Goal: Task Accomplishment & Management: Complete application form

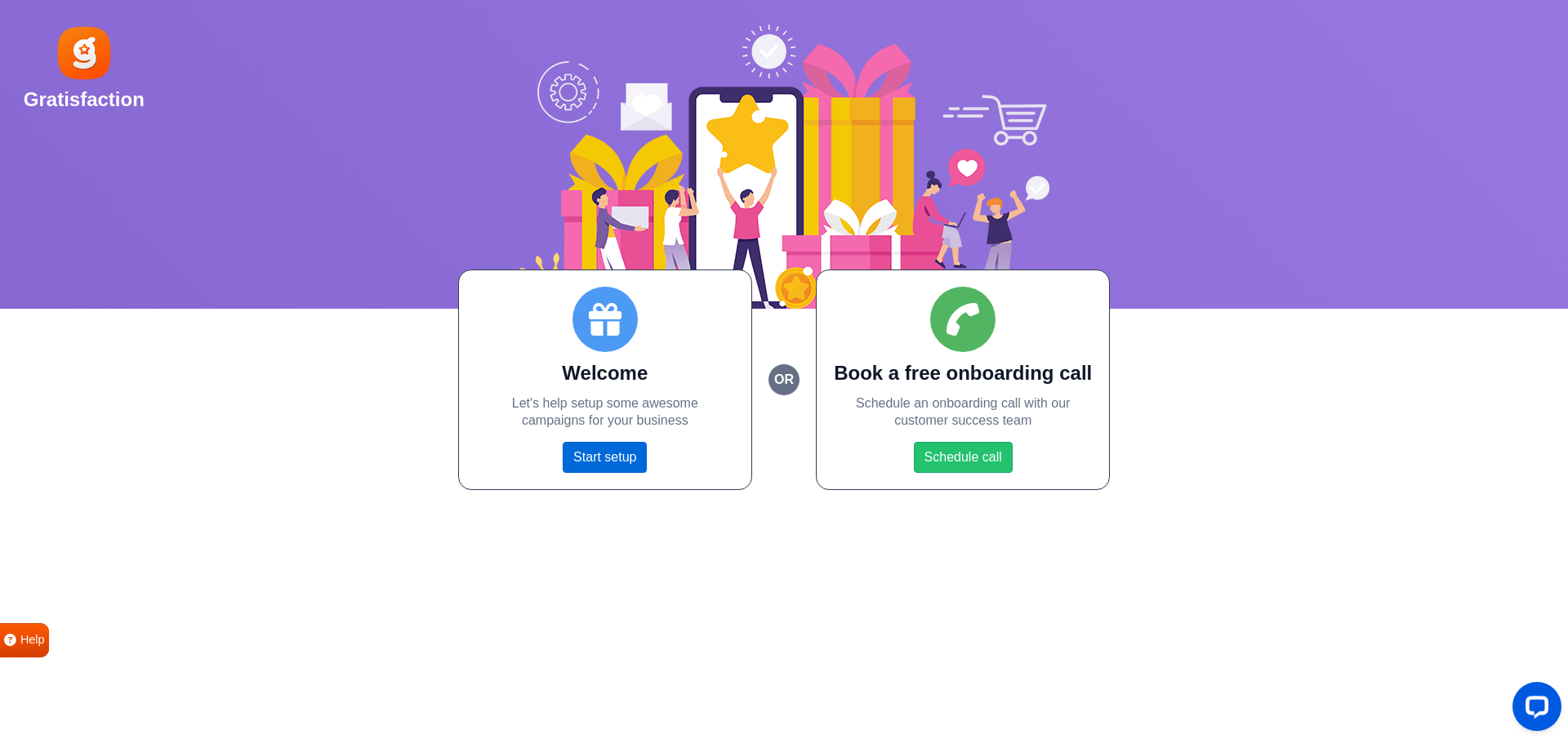
click at [576, 457] on link "Start setup" at bounding box center [605, 457] width 84 height 31
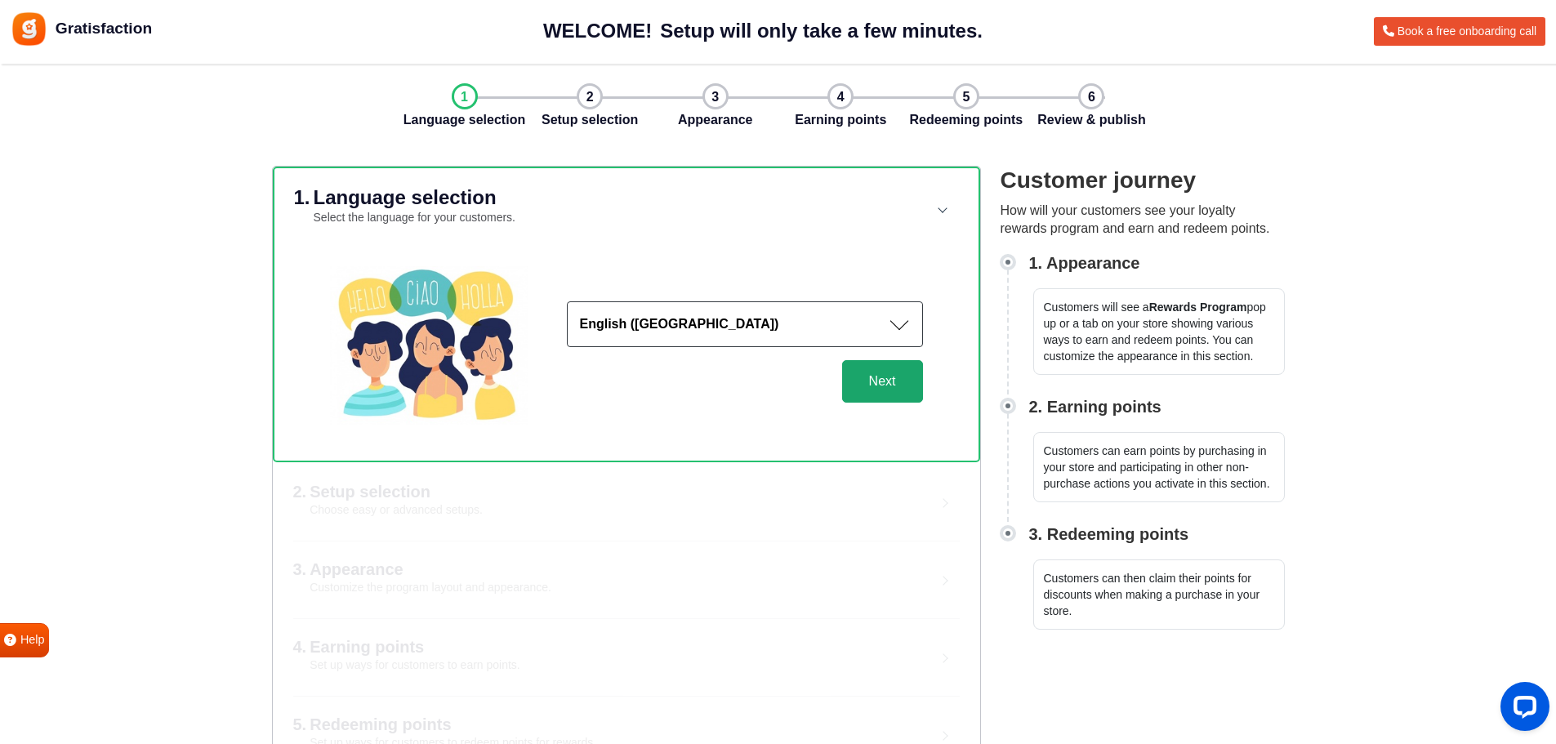
click at [878, 386] on button "Next" at bounding box center [882, 381] width 81 height 42
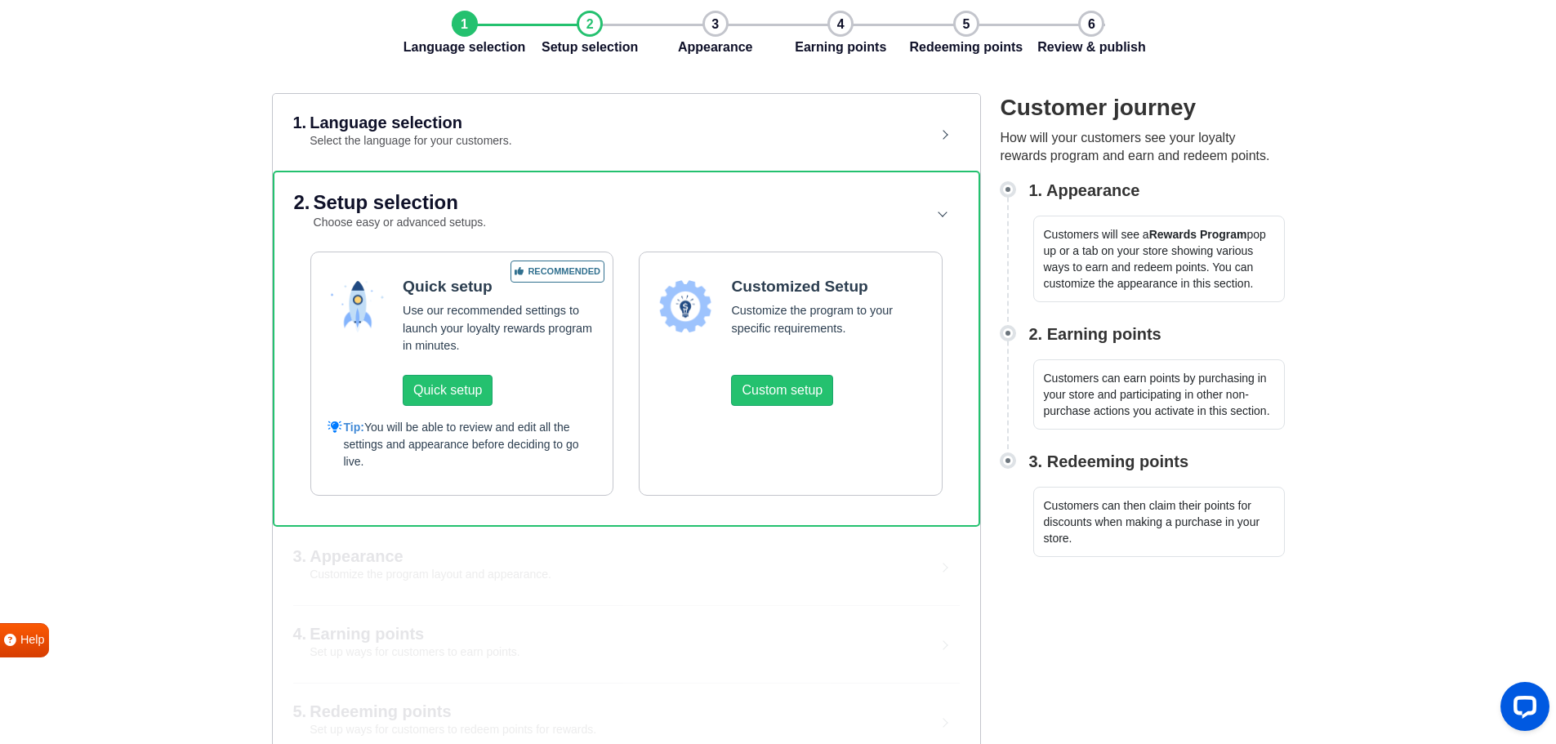
scroll to position [82, 0]
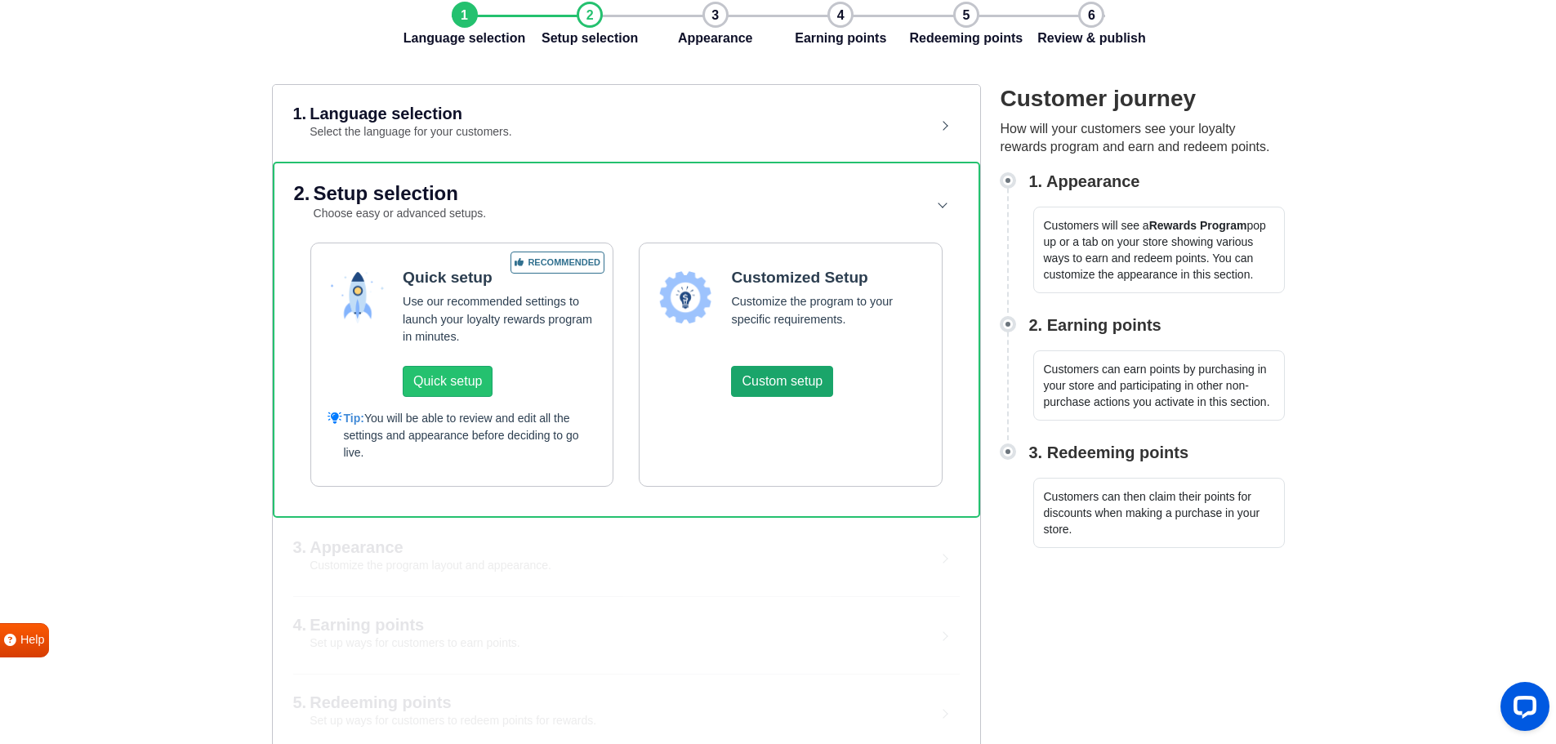
click at [765, 385] on button "Custom setup" at bounding box center [782, 381] width 102 height 31
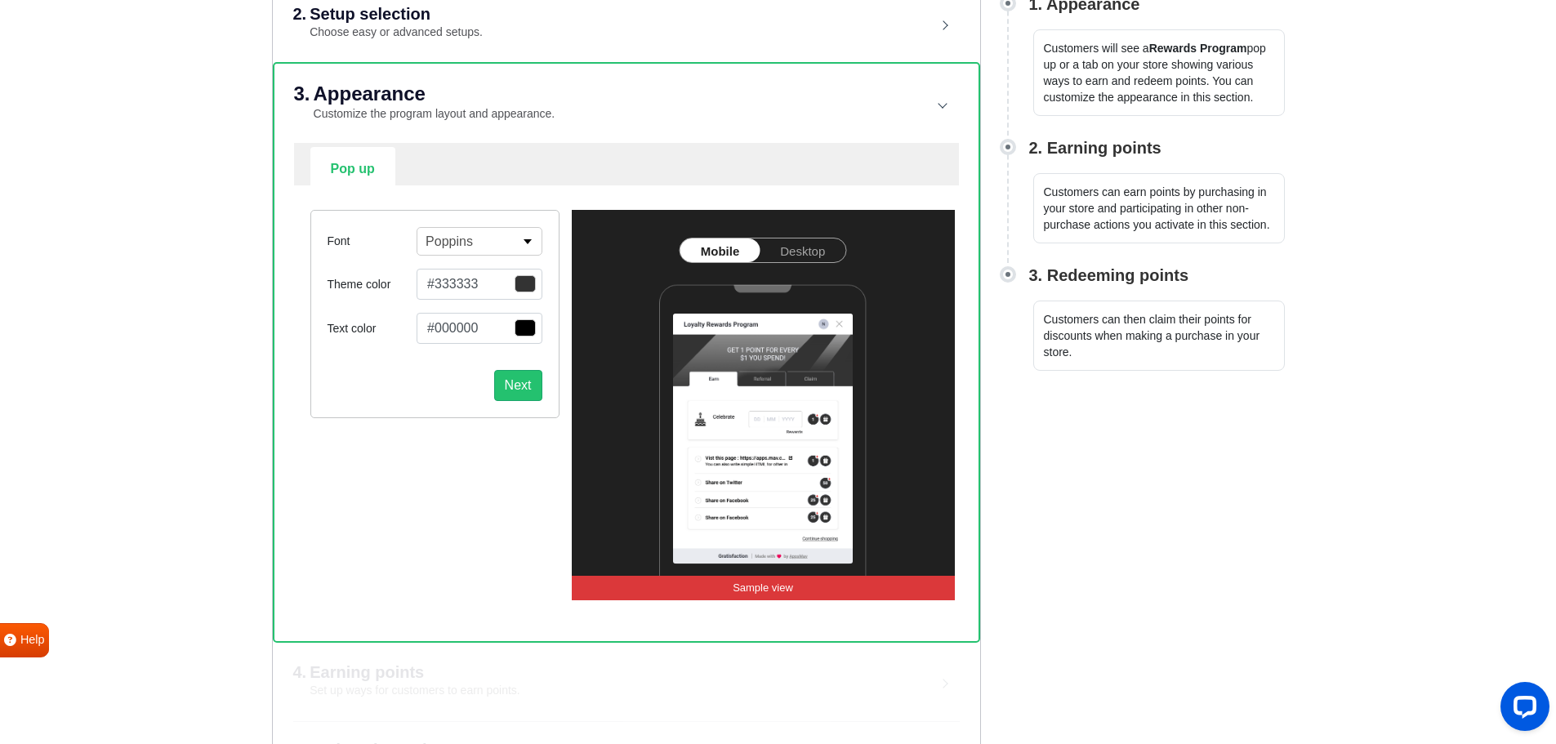
scroll to position [248, 0]
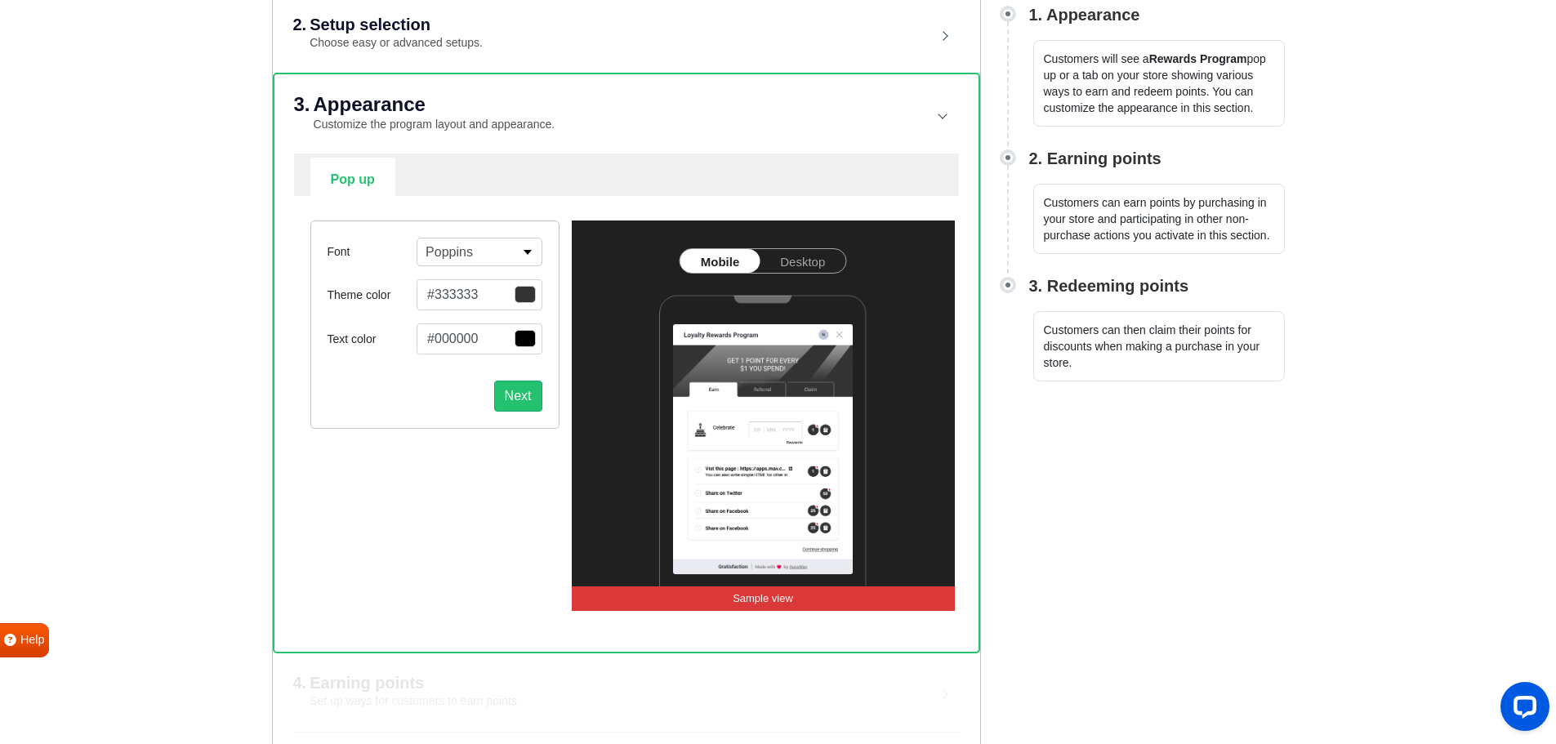
click at [806, 257] on link "Desktop" at bounding box center [803, 261] width 86 height 24
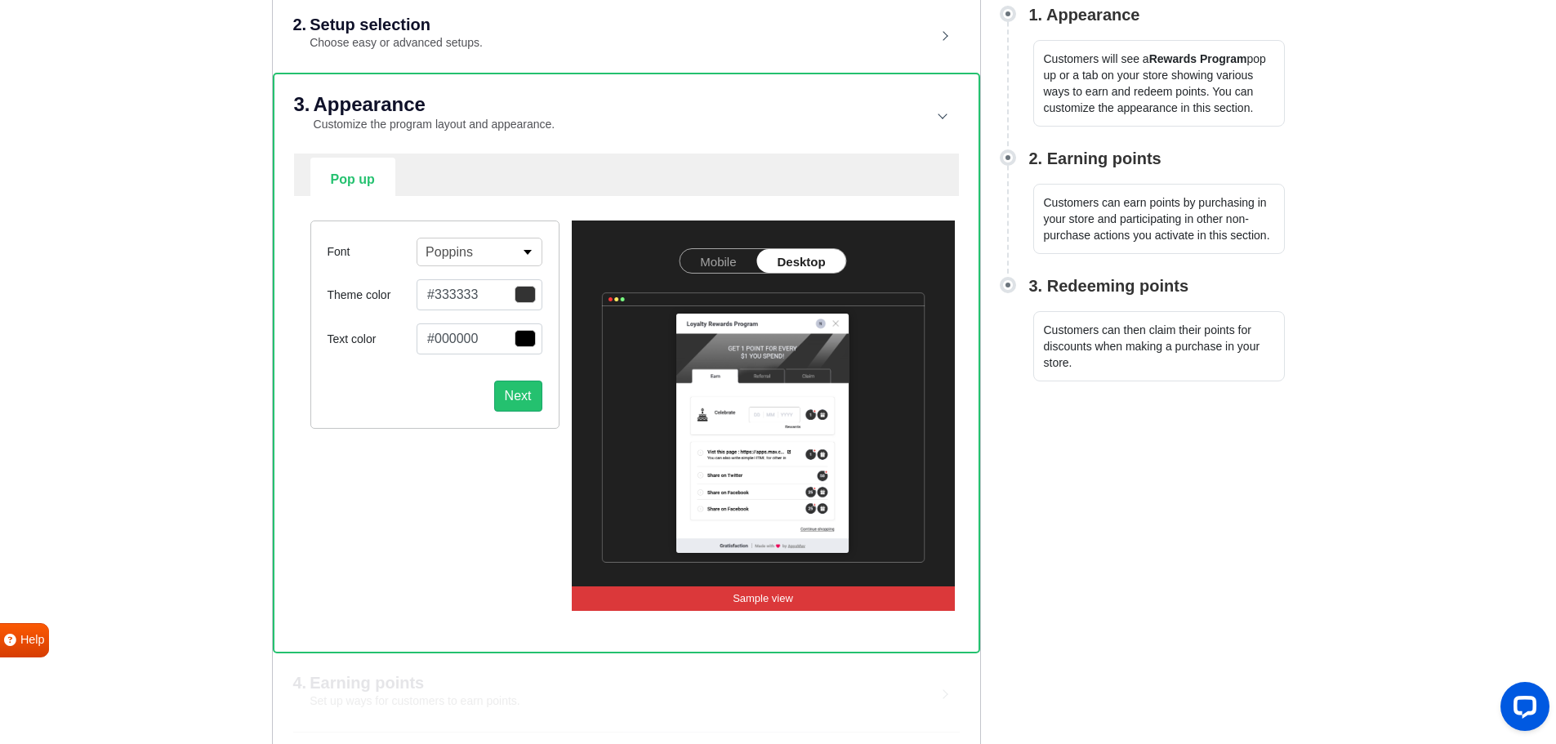
scroll to position [148, 0]
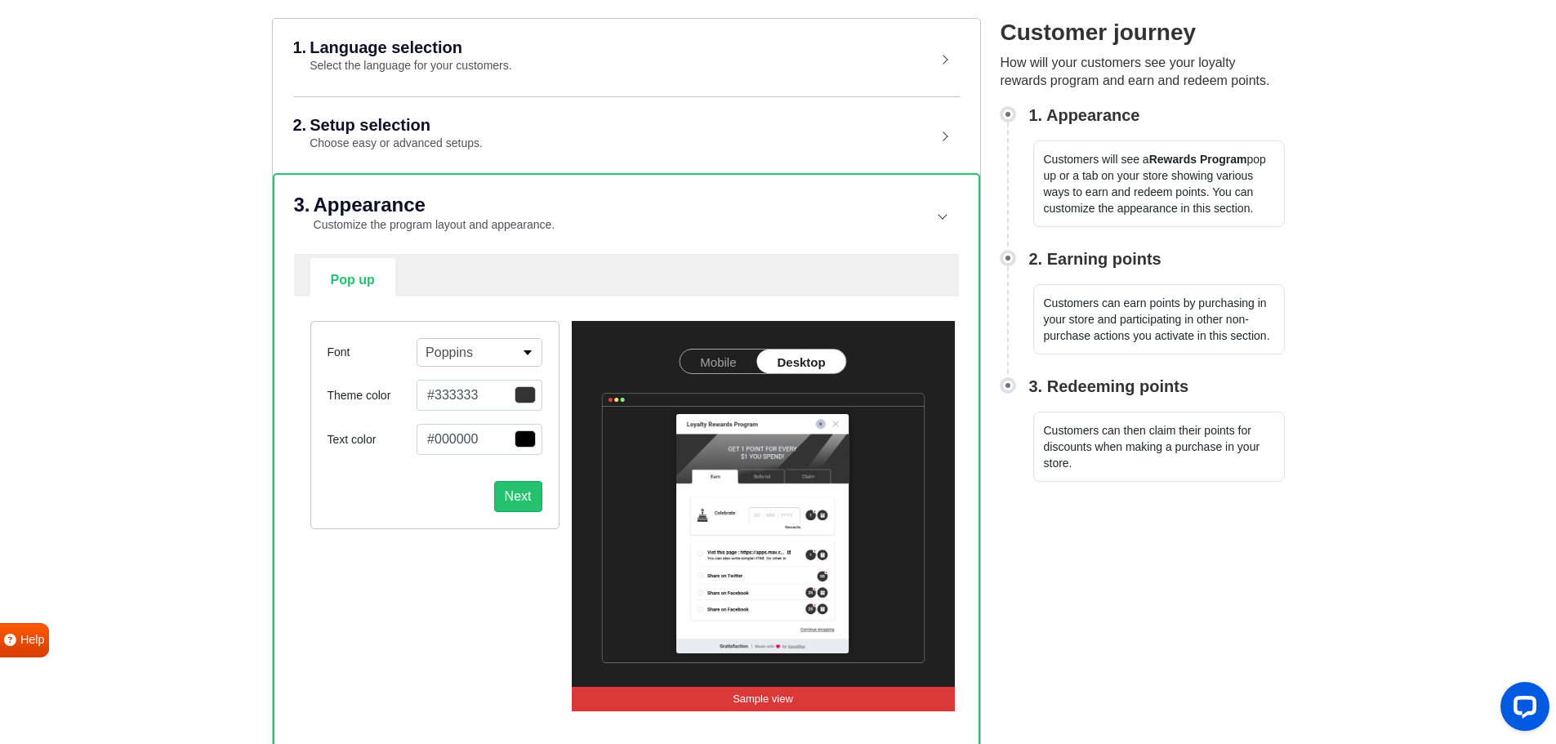
click at [706, 346] on img at bounding box center [763, 506] width 383 height 370
click at [726, 353] on link "Mobile" at bounding box center [717, 362] width 77 height 24
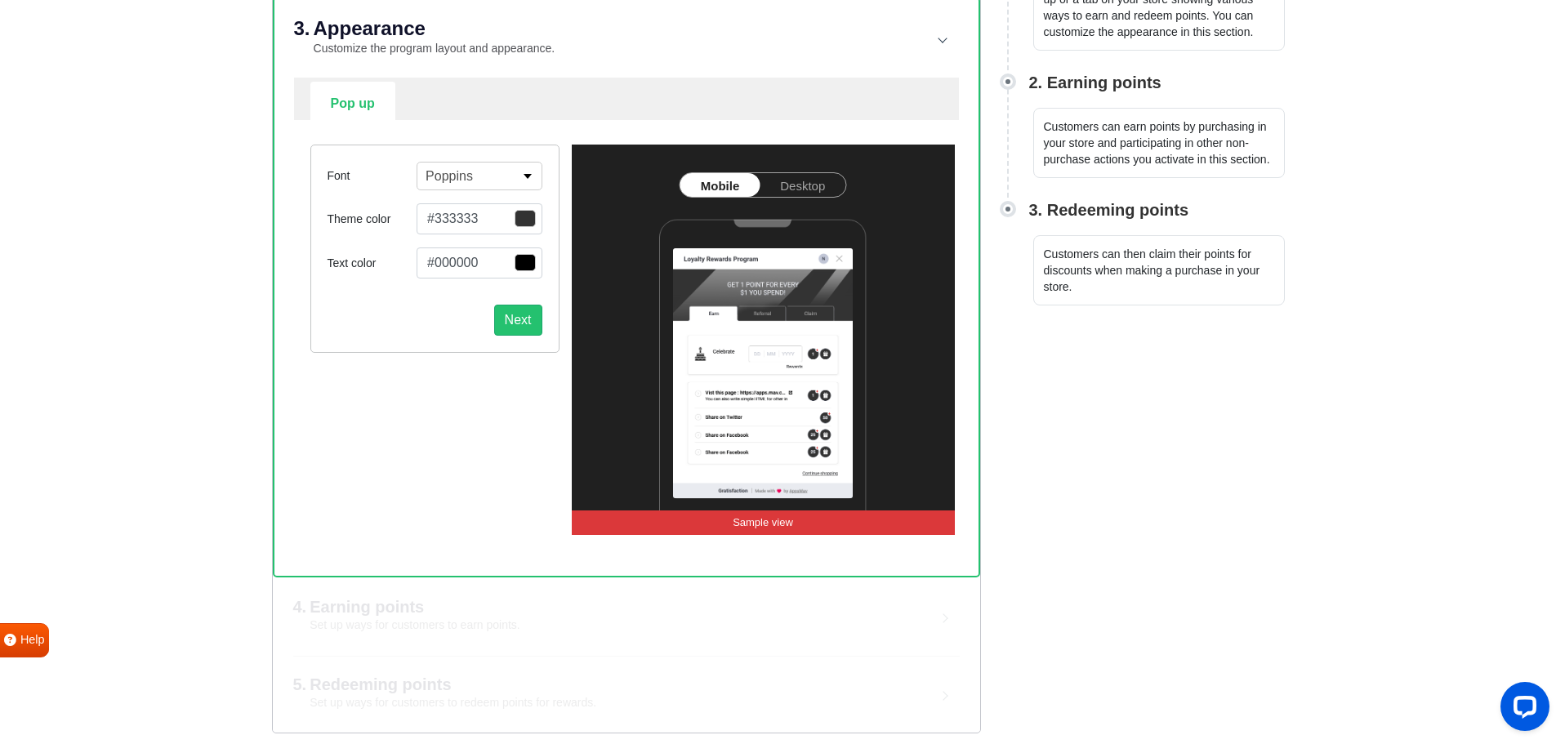
scroll to position [330, 0]
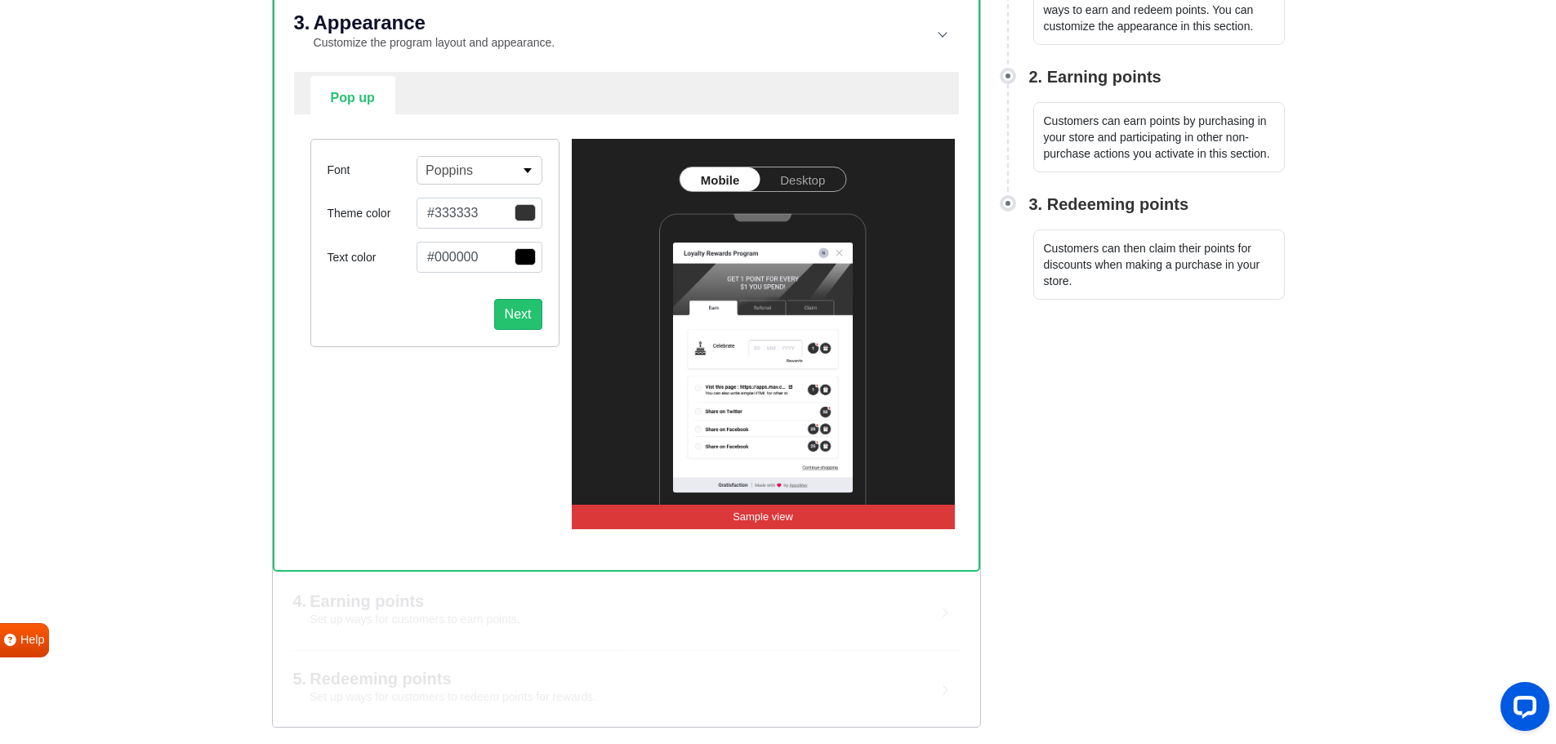
click at [523, 166] on button "Poppins" at bounding box center [479, 170] width 125 height 29
click at [478, 230] on button "Alfa Slab One" at bounding box center [478, 232] width 123 height 29
click at [524, 158] on button "Alfa Slab One" at bounding box center [479, 170] width 125 height 29
click at [508, 316] on button "Archivo Black" at bounding box center [478, 318] width 123 height 29
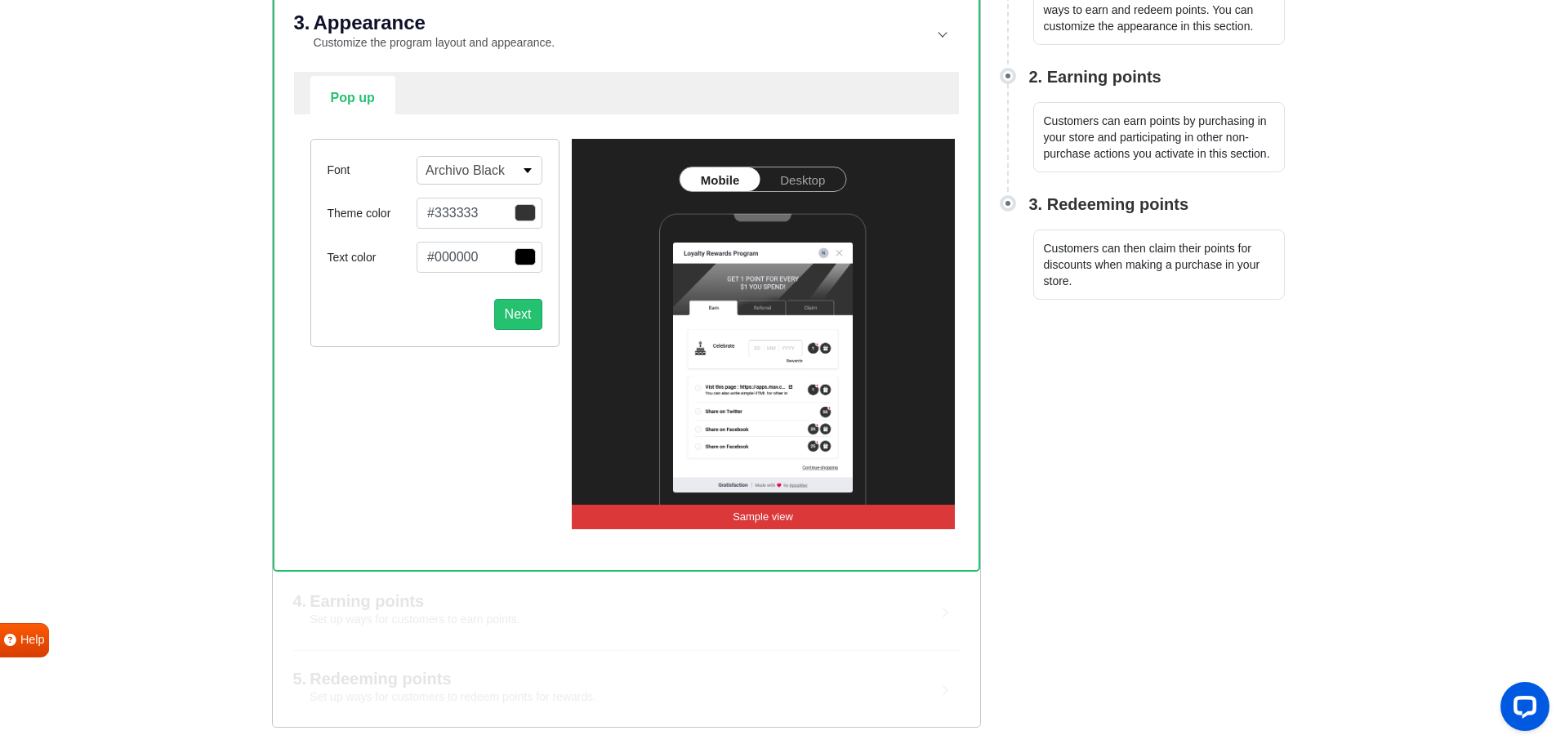
click at [398, 329] on div "Next" at bounding box center [434, 308] width 215 height 44
click at [515, 314] on button "Next" at bounding box center [518, 314] width 48 height 31
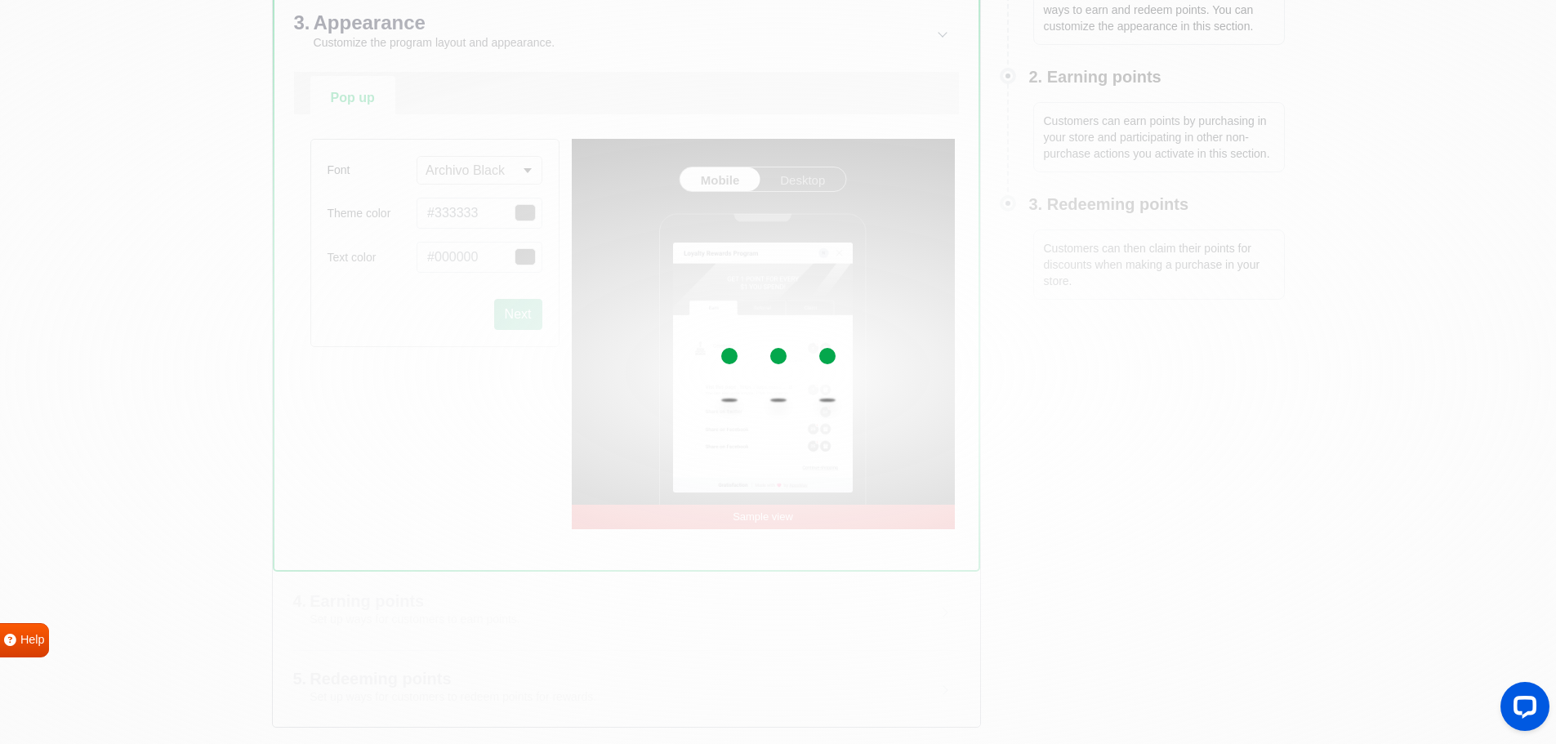
select select "right"
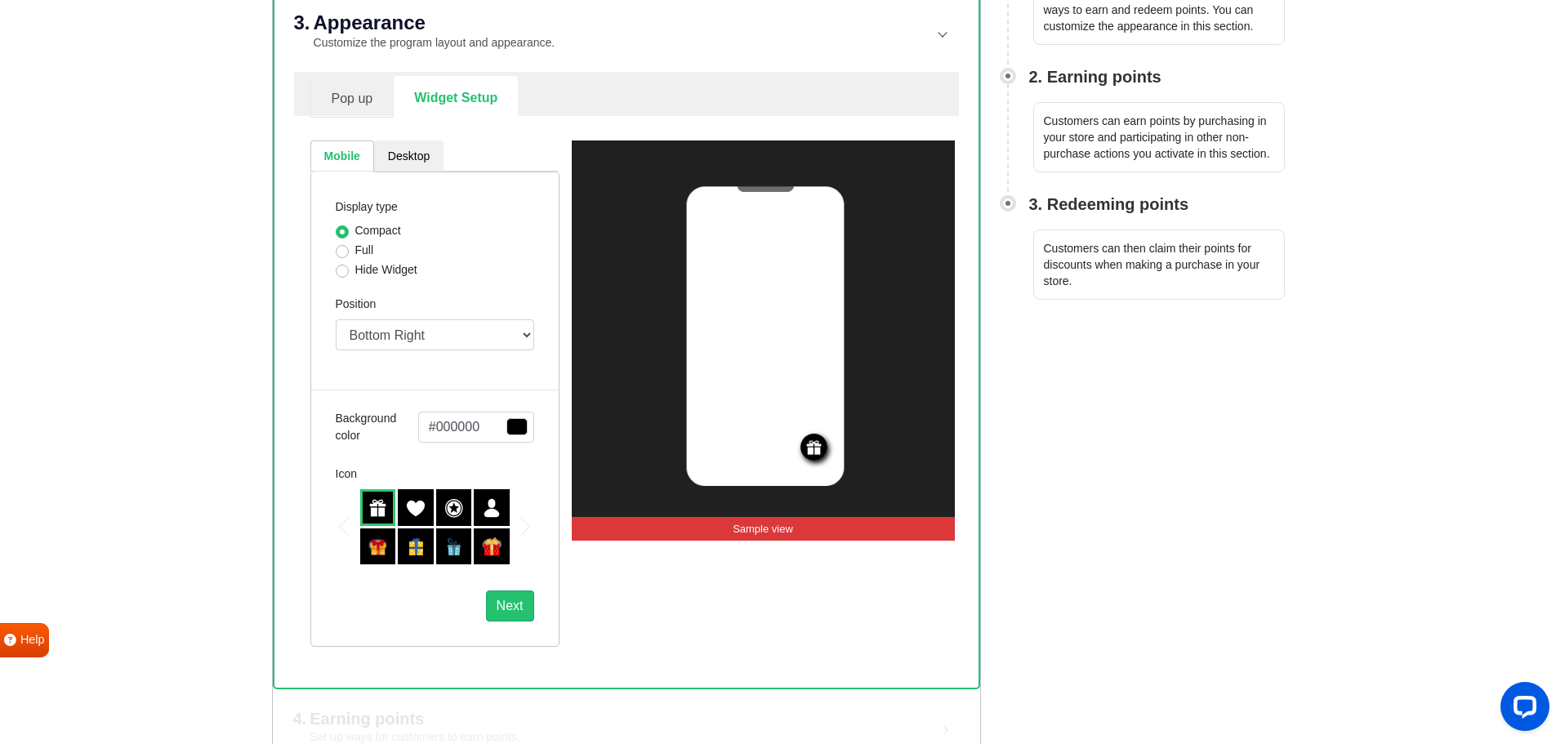
click at [361, 99] on link "Pop up" at bounding box center [352, 97] width 84 height 42
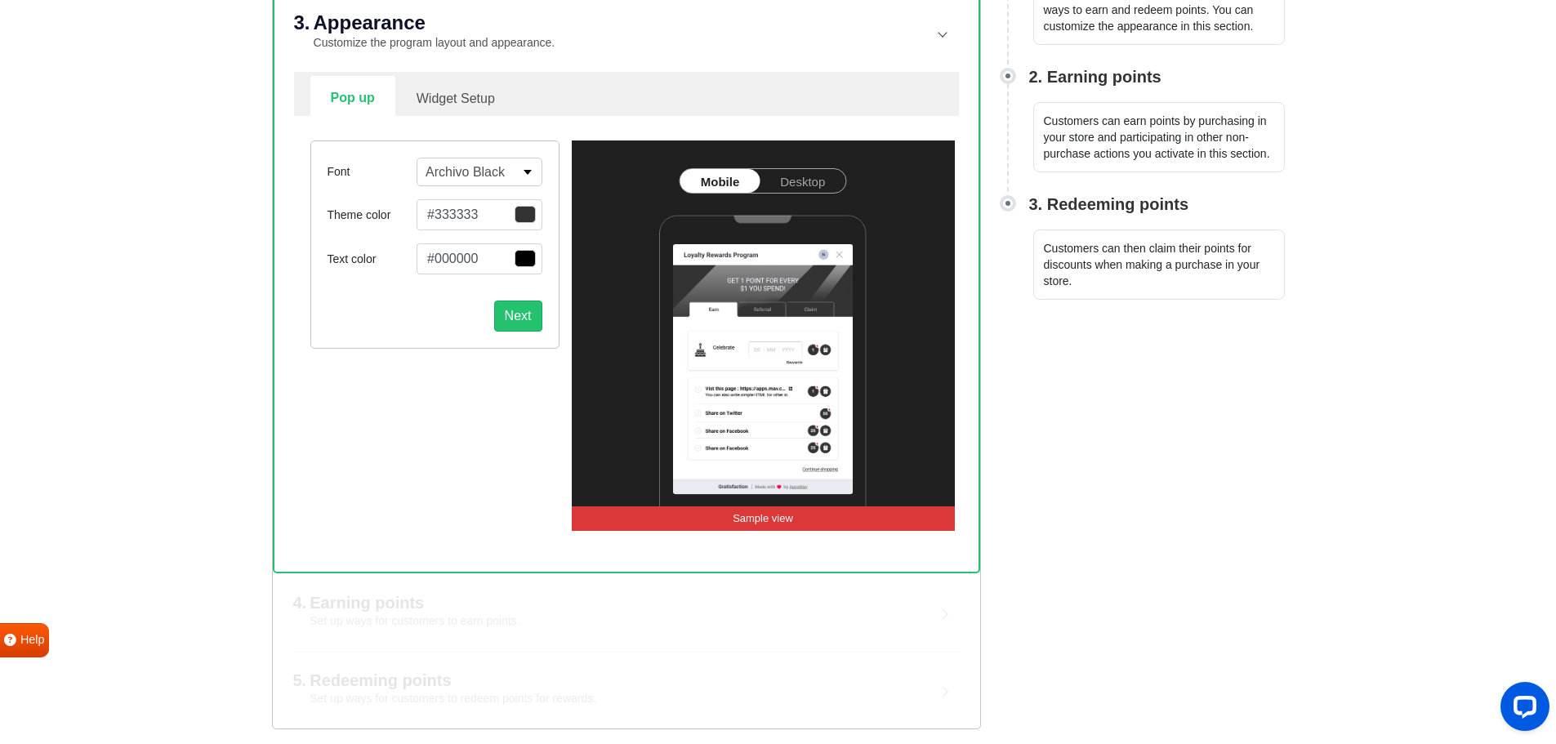
click at [798, 508] on p "Sample view" at bounding box center [763, 518] width 383 height 25
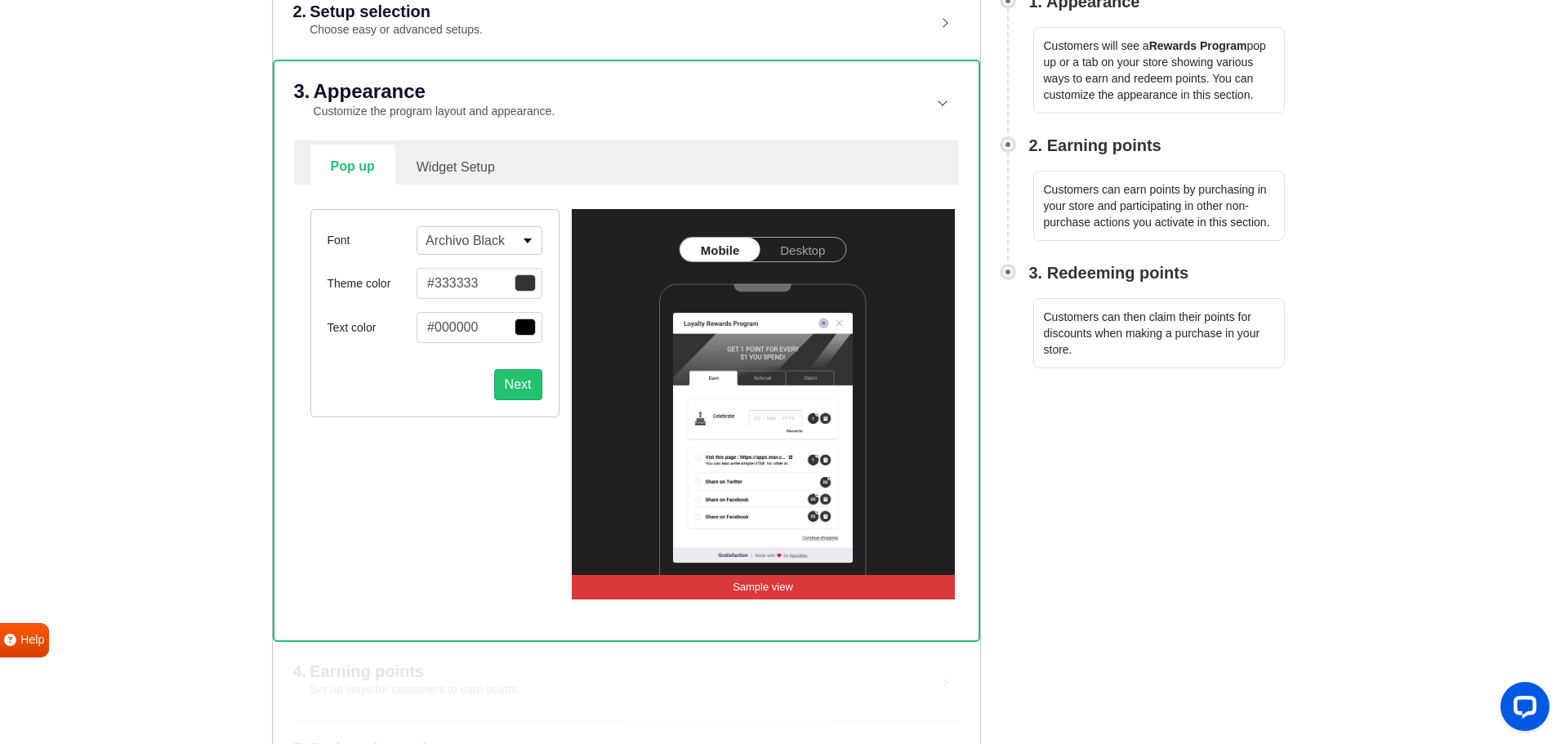
scroll to position [250, 0]
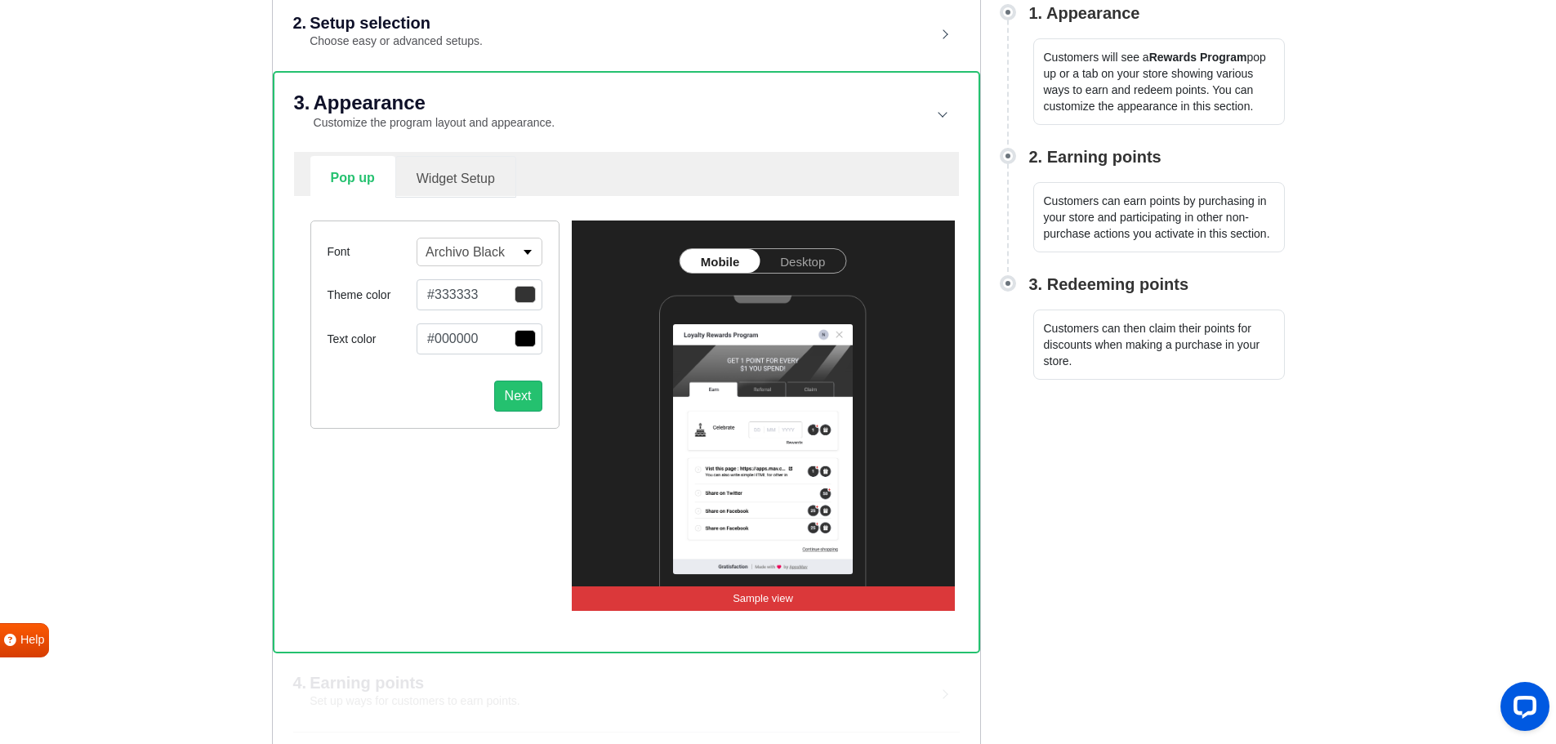
click at [465, 168] on link "Widget Setup" at bounding box center [455, 177] width 121 height 42
select select "right"
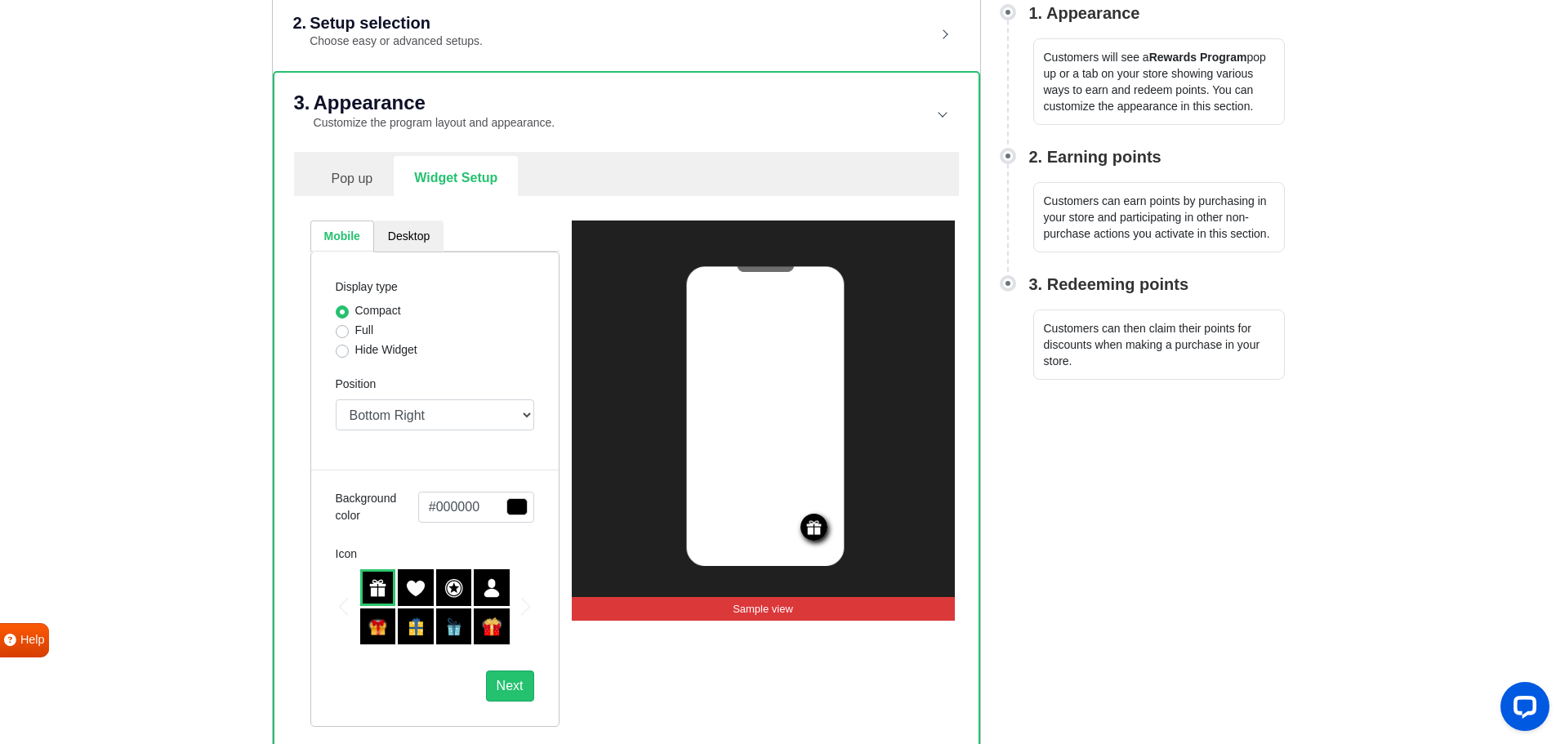
click at [333, 335] on div "Display type Compact Full Hide Widget Position Top Right Top Left Top Center Bo…" at bounding box center [434, 489] width 249 height 475
click at [355, 335] on label "Full" at bounding box center [364, 330] width 19 height 17
click at [346, 335] on input "Full" at bounding box center [342, 330] width 13 height 16
radio input "true"
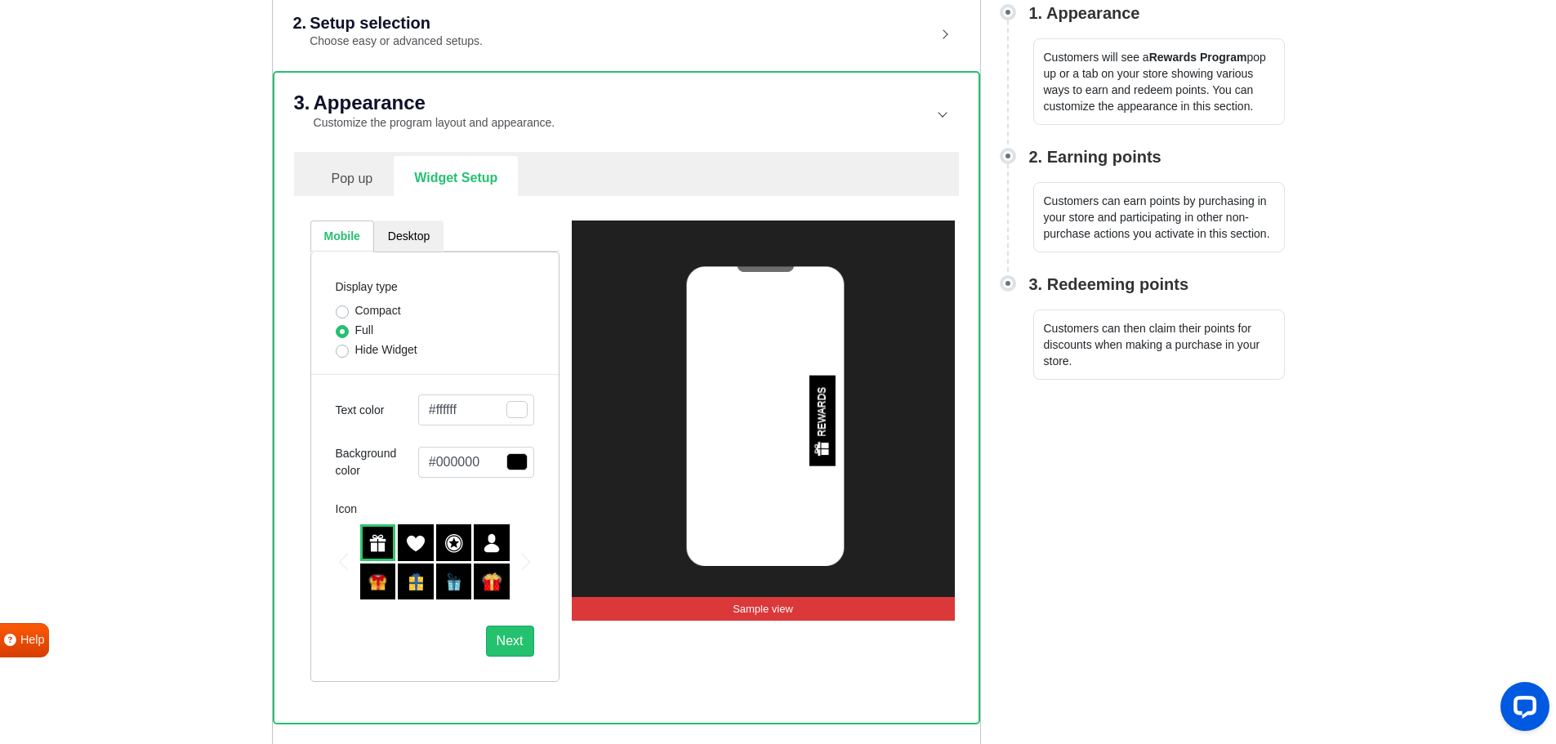
click at [355, 309] on label "Compact" at bounding box center [378, 310] width 46 height 17
click at [342, 309] on input "Compact" at bounding box center [342, 310] width 13 height 16
radio input "true"
select select "right"
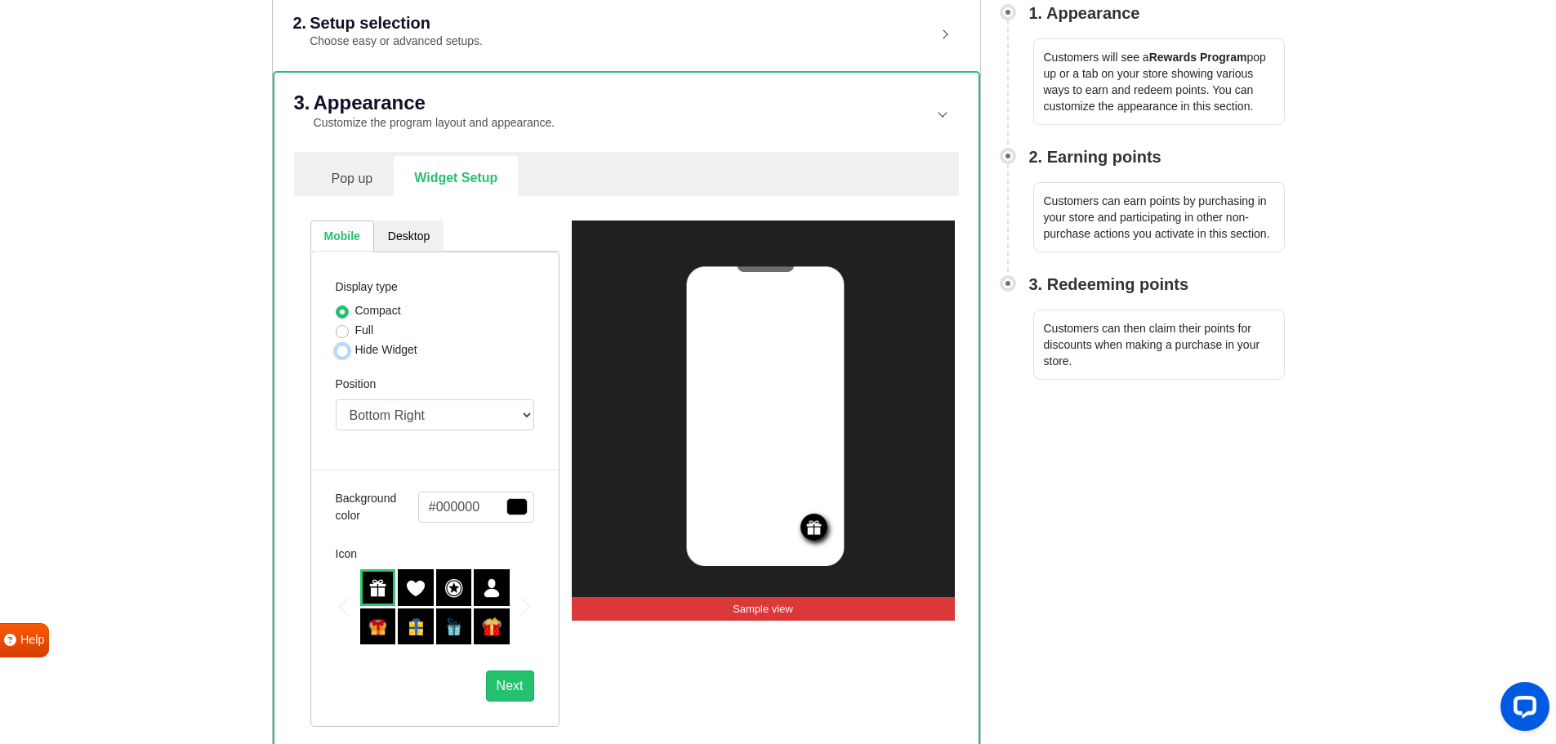
click at [344, 343] on input "Hide Widget" at bounding box center [342, 349] width 13 height 16
radio input "true"
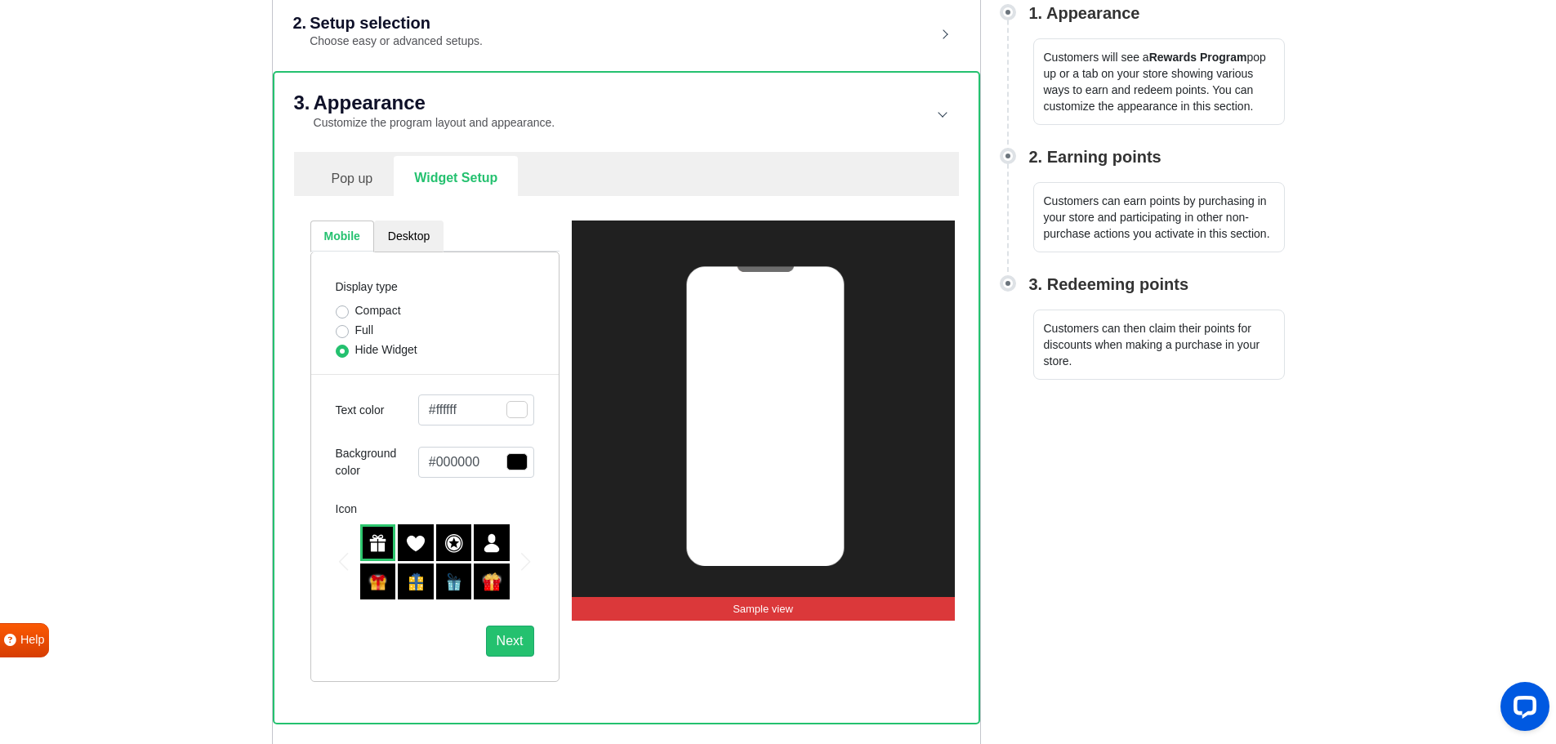
click at [355, 332] on label "Full" at bounding box center [364, 330] width 19 height 17
click at [342, 332] on input "Full" at bounding box center [342, 330] width 13 height 16
radio input "true"
click at [412, 539] on img at bounding box center [416, 543] width 20 height 20
click at [383, 543] on img at bounding box center [378, 543] width 20 height 20
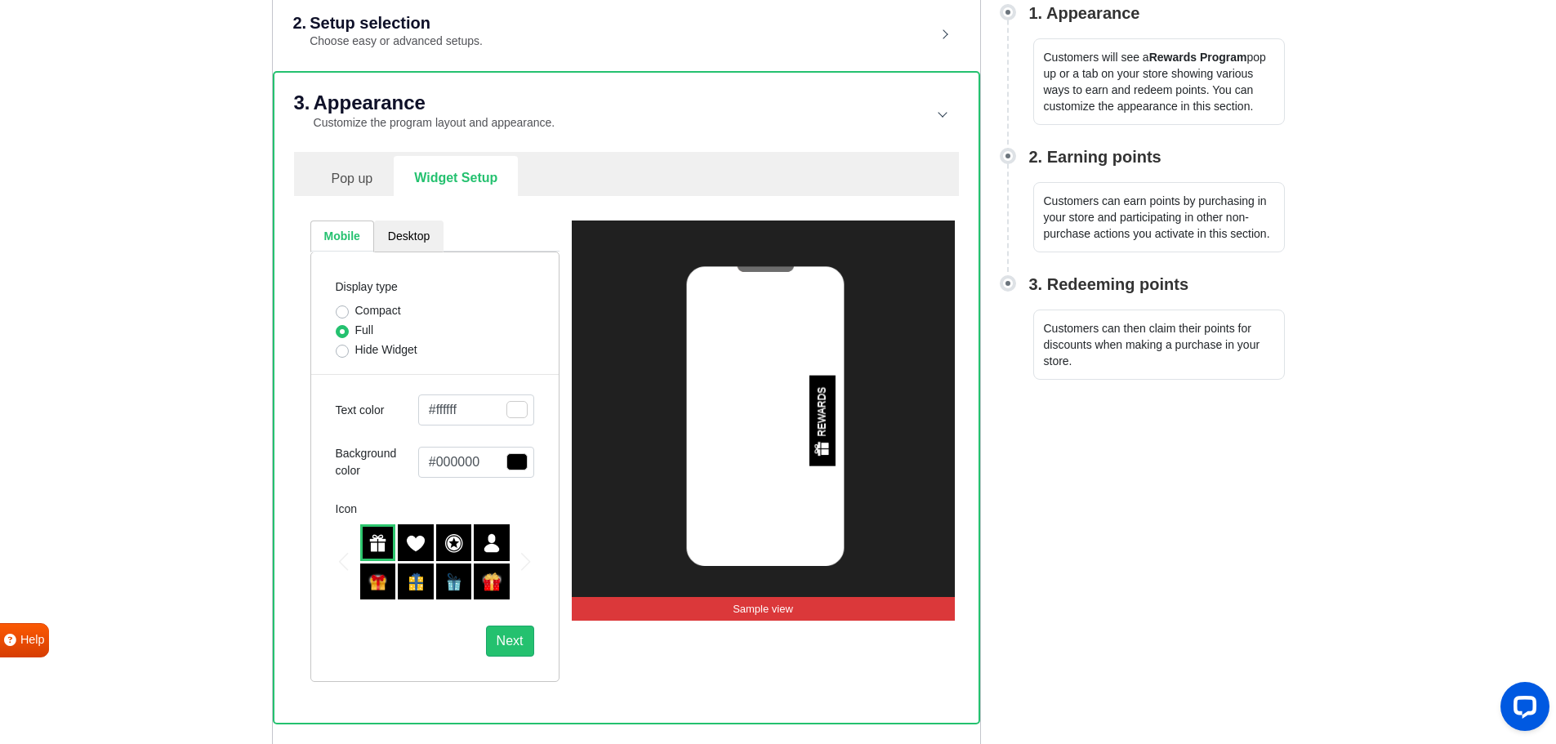
click at [407, 541] on img at bounding box center [416, 543] width 20 height 20
click at [403, 242] on link "Desktop" at bounding box center [408, 237] width 69 height 32
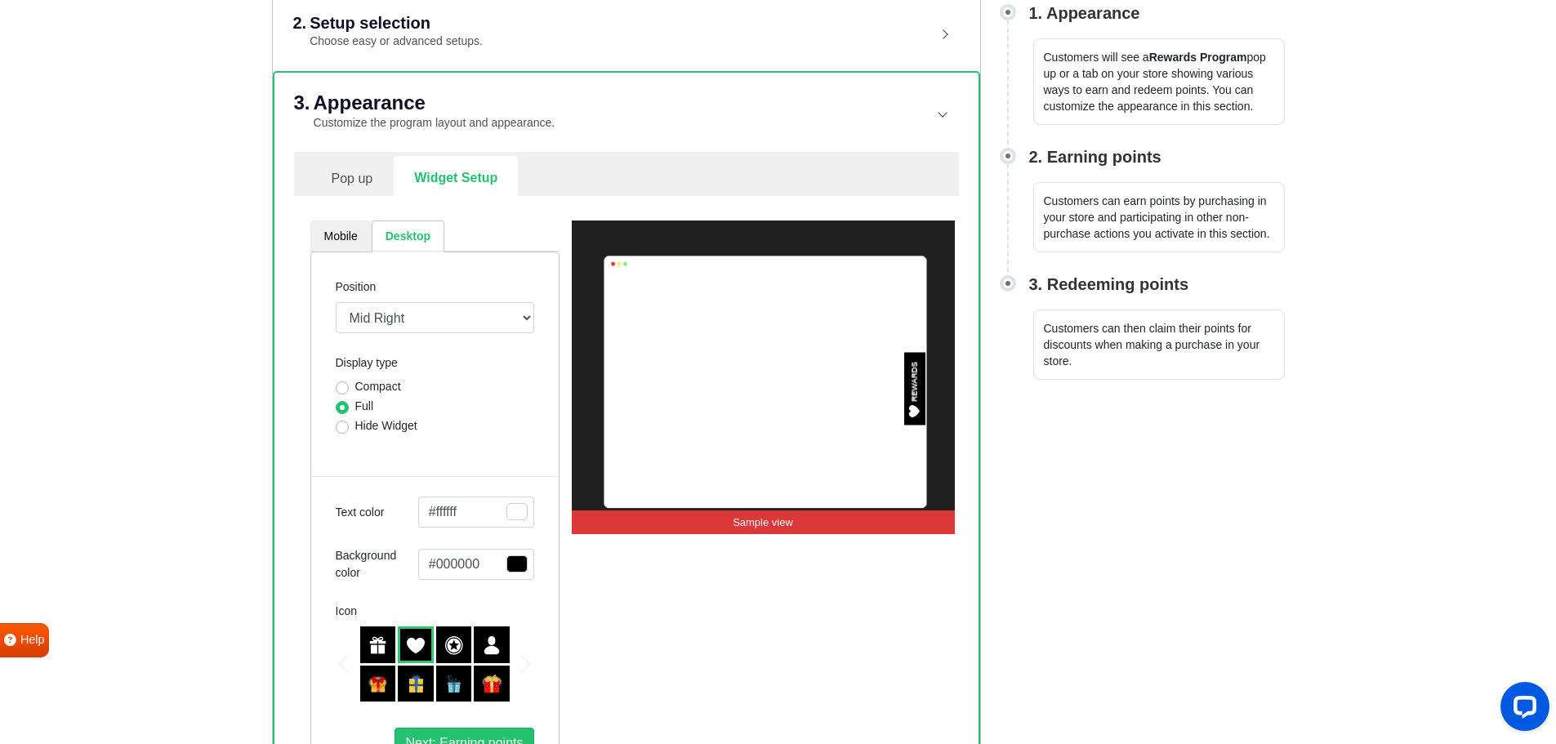
click at [354, 235] on link "Mobile" at bounding box center [340, 237] width 61 height 32
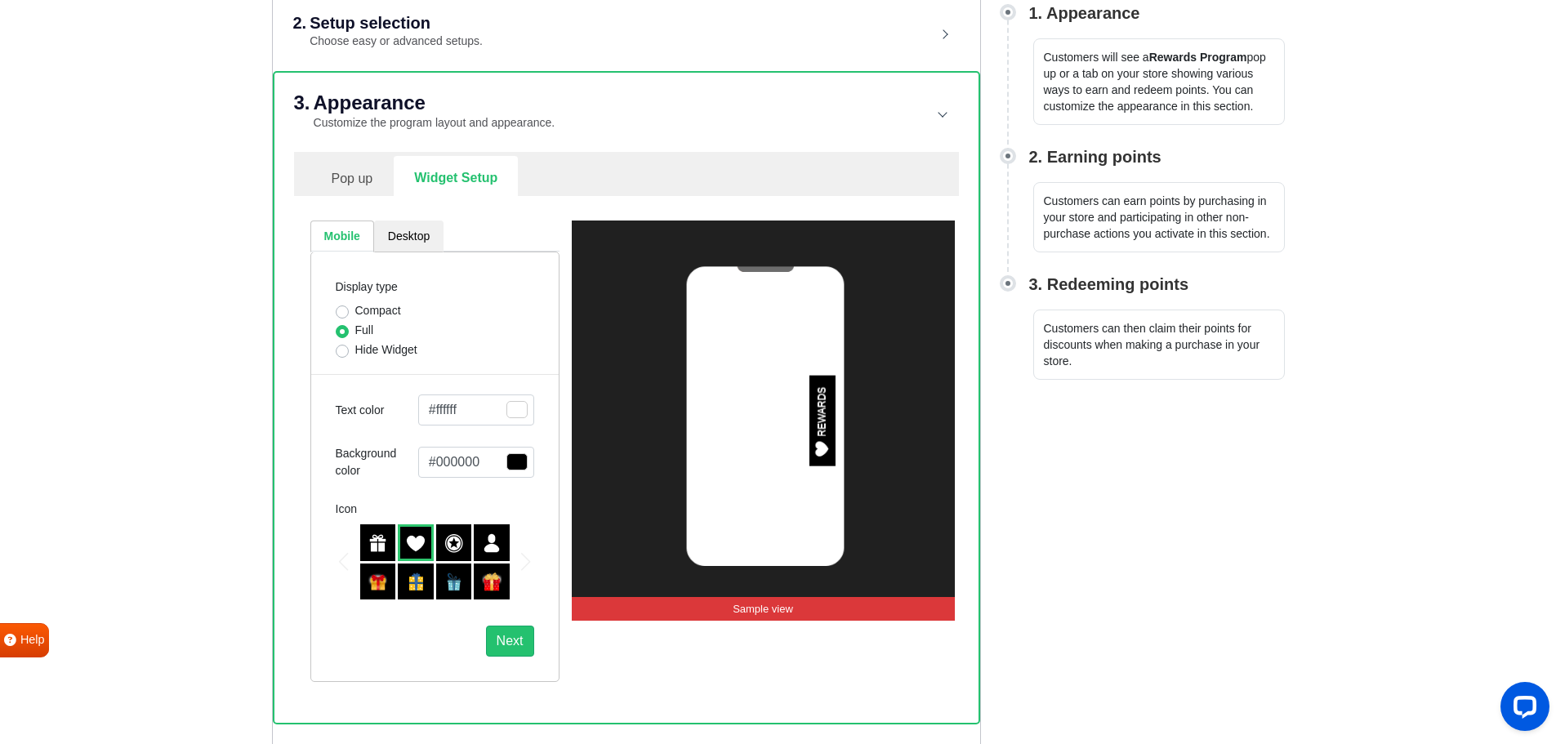
click at [355, 347] on label "Hide Widget" at bounding box center [386, 349] width 62 height 17
click at [346, 347] on input "Hide Widget" at bounding box center [342, 349] width 13 height 16
radio input "true"
click at [355, 305] on label "Compact" at bounding box center [378, 310] width 46 height 17
click at [345, 305] on input "Compact" at bounding box center [342, 310] width 13 height 16
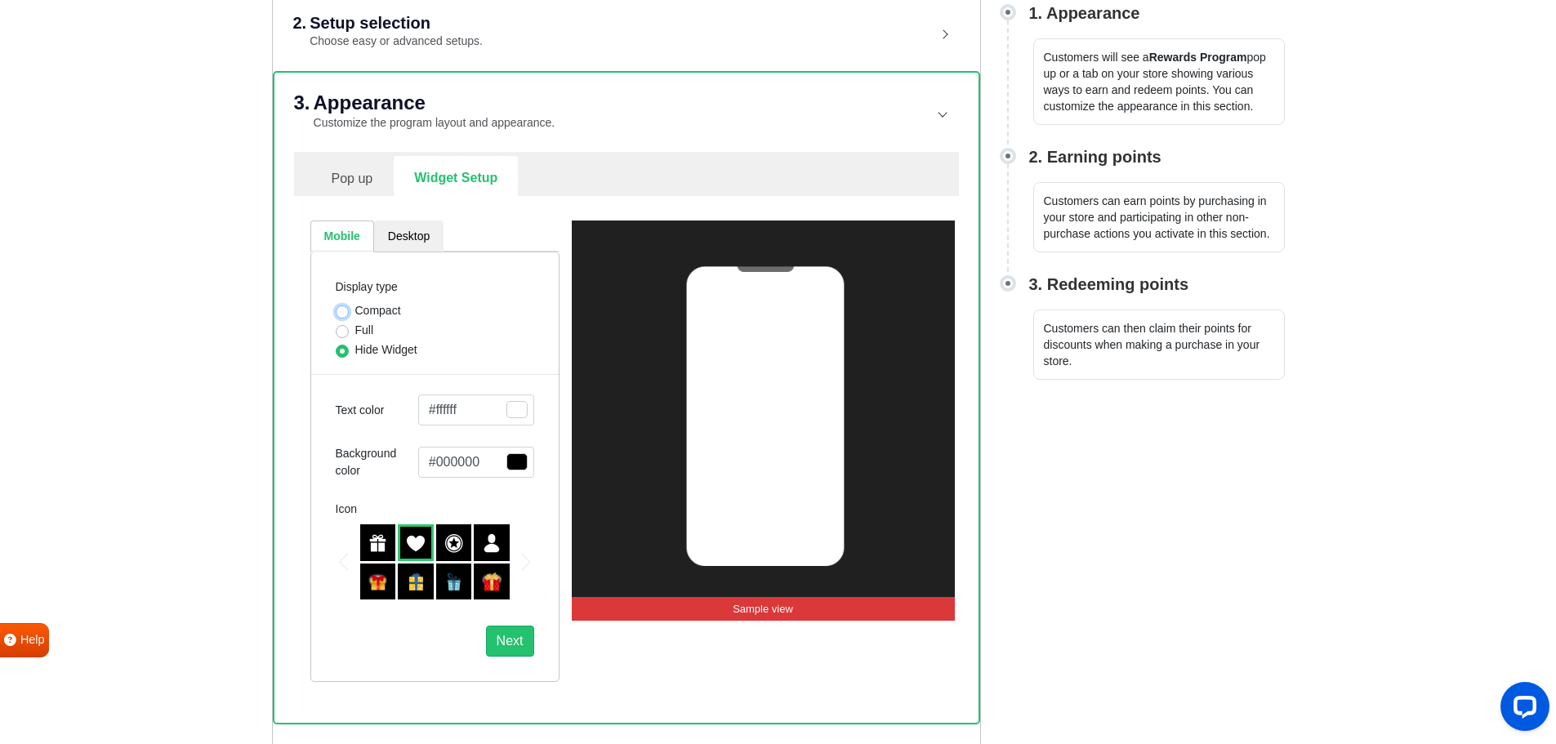
radio input "true"
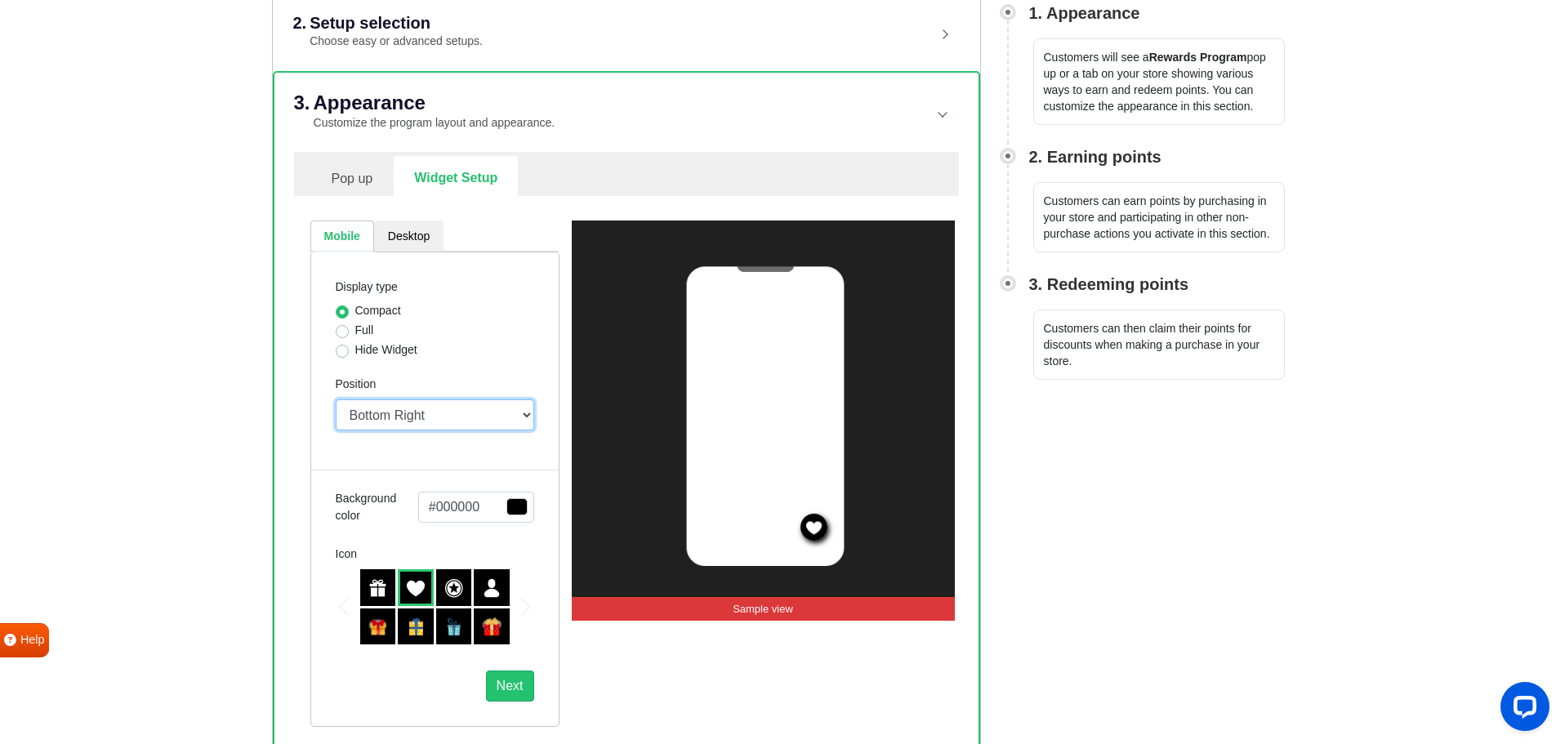
click at [452, 412] on select "Top Right Top Left Top Center Bottom Right Bottom Left Bottom Center" at bounding box center [435, 414] width 198 height 31
click at [336, 399] on select "Top Right Top Left Top Center Bottom Right Bottom Left Bottom Center" at bounding box center [435, 414] width 198 height 31
click at [461, 421] on select "Top Right Top Left Top Center Bottom Right Bottom Left Bottom Center" at bounding box center [435, 414] width 198 height 31
select select "mid"
click at [336, 399] on select "Top Right Top Left Top Center Bottom Right Bottom Left Bottom Center" at bounding box center [435, 414] width 198 height 31
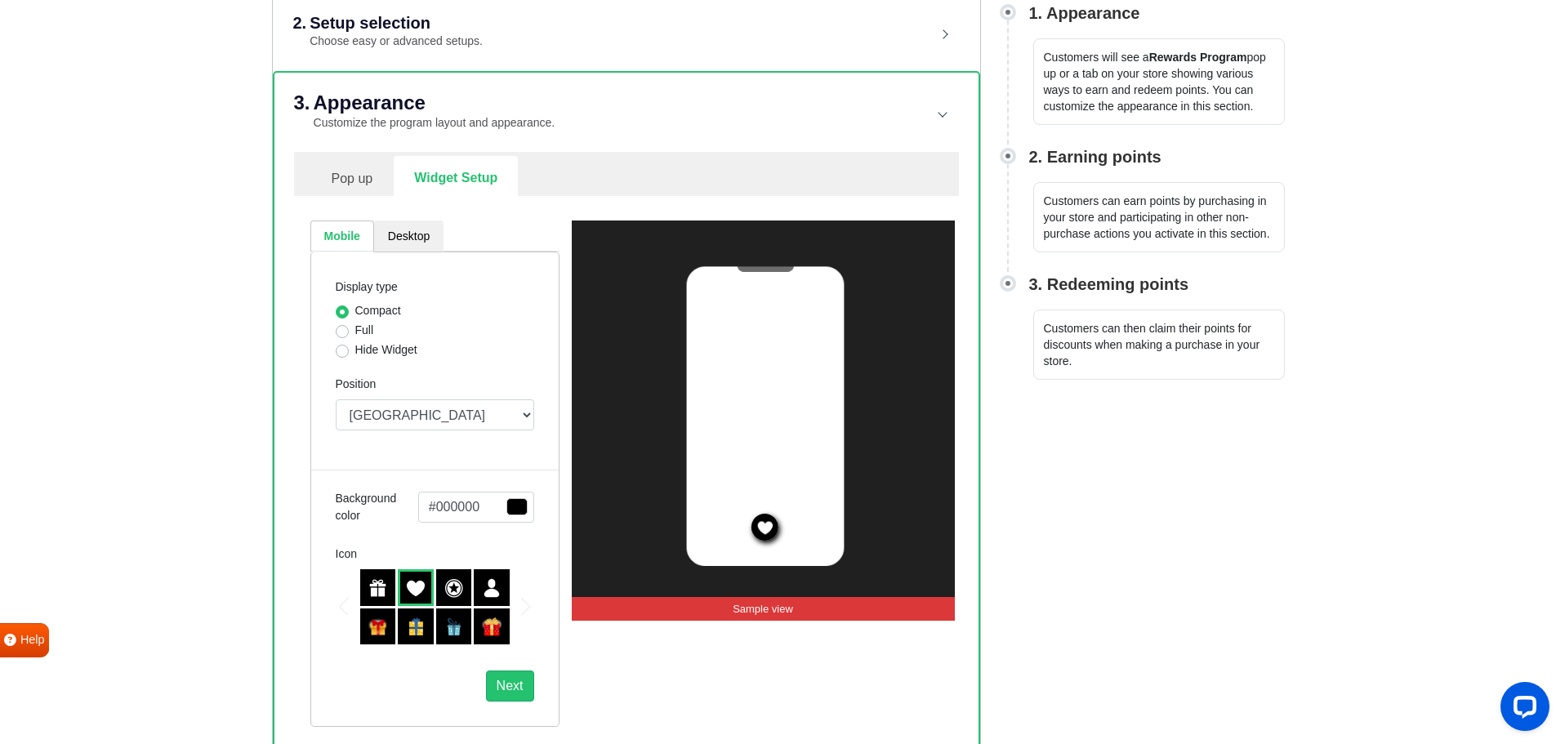
click at [1204, 543] on html "Gratisfaction WELCOME! Setup will only take a few minutes. Setup will only take…" at bounding box center [778, 346] width 1556 height 1192
click at [390, 584] on div at bounding box center [378, 587] width 36 height 37
click at [412, 585] on img at bounding box center [416, 588] width 20 height 20
click at [355, 331] on label "Full" at bounding box center [364, 330] width 19 height 17
click at [343, 331] on input "Full" at bounding box center [342, 330] width 13 height 16
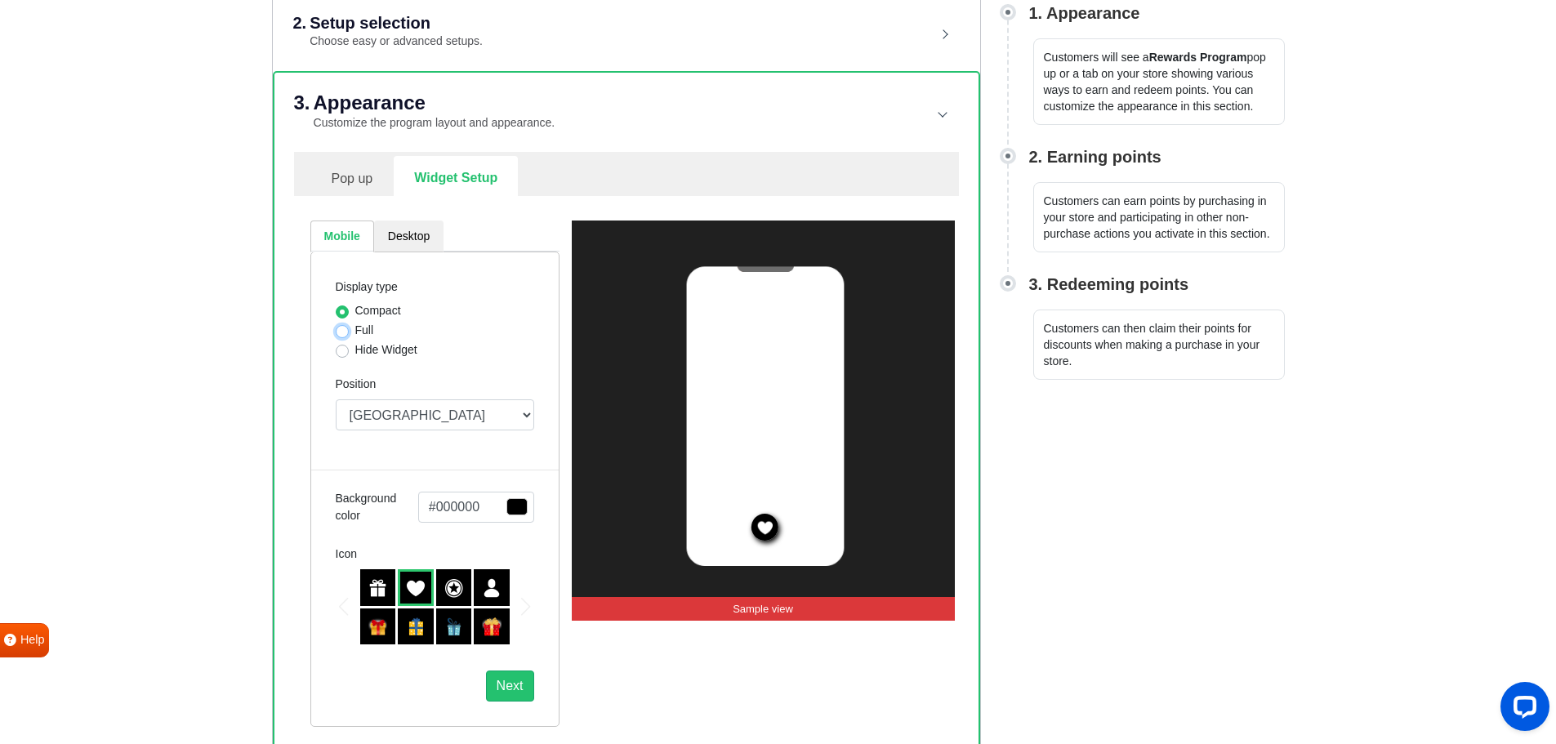
radio input "true"
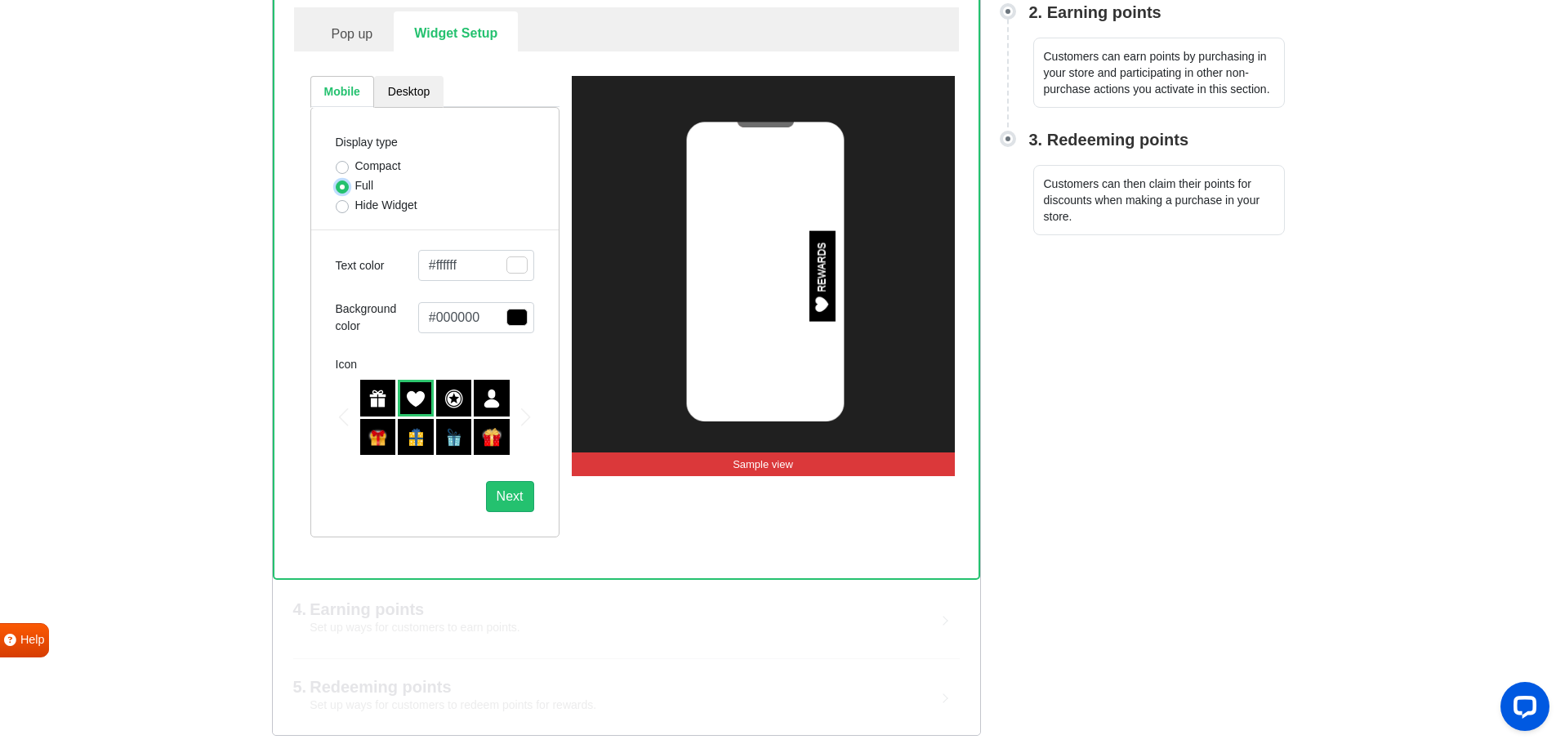
scroll to position [403, 0]
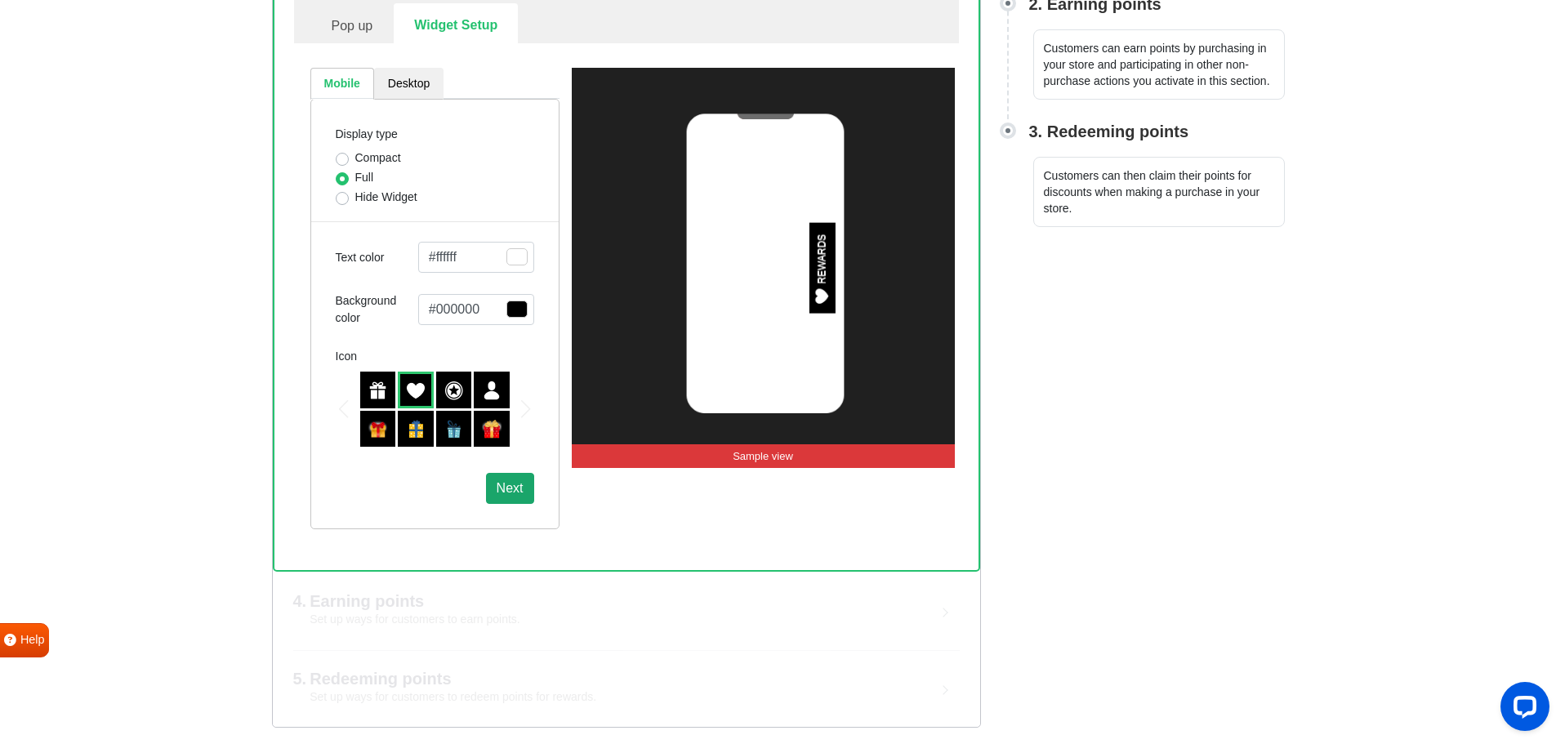
click at [507, 484] on button "Next" at bounding box center [510, 488] width 48 height 31
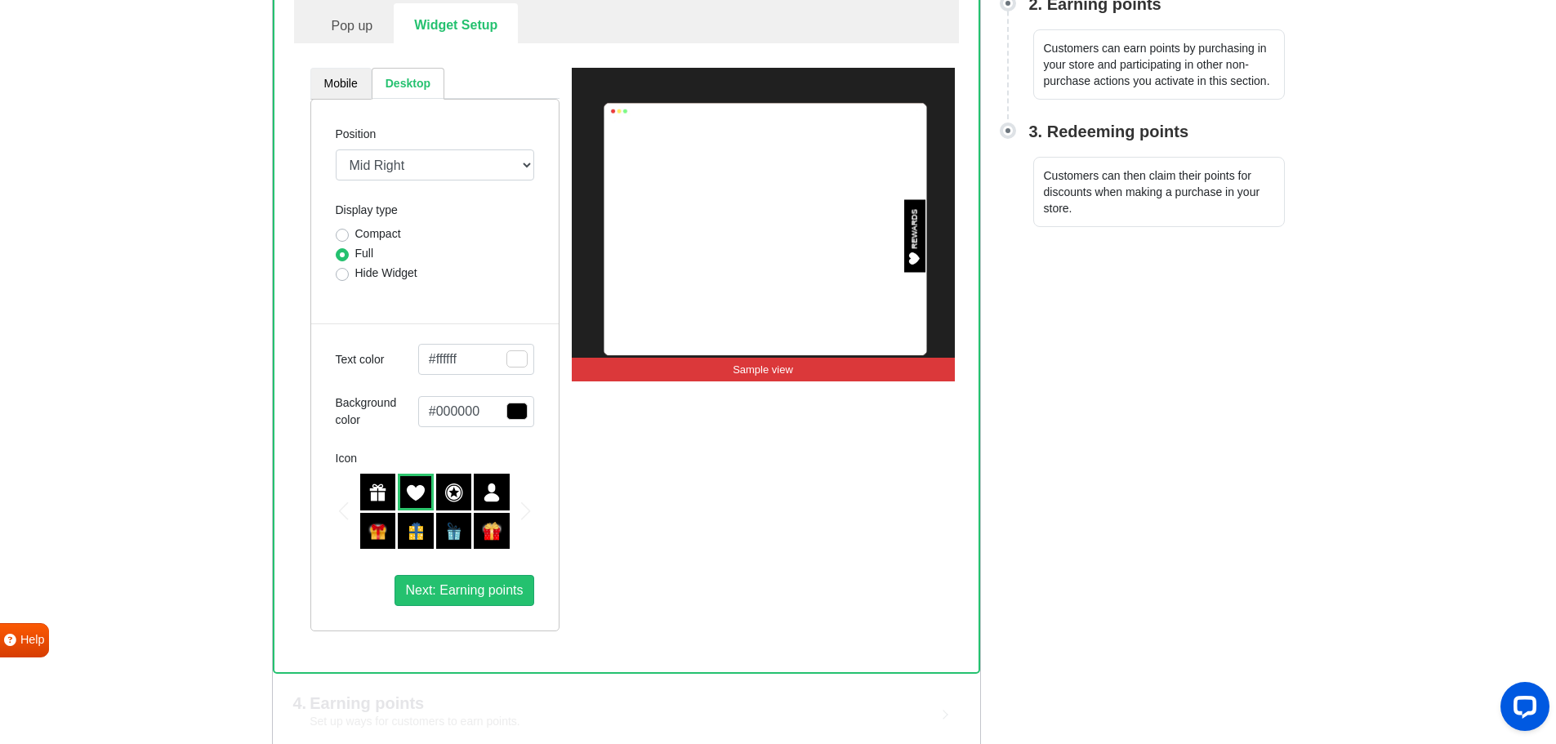
click at [351, 82] on link "Mobile" at bounding box center [340, 84] width 61 height 32
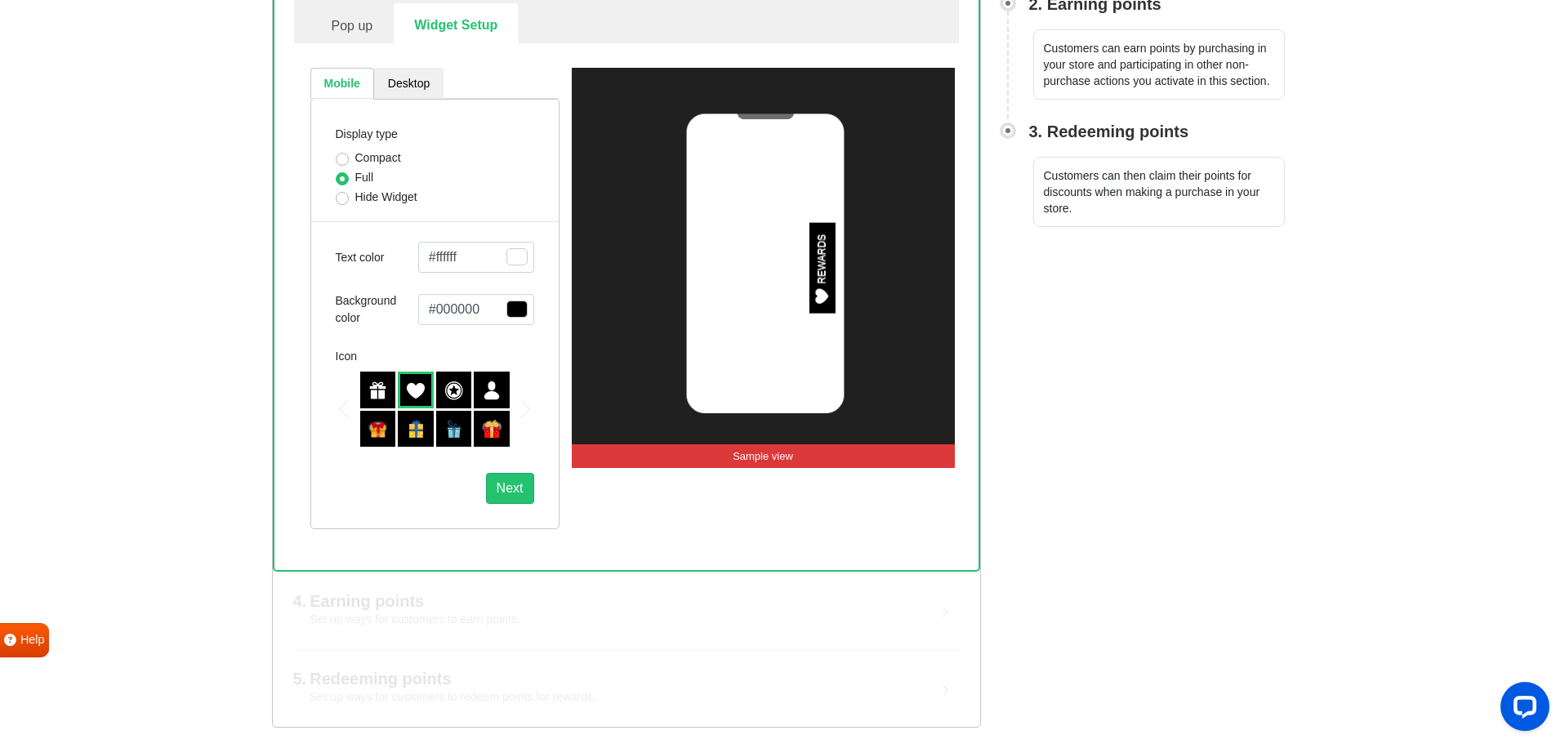
click at [390, 80] on link "Desktop" at bounding box center [408, 84] width 69 height 32
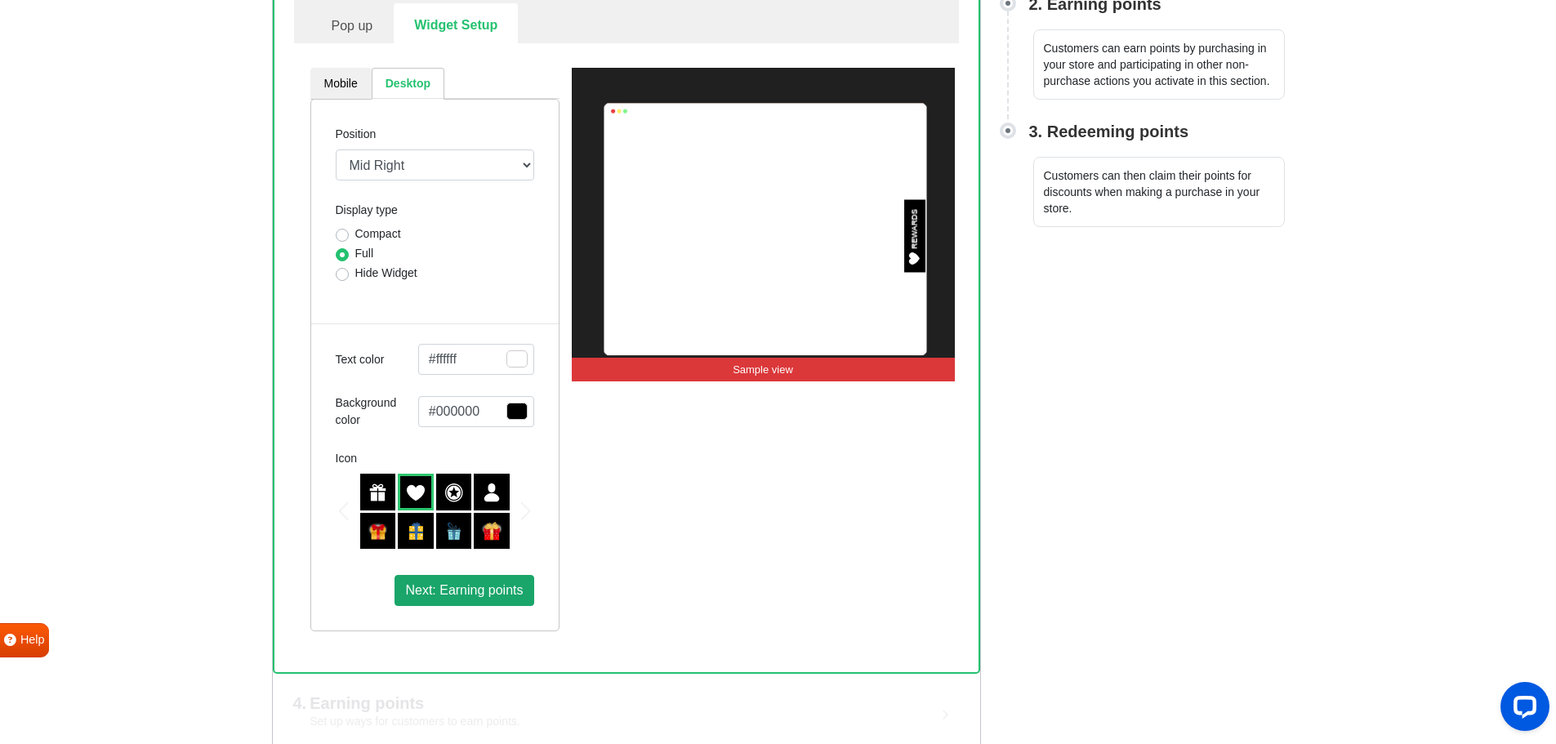
click at [463, 588] on span "Next: Earning points" at bounding box center [464, 590] width 118 height 14
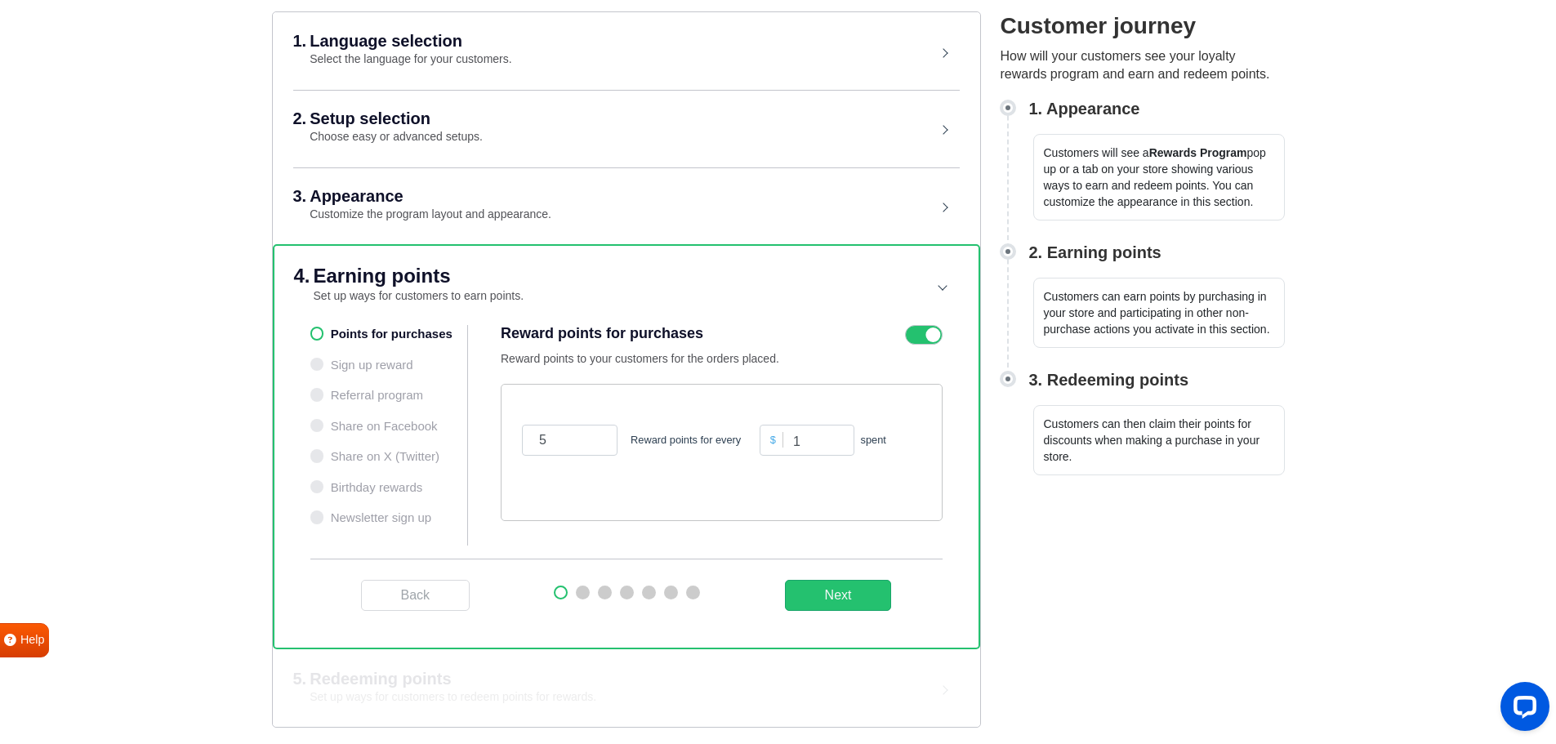
scroll to position [154, 0]
click at [813, 592] on button "Next" at bounding box center [838, 595] width 107 height 31
click at [844, 587] on button "Next" at bounding box center [838, 595] width 107 height 31
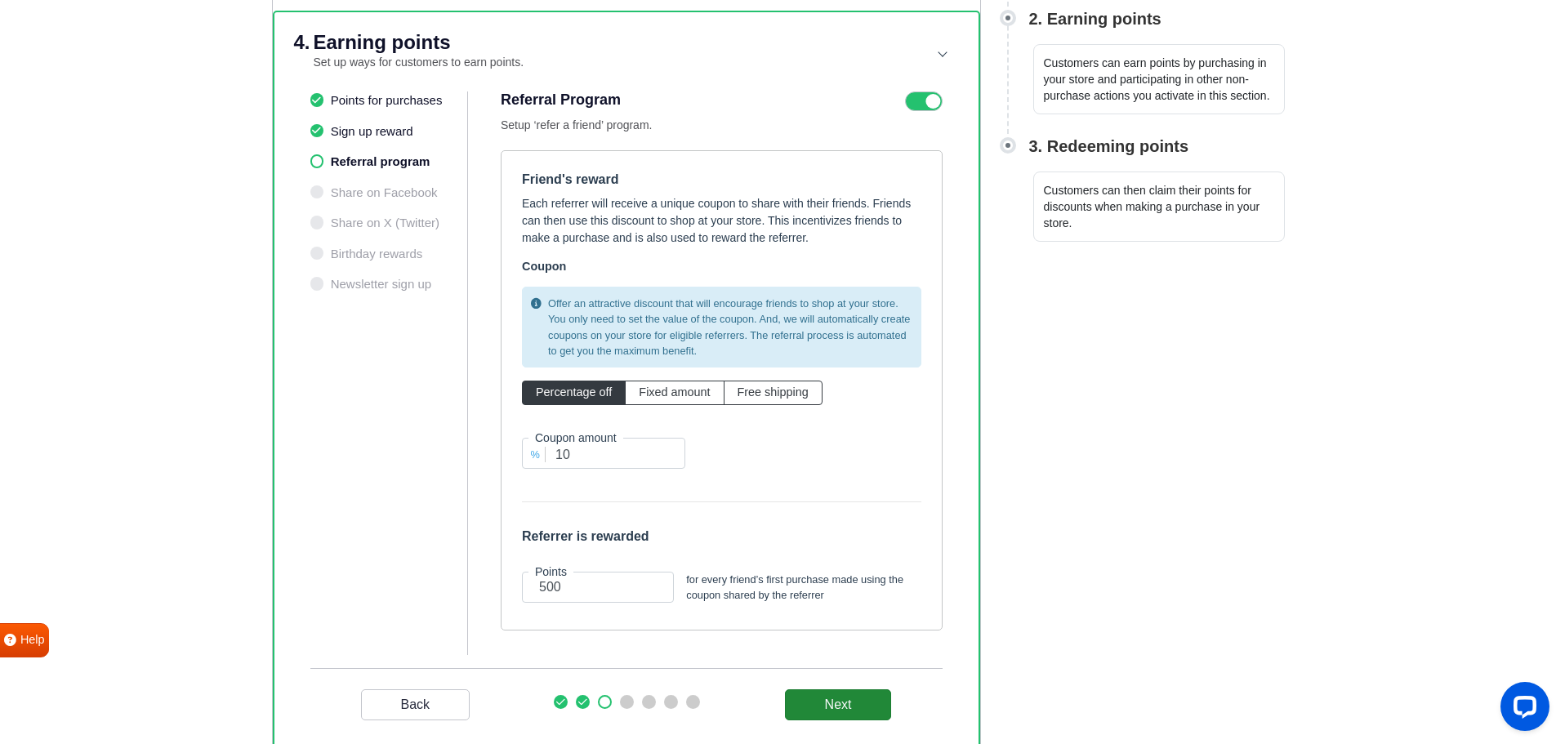
scroll to position [399, 0]
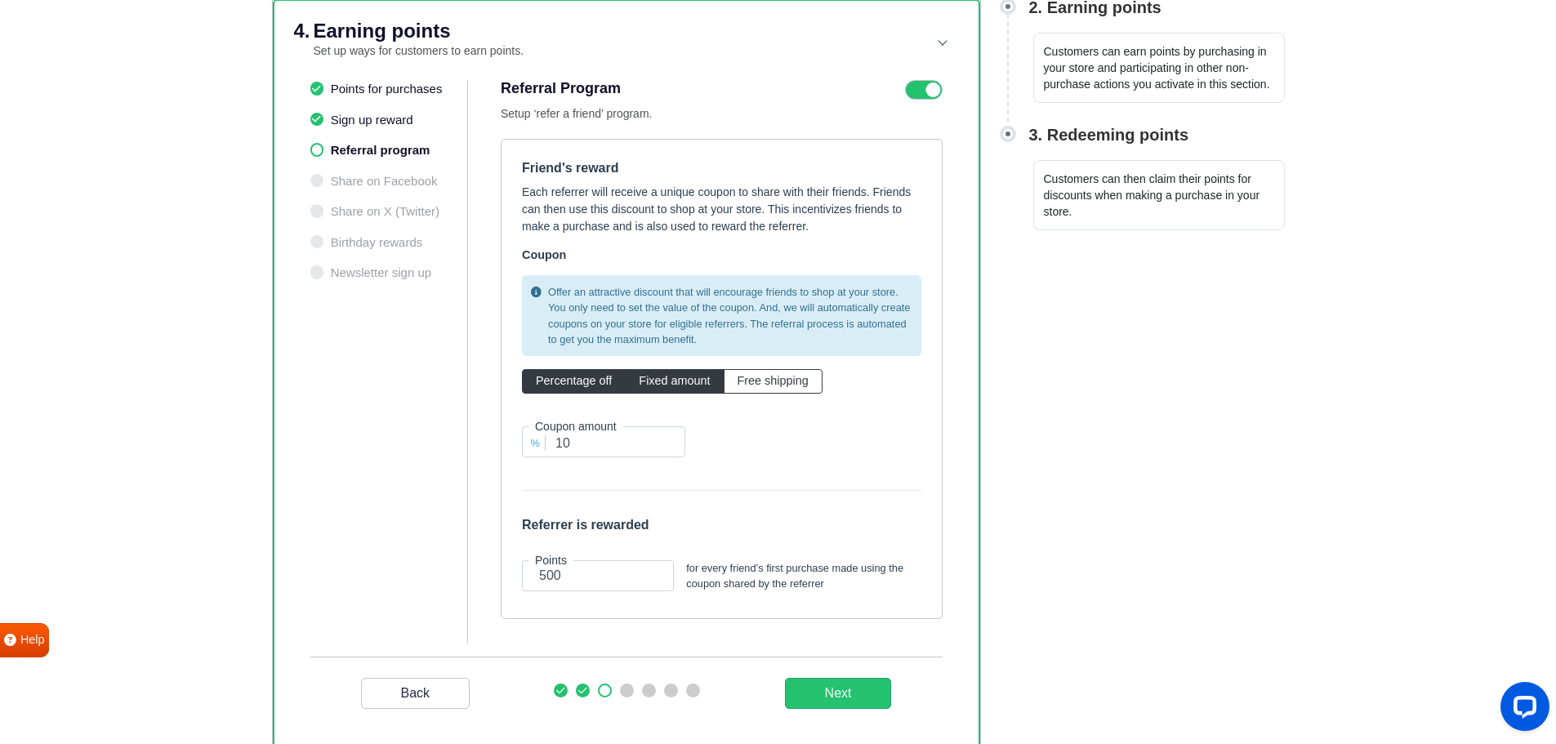
click at [664, 380] on span "Fixed amount" at bounding box center [674, 380] width 71 height 13
click at [649, 380] on input "Fixed amount" at bounding box center [644, 377] width 11 height 11
radio input "true"
click at [590, 376] on span "Percentage off" at bounding box center [574, 380] width 76 height 13
click at [546, 376] on input "Percentage off" at bounding box center [541, 377] width 11 height 11
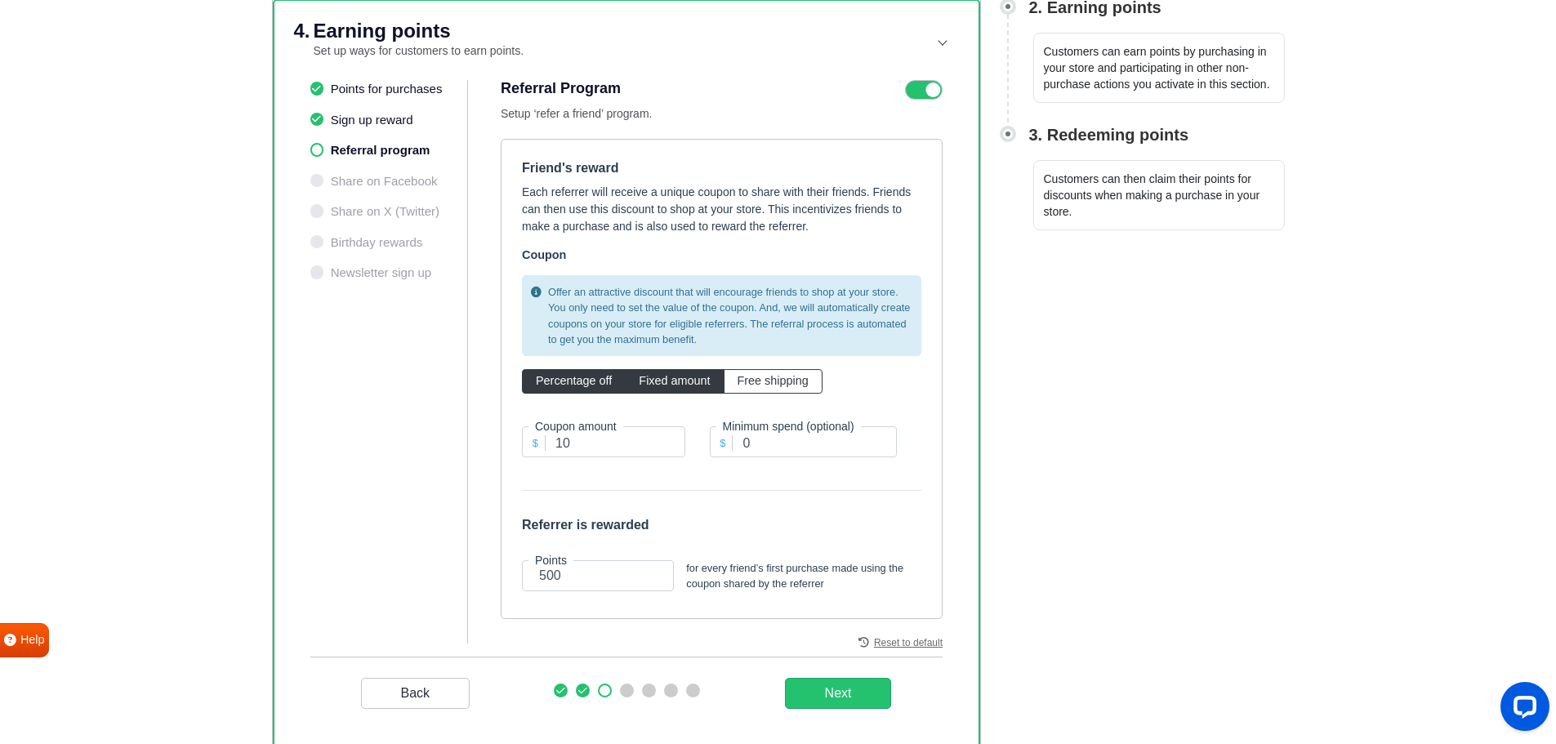
radio input "true"
click at [682, 368] on div "Offer an attractive discount that will encourage friends to shop at your store.…" at bounding box center [722, 334] width 424 height 118
click at [675, 383] on span "Fixed amount" at bounding box center [674, 380] width 71 height 13
click at [649, 383] on input "Fixed amount" at bounding box center [644, 377] width 11 height 11
radio input "true"
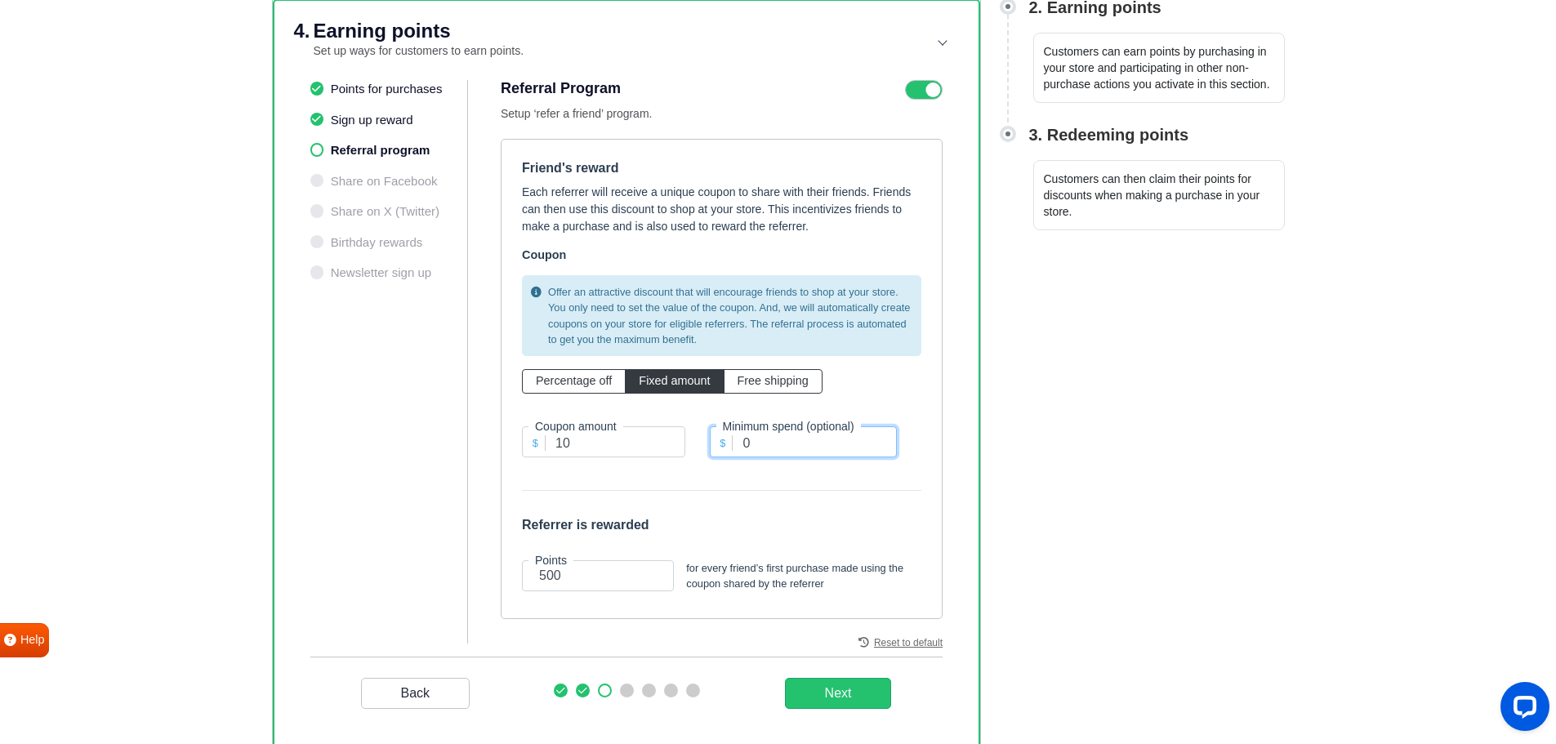
drag, startPoint x: 756, startPoint y: 452, endPoint x: 728, endPoint y: 440, distance: 30.0
click at [729, 440] on div "$ Minimum spend (optional) 0" at bounding box center [804, 441] width 188 height 31
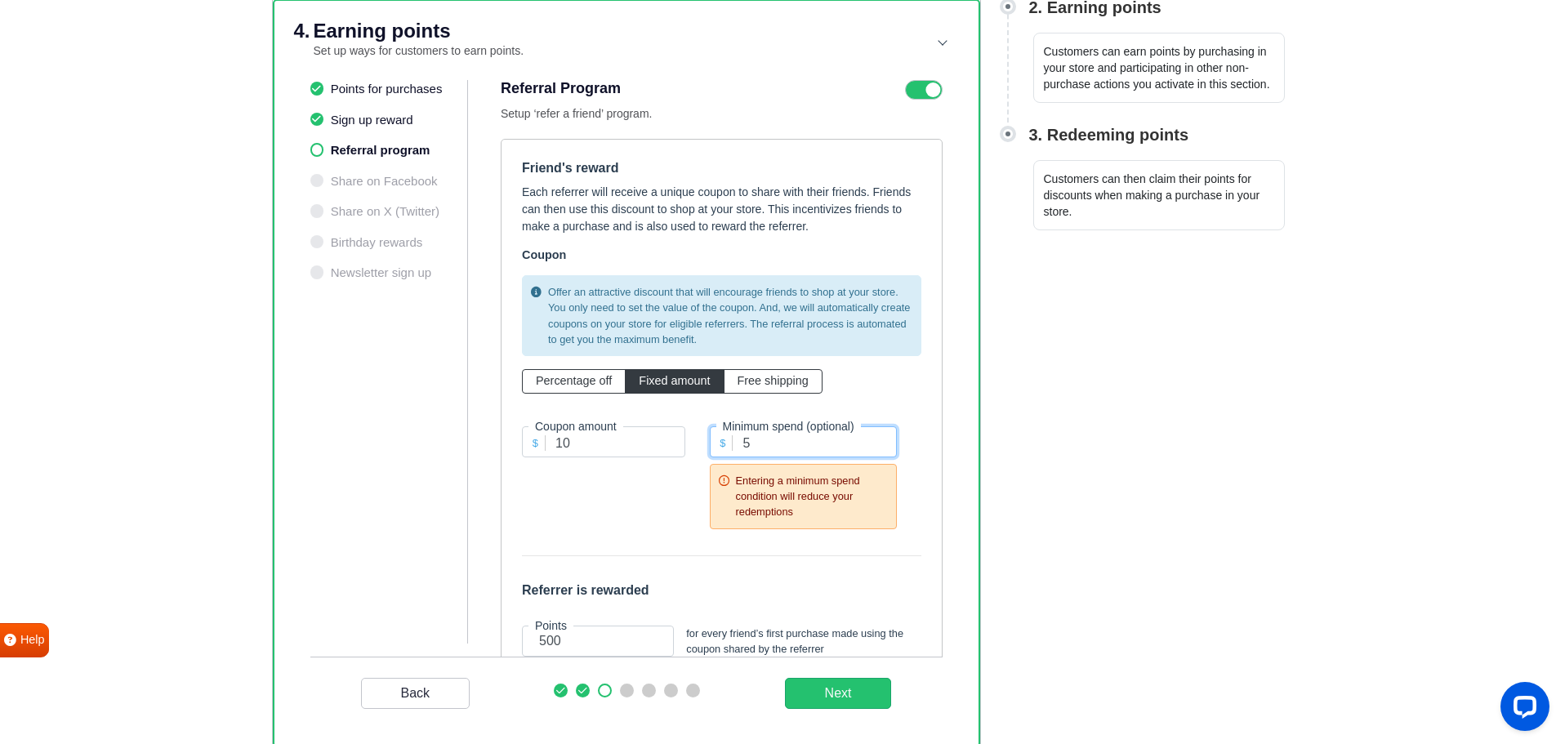
type input "50"
drag, startPoint x: 767, startPoint y: 443, endPoint x: 703, endPoint y: 436, distance: 64.0
click at [703, 436] on div "$ Minimum spend (optional) 50 Entering a minimum spend condition will reduce yo…" at bounding box center [803, 475] width 212 height 136
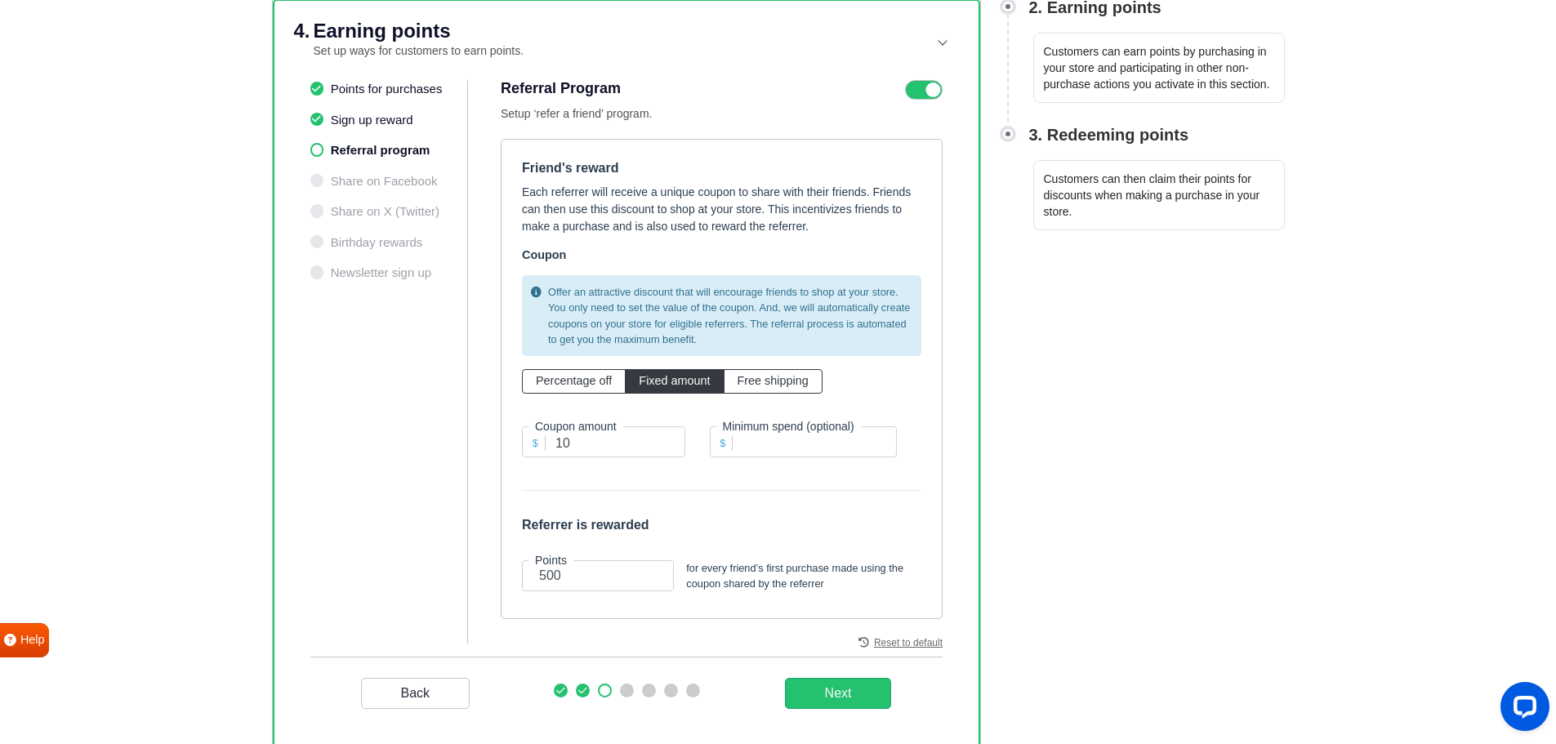
click at [1190, 502] on html "Gratisfaction WELCOME! Setup will only take a few minutes. Setup will only take…" at bounding box center [778, 221] width 1556 height 1241
click at [1059, 403] on html "Gratisfaction WELCOME! Setup will only take a few minutes. Setup will only take…" at bounding box center [778, 221] width 1556 height 1241
drag, startPoint x: 578, startPoint y: 581, endPoint x: 511, endPoint y: 587, distance: 67.2
click at [512, 587] on div "Points 500" at bounding box center [598, 575] width 176 height 31
click at [742, 526] on h6 "Referrer is rewarded" at bounding box center [721, 525] width 399 height 16
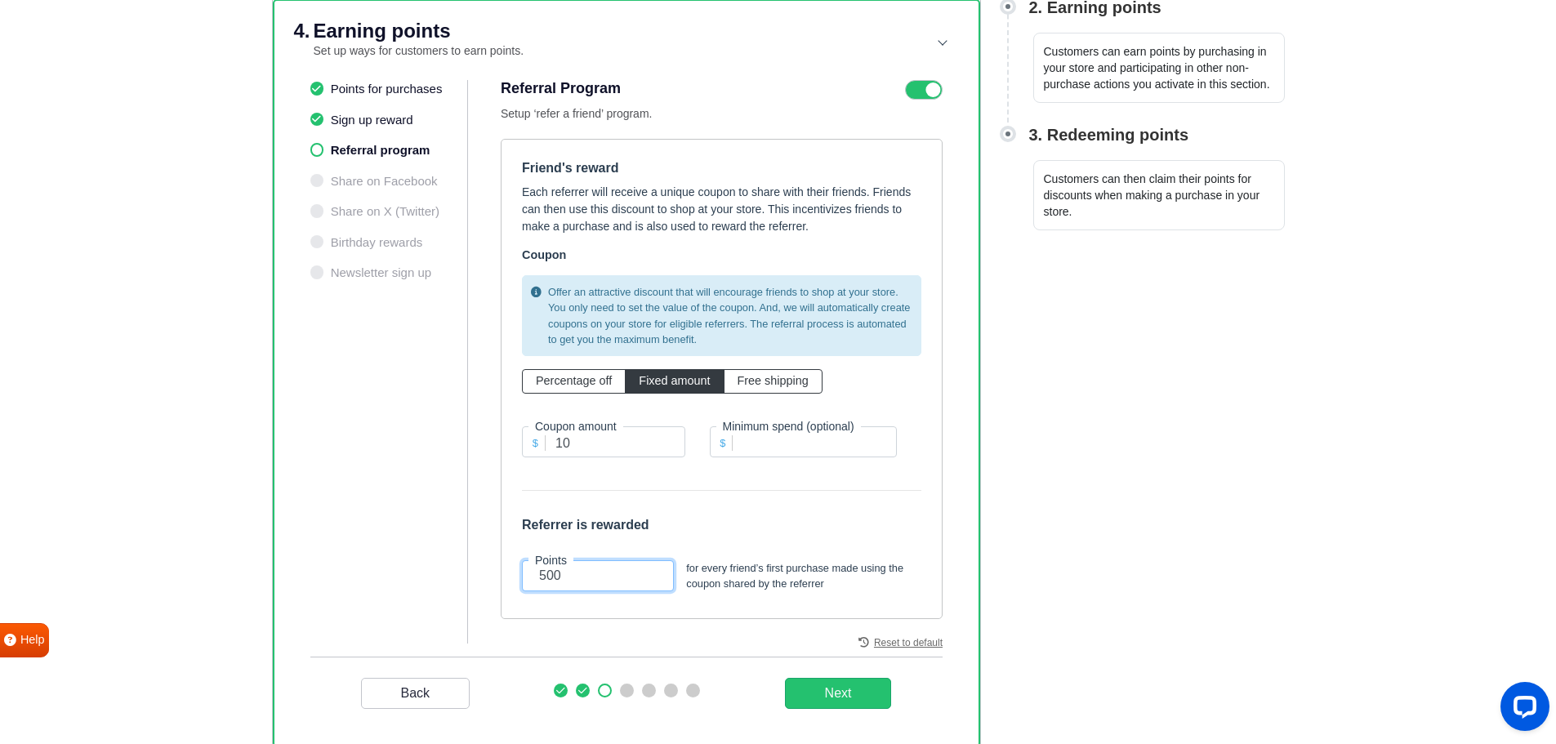
drag, startPoint x: 577, startPoint y: 577, endPoint x: 470, endPoint y: 583, distance: 107.2
click at [471, 583] on div "Points for purchases Sign up reward Referral program Share on Facebook Share on…" at bounding box center [626, 368] width 632 height 577
type input "250"
click at [1210, 522] on html "Gratisfaction WELCOME! Setup will only take a few minutes. Setup will only take…" at bounding box center [778, 221] width 1556 height 1241
click at [847, 697] on _program "Next" at bounding box center [838, 693] width 107 height 31
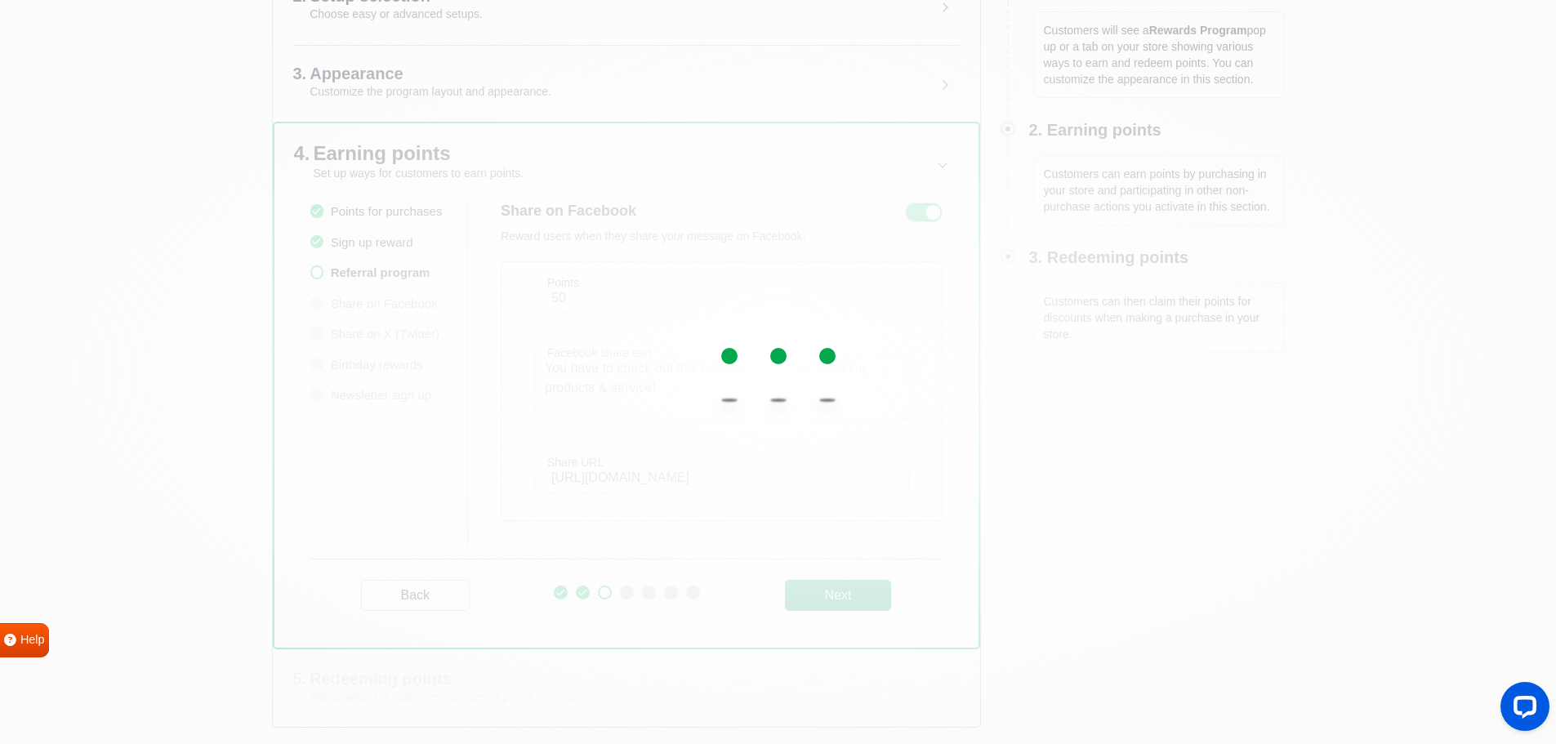
scroll to position [277, 0]
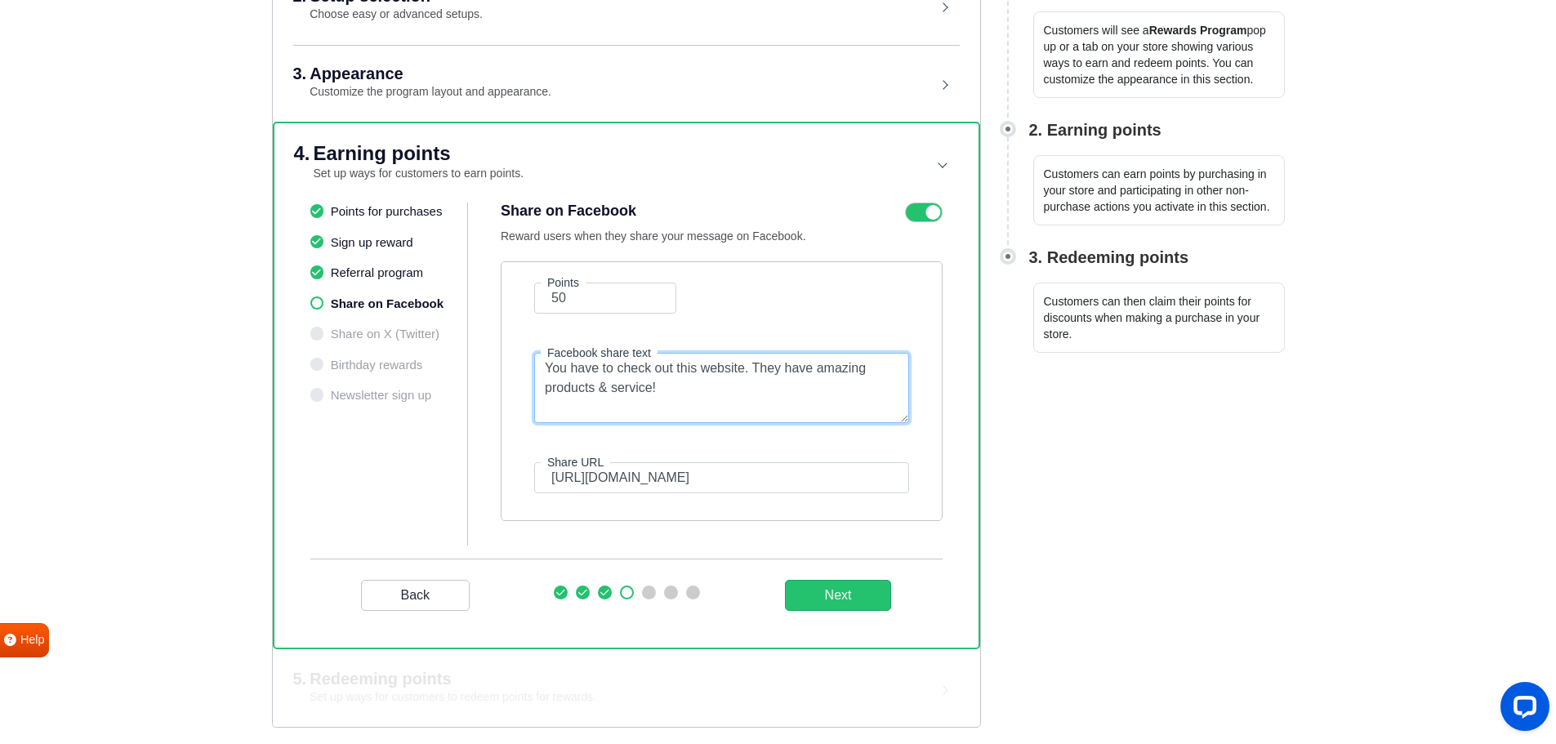
click at [671, 388] on textarea "You have to check out this website. They have amazing products & service!" at bounding box center [721, 388] width 375 height 70
drag, startPoint x: 701, startPoint y: 368, endPoint x: 745, endPoint y: 369, distance: 44.1
click at [745, 369] on textarea "You have to check out this website. They have amazing products & service!" at bounding box center [721, 388] width 375 height 70
click at [691, 386] on textarea "You have to check out this shop. They have amazing products & service!" at bounding box center [721, 388] width 375 height 70
click at [720, 390] on textarea "You have to check out this shop. They have amazing products & service!" at bounding box center [721, 388] width 375 height 70
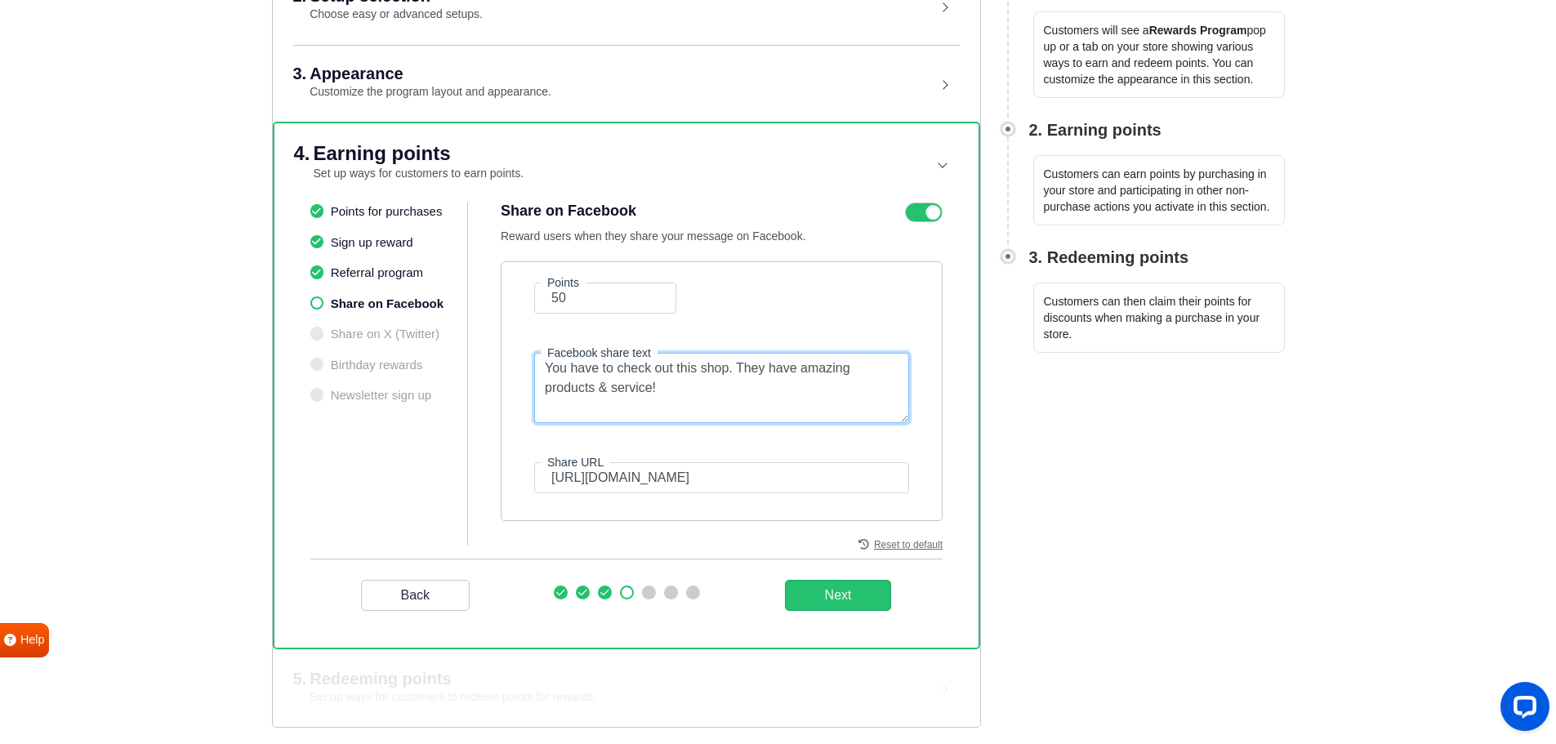
type textarea "You have to check out this shop. They have amazing products & service!"
drag, startPoint x: 577, startPoint y: 294, endPoint x: 524, endPoint y: 301, distance: 53.6
click at [524, 301] on div "Points 50" at bounding box center [605, 298] width 167 height 31
type input "100"
click at [767, 289] on form "Points 100 Facebook share text You have to check out this shop. They have amazi…" at bounding box center [721, 388] width 399 height 211
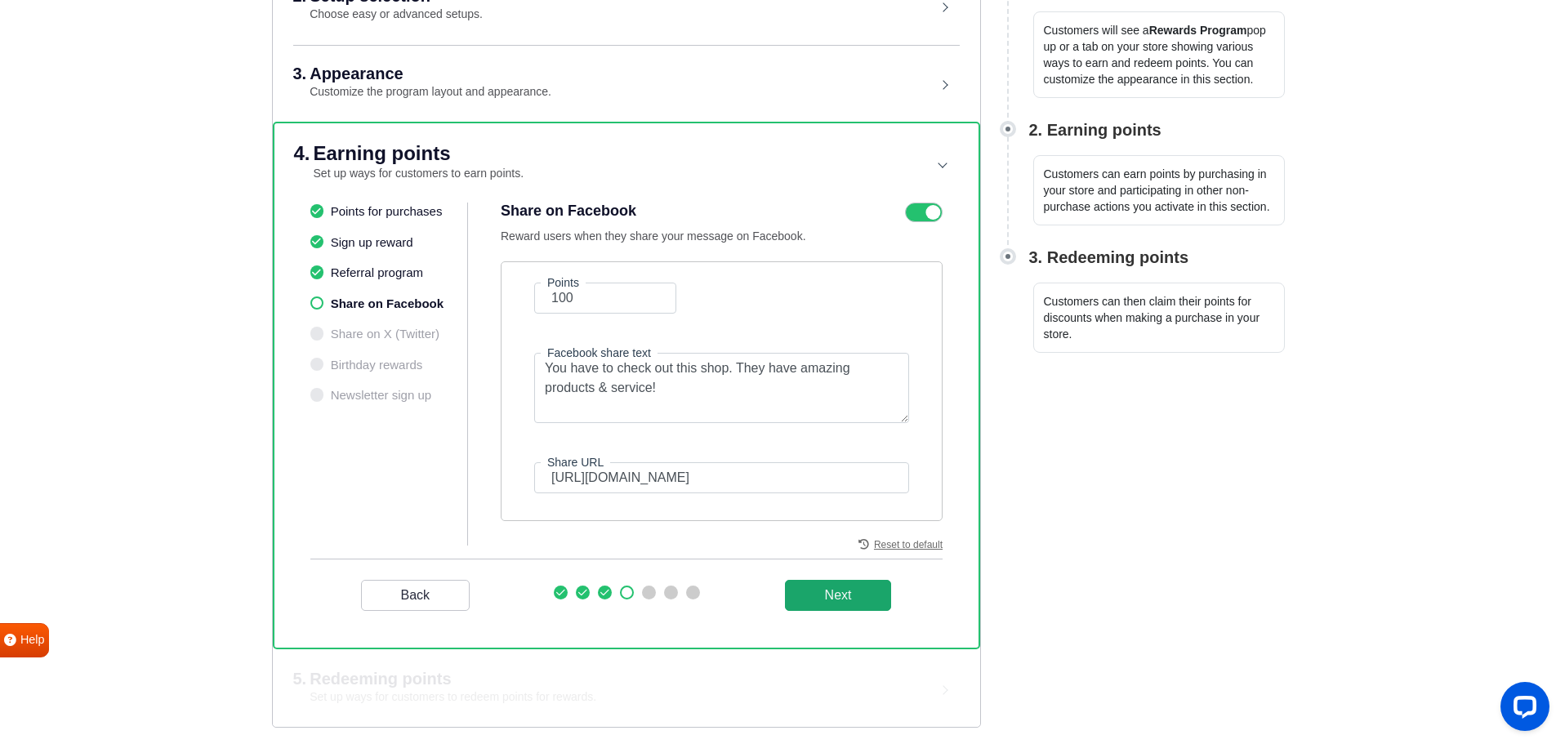
click at [846, 591] on button "Next" at bounding box center [838, 595] width 107 height 31
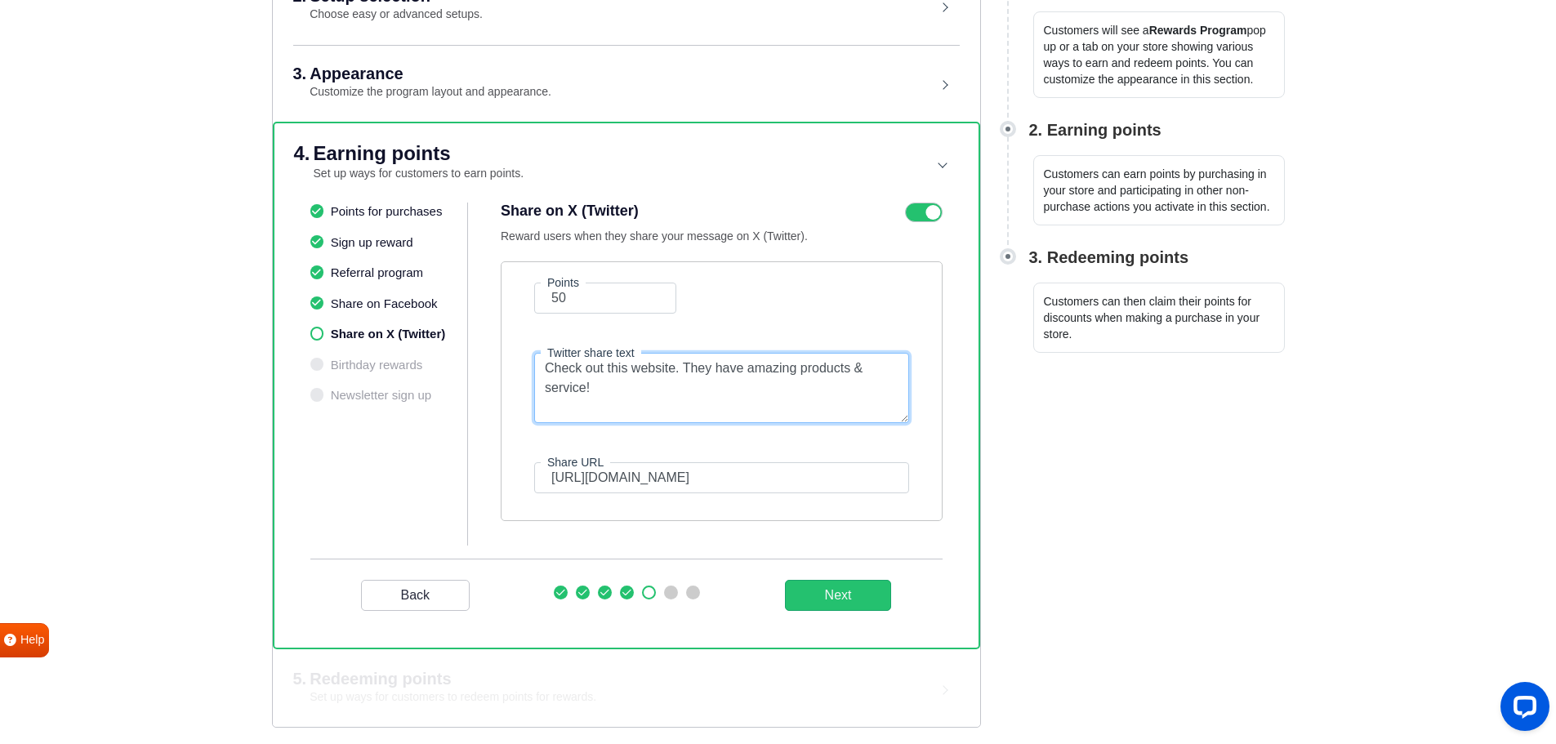
drag, startPoint x: 632, startPoint y: 371, endPoint x: 675, endPoint y: 373, distance: 42.5
click at [675, 373] on textarea "Check out this website. They have amazing products & service!" at bounding box center [721, 388] width 375 height 70
type textarea "Check out this Shop. They have amazing products & service!"
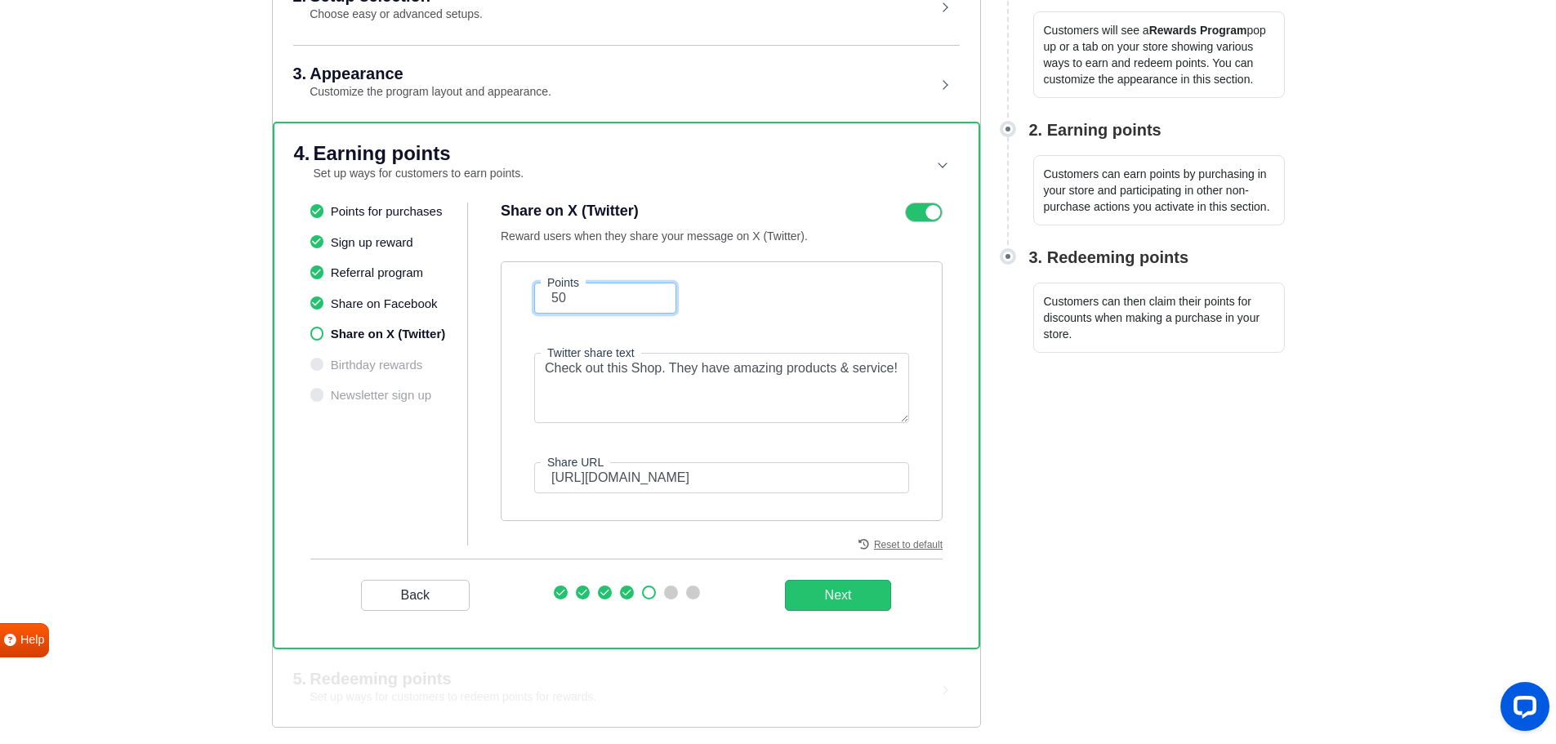
drag, startPoint x: 585, startPoint y: 302, endPoint x: 519, endPoint y: 302, distance: 65.3
click at [519, 302] on div "Points 50 Twitter share text Check out this Shop. They have amazing products & …" at bounding box center [722, 391] width 442 height 260
type input "100"
click at [740, 292] on form "Points 100 Twitter share text Check out this Shop. They have amazing products &…" at bounding box center [721, 388] width 399 height 211
click at [861, 594] on button "Next" at bounding box center [838, 595] width 107 height 31
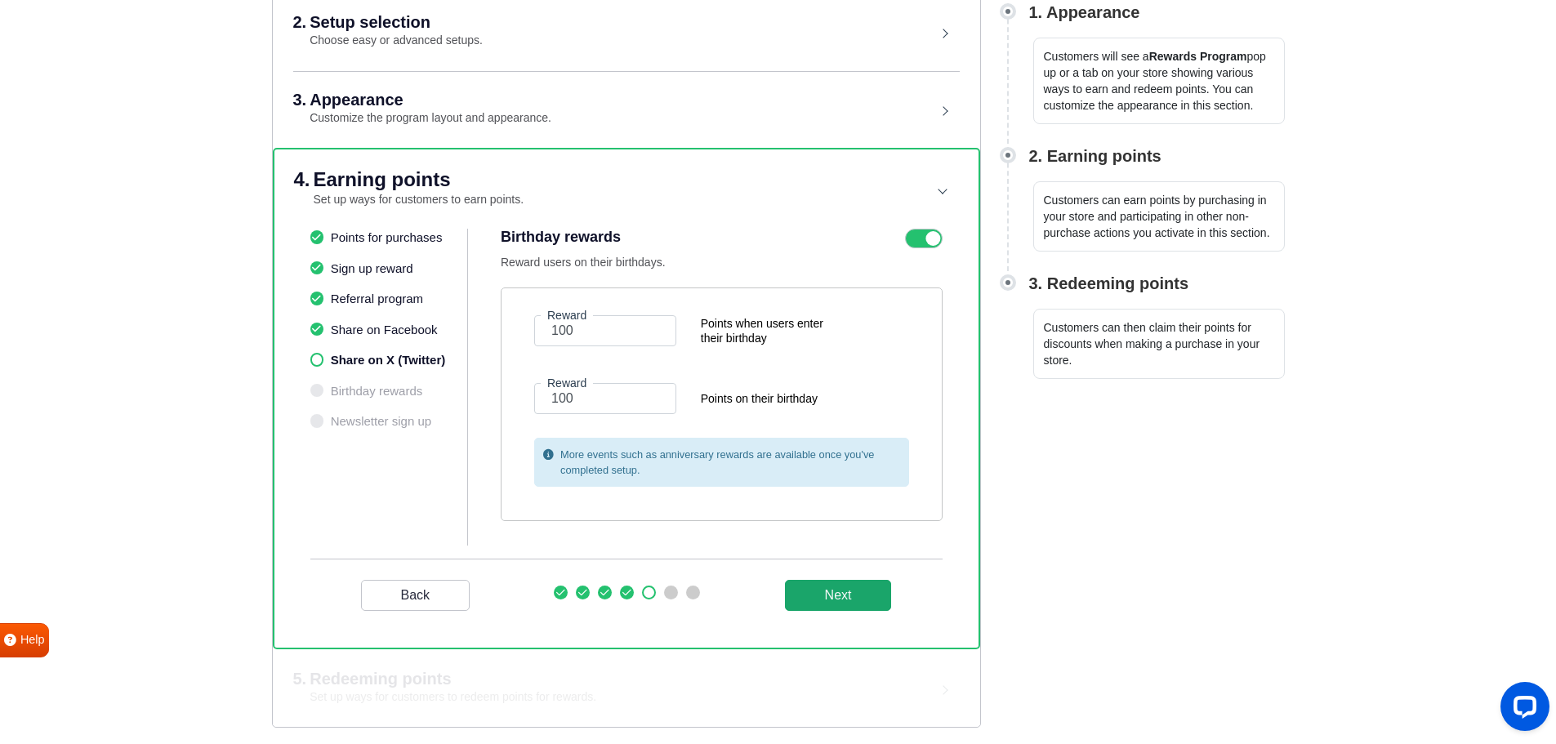
scroll to position [251, 0]
click at [603, 399] on input "100" at bounding box center [605, 398] width 142 height 31
type input "1000"
click at [1107, 471] on div "Gratisfaction WELCOME! Setup will only take a few minutes. Setup will only take…" at bounding box center [778, 121] width 1556 height 744
click at [833, 603] on button "Next" at bounding box center [838, 595] width 107 height 31
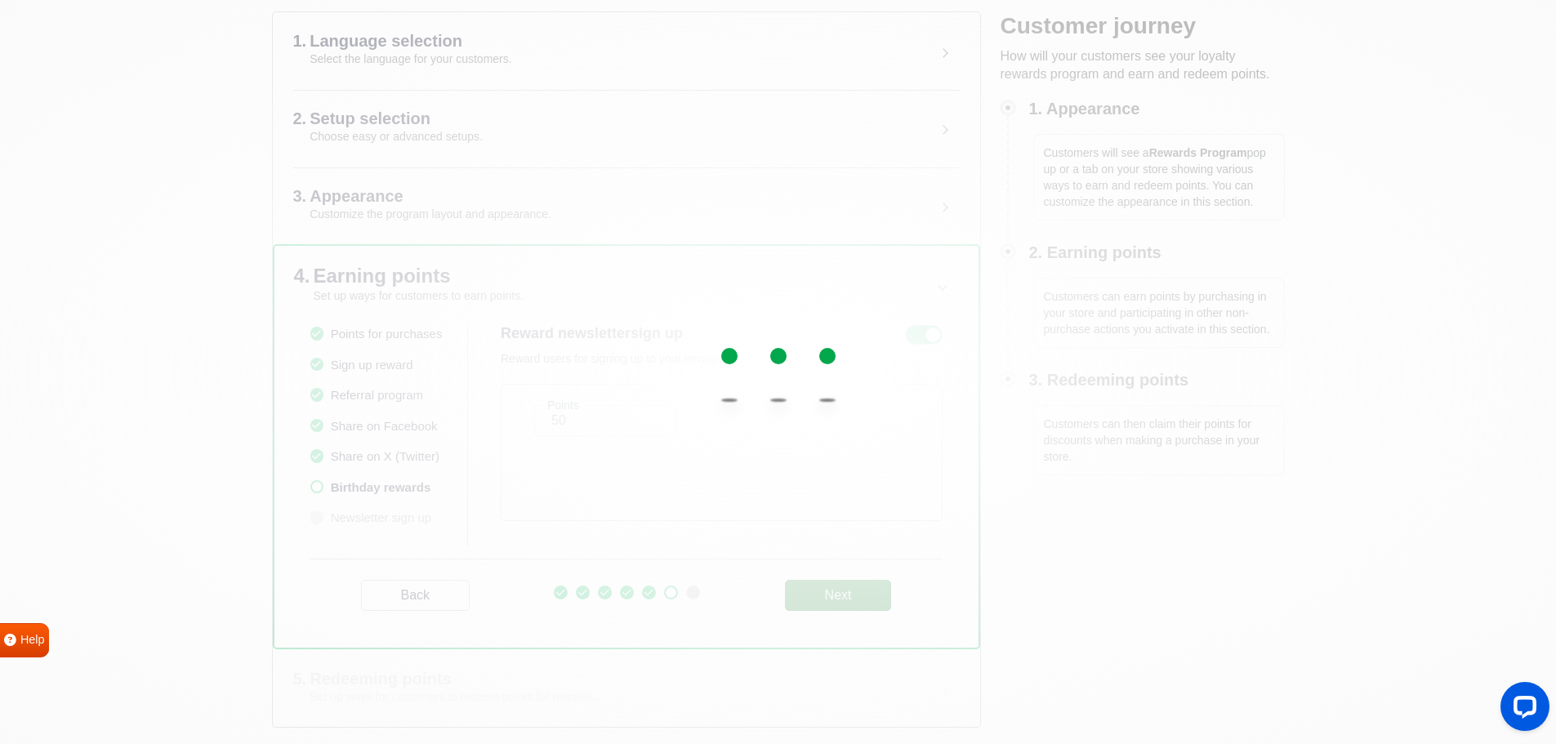
scroll to position [154, 0]
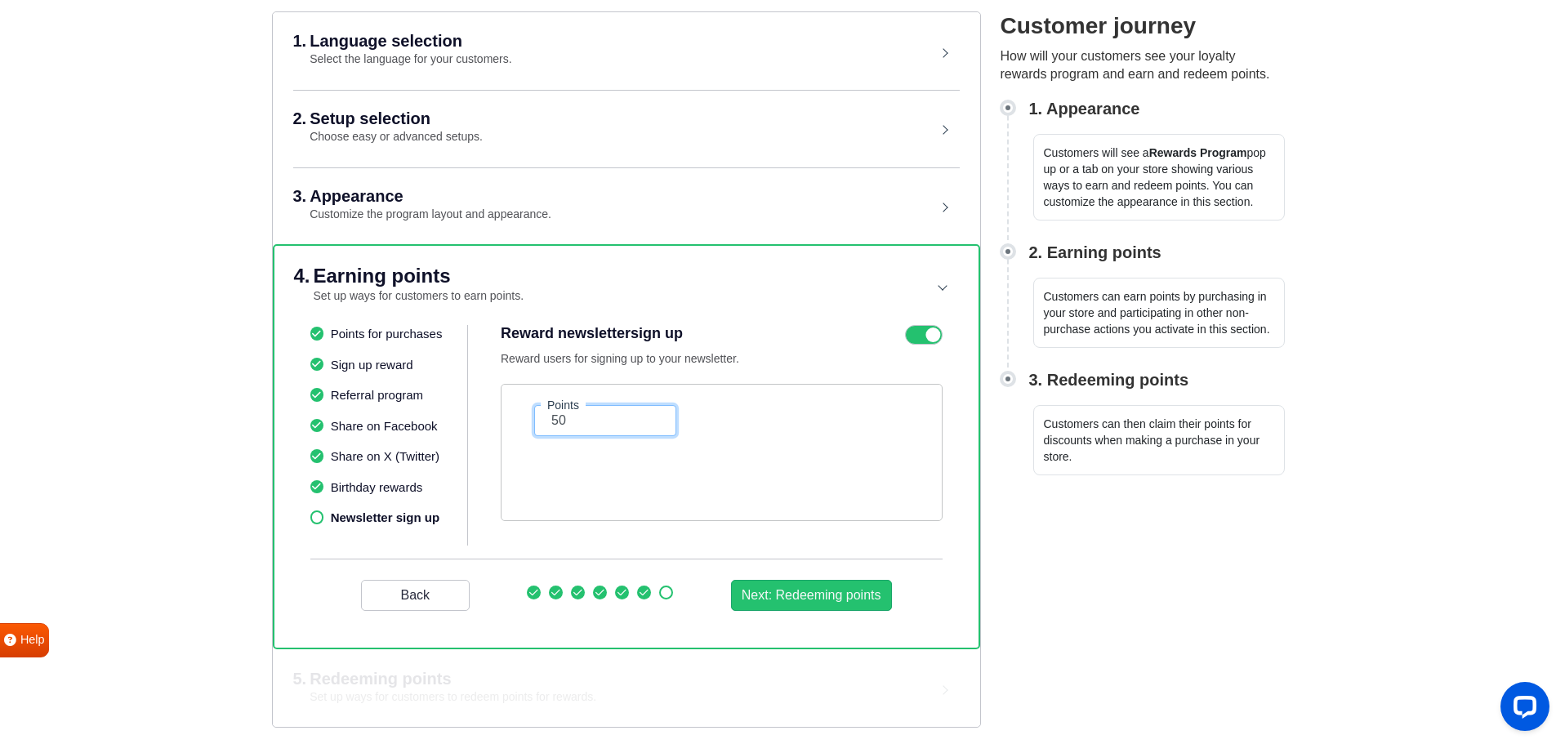
drag, startPoint x: 586, startPoint y: 421, endPoint x: 512, endPoint y: 420, distance: 73.5
click at [514, 420] on div "Points 50" at bounding box center [722, 452] width 442 height 137
type input "500"
click at [839, 605] on button "Next: Redeeming points" at bounding box center [811, 595] width 161 height 31
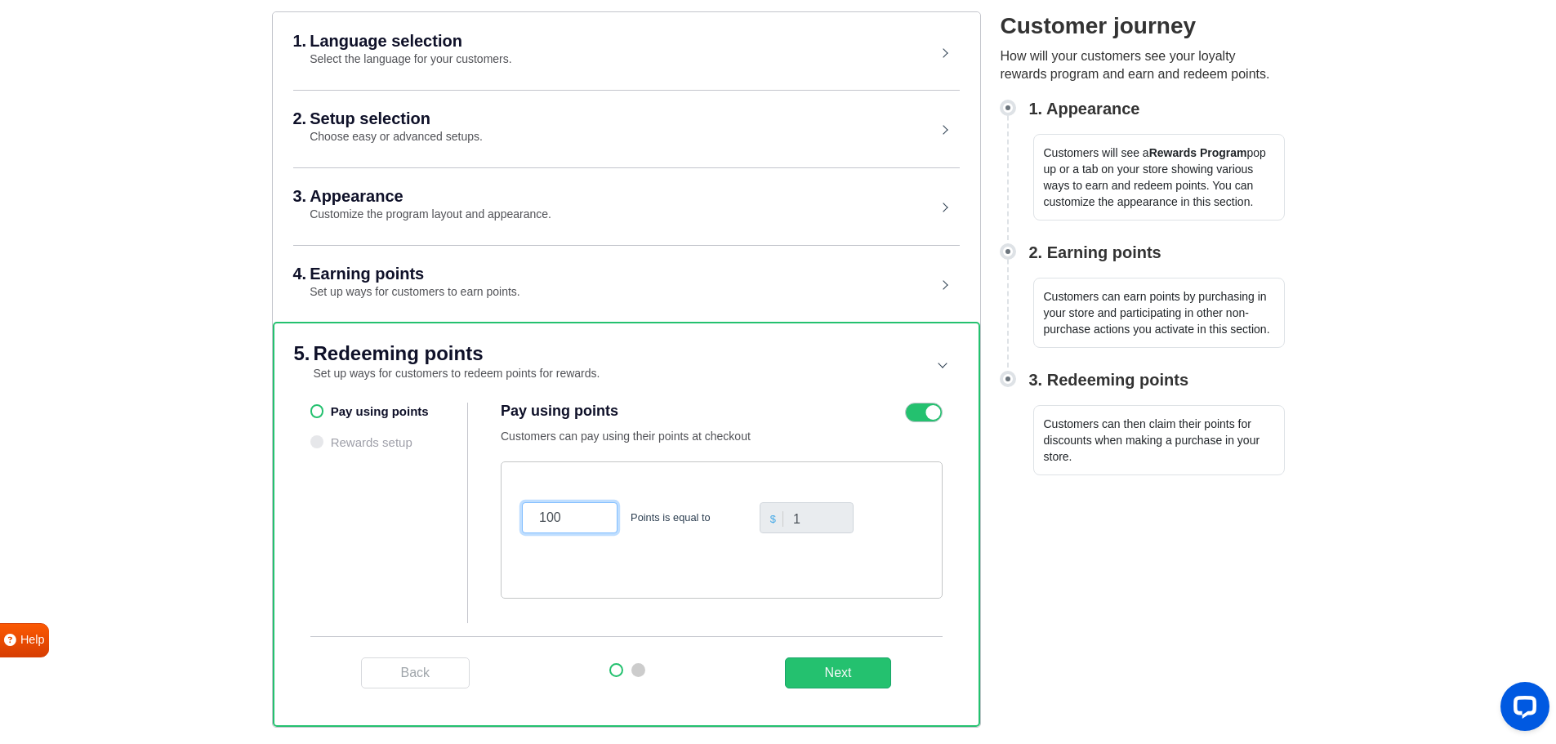
drag, startPoint x: 563, startPoint y: 515, endPoint x: 476, endPoint y: 530, distance: 87.8
click at [477, 529] on div "Pay using points Rewards setup Pay using points Customers can pay using their p…" at bounding box center [626, 520] width 632 height 234
click at [1085, 618] on html "Gratisfaction WELCOME! Setup will only take a few minutes. Setup will only take…" at bounding box center [778, 295] width 1556 height 898
drag, startPoint x: 564, startPoint y: 516, endPoint x: 474, endPoint y: 538, distance: 91.7
click at [475, 538] on div "Pay using points Rewards setup Pay using points Customers can pay using their p…" at bounding box center [626, 520] width 632 height 234
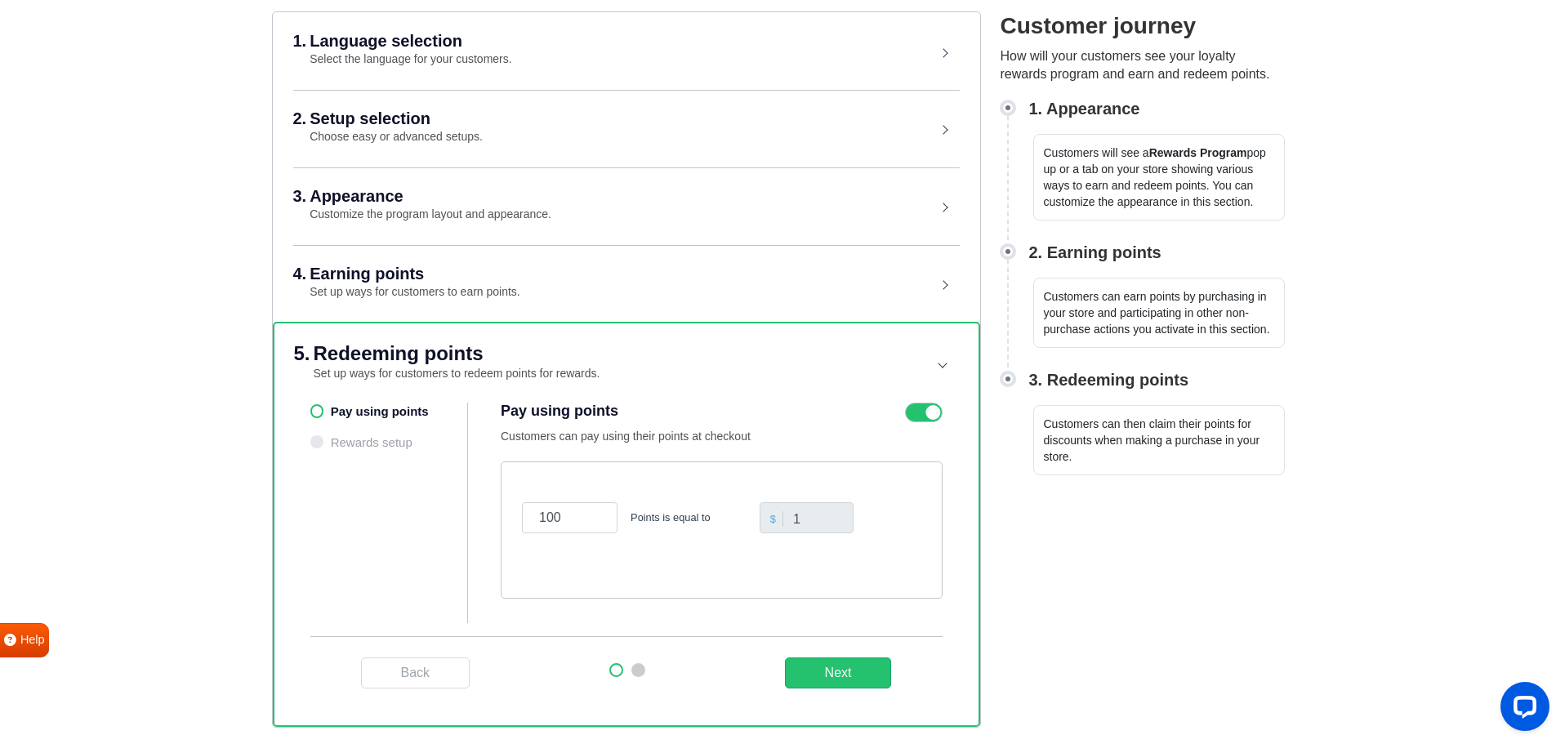
click at [464, 569] on ul "Pay using points Rewards setup" at bounding box center [389, 513] width 158 height 221
click at [613, 532] on input "100" at bounding box center [570, 517] width 96 height 31
click at [572, 541] on div "100 Points is equal to $ 1" at bounding box center [722, 518] width 408 height 70
drag, startPoint x: 811, startPoint y: 519, endPoint x: 784, endPoint y: 532, distance: 30.0
click at [784, 532] on input "1" at bounding box center [807, 517] width 94 height 31
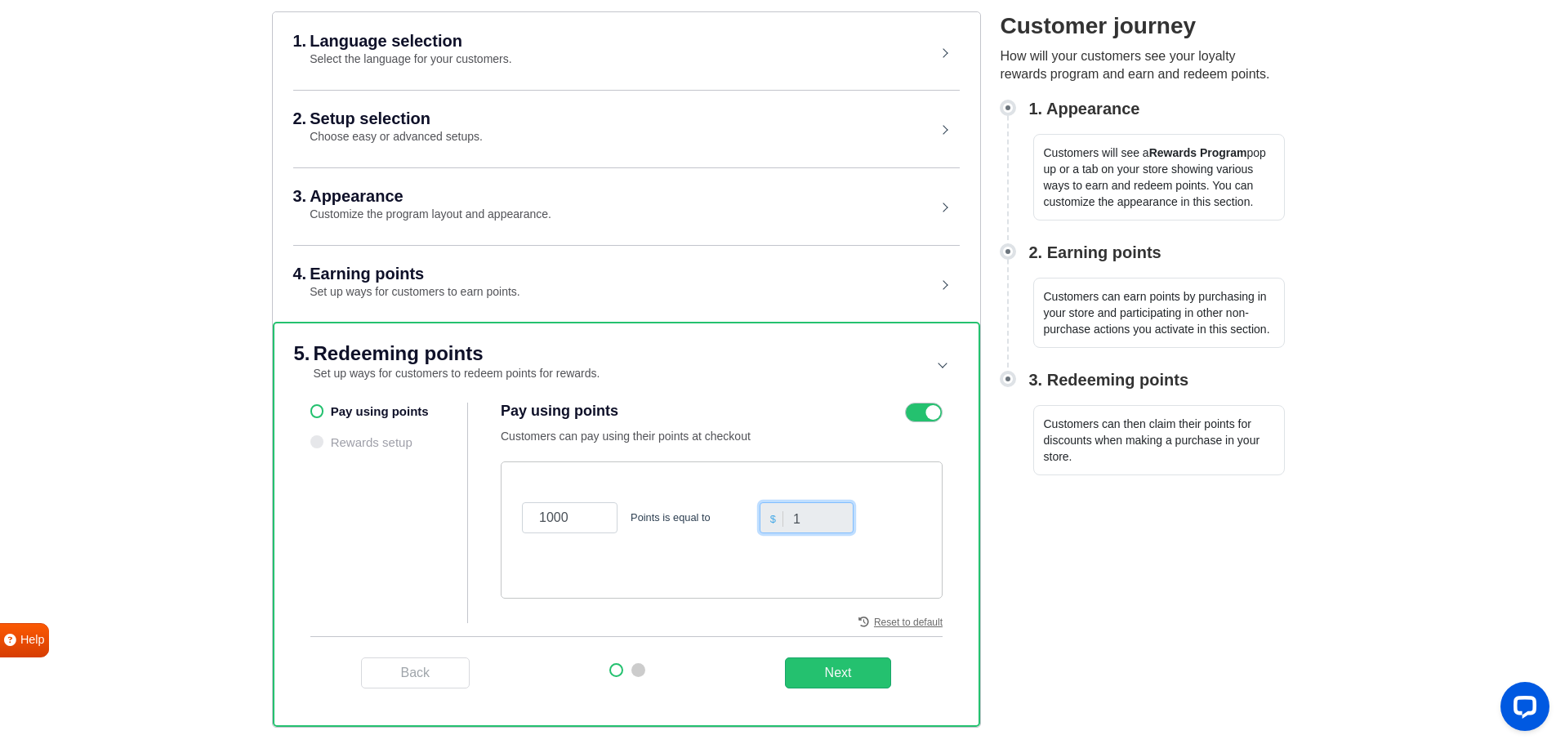
drag, startPoint x: 831, startPoint y: 529, endPoint x: 861, endPoint y: 545, distance: 33.2
click at [831, 530] on input "1" at bounding box center [807, 517] width 94 height 31
click at [900, 568] on div "1000 Points is equal to $ 1" at bounding box center [722, 529] width 442 height 137
drag, startPoint x: 789, startPoint y: 570, endPoint x: 761, endPoint y: 546, distance: 36.5
click at [786, 570] on div "1000 Points is equal to $ 1" at bounding box center [722, 529] width 442 height 137
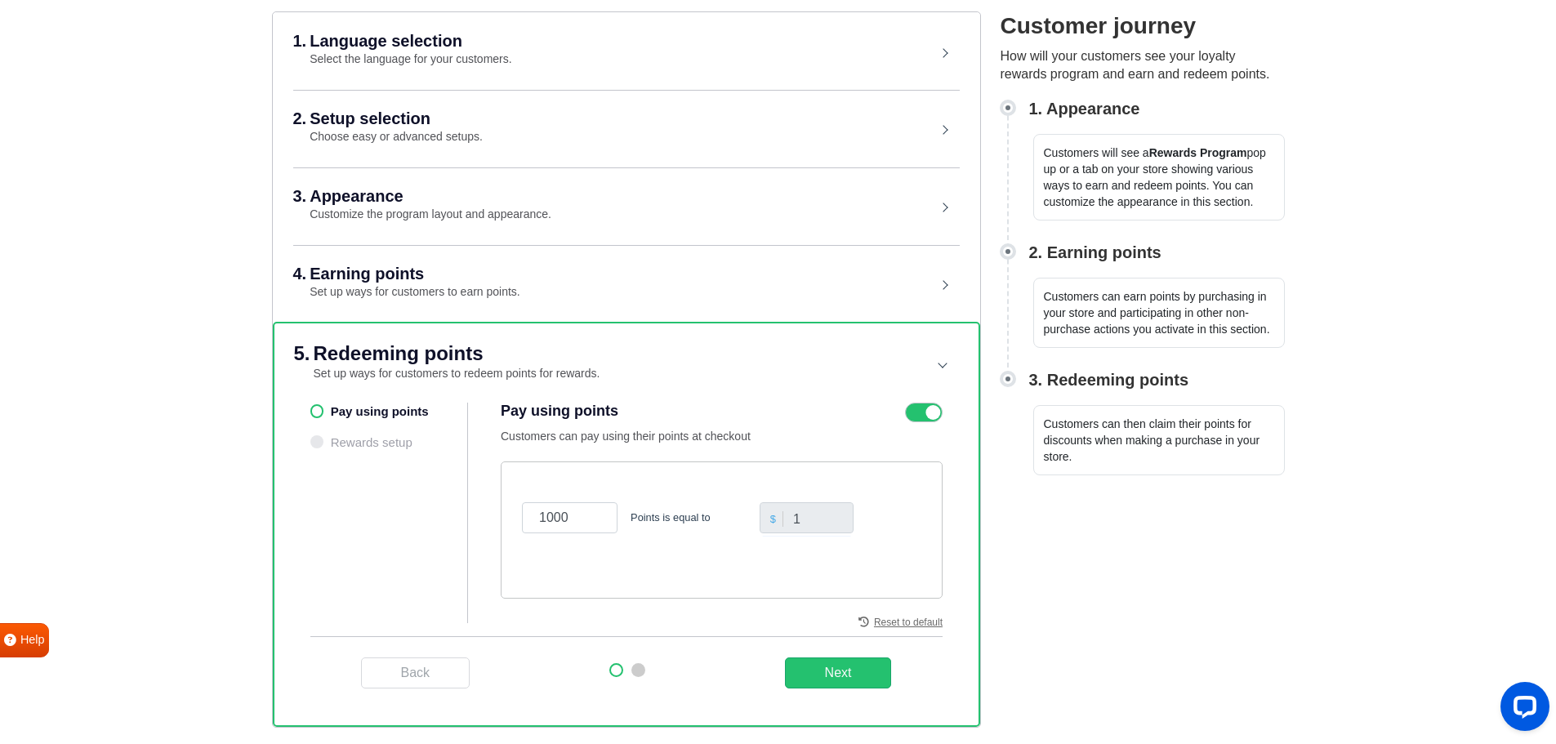
drag, startPoint x: 760, startPoint y: 541, endPoint x: 786, endPoint y: 532, distance: 28.4
click at [757, 541] on div "1000 Points is equal to $ 1" at bounding box center [722, 518] width 408 height 70
click at [772, 520] on div "$" at bounding box center [774, 519] width 20 height 16
click at [770, 477] on div "1000 Points is equal to $ 1" at bounding box center [722, 529] width 442 height 137
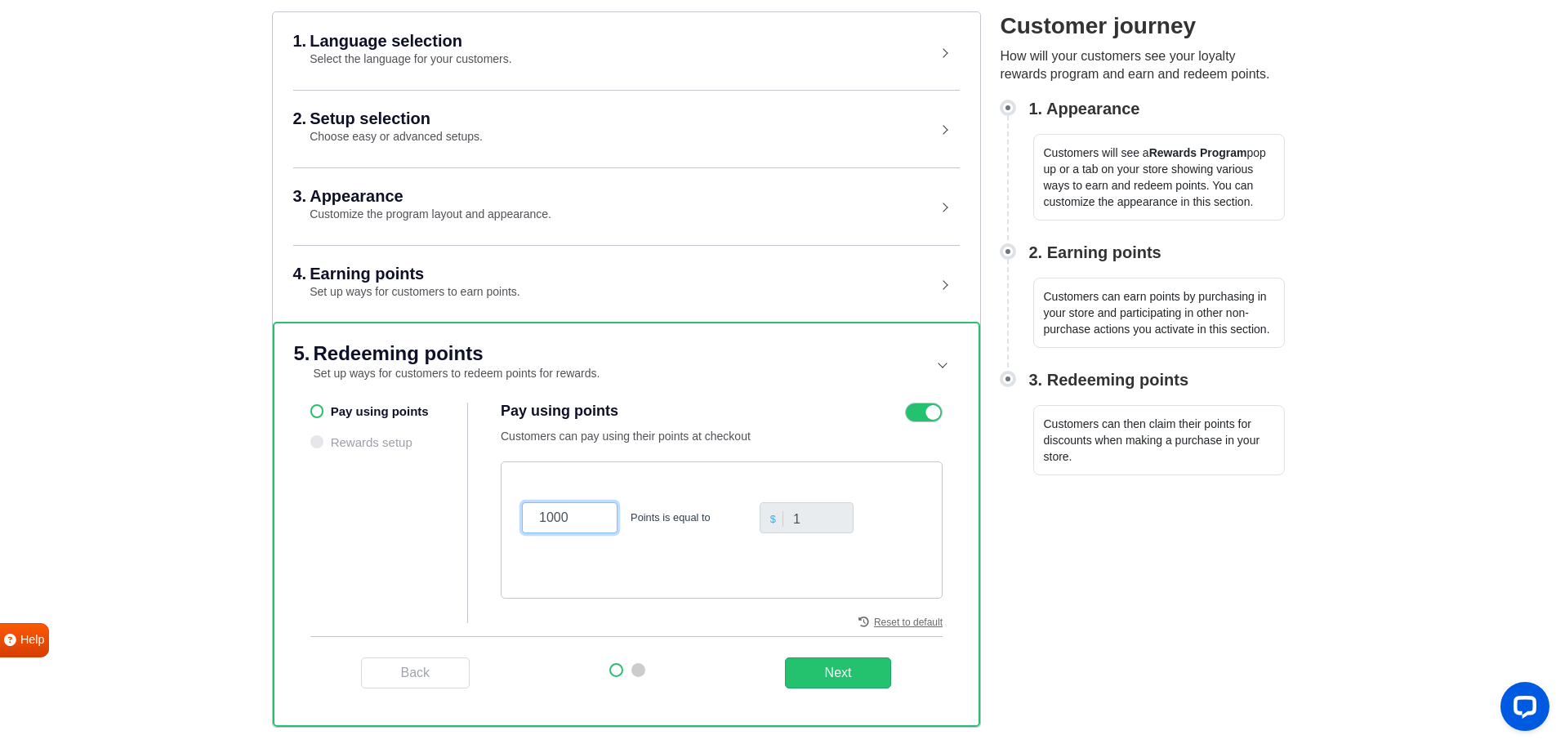
drag, startPoint x: 573, startPoint y: 519, endPoint x: 510, endPoint y: 522, distance: 62.9
click at [510, 521] on div "1000 Points is equal to $ 1" at bounding box center [722, 529] width 442 height 137
click at [697, 484] on div "200 Points is equal to" at bounding box center [637, 508] width 238 height 51
click at [1028, 688] on html "Gratisfaction WELCOME! Setup will only take a few minutes. Setup will only take…" at bounding box center [778, 295] width 1556 height 898
drag, startPoint x: 565, startPoint y: 519, endPoint x: 530, endPoint y: 512, distance: 35.7
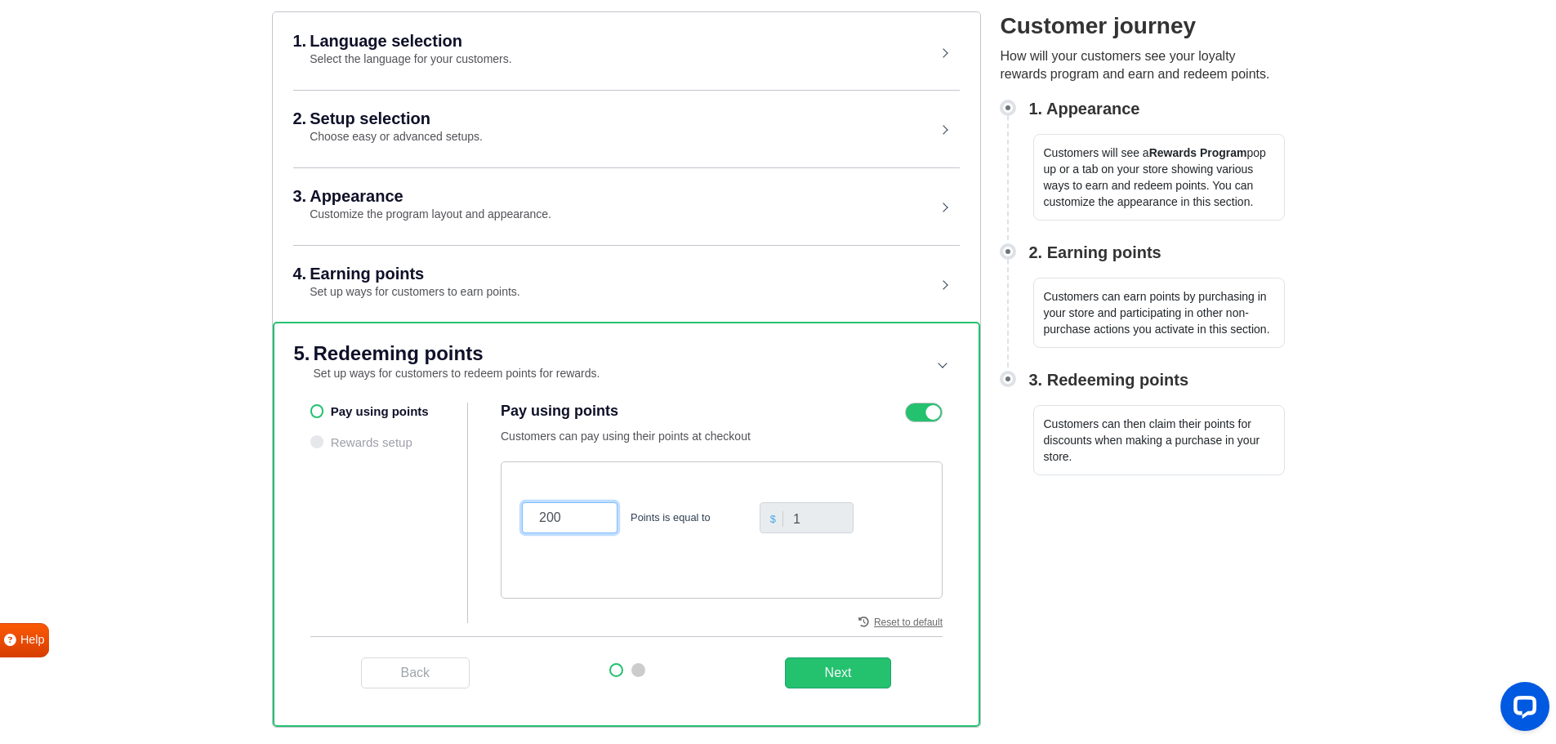
click at [530, 512] on input "200" at bounding box center [570, 517] width 96 height 31
type input "100"
click at [1517, 510] on div "Gratisfaction WELCOME! Setup will only take a few minutes. Setup will only take…" at bounding box center [778, 218] width 1556 height 744
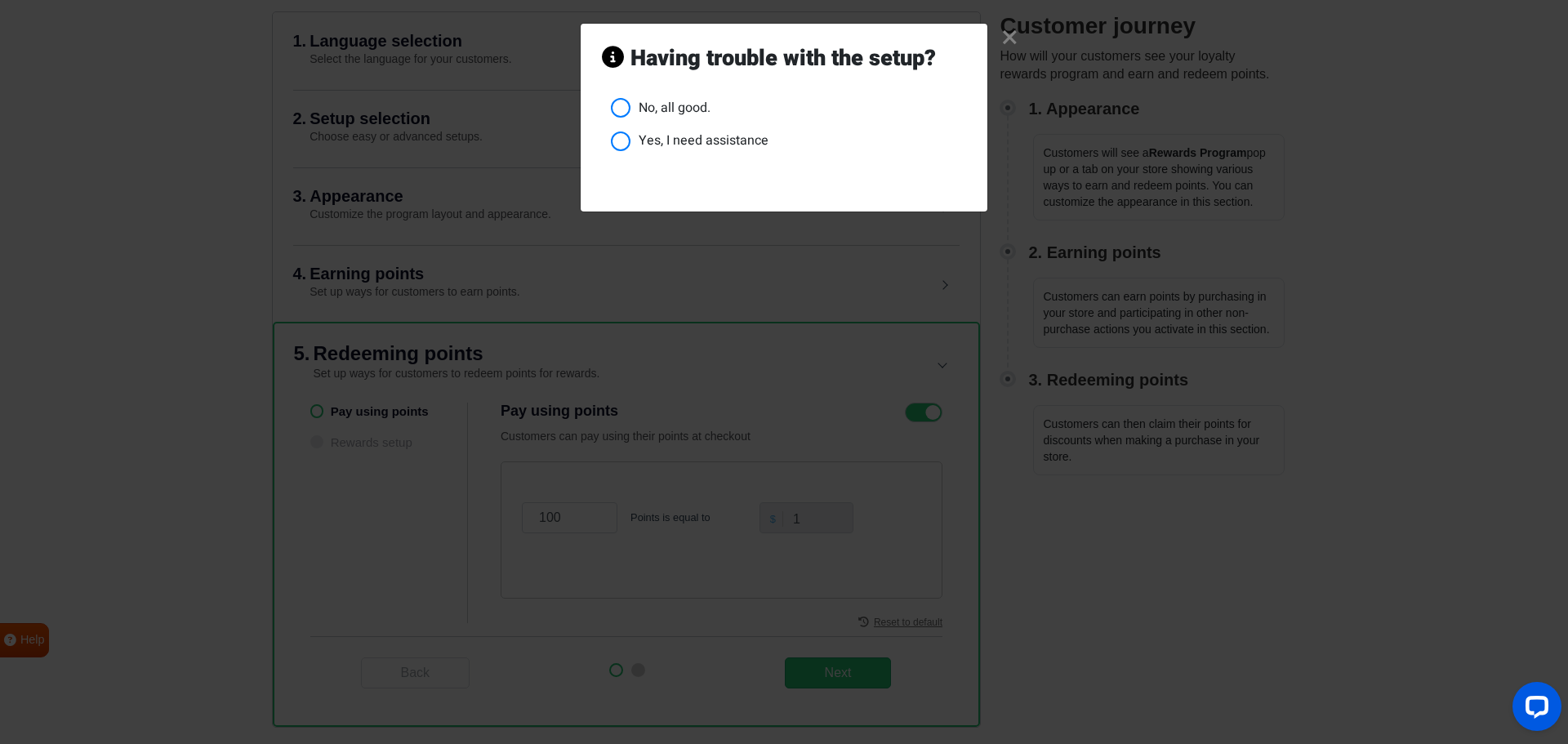
click at [620, 111] on li "No, all good." at bounding box center [788, 108] width 355 height 20
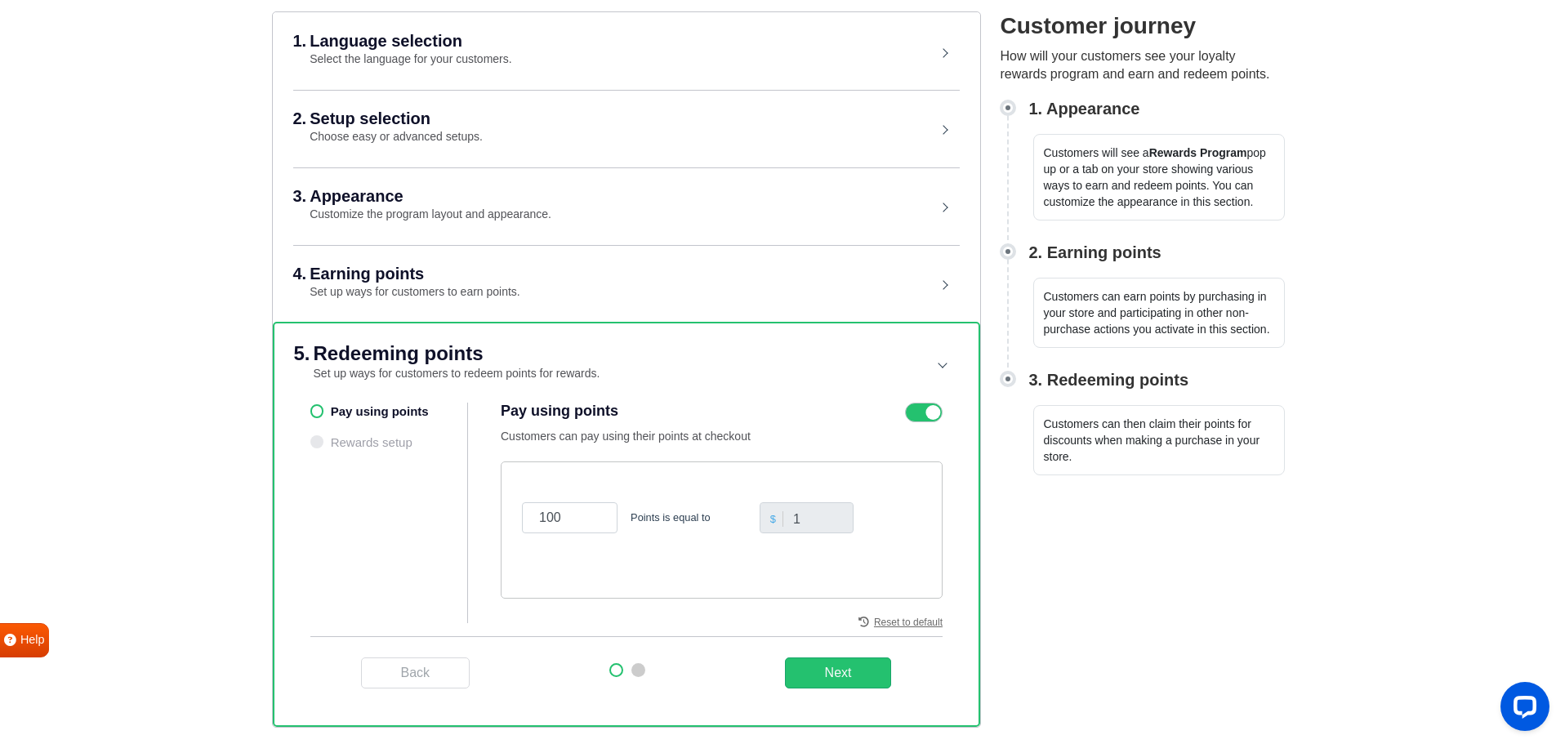
click at [1278, 602] on html "Gratisfaction WELCOME! Setup will only take a few minutes. Setup will only take…" at bounding box center [778, 295] width 1556 height 898
click at [863, 677] on button "Next" at bounding box center [838, 672] width 107 height 31
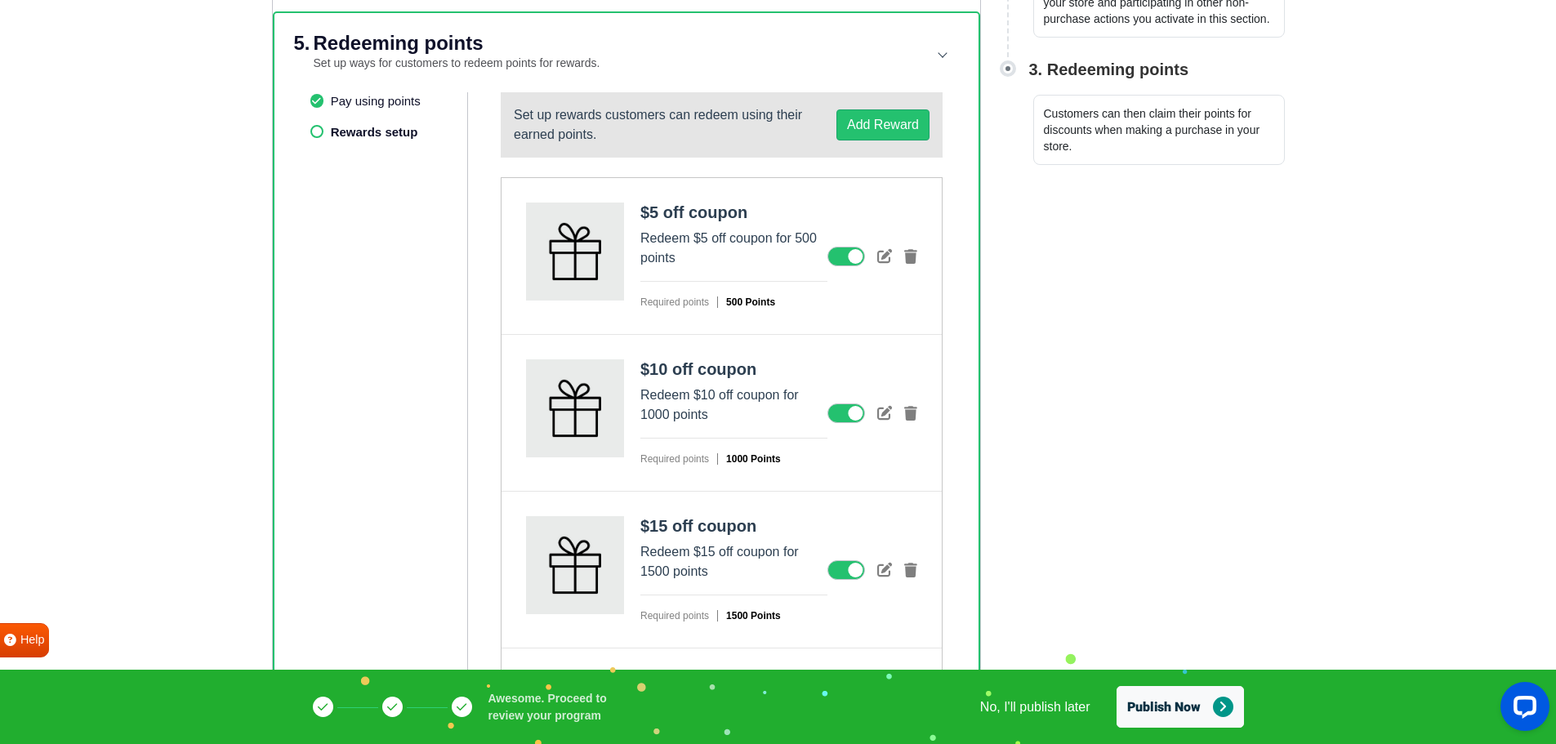
scroll to position [481, 0]
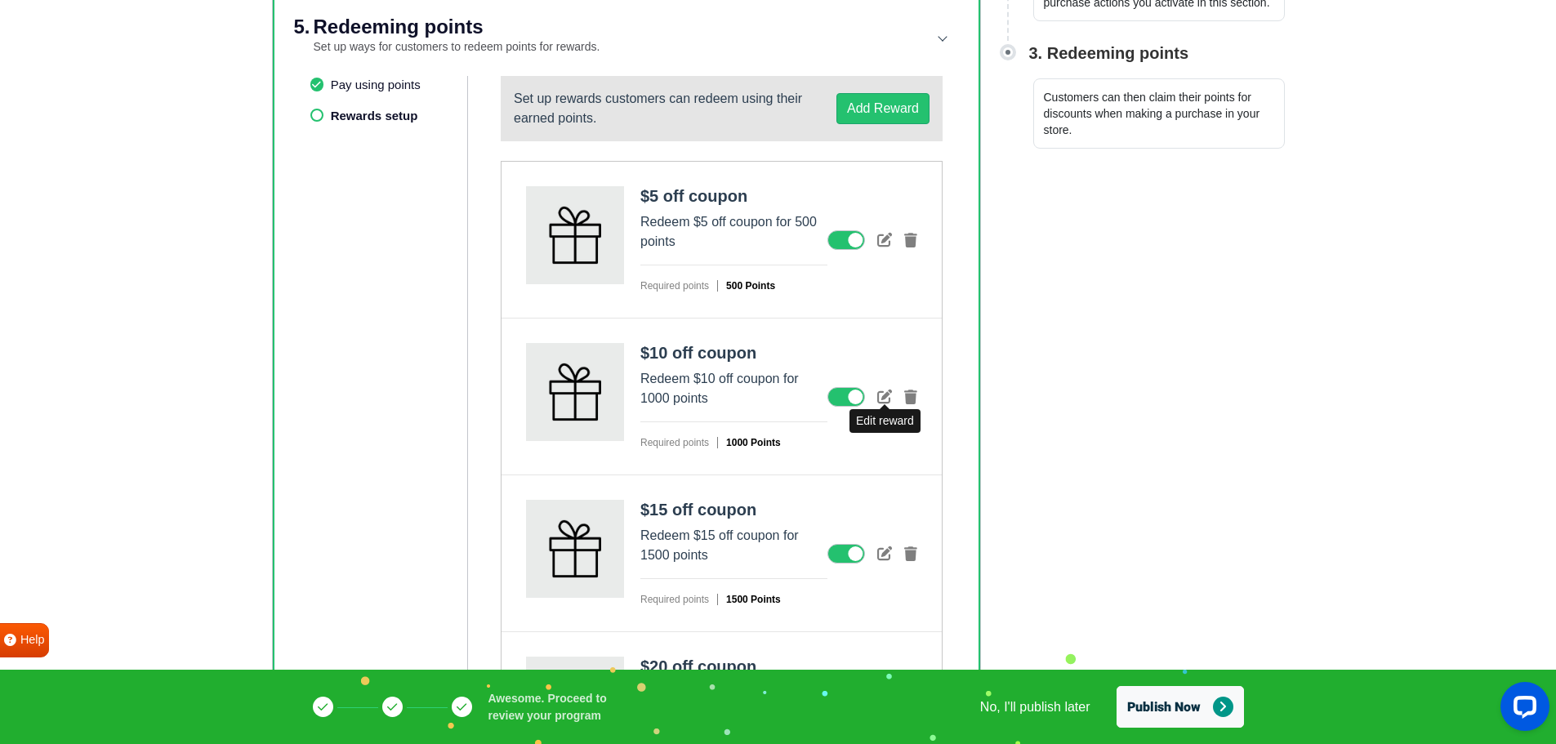
click at [889, 389] on icon at bounding box center [884, 396] width 15 height 15
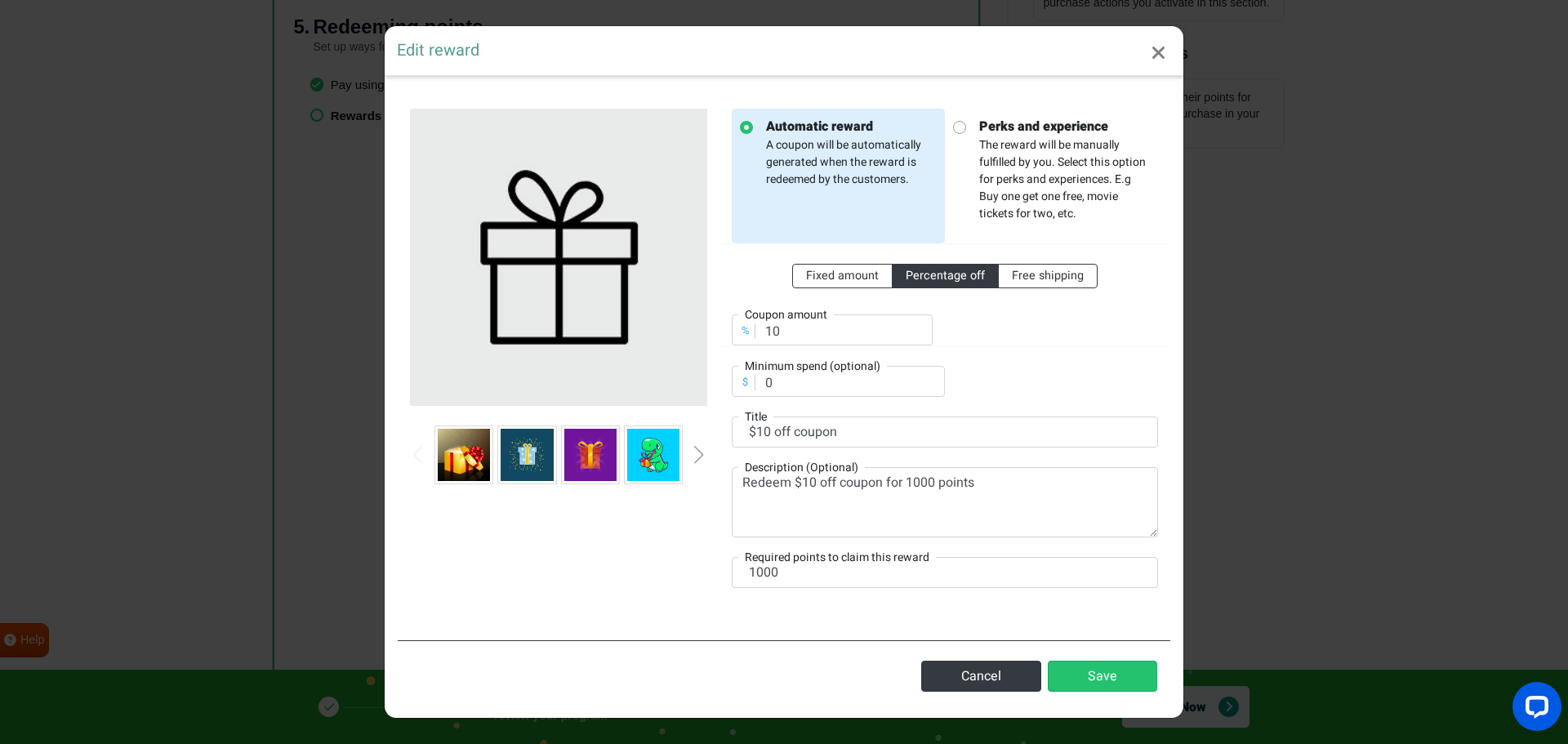
click at [840, 289] on div "Fixed amount Percentage off Free shipping % Coupon amount 10" at bounding box center [945, 294] width 451 height 103
click at [859, 270] on span "Fixed amount" at bounding box center [842, 275] width 73 height 17
click at [817, 270] on input "Fixed amount" at bounding box center [811, 272] width 11 height 11
radio input "true"
click at [938, 273] on span "Percentage off" at bounding box center [945, 275] width 79 height 17
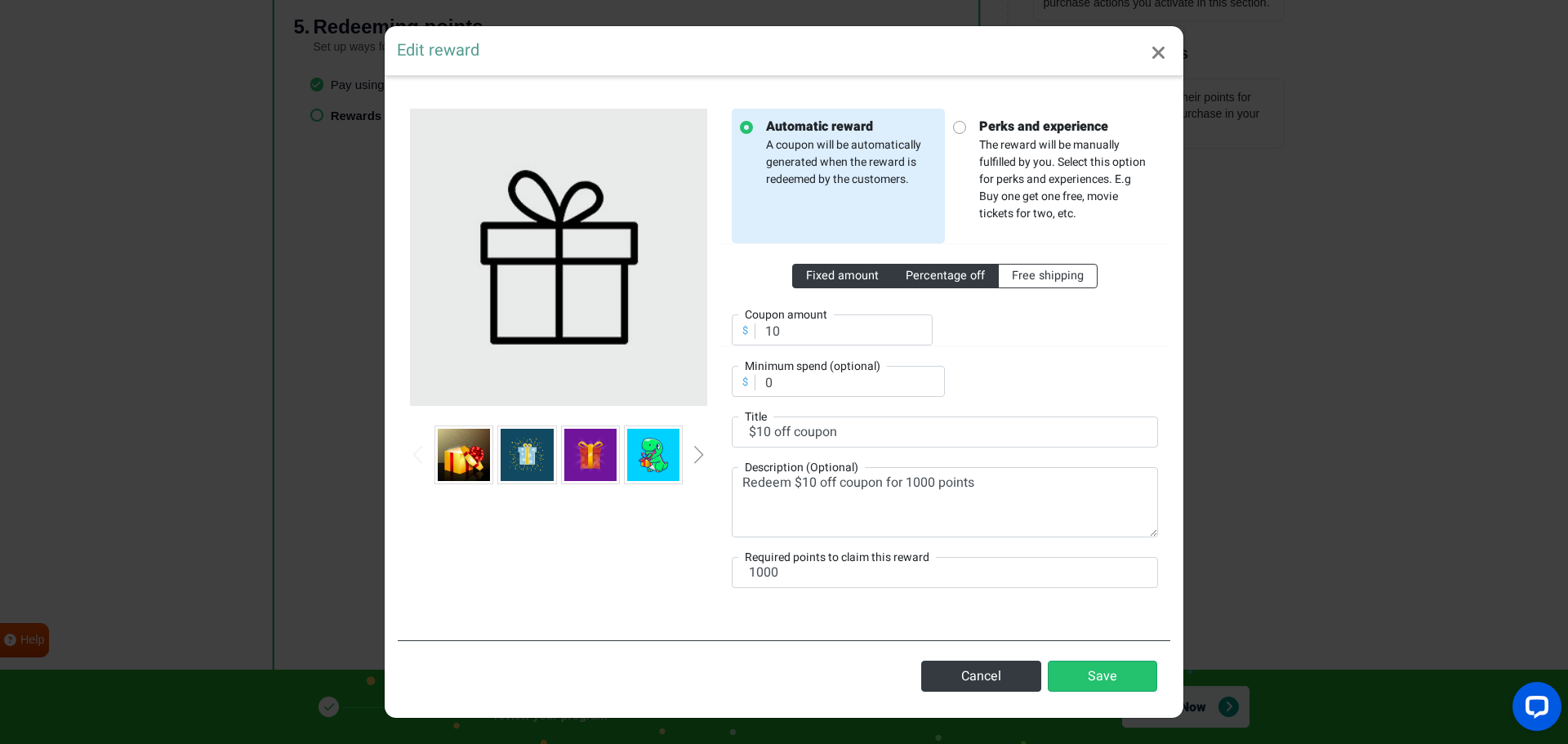
click at [916, 273] on input "Percentage off" at bounding box center [911, 272] width 11 height 11
radio input "true"
click at [853, 276] on span "Fixed amount" at bounding box center [842, 275] width 73 height 17
click at [817, 276] on input "Fixed amount" at bounding box center [811, 272] width 11 height 11
radio input "true"
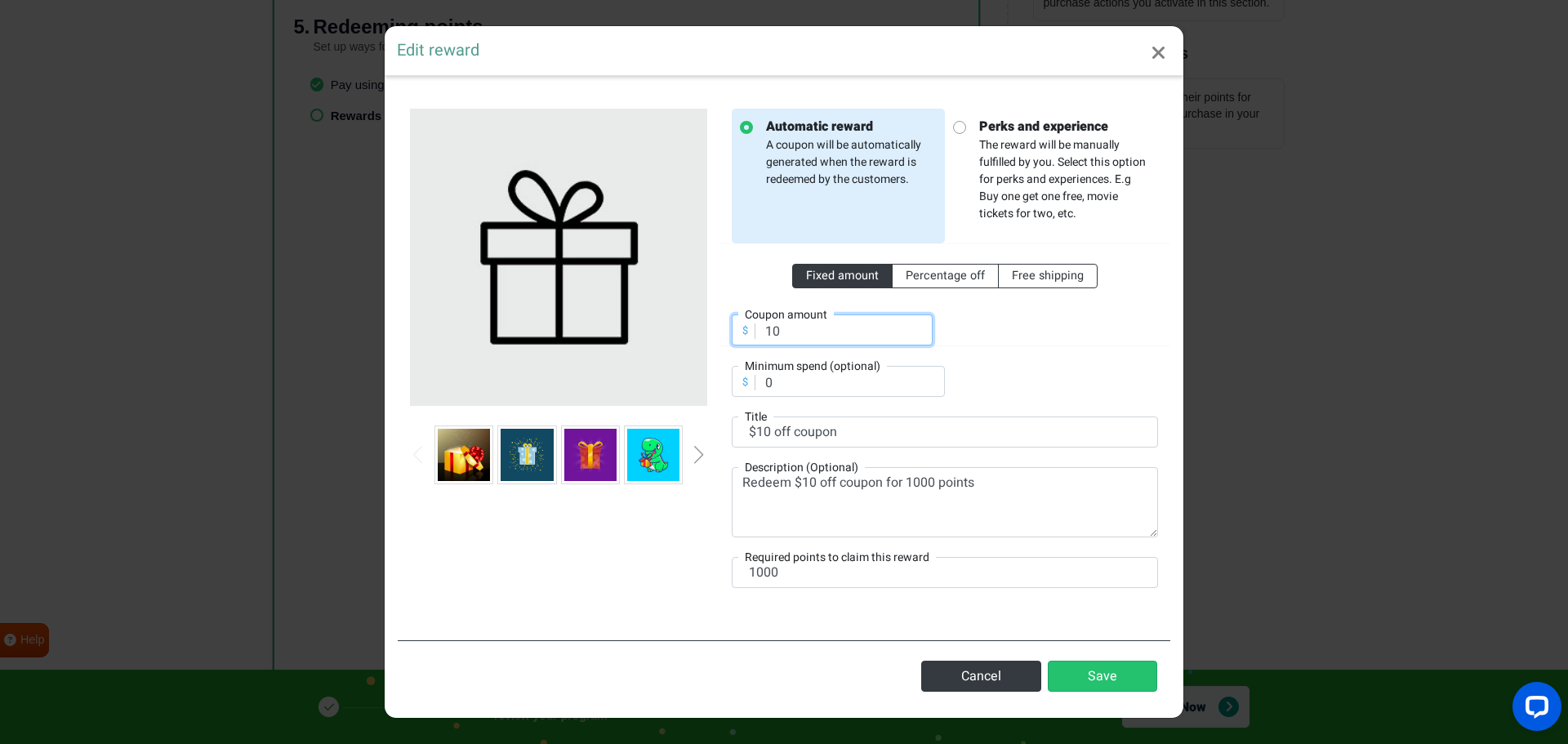
click at [788, 330] on input "10" at bounding box center [832, 329] width 201 height 31
type input "12"
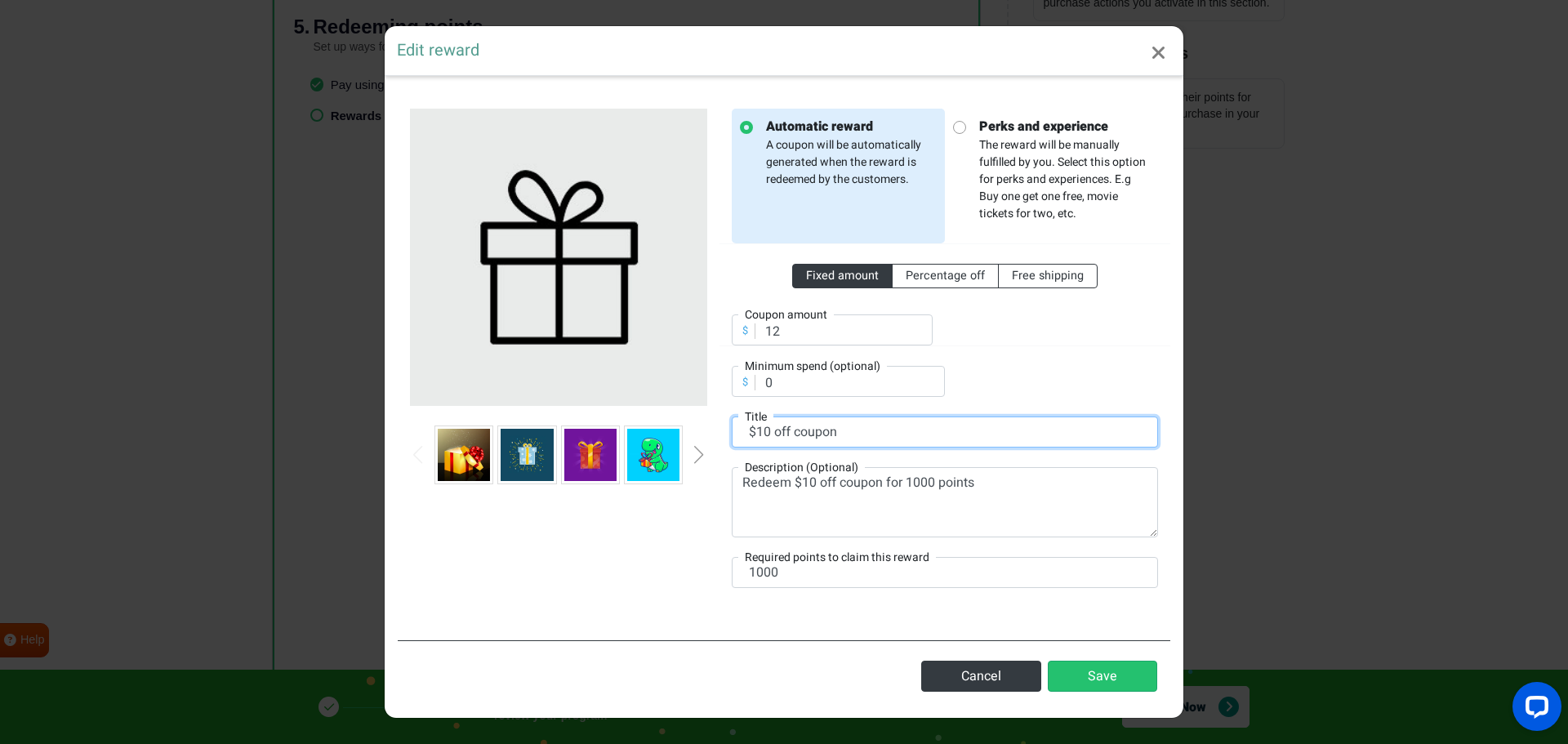
click at [769, 433] on input "$10 off coupon" at bounding box center [945, 432] width 426 height 31
type input "$12 off coupon"
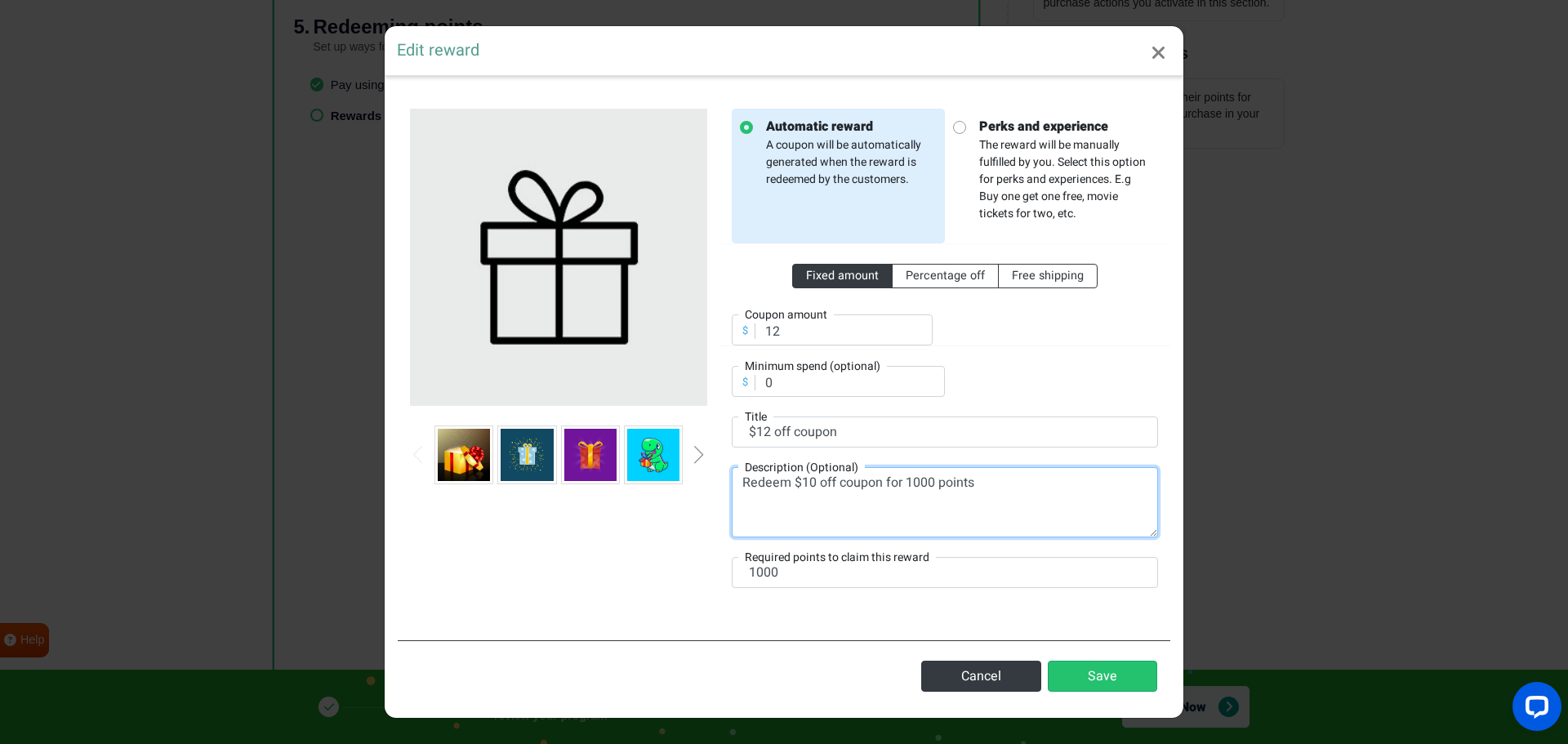
click at [816, 479] on textarea "Redeem $10 off coupon for 1000 points" at bounding box center [945, 502] width 426 height 70
type textarea "Redeem $12 off coupon for 1000 points"
click at [1099, 677] on button "Save" at bounding box center [1102, 676] width 109 height 31
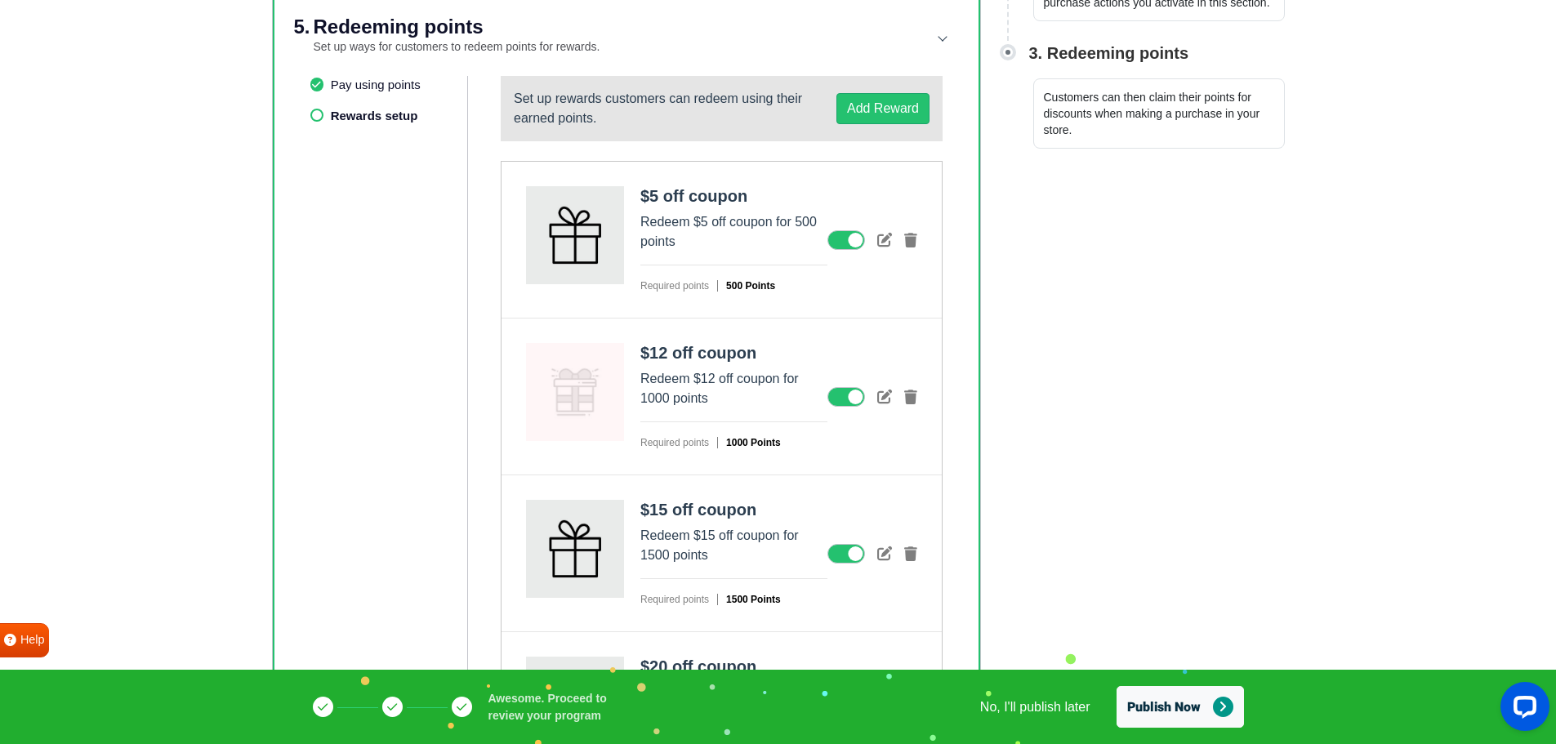
click at [582, 399] on figure at bounding box center [575, 392] width 98 height 98
click at [880, 391] on icon at bounding box center [884, 396] width 15 height 15
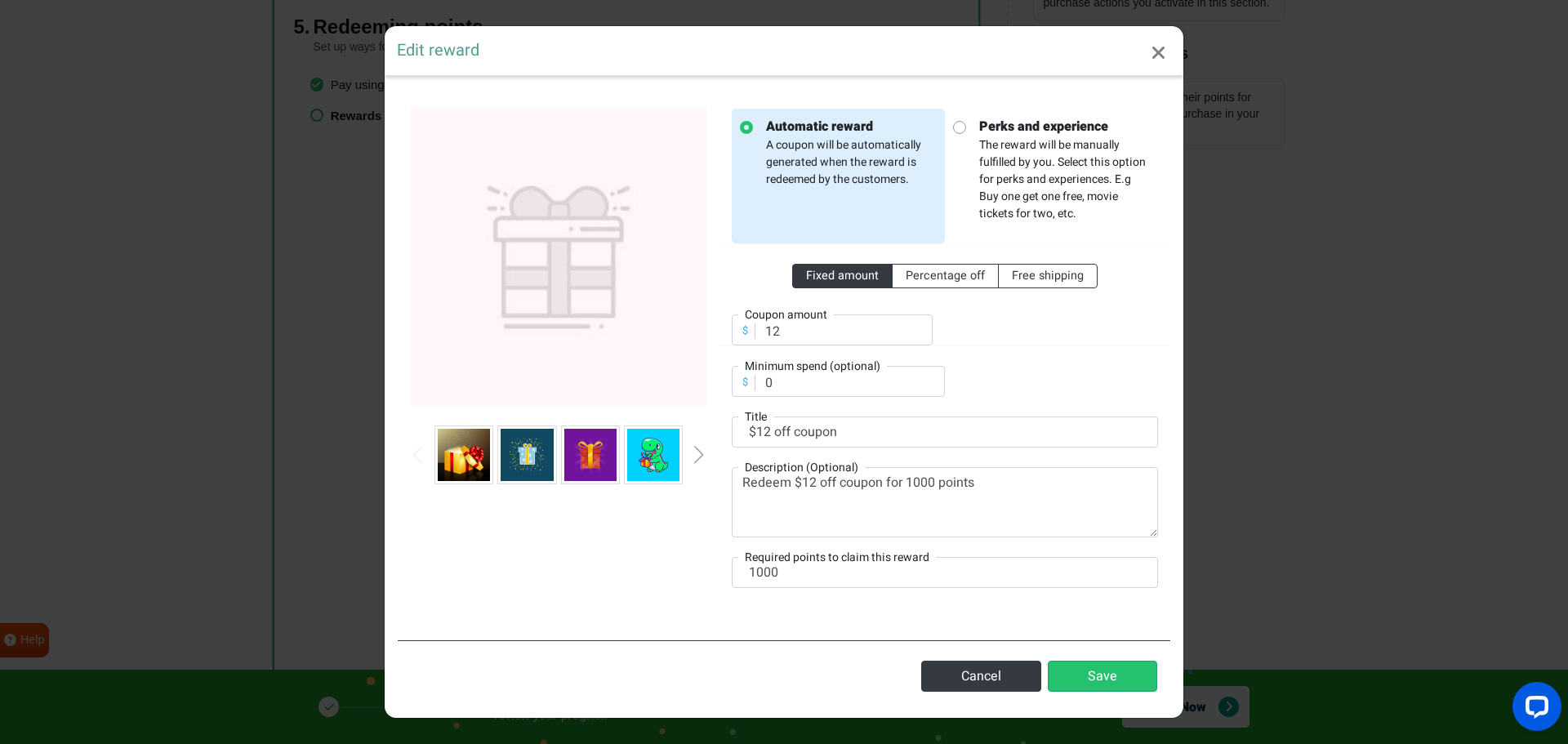
click at [697, 456] on div "Next slide" at bounding box center [699, 455] width 8 height 18
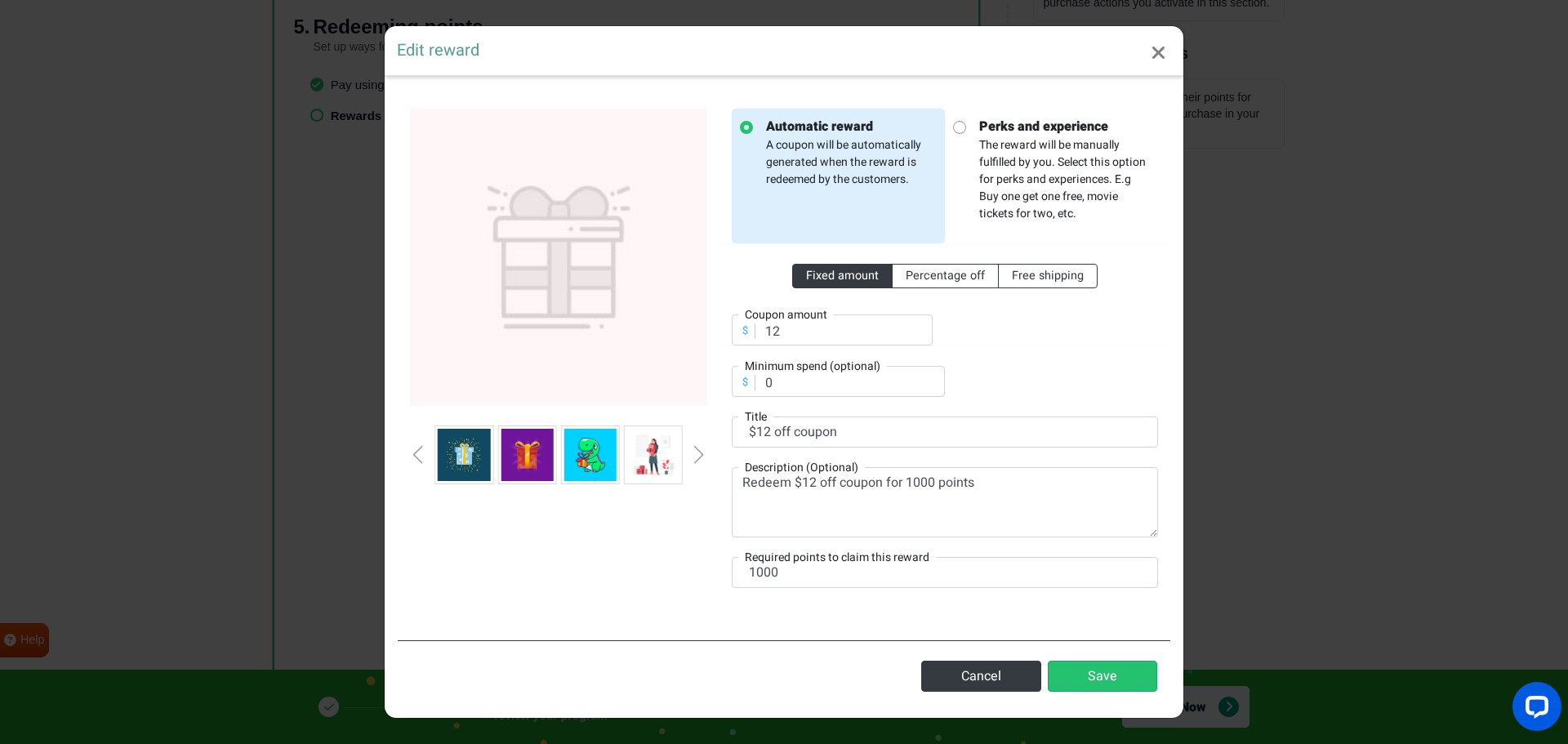
click at [696, 456] on div "Next slide" at bounding box center [699, 455] width 8 height 18
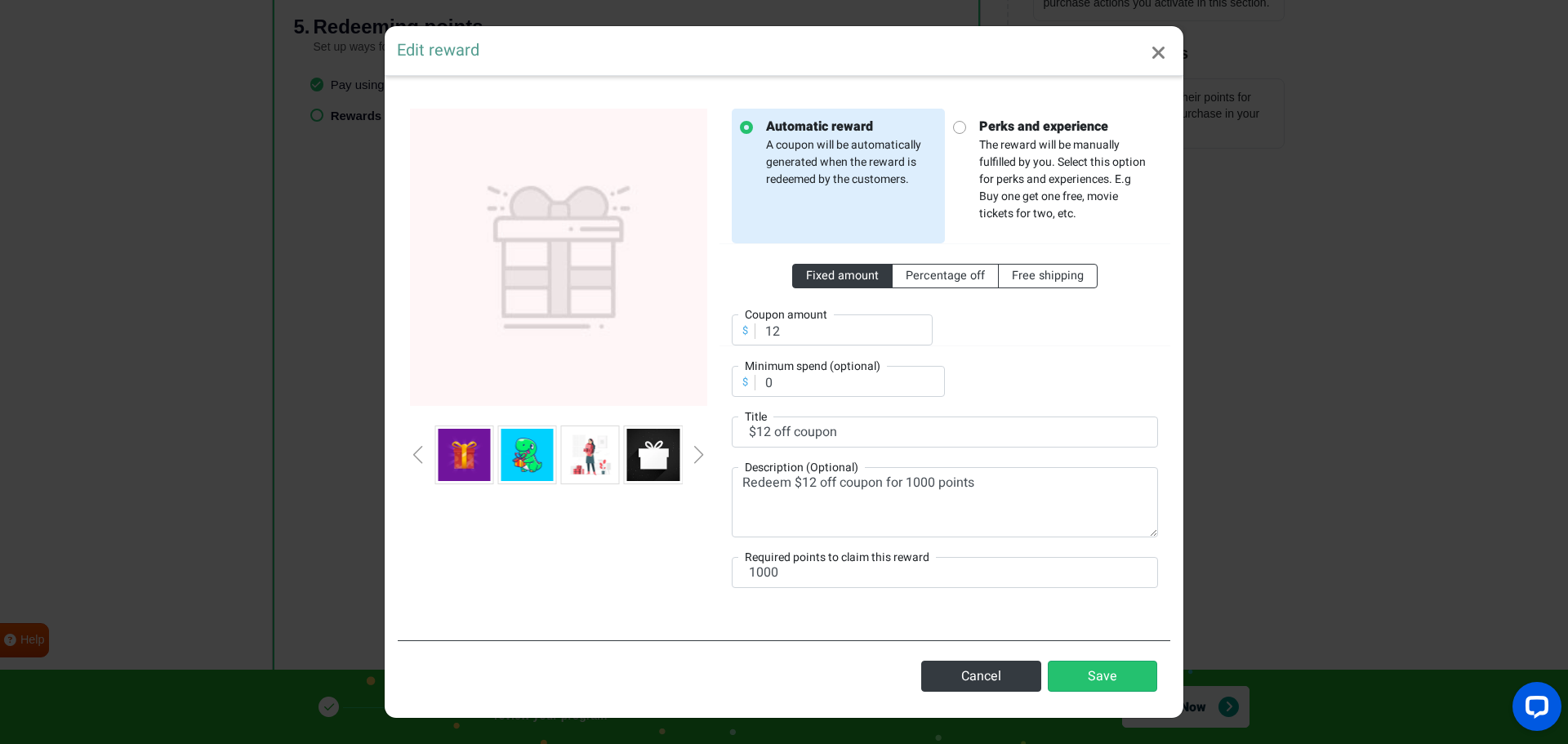
click at [695, 456] on div "Next slide" at bounding box center [699, 455] width 8 height 18
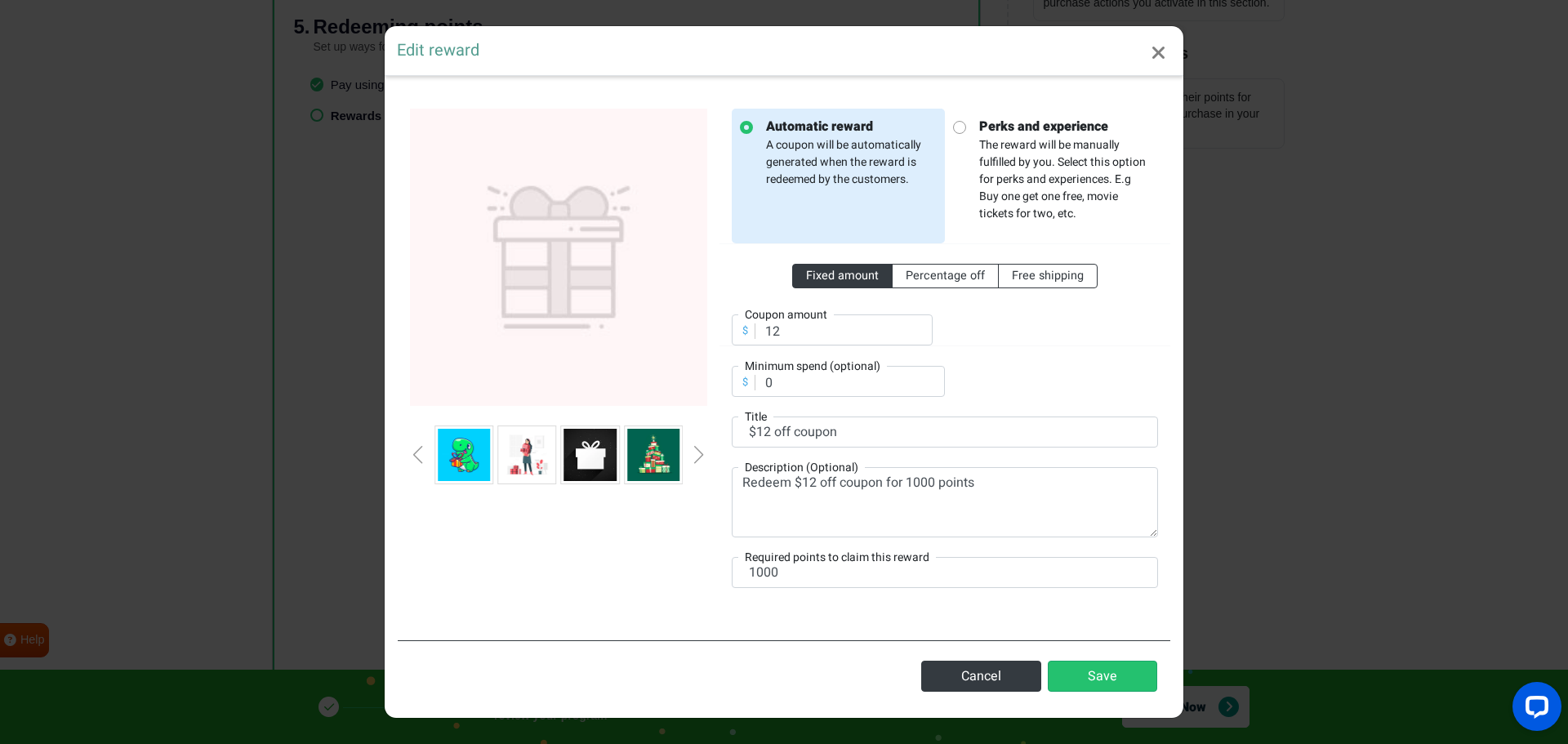
click at [695, 456] on div "Next slide" at bounding box center [699, 455] width 8 height 18
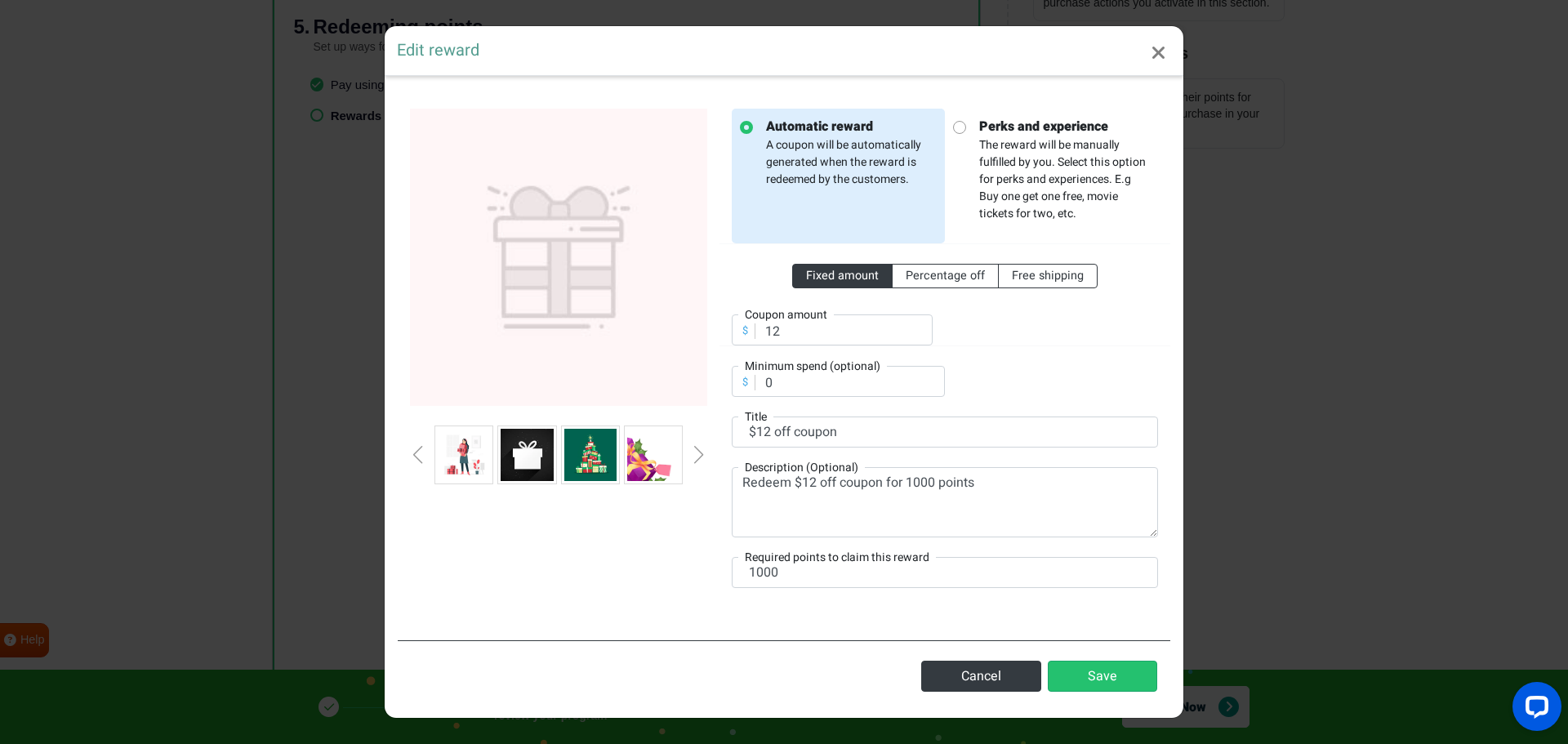
click at [695, 456] on div "Next slide" at bounding box center [699, 455] width 8 height 18
click at [708, 463] on div at bounding box center [559, 358] width 322 height 499
click at [700, 458] on div "Next slide" at bounding box center [699, 455] width 8 height 18
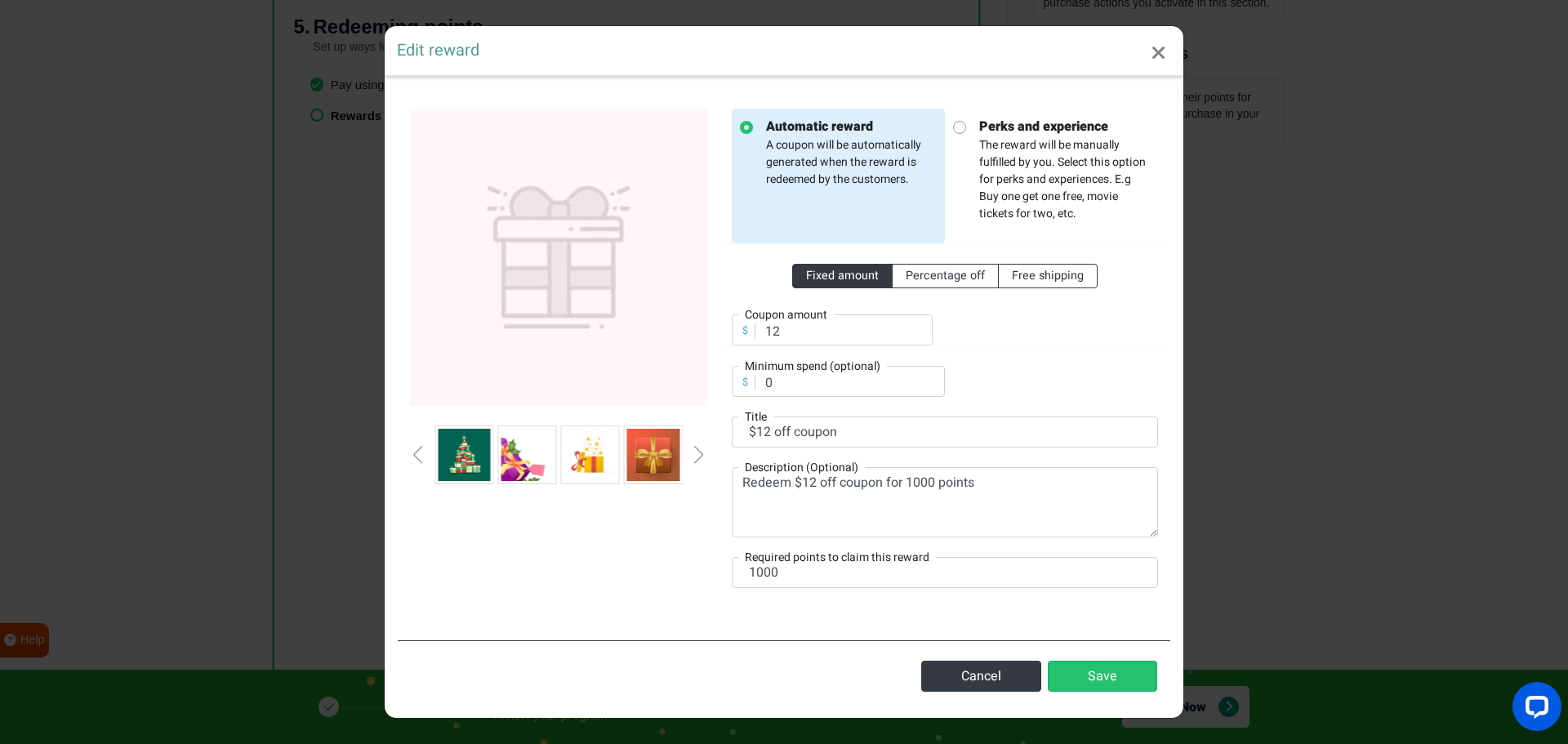
click at [698, 457] on div "Next slide" at bounding box center [699, 455] width 8 height 18
click at [697, 457] on div "Next slide" at bounding box center [699, 455] width 8 height 18
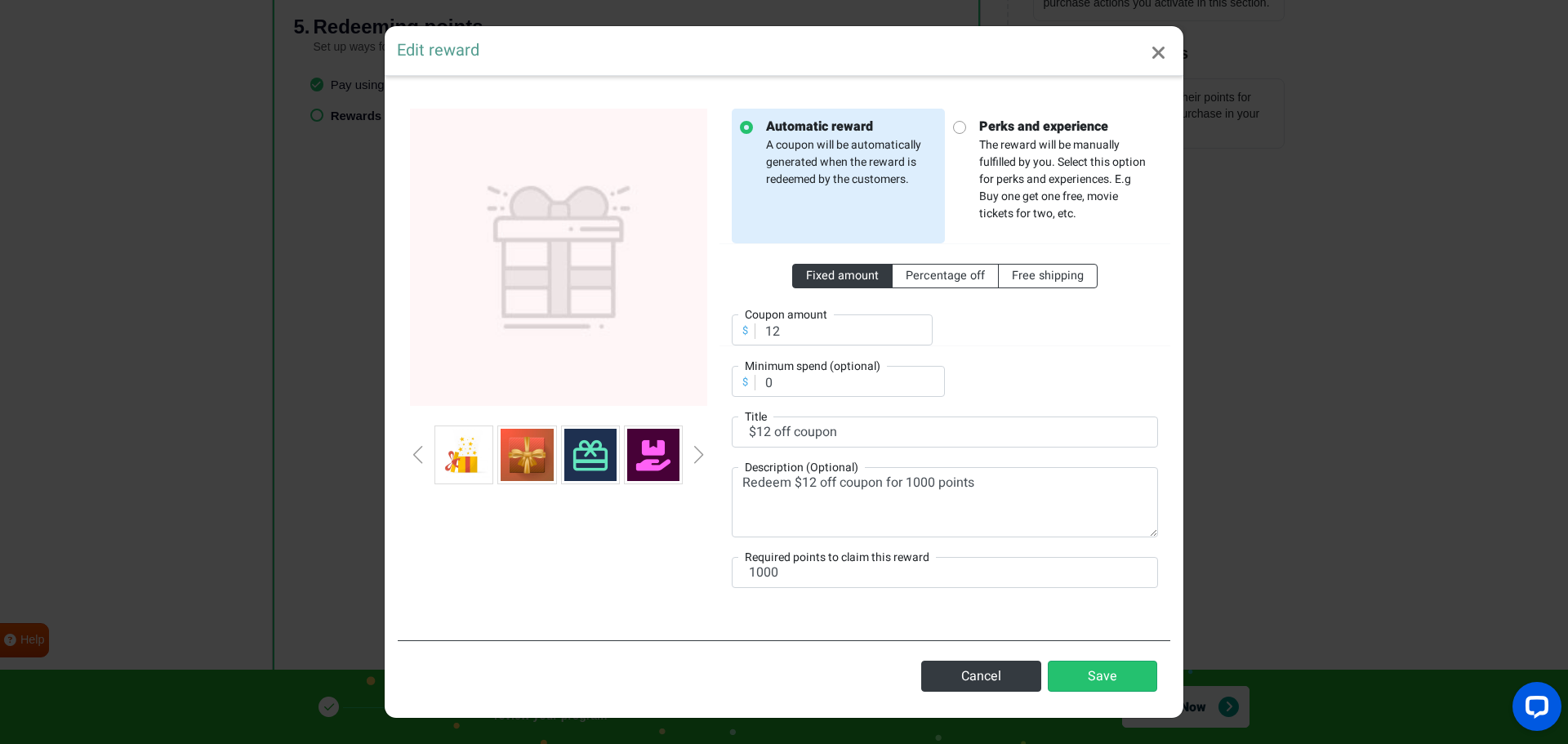
click at [697, 457] on div "Next slide" at bounding box center [699, 455] width 8 height 18
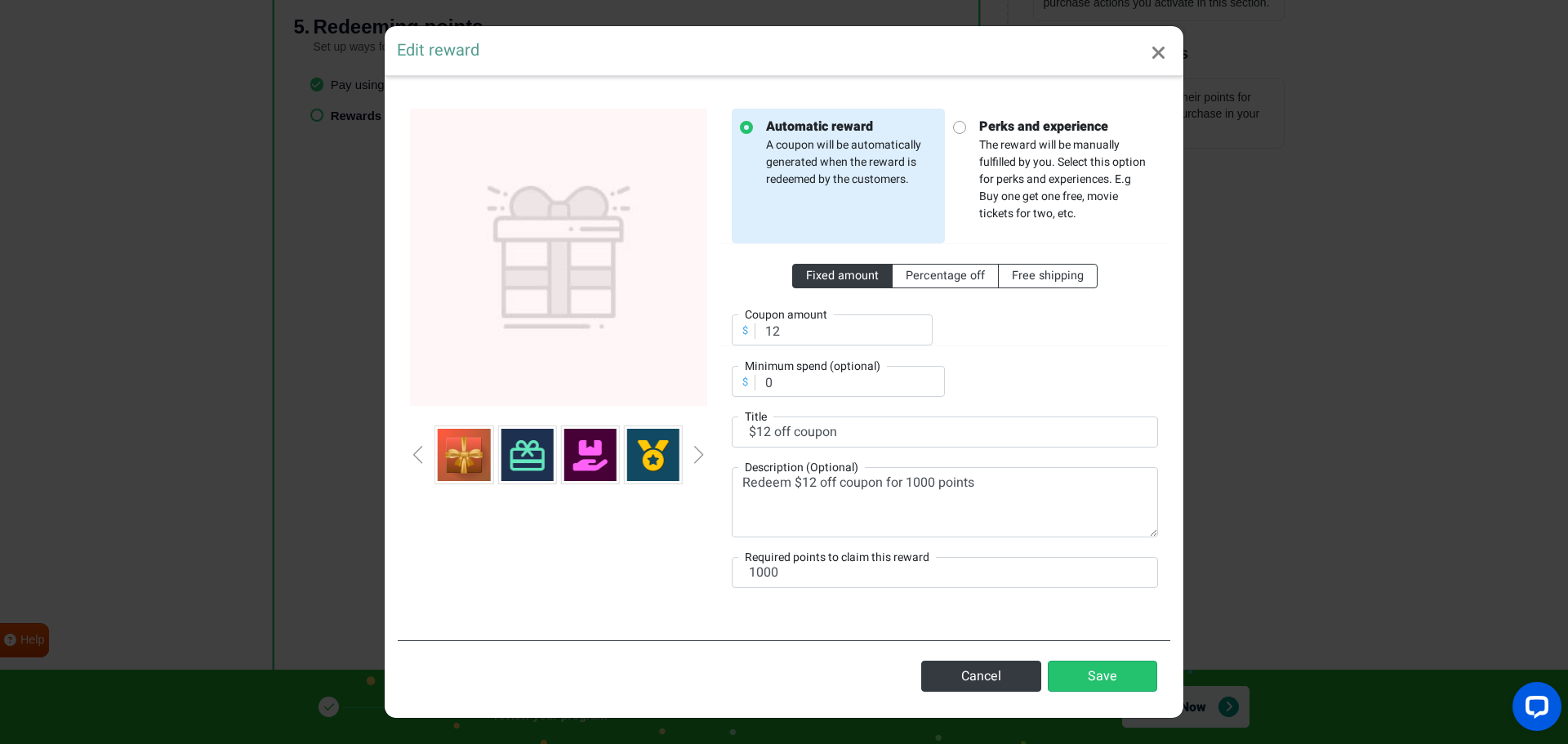
click at [697, 457] on div "Next slide" at bounding box center [699, 455] width 8 height 18
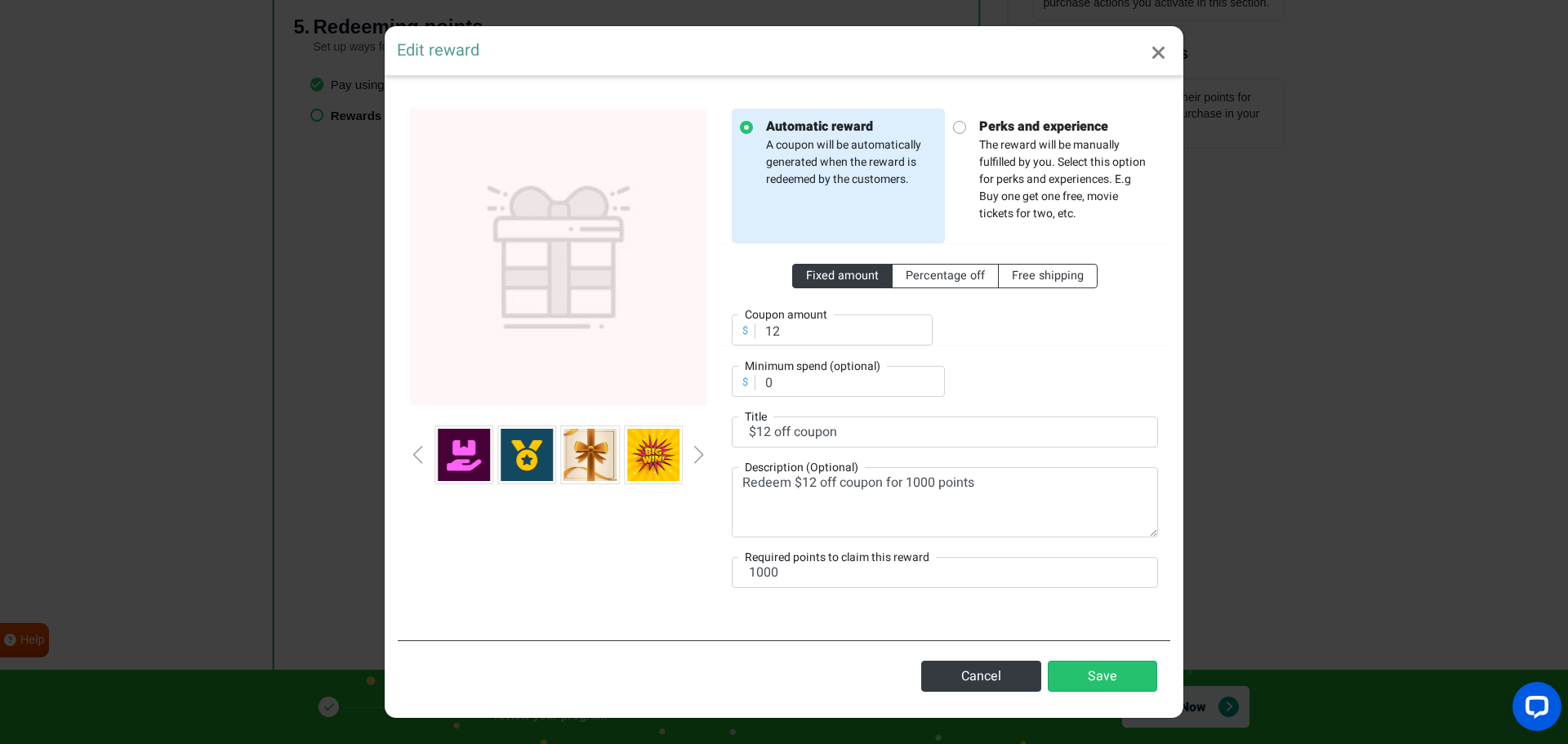
click at [697, 457] on div "Next slide" at bounding box center [699, 455] width 8 height 18
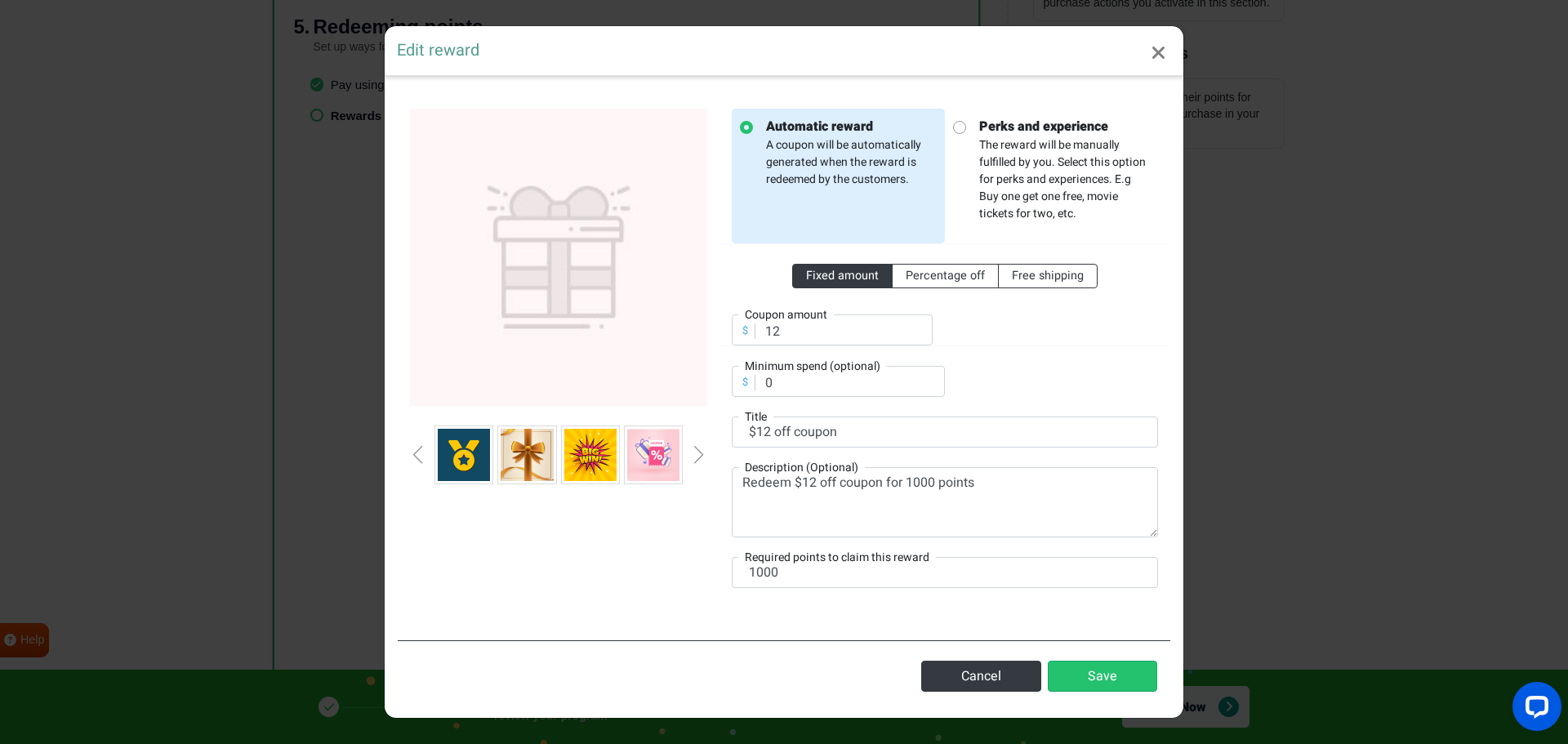
click at [697, 457] on div "Next slide" at bounding box center [699, 455] width 8 height 18
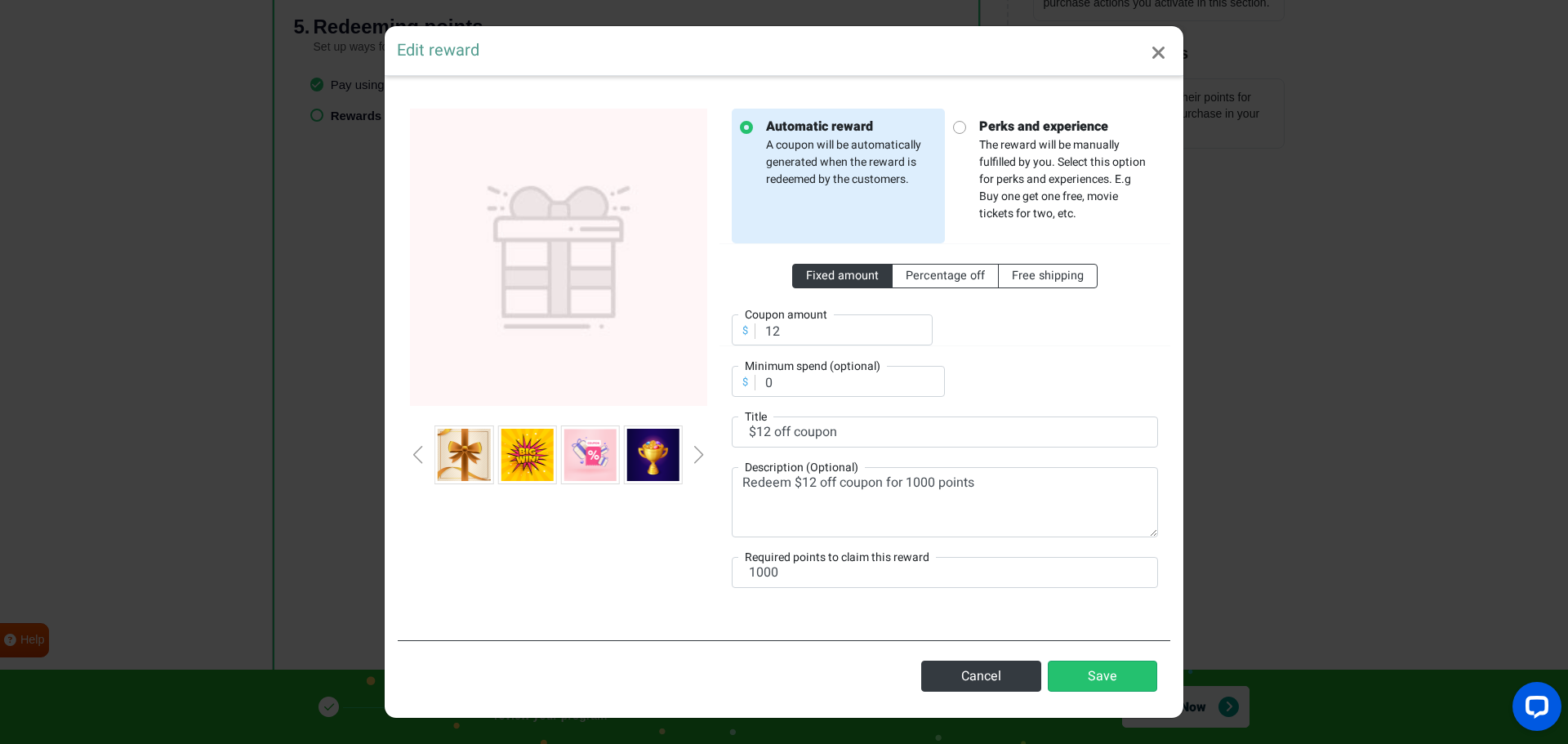
click at [697, 457] on div "Next slide" at bounding box center [699, 455] width 8 height 18
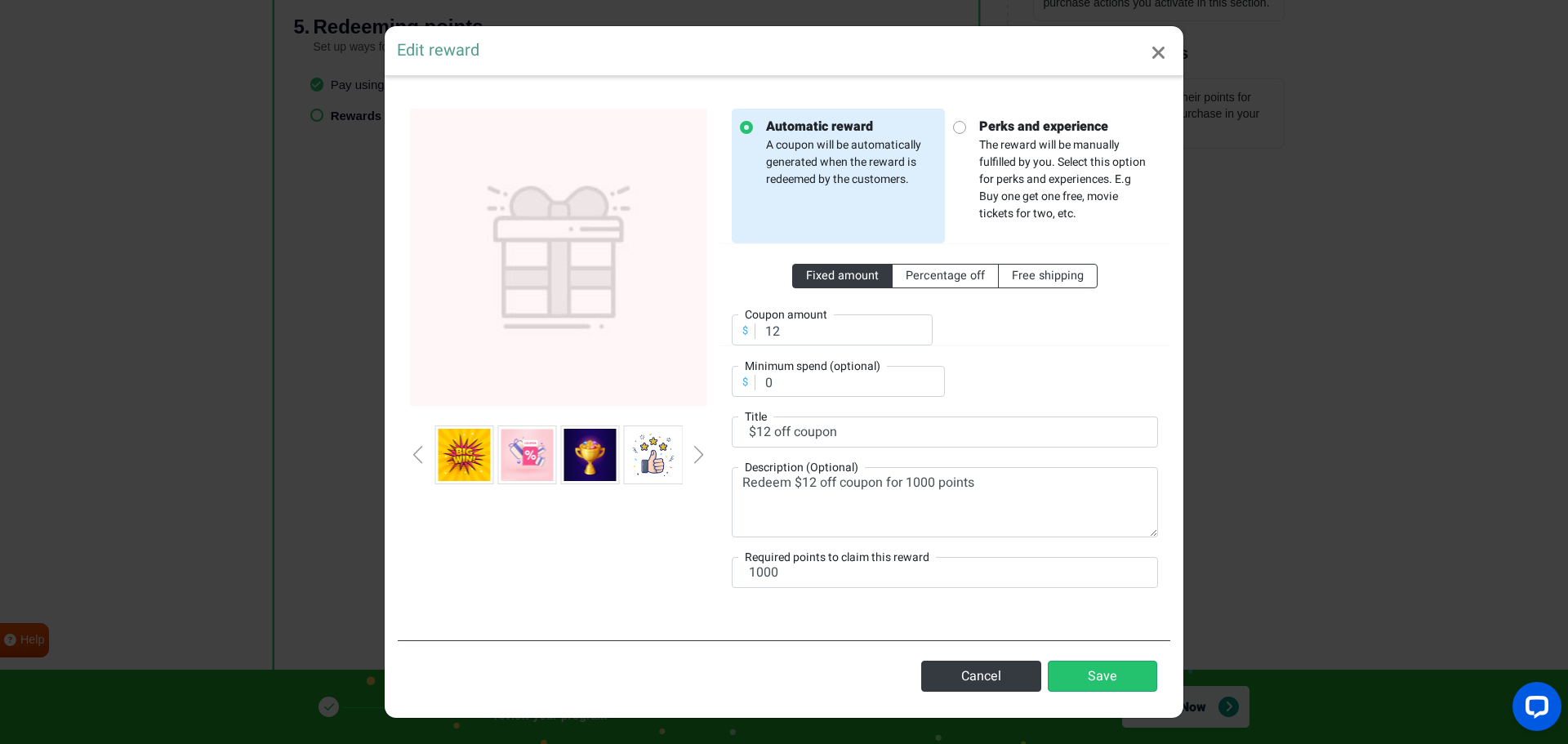
click at [697, 457] on div "Next slide" at bounding box center [699, 455] width 8 height 18
click at [415, 453] on div "Previous slide" at bounding box center [418, 455] width 8 height 18
click at [414, 453] on div "Previous slide" at bounding box center [418, 455] width 8 height 18
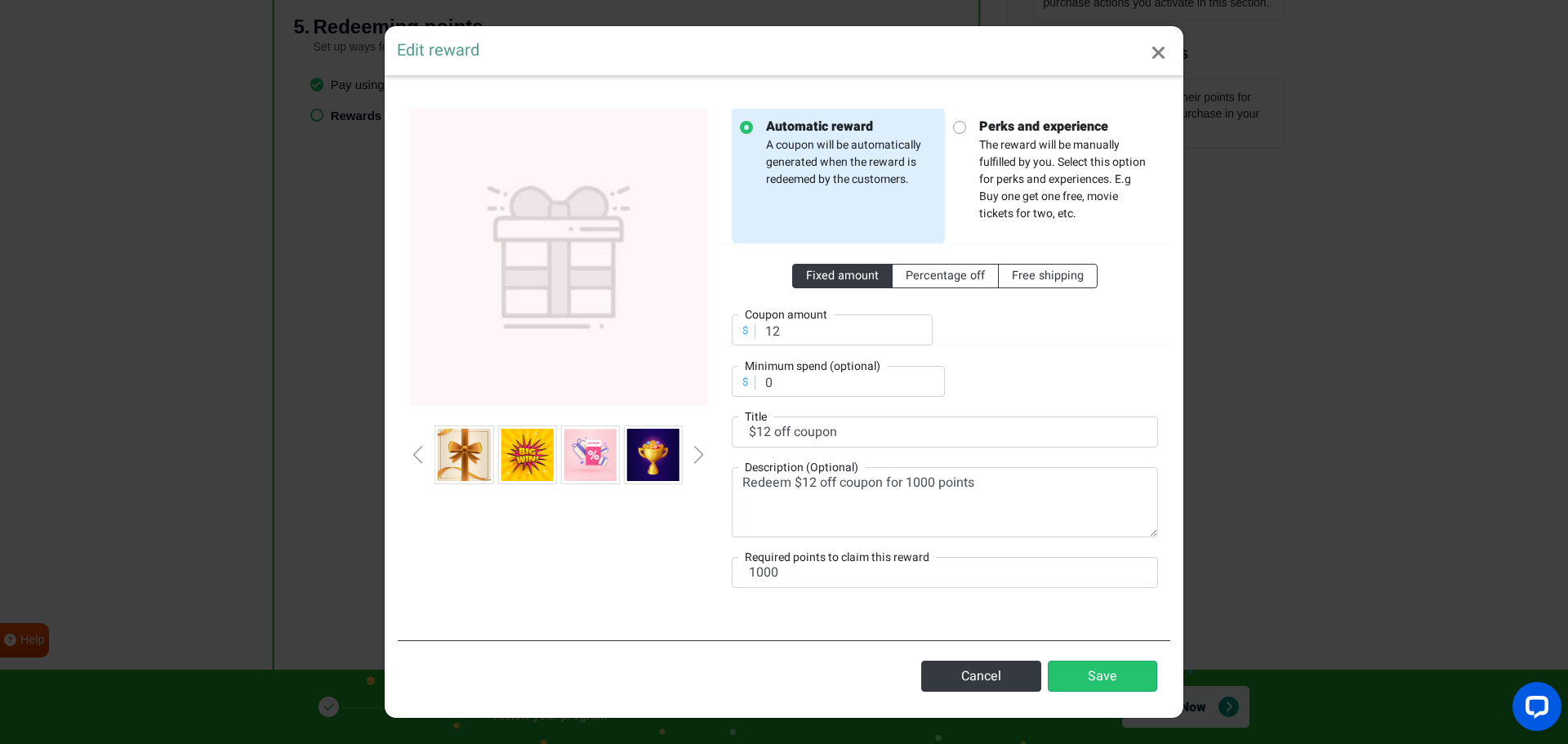
click at [412, 453] on div at bounding box center [558, 454] width 297 height 59
click at [411, 453] on div at bounding box center [558, 454] width 297 height 59
click at [410, 453] on div at bounding box center [558, 454] width 297 height 59
click at [409, 452] on div at bounding box center [559, 358] width 322 height 499
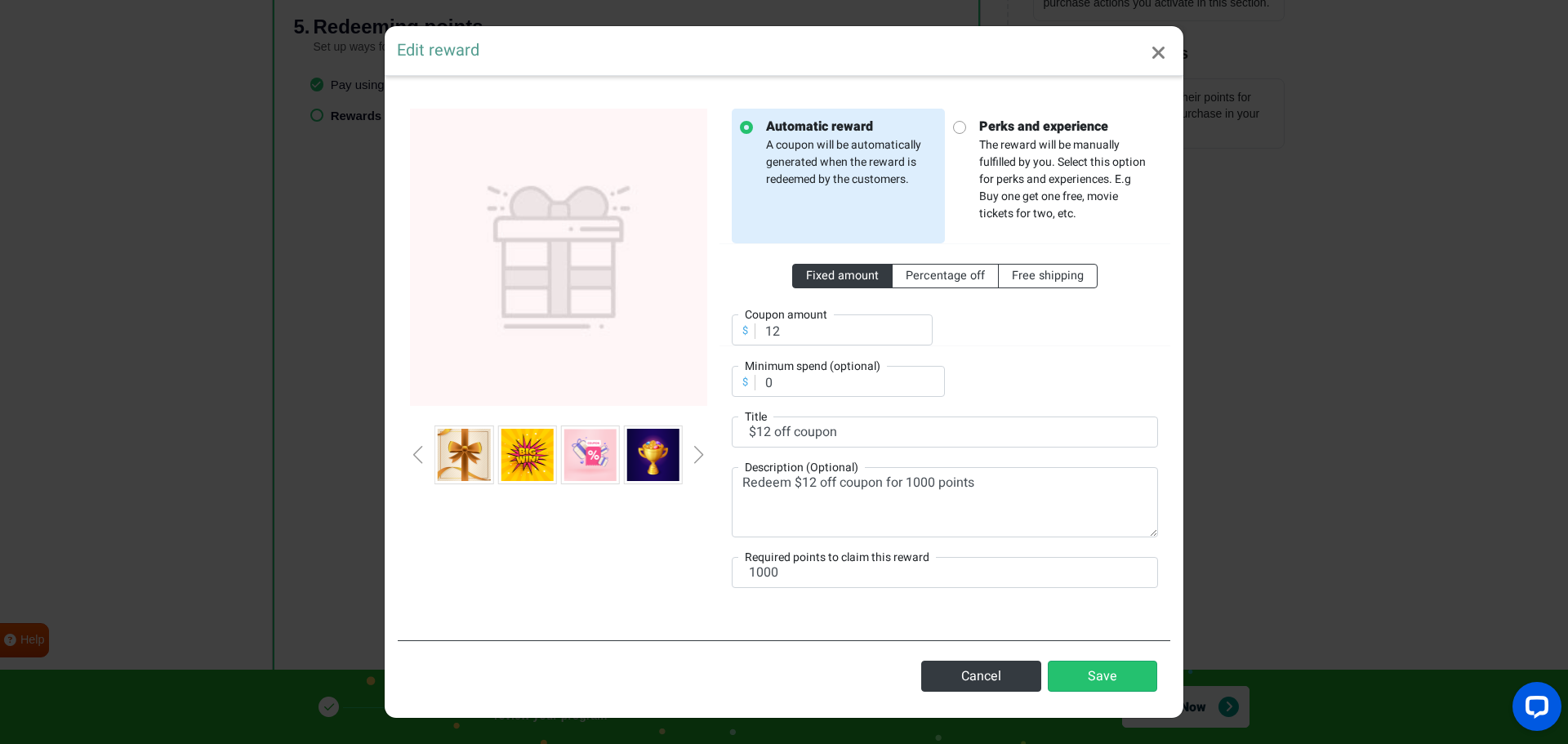
click at [418, 455] on div "Previous slide" at bounding box center [418, 455] width 8 height 18
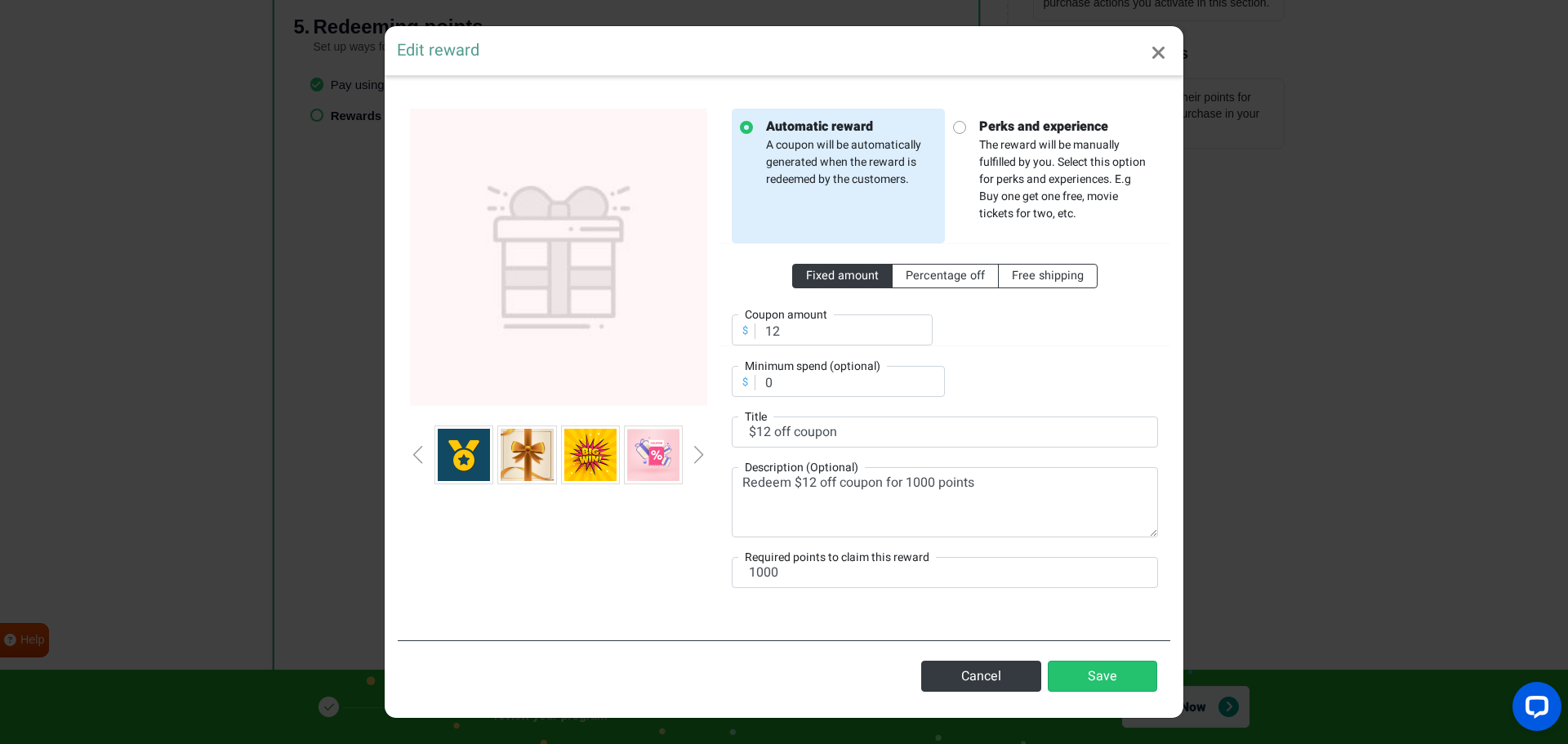
click at [418, 456] on div "Previous slide" at bounding box center [418, 455] width 8 height 18
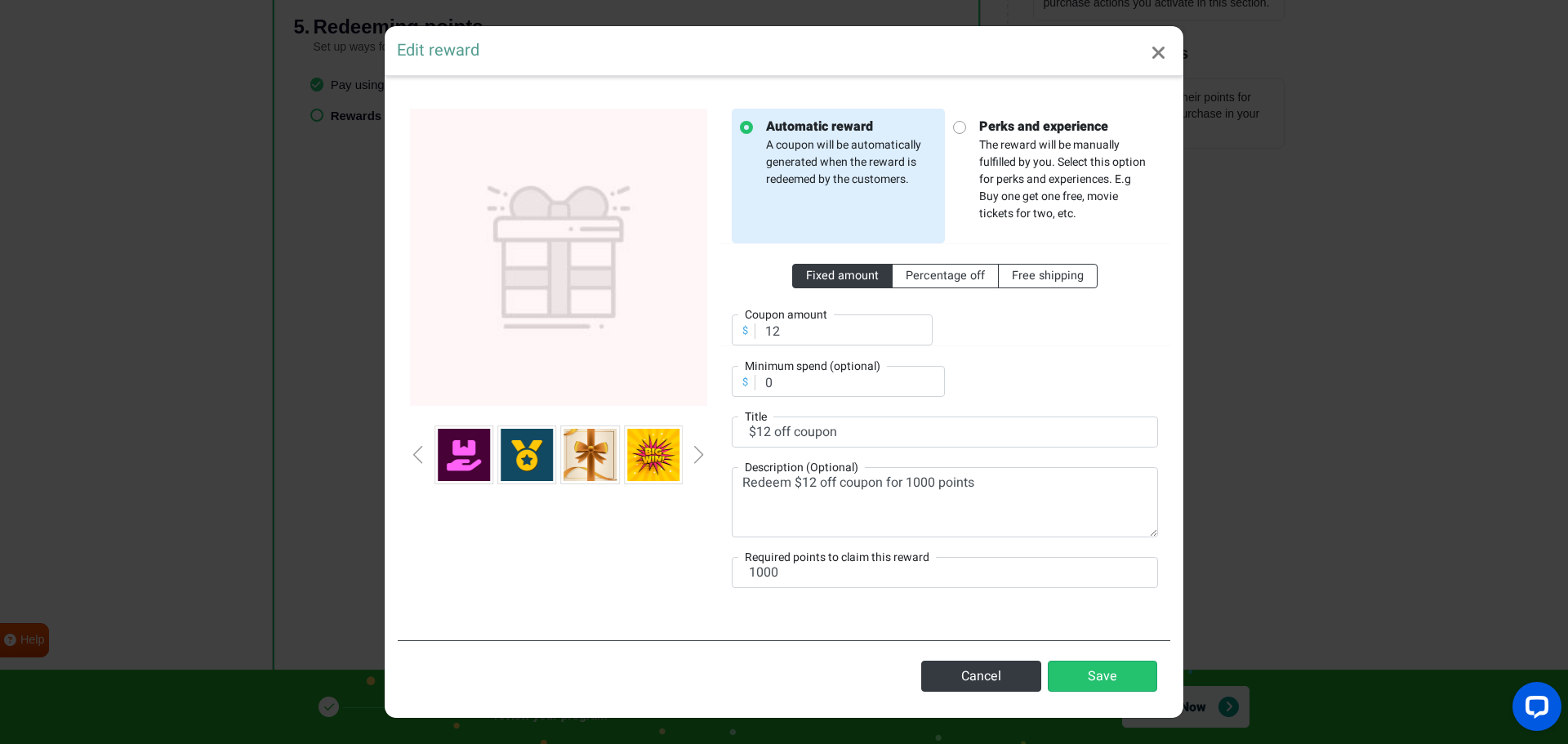
click at [418, 456] on div "Previous slide" at bounding box center [418, 455] width 8 height 18
click at [414, 454] on div "Previous slide" at bounding box center [418, 455] width 8 height 18
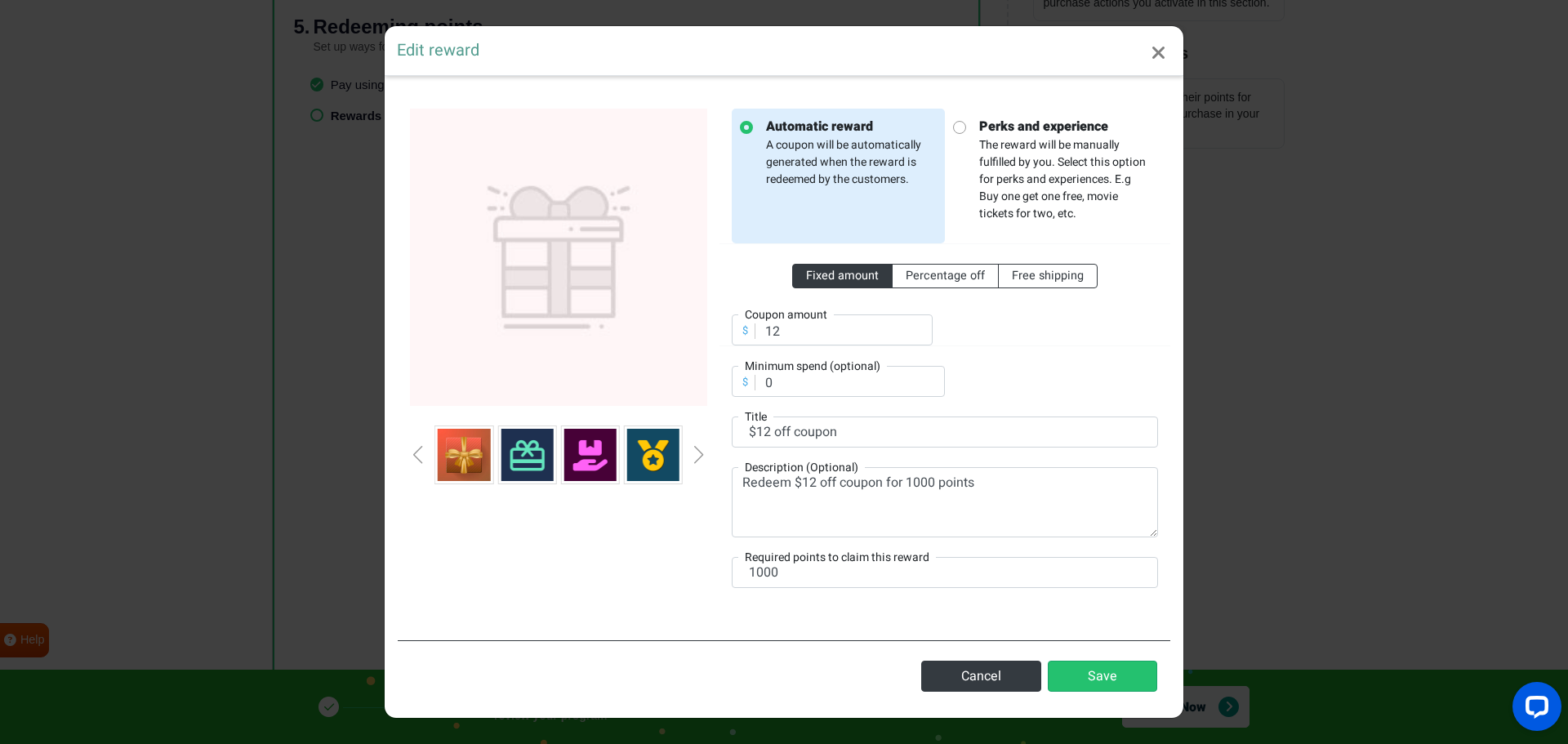
click at [414, 454] on div "Previous slide" at bounding box center [418, 455] width 8 height 18
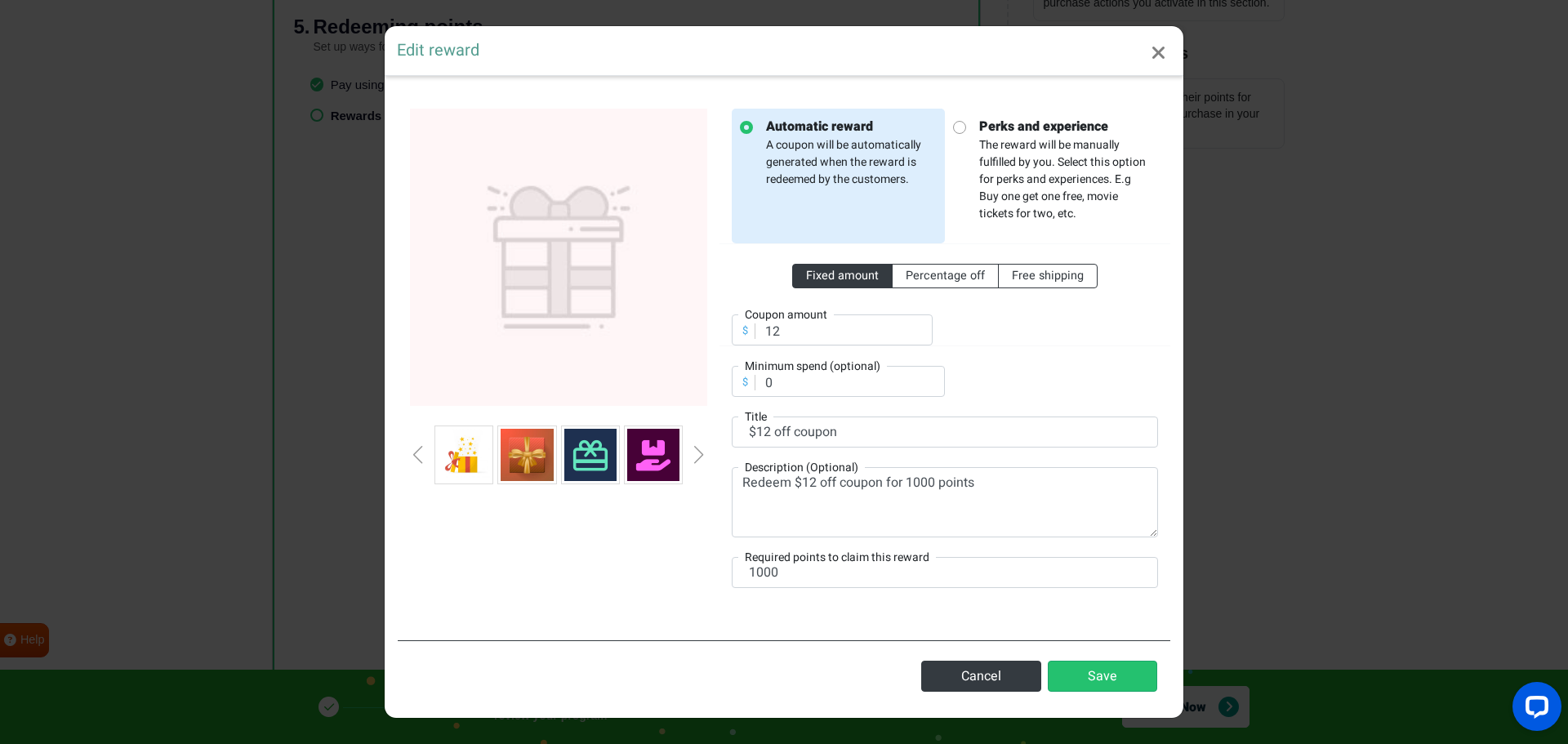
click at [650, 453] on img at bounding box center [653, 455] width 52 height 52
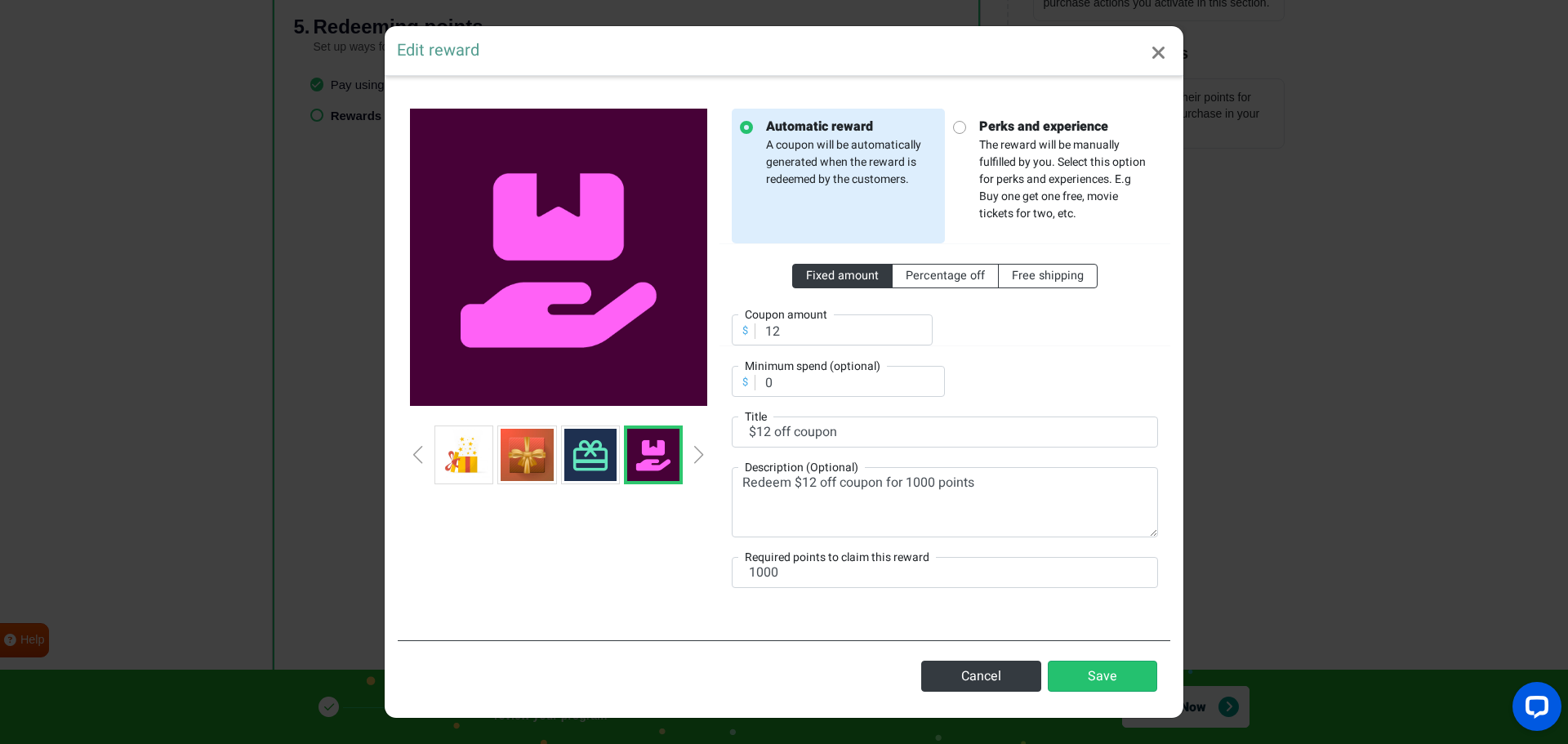
click at [417, 452] on div "Previous slide" at bounding box center [418, 455] width 8 height 18
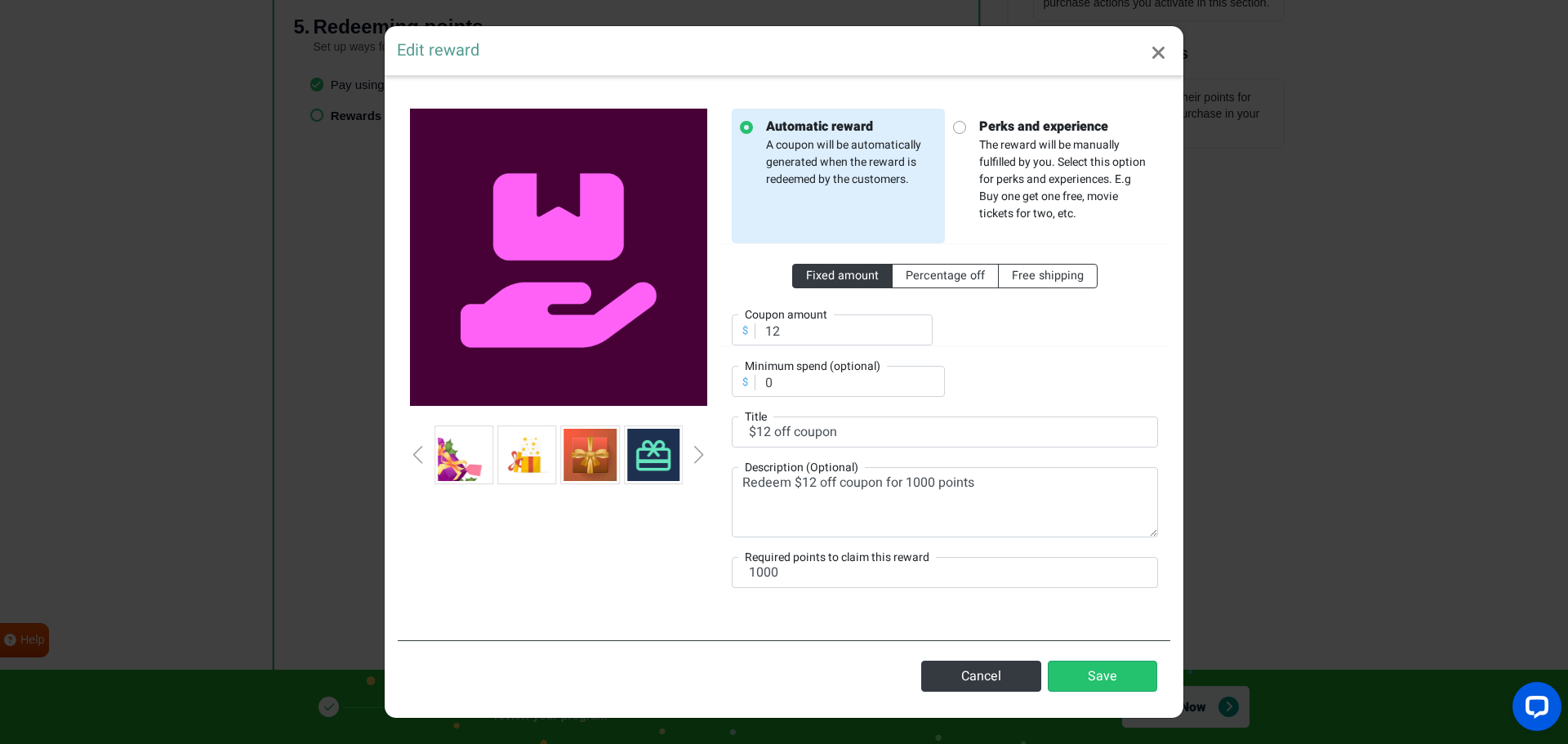
click at [416, 452] on div "Previous slide" at bounding box center [418, 455] width 8 height 18
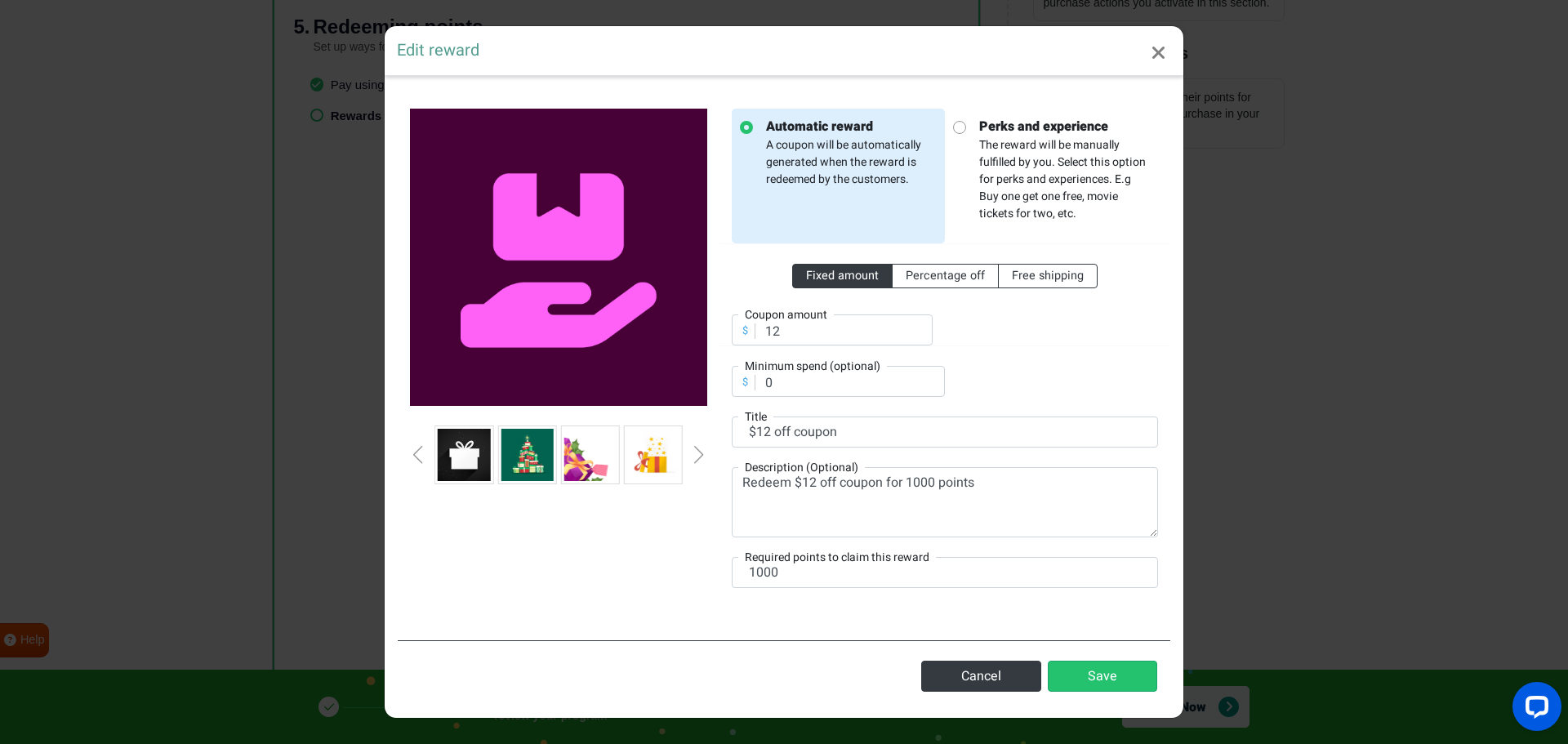
click at [416, 452] on div "Previous slide" at bounding box center [418, 455] width 8 height 18
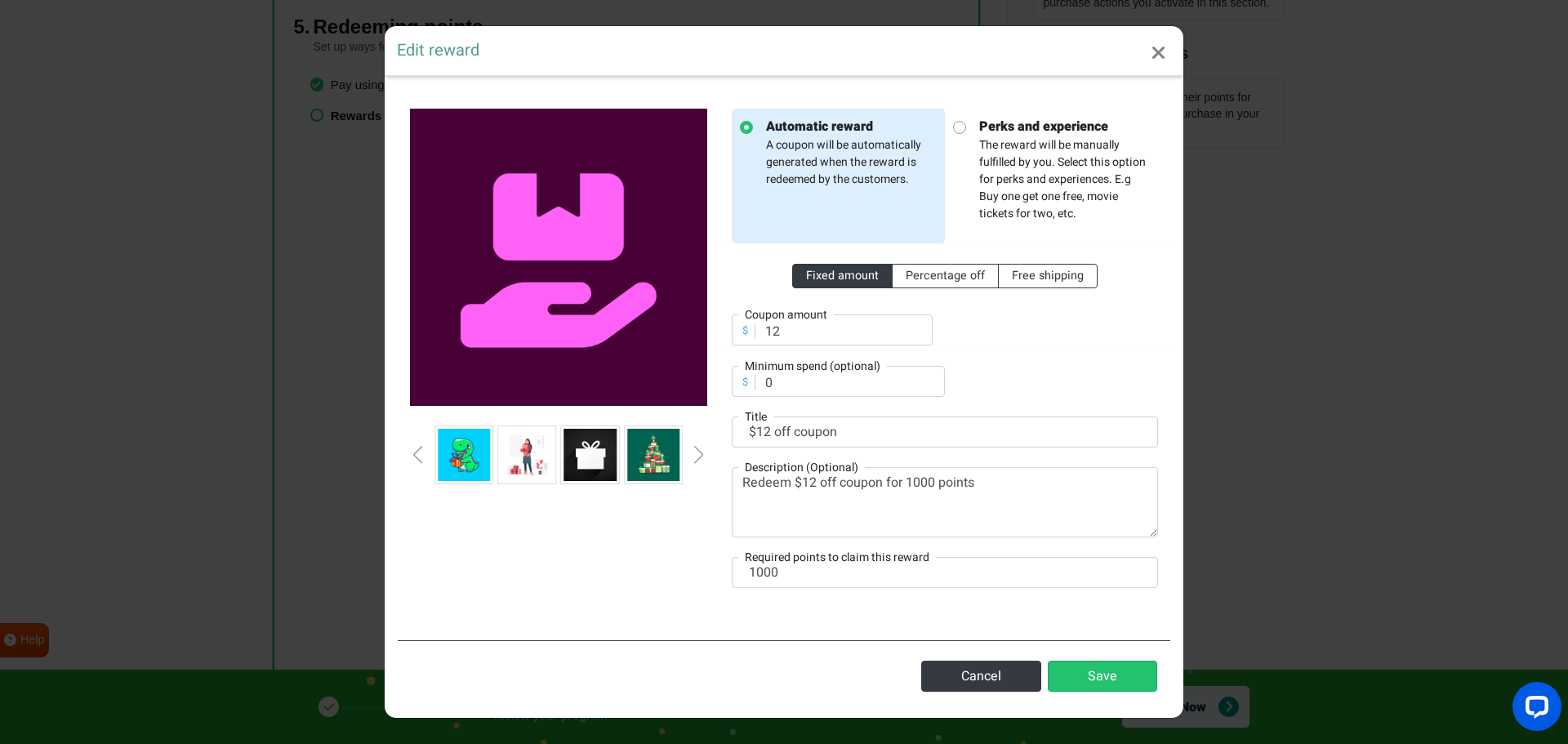
click at [416, 452] on div "Previous slide" at bounding box center [418, 455] width 8 height 18
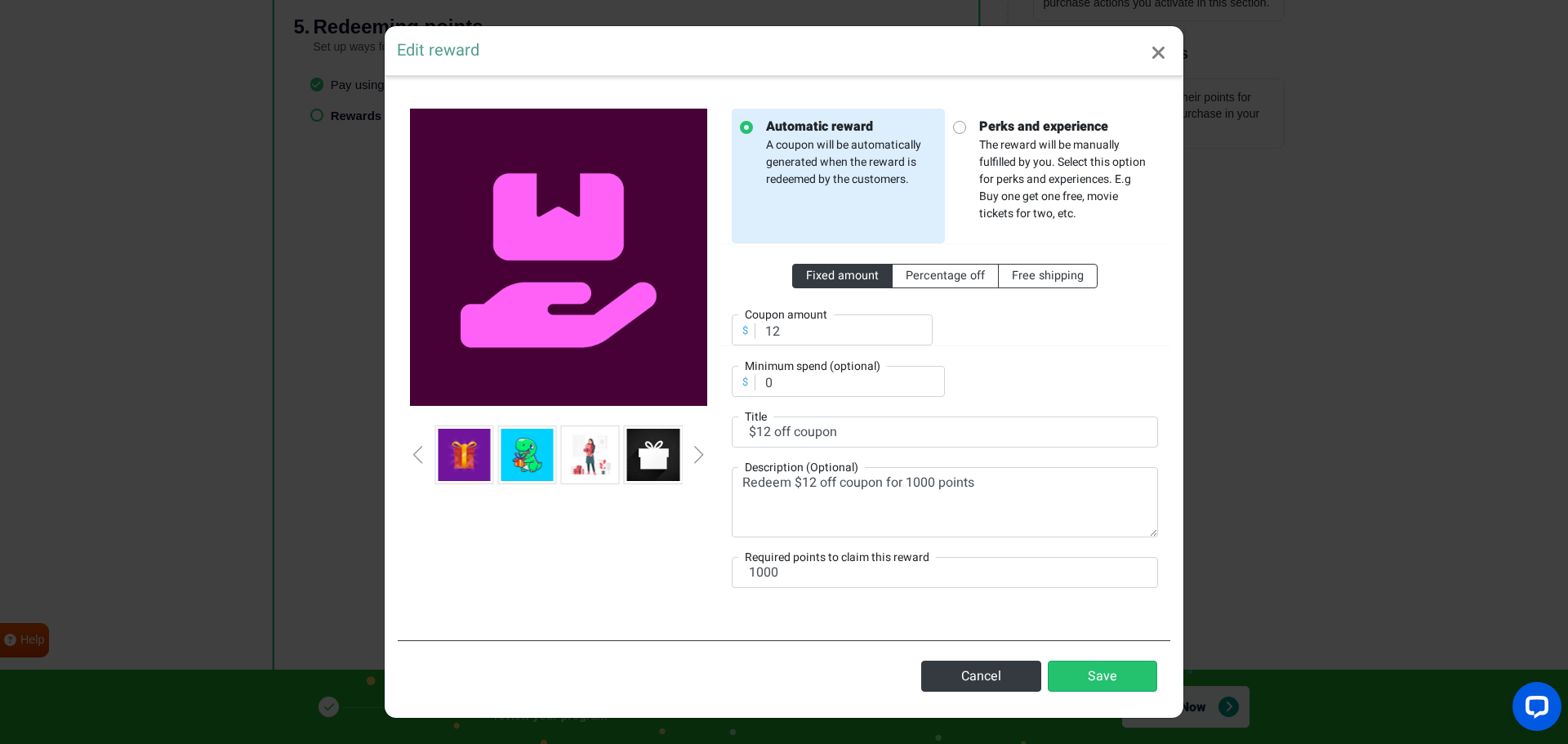
click at [416, 452] on div "Previous slide" at bounding box center [418, 455] width 8 height 18
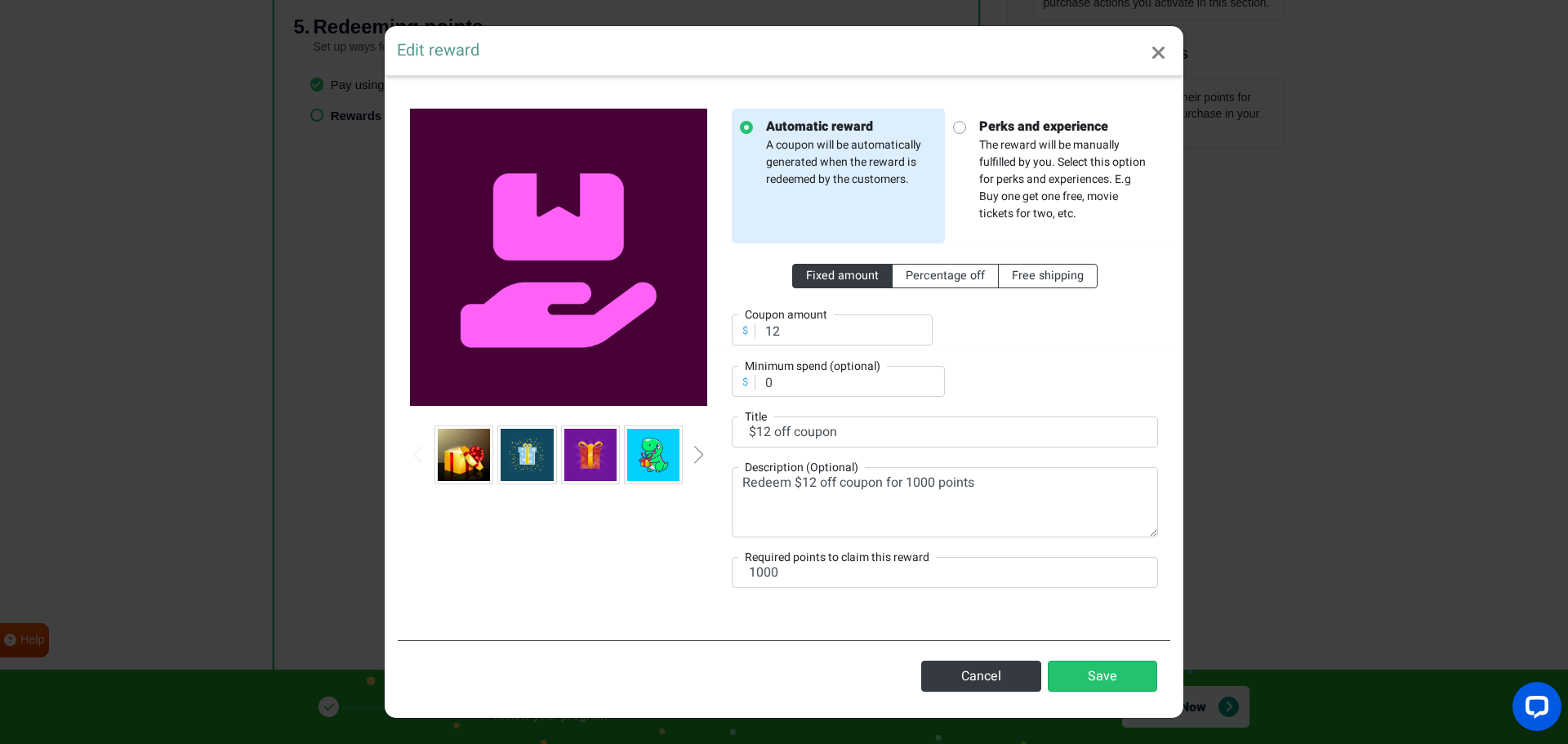
click at [416, 452] on div "Previous slide" at bounding box center [418, 455] width 8 height 18
click at [1098, 669] on button "Save" at bounding box center [1102, 676] width 109 height 31
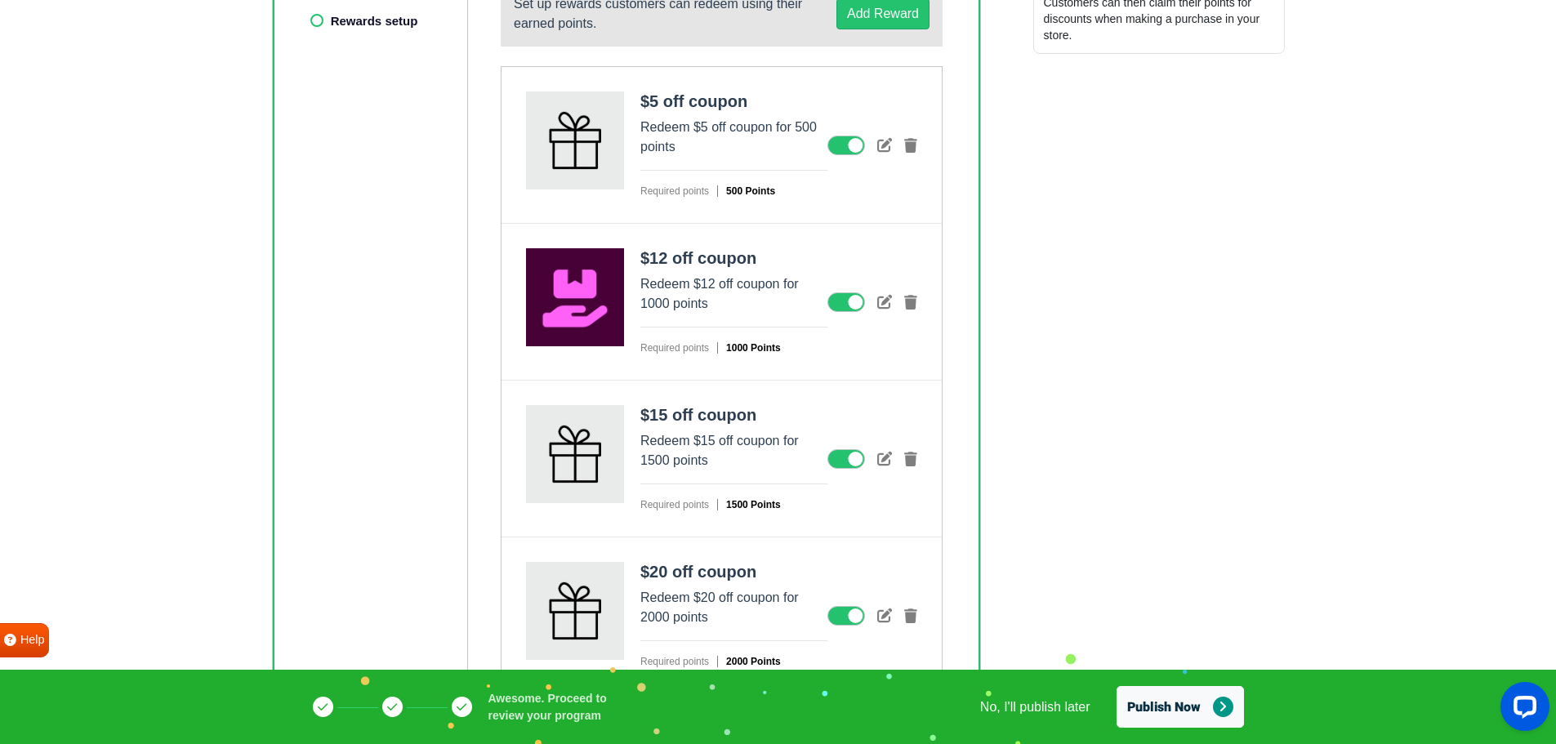
scroll to position [590, 0]
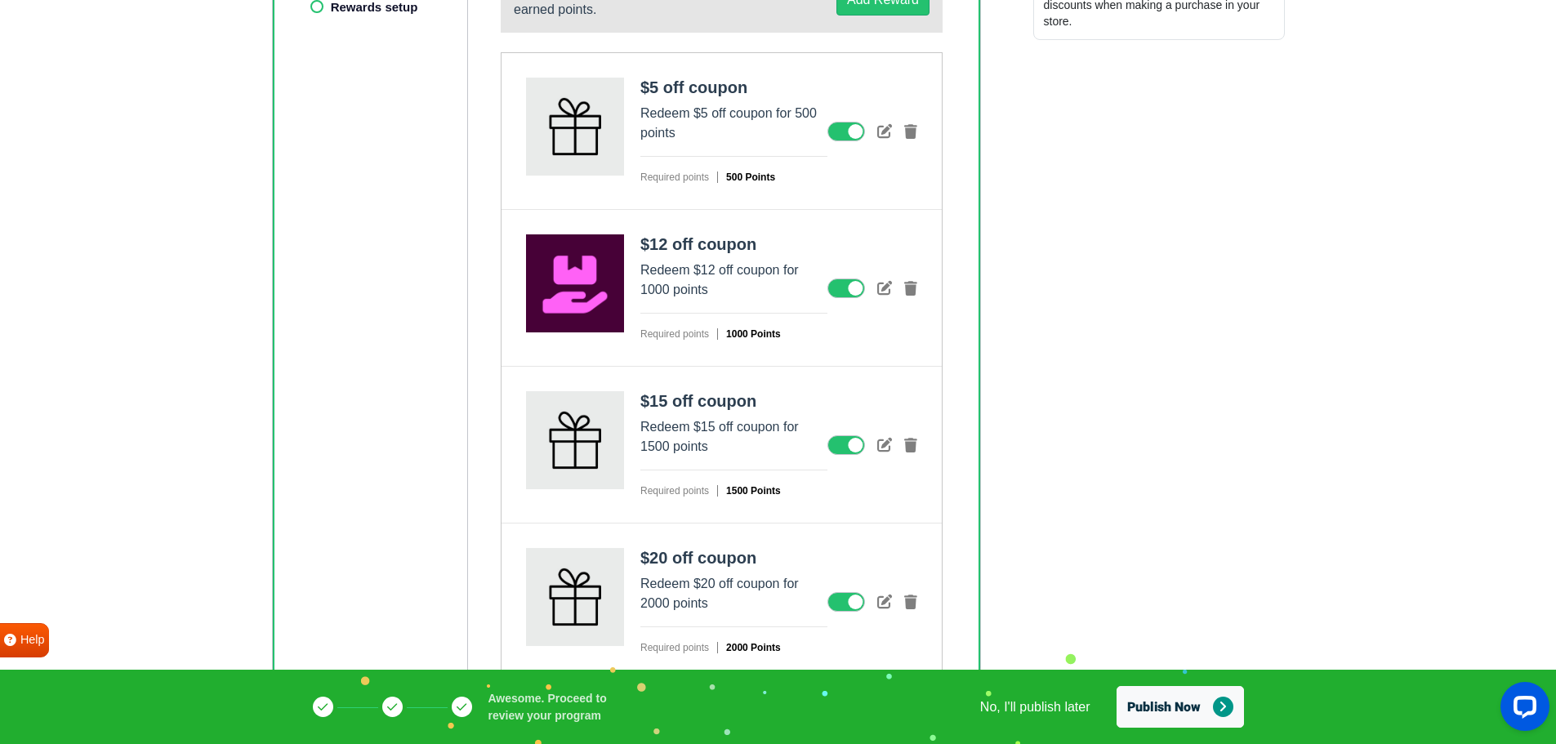
click at [879, 437] on icon at bounding box center [884, 444] width 15 height 15
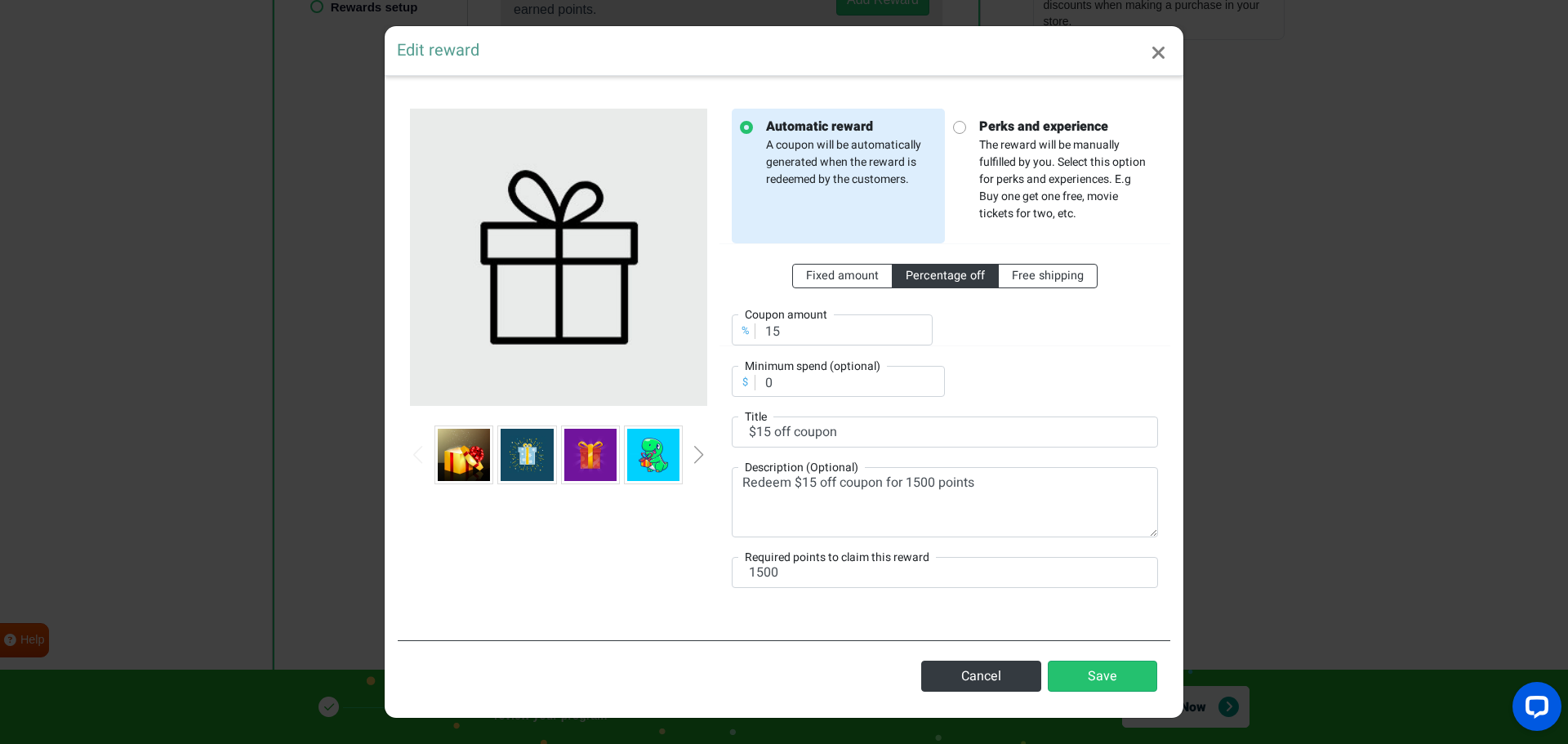
click at [1027, 130] on strong "Perks and experience" at bounding box center [1064, 127] width 171 height 20
radio input "false"
radio input "true"
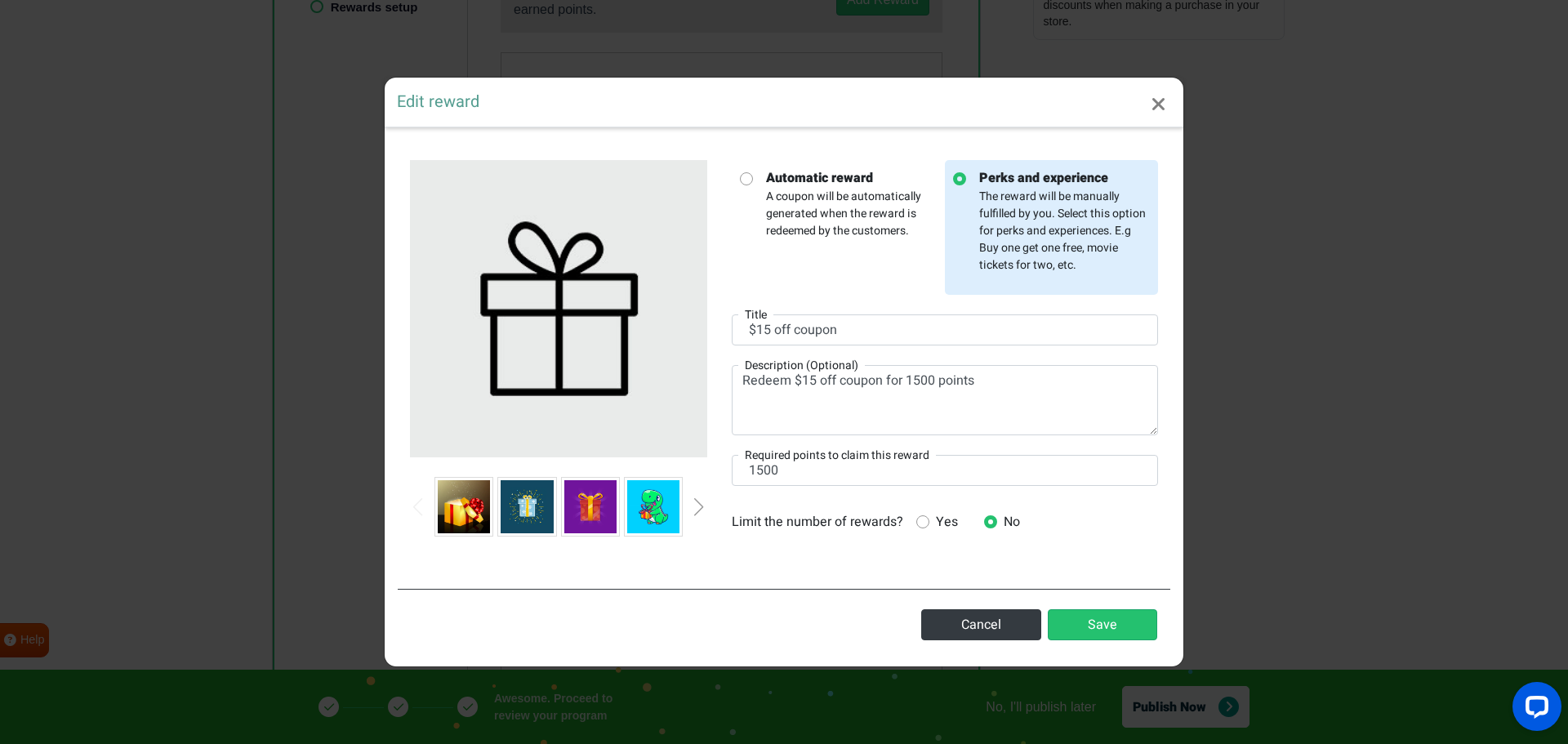
click at [703, 501] on div "Next slide" at bounding box center [699, 507] width 8 height 18
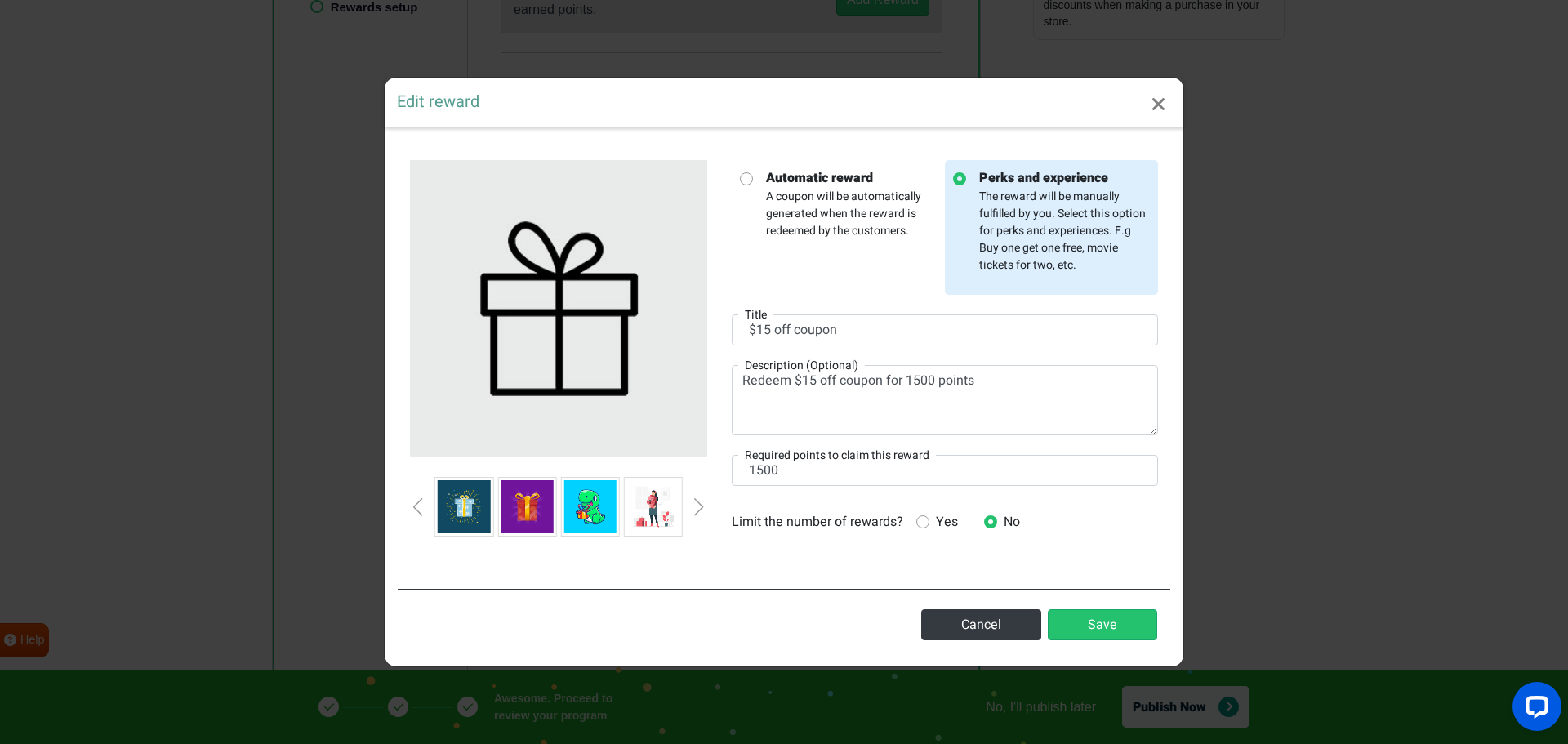
click at [701, 502] on div "Next slide" at bounding box center [699, 507] width 8 height 18
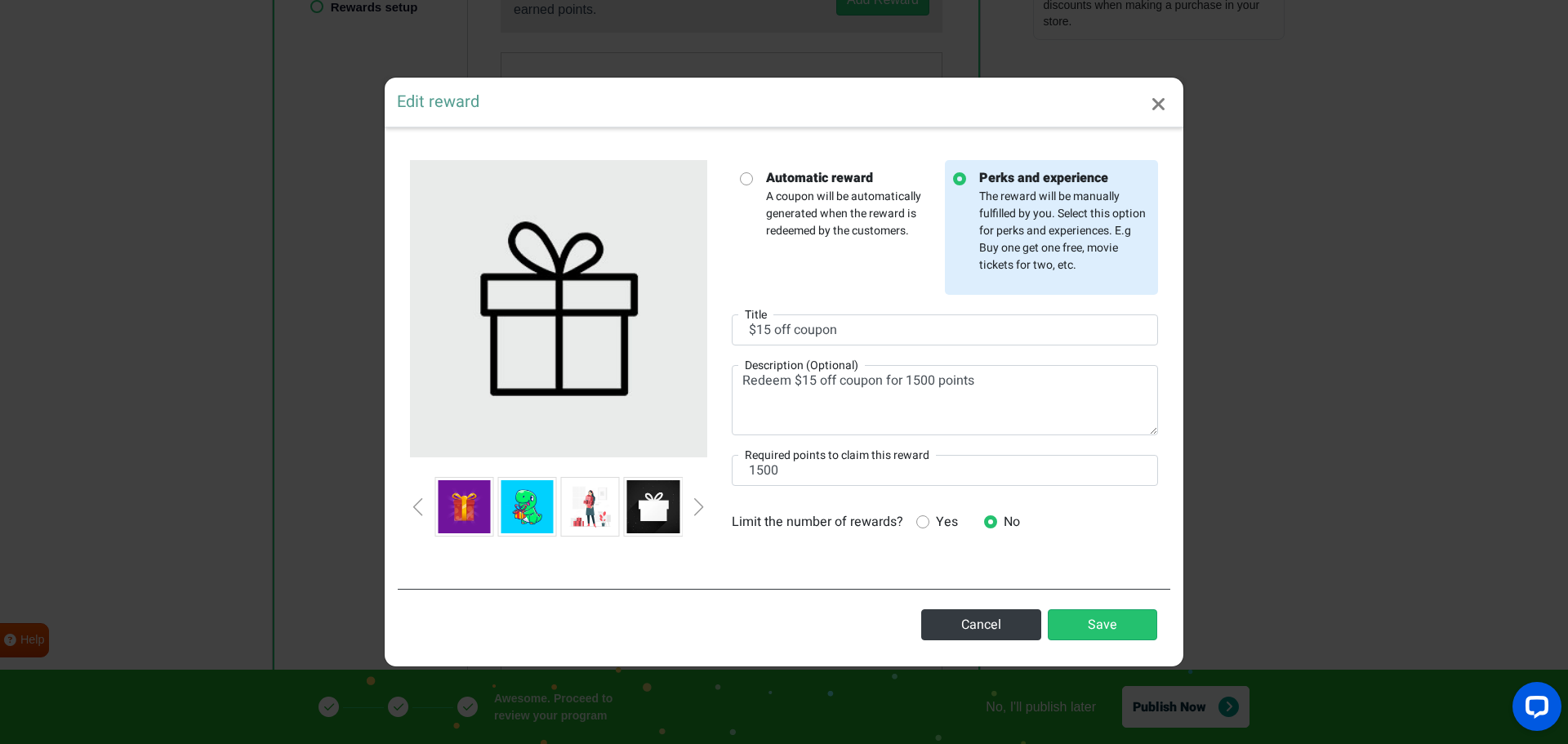
click at [701, 502] on div "Next slide" at bounding box center [699, 507] width 8 height 18
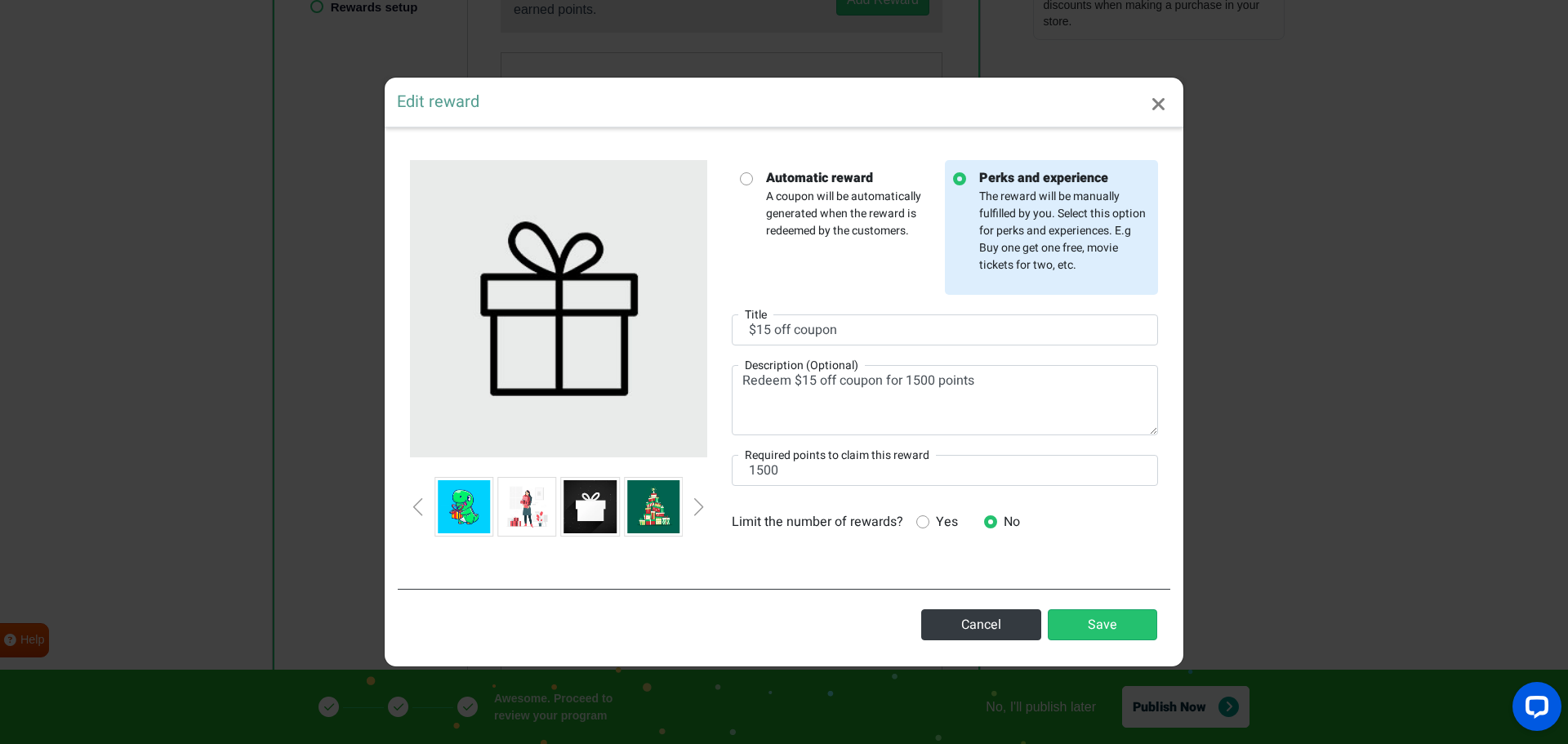
click at [701, 502] on div "Next slide" at bounding box center [699, 507] width 8 height 18
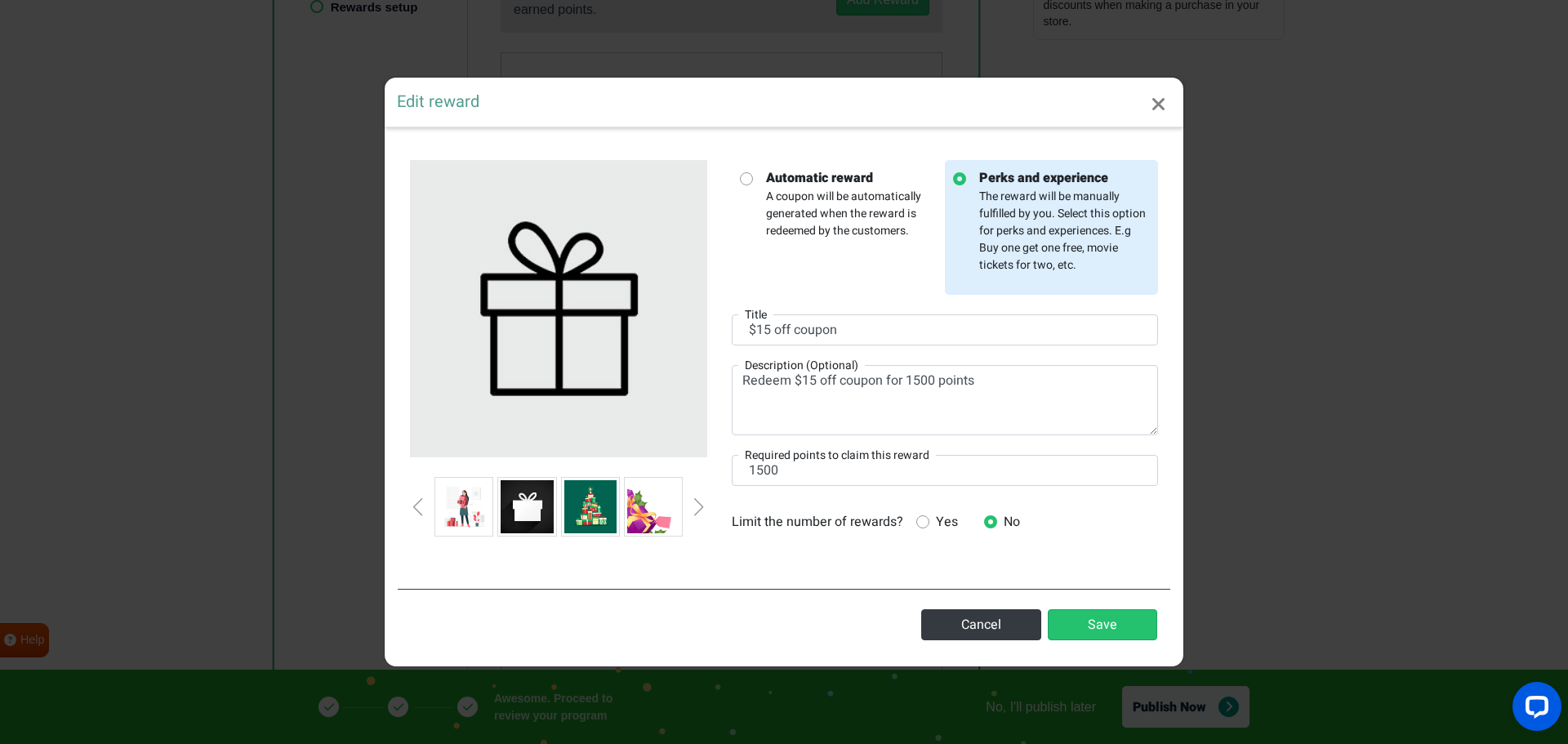
click at [699, 502] on div "Next slide" at bounding box center [699, 507] width 8 height 18
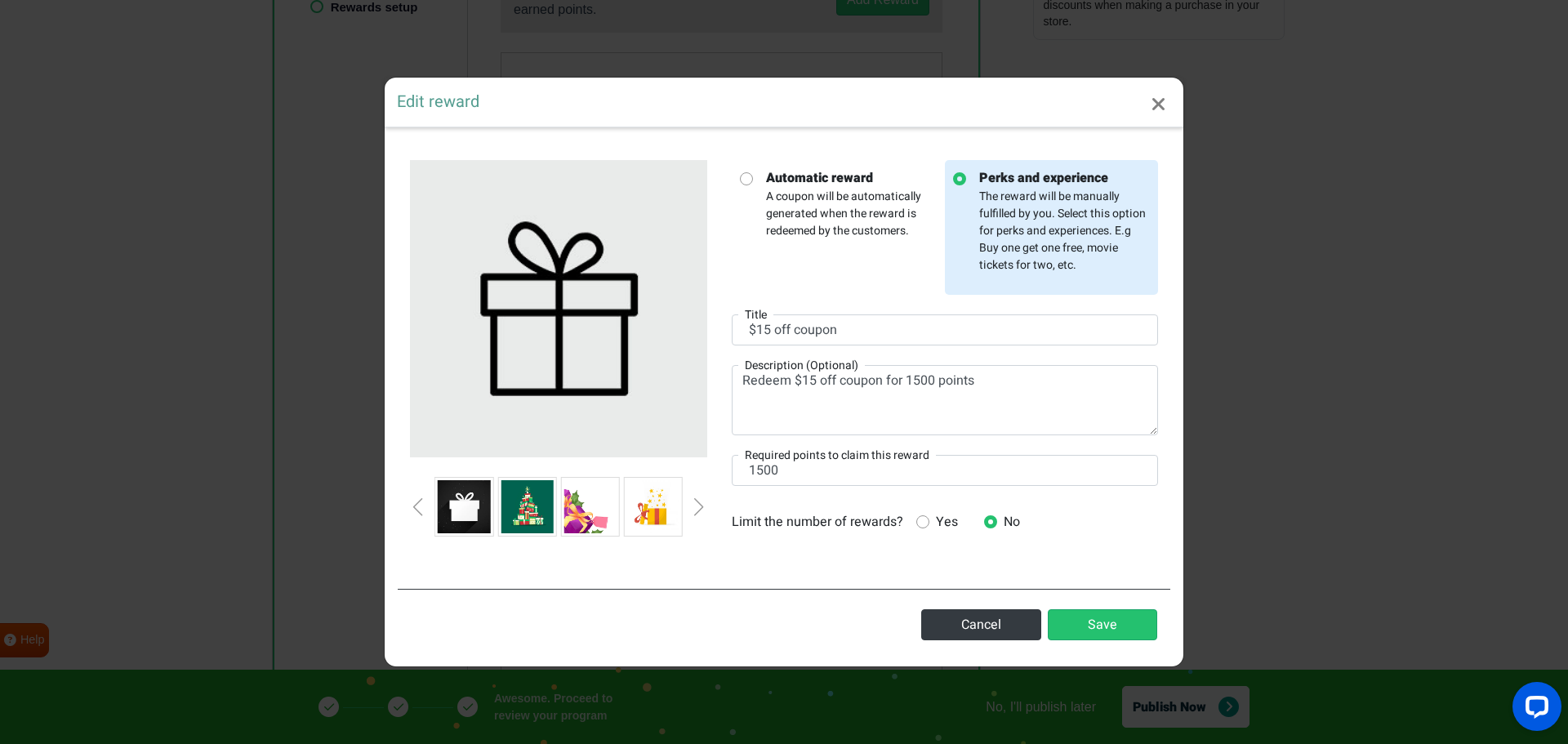
click at [698, 502] on div "Next slide" at bounding box center [699, 507] width 8 height 18
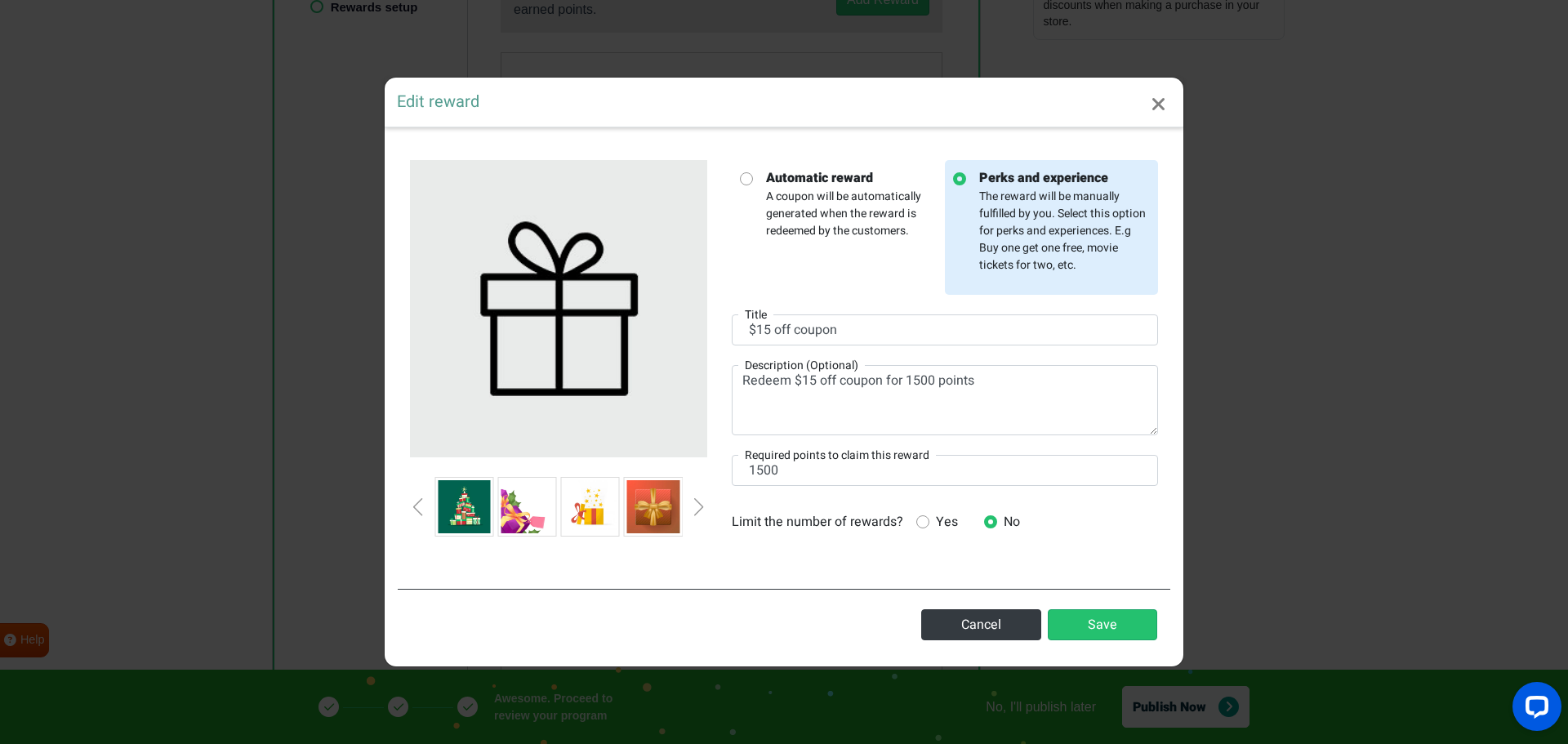
click at [697, 502] on div "Next slide" at bounding box center [699, 507] width 8 height 18
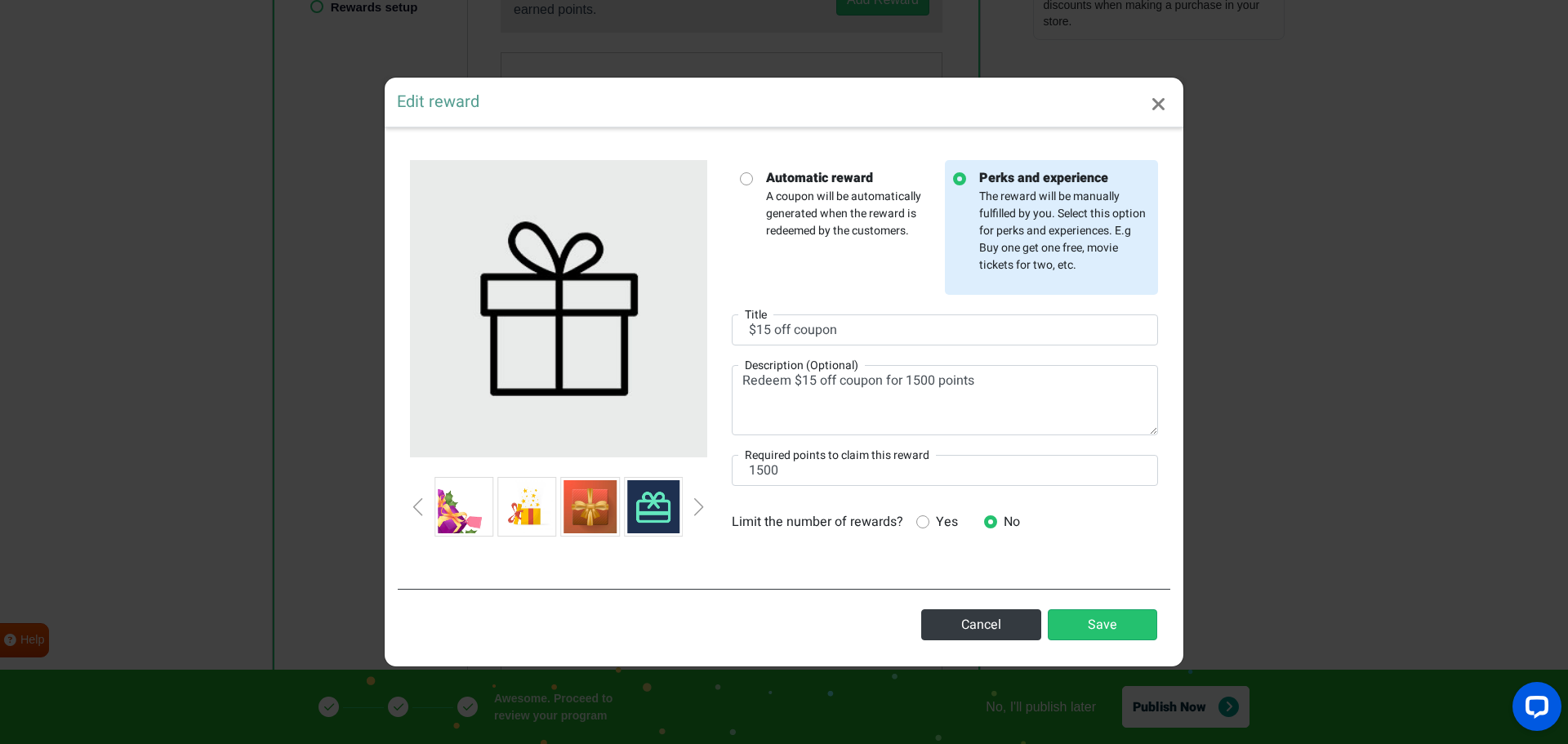
click at [697, 502] on div "Next slide" at bounding box center [699, 507] width 8 height 18
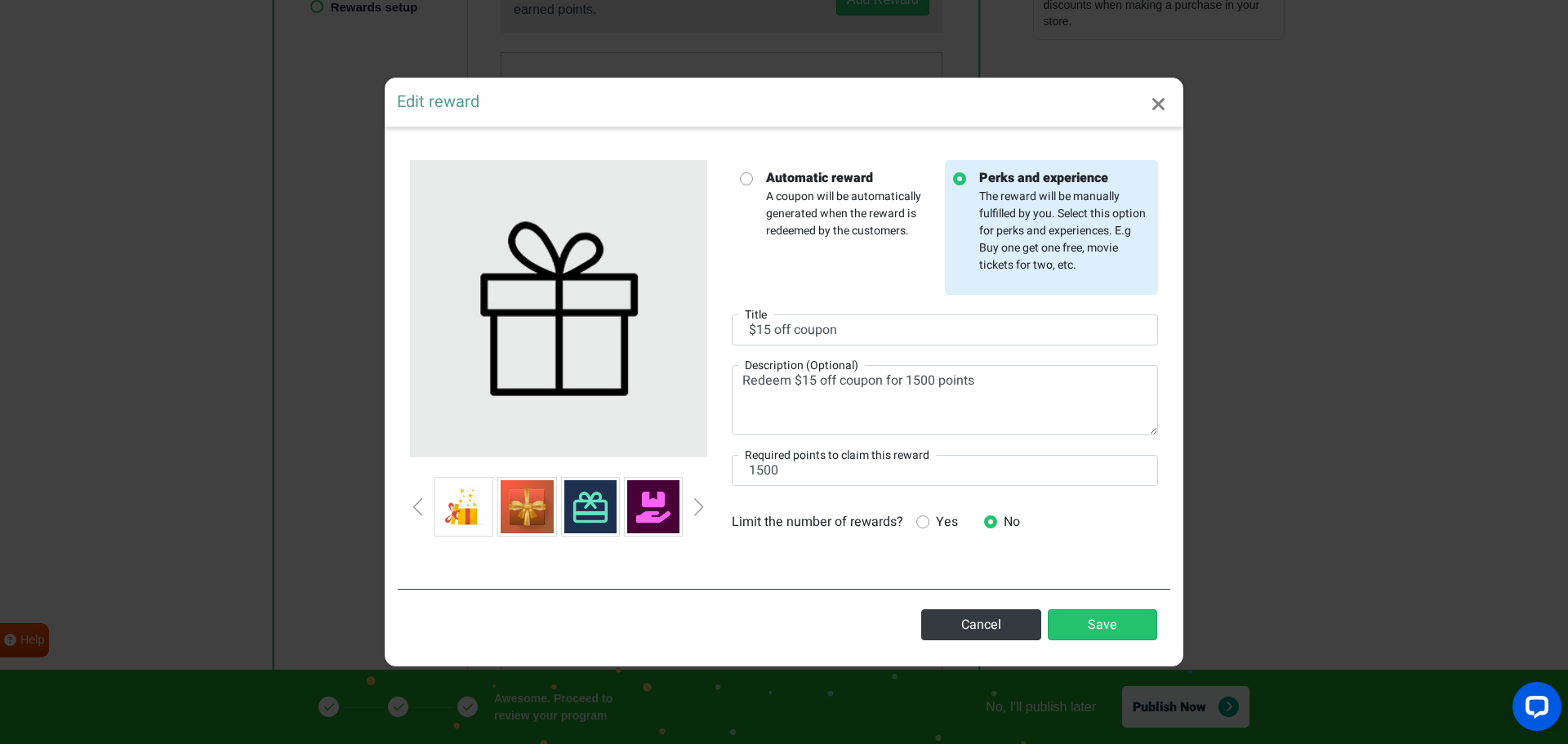
click at [704, 514] on div at bounding box center [558, 506] width 297 height 59
click at [697, 510] on div "Next slide" at bounding box center [699, 507] width 8 height 18
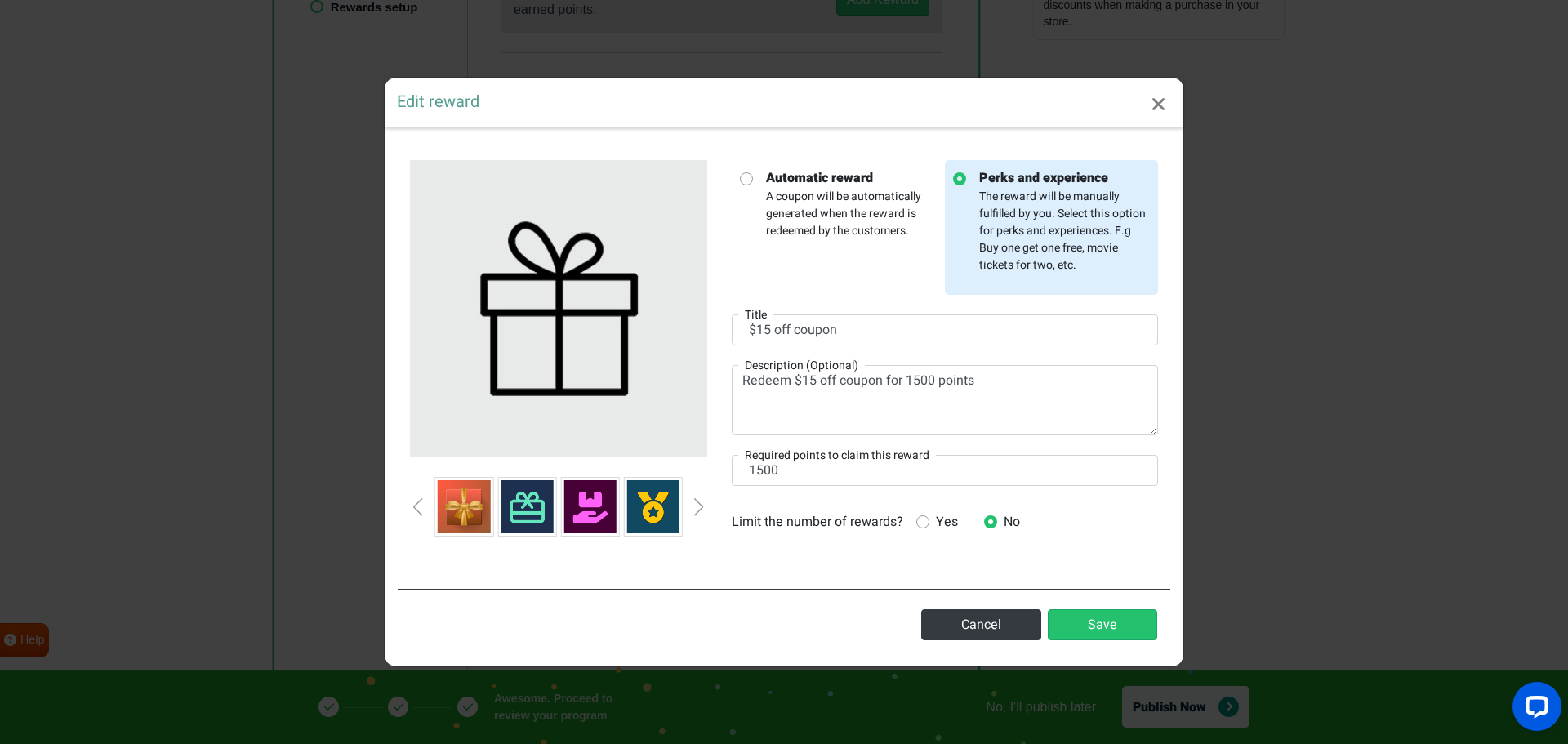
click at [697, 510] on div "Next slide" at bounding box center [699, 507] width 8 height 18
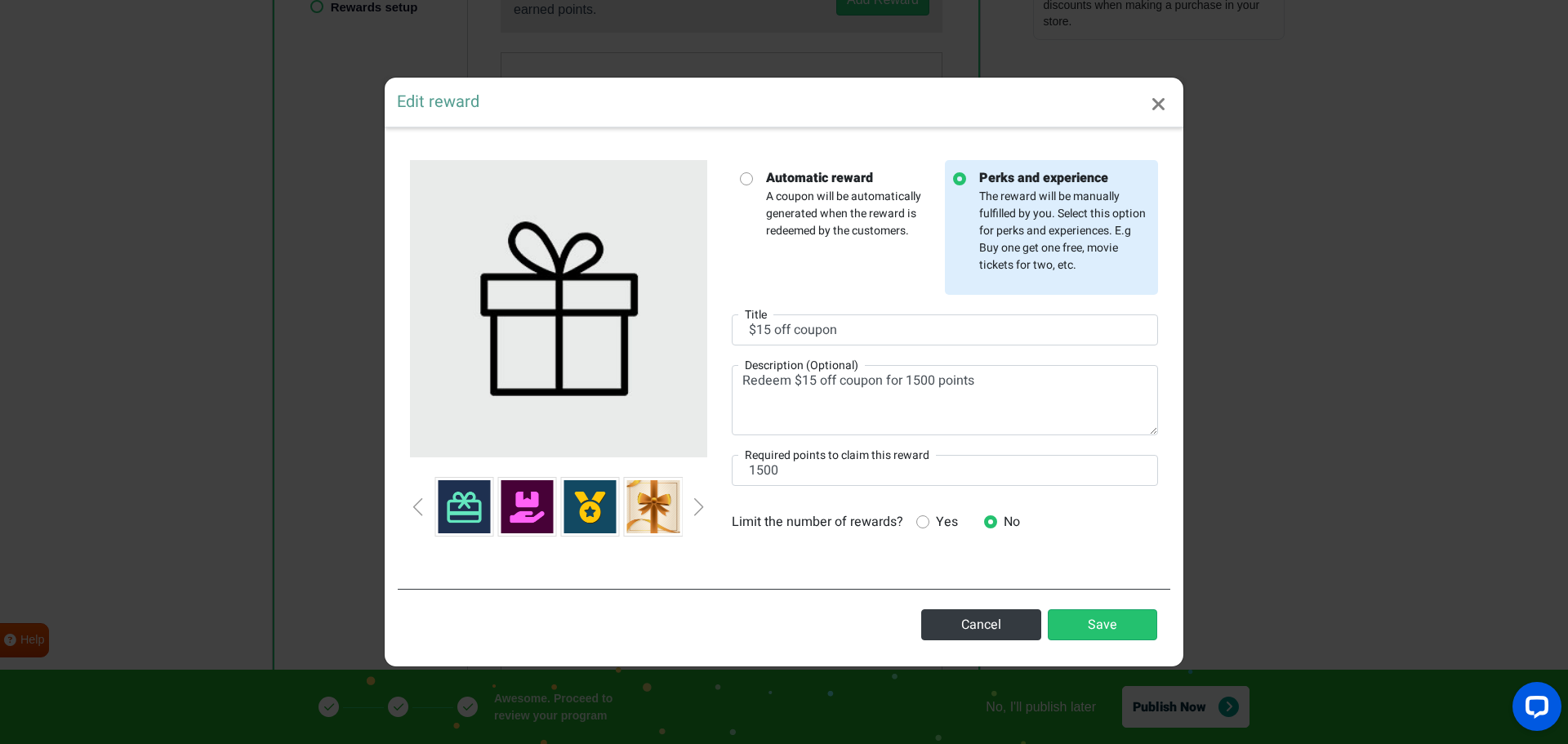
click at [697, 510] on div "Next slide" at bounding box center [699, 507] width 8 height 18
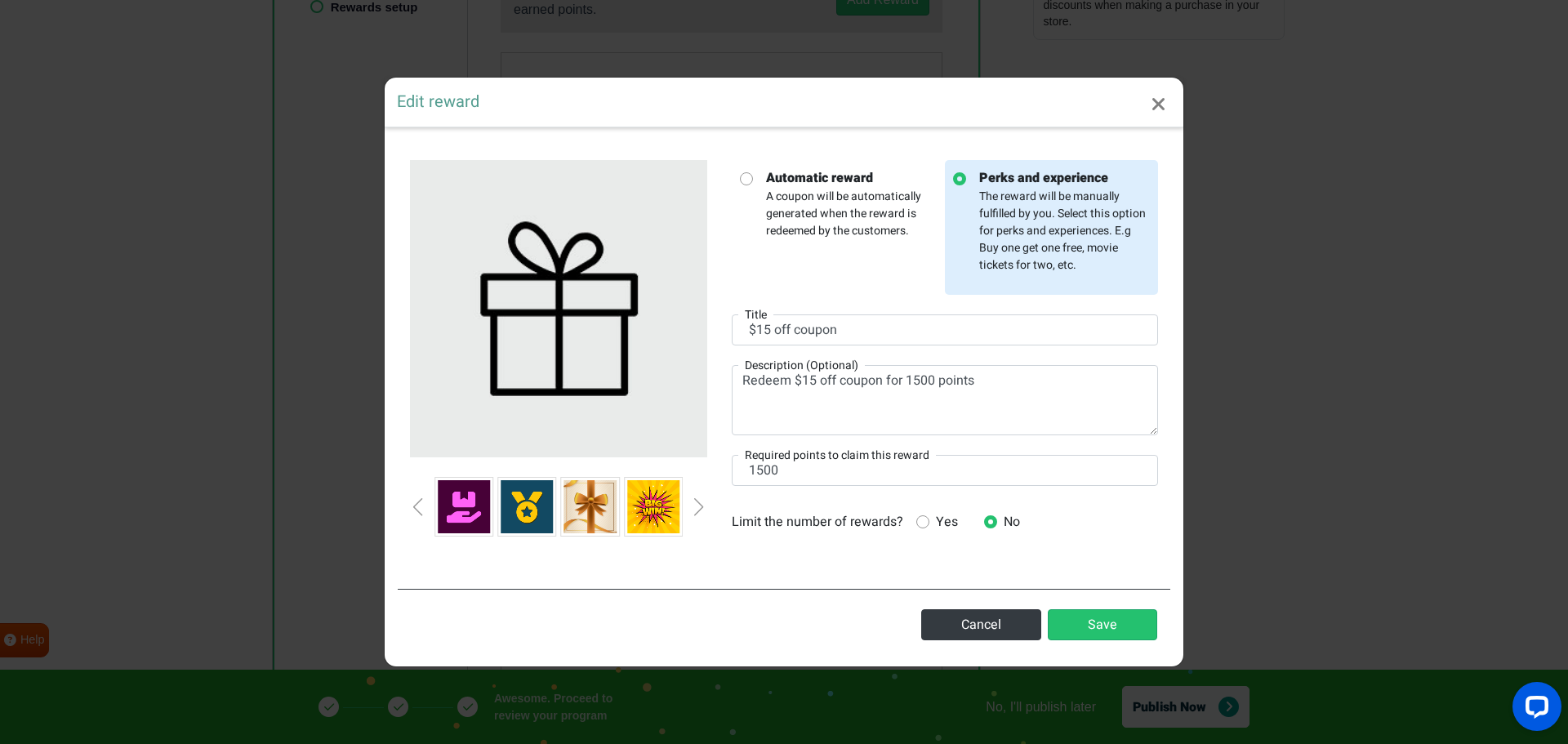
click at [697, 510] on div "Next slide" at bounding box center [699, 507] width 8 height 18
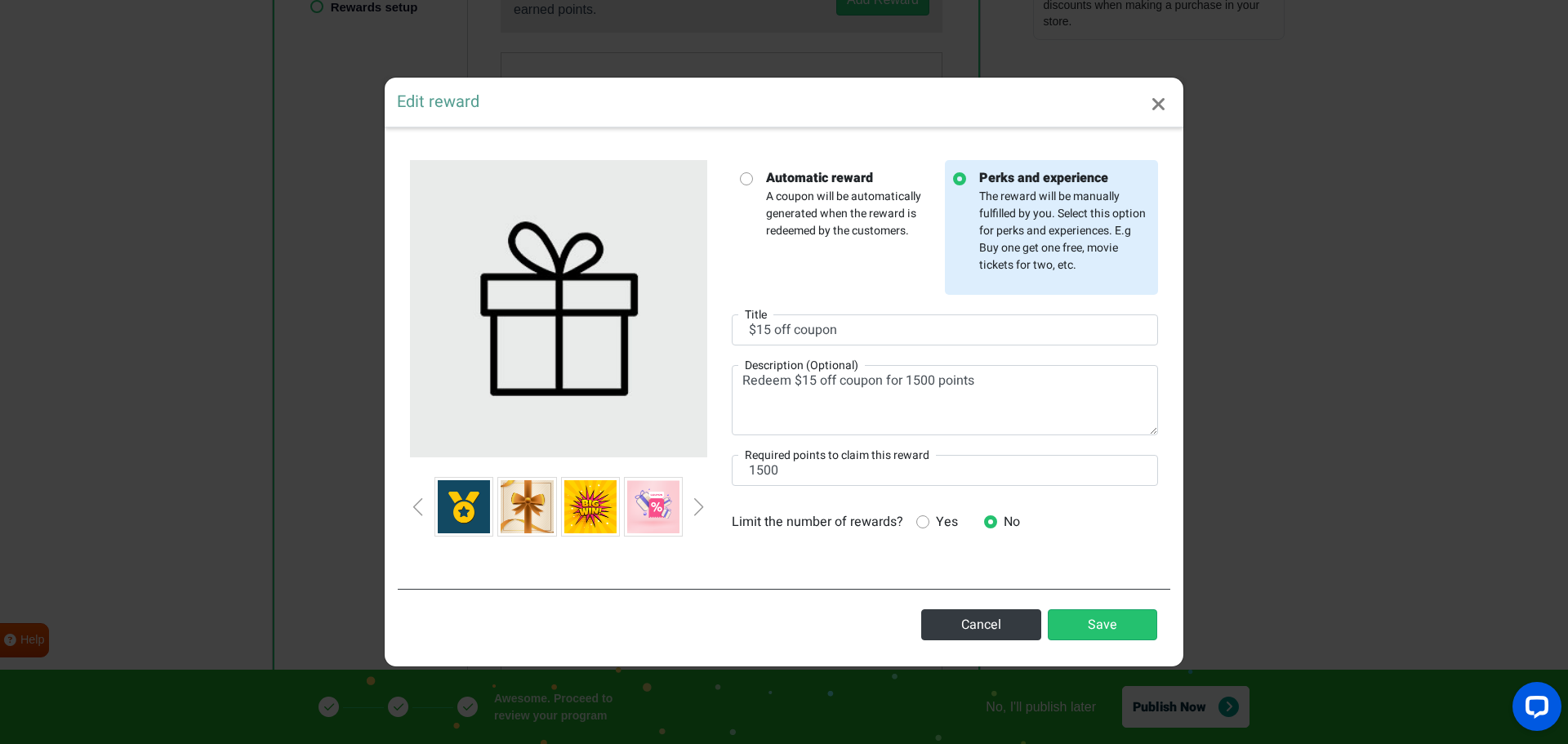
click at [474, 505] on img at bounding box center [464, 506] width 52 height 52
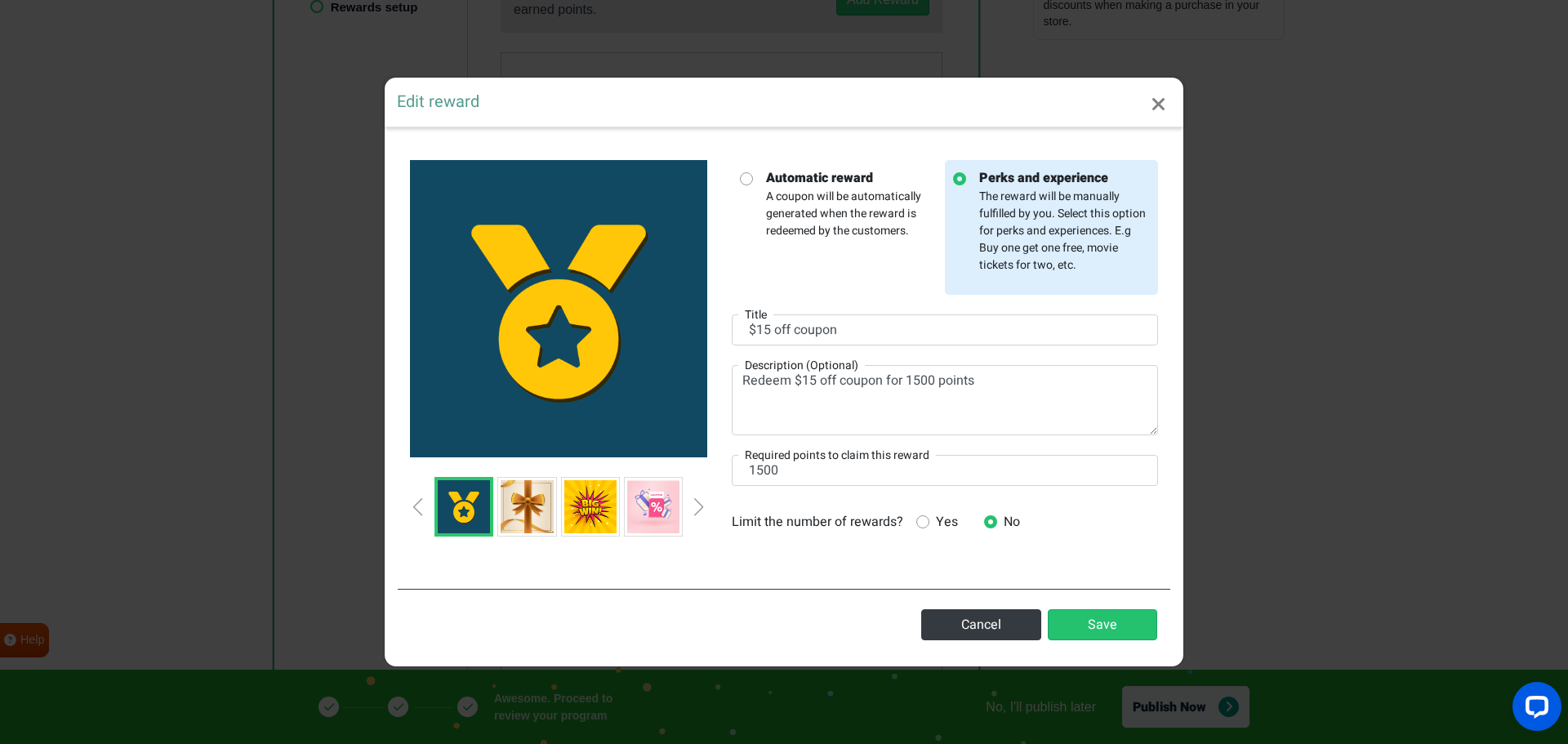
click at [418, 514] on div "Previous slide" at bounding box center [418, 507] width 8 height 18
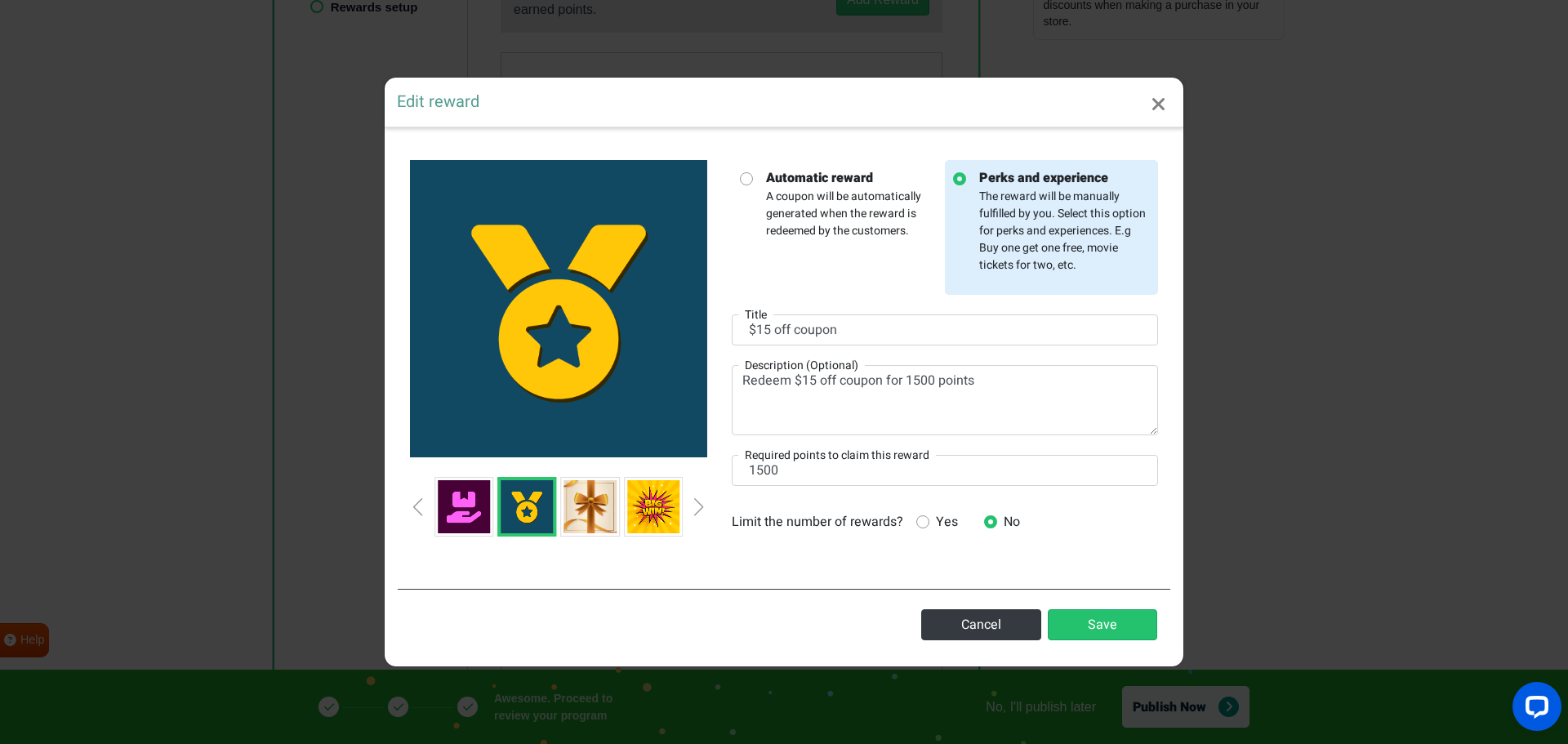
click at [418, 514] on div "Previous slide" at bounding box center [418, 507] width 8 height 18
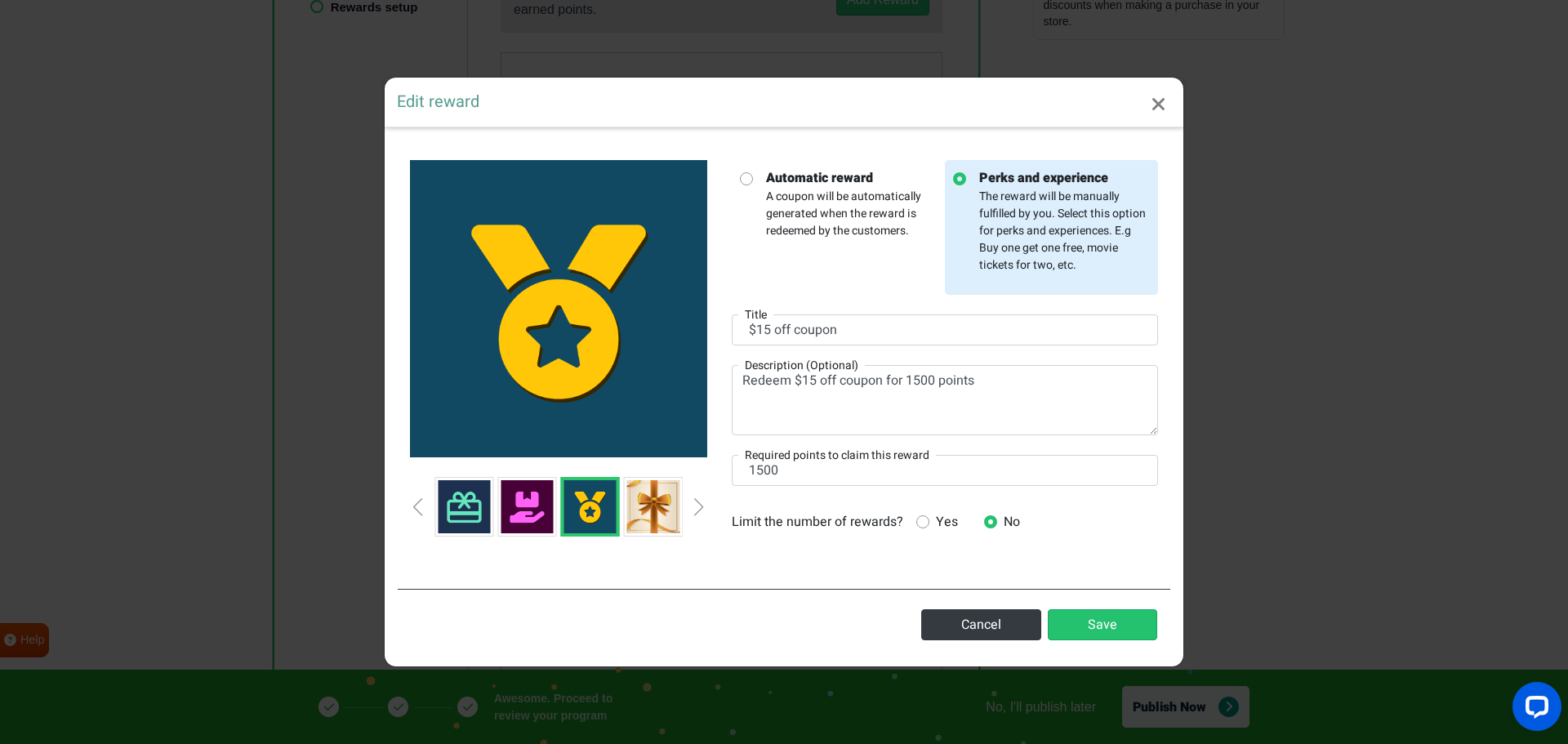
click at [418, 514] on div "Previous slide" at bounding box center [418, 507] width 8 height 18
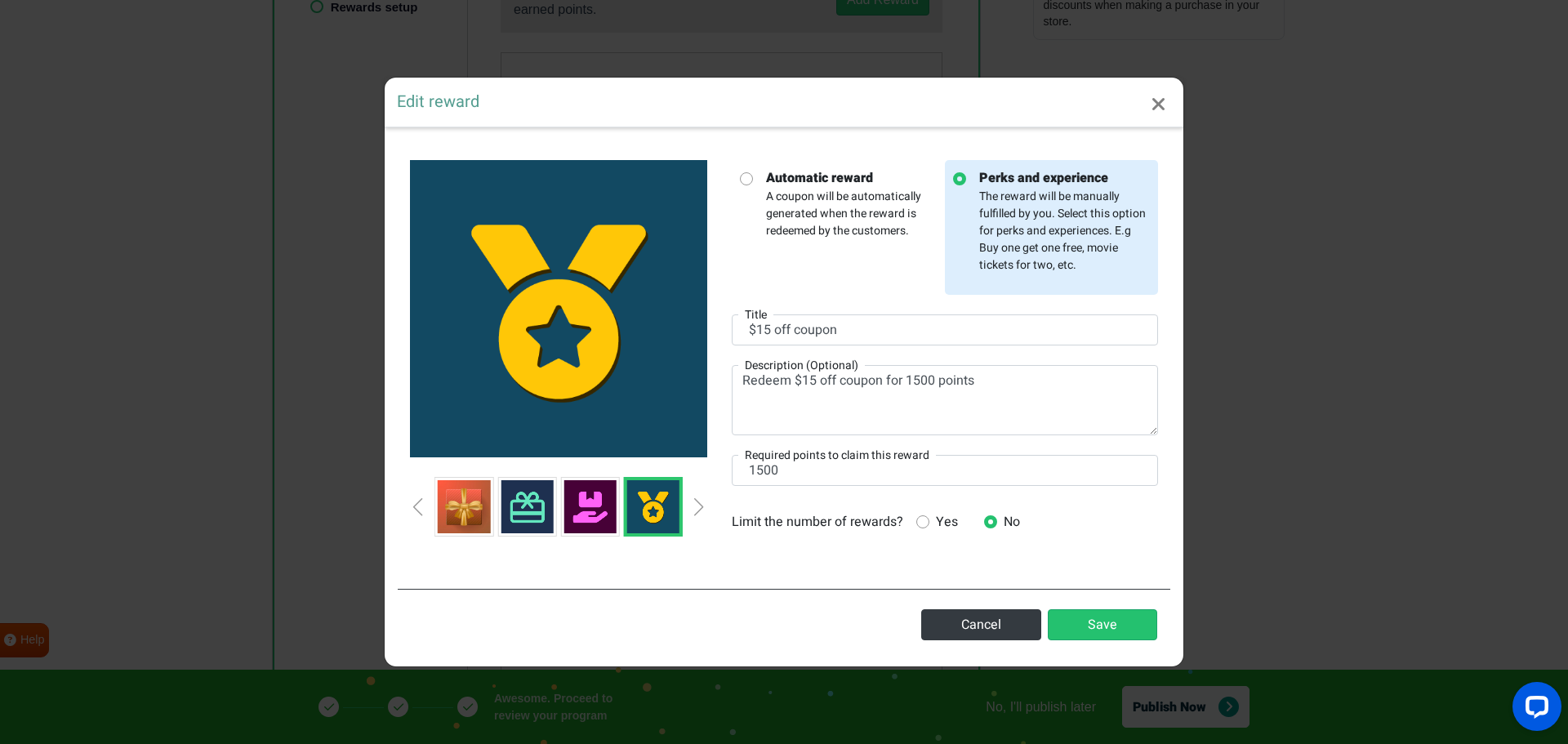
click at [418, 514] on div "Previous slide" at bounding box center [418, 507] width 8 height 18
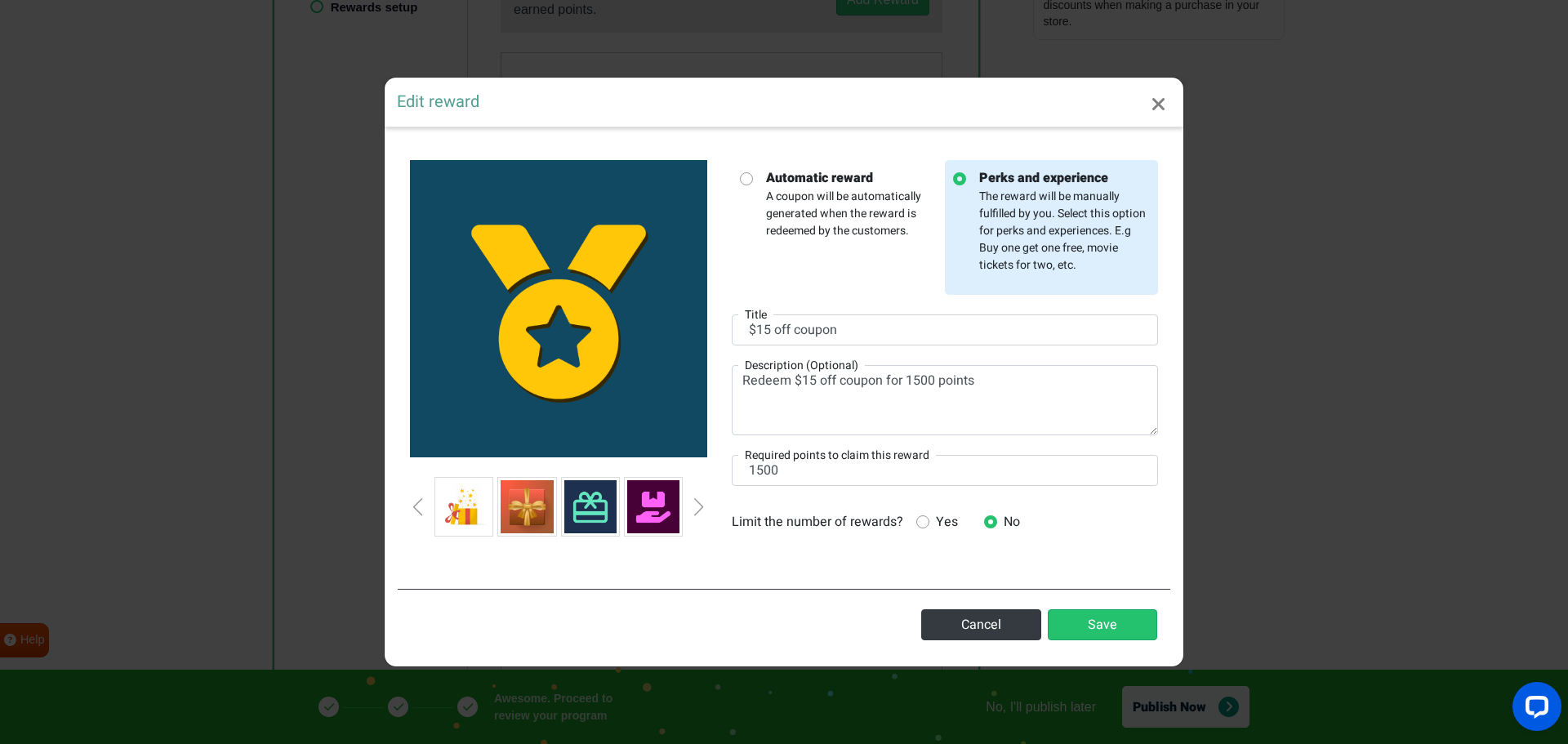
click at [418, 513] on div "Previous slide" at bounding box center [418, 507] width 8 height 18
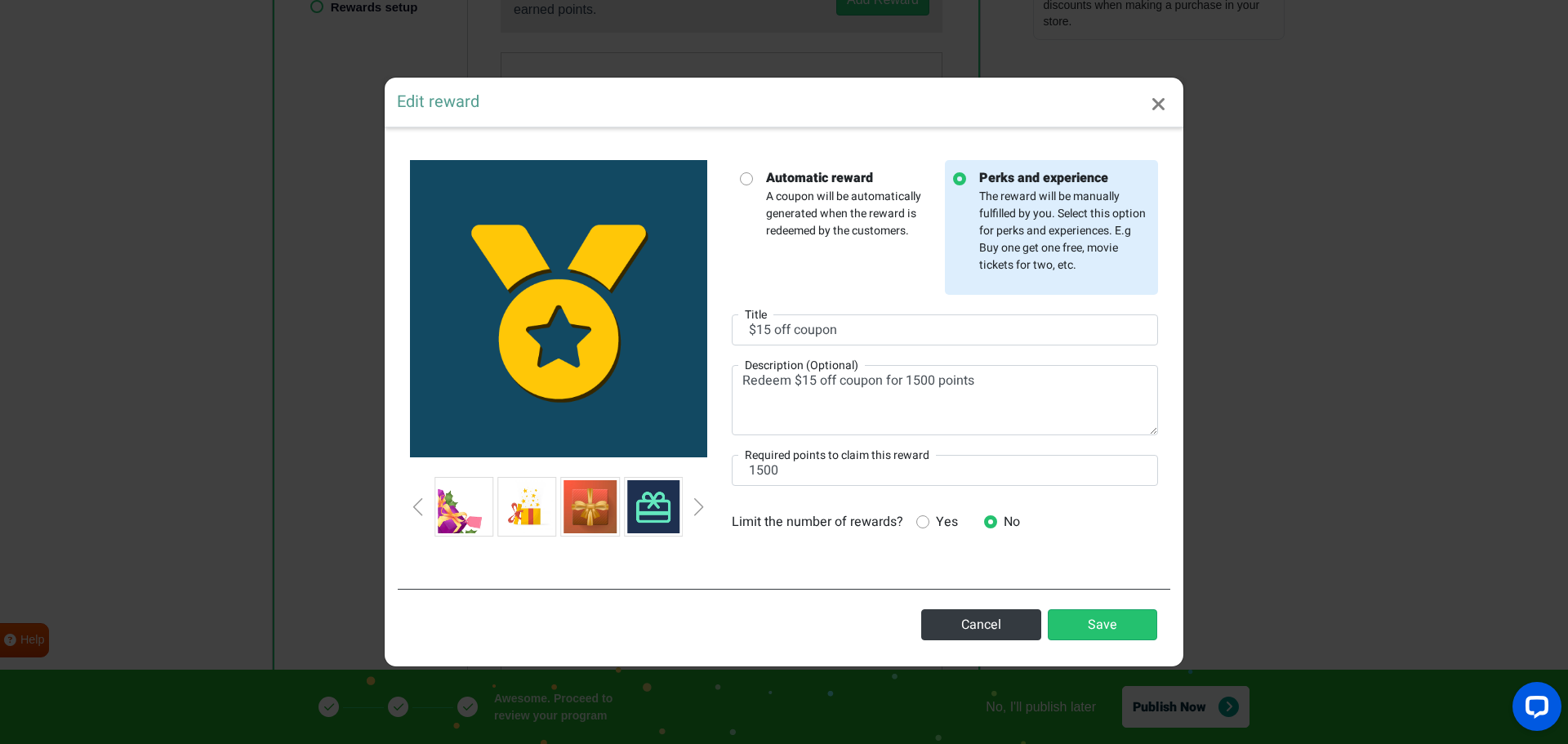
click at [418, 513] on div "Previous slide" at bounding box center [418, 507] width 8 height 18
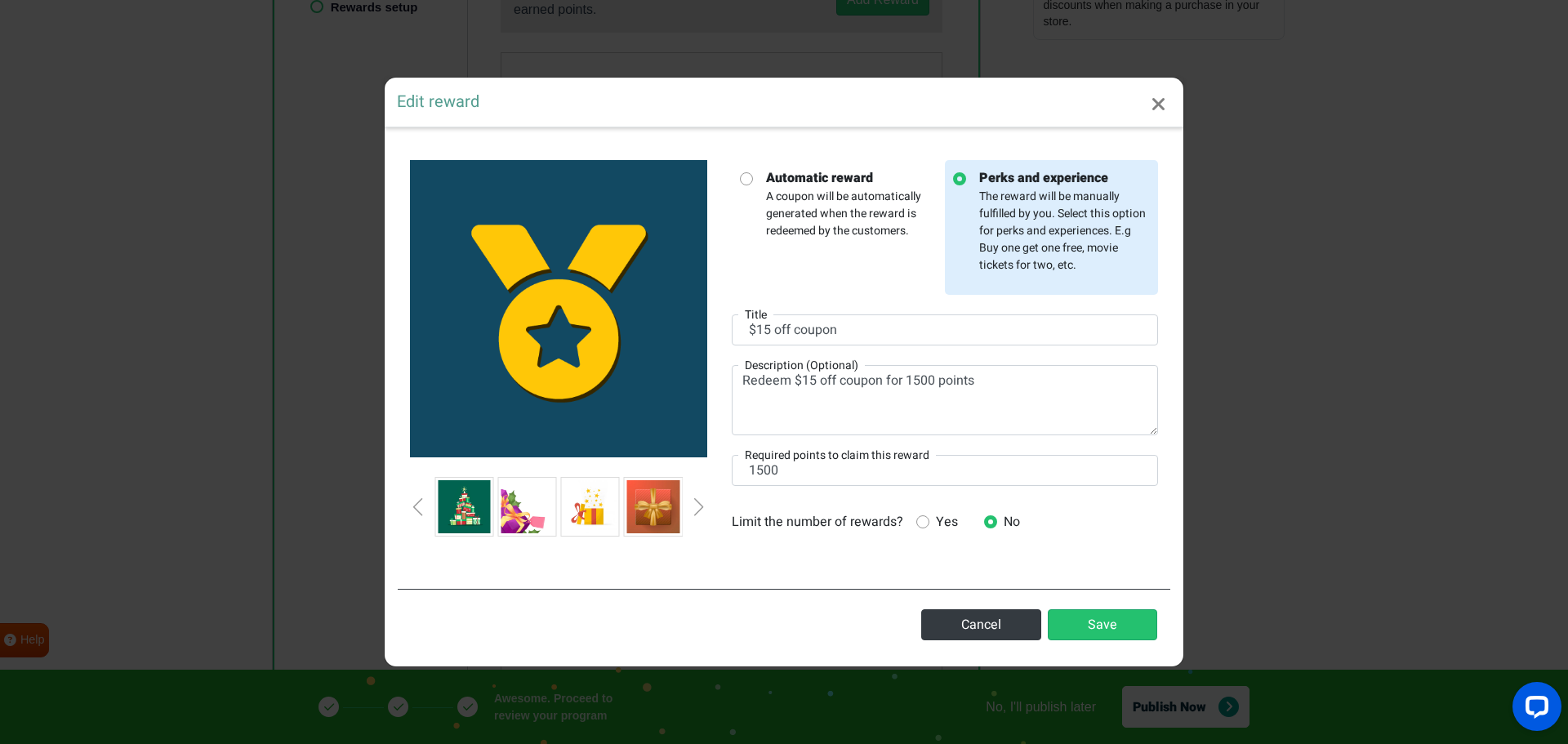
click at [418, 513] on div "Previous slide" at bounding box center [418, 507] width 8 height 18
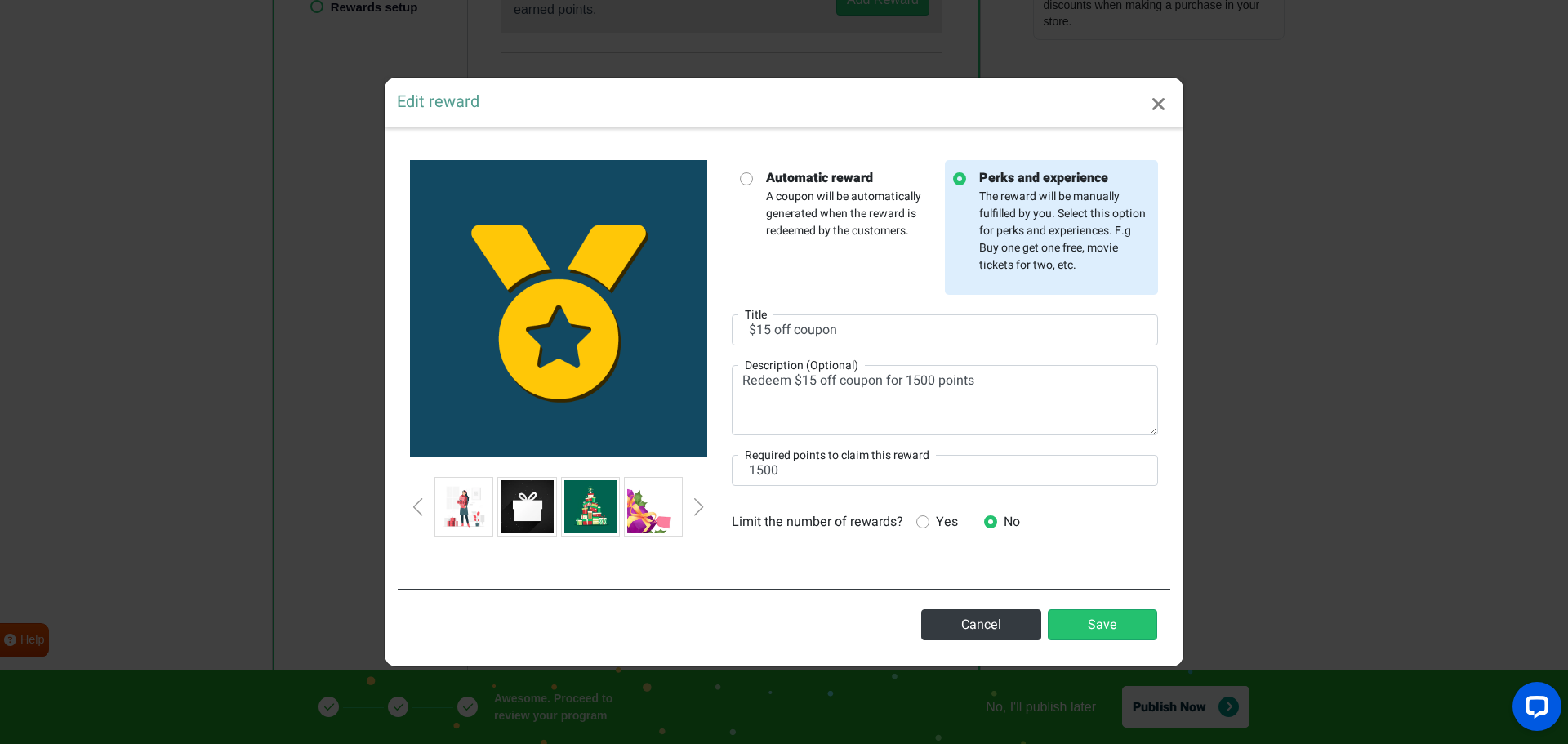
click at [418, 513] on div "Previous slide" at bounding box center [418, 507] width 8 height 18
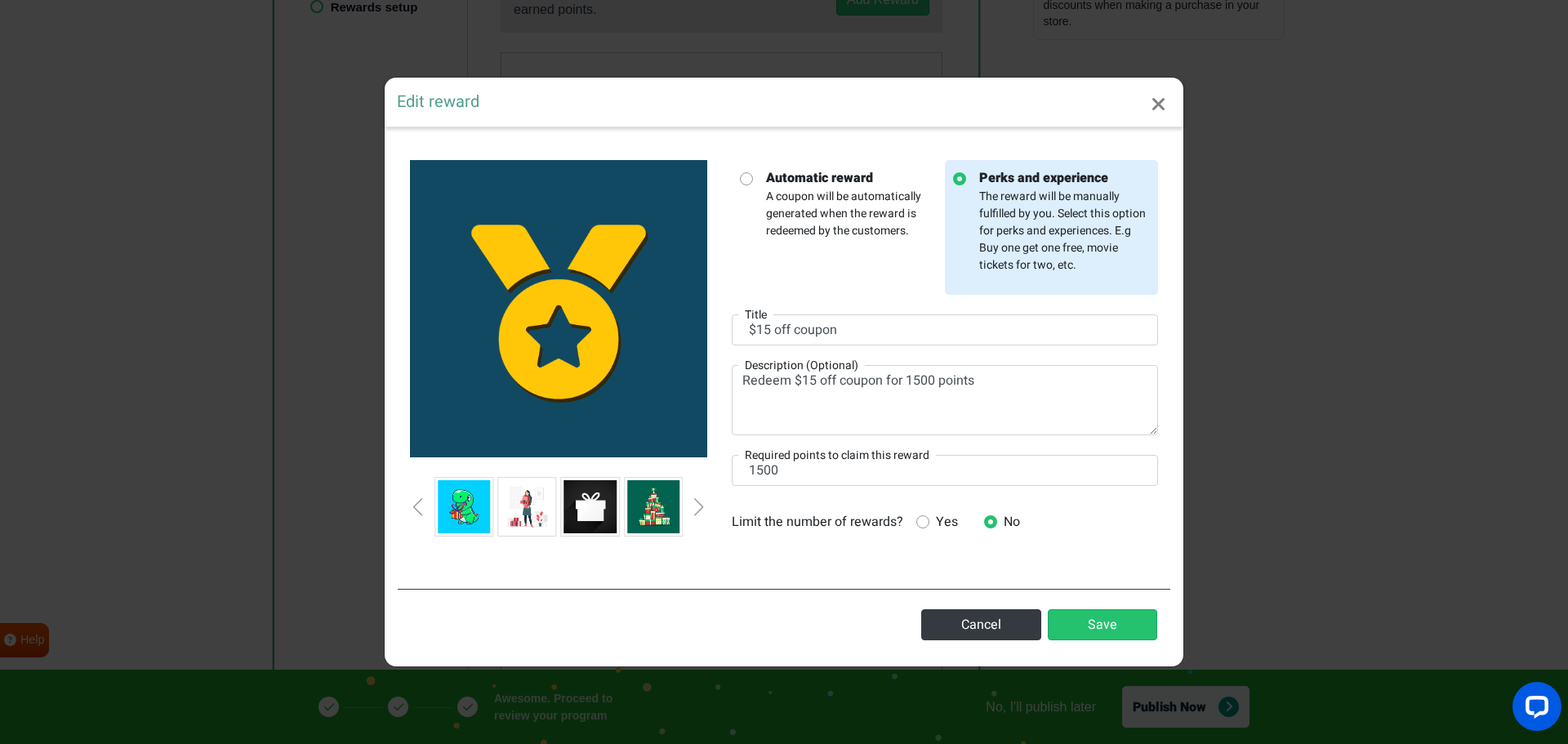
click at [418, 513] on div "Previous slide" at bounding box center [418, 507] width 8 height 18
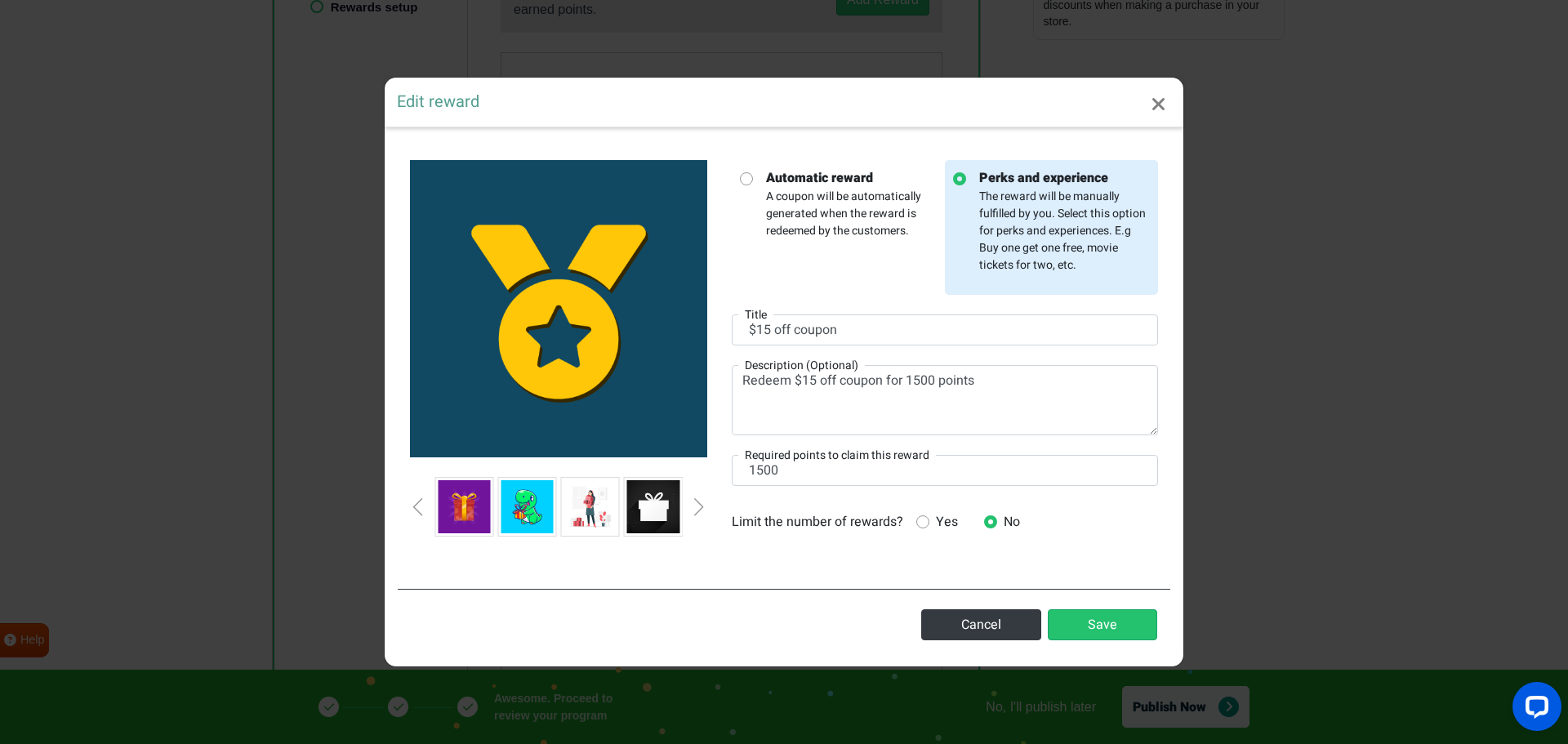
click at [418, 513] on div "Previous slide" at bounding box center [418, 507] width 8 height 18
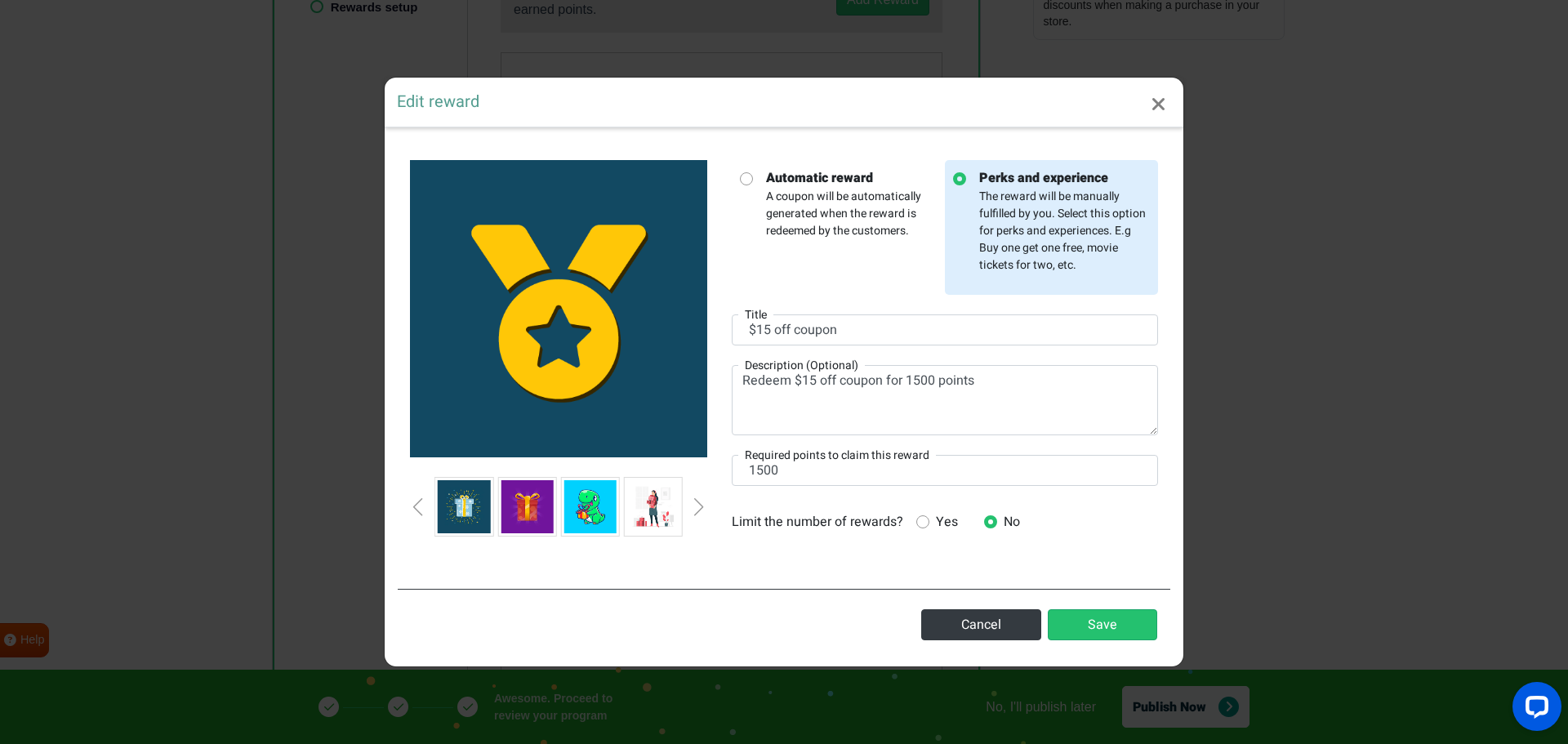
click at [418, 513] on div "Previous slide" at bounding box center [418, 507] width 8 height 18
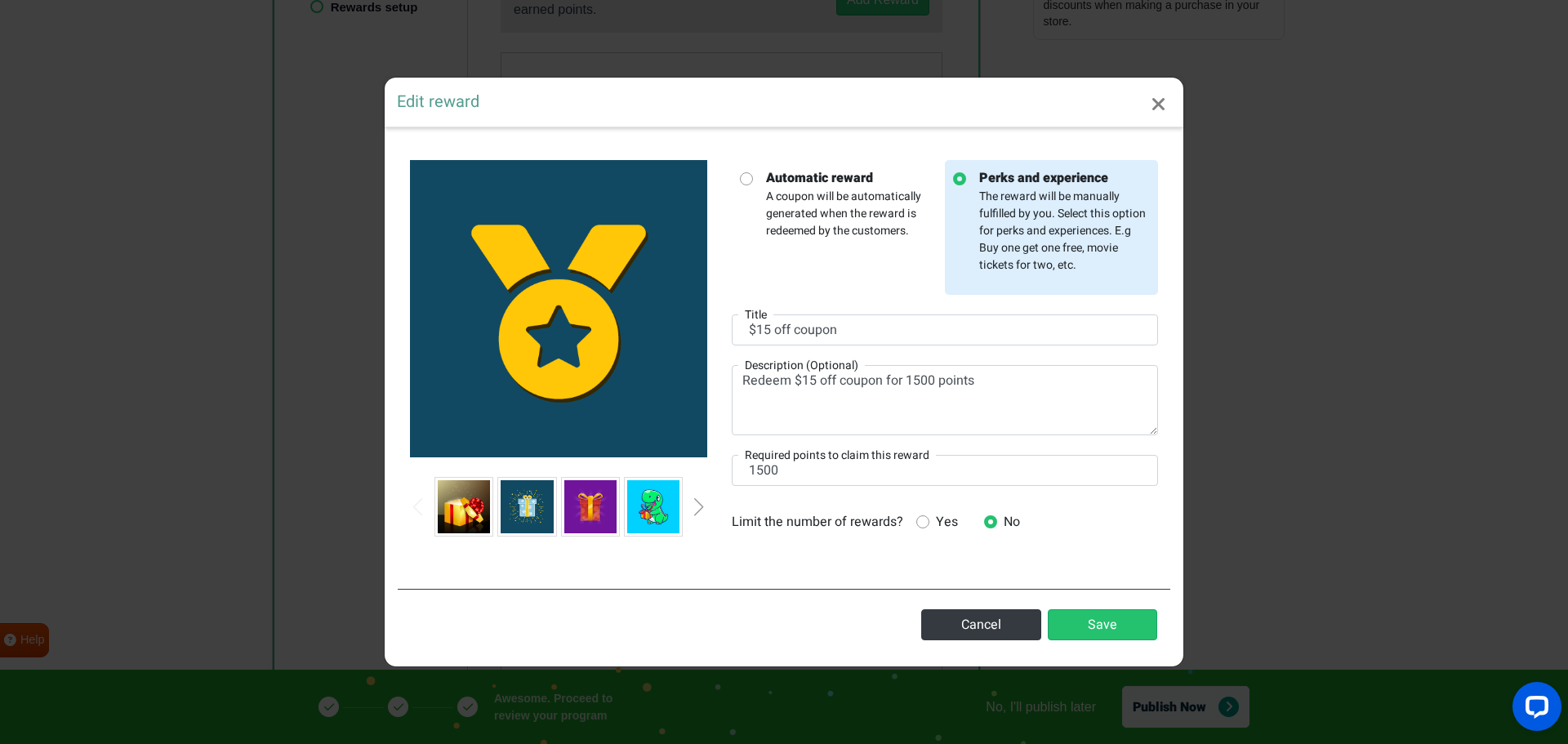
click at [418, 513] on div "Previous slide" at bounding box center [418, 507] width 8 height 18
click at [1167, 102] on link "Close" at bounding box center [1158, 105] width 49 height 54
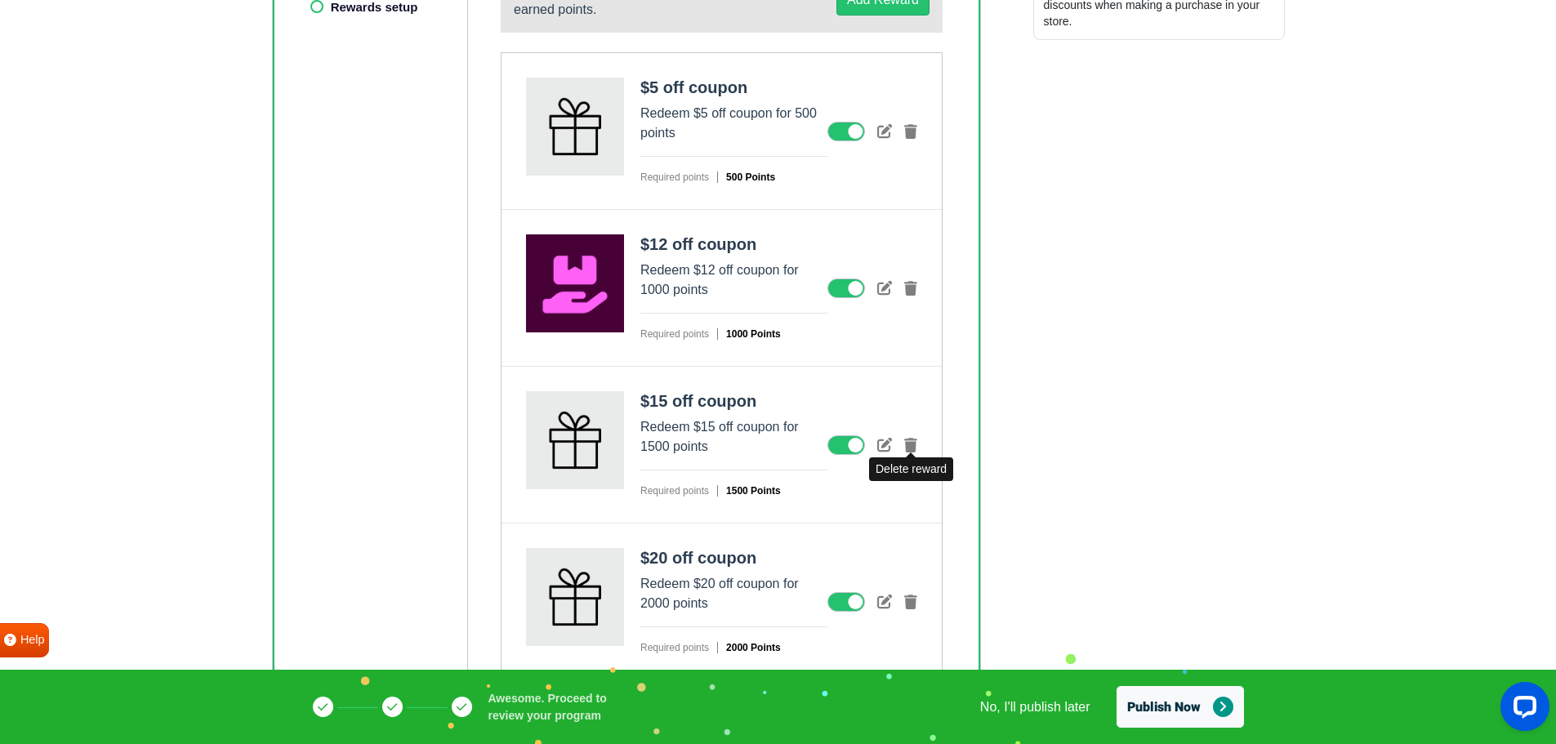
click at [914, 442] on icon at bounding box center [910, 445] width 13 height 15
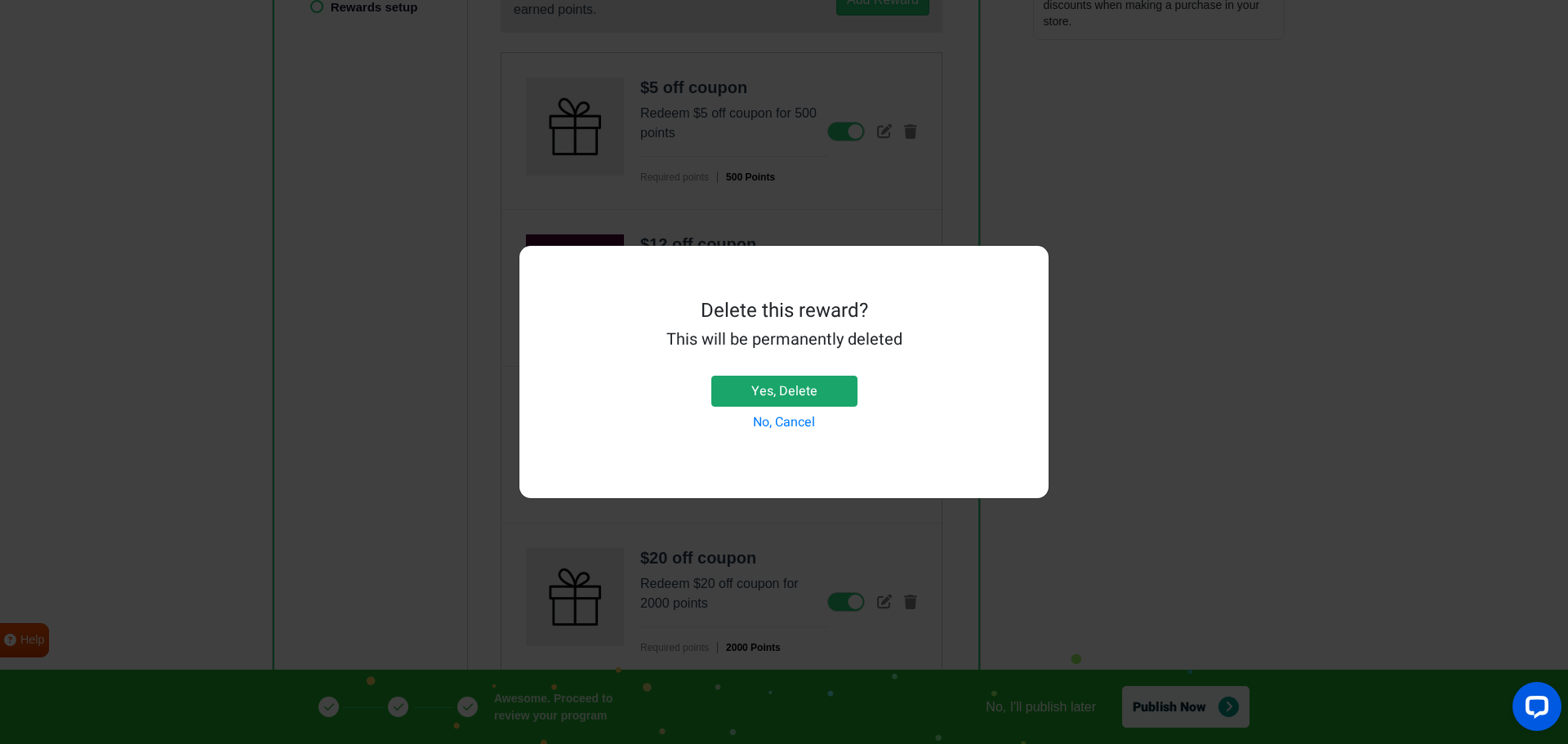
click at [800, 382] on button "Yes, Delete" at bounding box center [784, 391] width 146 height 31
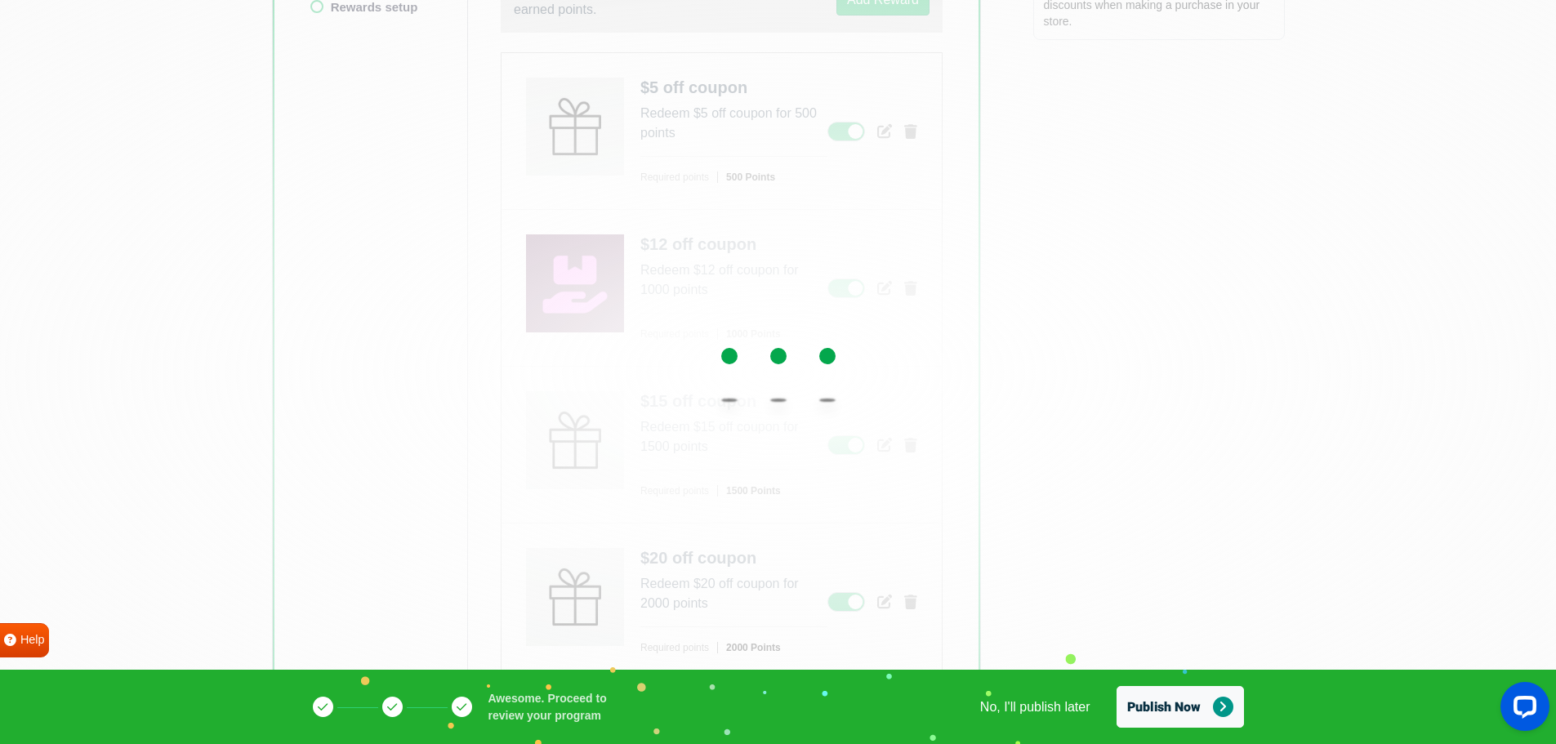
scroll to position [433, 0]
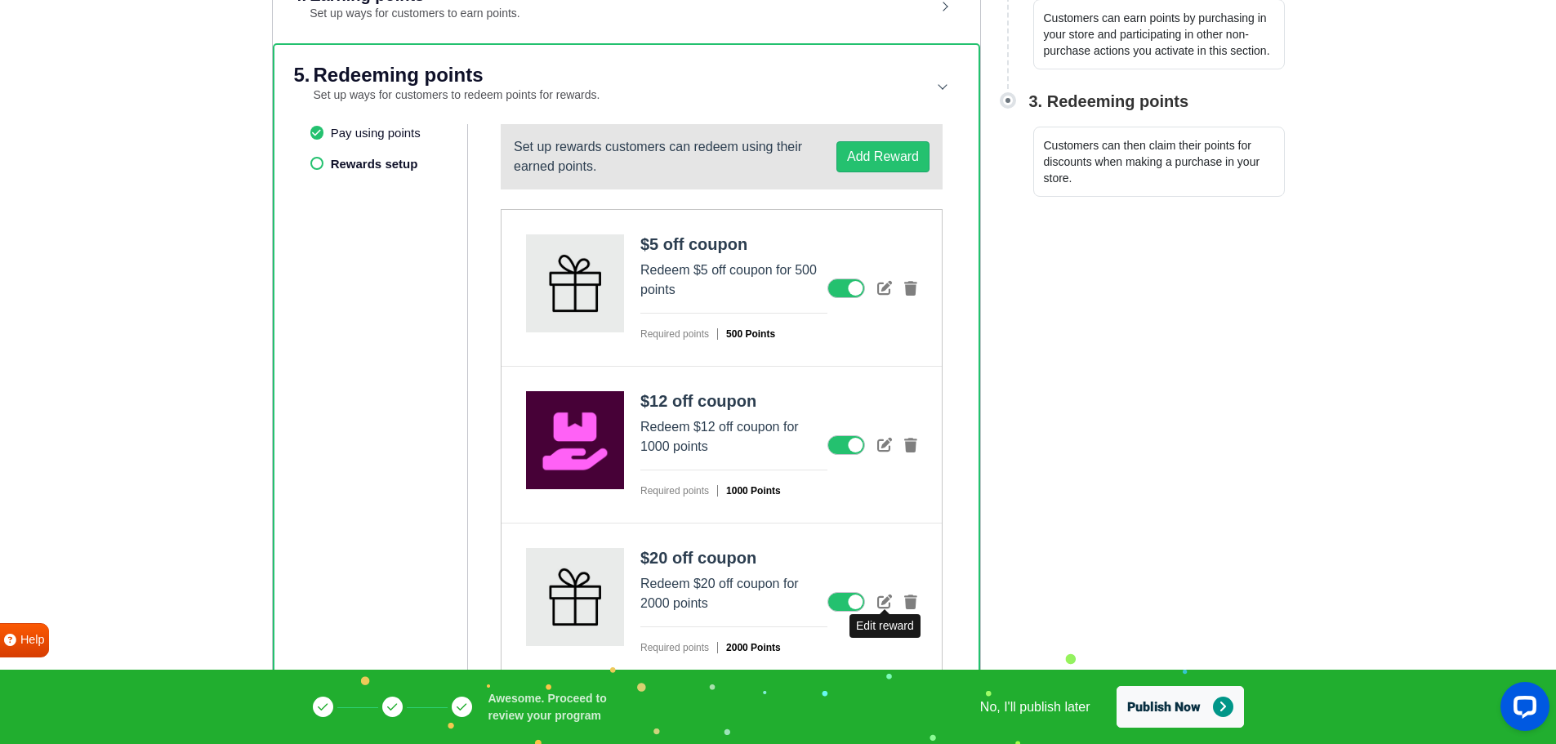
click at [883, 599] on icon at bounding box center [884, 601] width 15 height 15
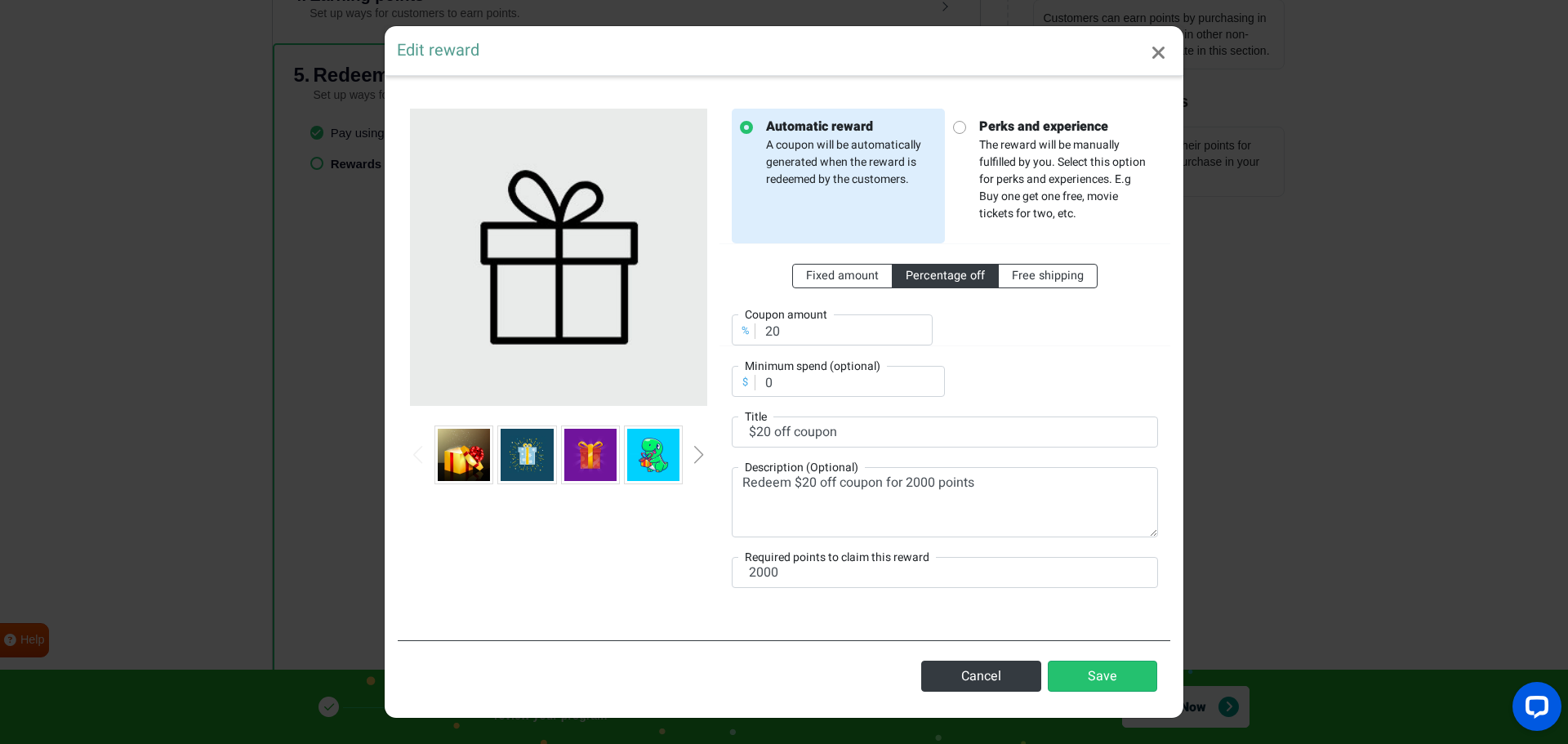
click at [702, 450] on div "Next slide" at bounding box center [699, 455] width 8 height 18
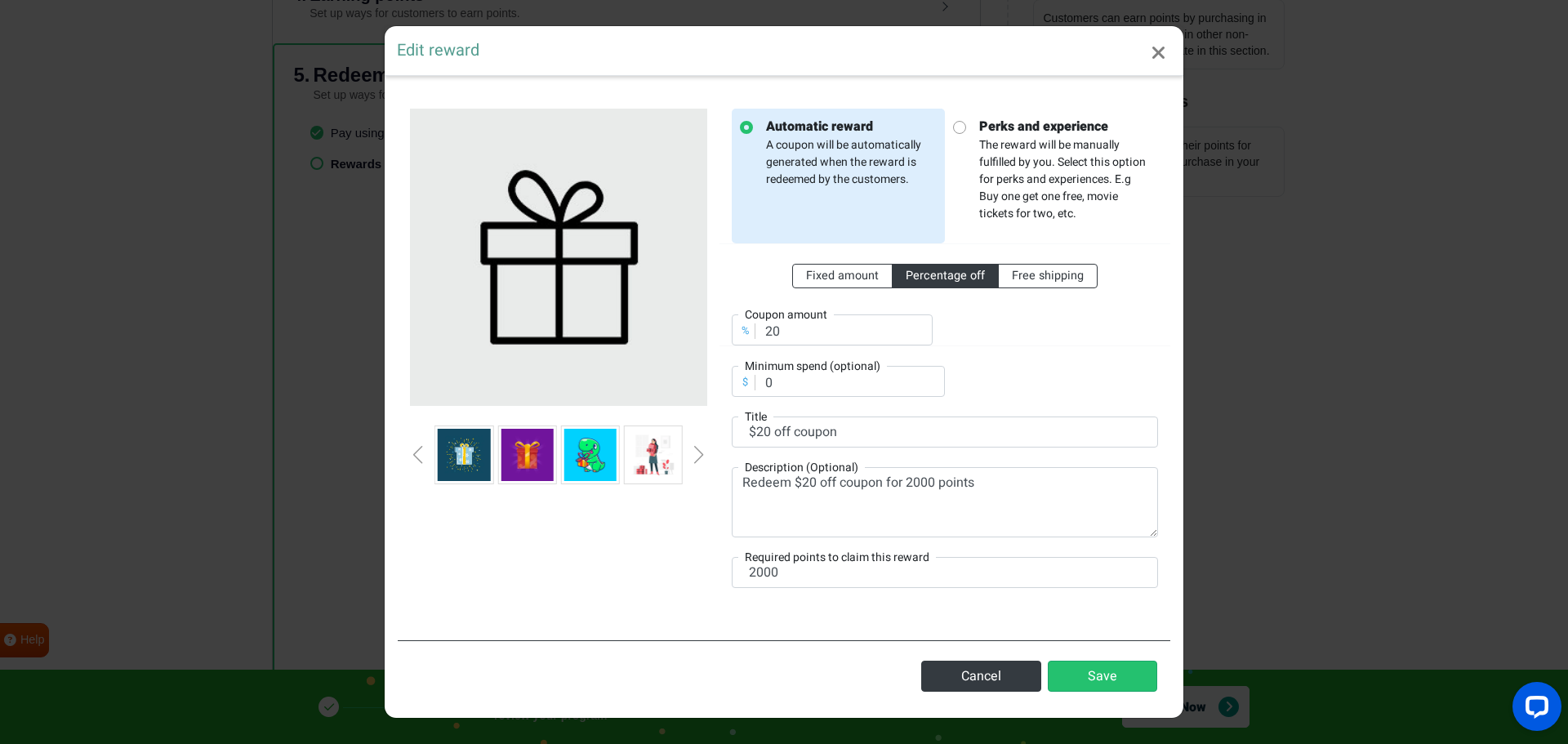
click at [702, 450] on div "Next slide" at bounding box center [699, 455] width 8 height 18
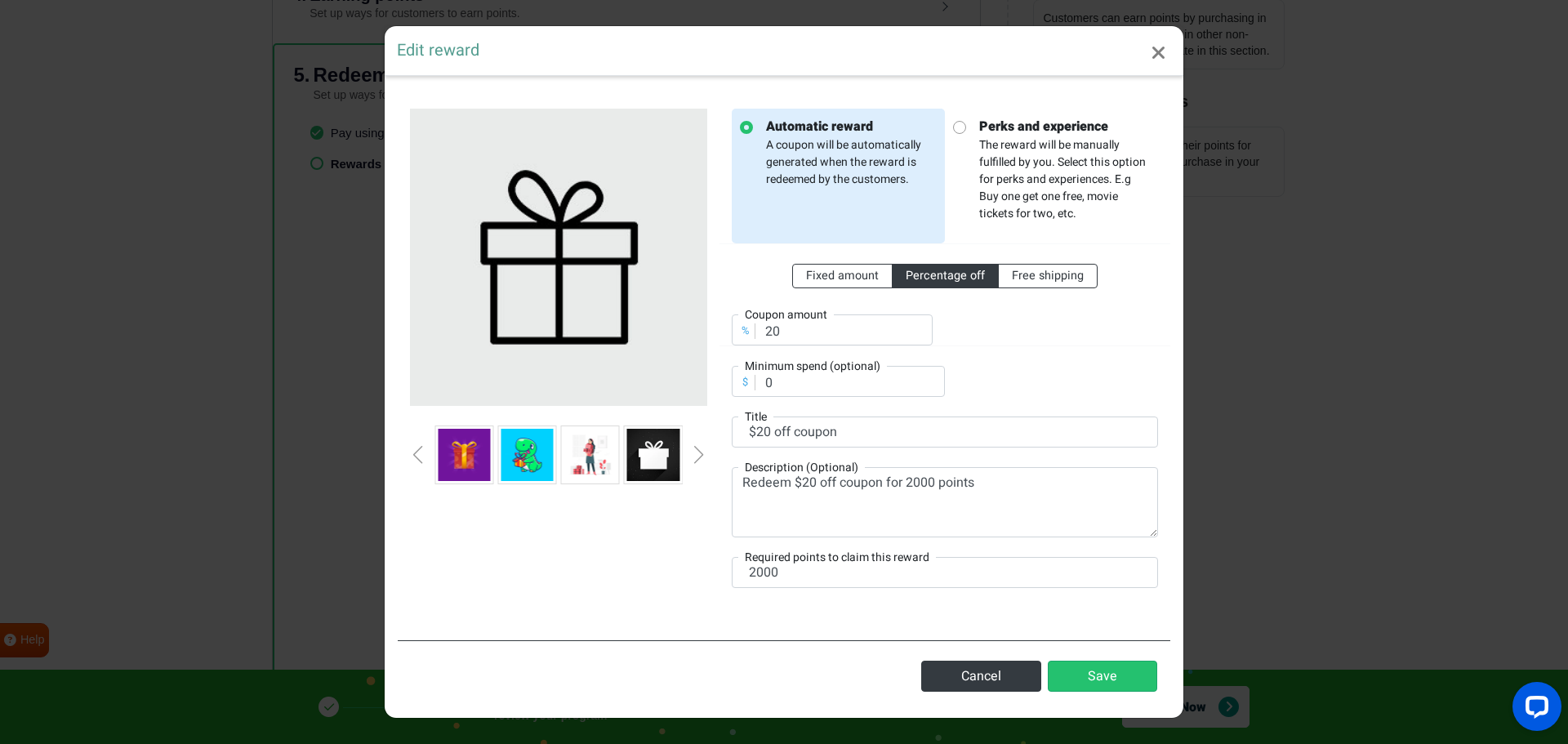
click at [700, 449] on div "Next slide" at bounding box center [699, 455] width 8 height 18
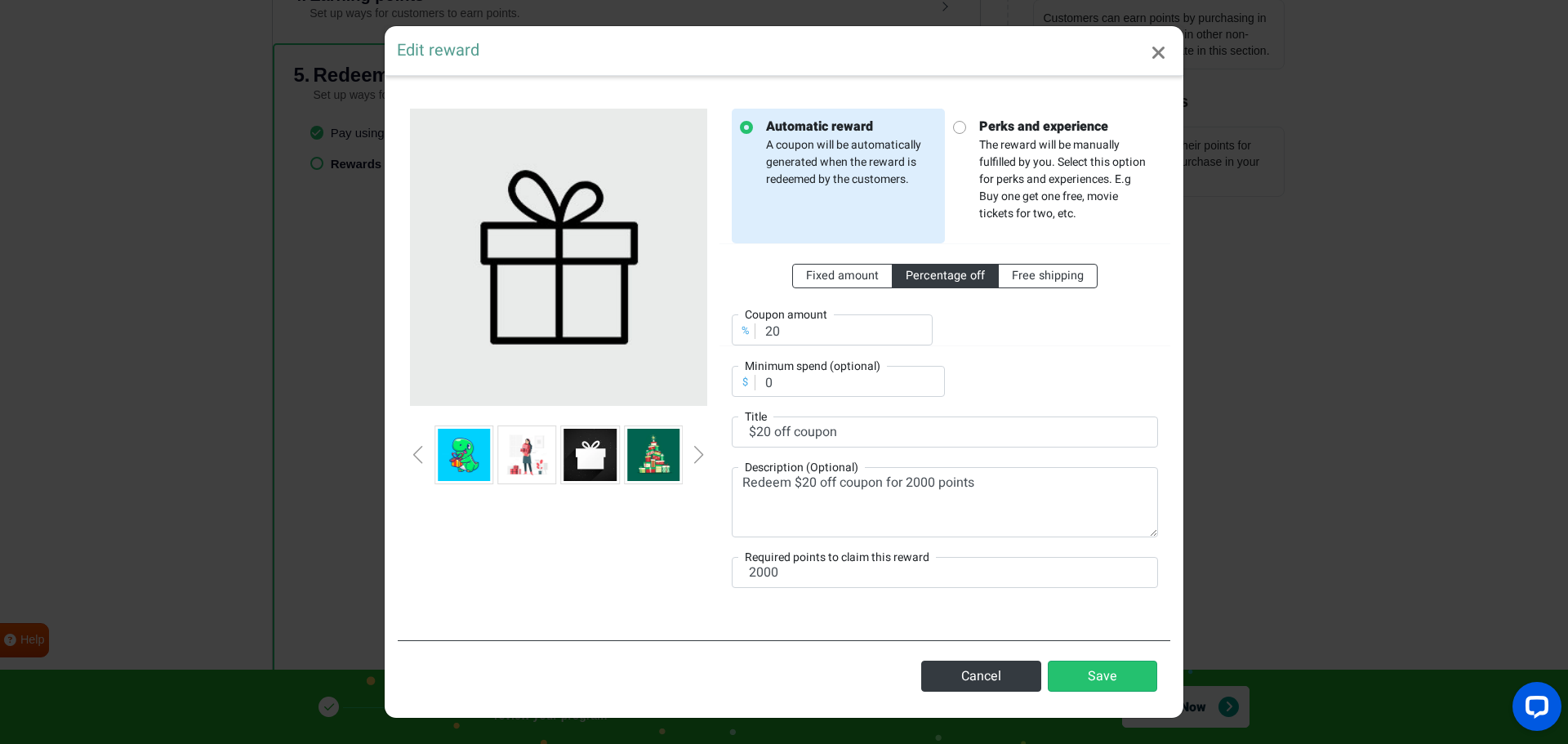
click at [699, 449] on div "Next slide" at bounding box center [699, 455] width 8 height 18
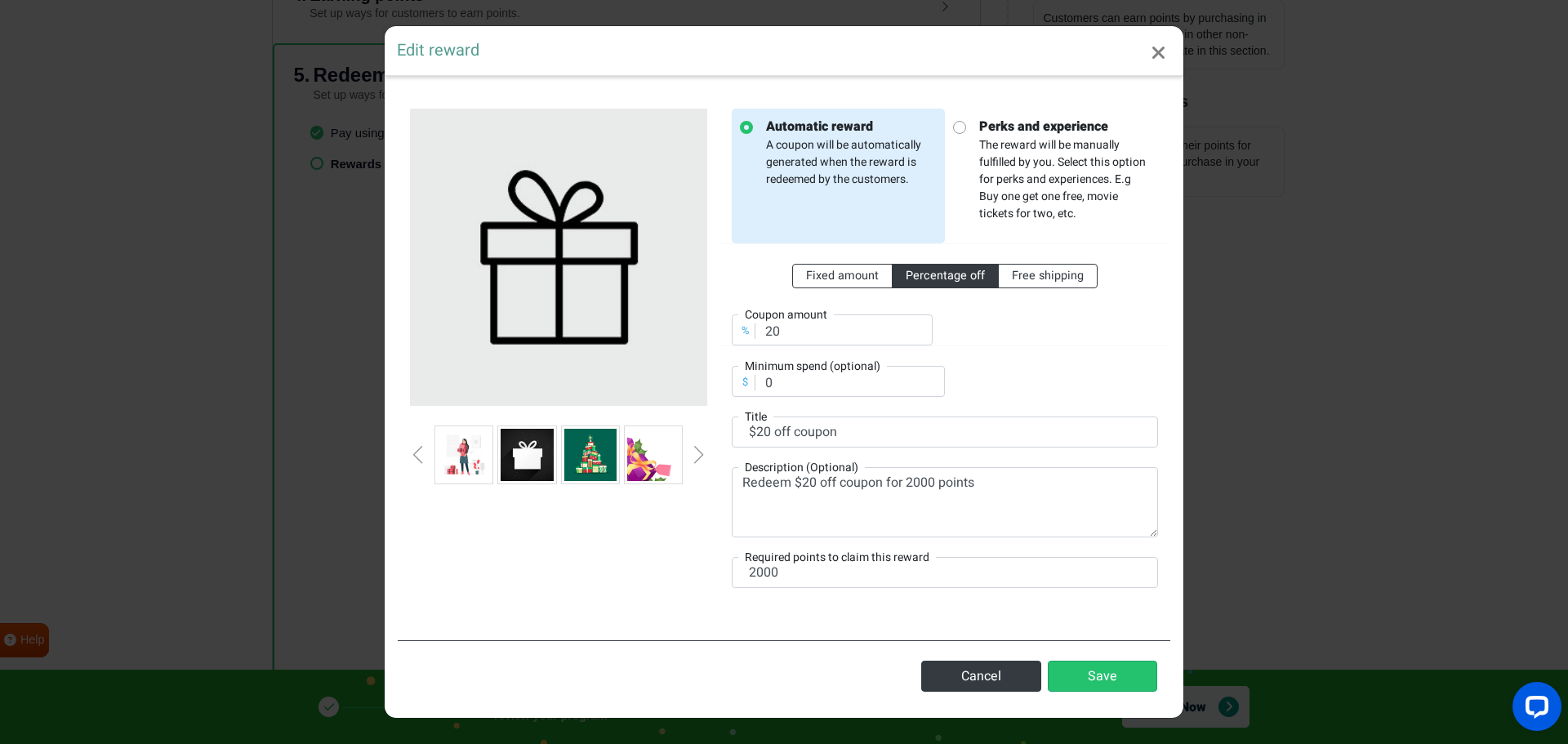
click at [699, 449] on div "Next slide" at bounding box center [699, 455] width 8 height 18
click at [698, 448] on div "Next slide" at bounding box center [699, 455] width 8 height 18
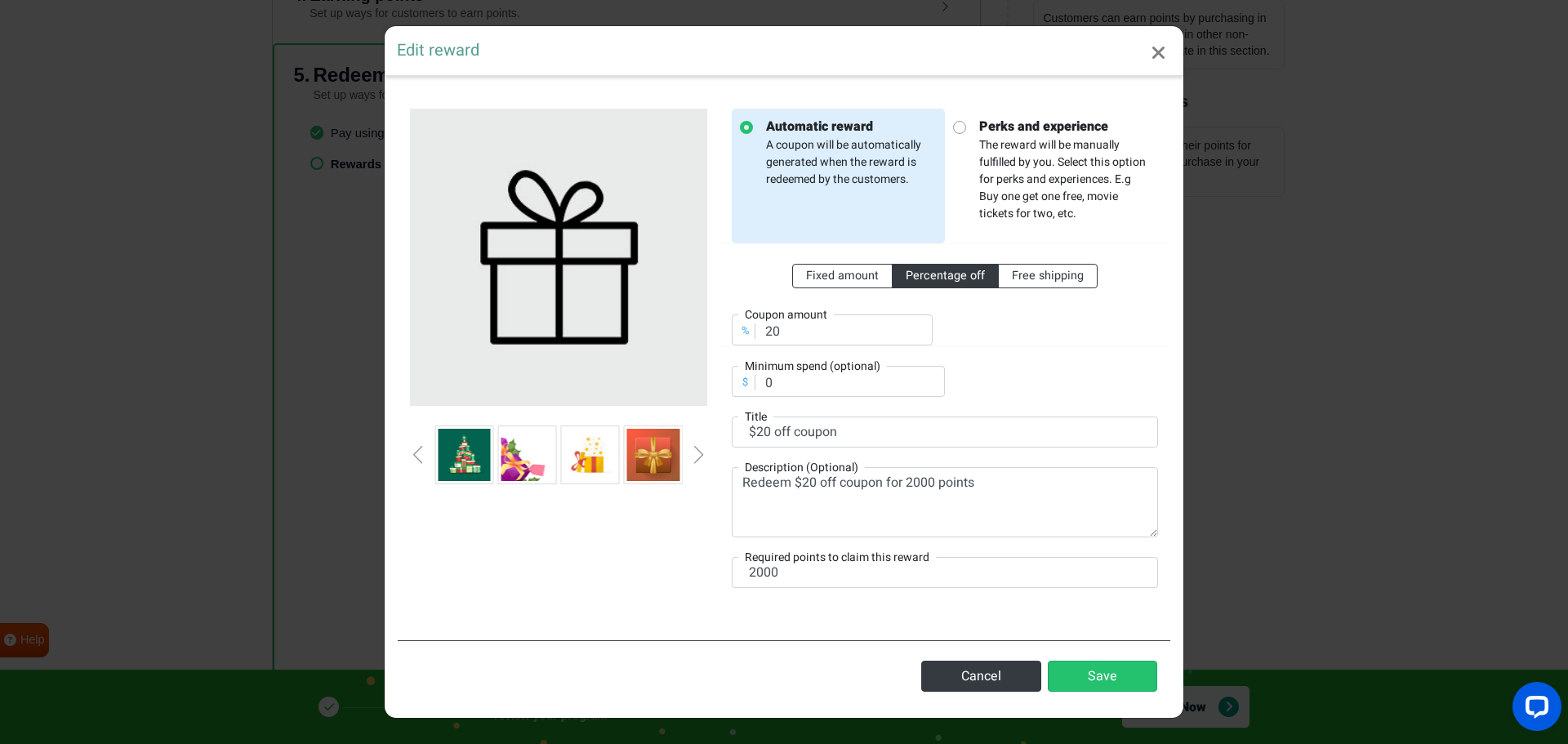
click at [697, 448] on div "Next slide" at bounding box center [699, 455] width 8 height 18
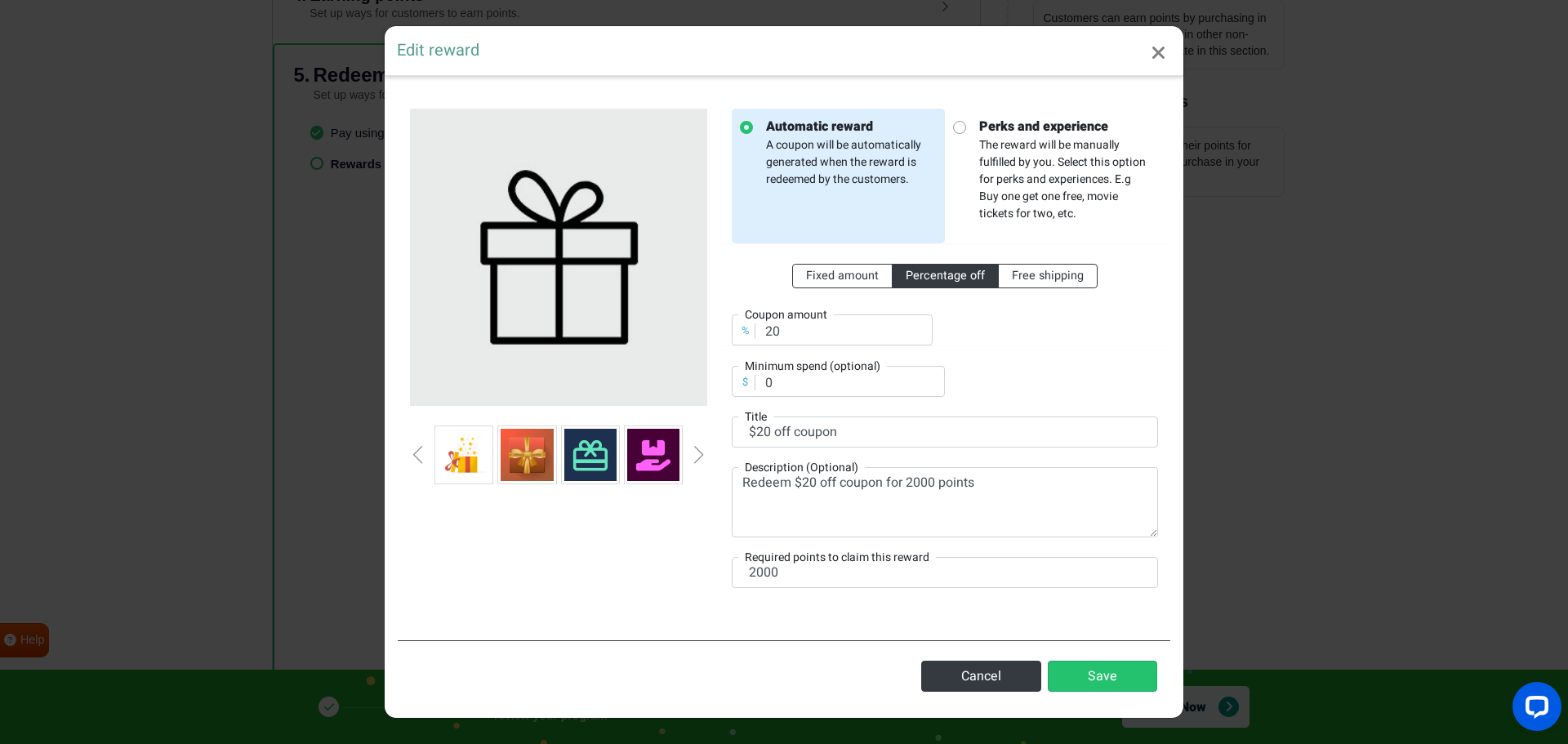
click at [594, 466] on img at bounding box center [590, 455] width 52 height 52
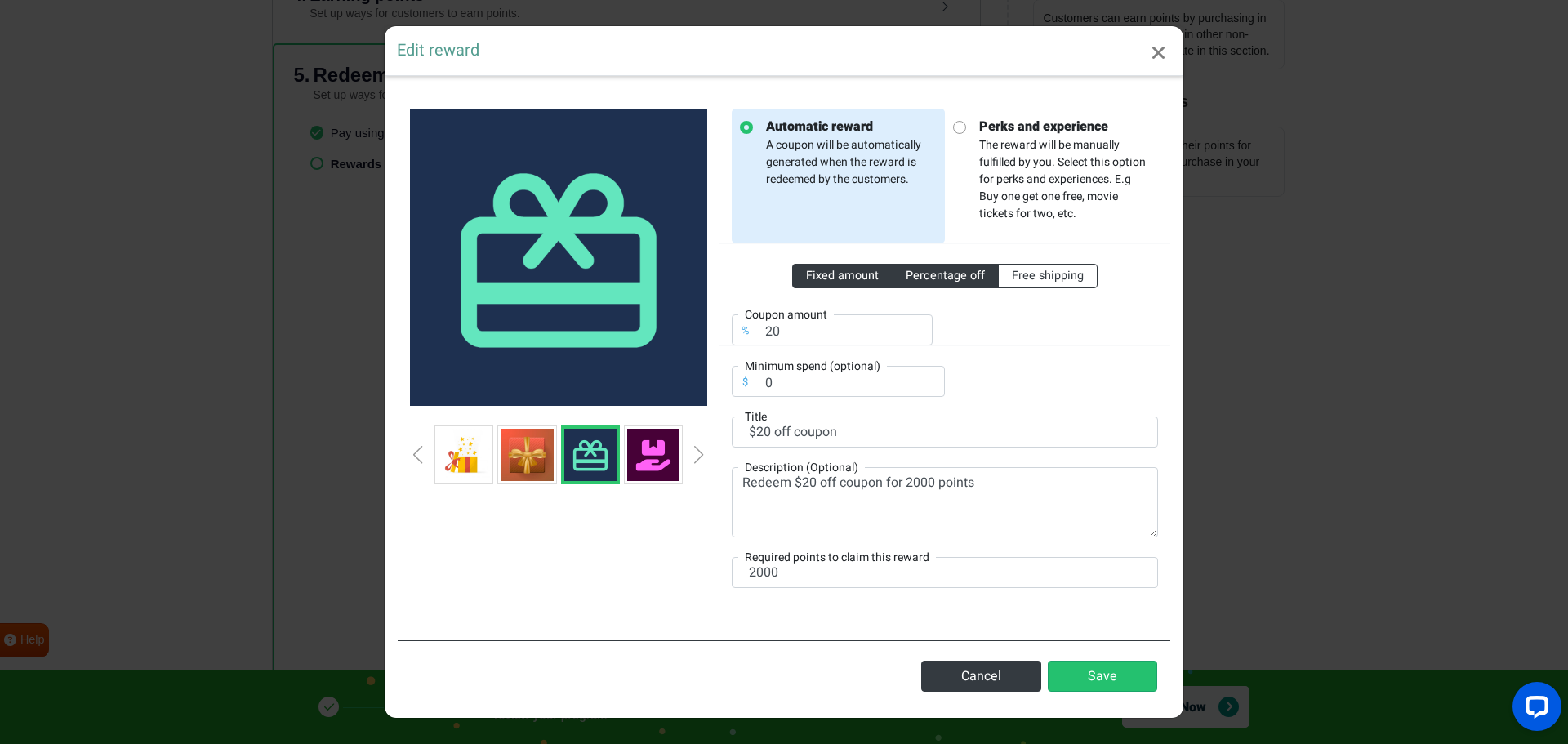
click at [856, 283] on span "Fixed amount" at bounding box center [842, 275] width 73 height 17
click at [817, 278] on input "Fixed amount" at bounding box center [811, 272] width 11 height 11
radio input "true"
drag, startPoint x: 782, startPoint y: 338, endPoint x: 755, endPoint y: 345, distance: 27.7
click at [755, 345] on input "20" at bounding box center [832, 329] width 201 height 31
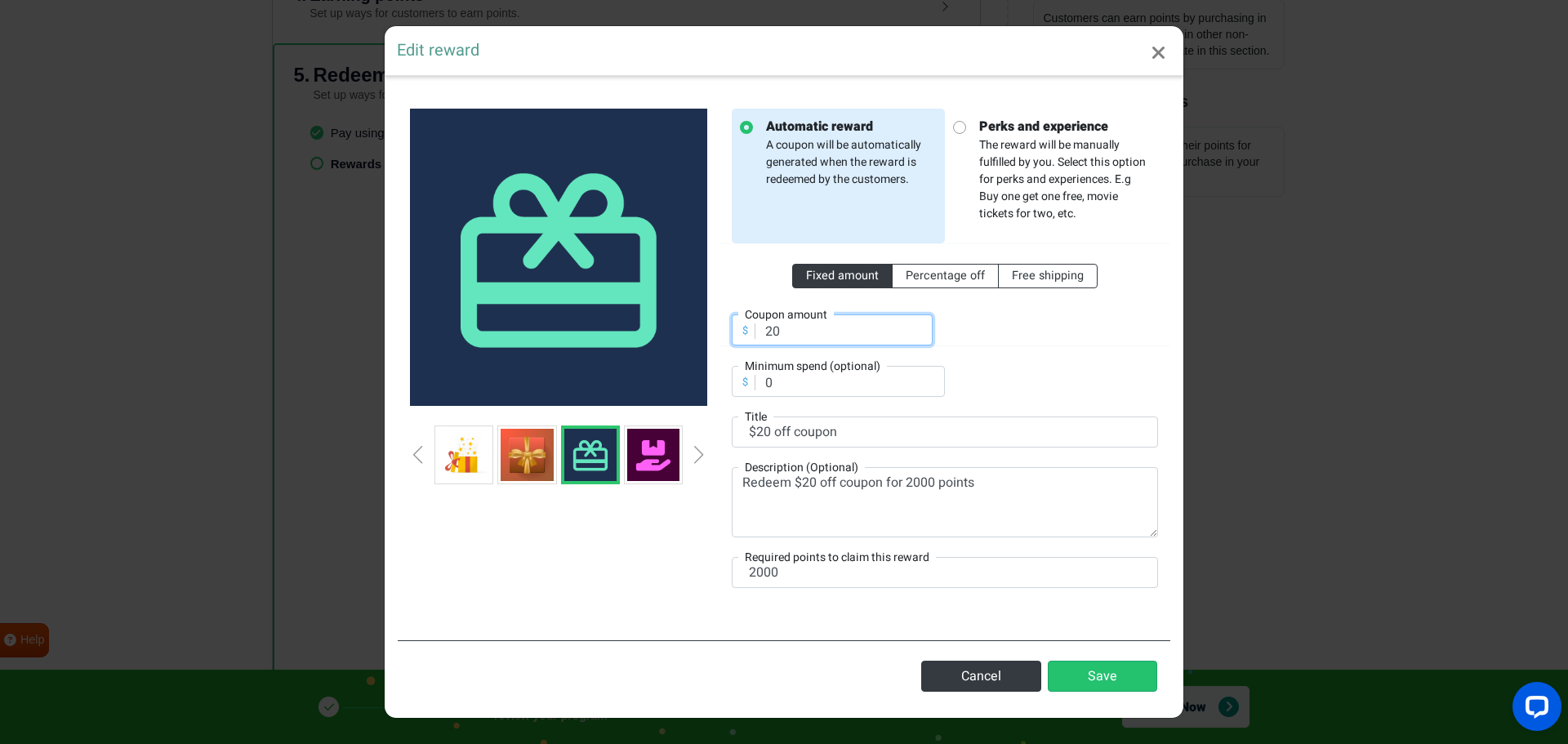
click at [789, 336] on input "20" at bounding box center [832, 329] width 201 height 31
click at [776, 335] on input "20" at bounding box center [832, 329] width 201 height 31
type input "25"
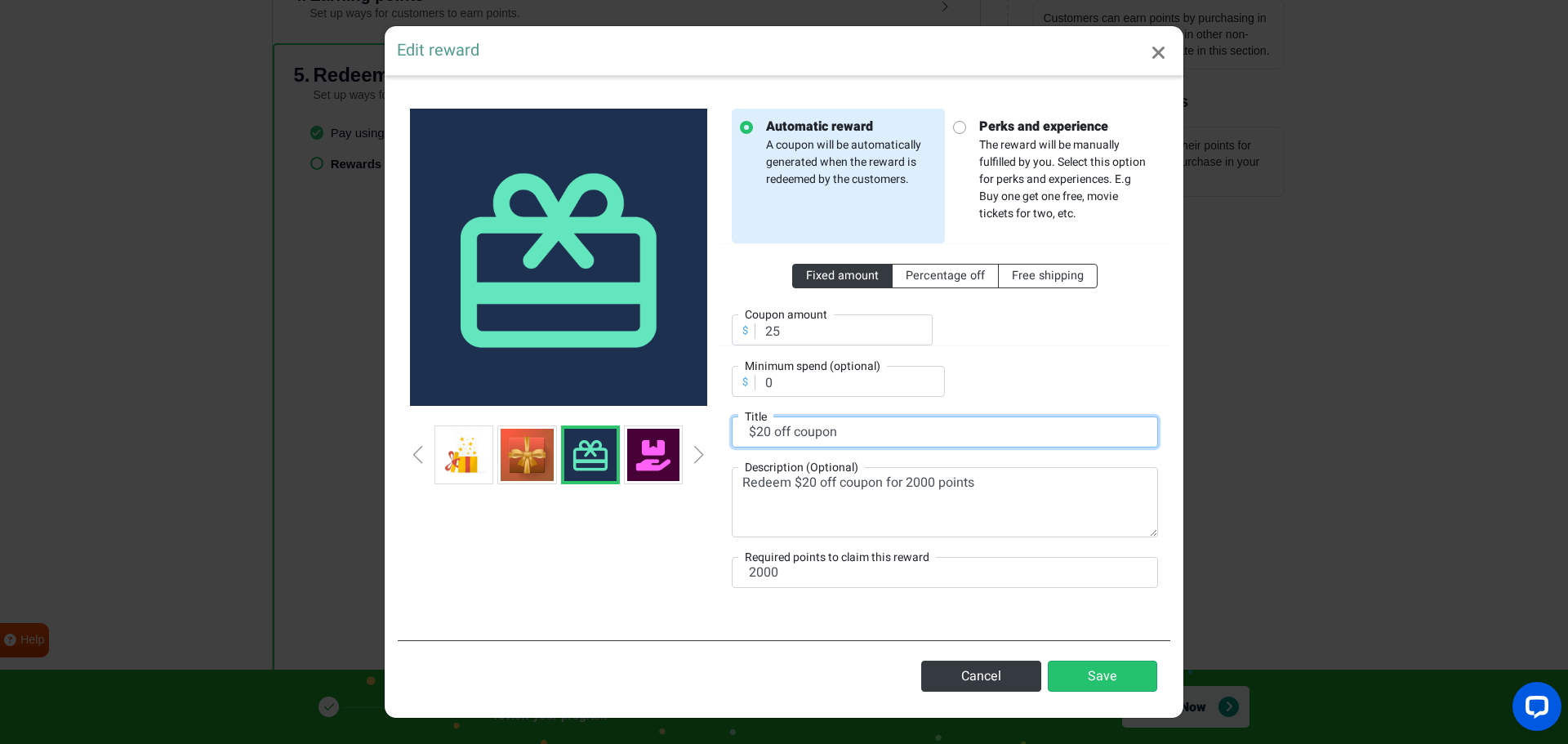
click at [764, 429] on input "$20 off coupon" at bounding box center [945, 432] width 426 height 31
type input "$25 off coupon"
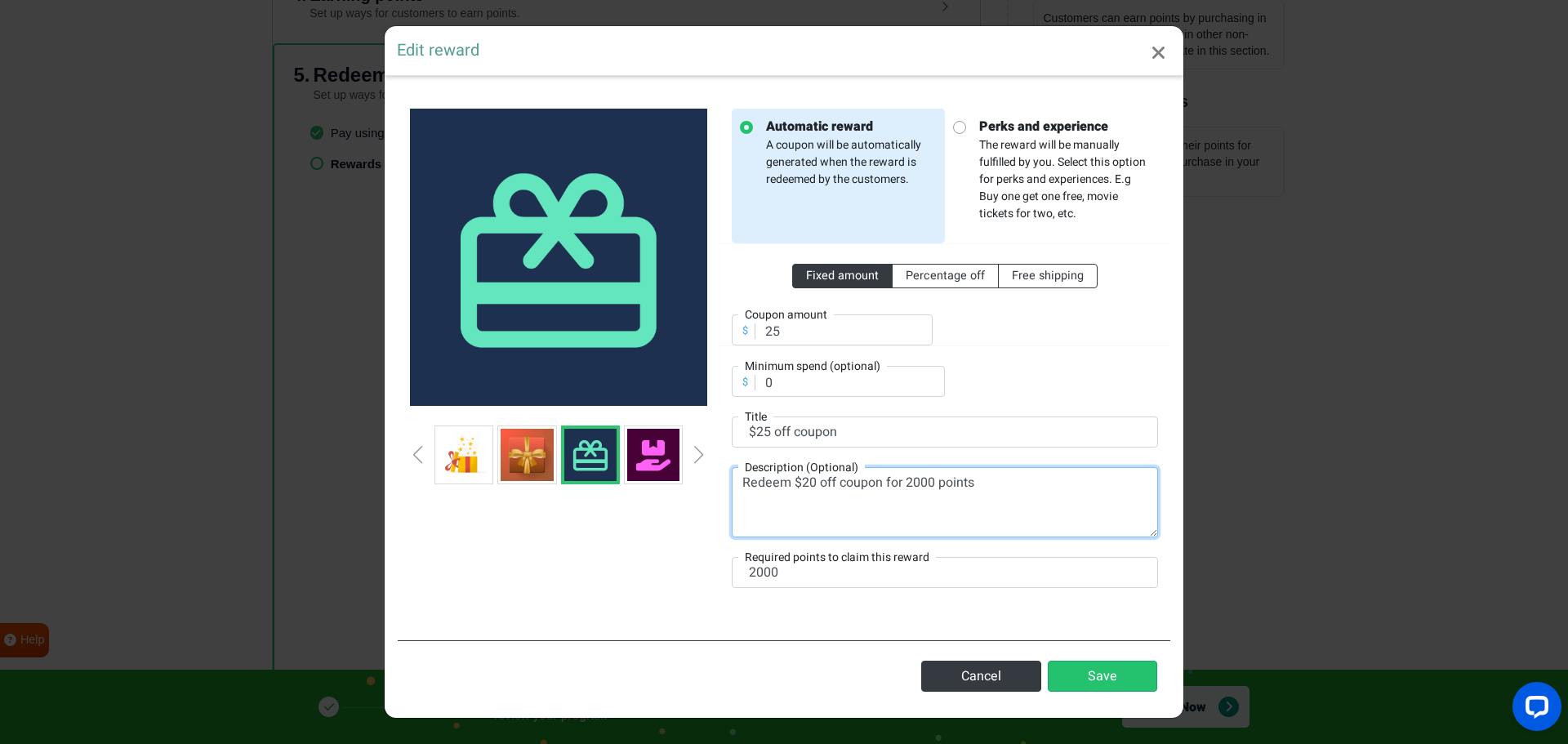
click at [806, 474] on div "Description (Optional) Redeem $20 off coupon for 2000 points" at bounding box center [945, 502] width 426 height 70
type textarea "Redeem $25 off coupon for 2000 points"
click at [1105, 677] on button "Save" at bounding box center [1102, 676] width 109 height 31
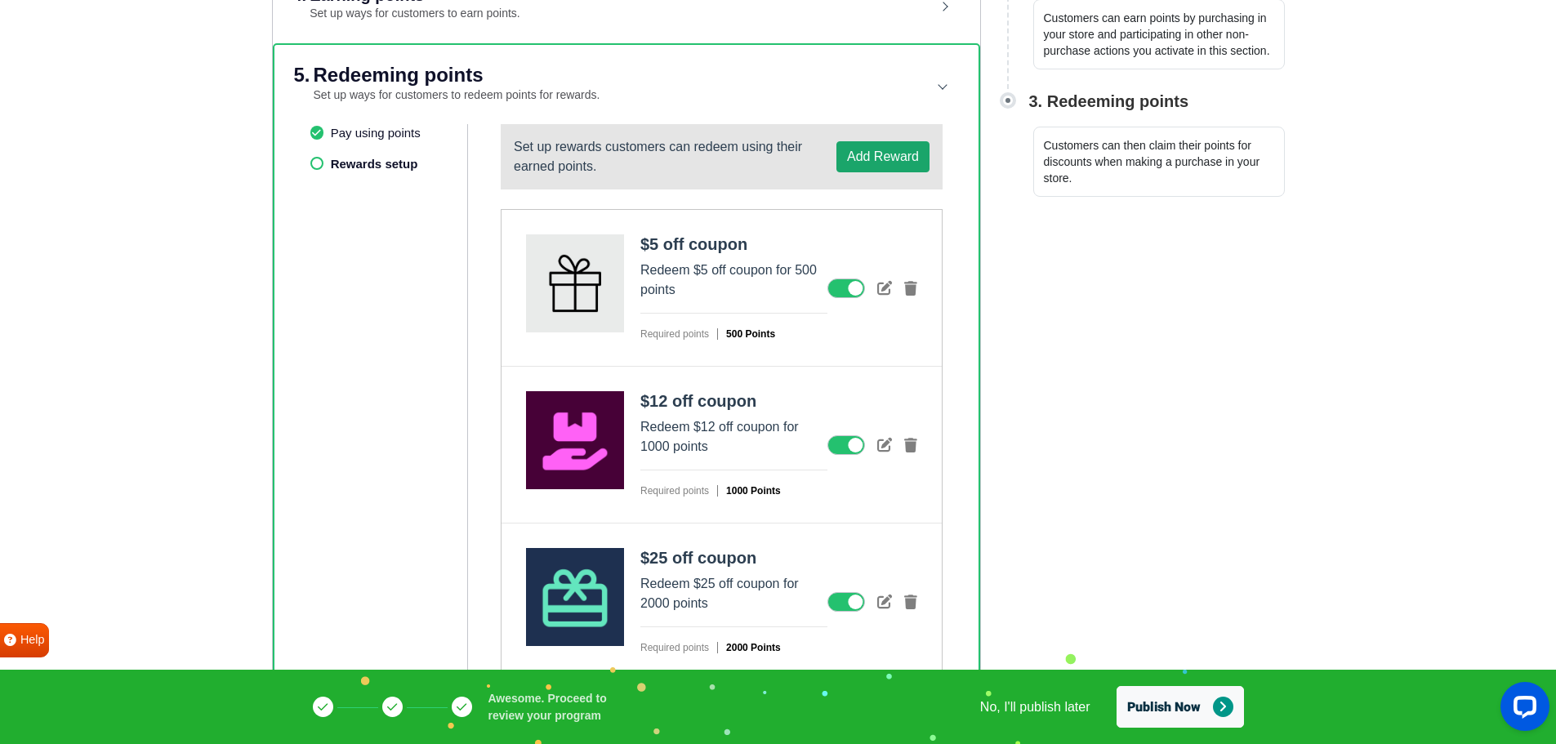
click at [890, 144] on button "Add Reward" at bounding box center [882, 156] width 93 height 31
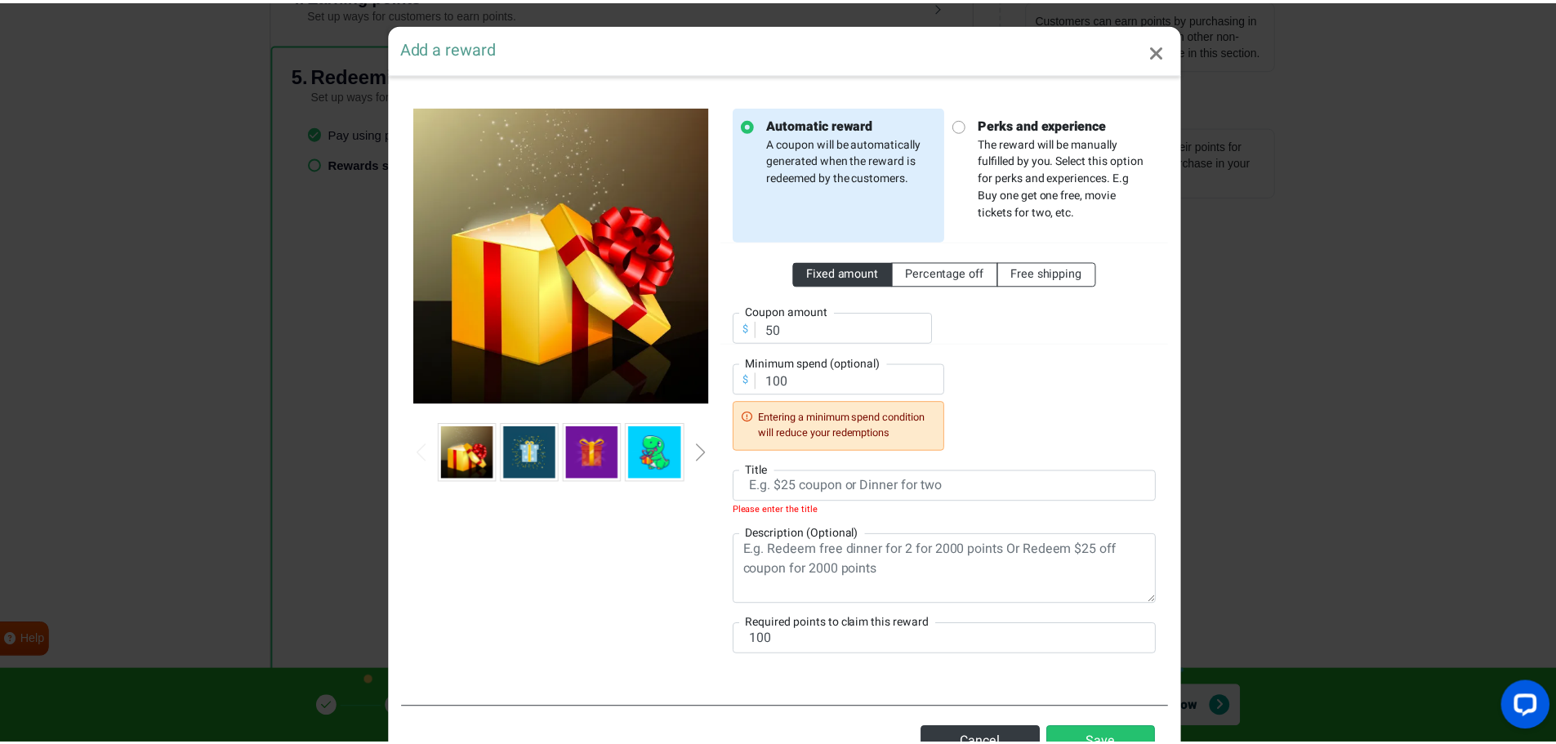
scroll to position [0, 0]
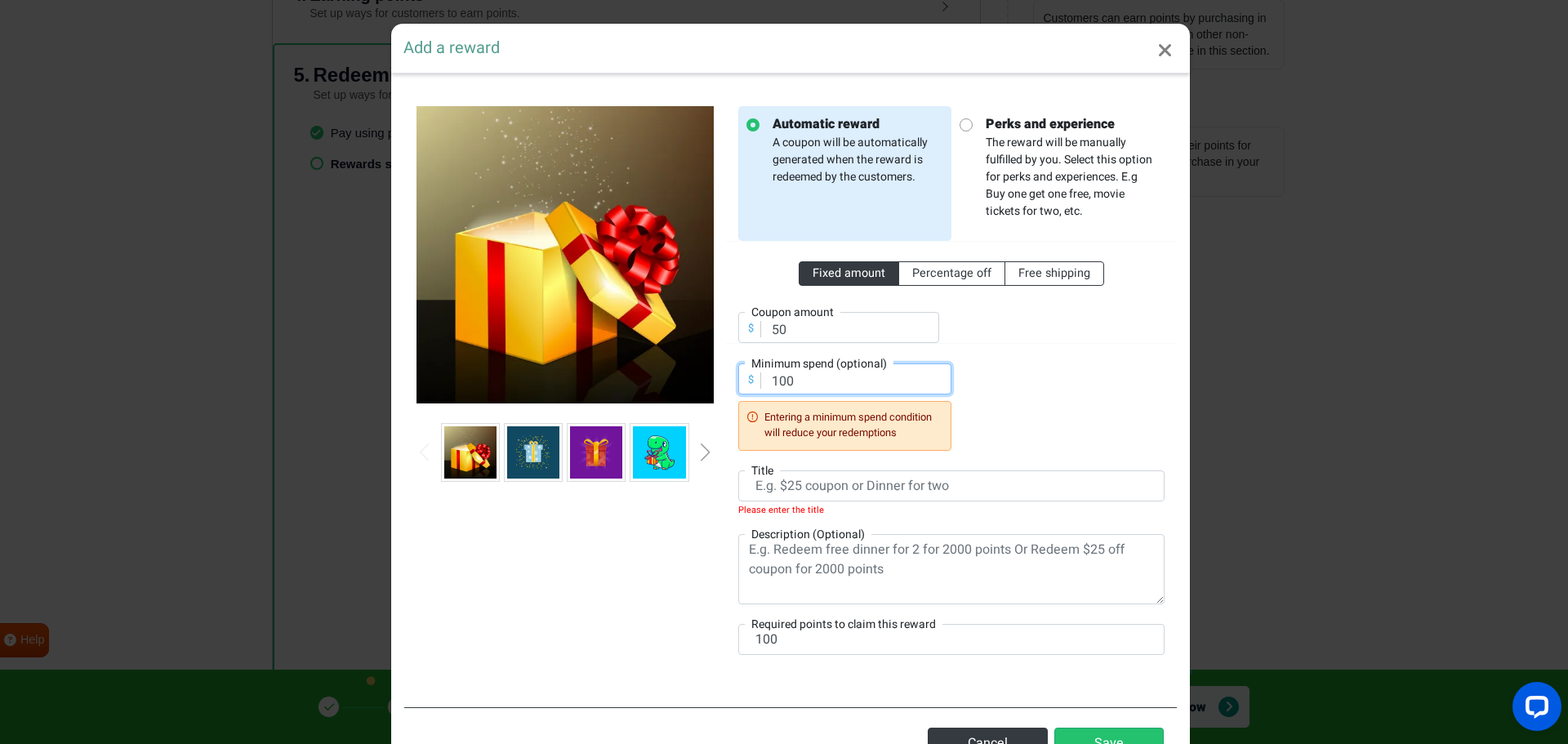
drag, startPoint x: 825, startPoint y: 382, endPoint x: 743, endPoint y: 380, distance: 81.7
click at [743, 380] on div "$ Minimum spend (optional) 100 Entering a minimum spend condition will reduce y…" at bounding box center [844, 406] width 213 height 87
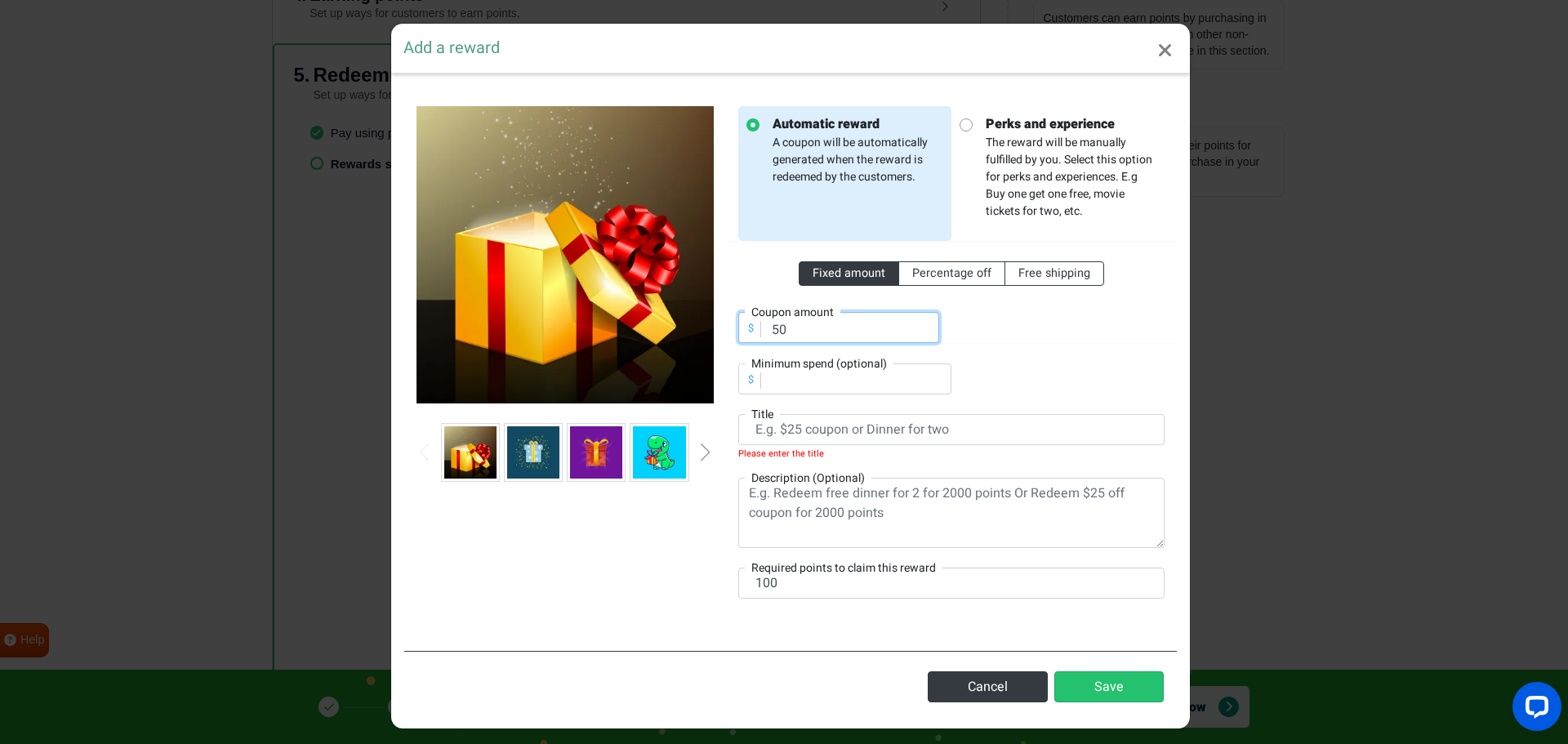
drag, startPoint x: 786, startPoint y: 332, endPoint x: 684, endPoint y: 335, distance: 102.1
click at [684, 335] on div "Automatic reward A coupon will be automatically generated when the reward is re…" at bounding box center [790, 362] width 773 height 551
type input "100"
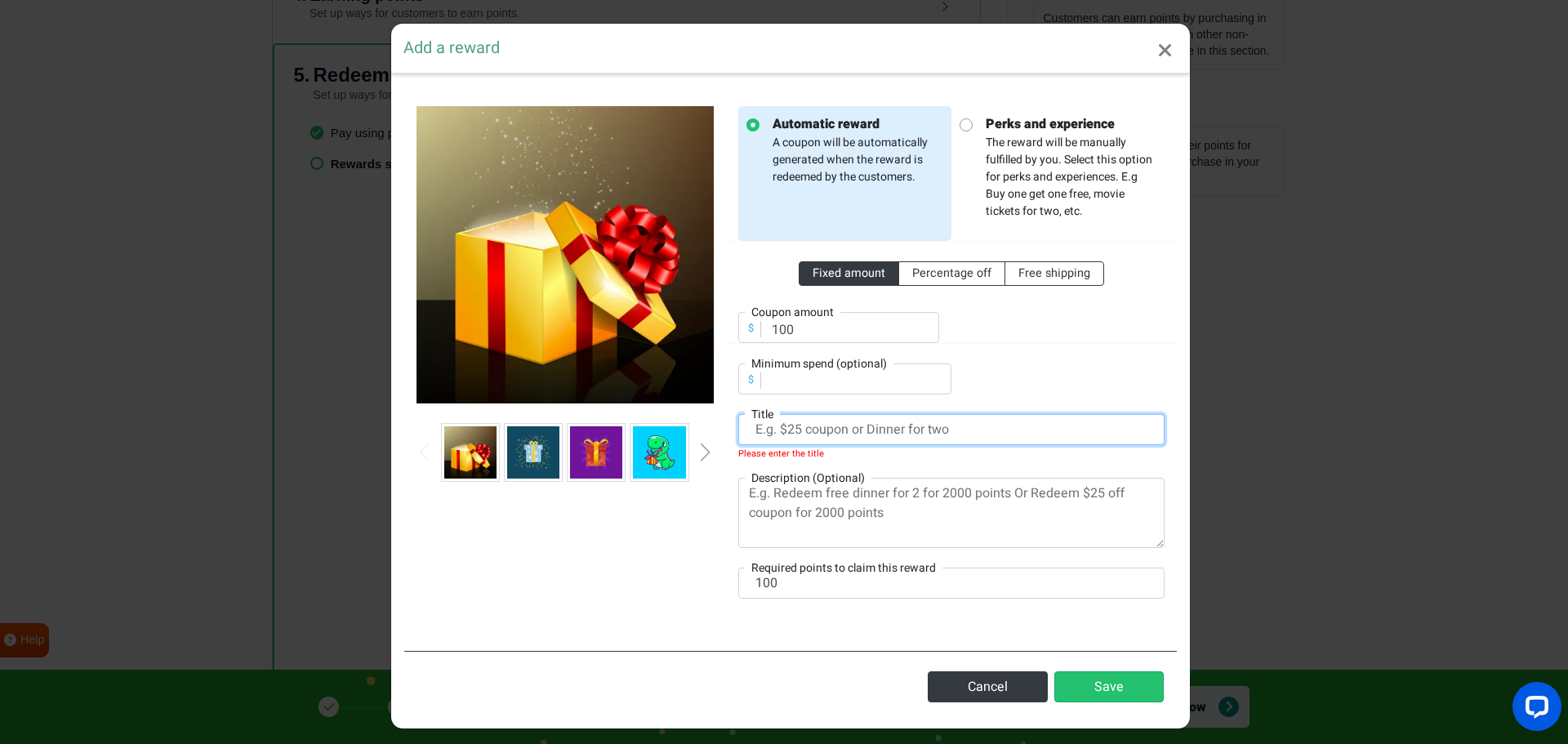
drag, startPoint x: 794, startPoint y: 430, endPoint x: 785, endPoint y: 431, distance: 9.1
click at [785, 431] on input "text" at bounding box center [951, 429] width 426 height 31
drag, startPoint x: 795, startPoint y: 433, endPoint x: 786, endPoint y: 431, distance: 9.1
click at [786, 431] on input "text" at bounding box center [951, 429] width 426 height 31
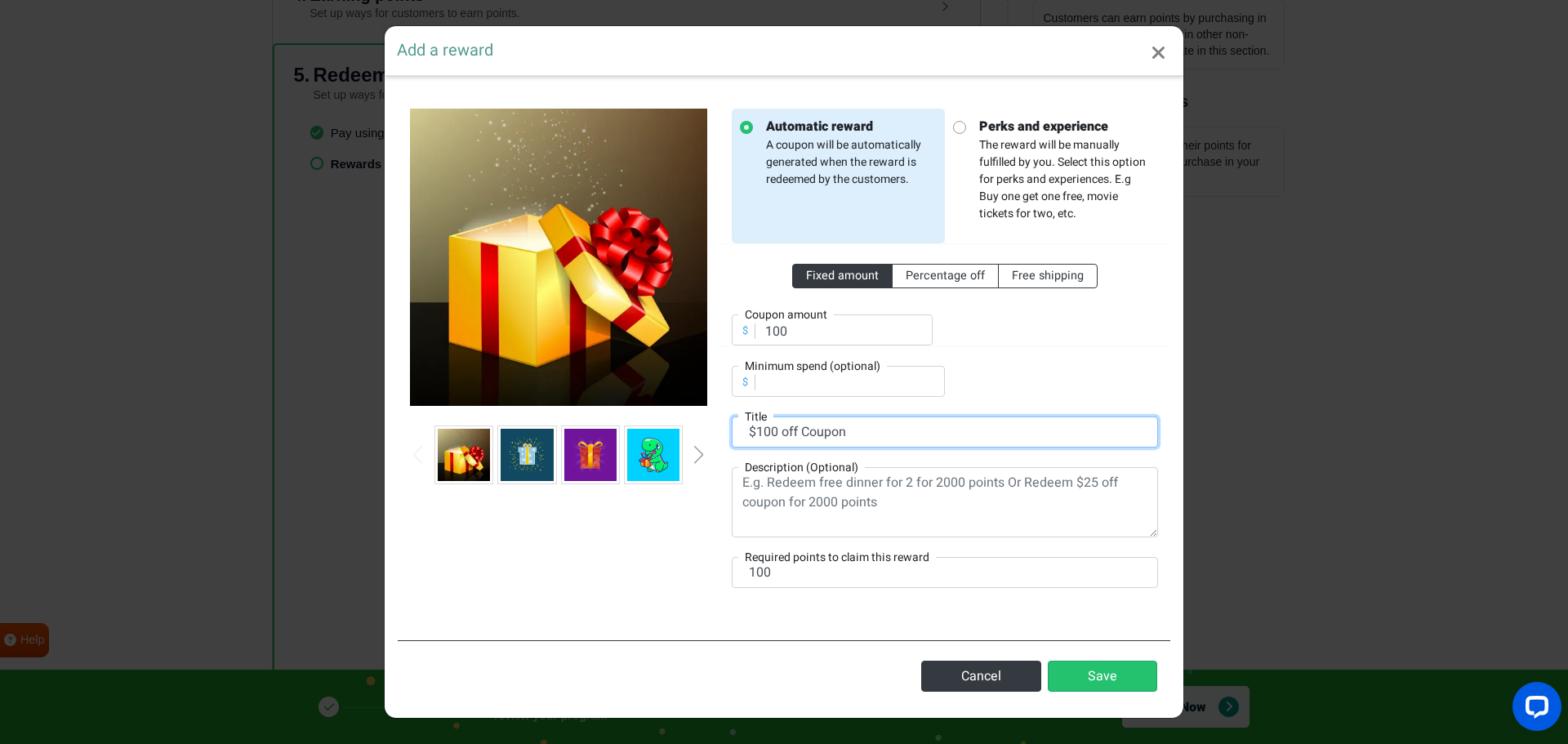
type input "$100 off Coupon"
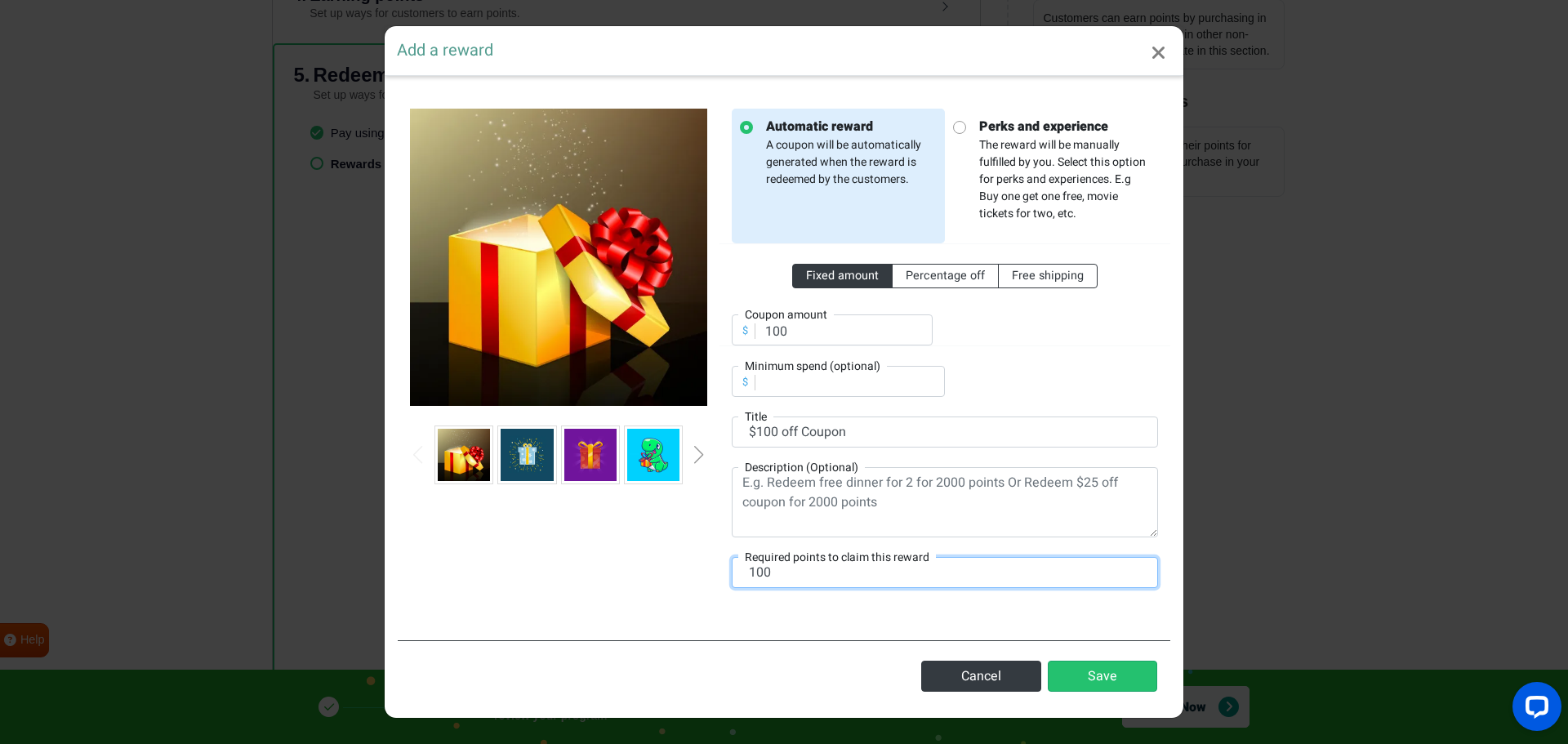
drag, startPoint x: 813, startPoint y: 581, endPoint x: 697, endPoint y: 573, distance: 115.4
click at [702, 575] on div "Automatic reward A coupon will be automatically generated when the reward is re…" at bounding box center [784, 358] width 773 height 538
type input "5000"
click at [697, 573] on div at bounding box center [559, 358] width 322 height 499
click at [688, 572] on div at bounding box center [559, 358] width 322 height 499
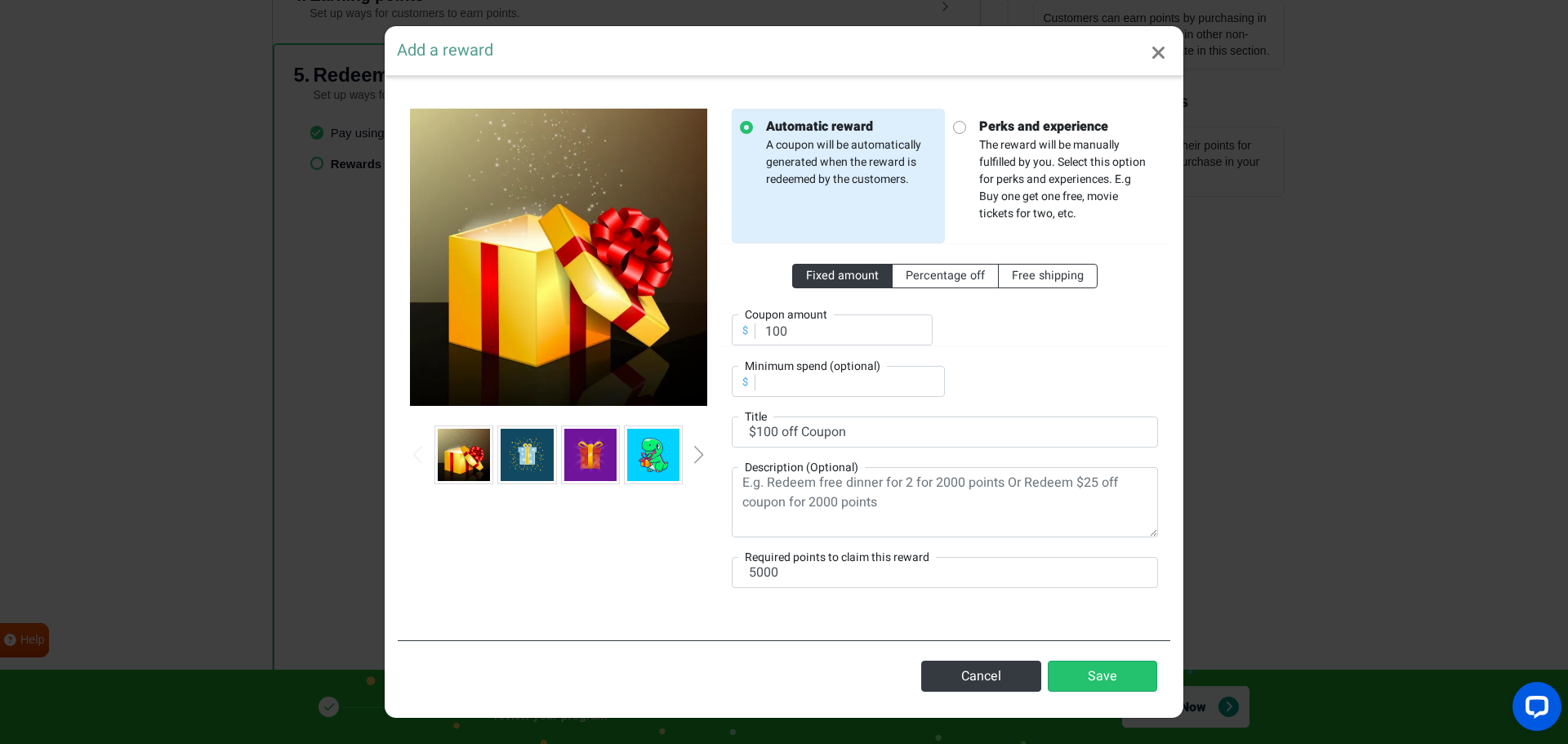
click at [698, 448] on div "Next slide" at bounding box center [699, 455] width 8 height 18
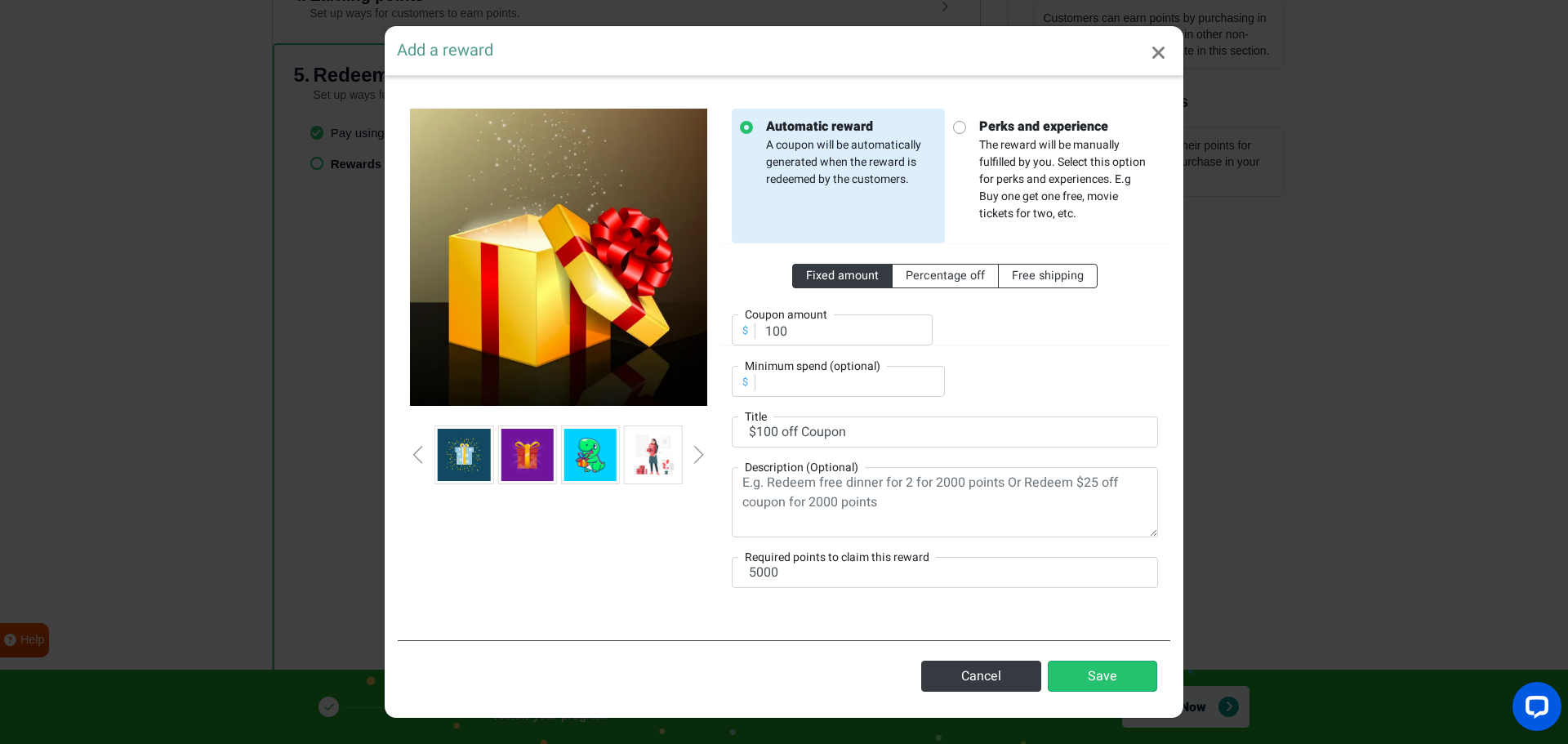
click at [698, 448] on div "Next slide" at bounding box center [699, 455] width 8 height 18
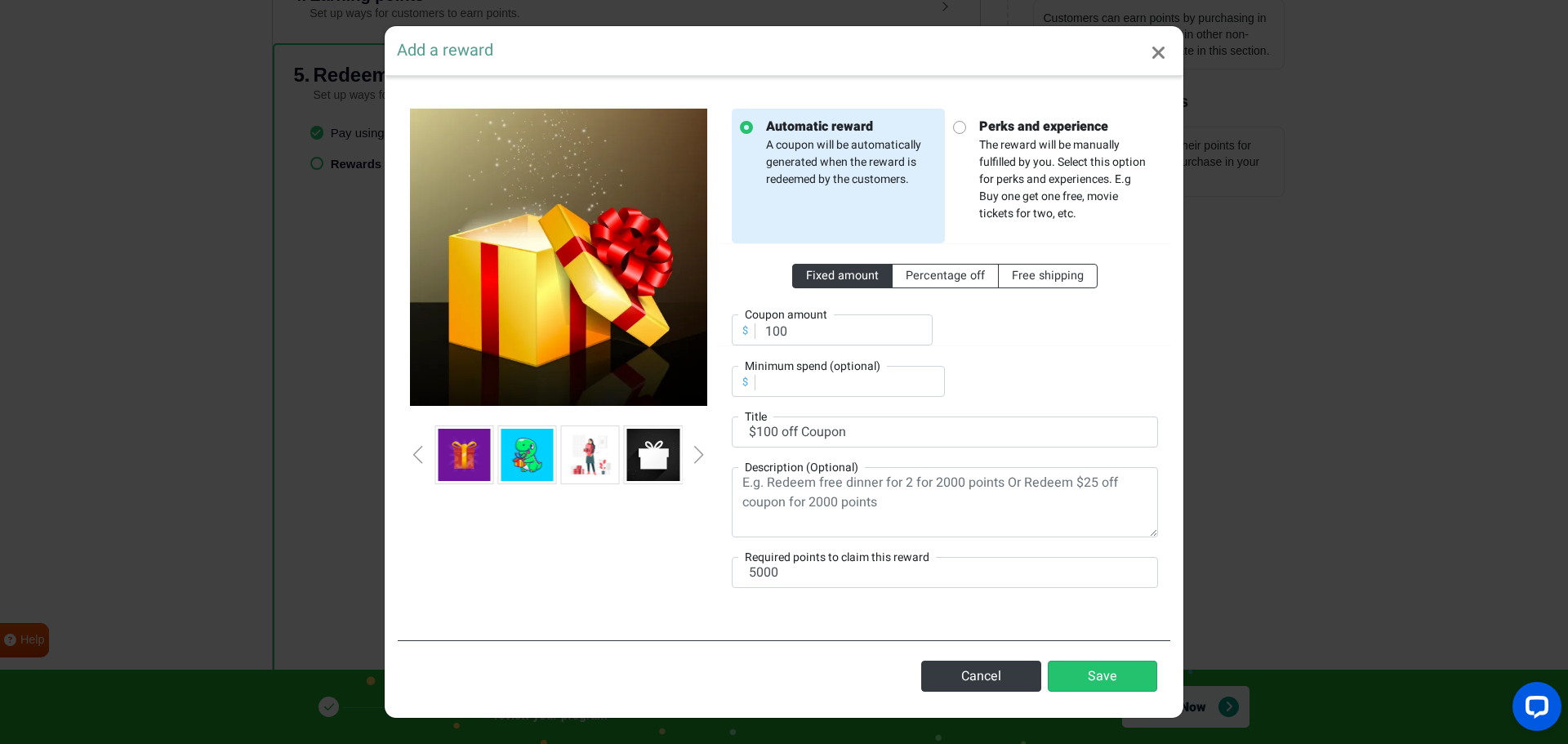
click at [698, 448] on div "Next slide" at bounding box center [699, 455] width 8 height 18
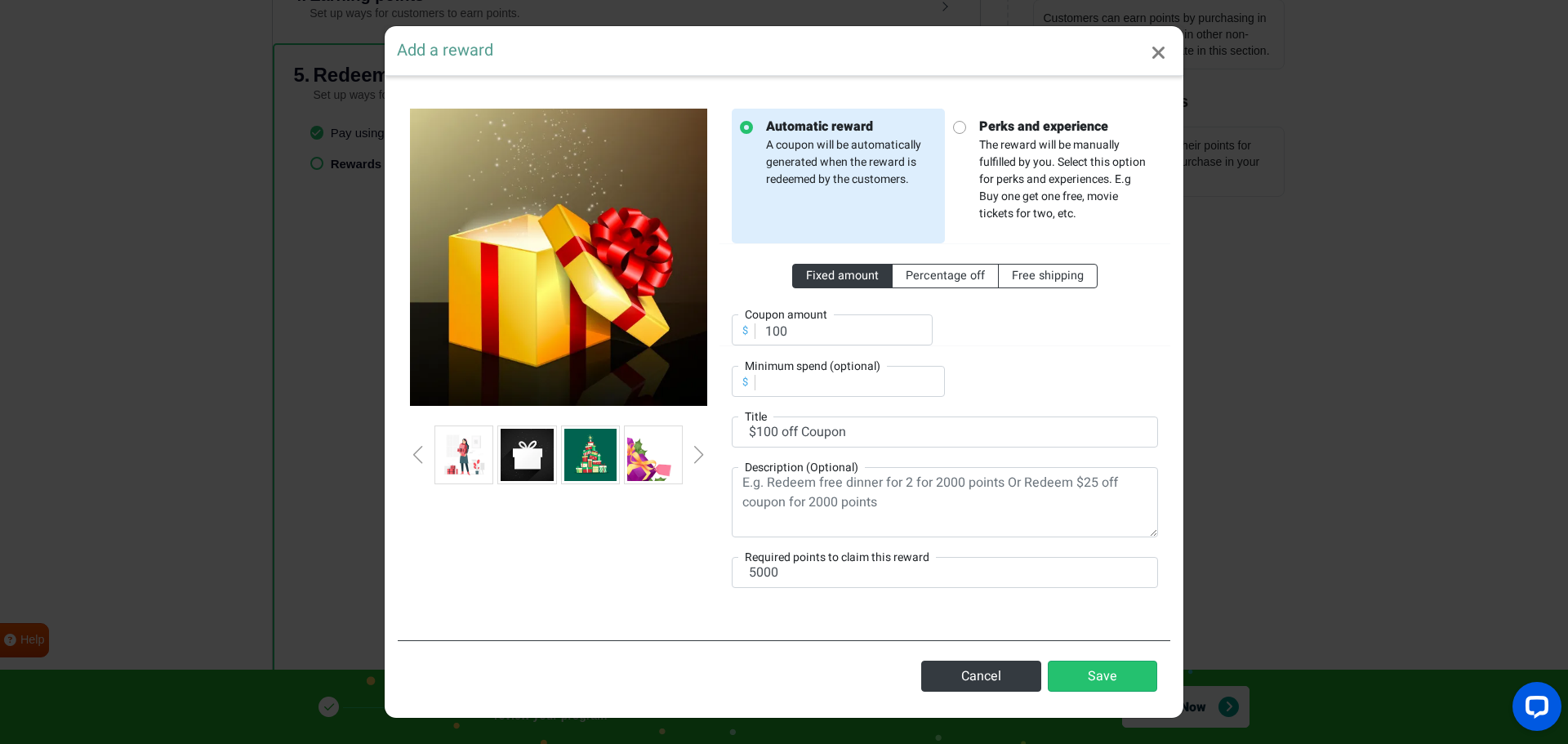
click at [698, 448] on div "Next slide" at bounding box center [699, 455] width 8 height 18
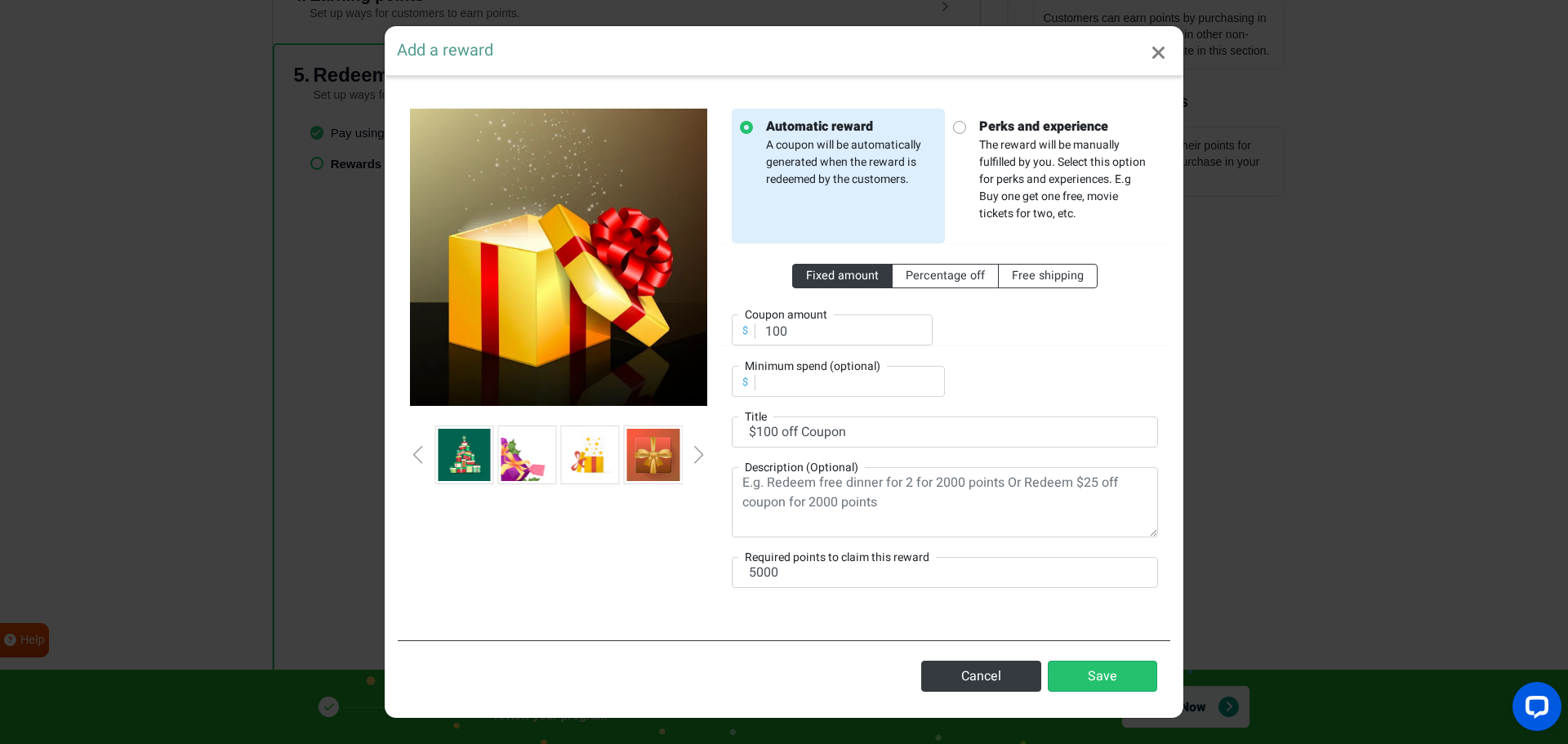
click at [698, 448] on div "Next slide" at bounding box center [699, 455] width 8 height 18
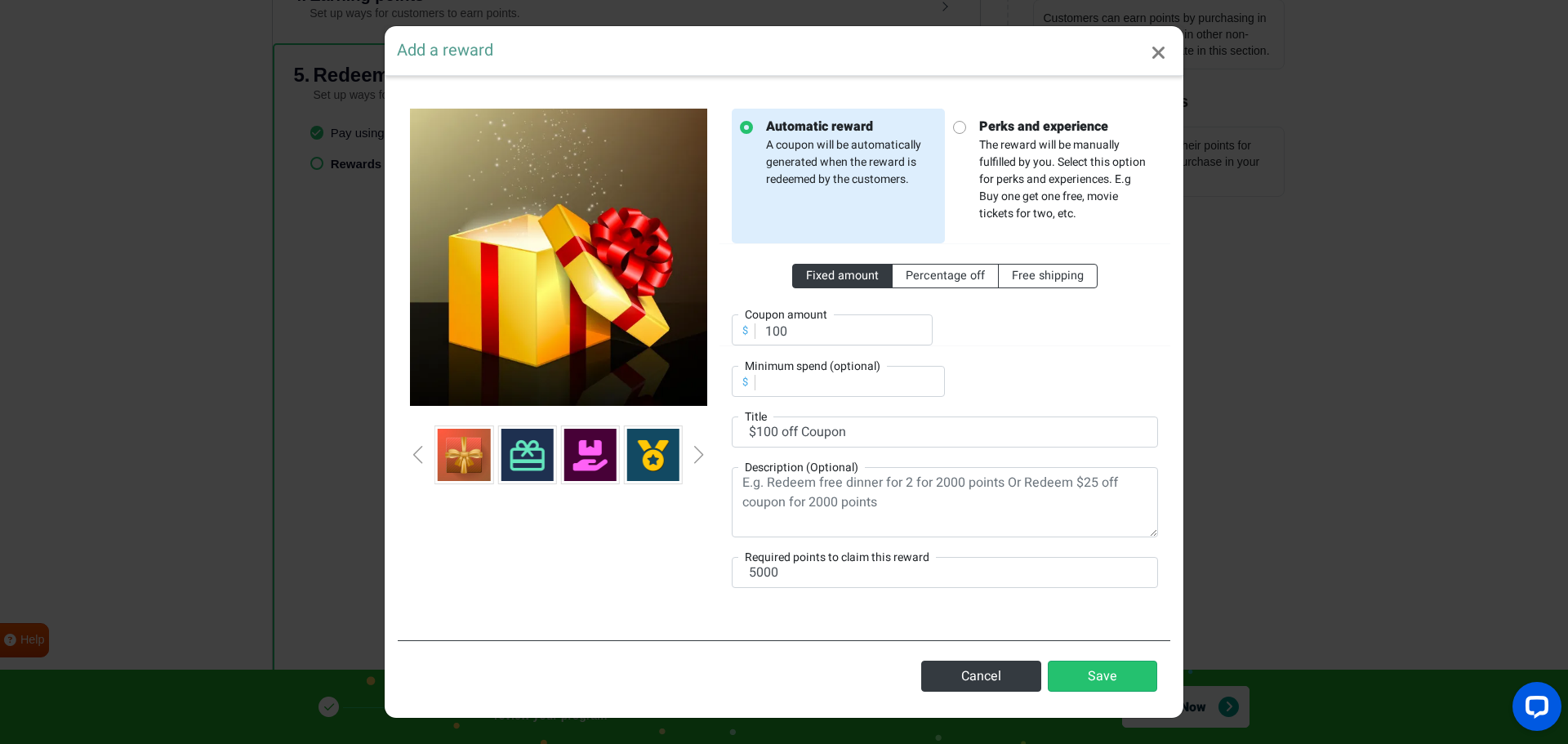
click at [698, 448] on div "Next slide" at bounding box center [699, 455] width 8 height 18
click at [600, 463] on img at bounding box center [590, 455] width 52 height 52
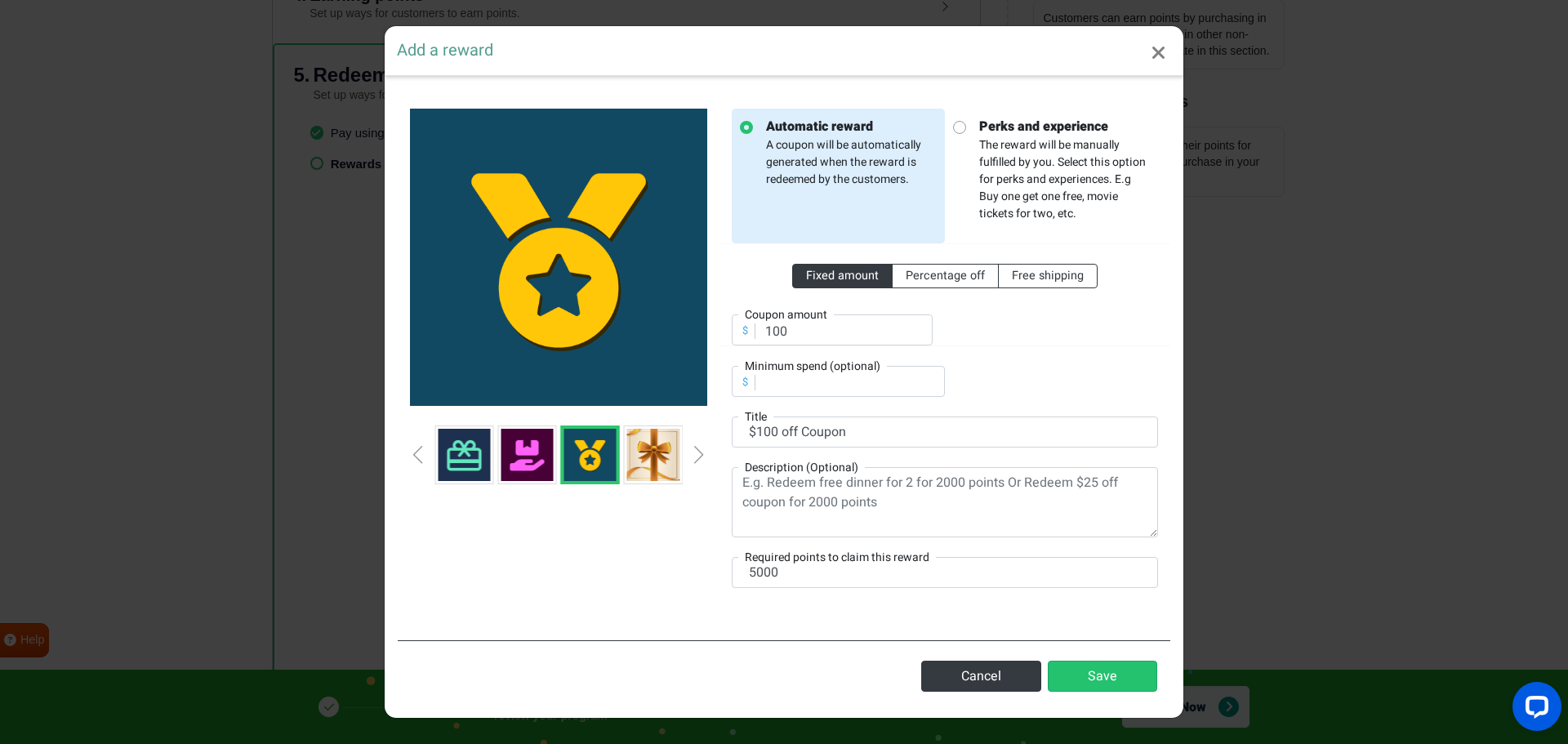
click at [699, 451] on div "Next slide" at bounding box center [699, 455] width 8 height 18
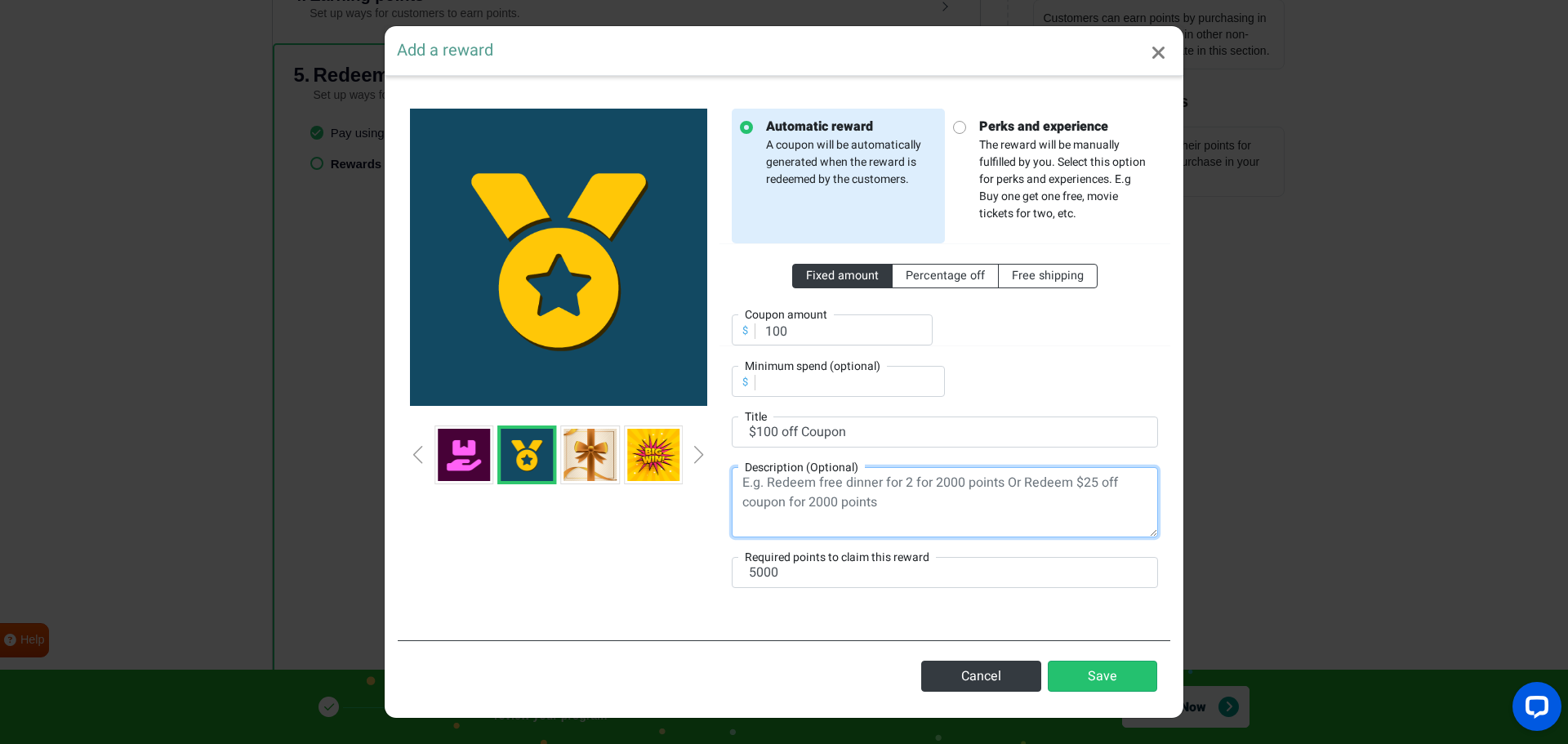
click at [800, 489] on textarea at bounding box center [945, 502] width 426 height 70
click at [1123, 677] on button "Save" at bounding box center [1102, 676] width 109 height 31
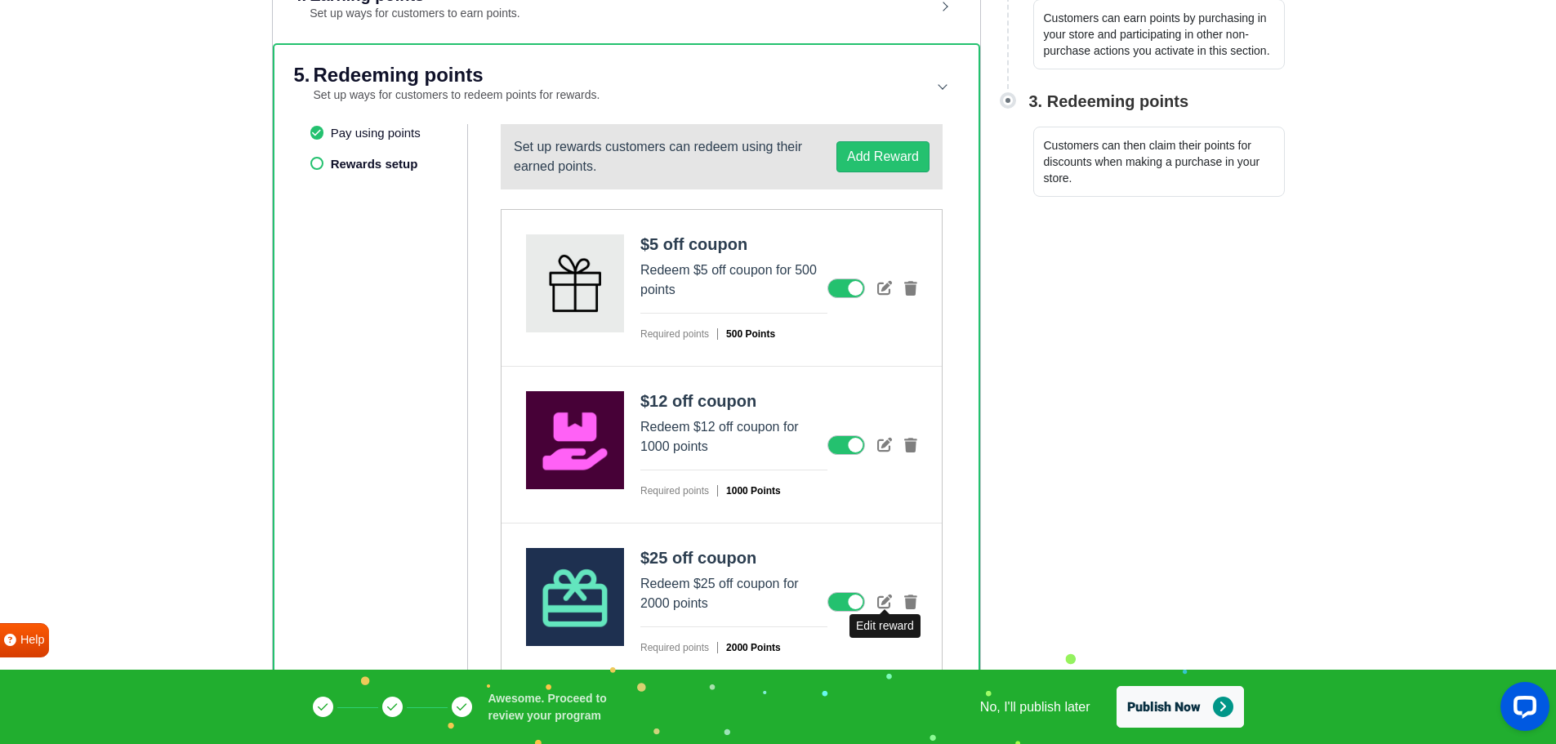
click at [881, 604] on icon at bounding box center [884, 601] width 15 height 15
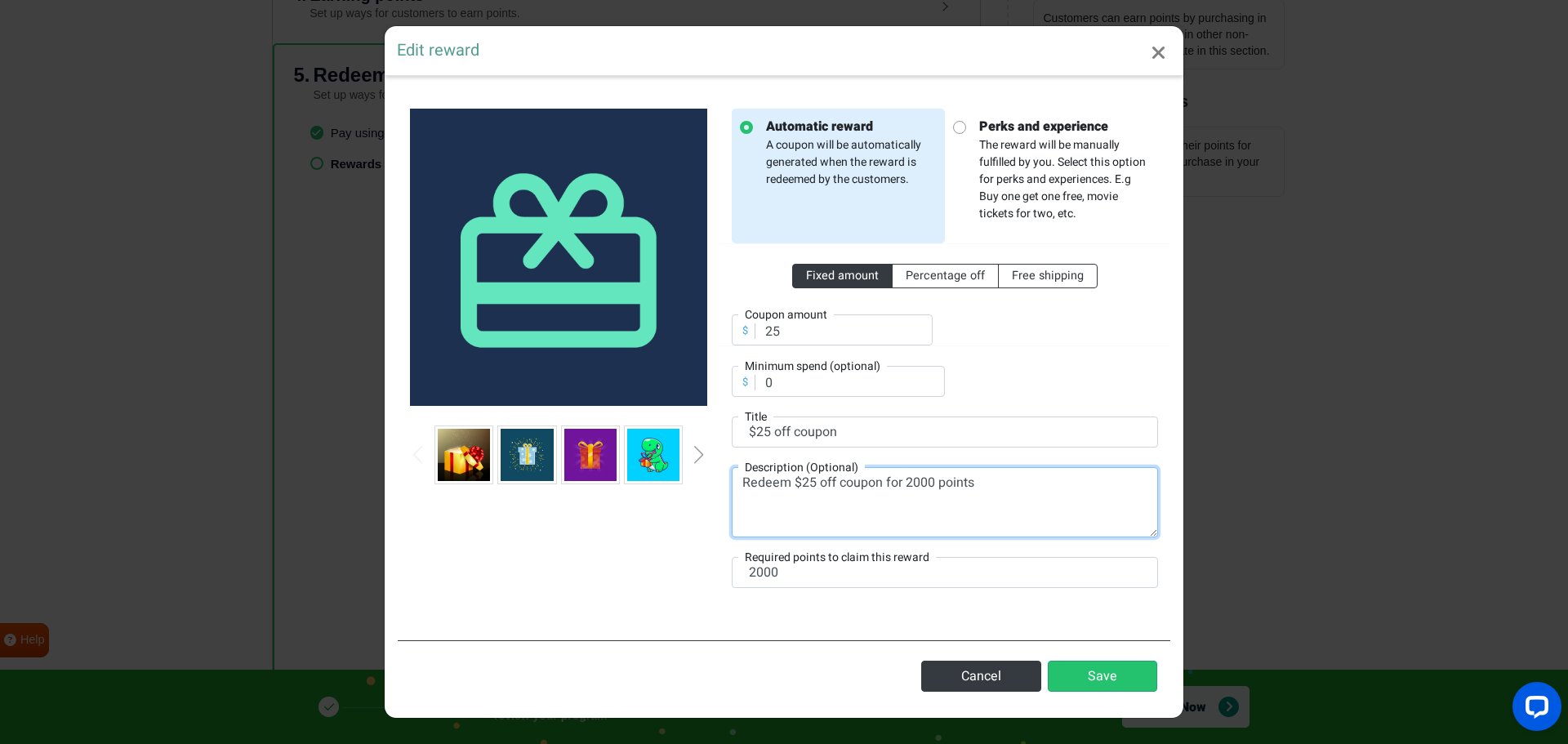
drag, startPoint x: 1018, startPoint y: 488, endPoint x: 679, endPoint y: 469, distance: 339.5
click at [679, 469] on div "Automatic reward A coupon will be automatically generated when the reward is re…" at bounding box center [784, 358] width 773 height 538
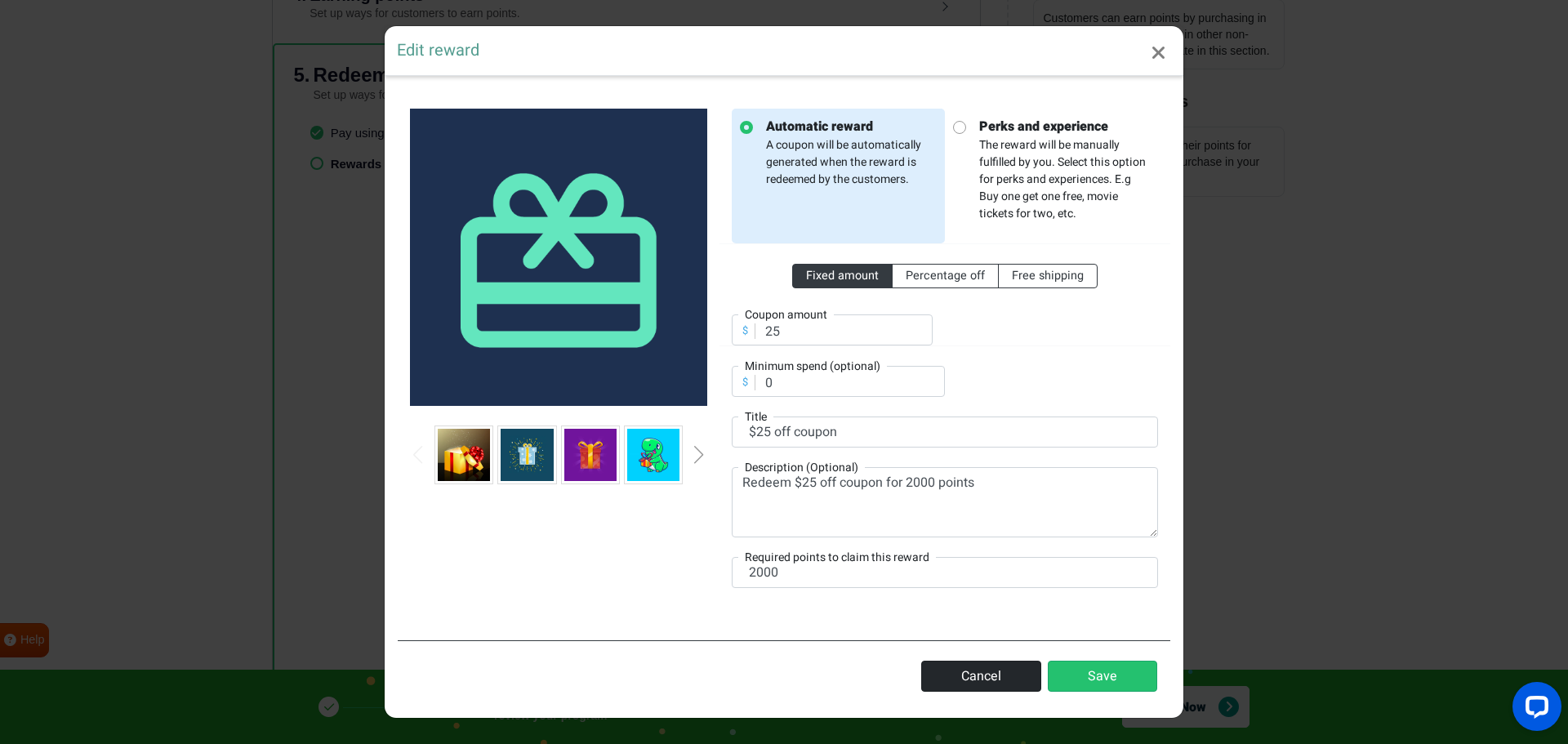
click at [988, 671] on button "Cancel" at bounding box center [981, 676] width 120 height 31
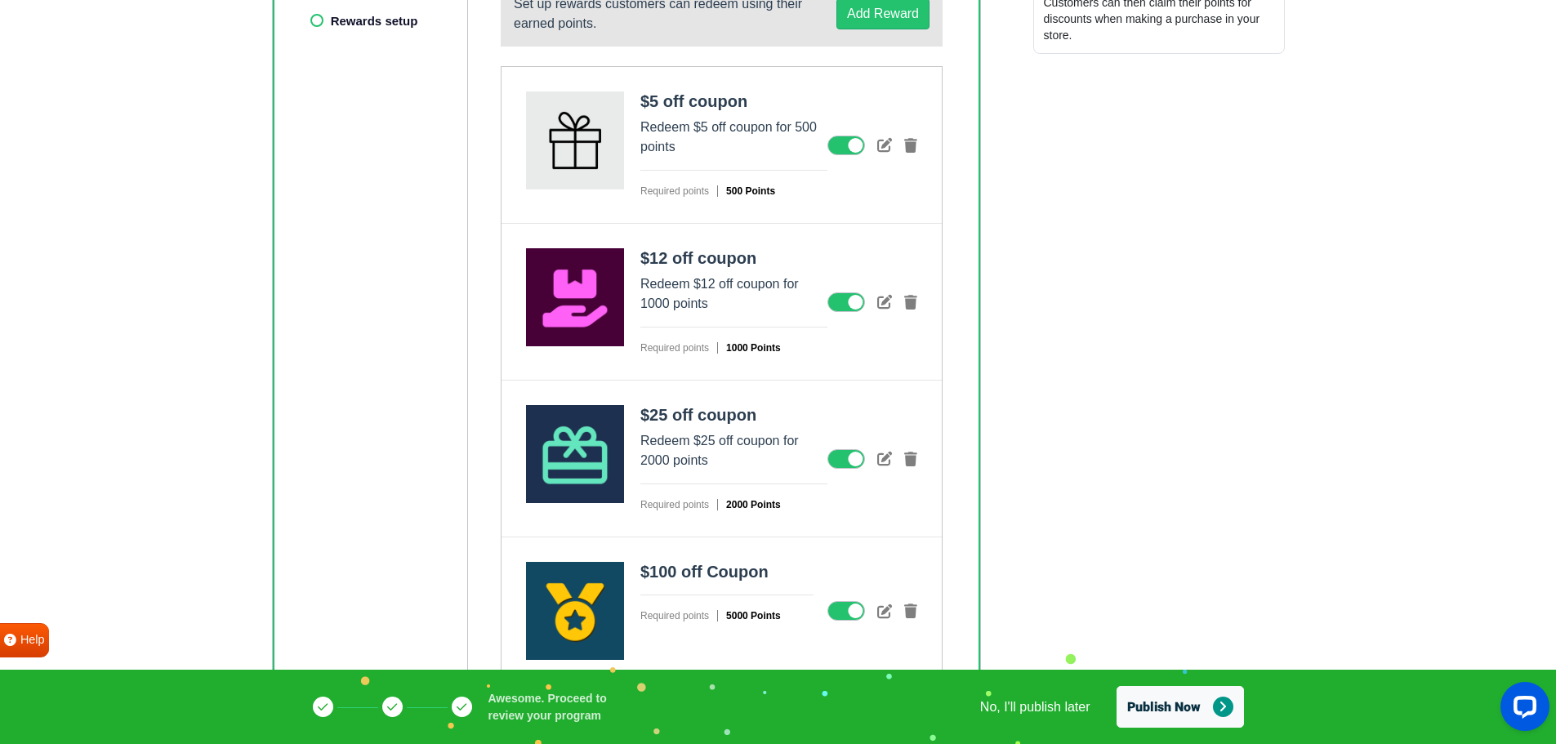
scroll to position [581, 0]
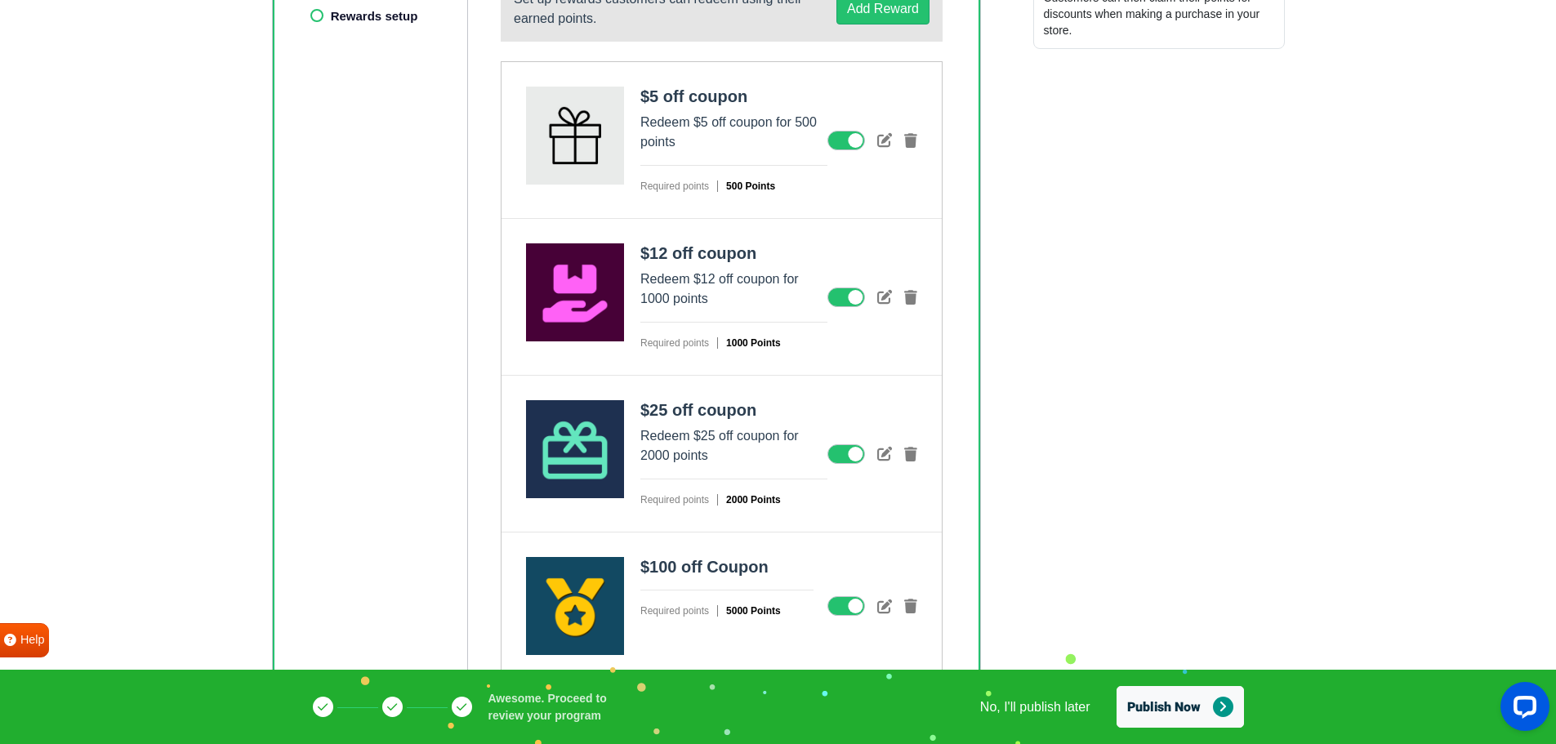
click at [885, 608] on icon at bounding box center [884, 606] width 15 height 15
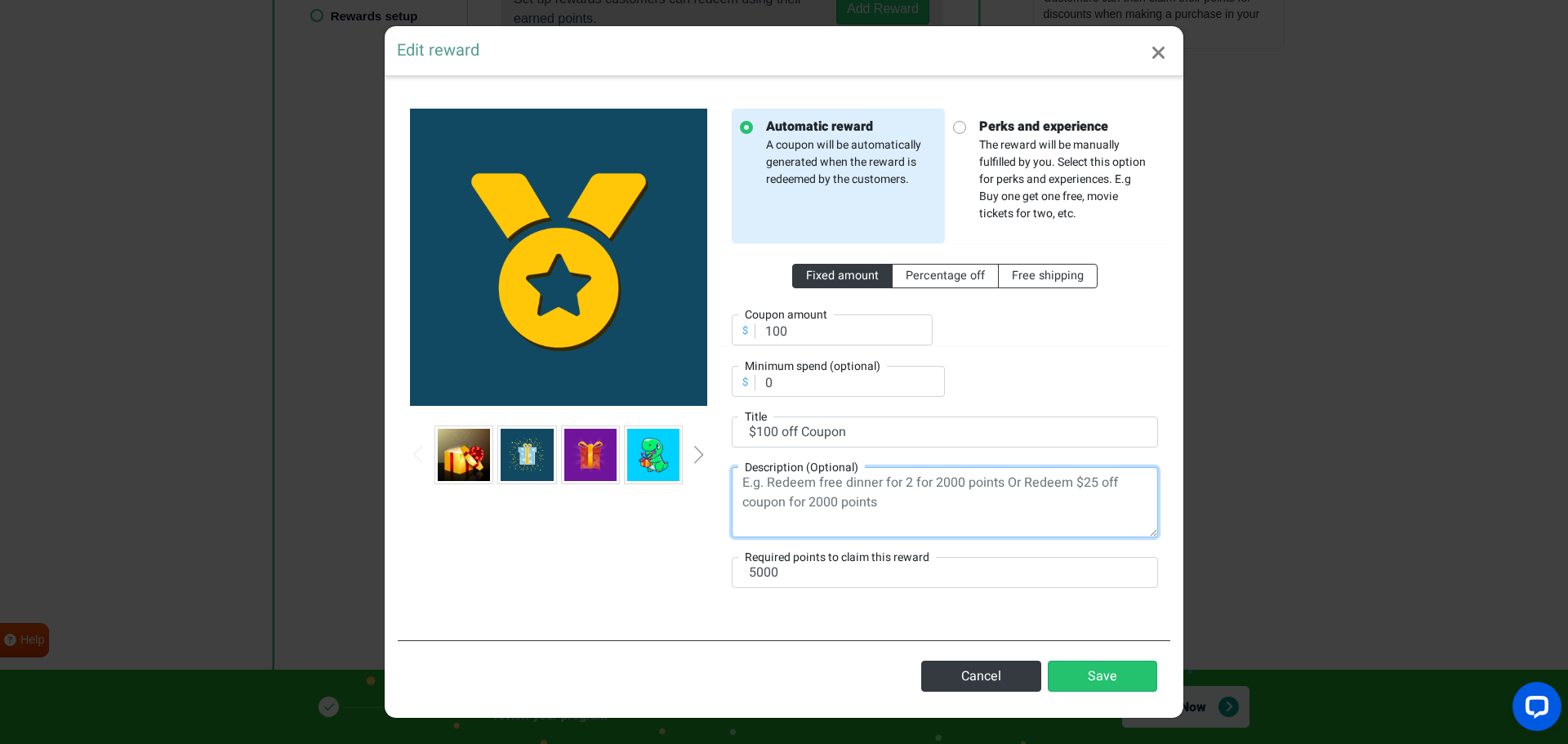
click at [800, 510] on textarea at bounding box center [945, 502] width 426 height 70
paste textarea "Redeem $25 off coupon for 2000 points"
drag, startPoint x: 803, startPoint y: 481, endPoint x: 813, endPoint y: 486, distance: 11.7
click at [813, 486] on textarea "Redeem $25 off coupon for 2000 points" at bounding box center [945, 502] width 426 height 70
click at [914, 479] on textarea "Redeem $100 off coupon for 2000 points" at bounding box center [945, 502] width 426 height 70
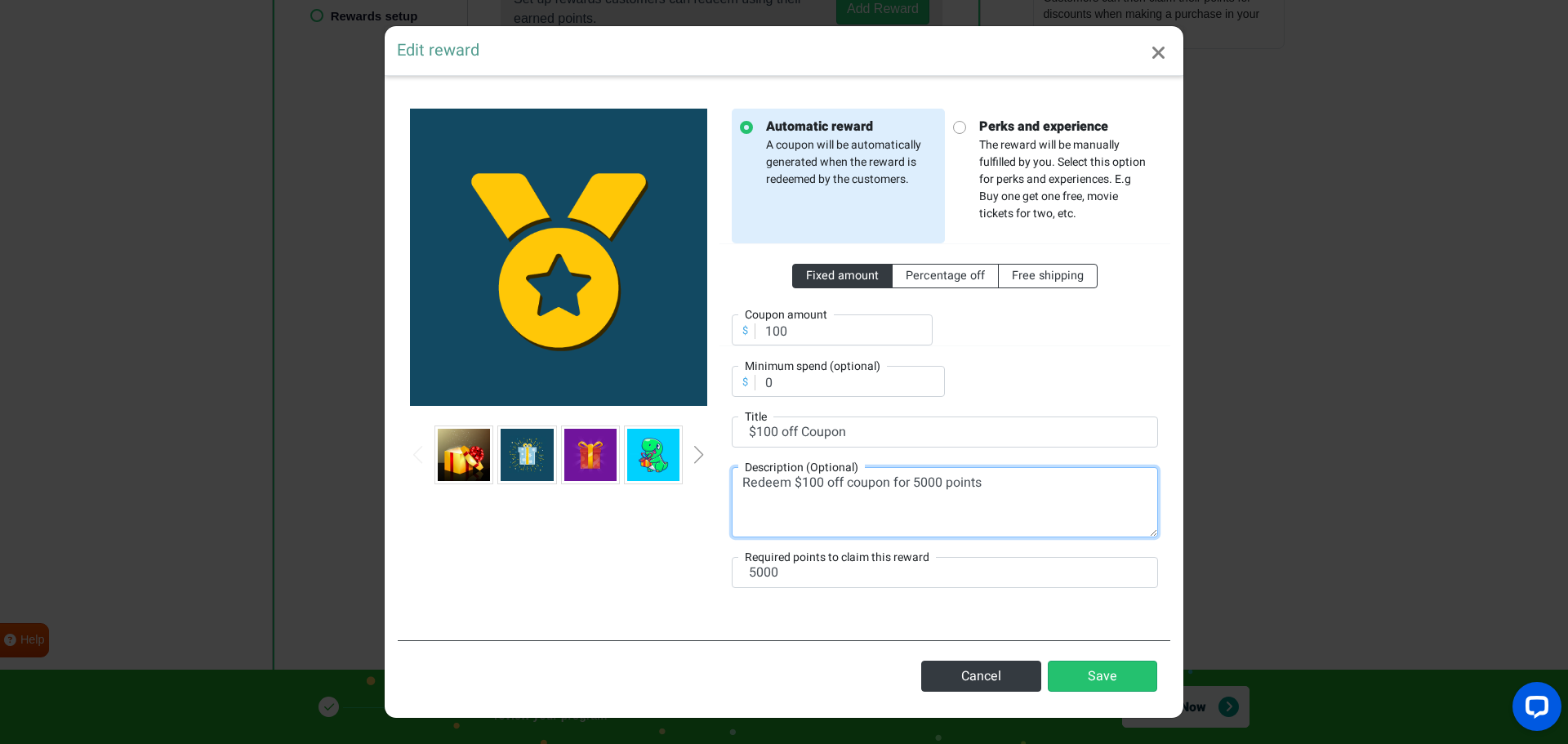
type textarea "Redeem $100 off coupon for 5000 points"
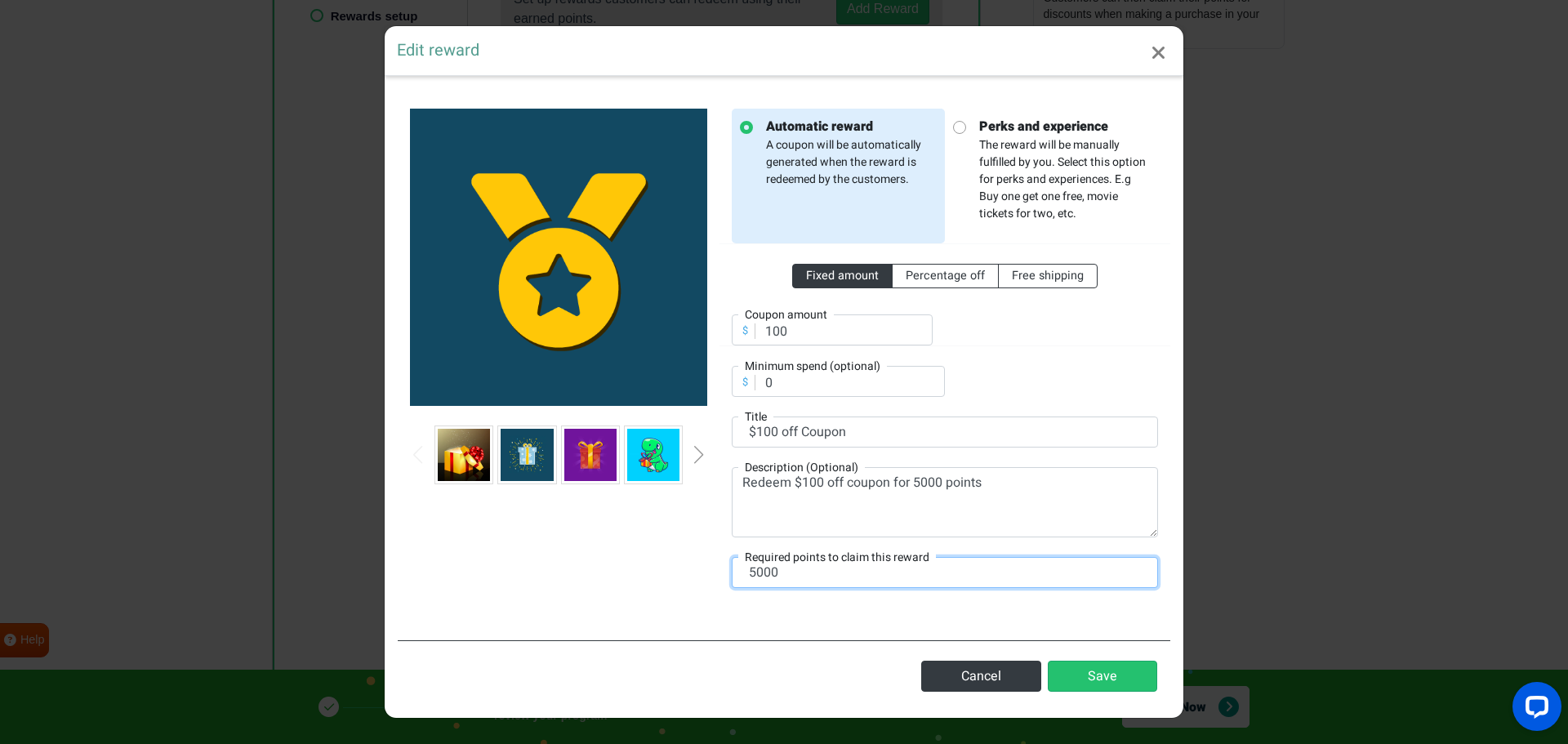
click at [819, 581] on input "5000" at bounding box center [945, 572] width 426 height 31
click at [797, 638] on div "Automatic reward A coupon will be automatically generated when the reward is re…" at bounding box center [784, 397] width 773 height 616
click at [700, 447] on div "Next slide" at bounding box center [699, 455] width 8 height 18
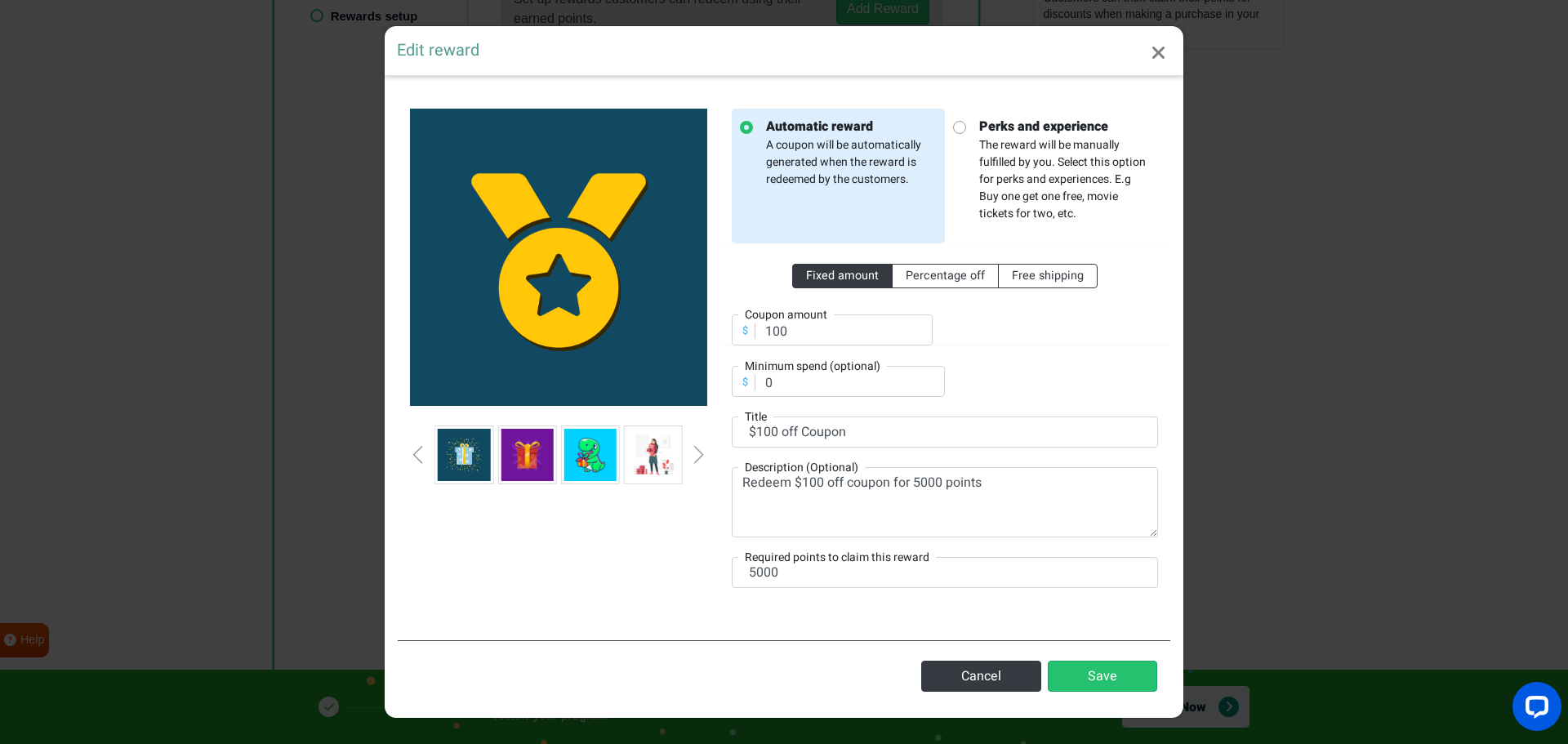
click at [700, 448] on div "Next slide" at bounding box center [699, 455] width 8 height 18
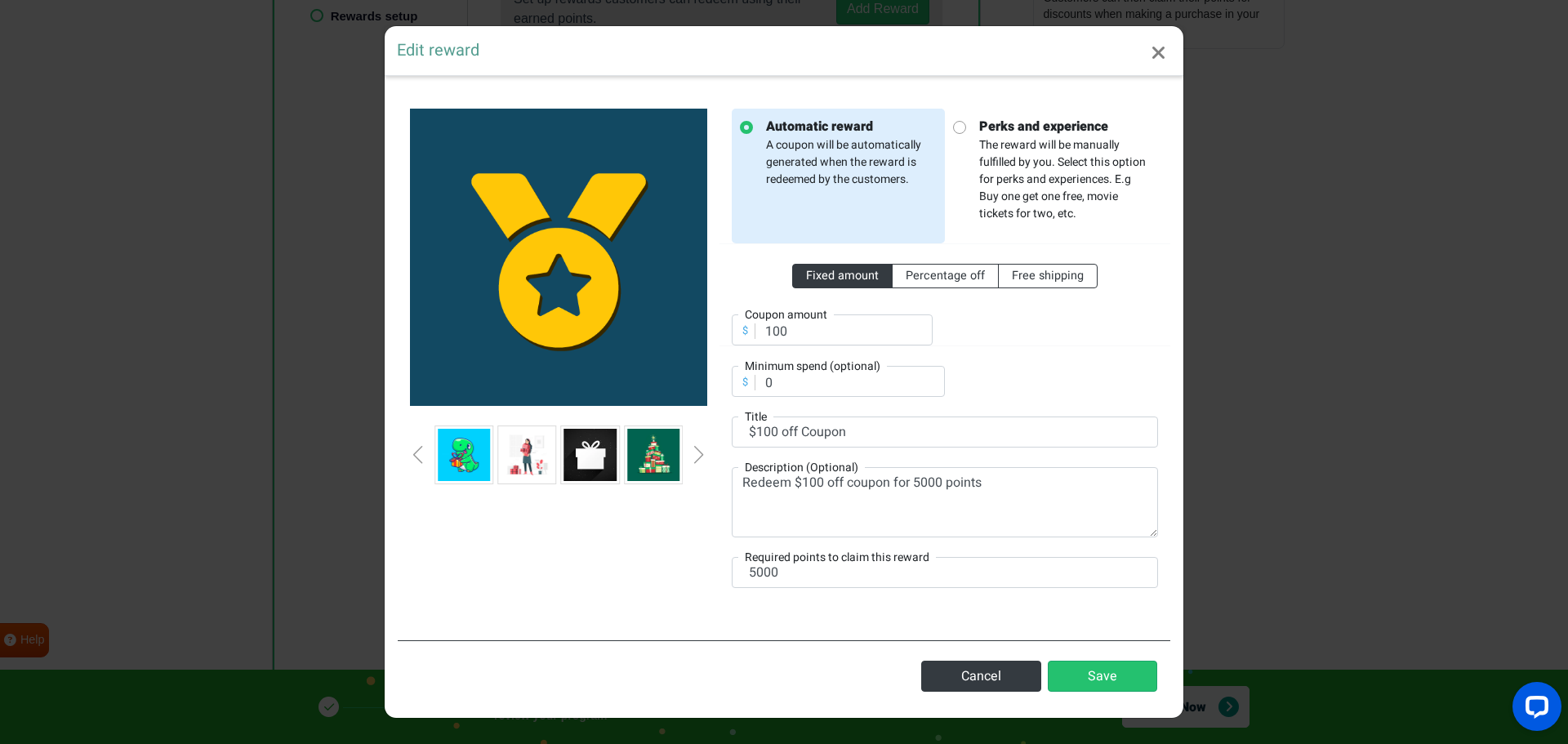
click at [700, 448] on div "Next slide" at bounding box center [699, 455] width 8 height 18
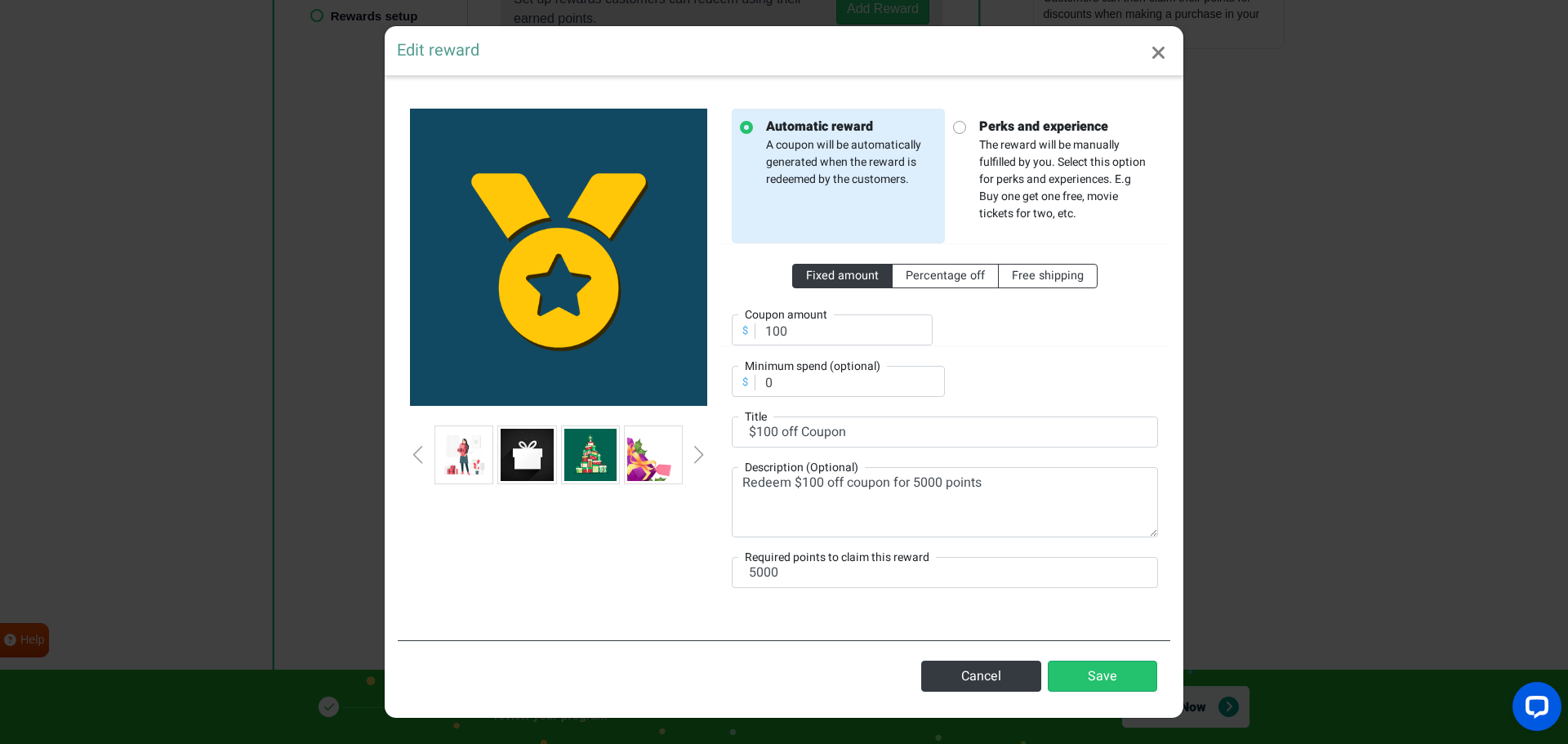
click at [700, 448] on div "Next slide" at bounding box center [699, 455] width 8 height 18
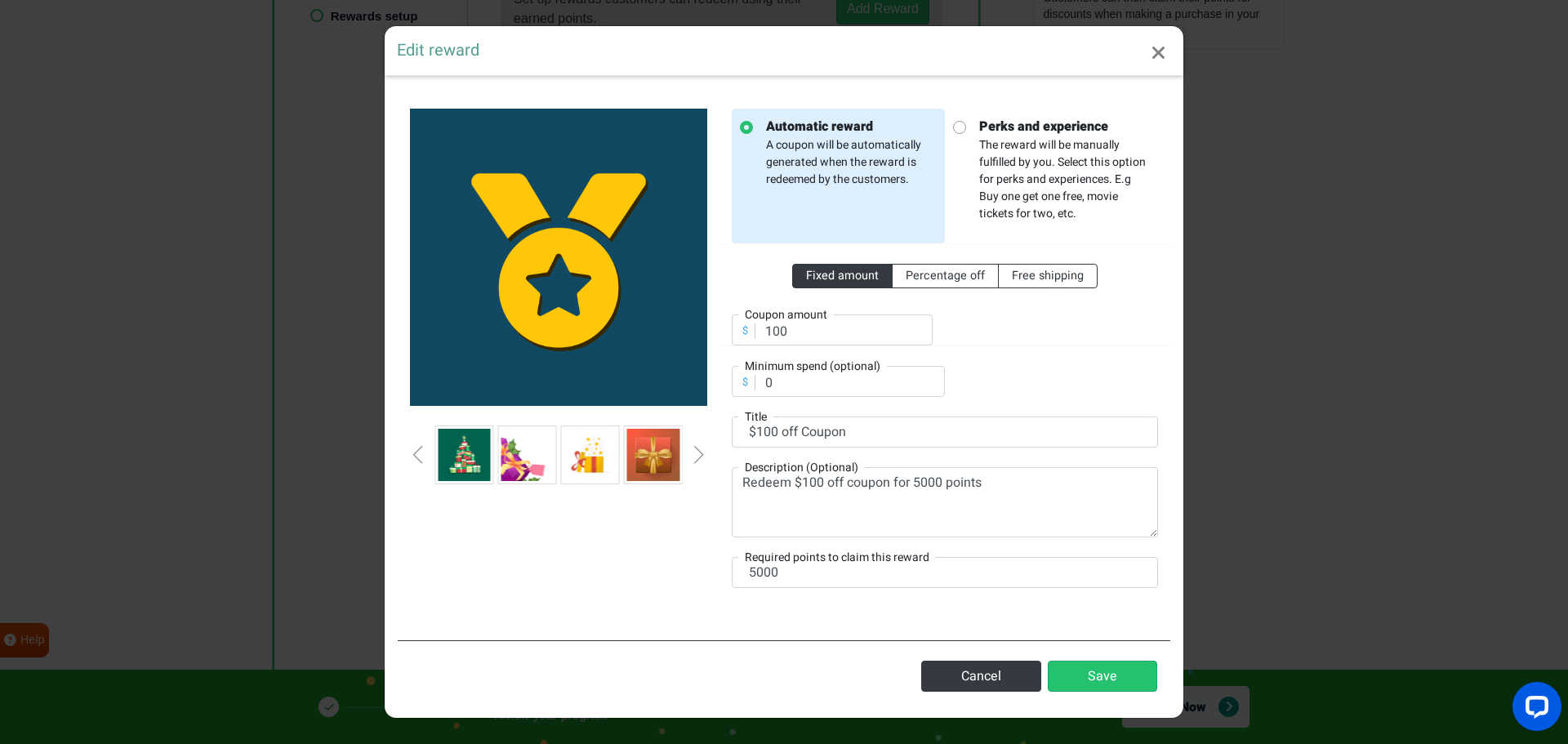
click at [700, 448] on div "Next slide" at bounding box center [699, 455] width 8 height 18
click at [695, 452] on div "Next slide" at bounding box center [699, 455] width 8 height 18
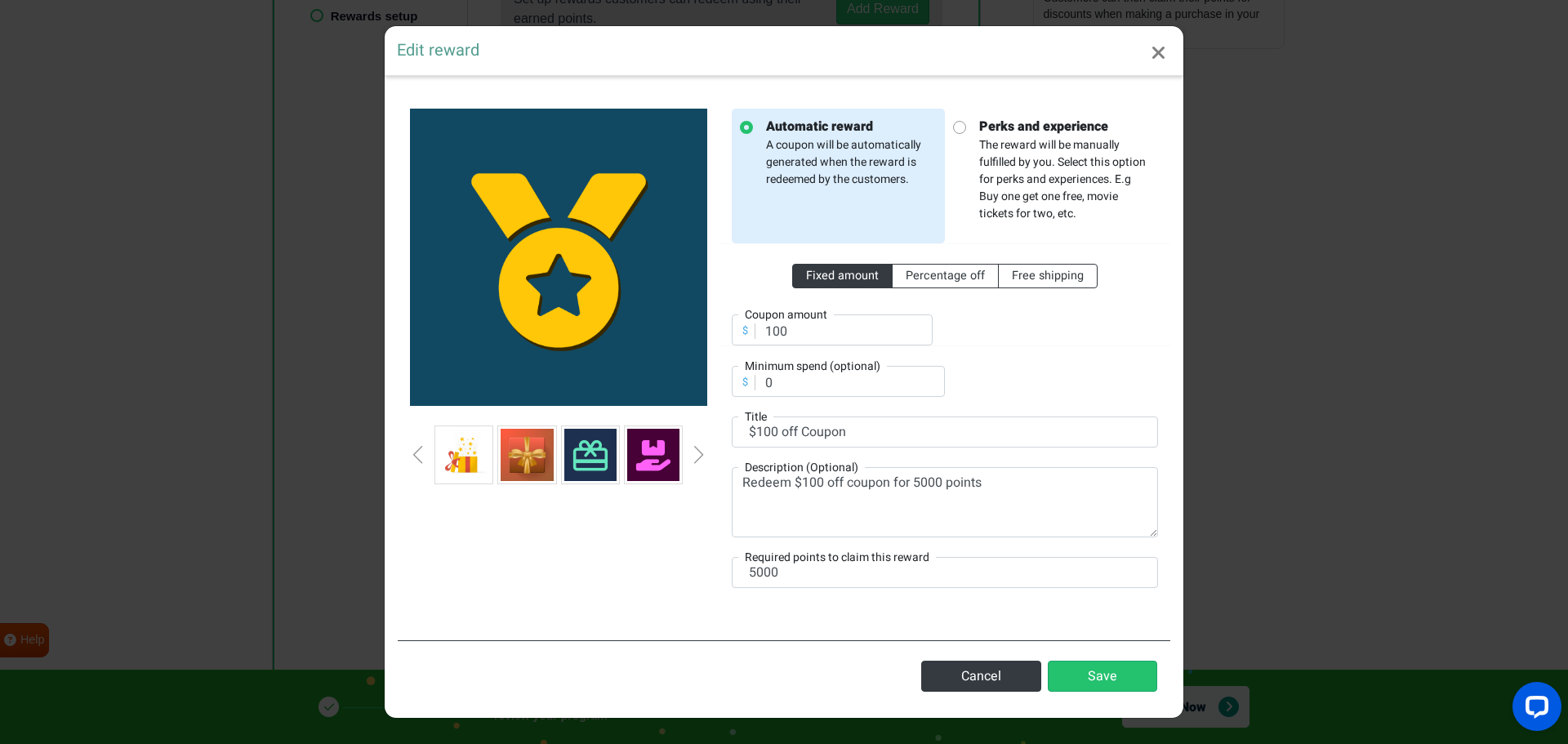
click at [695, 452] on div "Next slide" at bounding box center [699, 455] width 8 height 18
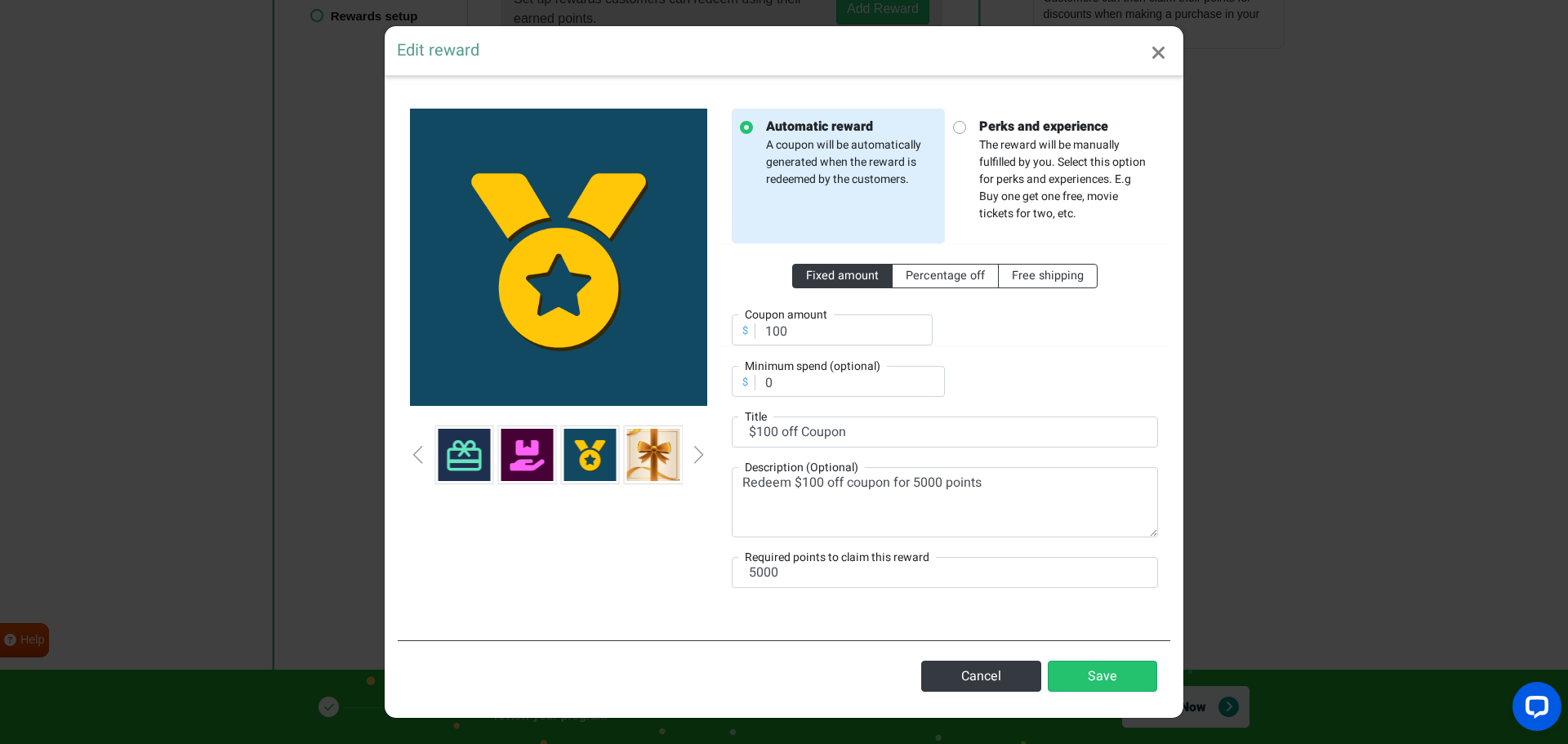
click at [695, 452] on div "Next slide" at bounding box center [699, 455] width 8 height 18
click at [693, 452] on div at bounding box center [558, 454] width 297 height 59
click at [692, 452] on div at bounding box center [558, 454] width 297 height 59
click at [689, 451] on div at bounding box center [558, 454] width 297 height 59
click at [426, 453] on div at bounding box center [558, 454] width 297 height 59
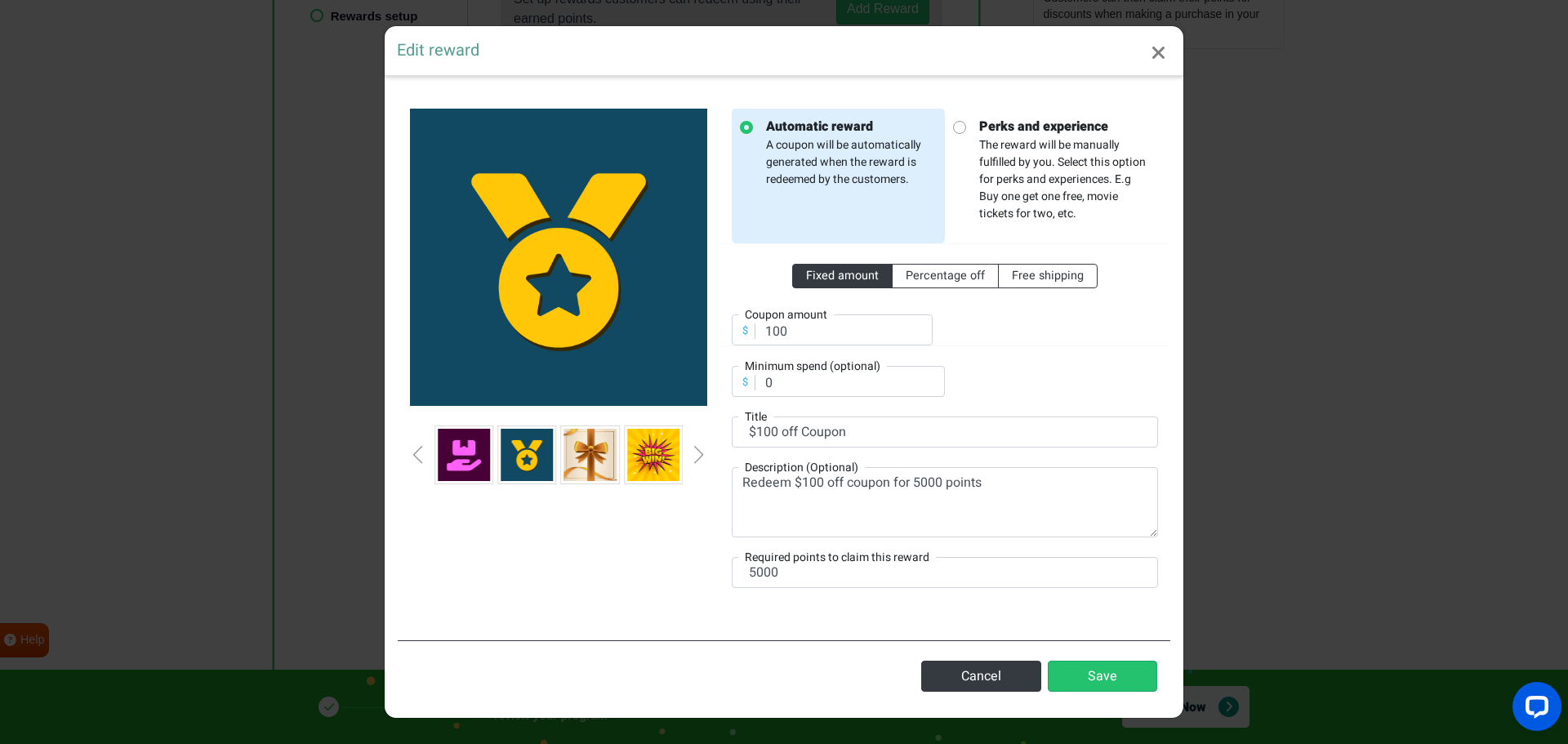
click at [422, 452] on div "Previous slide" at bounding box center [418, 455] width 8 height 18
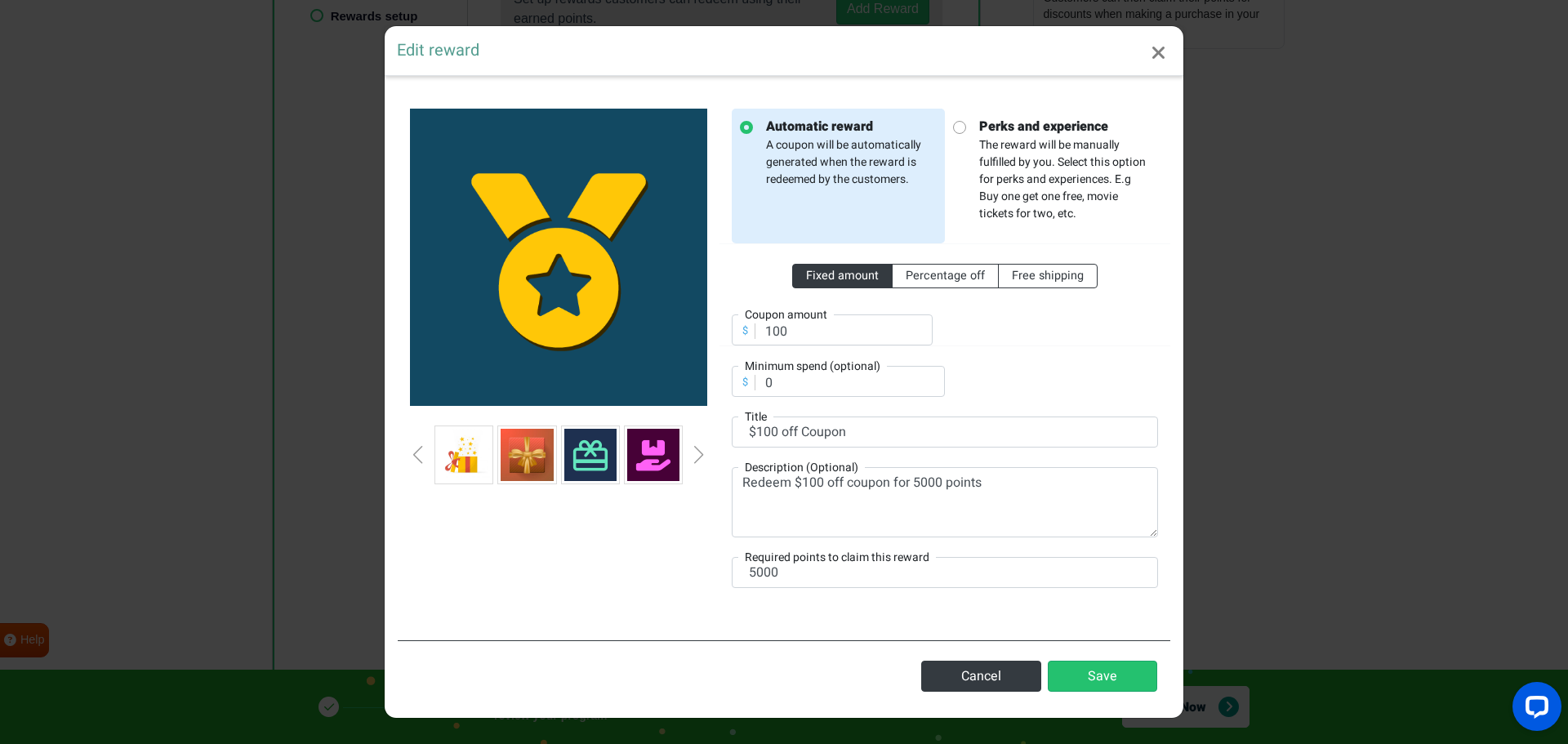
click at [421, 452] on div "Previous slide" at bounding box center [418, 455] width 8 height 18
click at [420, 452] on div "Previous slide" at bounding box center [418, 455] width 8 height 18
click at [417, 452] on div "Previous slide" at bounding box center [418, 455] width 8 height 18
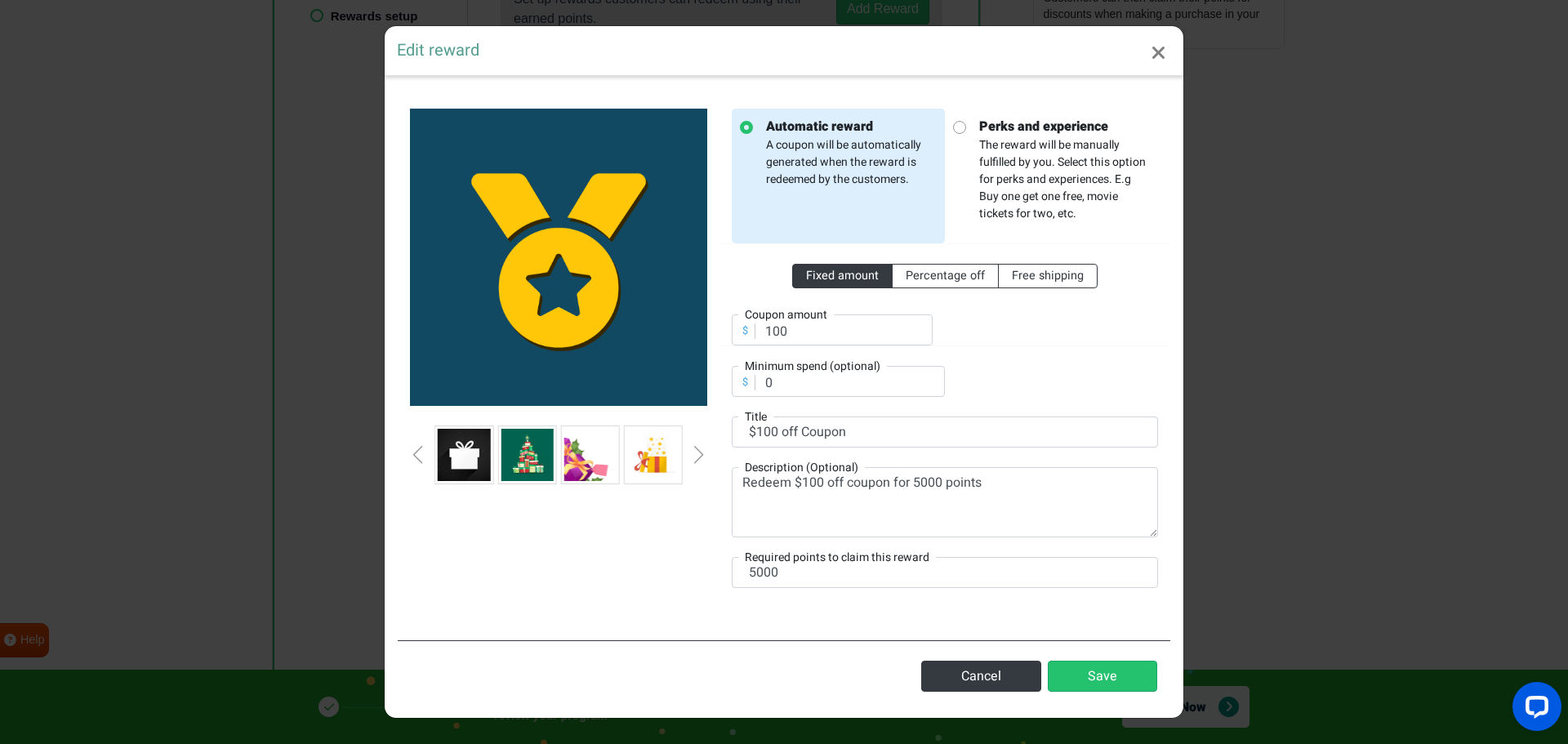
click at [417, 451] on div "Previous slide" at bounding box center [418, 455] width 8 height 18
click at [416, 451] on div "Previous slide" at bounding box center [418, 455] width 8 height 18
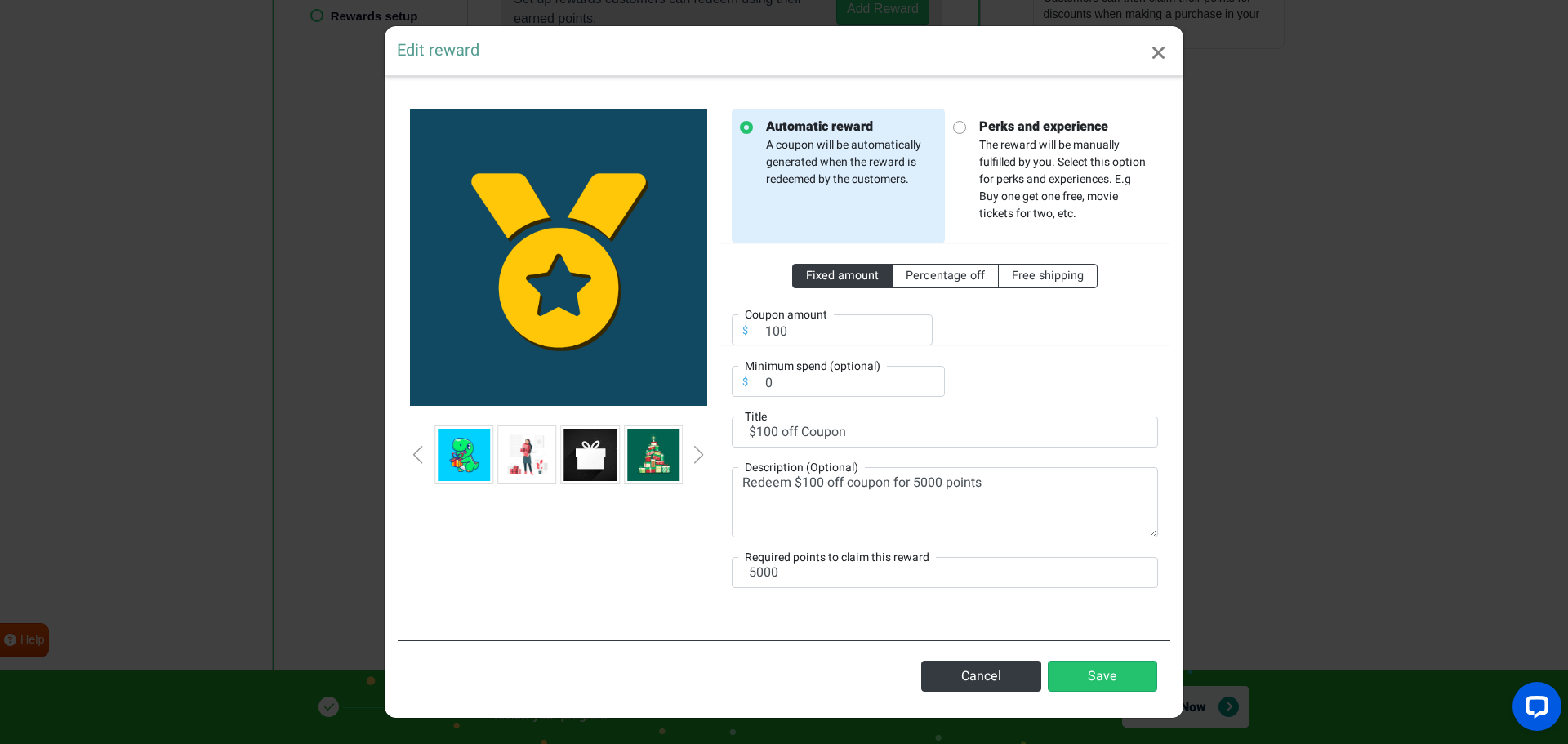
click at [416, 451] on div "Previous slide" at bounding box center [418, 455] width 8 height 18
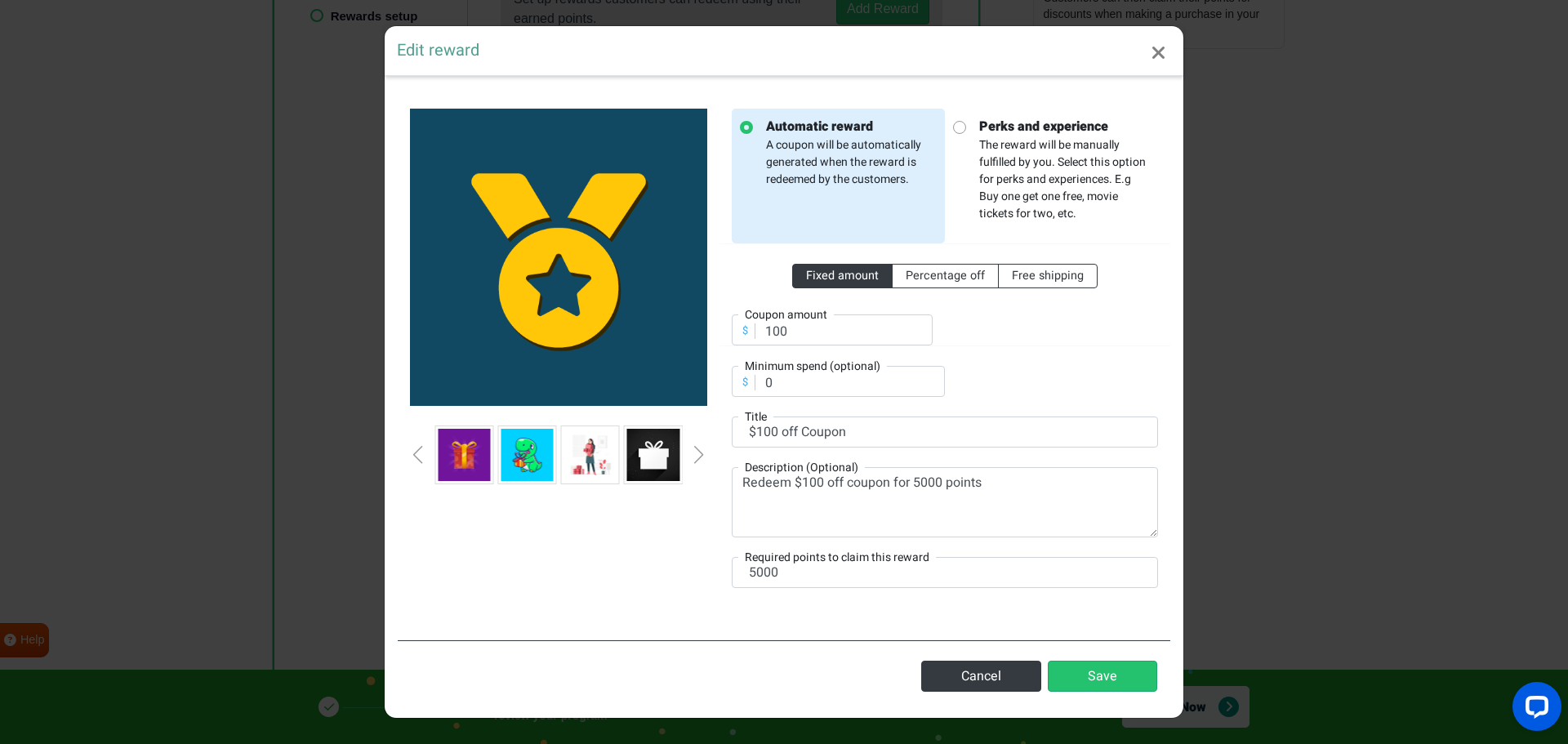
click at [416, 451] on div "Previous slide" at bounding box center [418, 455] width 8 height 18
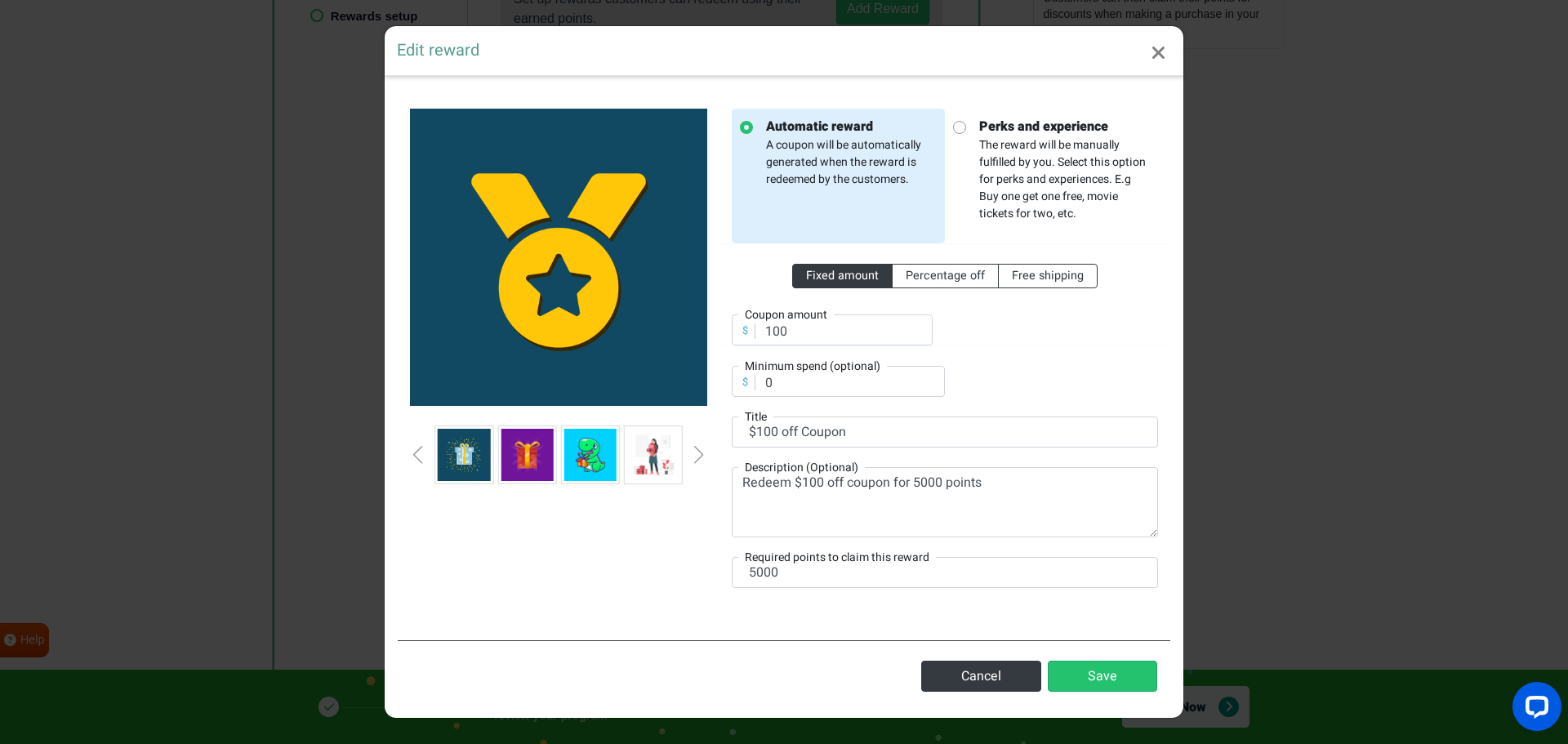
click at [416, 451] on div "Previous slide" at bounding box center [418, 455] width 8 height 18
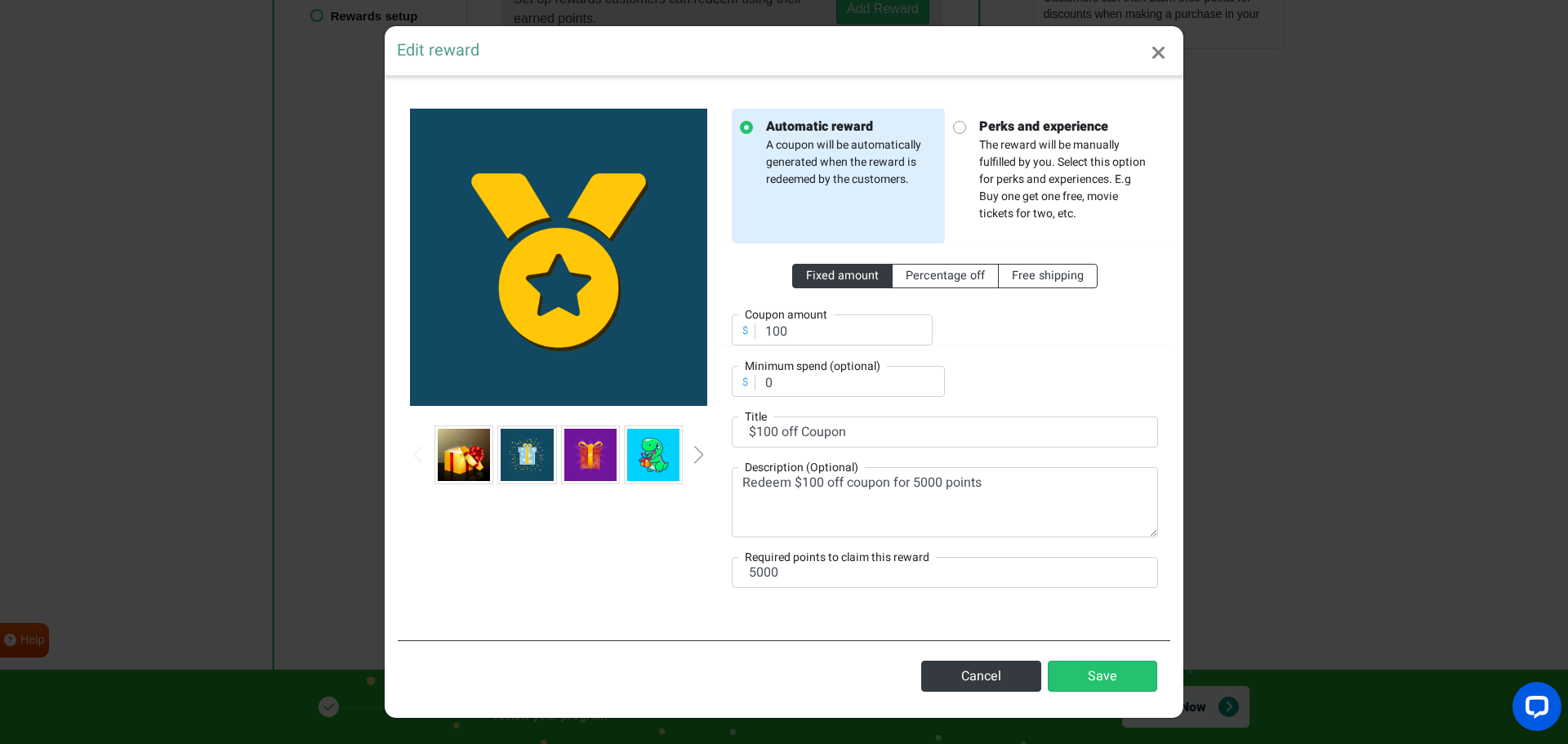
click at [415, 451] on div "Previous slide" at bounding box center [418, 455] width 8 height 18
click at [698, 446] on div "Next slide" at bounding box center [699, 455] width 8 height 18
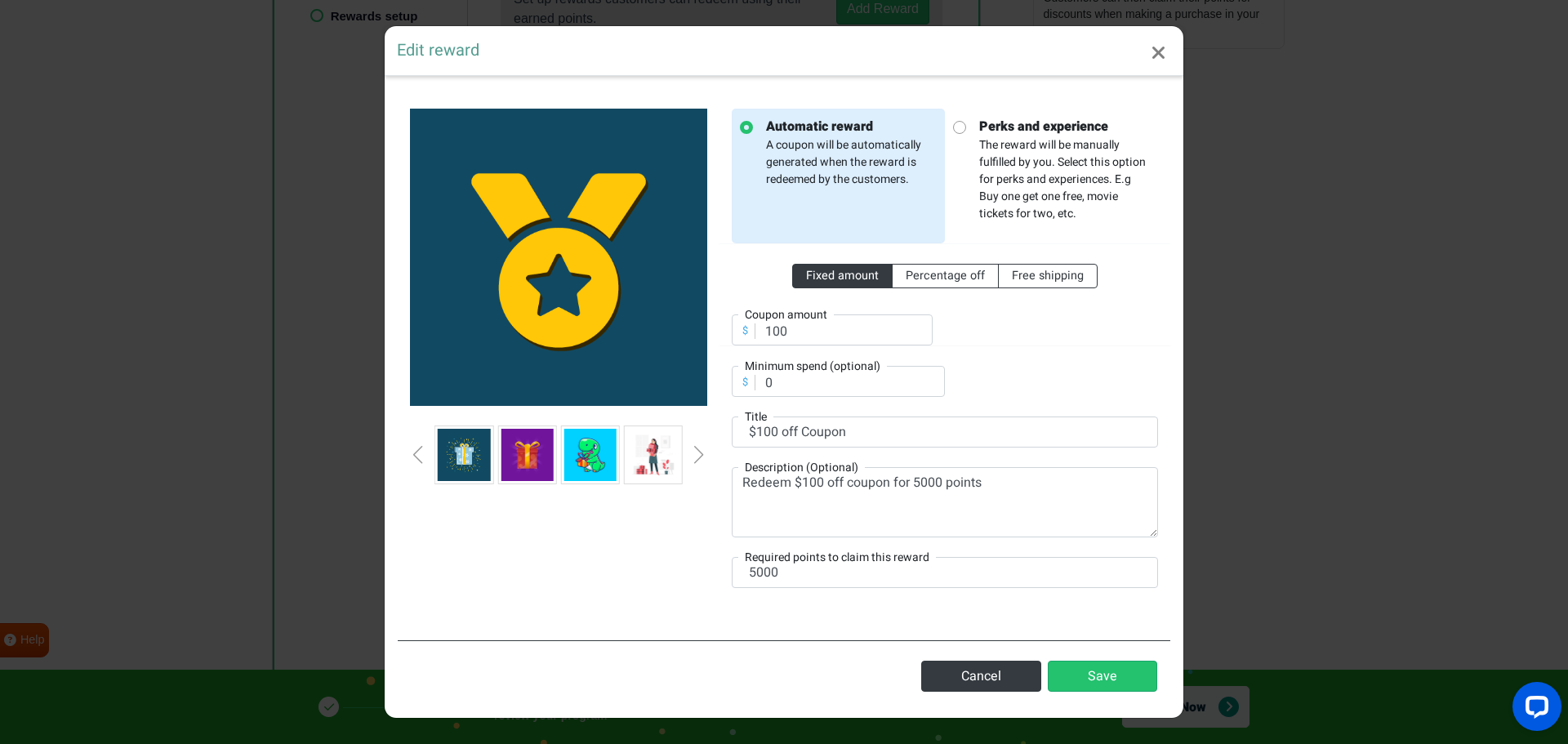
click at [698, 453] on div "Next slide" at bounding box center [699, 455] width 8 height 18
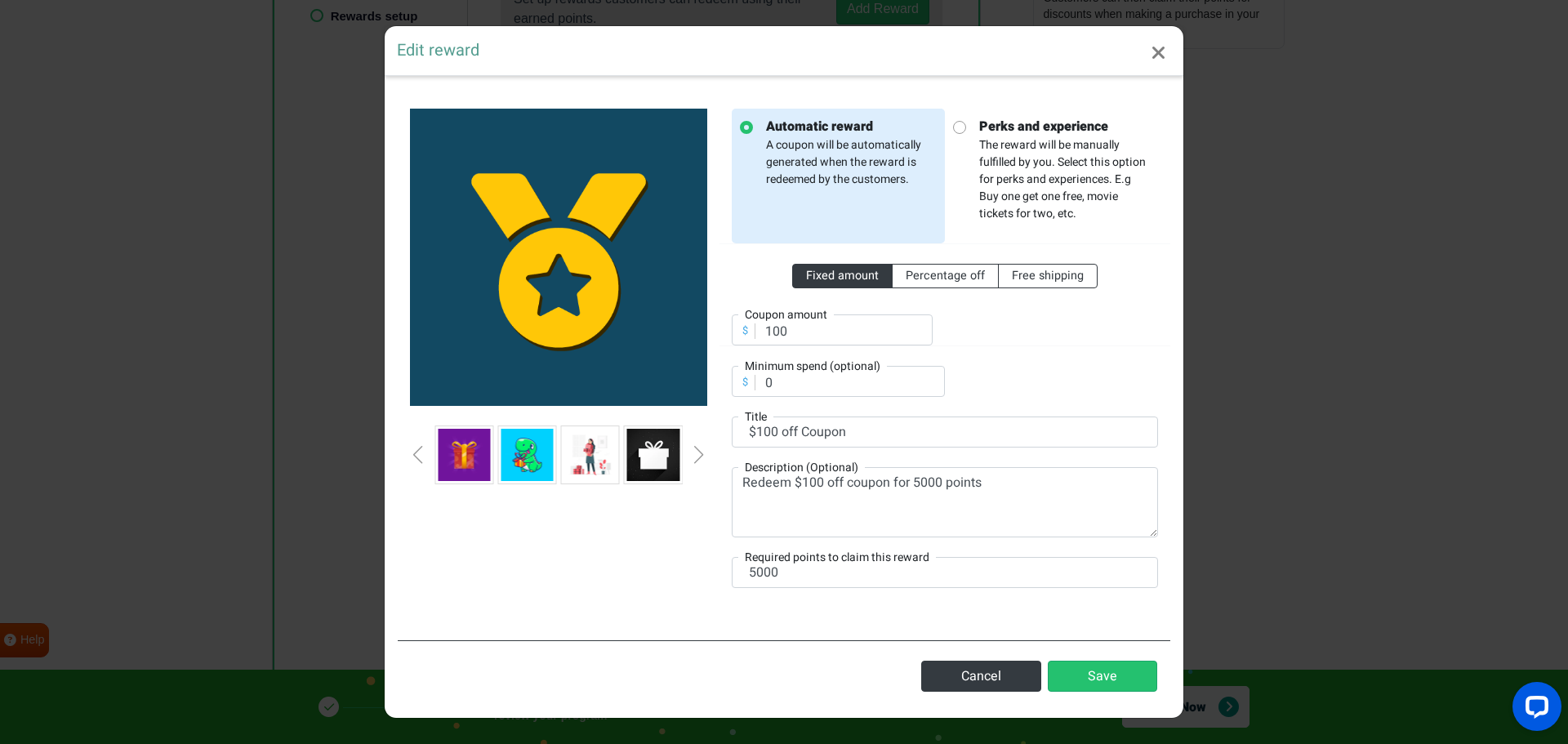
click at [698, 453] on div "Next slide" at bounding box center [699, 455] width 8 height 18
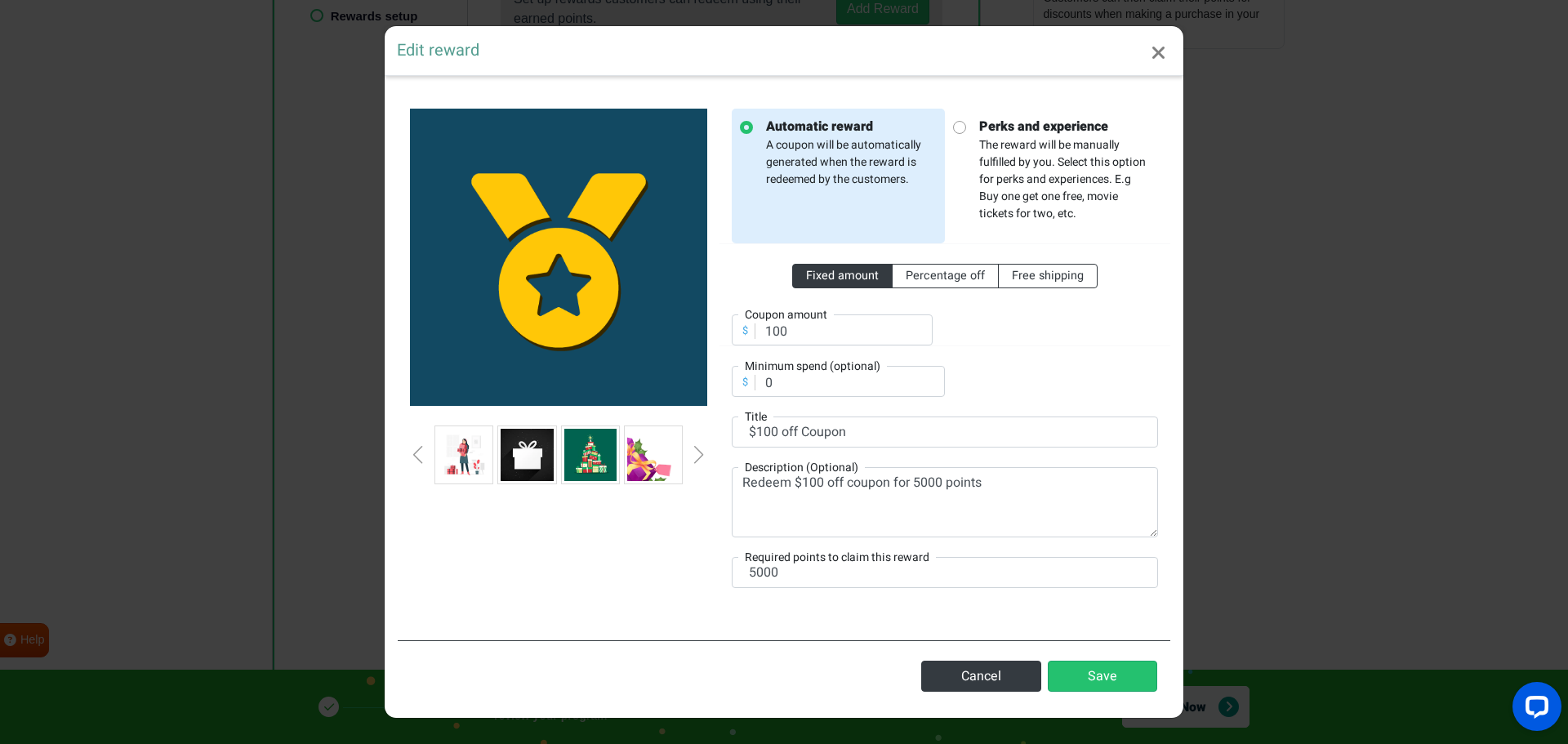
click at [698, 453] on div "Next slide" at bounding box center [699, 455] width 8 height 18
click at [697, 453] on div "Next slide" at bounding box center [699, 455] width 8 height 18
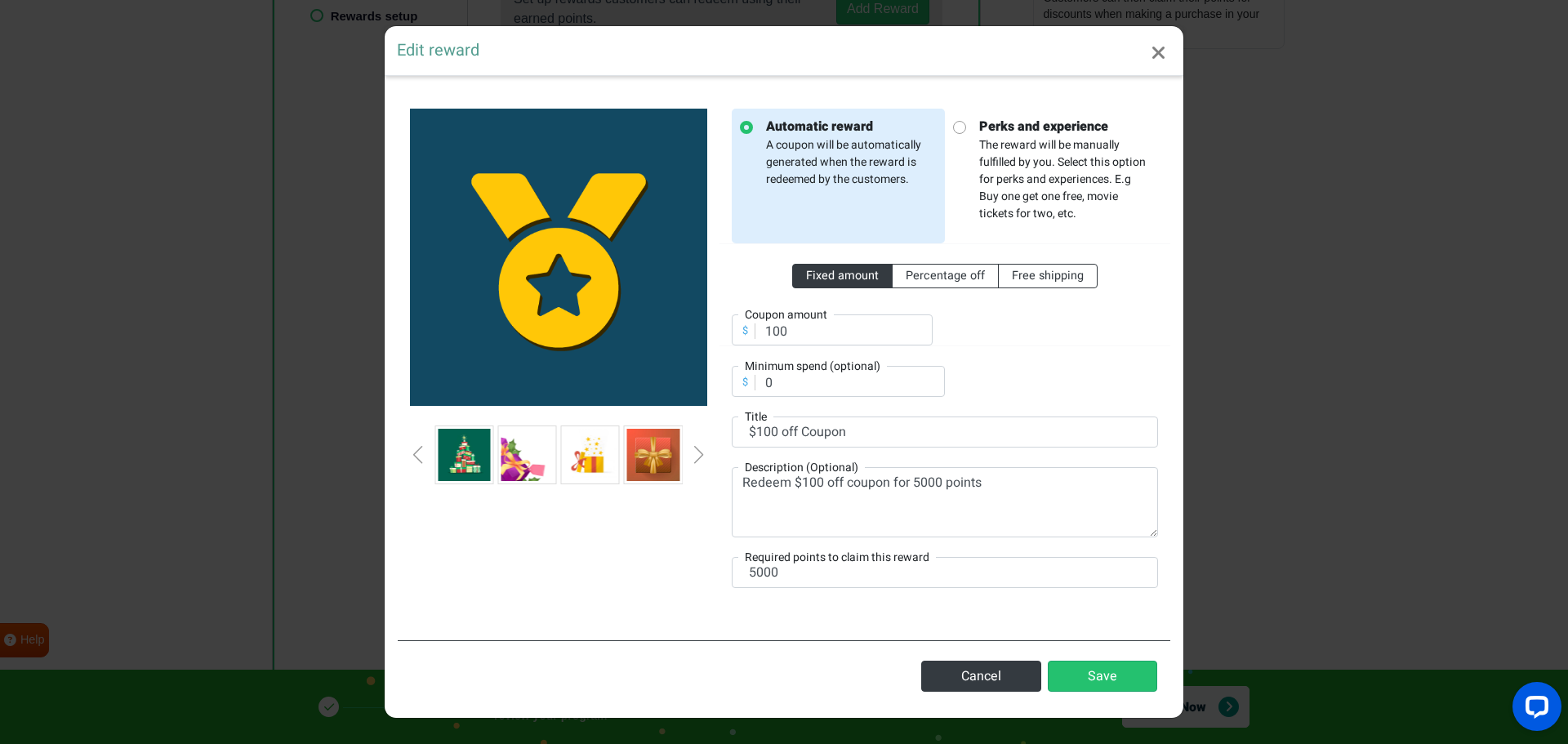
click at [696, 453] on div "Next slide" at bounding box center [699, 455] width 8 height 18
click at [695, 453] on div "Next slide" at bounding box center [699, 455] width 8 height 18
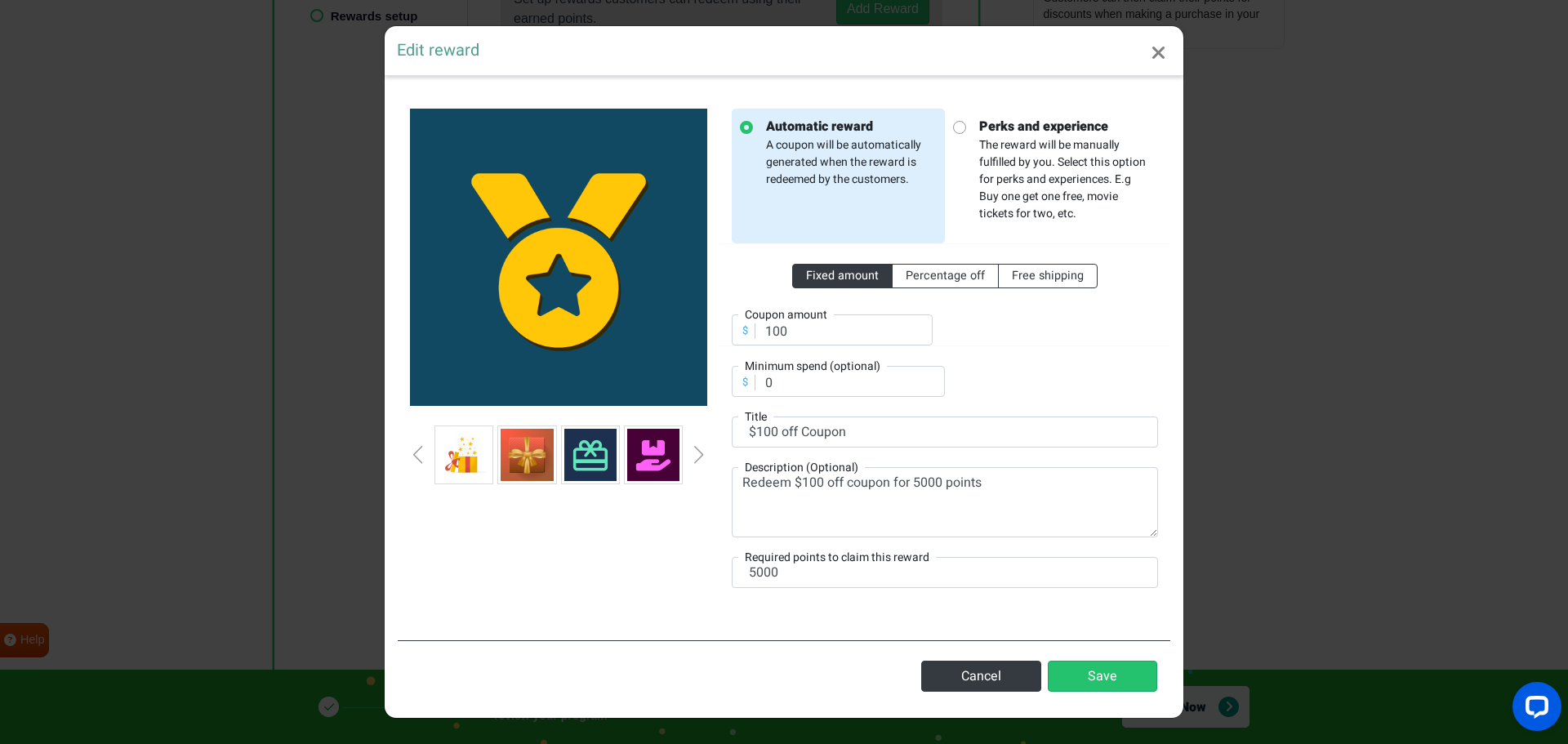
click at [695, 453] on div "Next slide" at bounding box center [699, 455] width 8 height 18
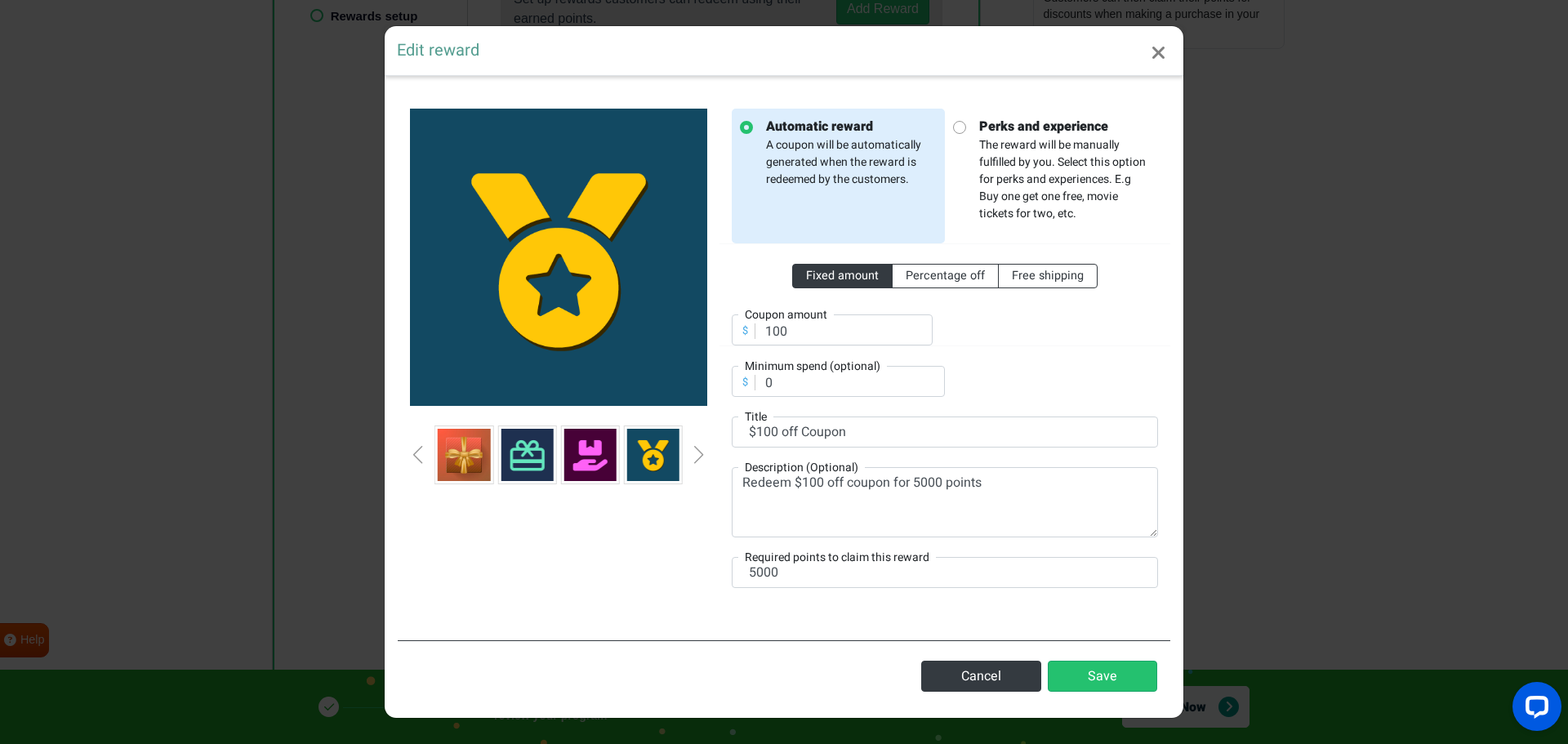
click at [695, 453] on div "Next slide" at bounding box center [699, 455] width 8 height 18
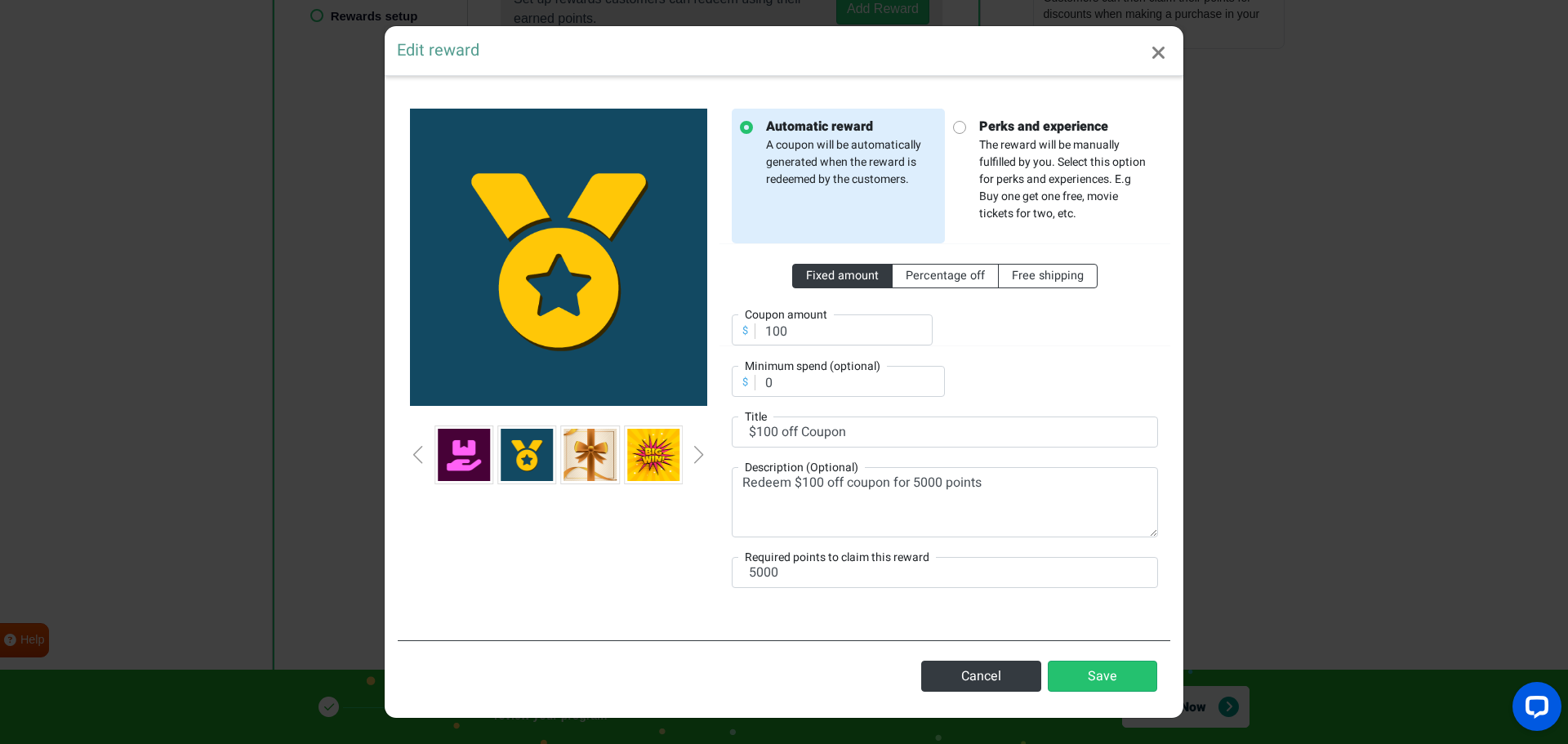
click at [695, 453] on div "Next slide" at bounding box center [699, 455] width 8 height 18
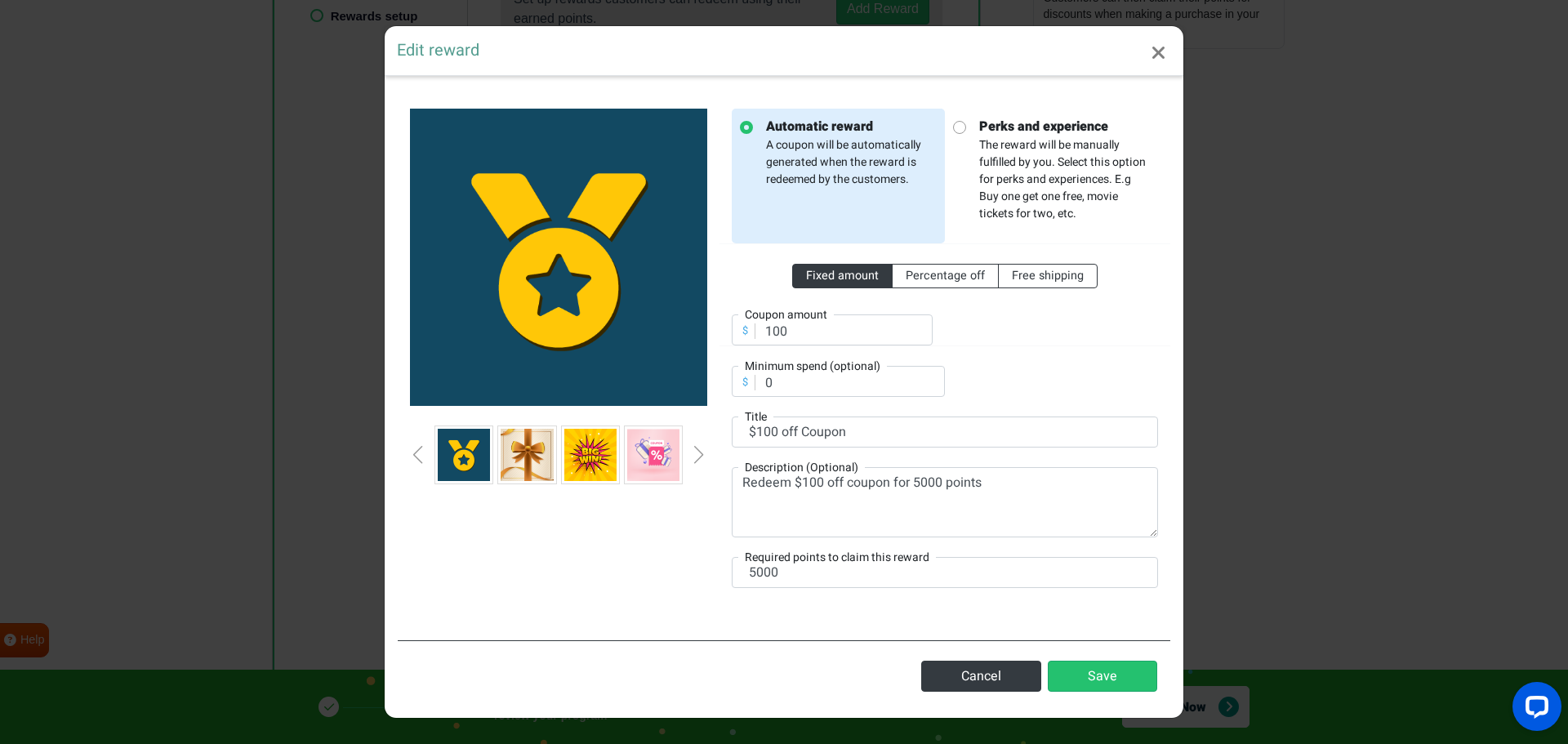
click at [695, 453] on div "Next slide" at bounding box center [699, 455] width 8 height 18
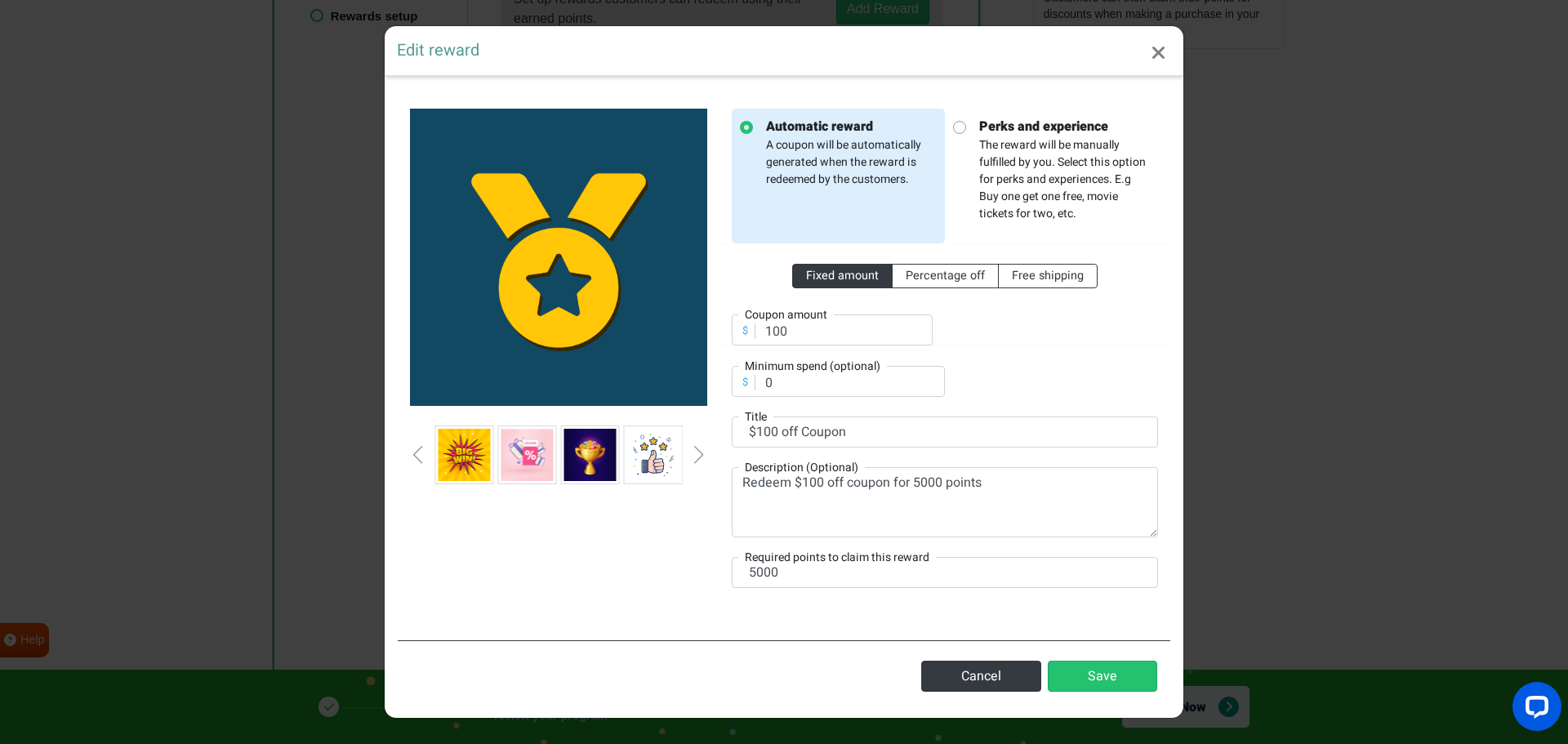
click at [463, 456] on img at bounding box center [464, 455] width 52 height 52
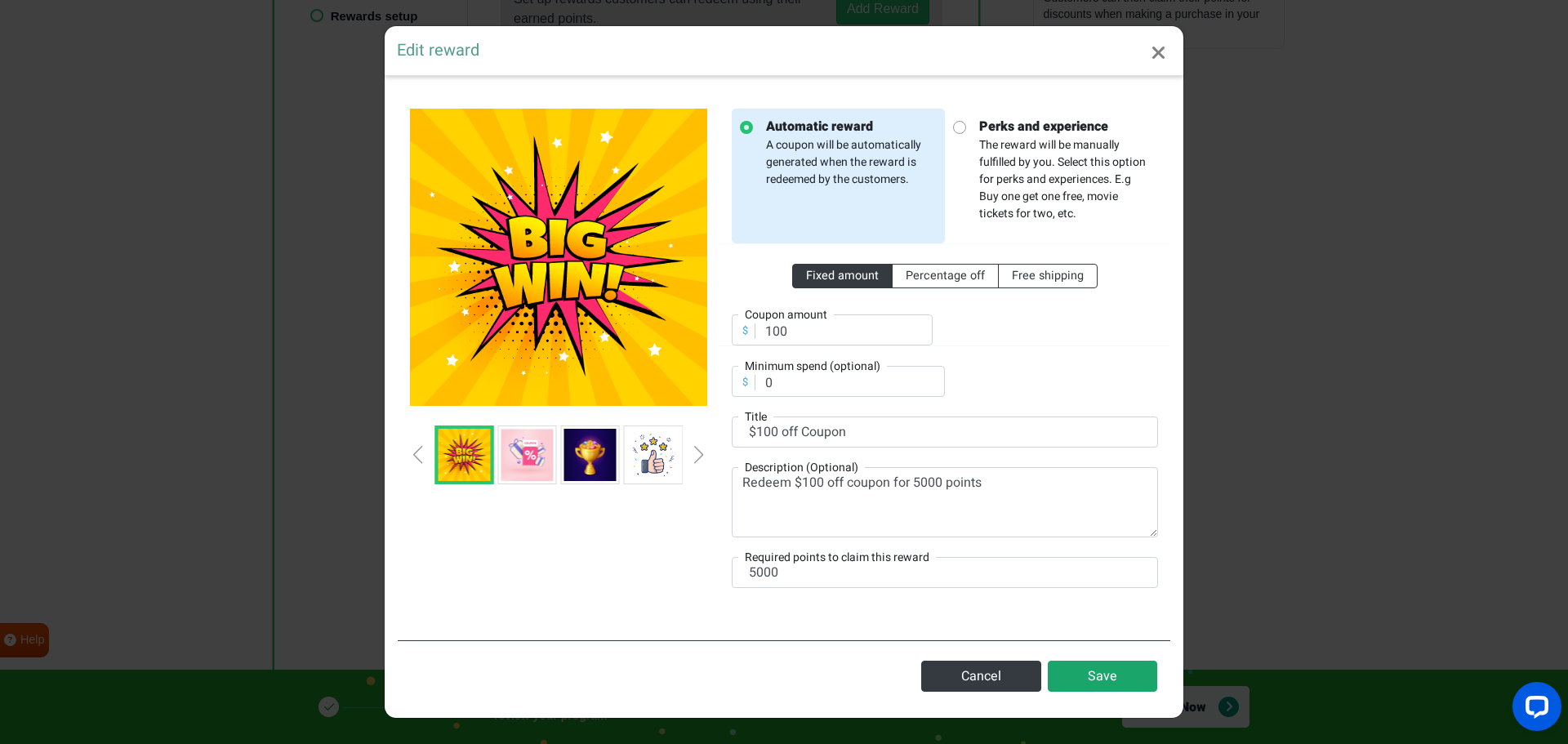
click at [1100, 677] on button "Save" at bounding box center [1102, 676] width 109 height 31
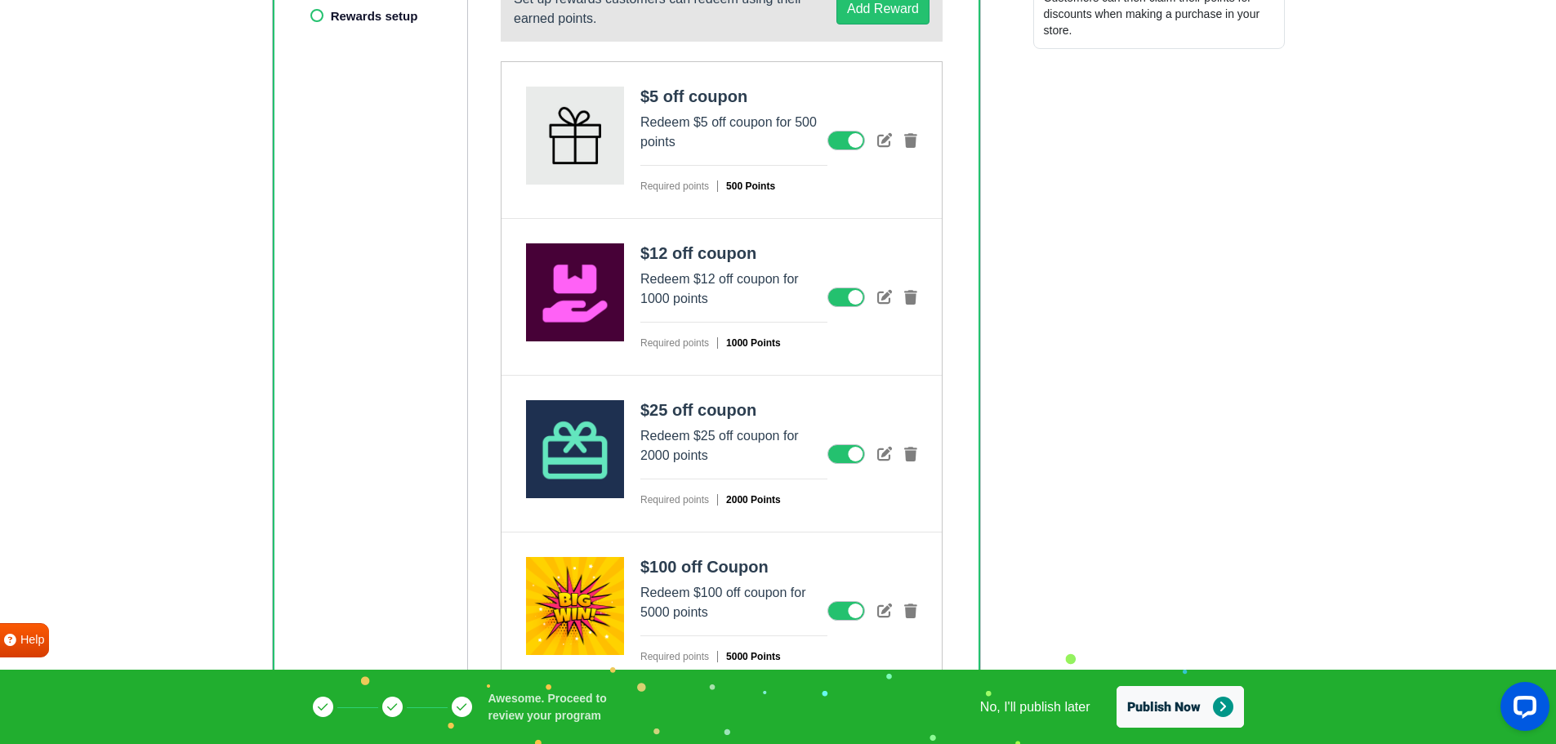
scroll to position [590, 0]
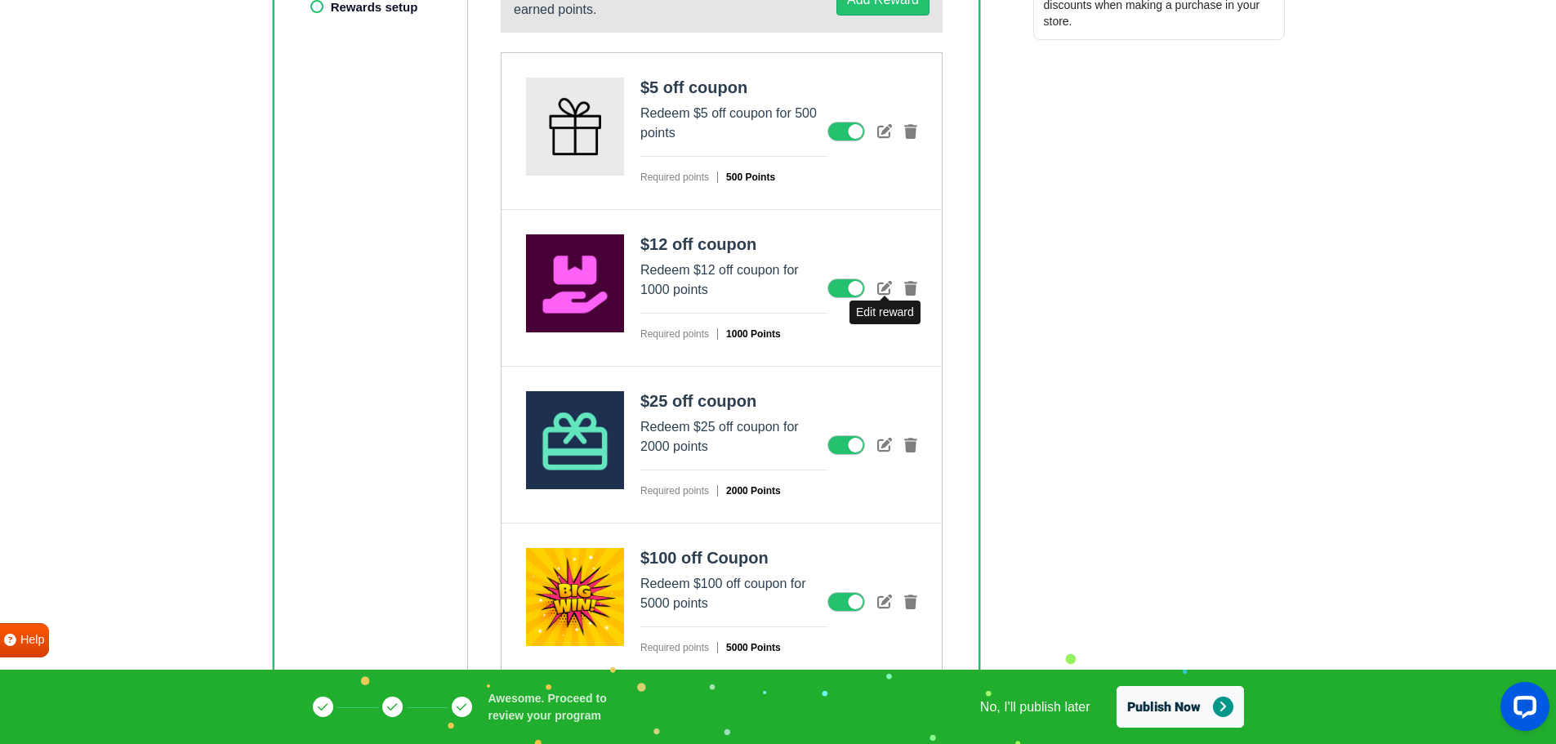
click at [883, 283] on icon at bounding box center [884, 287] width 15 height 15
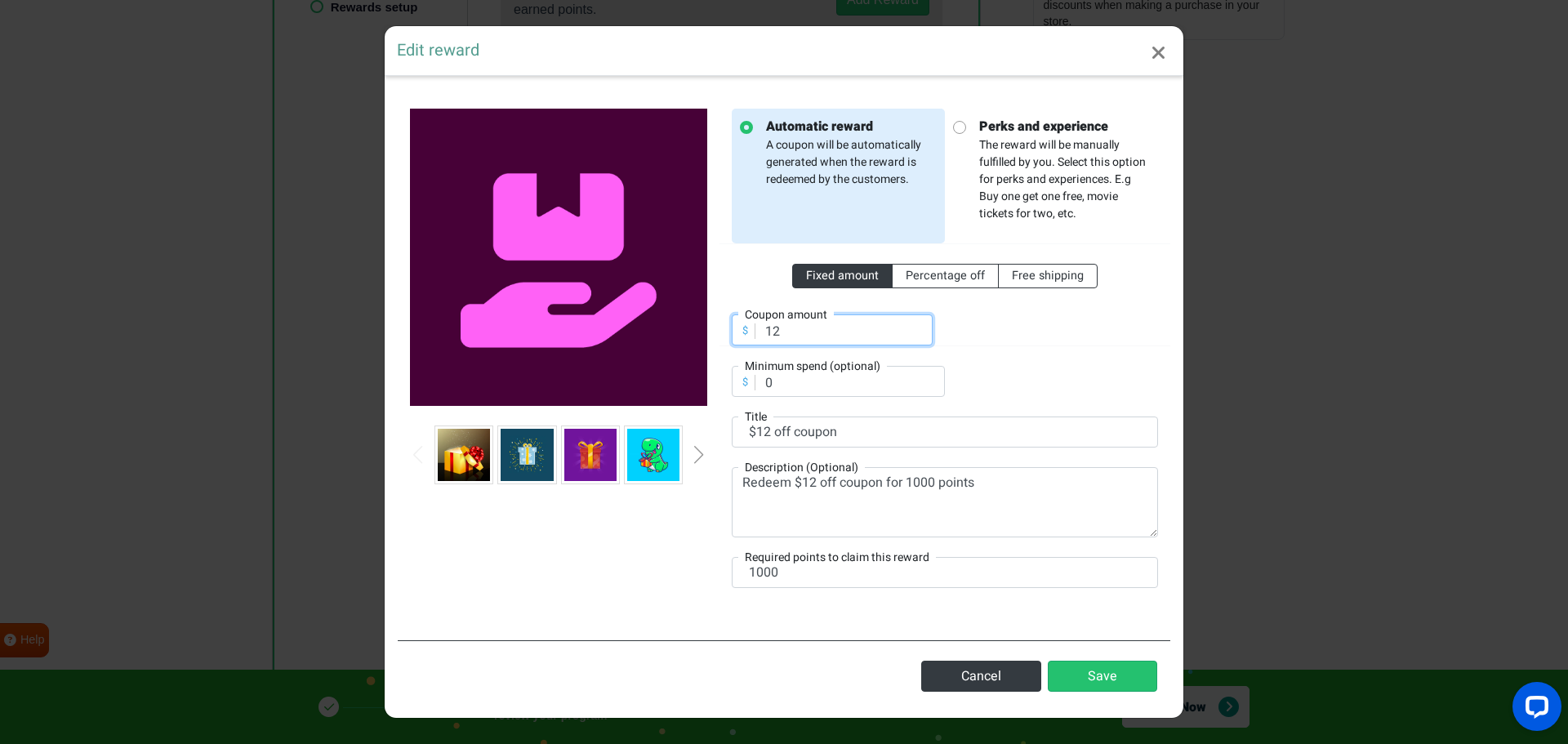
click at [803, 327] on input "12" at bounding box center [832, 329] width 201 height 31
type input "11"
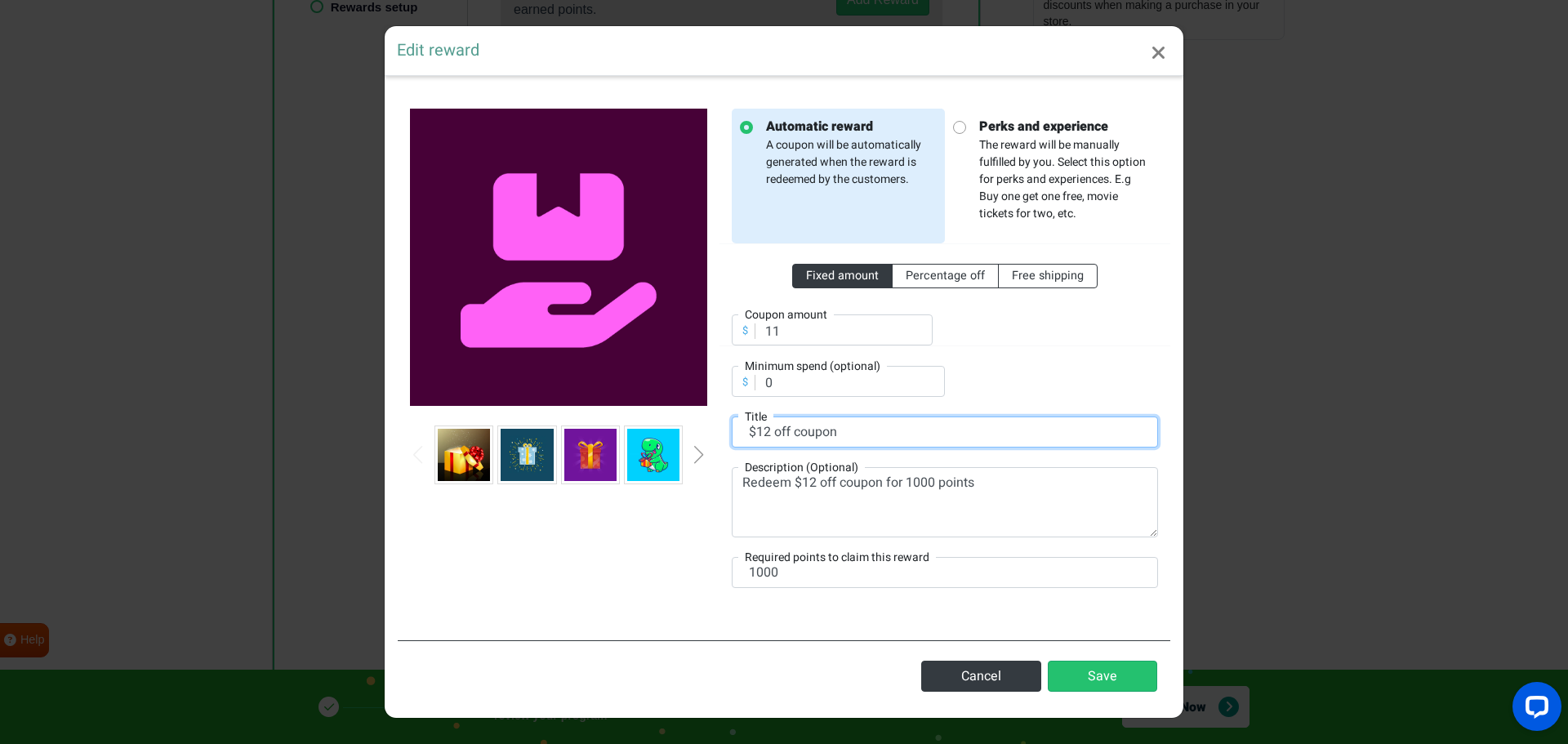
click at [774, 437] on input "$12 off coupon" at bounding box center [945, 432] width 426 height 31
type input "$11 off coupon"
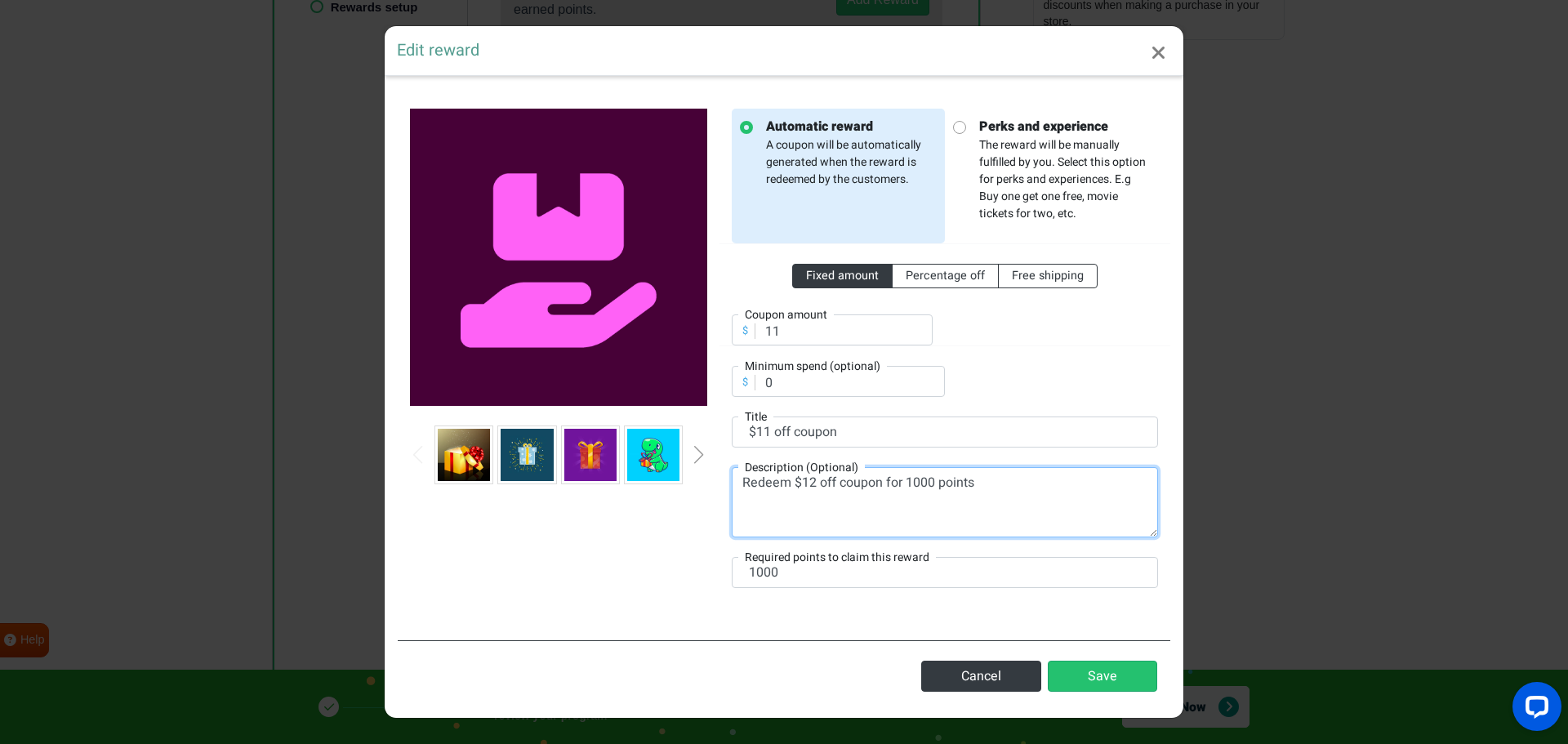
click at [813, 483] on textarea "Redeem $12 off coupon for 1000 points" at bounding box center [945, 502] width 426 height 70
type textarea "Redeem $11 off coupon for 1000 points"
click at [1089, 675] on button "Save" at bounding box center [1102, 676] width 109 height 31
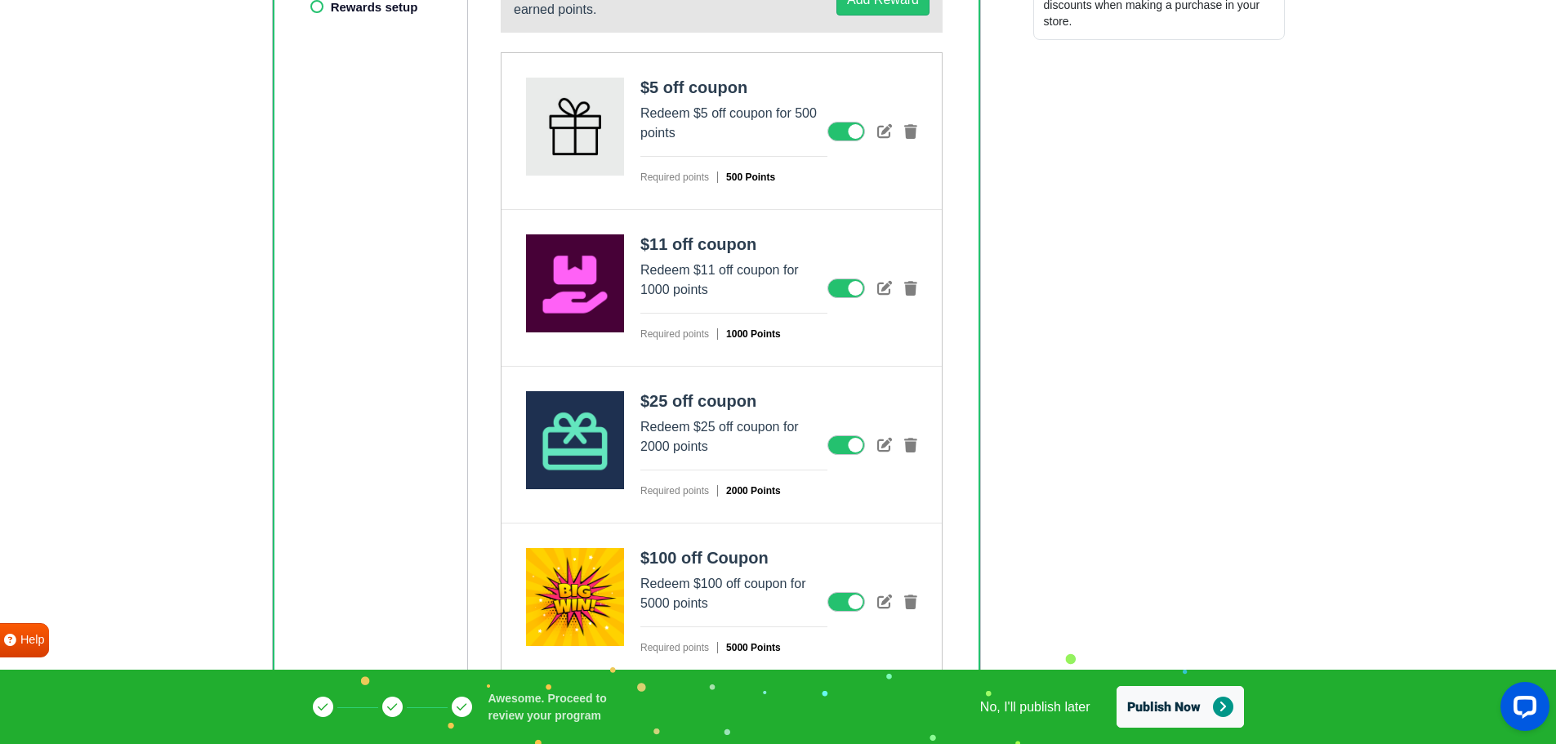
click at [1180, 354] on html "Gratisfaction WELCOME! Setup will only take a few minutes. Setup will only take…" at bounding box center [778, 77] width 1556 height 1334
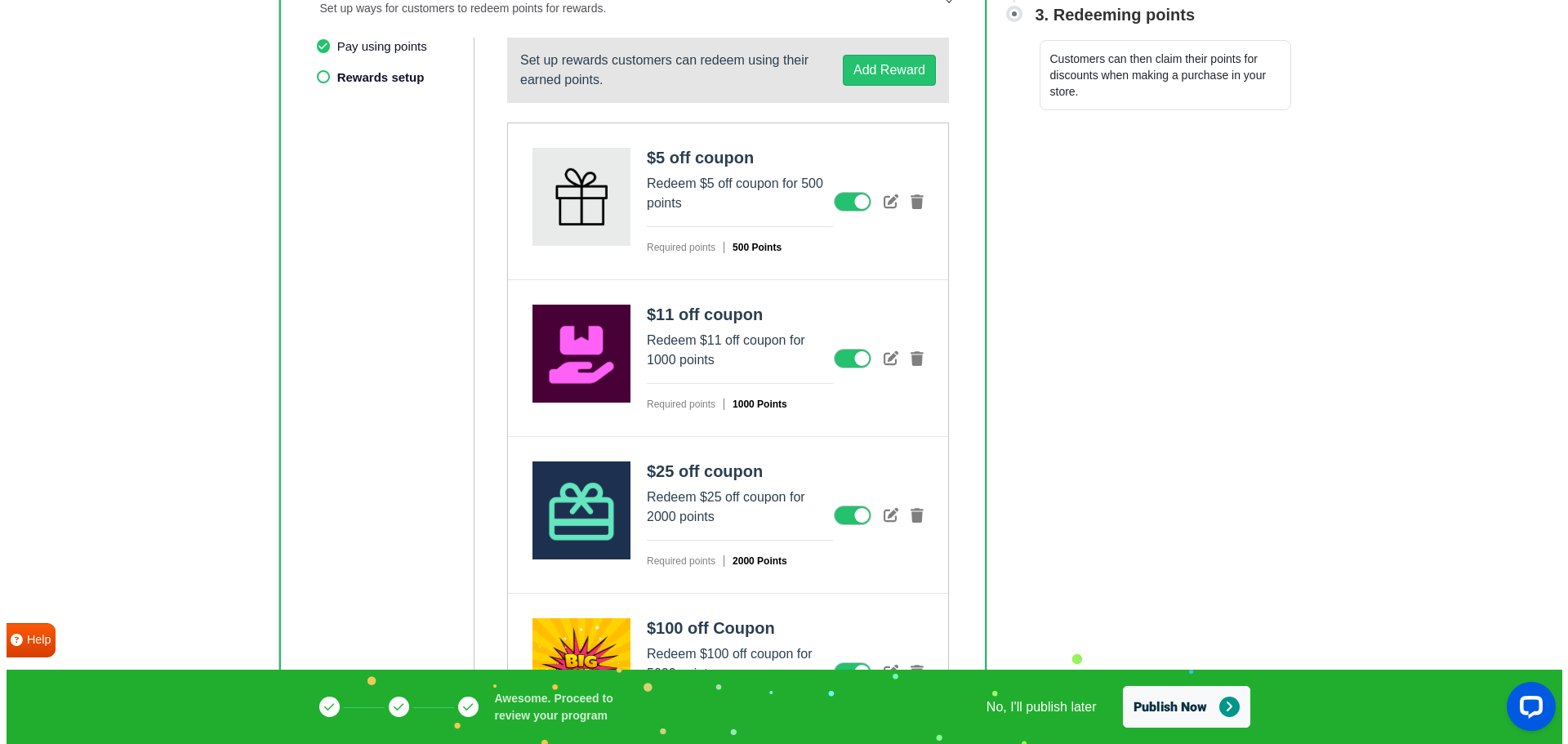
scroll to position [508, 0]
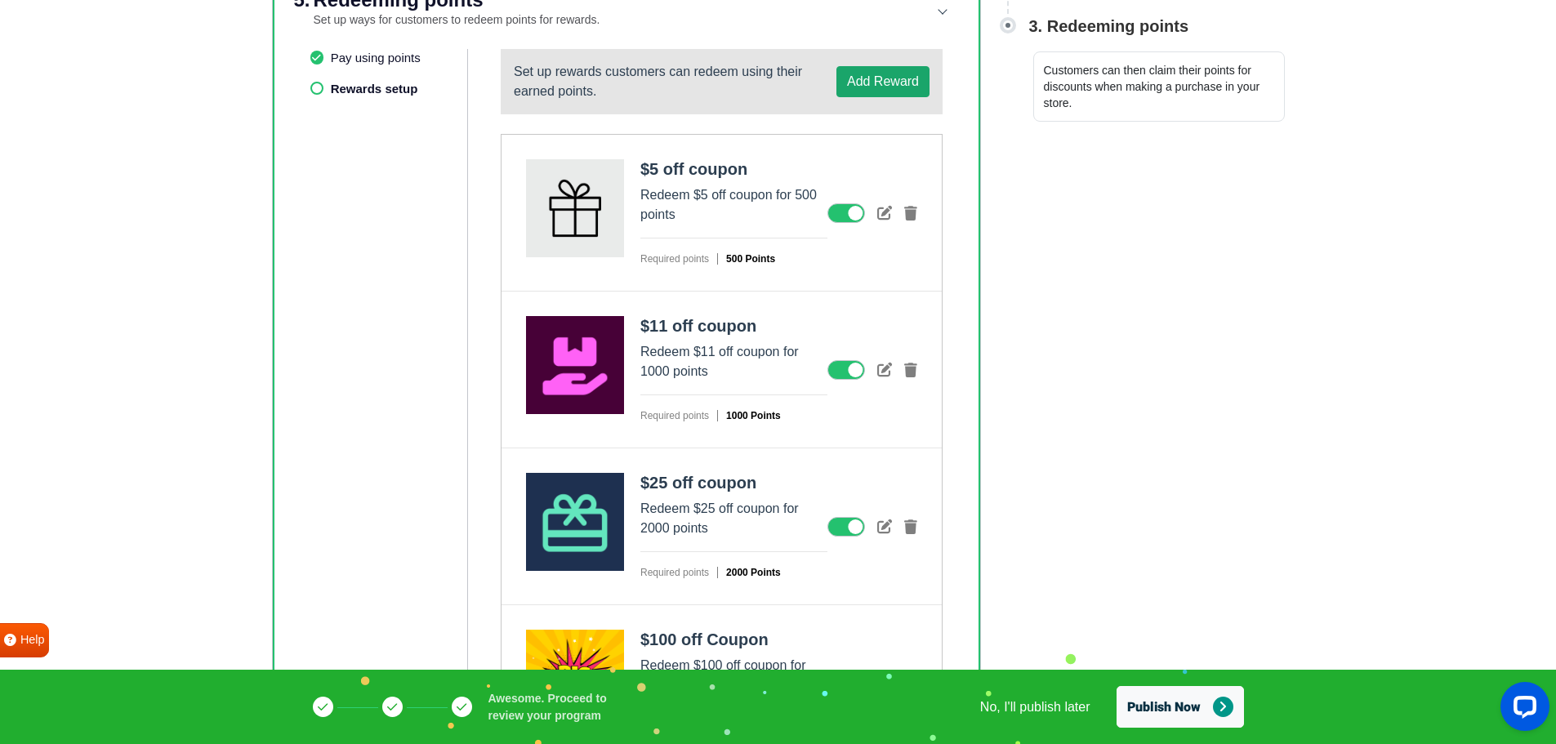
click at [888, 96] on button "Add Reward" at bounding box center [882, 81] width 93 height 31
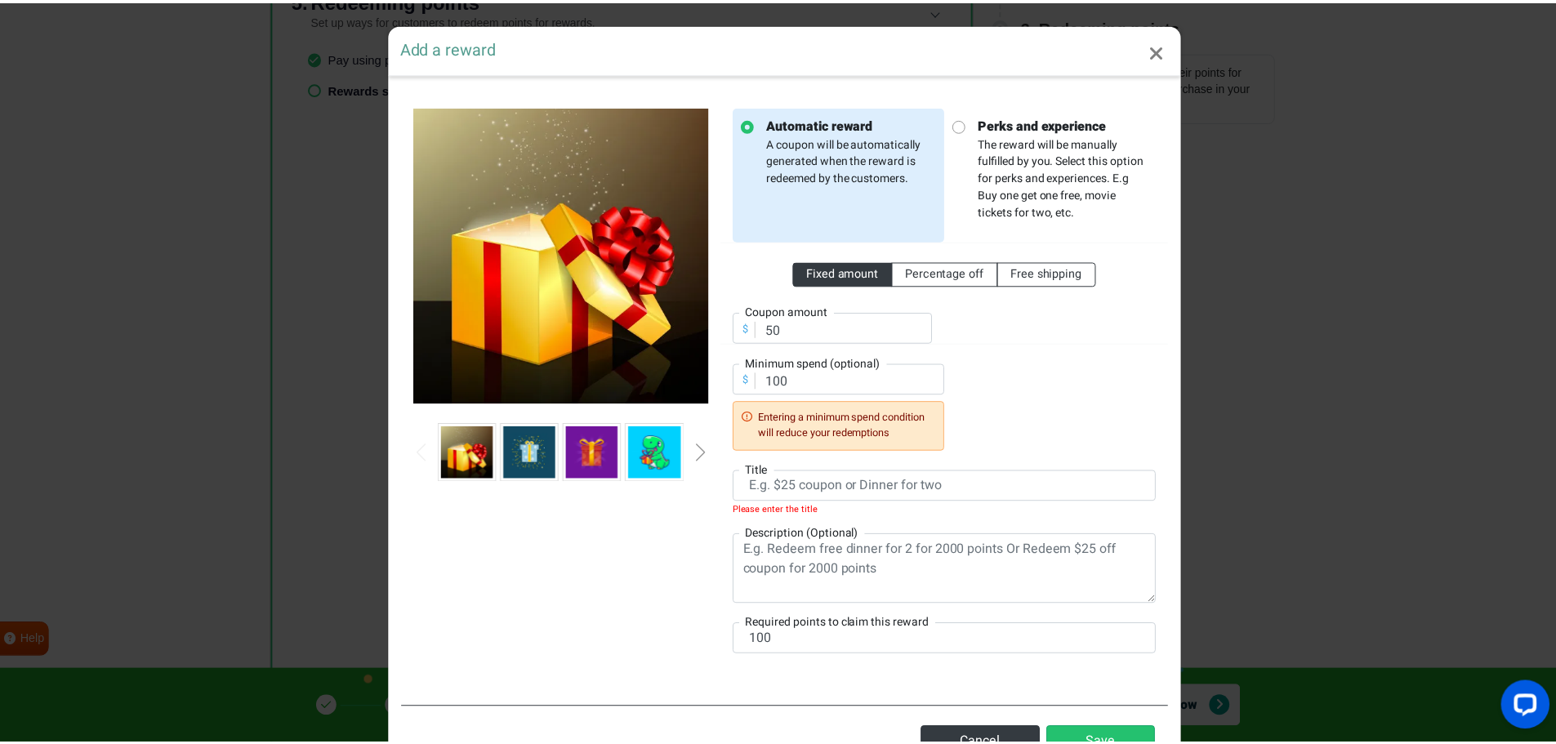
scroll to position [0, 0]
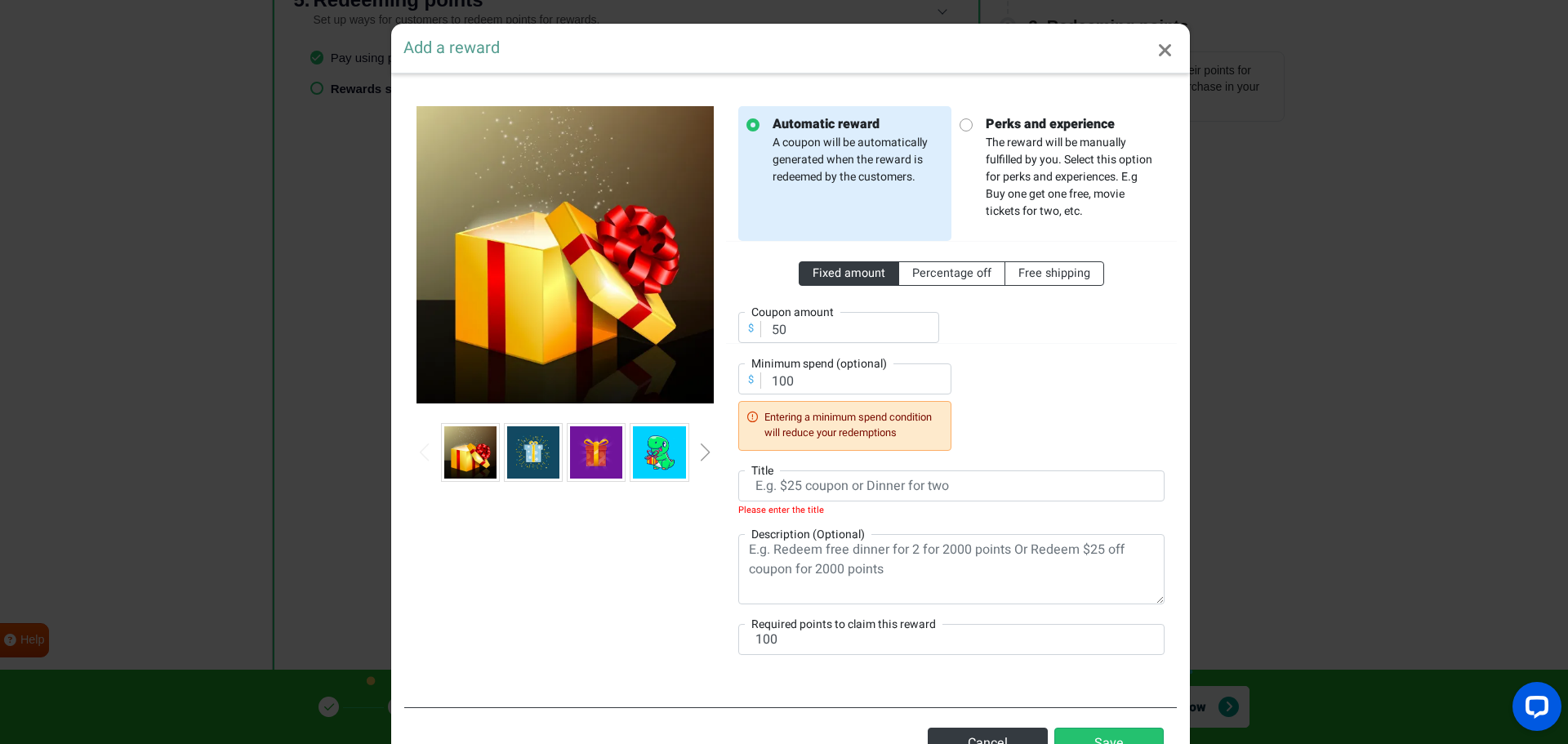
click at [650, 449] on img at bounding box center [659, 452] width 52 height 52
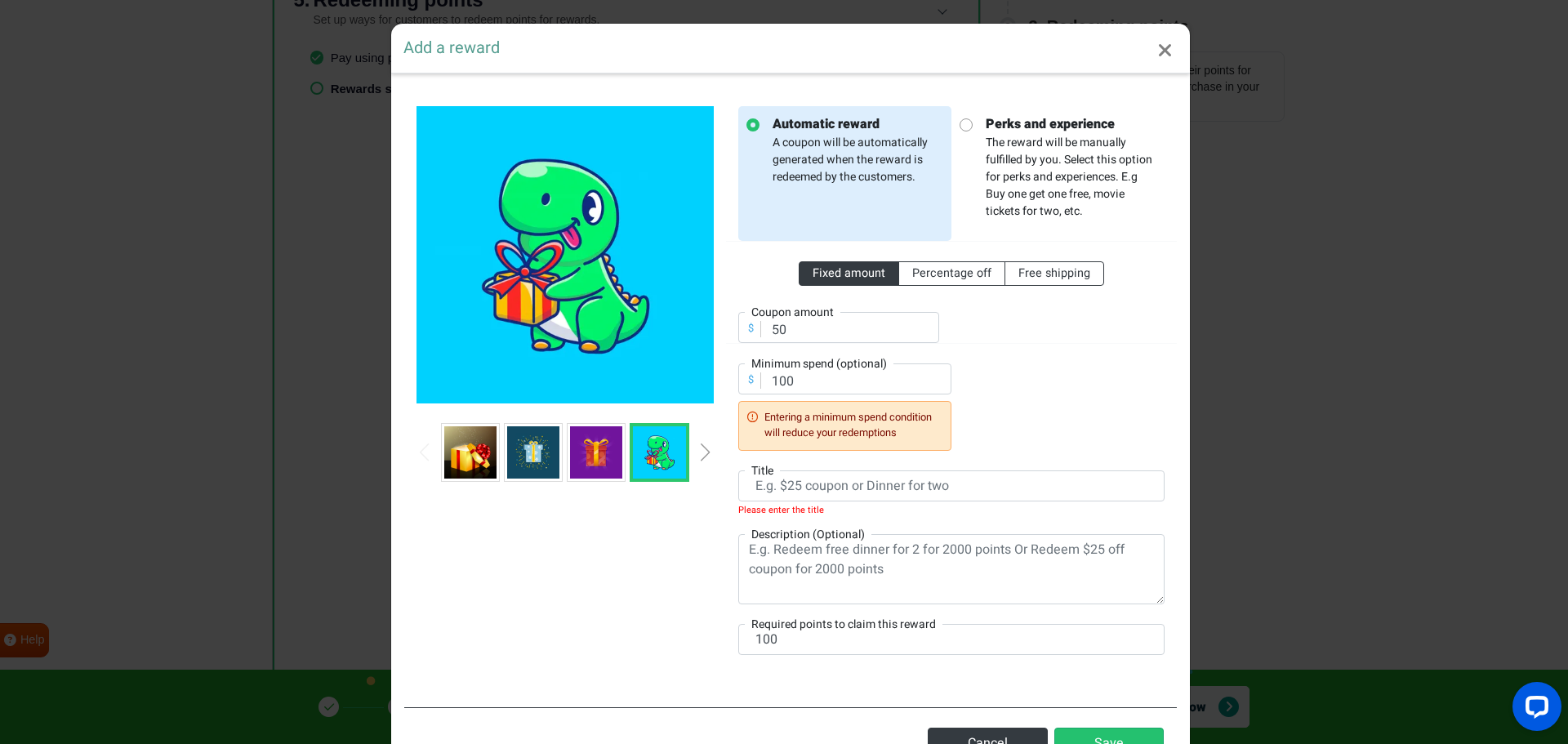
click at [702, 446] on div "Next slide" at bounding box center [706, 452] width 8 height 18
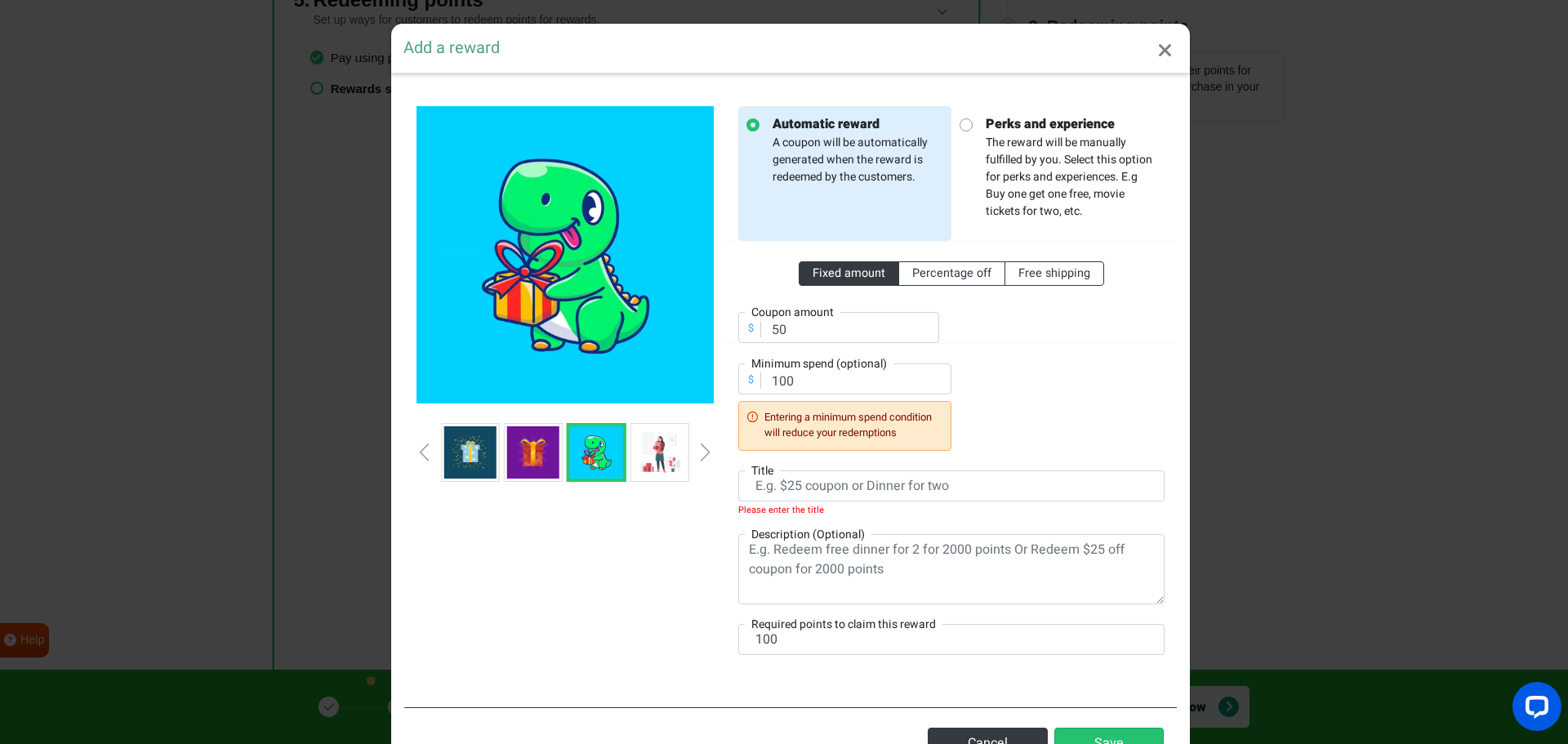
click at [687, 451] on div at bounding box center [565, 452] width 297 height 59
click at [702, 454] on div "Next slide" at bounding box center [706, 452] width 8 height 18
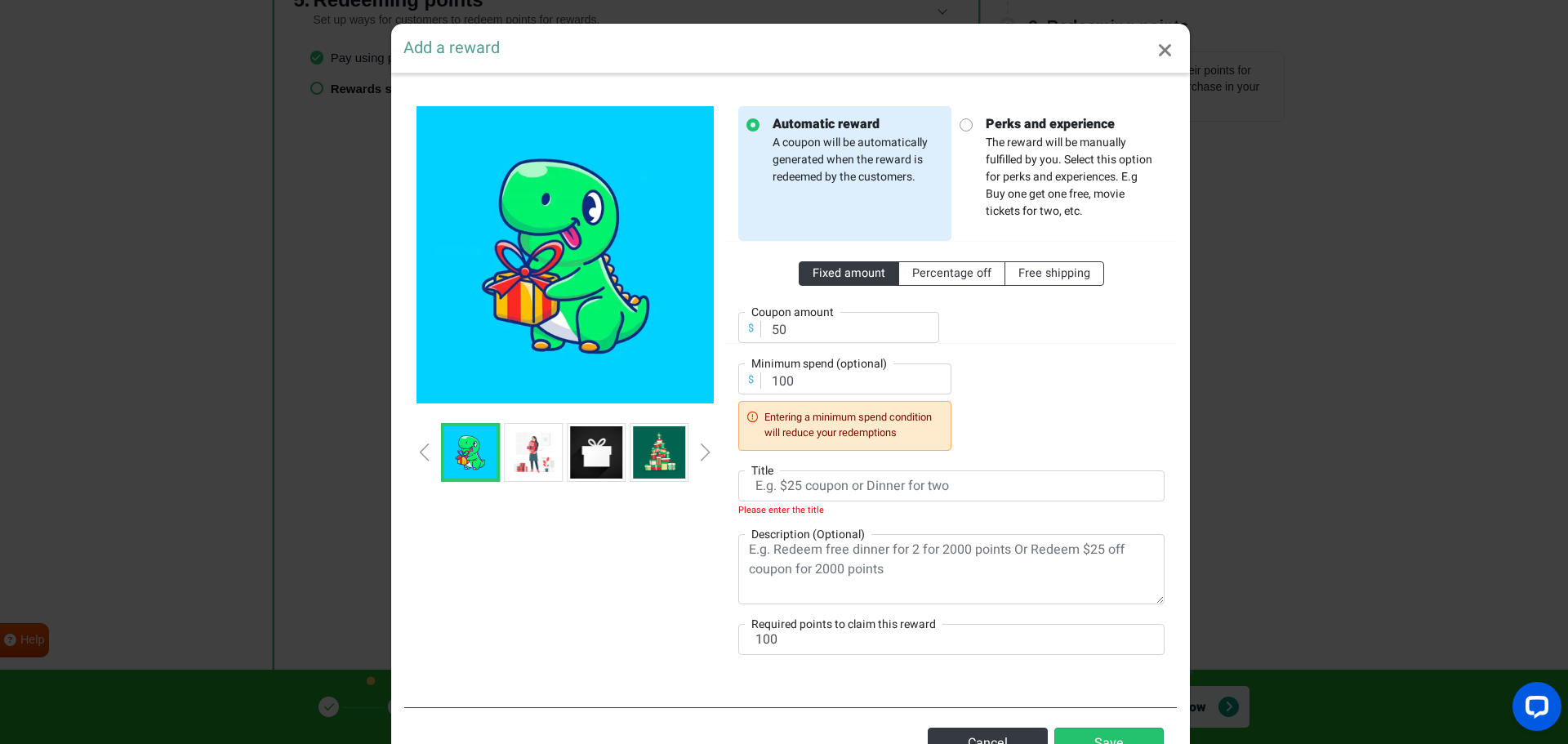
click at [702, 454] on div "Next slide" at bounding box center [706, 452] width 8 height 18
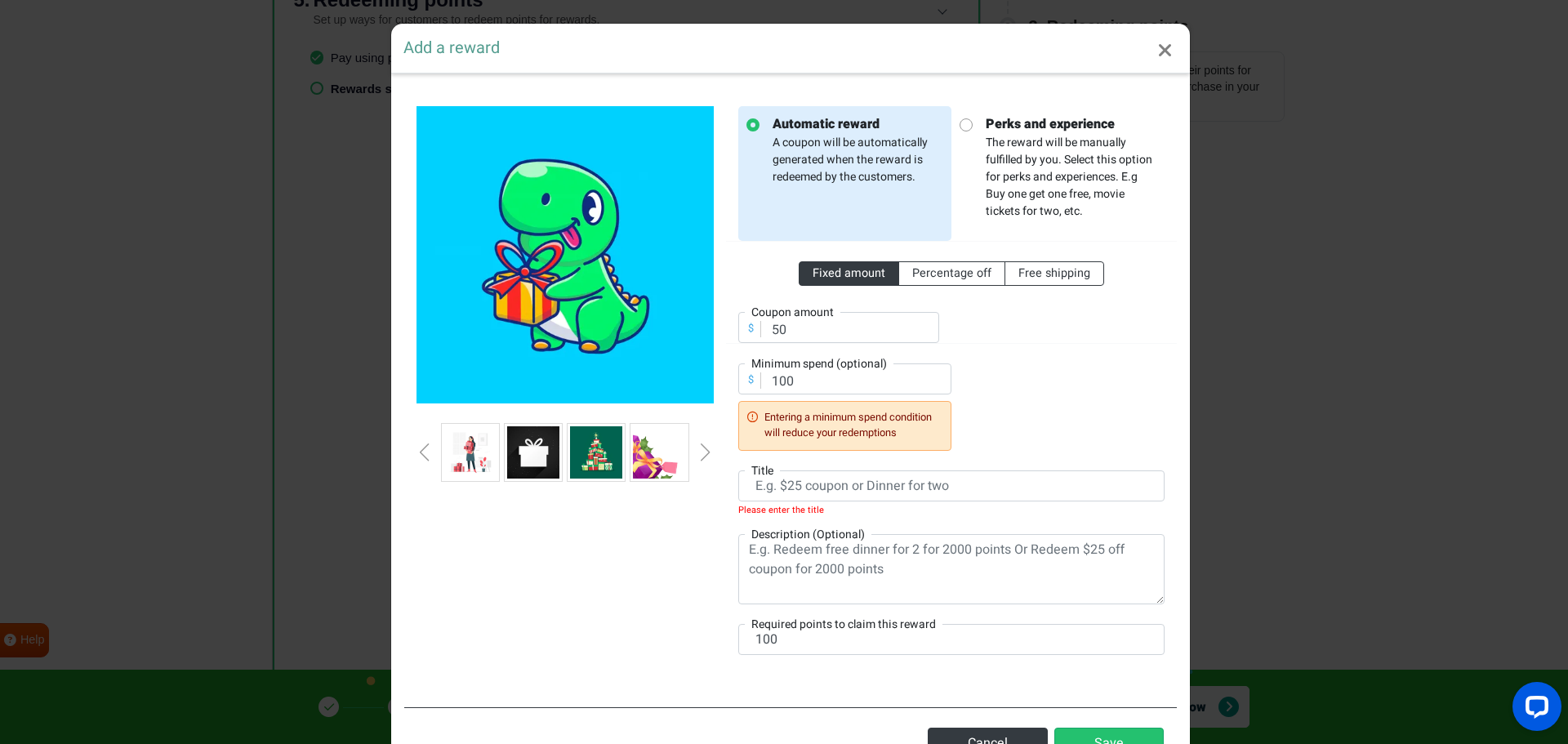
click at [702, 454] on div "Next slide" at bounding box center [706, 452] width 8 height 18
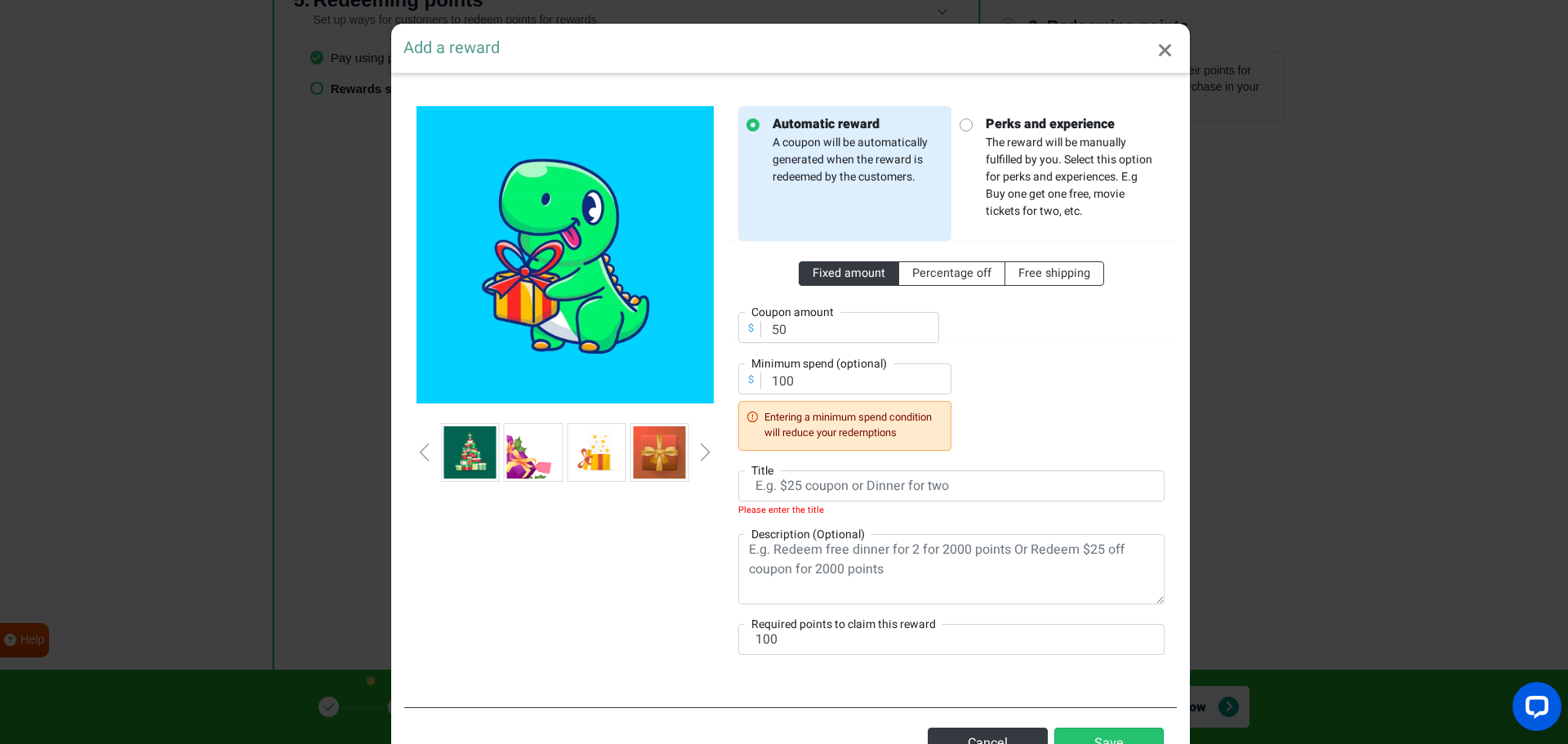
click at [702, 454] on div "Next slide" at bounding box center [706, 452] width 8 height 18
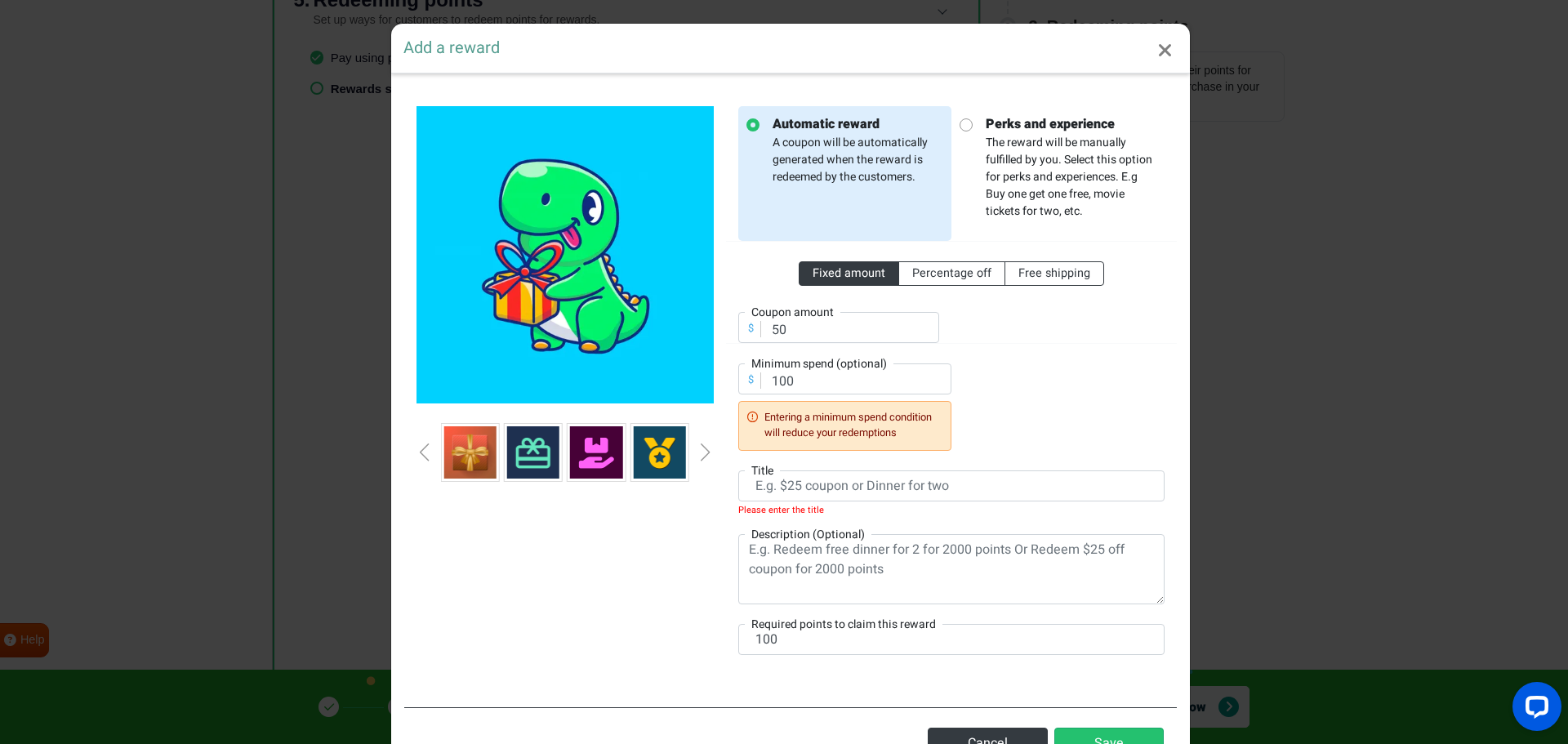
click at [702, 454] on div "Next slide" at bounding box center [706, 452] width 8 height 18
click at [394, 450] on div "Automatic reward A coupon will be automatically generated when the reward is re…" at bounding box center [790, 429] width 799 height 711
click at [409, 457] on div at bounding box center [565, 390] width 322 height 568
click at [425, 453] on div at bounding box center [565, 452] width 297 height 59
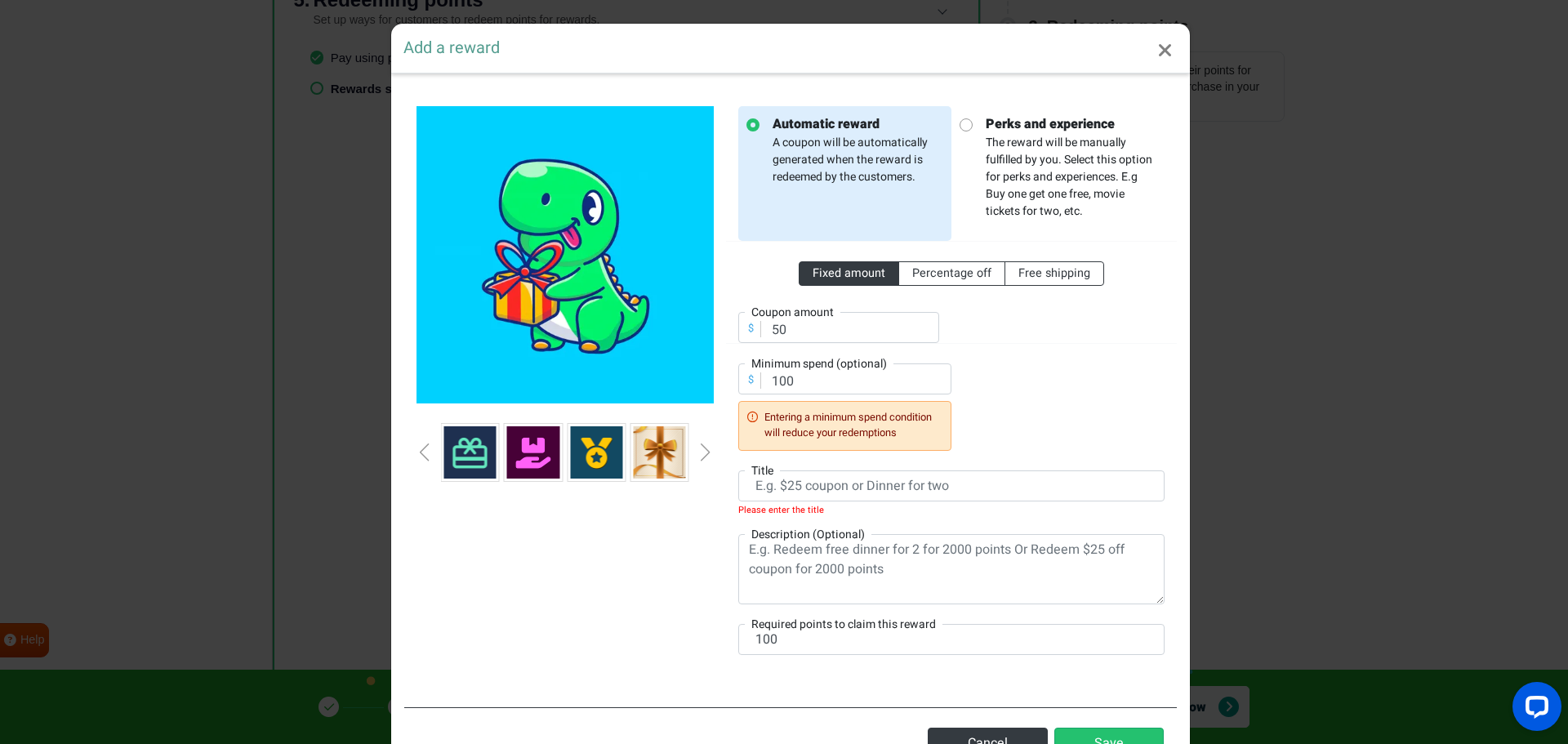
click at [421, 454] on div "Previous slide" at bounding box center [425, 452] width 8 height 18
click at [702, 452] on div "Next slide" at bounding box center [706, 452] width 8 height 18
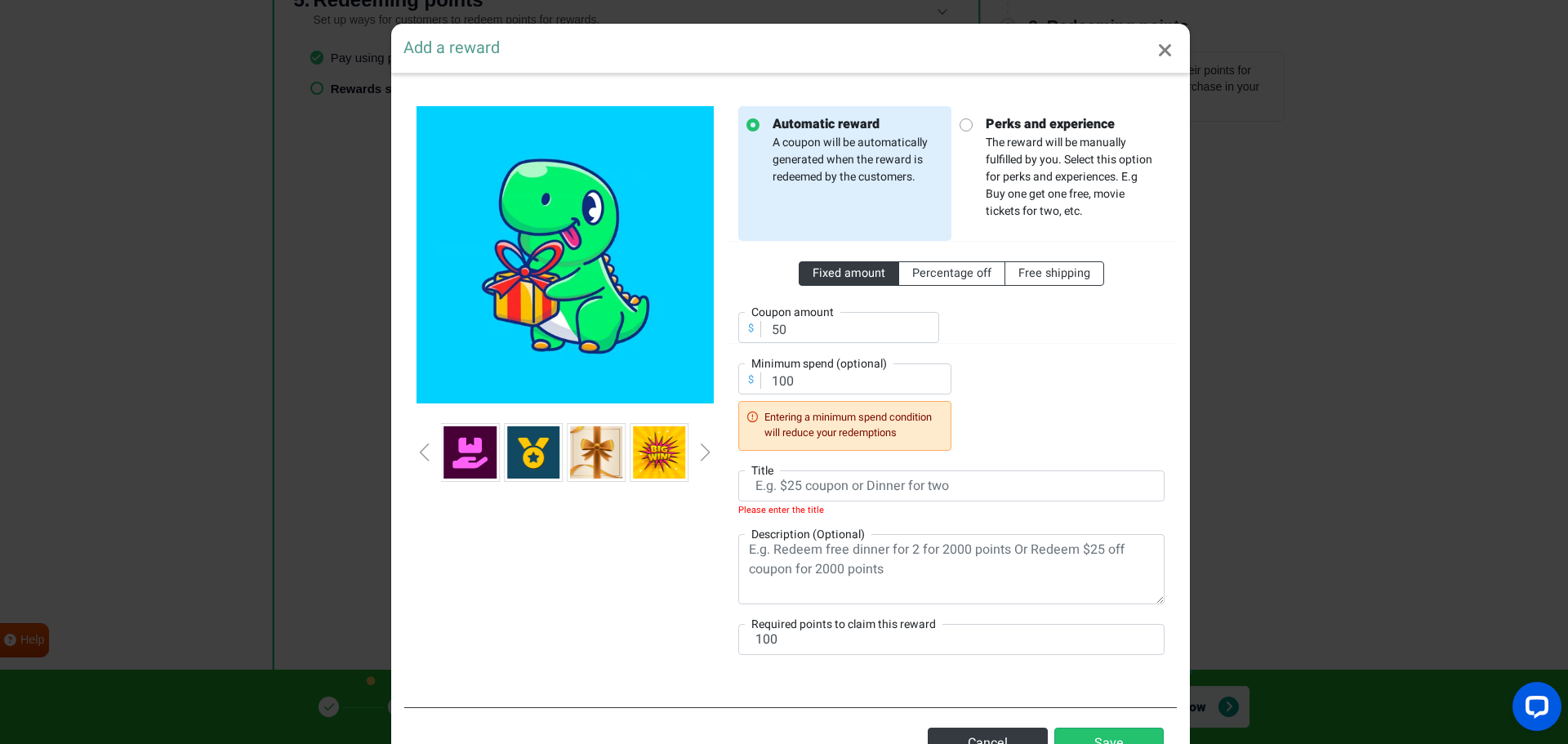
click at [702, 452] on div "Next slide" at bounding box center [706, 452] width 8 height 18
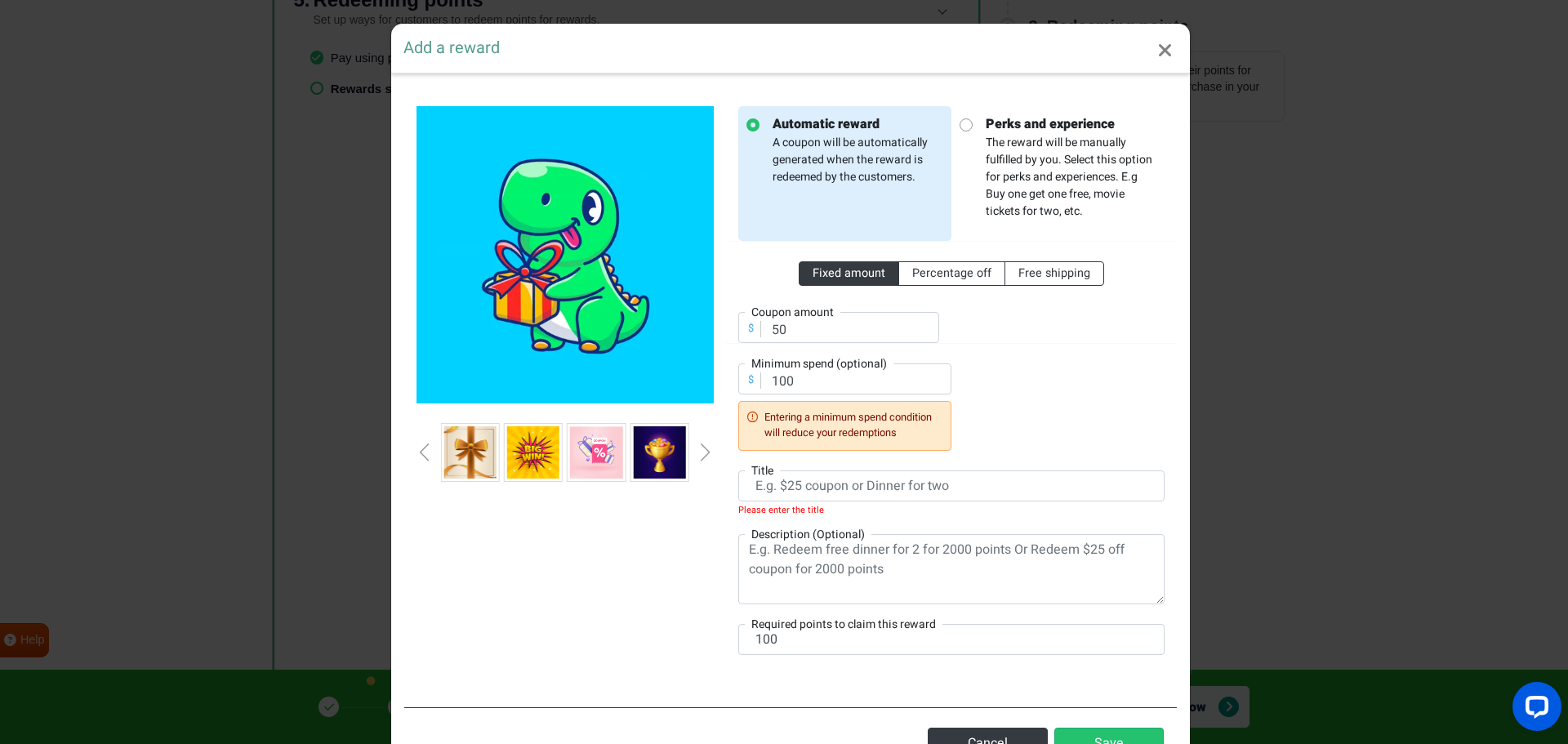
click at [519, 460] on img at bounding box center [533, 452] width 52 height 52
click at [583, 451] on img at bounding box center [596, 452] width 52 height 52
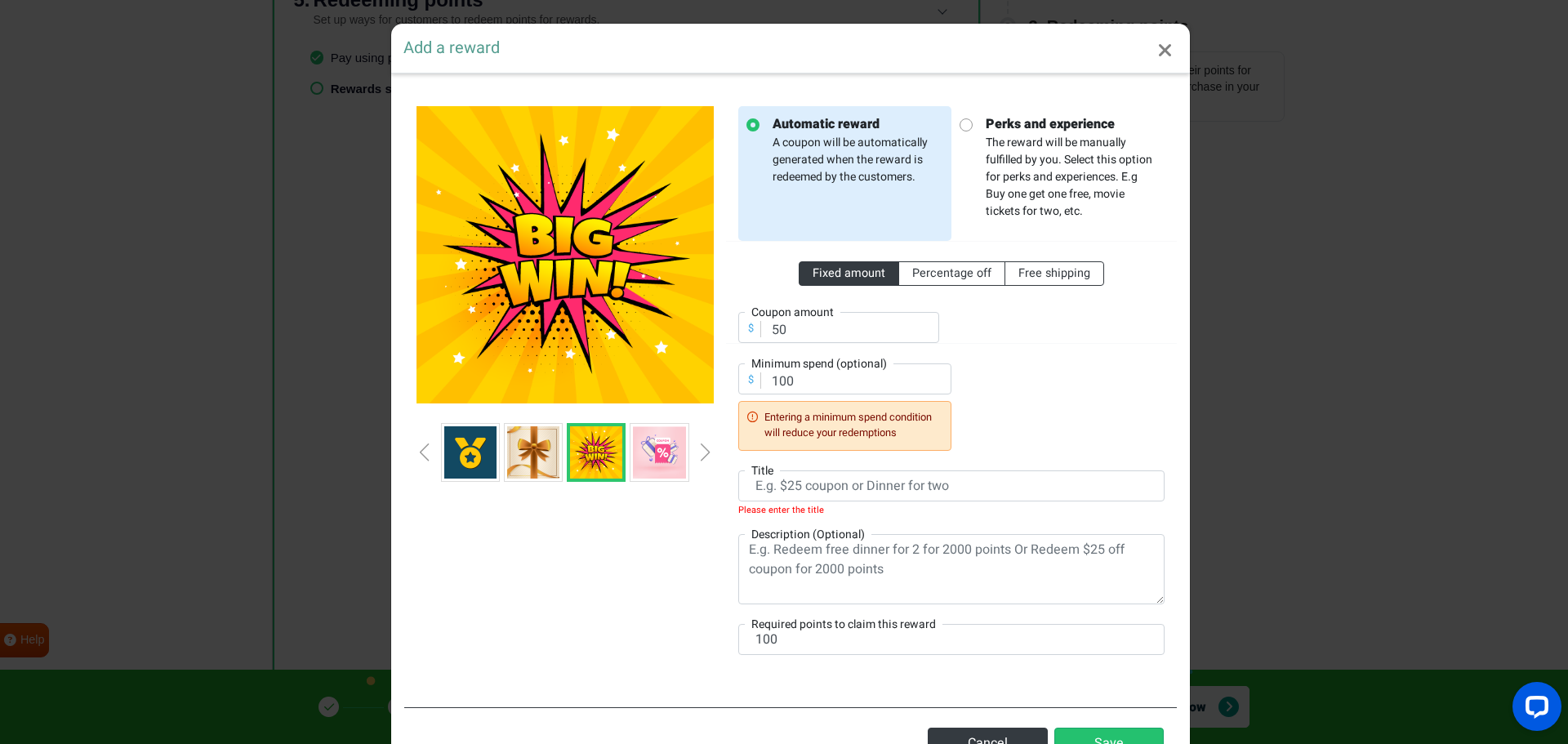
click at [1062, 166] on p "Perks and experience The reward will be manually fulfilled by you. Select this …" at bounding box center [1065, 166] width 184 height 105
radio input "false"
radio input "true"
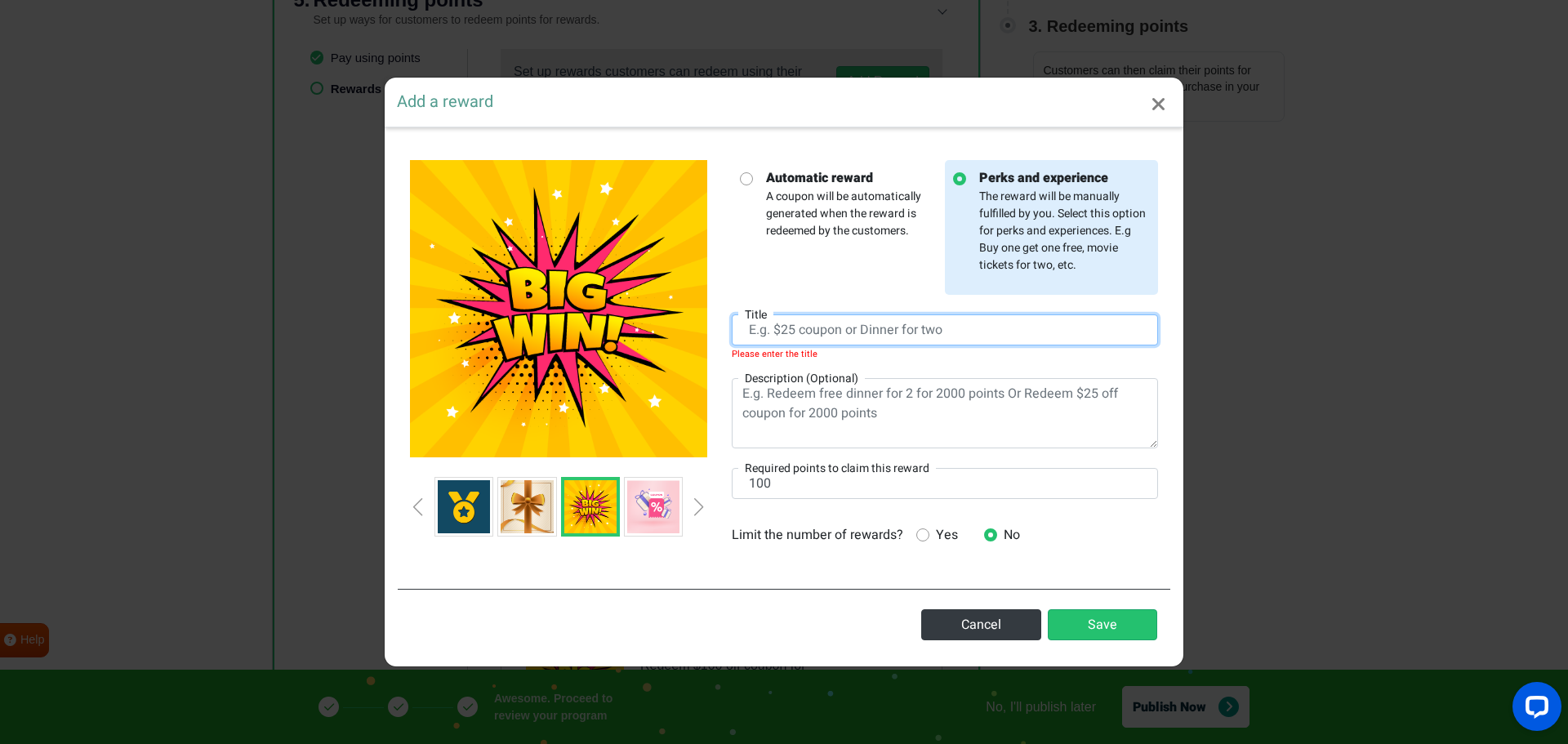
click at [843, 334] on input "text" at bounding box center [945, 329] width 426 height 31
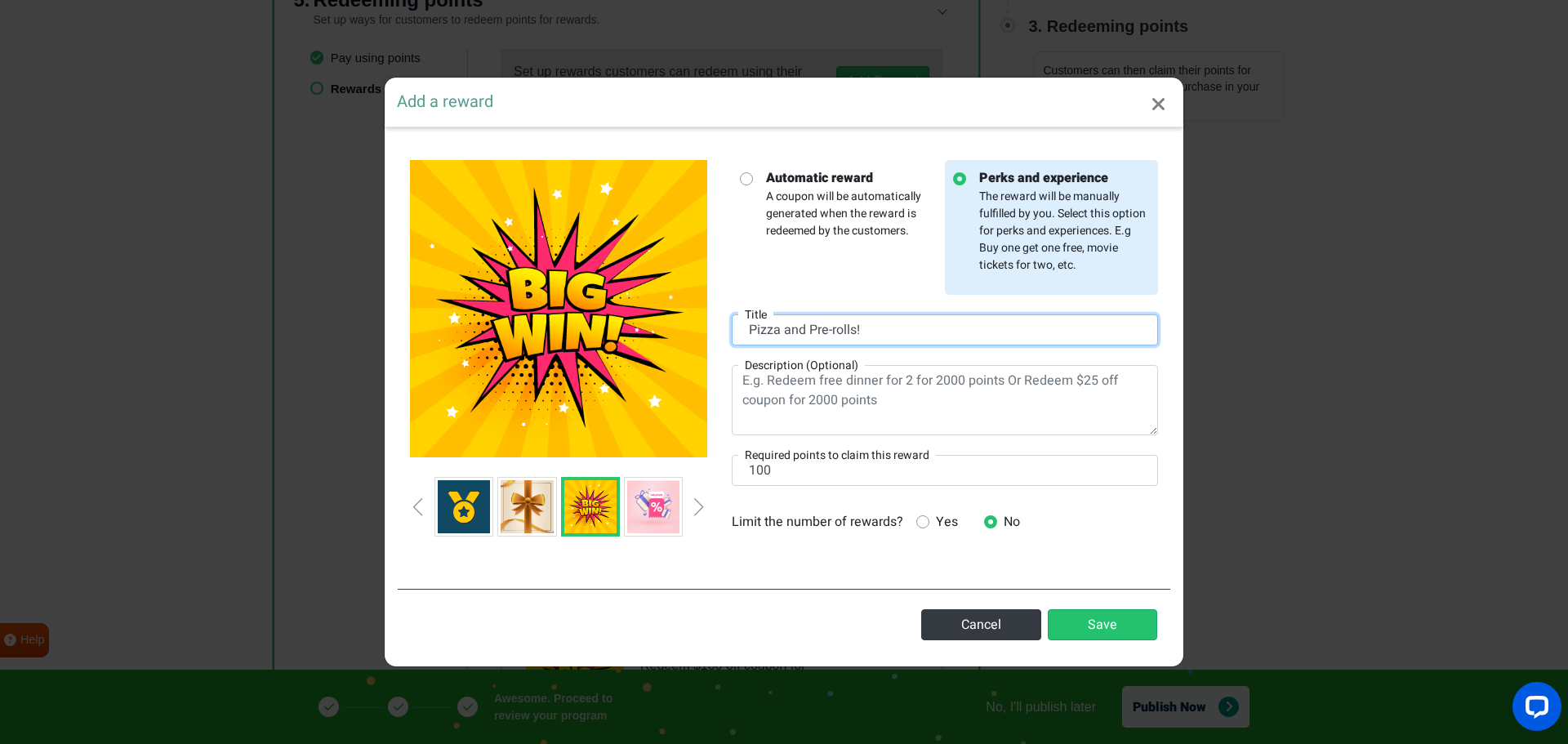
type input "Pizza and Pre-rolls!"
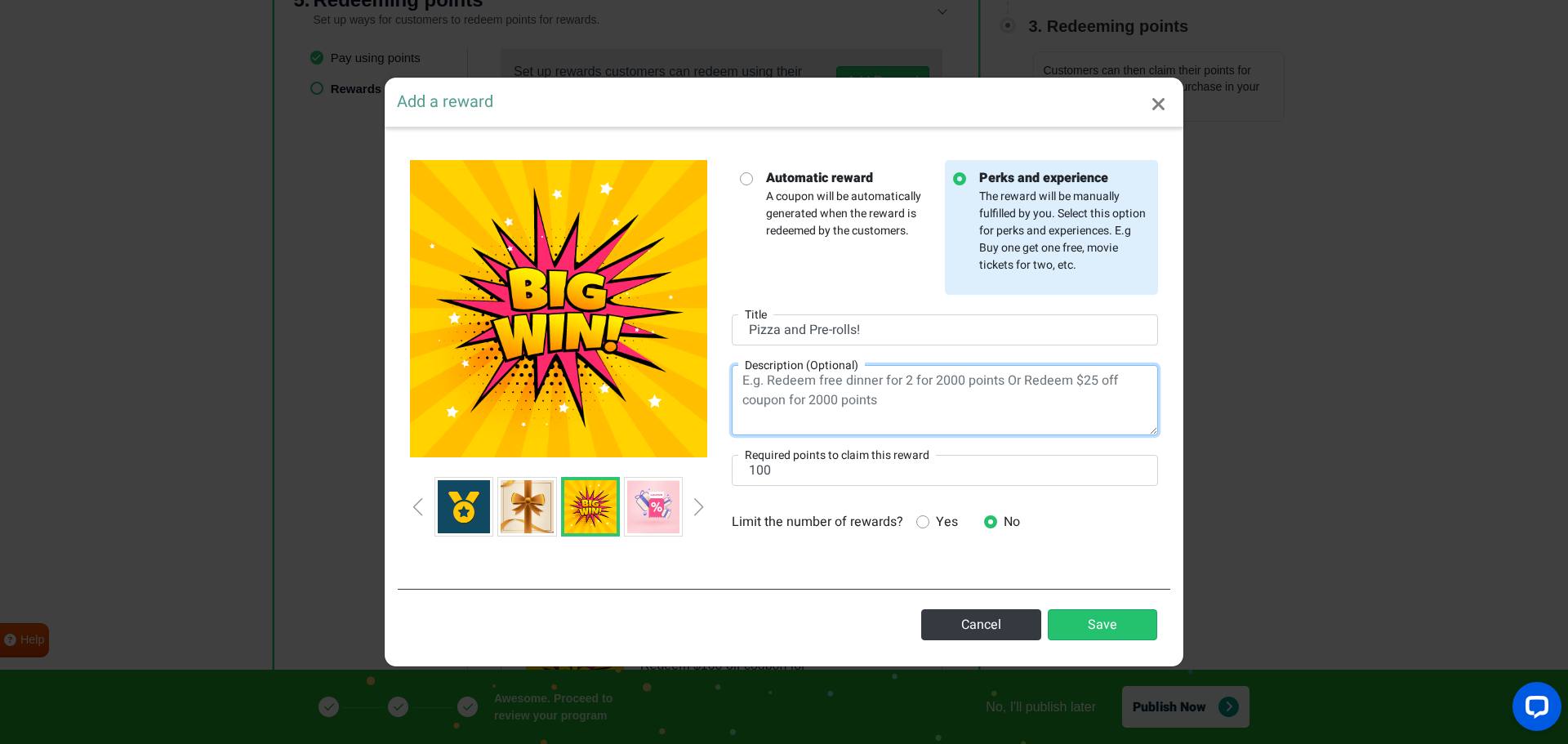
click at [858, 385] on textarea at bounding box center [945, 400] width 426 height 70
type textarea "Come have lunch with Boss and the crew! Good Pizza, Good Smoke, Good Times!"
click at [924, 521] on icon at bounding box center [922, 521] width 13 height 13
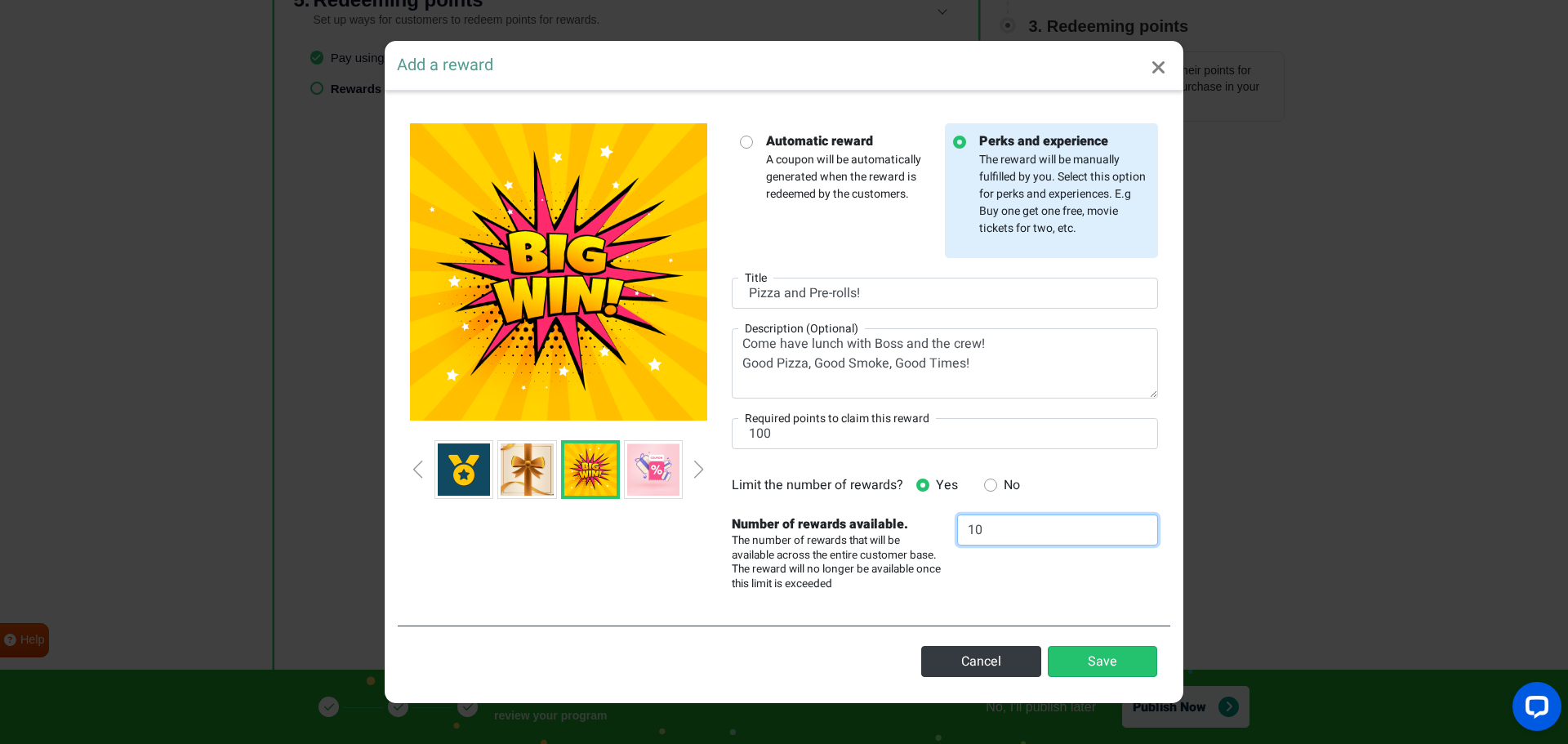
drag, startPoint x: 996, startPoint y: 535, endPoint x: 929, endPoint y: 541, distance: 67.3
click at [929, 541] on div "Limit the number of rewards? Yes No Number of rewards available. The number of …" at bounding box center [945, 531] width 451 height 124
type input "5"
click at [1098, 586] on div "5" at bounding box center [1057, 554] width 225 height 78
drag, startPoint x: 798, startPoint y: 442, endPoint x: 714, endPoint y: 439, distance: 84.2
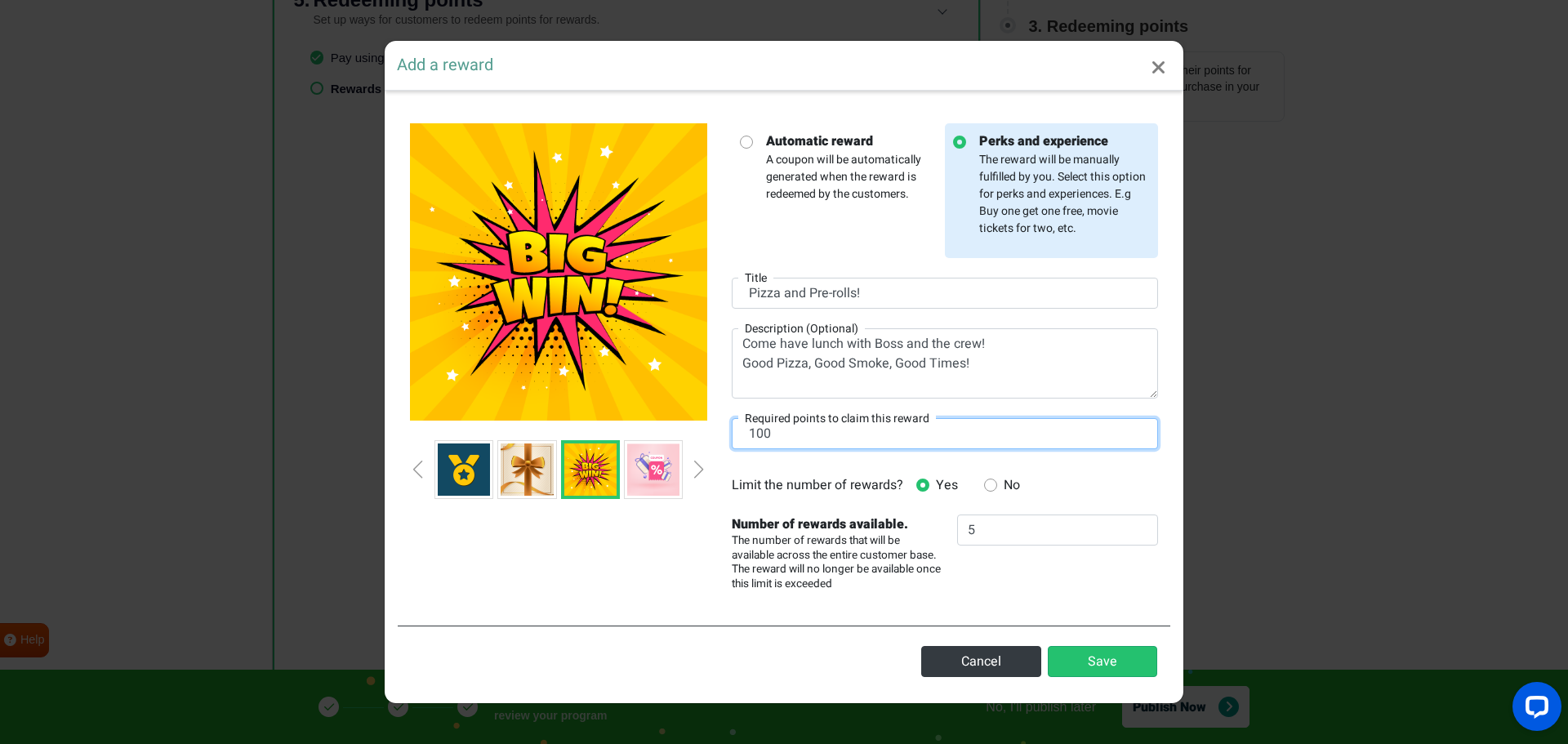
click at [714, 439] on div "Automatic reward A coupon will be automatically generated when the reward is re…" at bounding box center [784, 358] width 773 height 509
type input "5000"
click at [774, 510] on div "Limit the number of rewards? Yes No Number of rewards available. The number of …" at bounding box center [945, 531] width 451 height 124
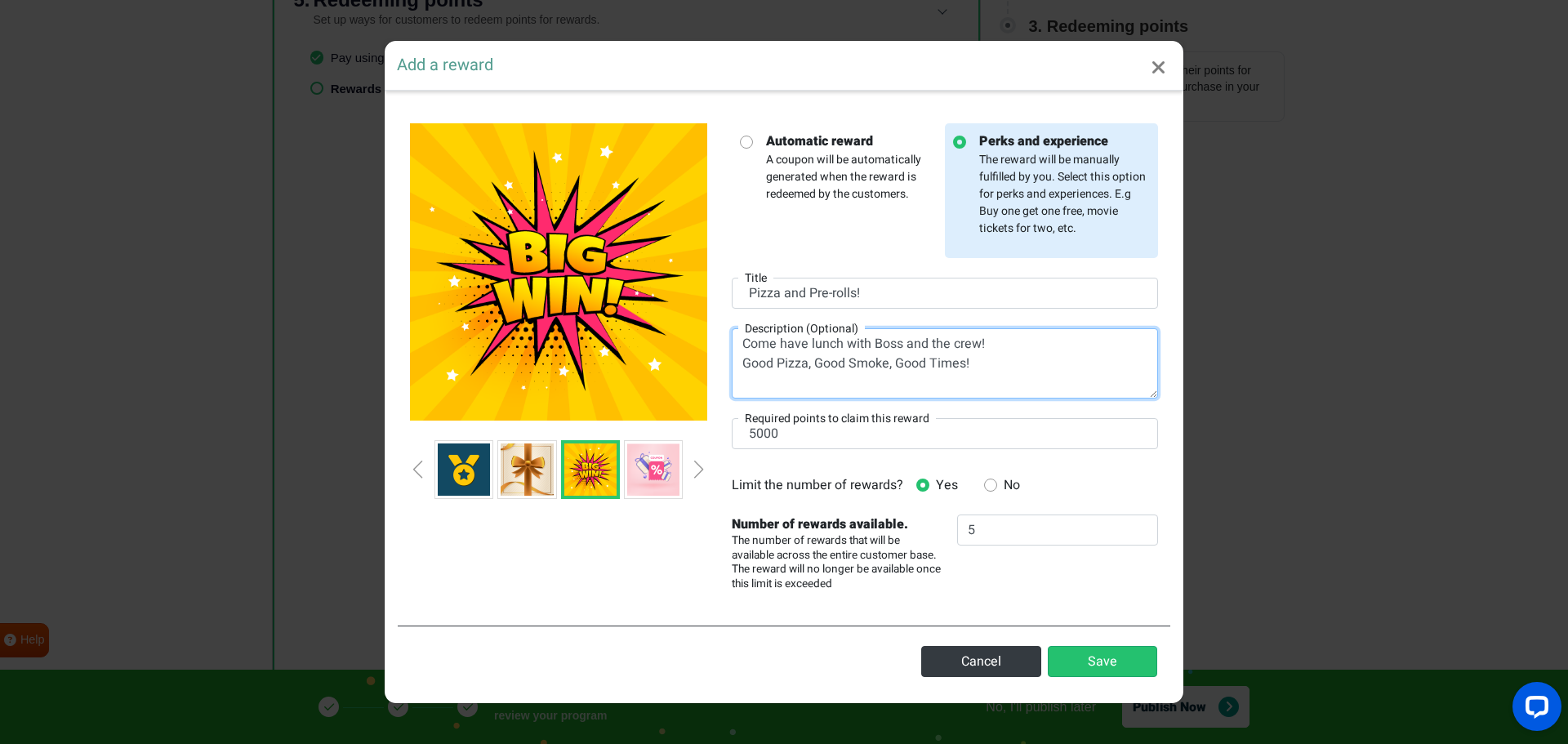
click at [897, 385] on textarea "Come have lunch with Boss and the crew! Good Pizza, Good Smoke, Good Times!" at bounding box center [945, 363] width 426 height 70
click at [975, 366] on textarea "Come have lunch with Boss and the crew! Good Pizza, Good Smoke, Good Times!" at bounding box center [945, 363] width 426 height 70
click at [973, 390] on textarea "Come have lunch with Boss and the crew! Good Pizza, Good Smoke, Good Times! (Wi…" at bounding box center [945, 363] width 426 height 70
click at [931, 388] on textarea "Come have lunch with Boss and the crew! Good Pizza, Good Smoke, Good Times! (Wi…" at bounding box center [945, 363] width 426 height 70
click at [948, 377] on textarea "Come have lunch with Boss and the crew! Good Pizza, Good Smoke, Good Times! (Wi…" at bounding box center [945, 363] width 426 height 70
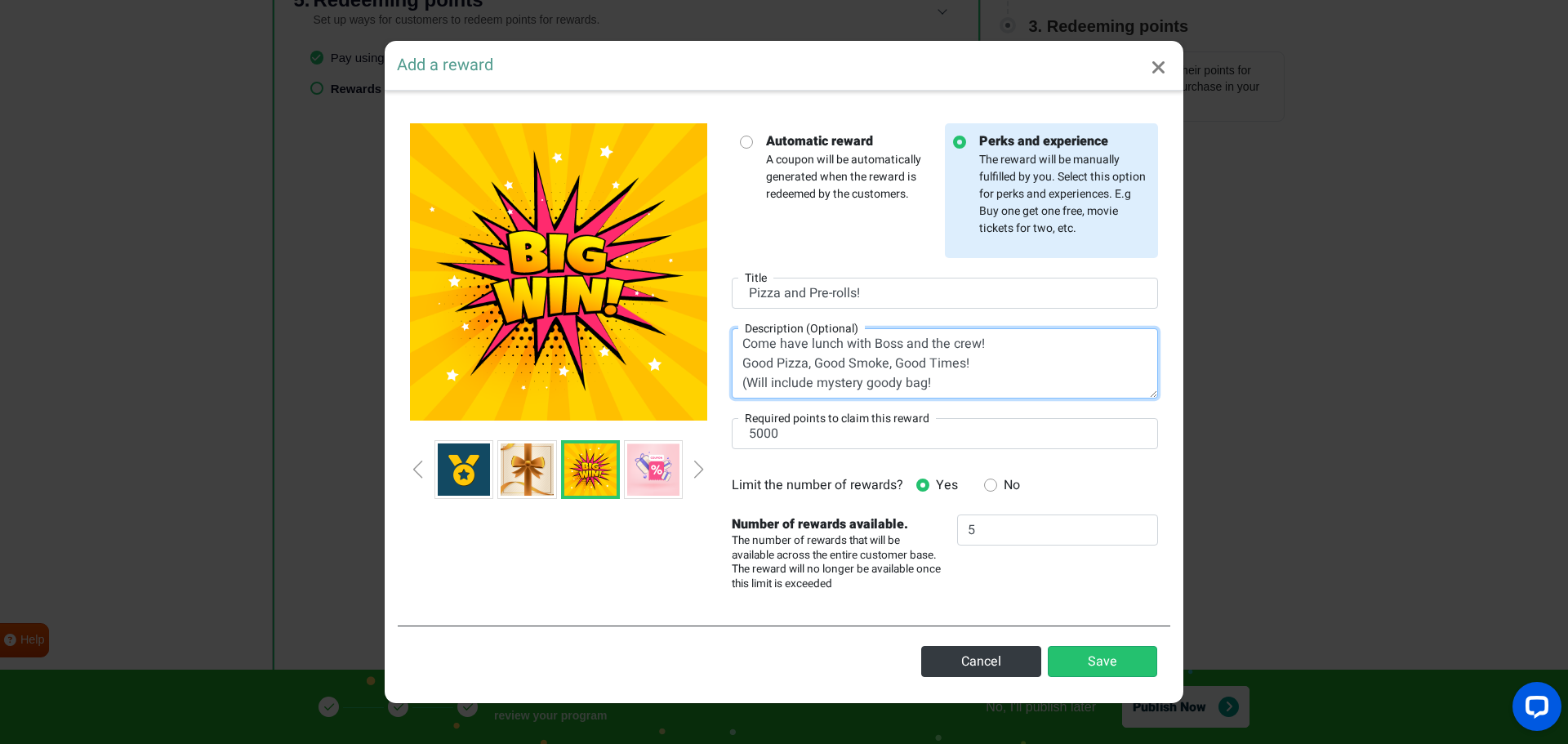
click at [745, 388] on textarea "Come have lunch with Boss and the crew! Good Pizza, Good Smoke, Good Times! (Wi…" at bounding box center [945, 363] width 426 height 70
click at [950, 383] on textarea "Come have lunch with Boss and the crew! Good Pizza, Good Smoke, Good Times! Wil…" at bounding box center [945, 363] width 426 height 70
click at [1011, 342] on textarea "Come have lunch with Boss and the crew! Good Pizza, Good Smoke, Good Times! Wil…" at bounding box center [945, 363] width 426 height 70
type textarea "Come have lunch with Boss and the crew! (Priceless) Good Pizza, Good Smoke, Goo…"
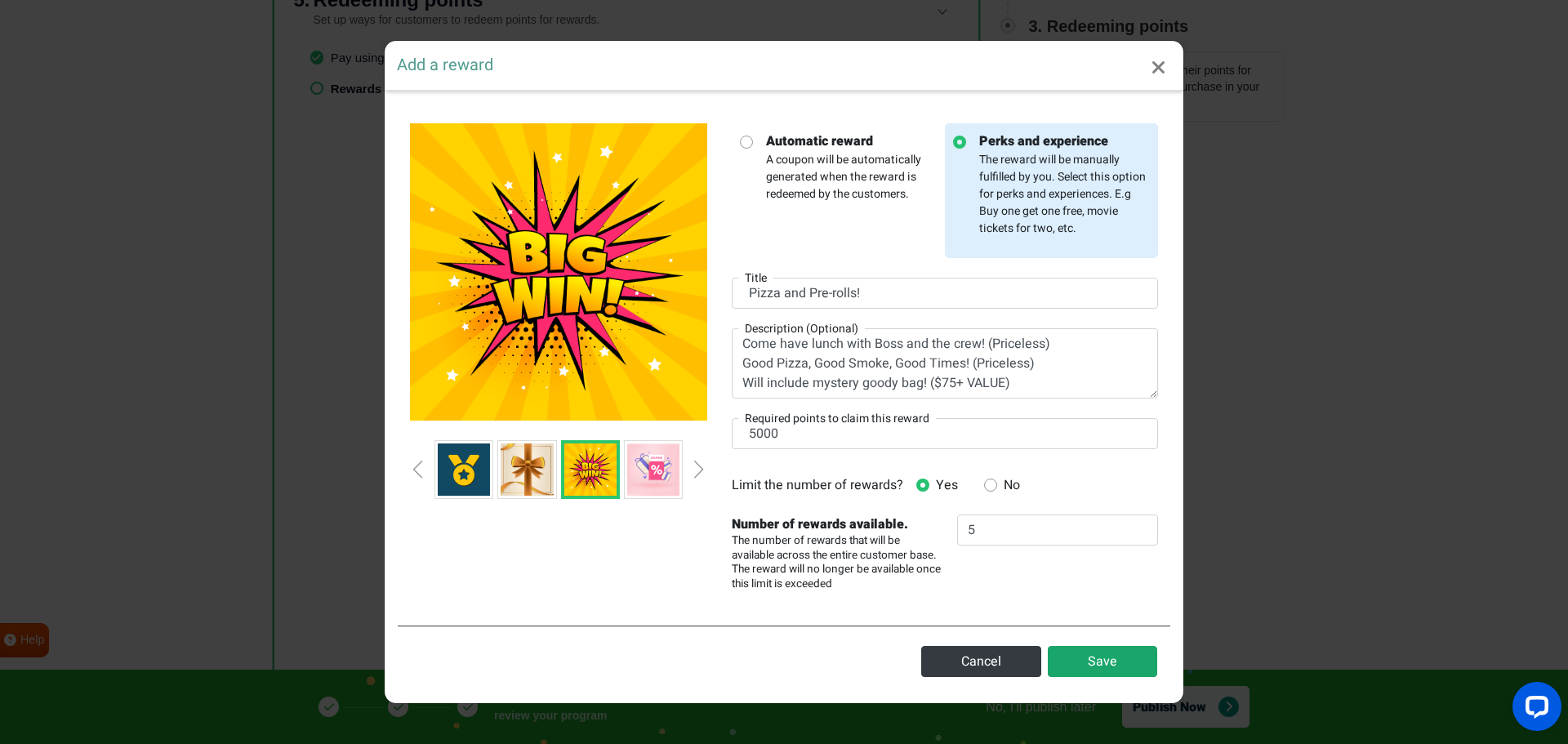
click at [1120, 661] on button "Save" at bounding box center [1102, 661] width 109 height 31
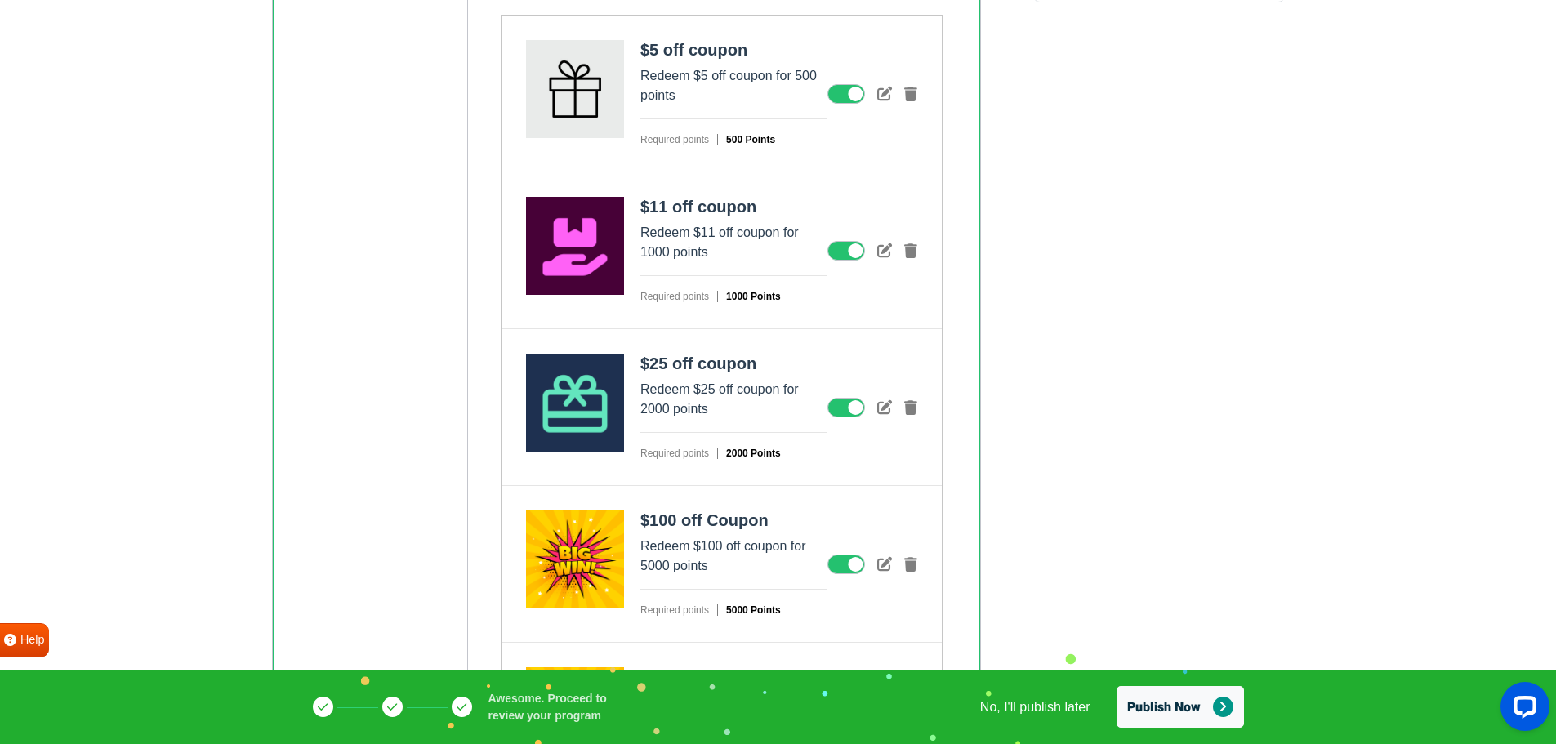
scroll to position [853, 0]
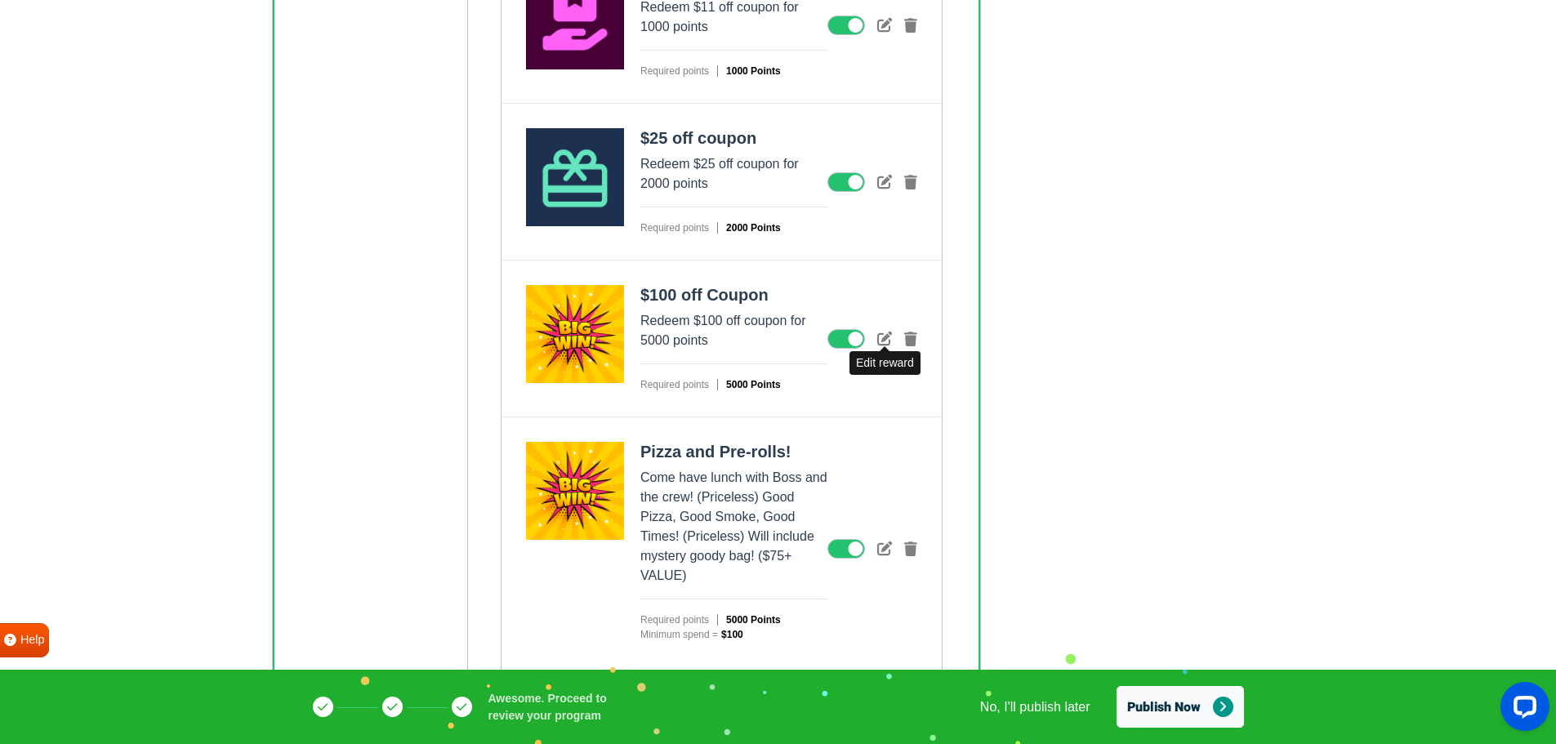
click at [880, 343] on icon at bounding box center [884, 338] width 15 height 15
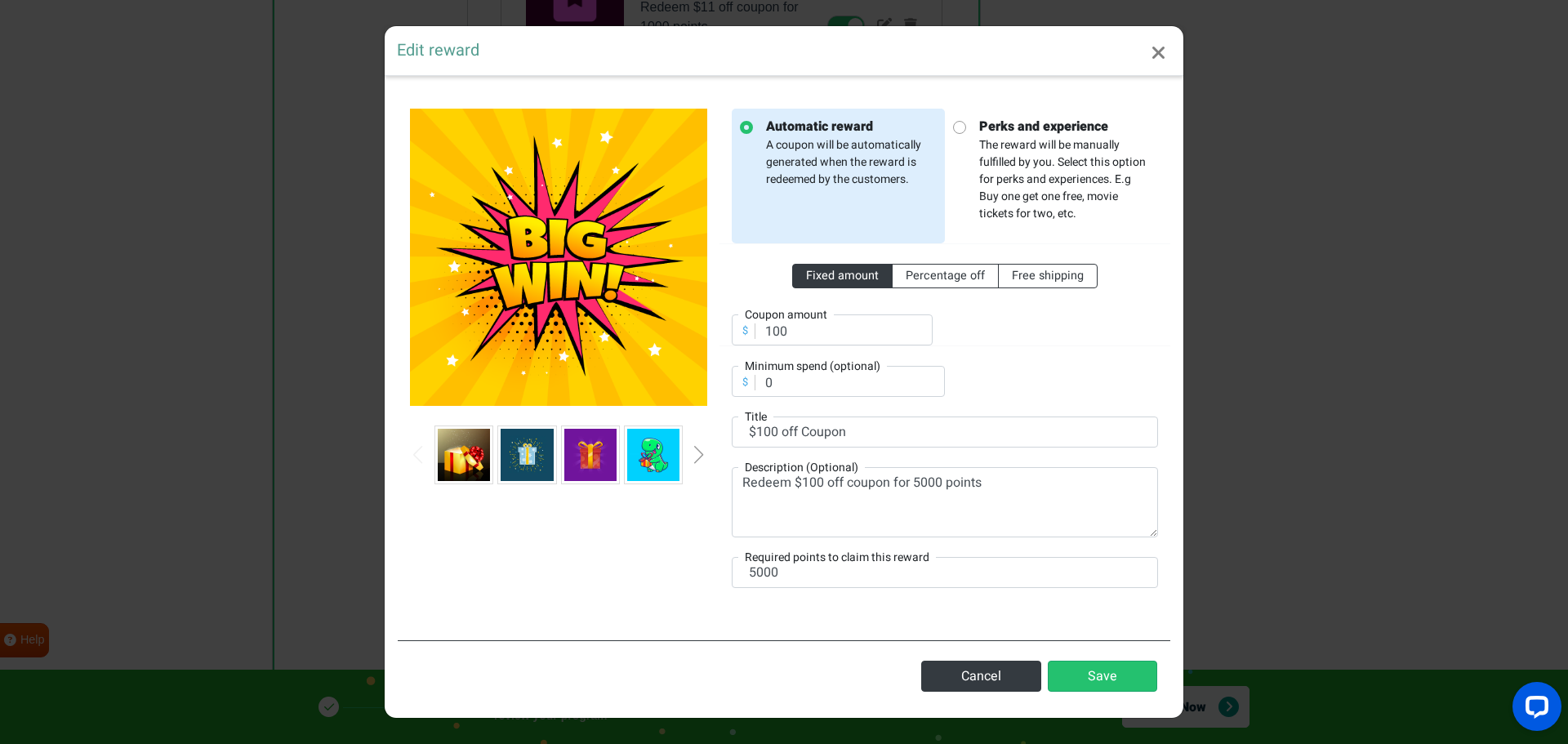
click at [475, 455] on img at bounding box center [464, 455] width 52 height 52
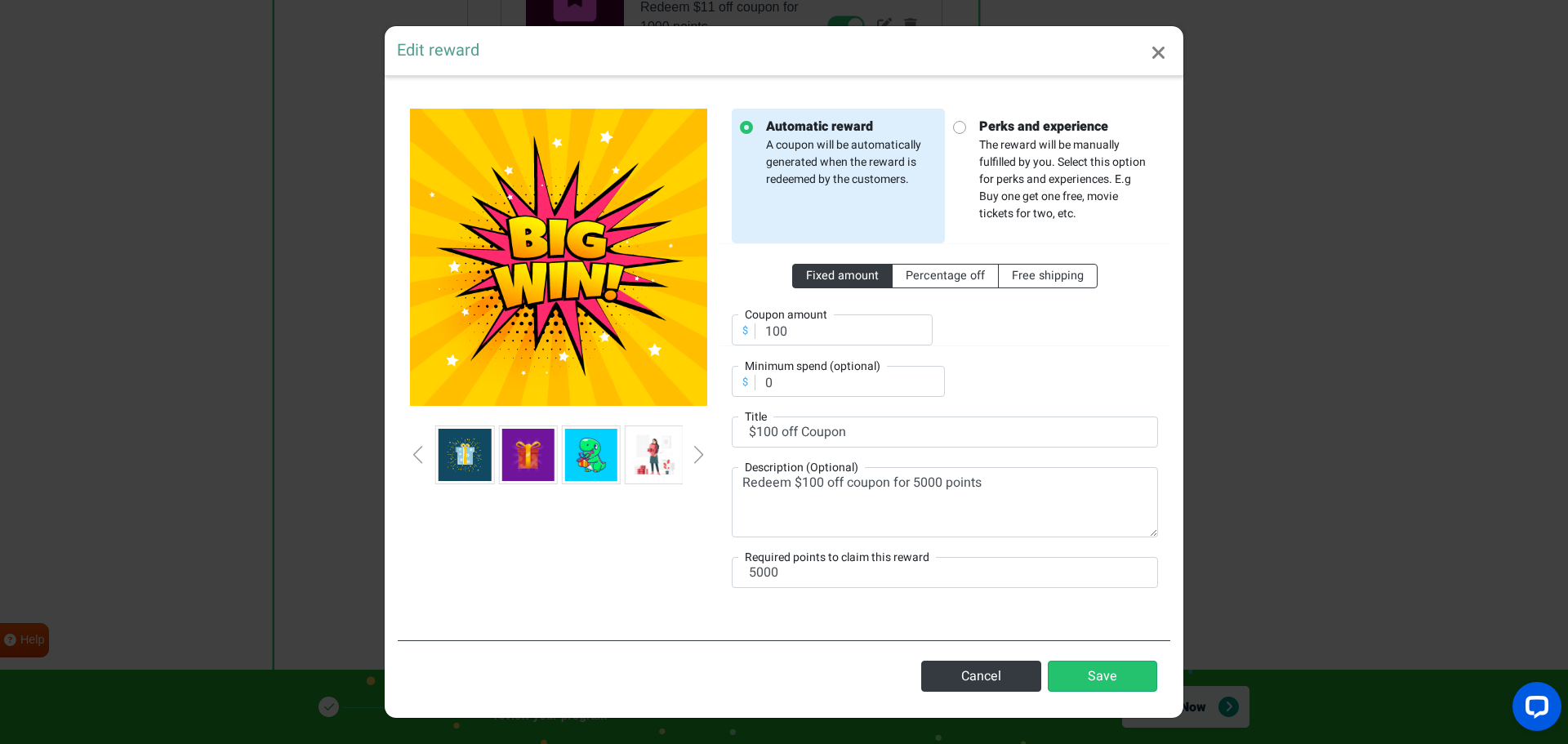
click at [582, 453] on img at bounding box center [591, 455] width 52 height 52
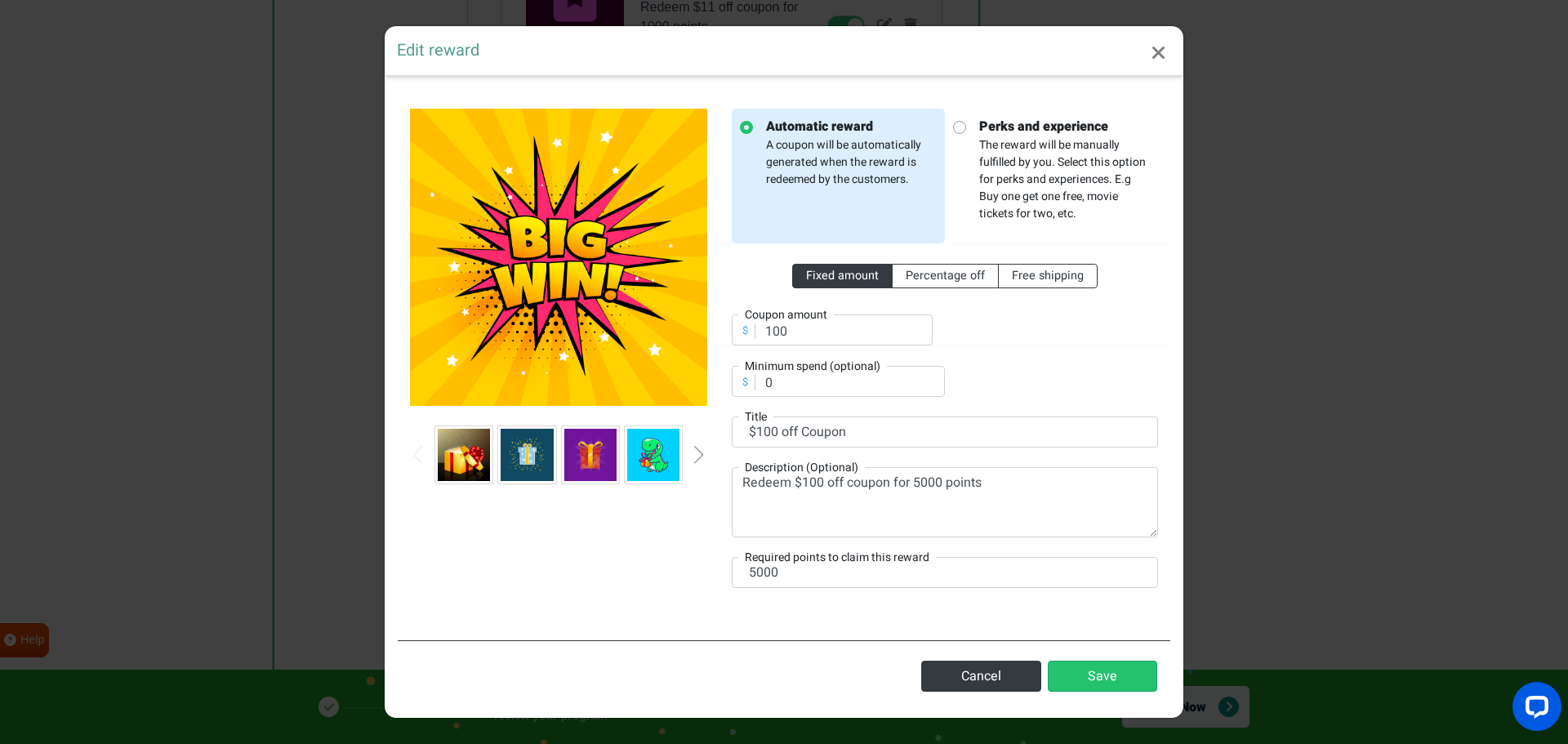
click at [639, 461] on img at bounding box center [653, 455] width 52 height 52
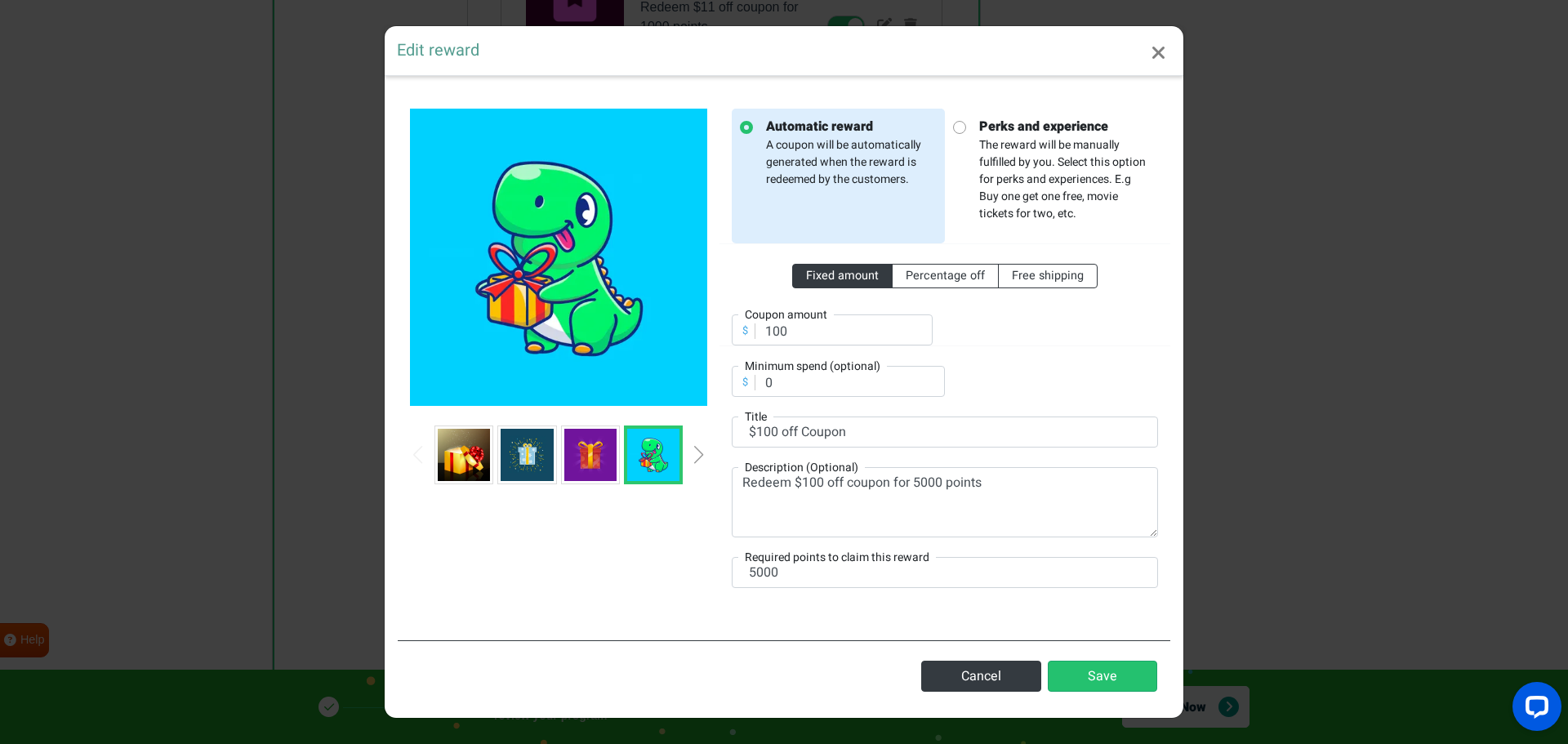
click at [704, 456] on div at bounding box center [558, 454] width 297 height 59
click at [701, 454] on div "Next slide" at bounding box center [699, 455] width 8 height 18
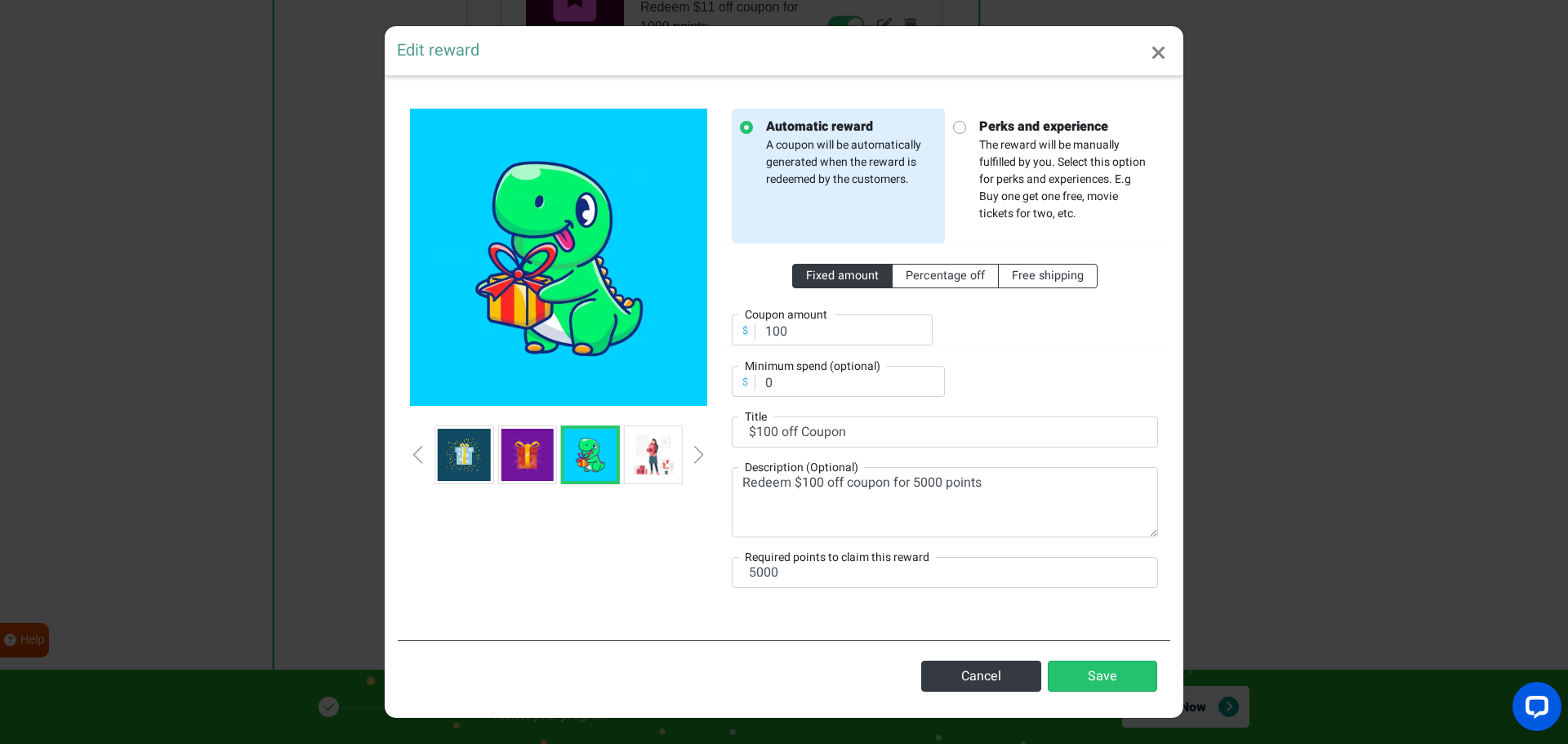
click at [700, 454] on div "Next slide" at bounding box center [699, 455] width 8 height 18
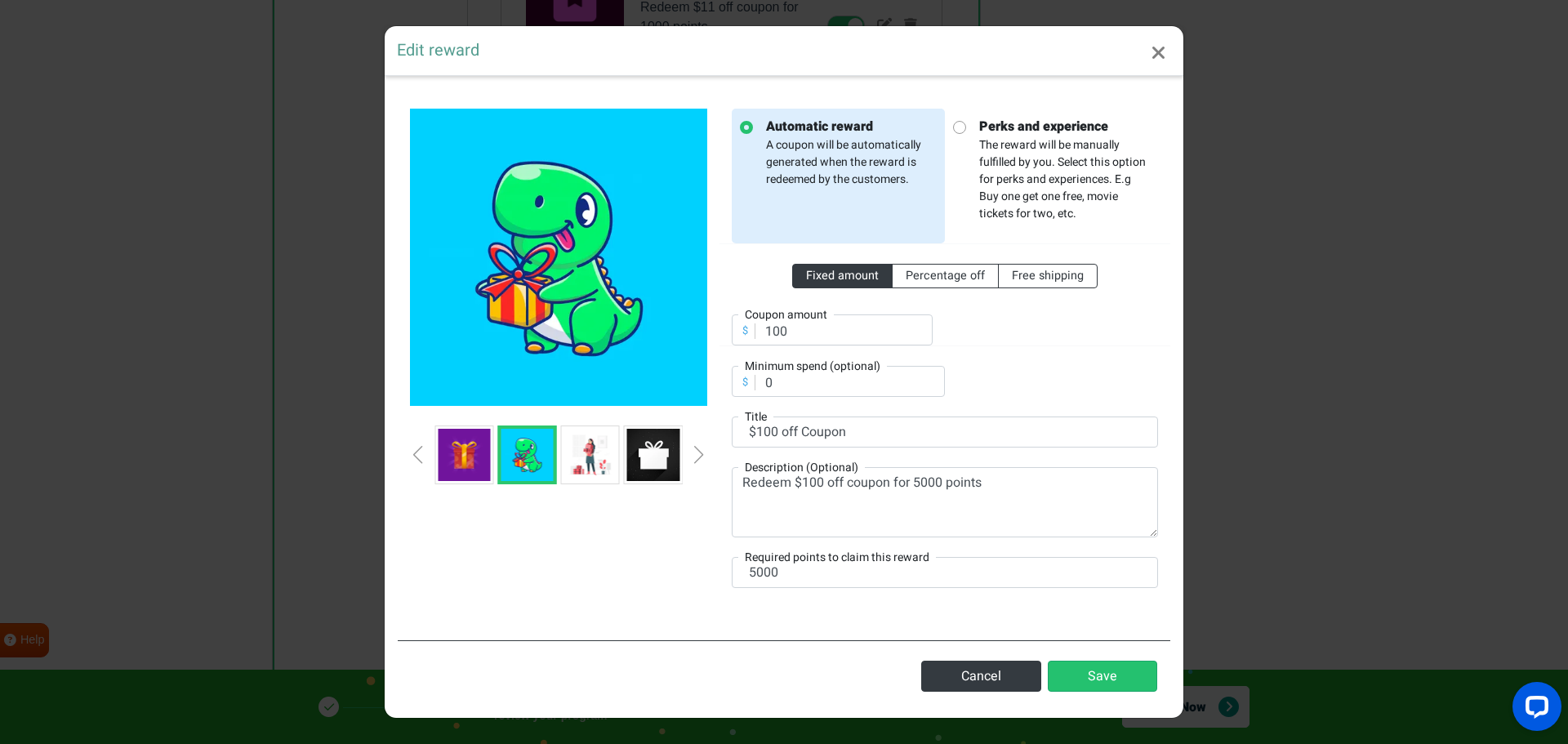
click at [581, 459] on img at bounding box center [590, 455] width 52 height 52
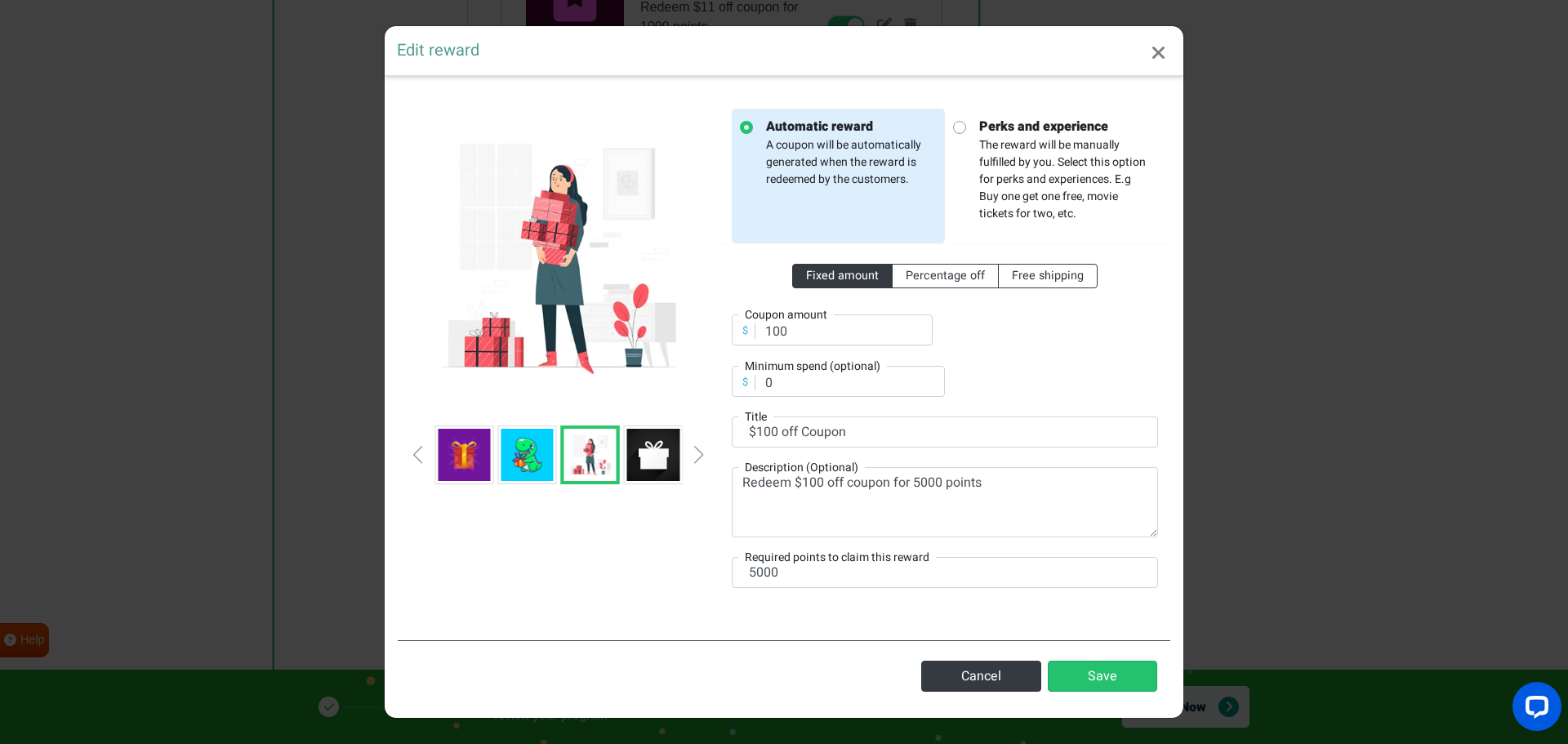
click at [658, 461] on img at bounding box center [653, 455] width 52 height 52
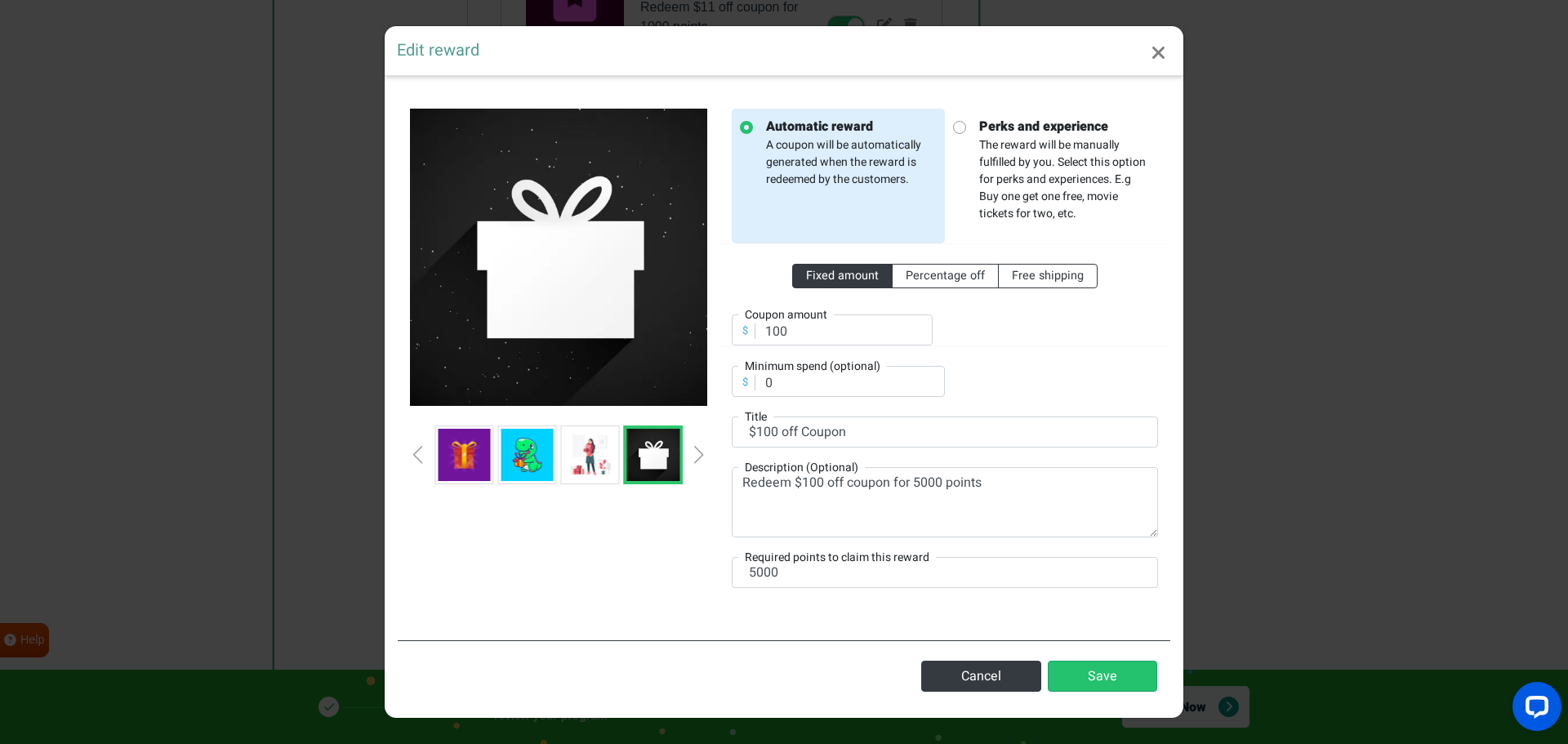
click at [699, 453] on div "Next slide" at bounding box center [699, 455] width 8 height 18
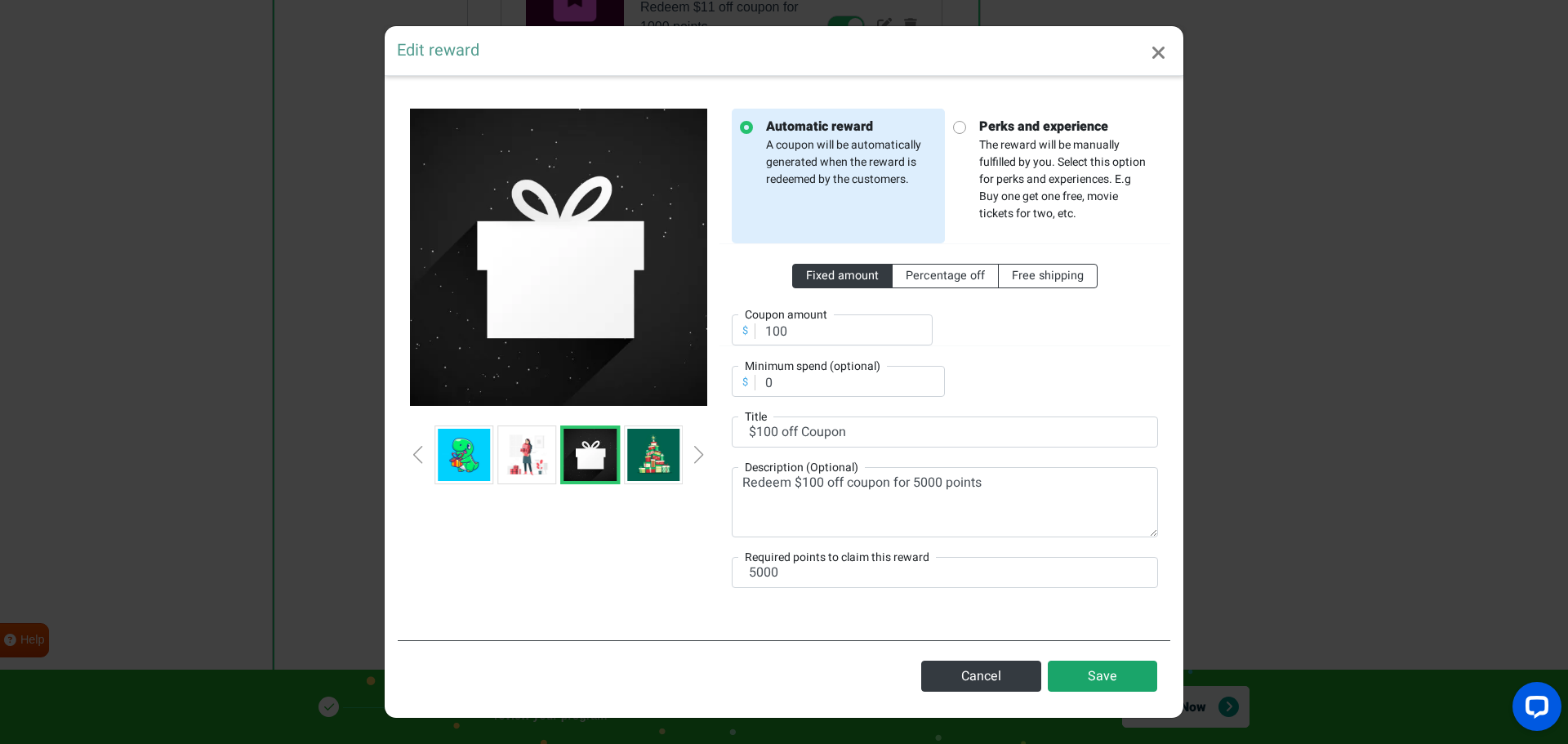
click at [1101, 671] on button "Save" at bounding box center [1102, 676] width 109 height 31
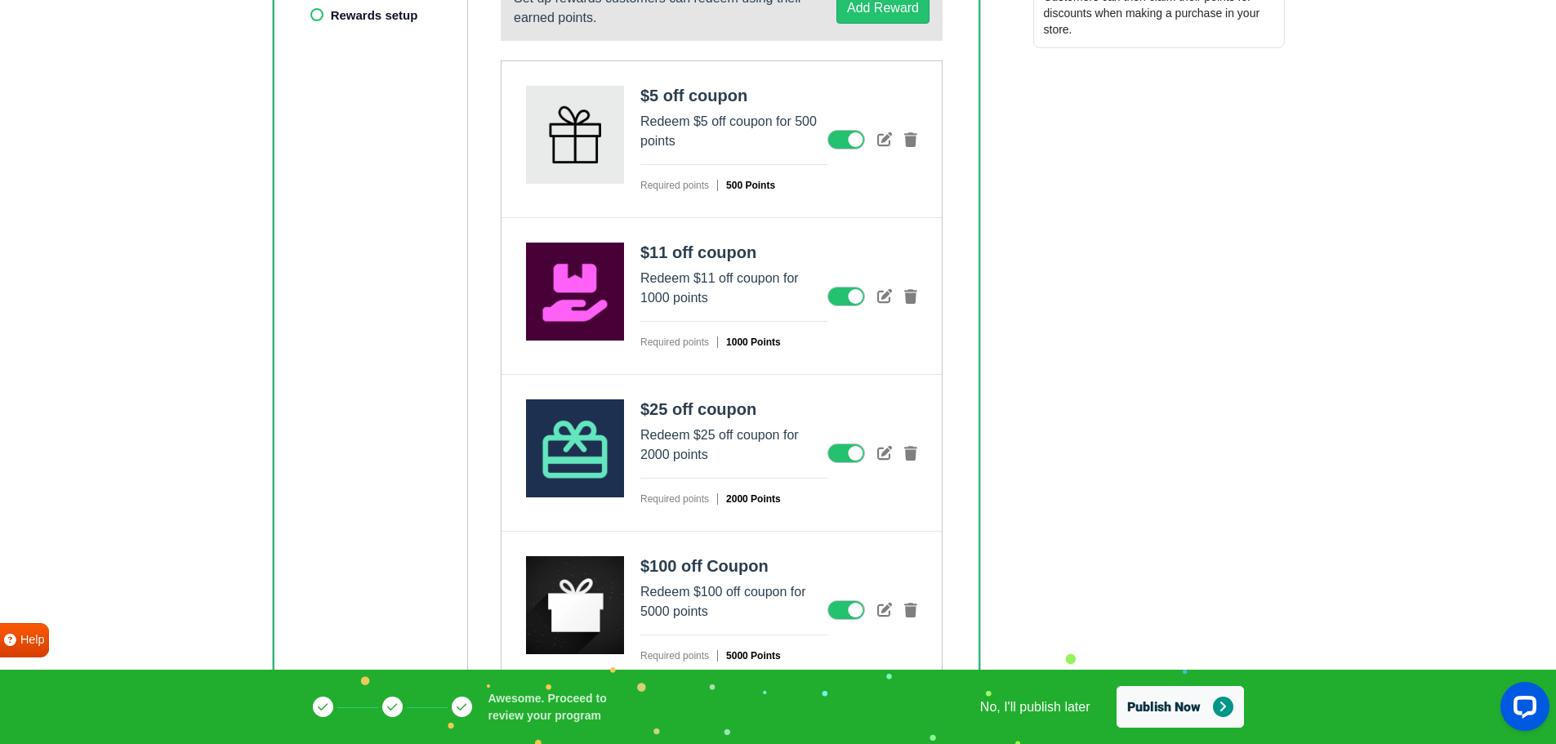
scroll to position [363, 0]
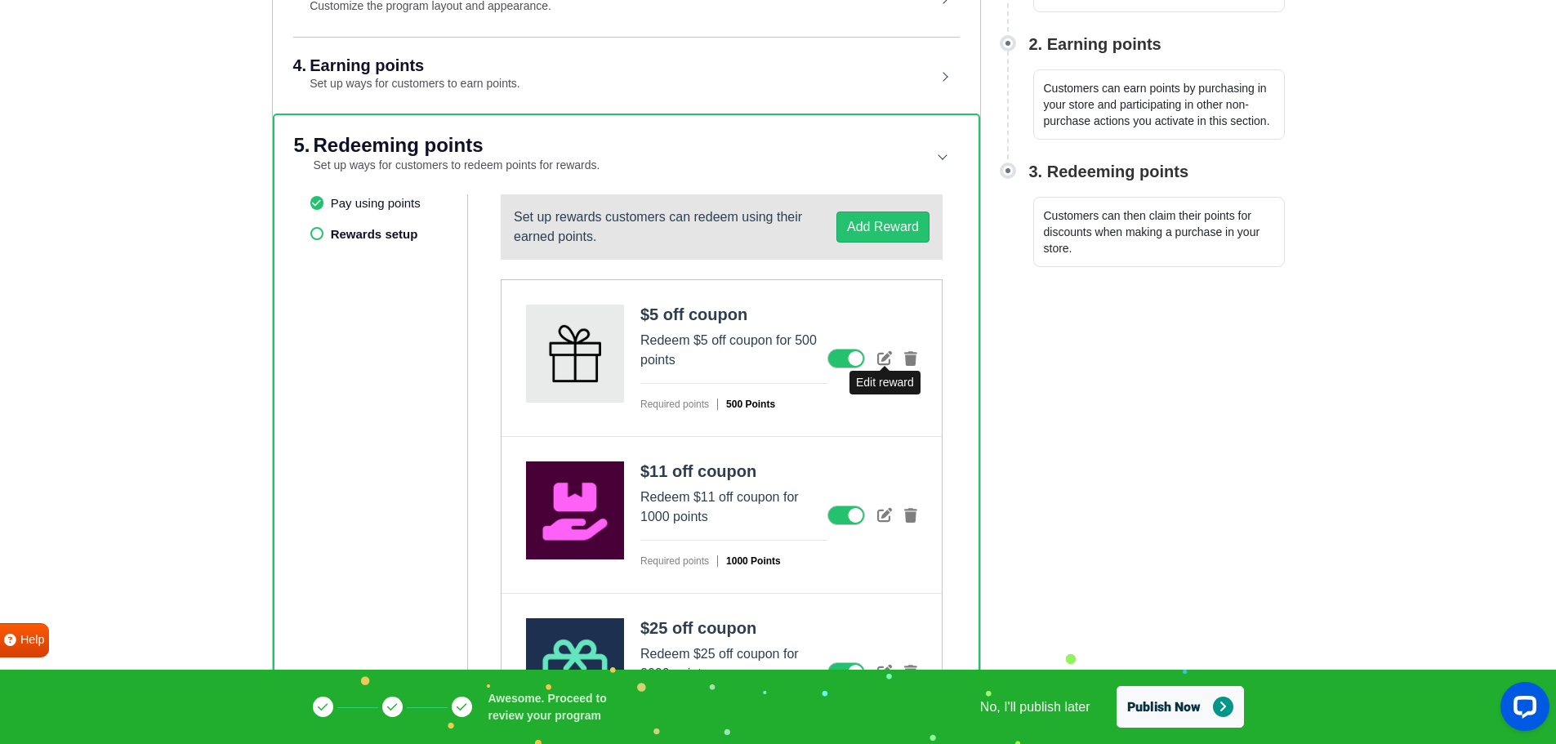
click at [889, 356] on icon at bounding box center [884, 357] width 15 height 15
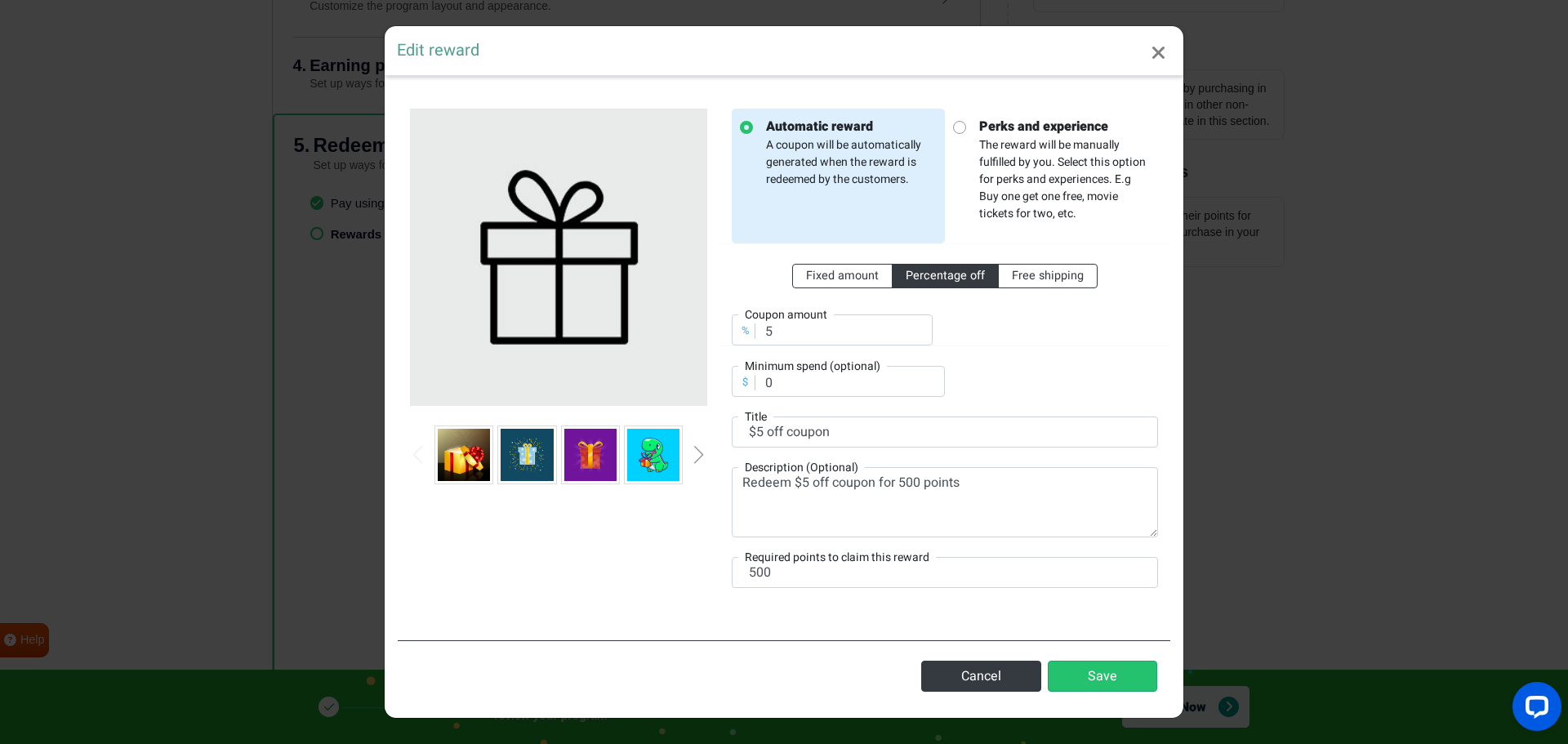
click at [703, 454] on div "Next slide" at bounding box center [699, 455] width 8 height 18
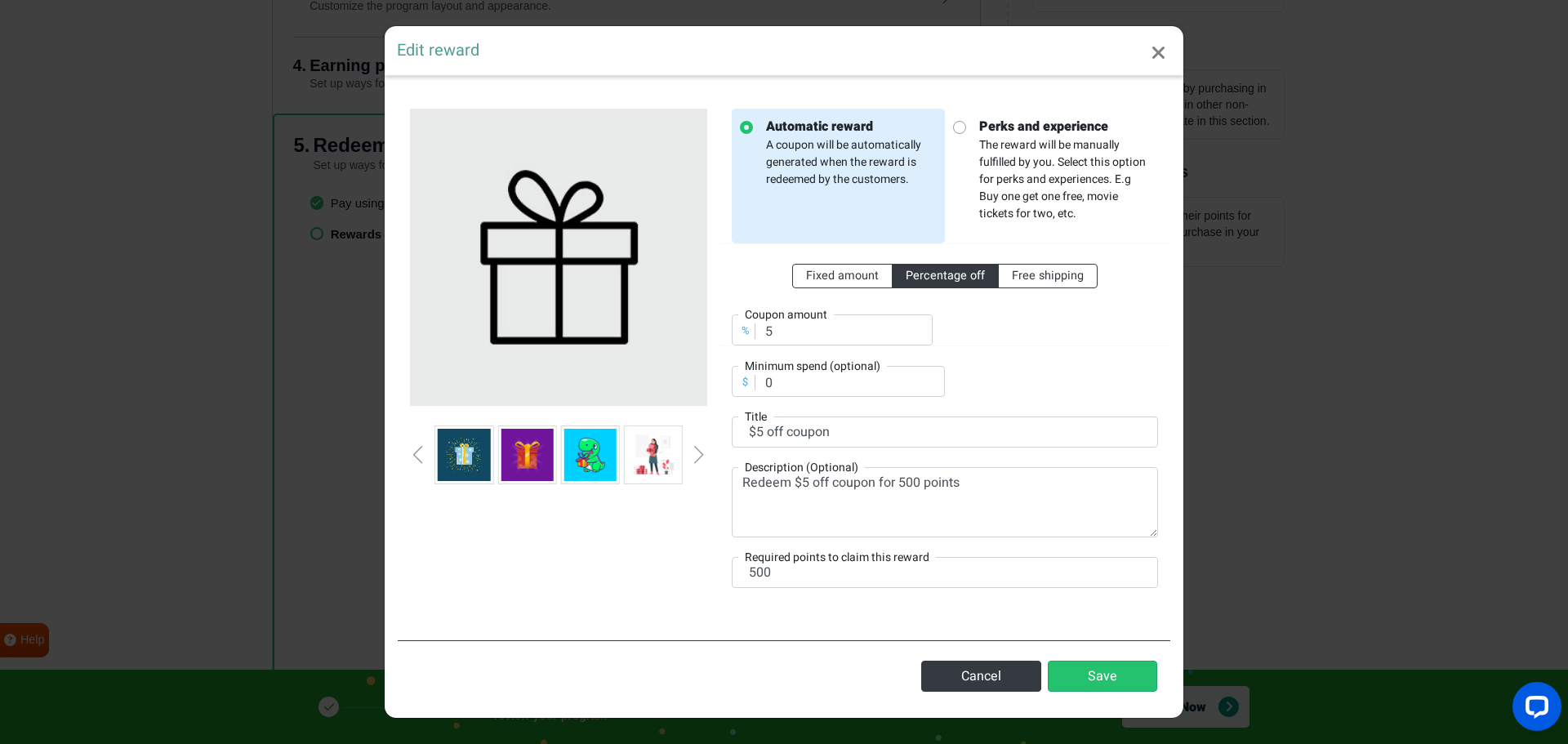
click at [702, 454] on div "Next slide" at bounding box center [699, 455] width 8 height 18
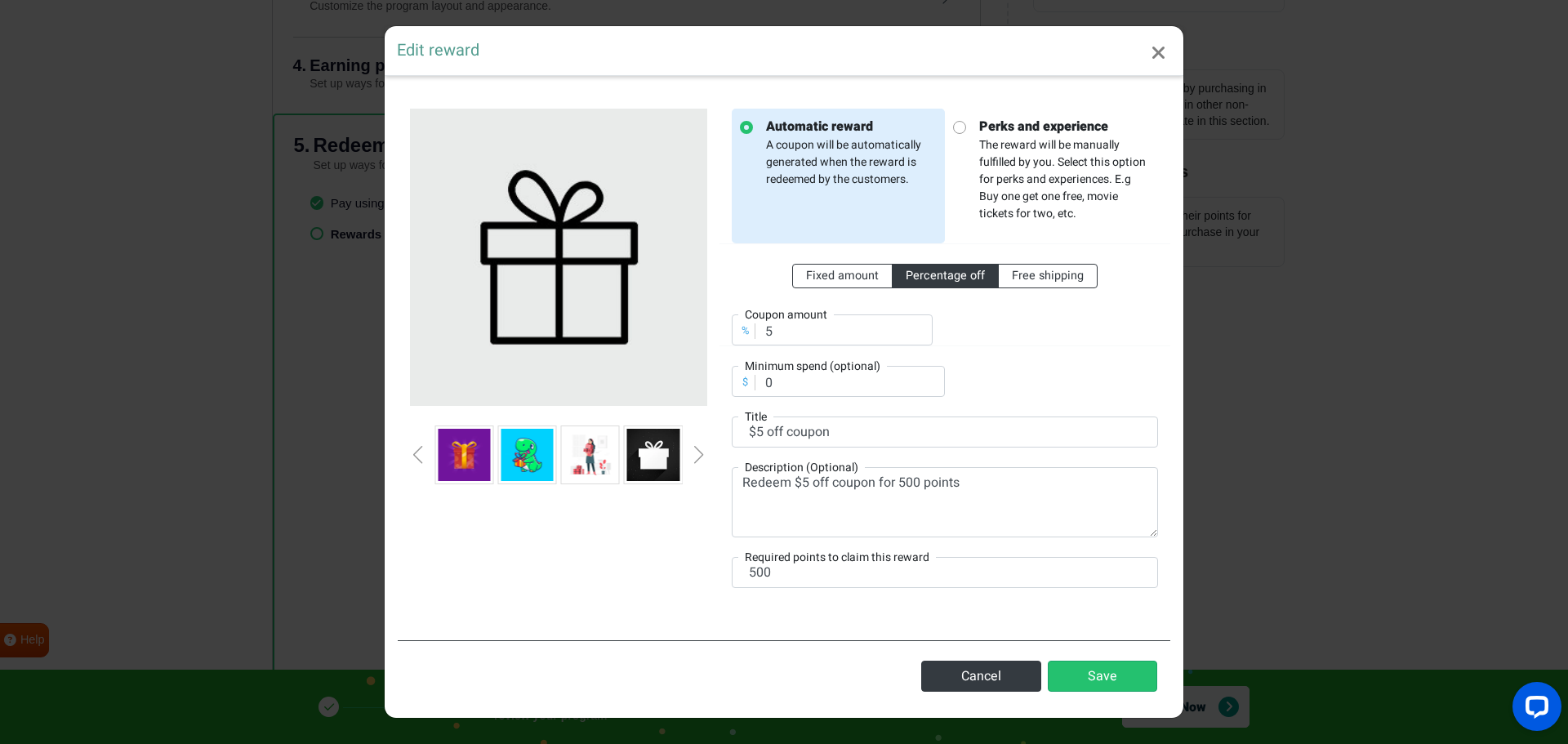
click at [702, 454] on div "Next slide" at bounding box center [699, 455] width 8 height 18
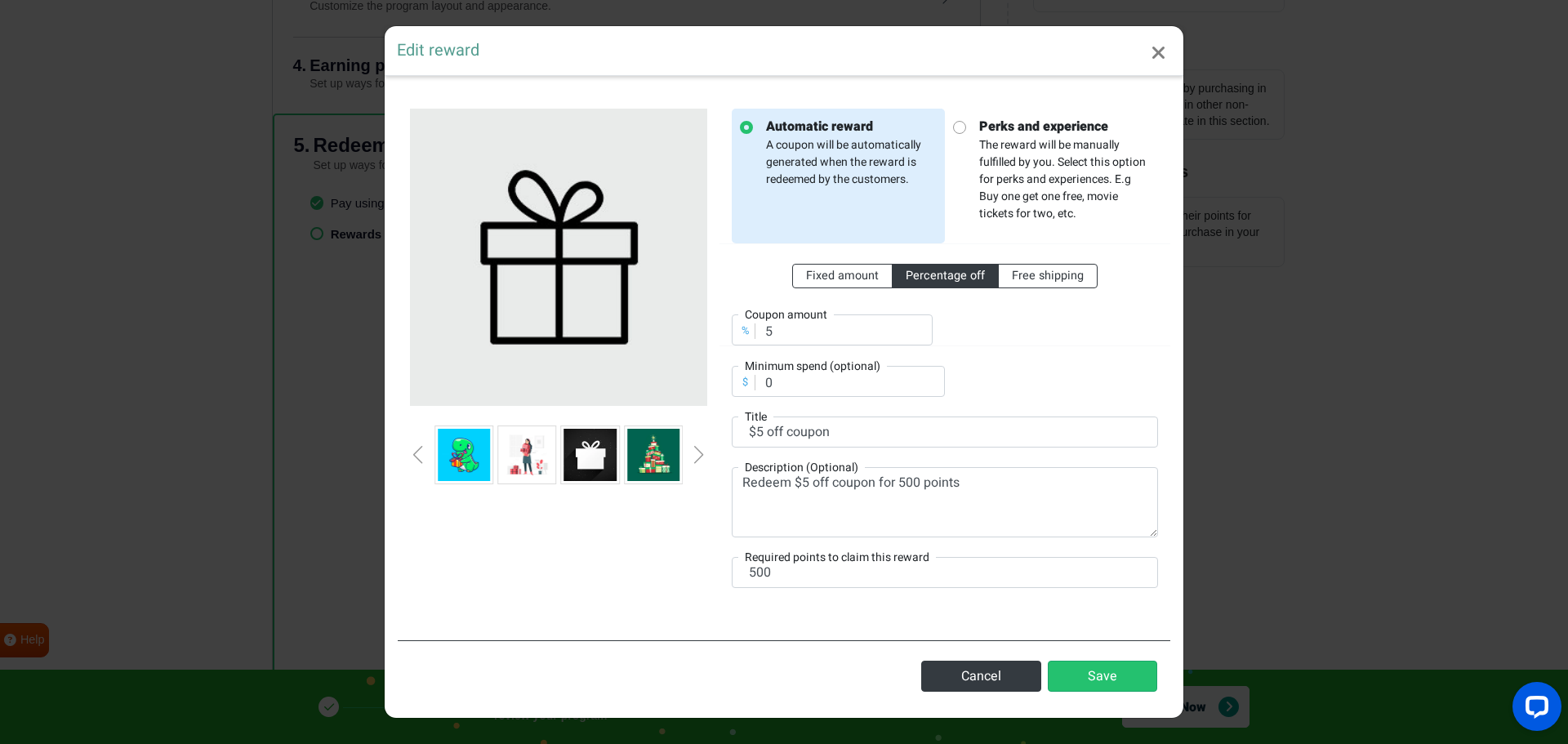
click at [702, 452] on div "Next slide" at bounding box center [699, 455] width 8 height 18
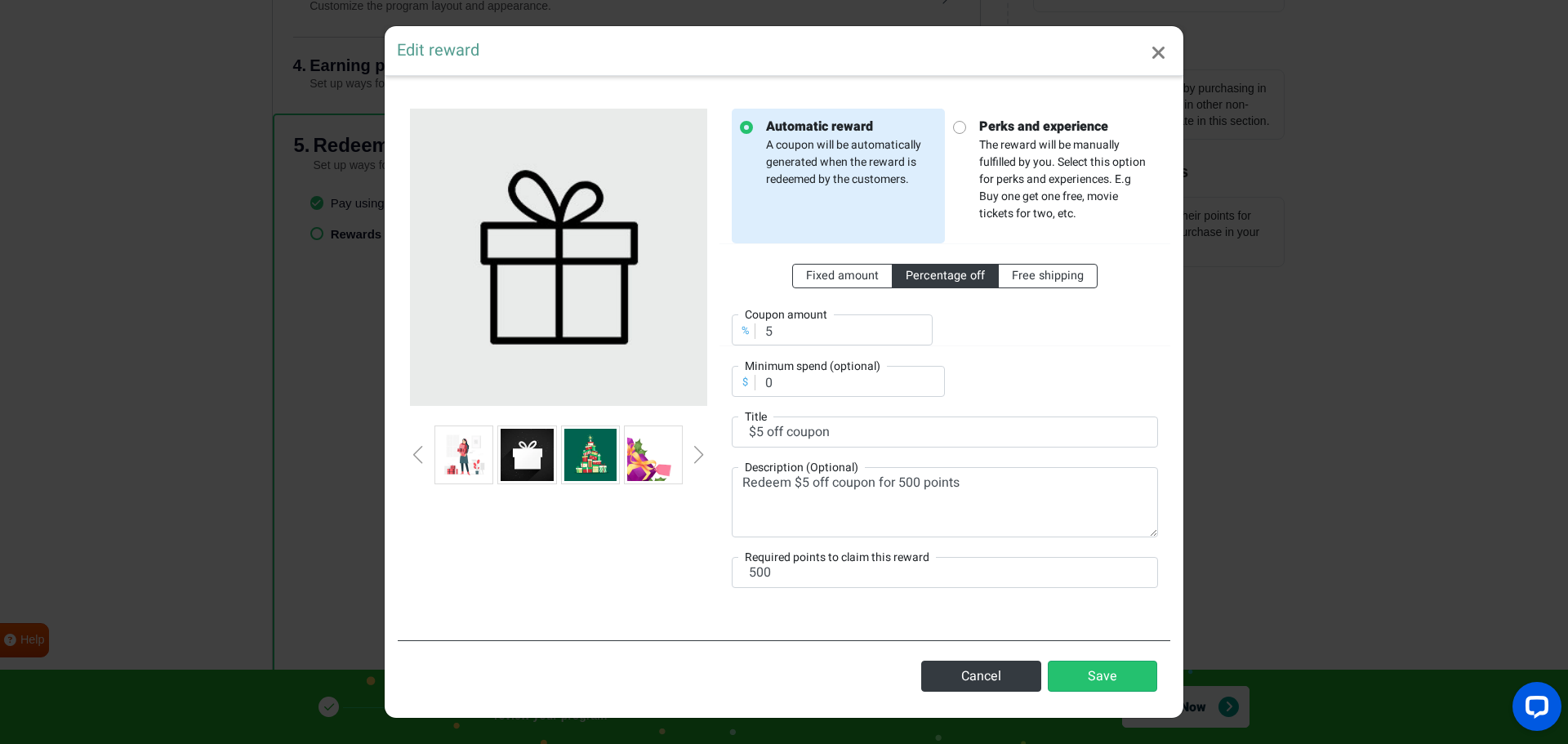
click at [702, 452] on div "Next slide" at bounding box center [699, 455] width 8 height 18
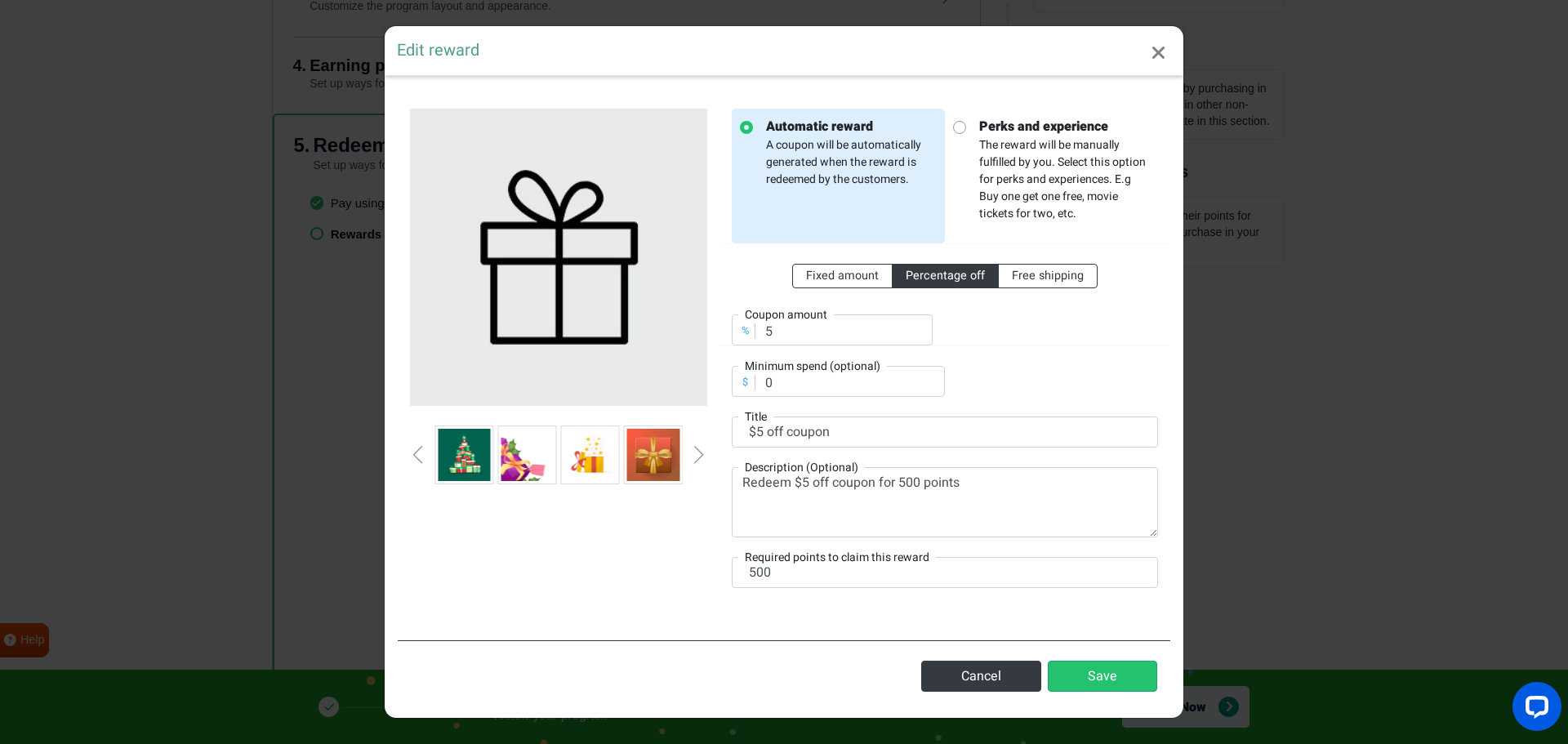
click at [702, 452] on div "Next slide" at bounding box center [699, 455] width 8 height 18
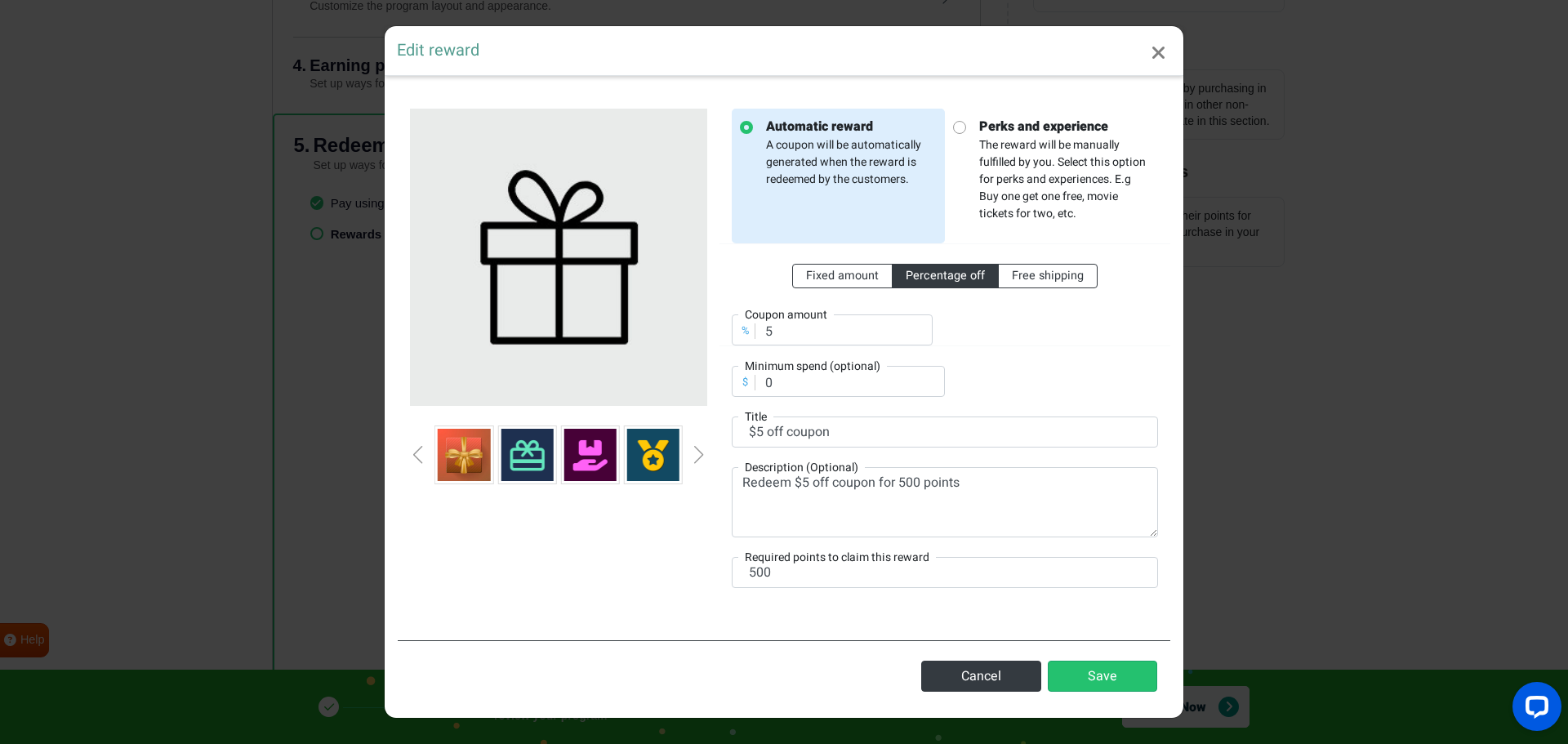
click at [702, 452] on div "Next slide" at bounding box center [699, 455] width 8 height 18
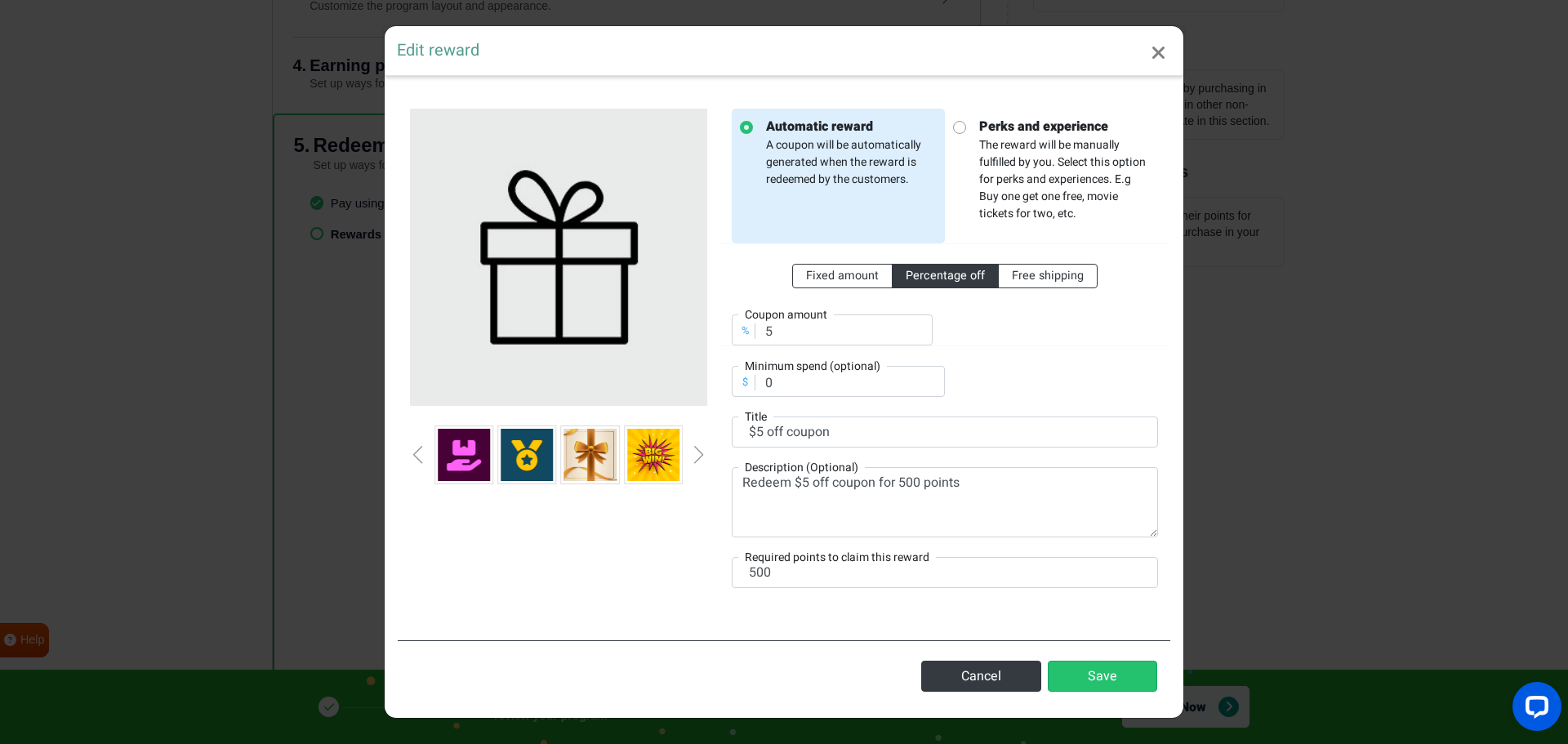
click at [702, 452] on div "Next slide" at bounding box center [699, 455] width 8 height 18
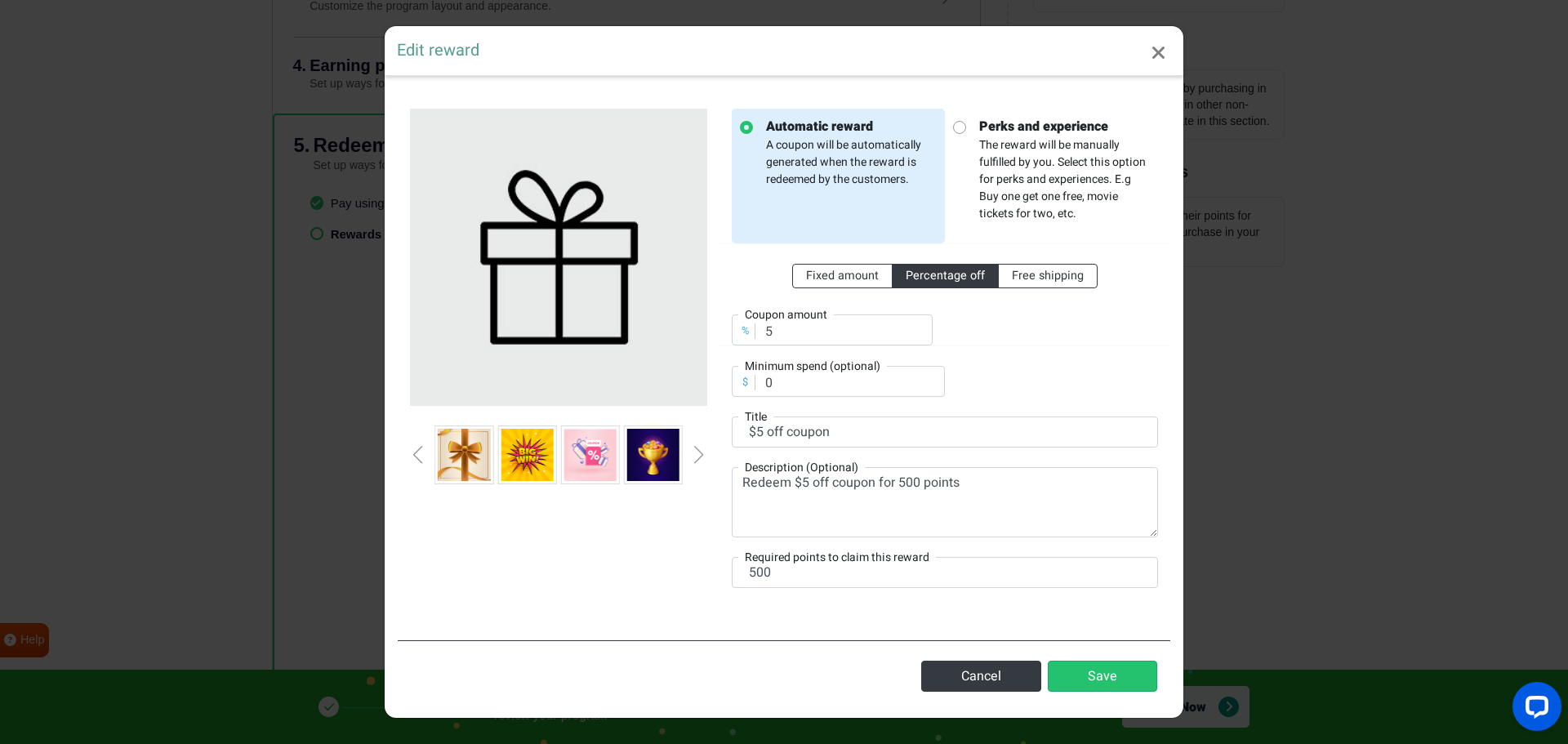
click at [702, 452] on div "Next slide" at bounding box center [699, 455] width 8 height 18
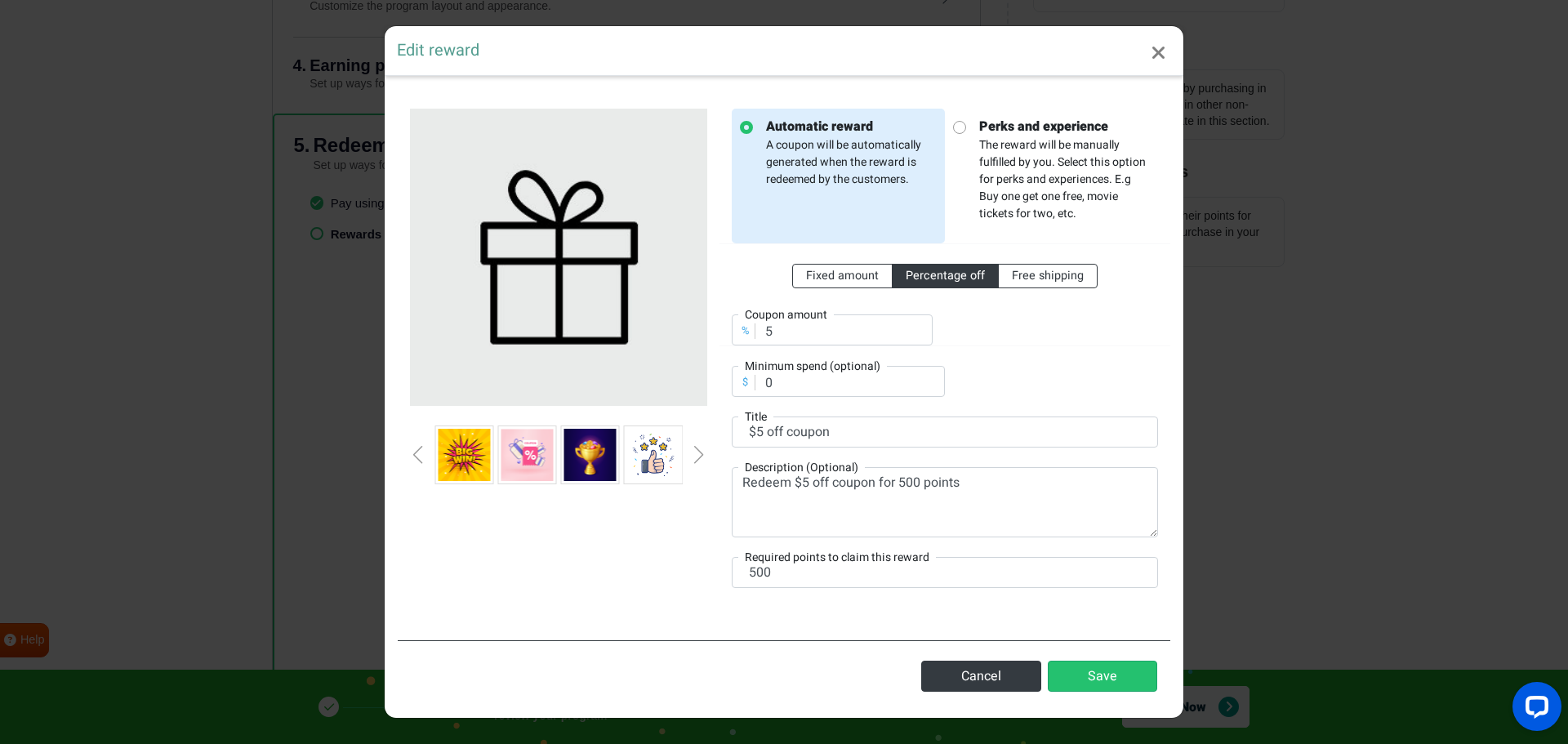
click at [702, 452] on div "Next slide" at bounding box center [699, 455] width 8 height 18
click at [412, 452] on div at bounding box center [558, 454] width 297 height 59
click at [399, 453] on div at bounding box center [559, 358] width 322 height 499
click at [407, 461] on div at bounding box center [559, 358] width 322 height 499
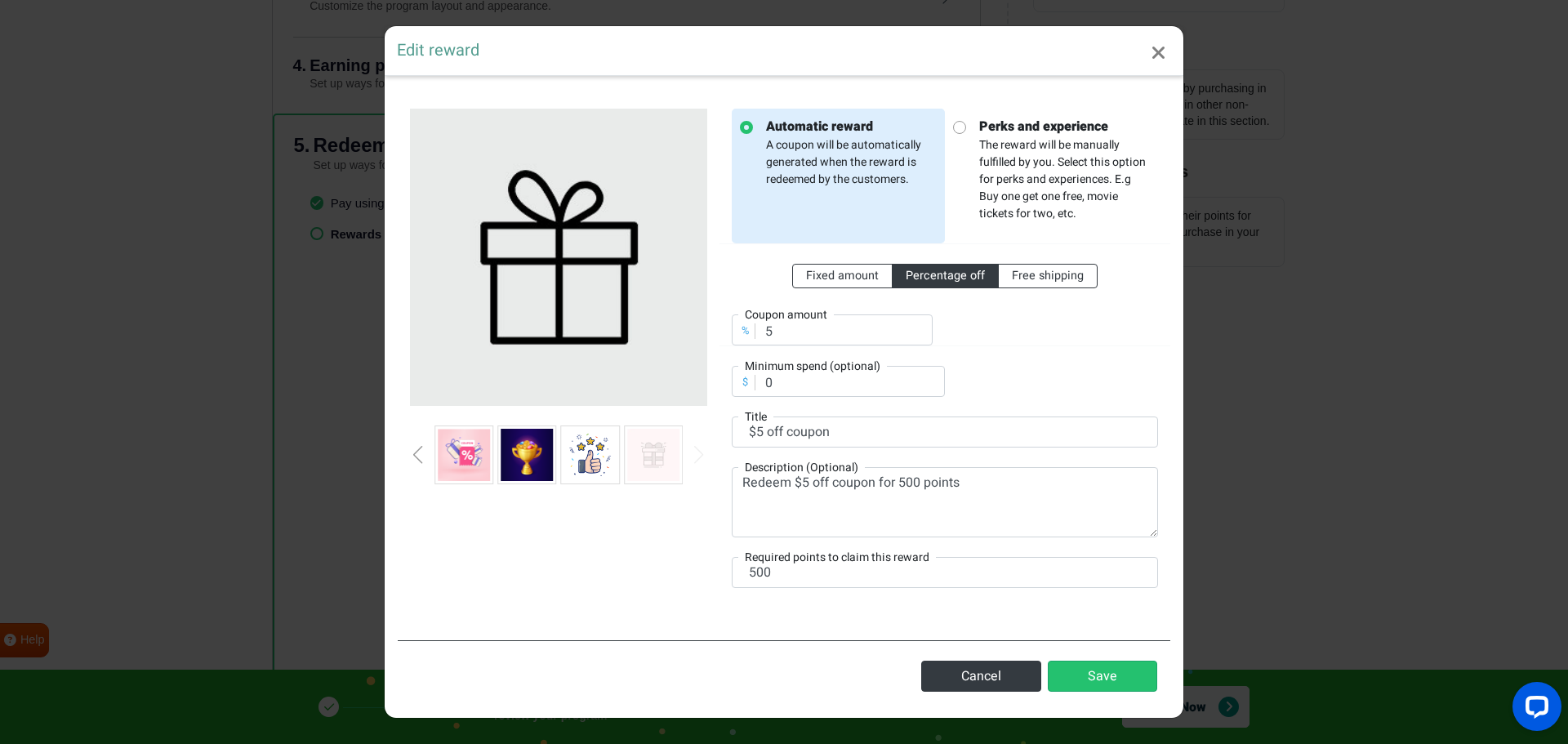
click at [407, 461] on div at bounding box center [559, 358] width 322 height 499
click at [417, 457] on div "Previous slide" at bounding box center [418, 455] width 8 height 18
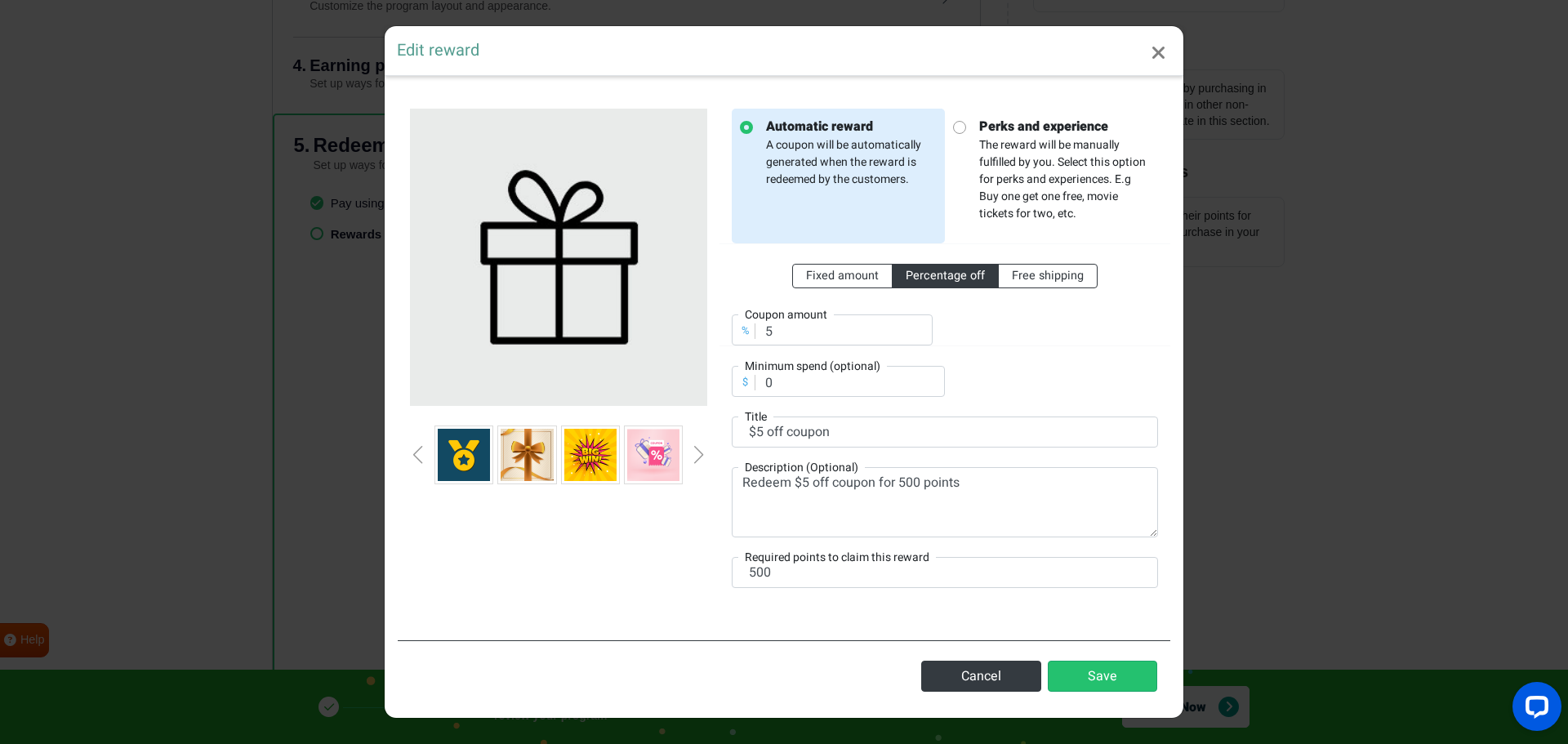
click at [417, 457] on div "Previous slide" at bounding box center [418, 455] width 8 height 18
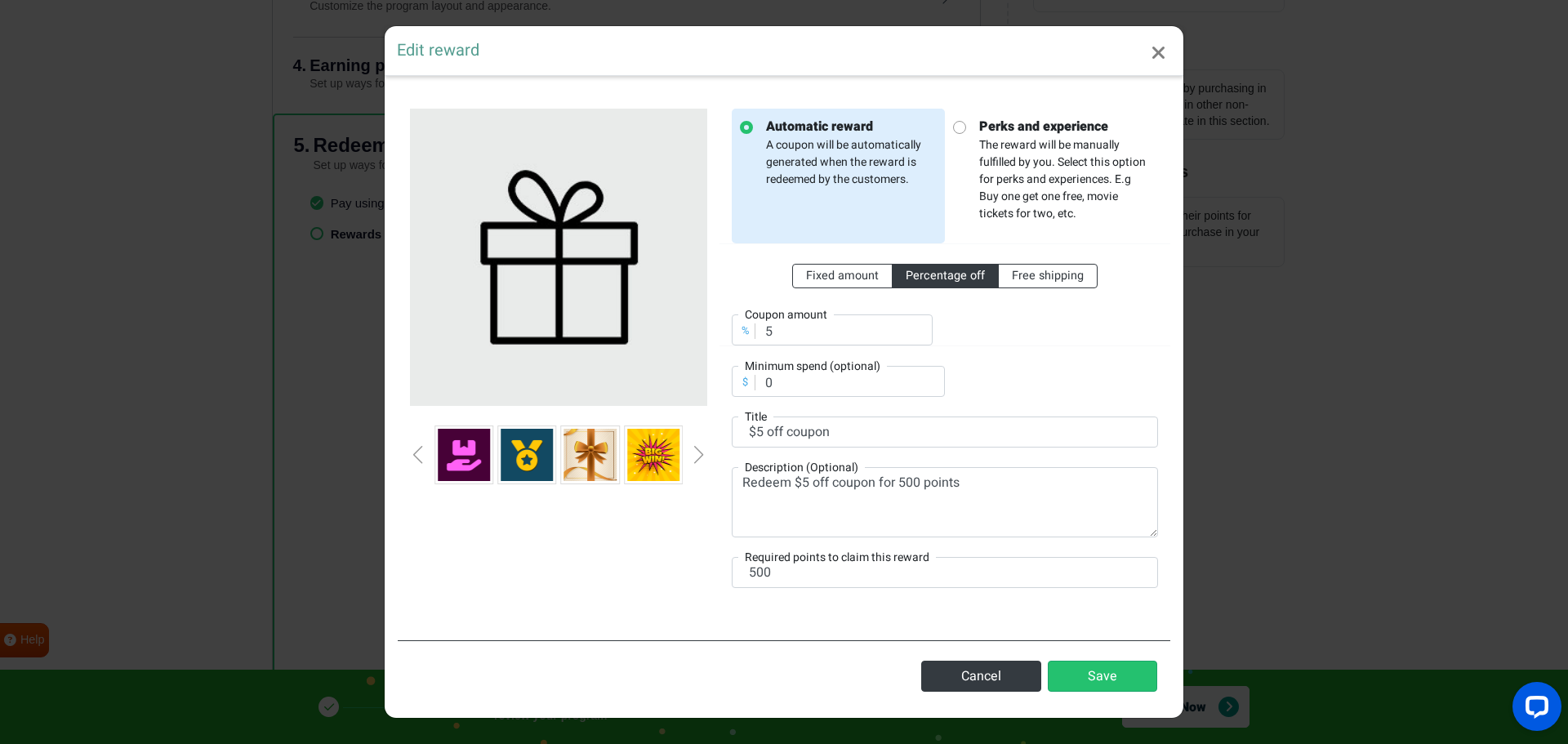
click at [417, 457] on div "Previous slide" at bounding box center [418, 455] width 8 height 18
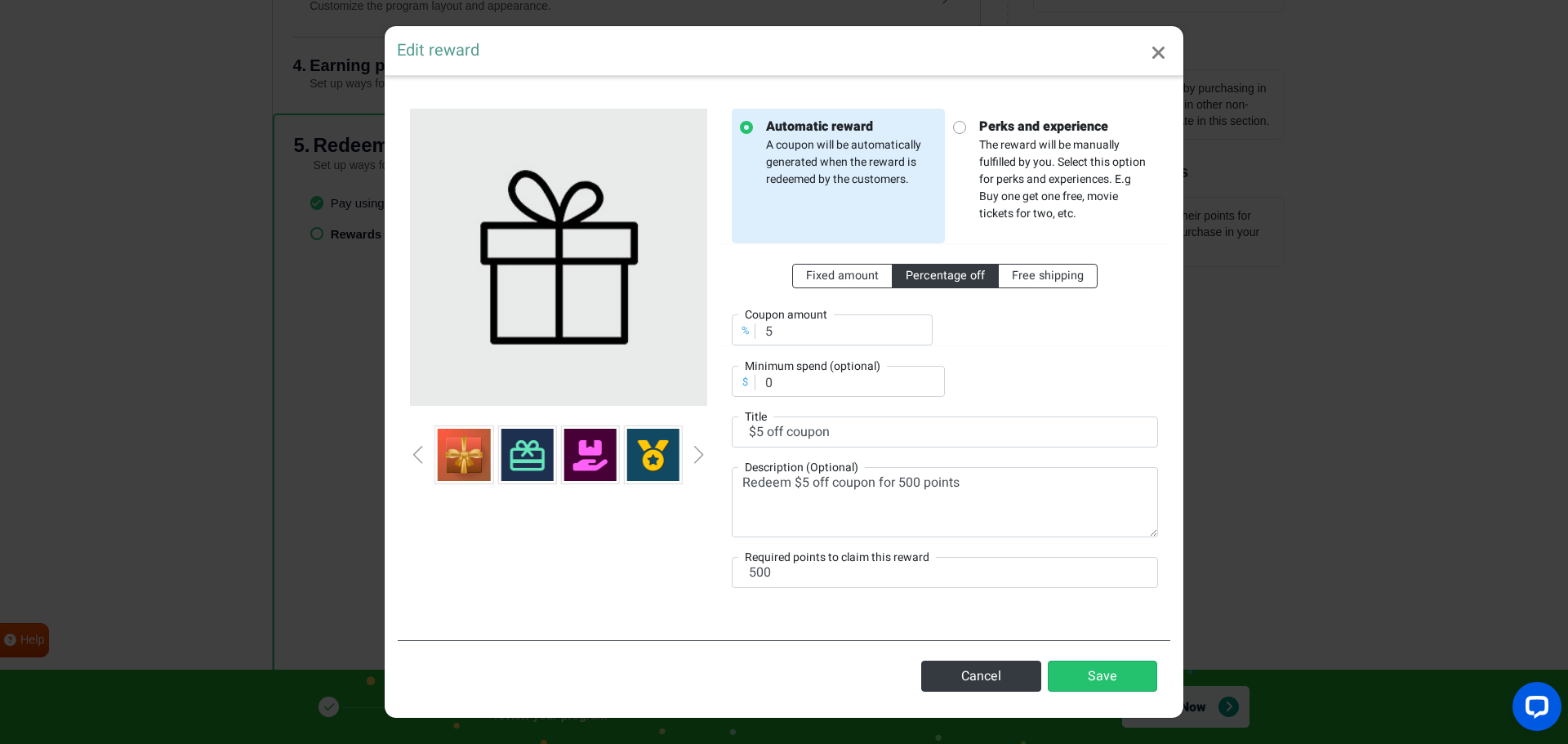
click at [417, 457] on div "Previous slide" at bounding box center [418, 455] width 8 height 18
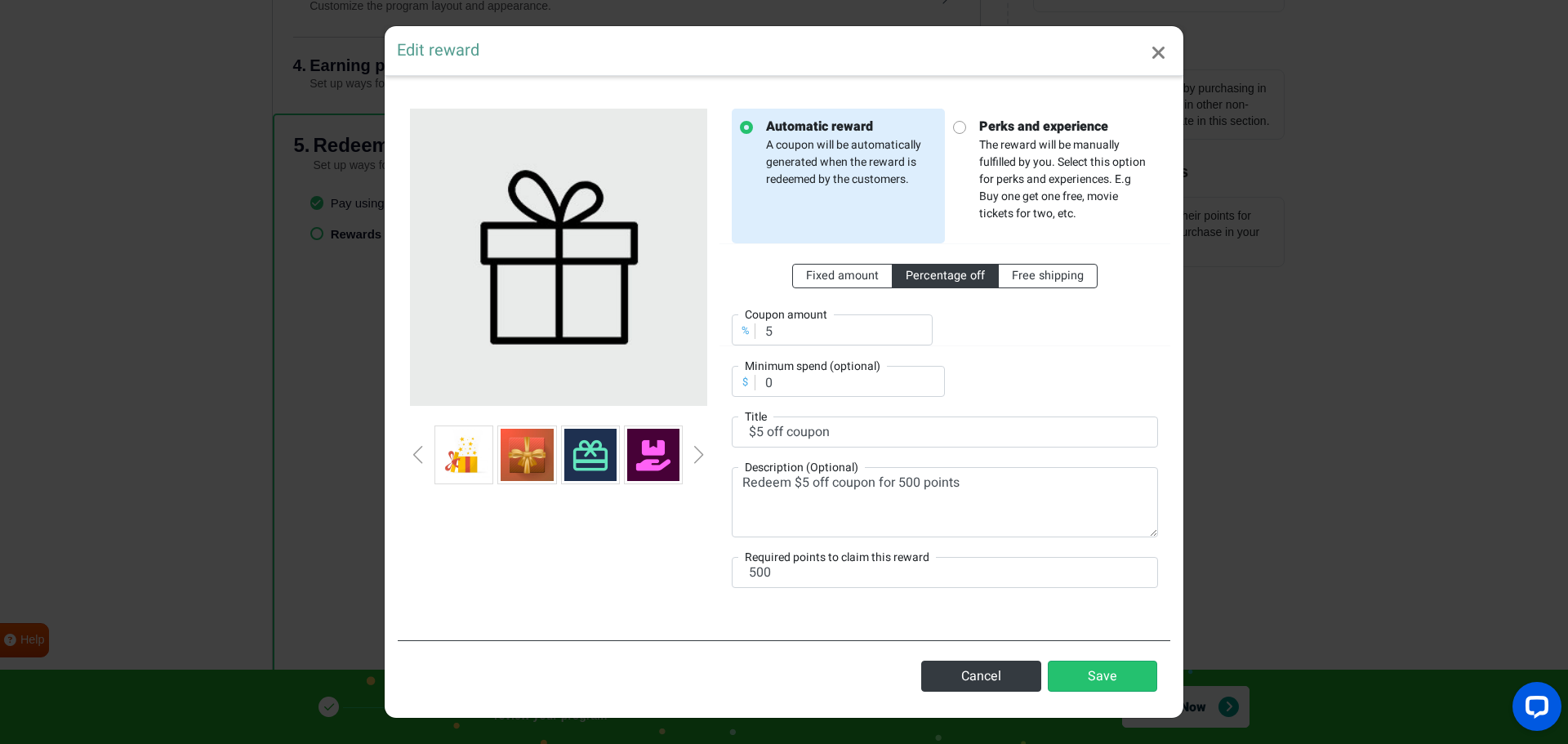
click at [417, 457] on div "Previous slide" at bounding box center [418, 455] width 8 height 18
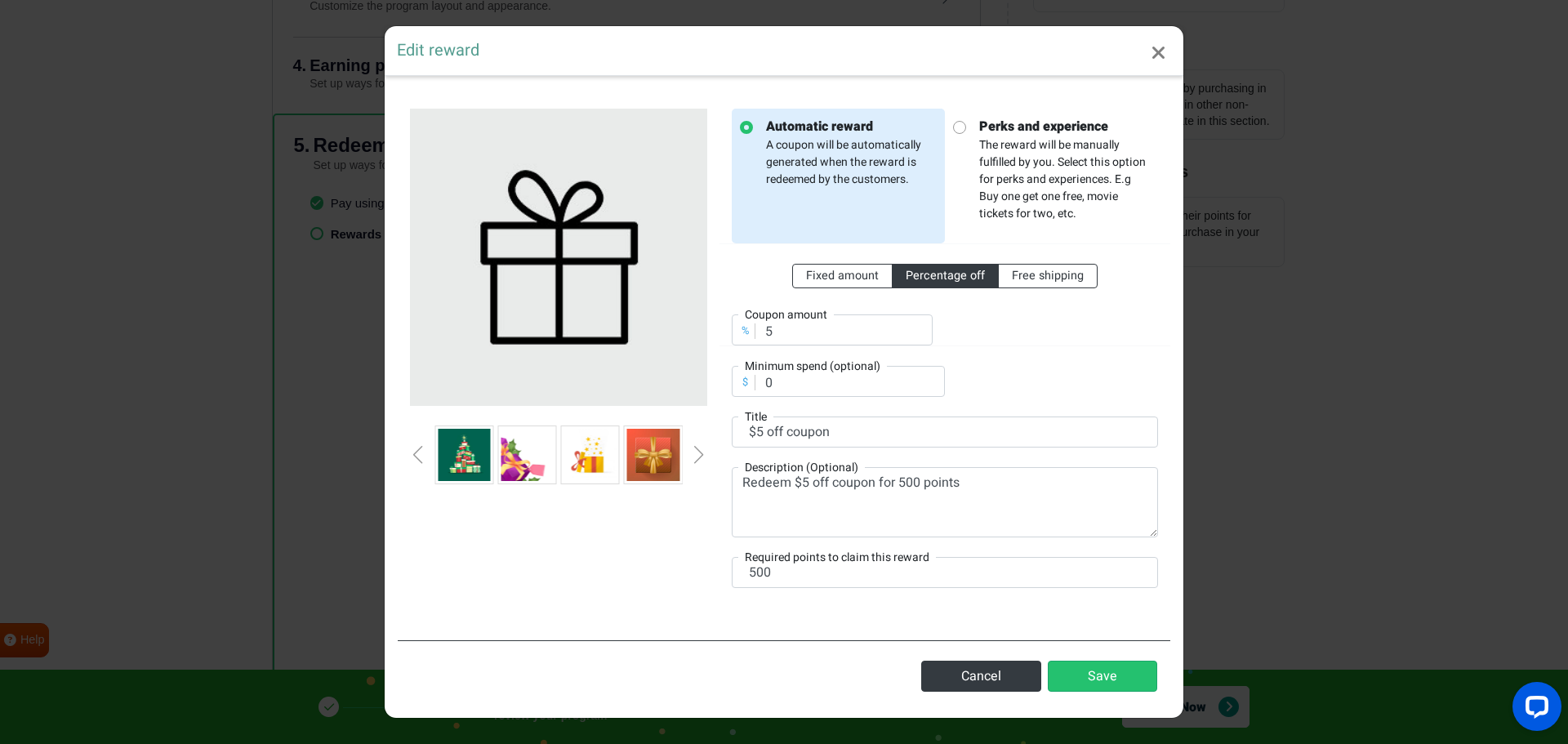
click at [417, 457] on div "Previous slide" at bounding box center [418, 455] width 8 height 18
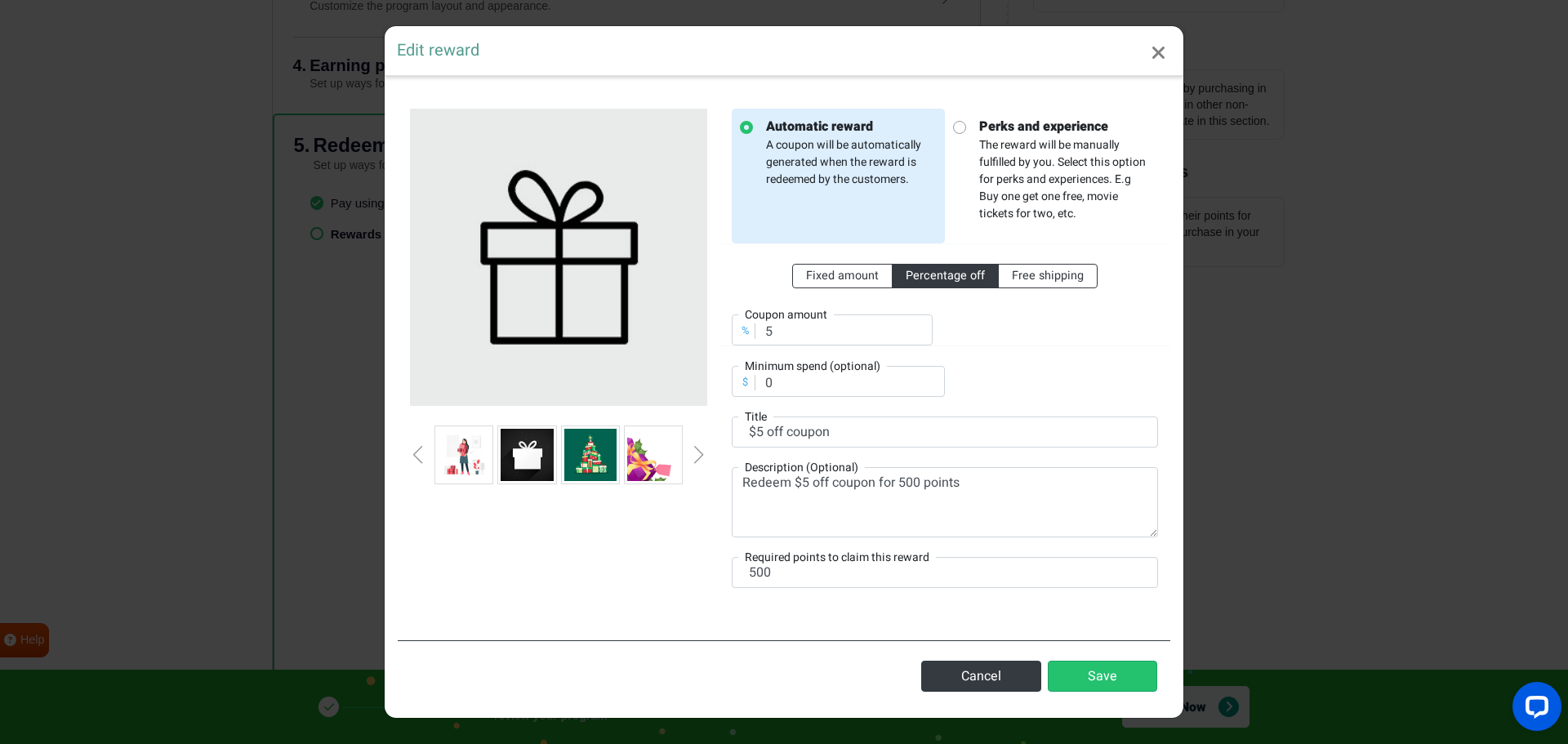
click at [417, 457] on div "Previous slide" at bounding box center [418, 455] width 8 height 18
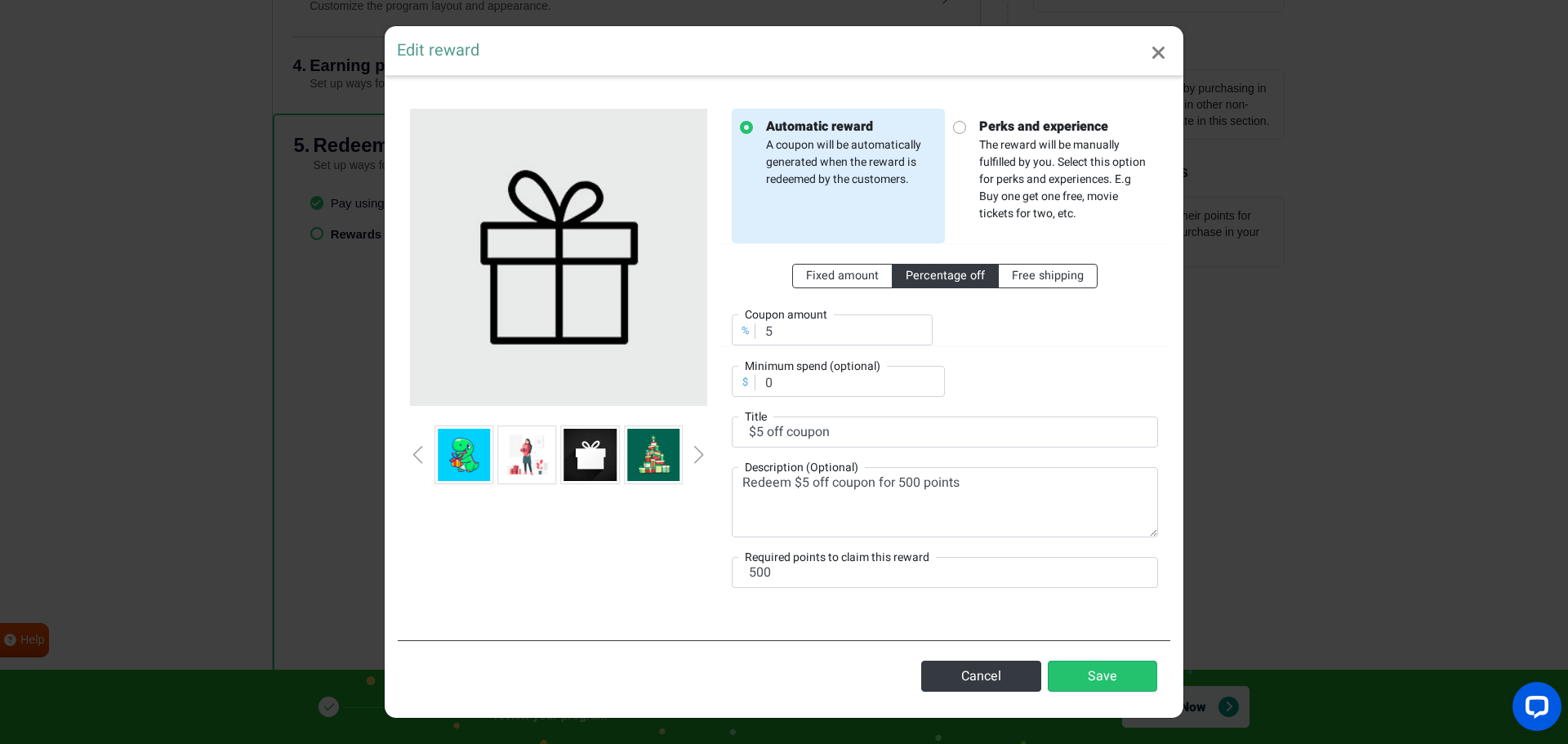
click at [417, 457] on div "Previous slide" at bounding box center [418, 455] width 8 height 18
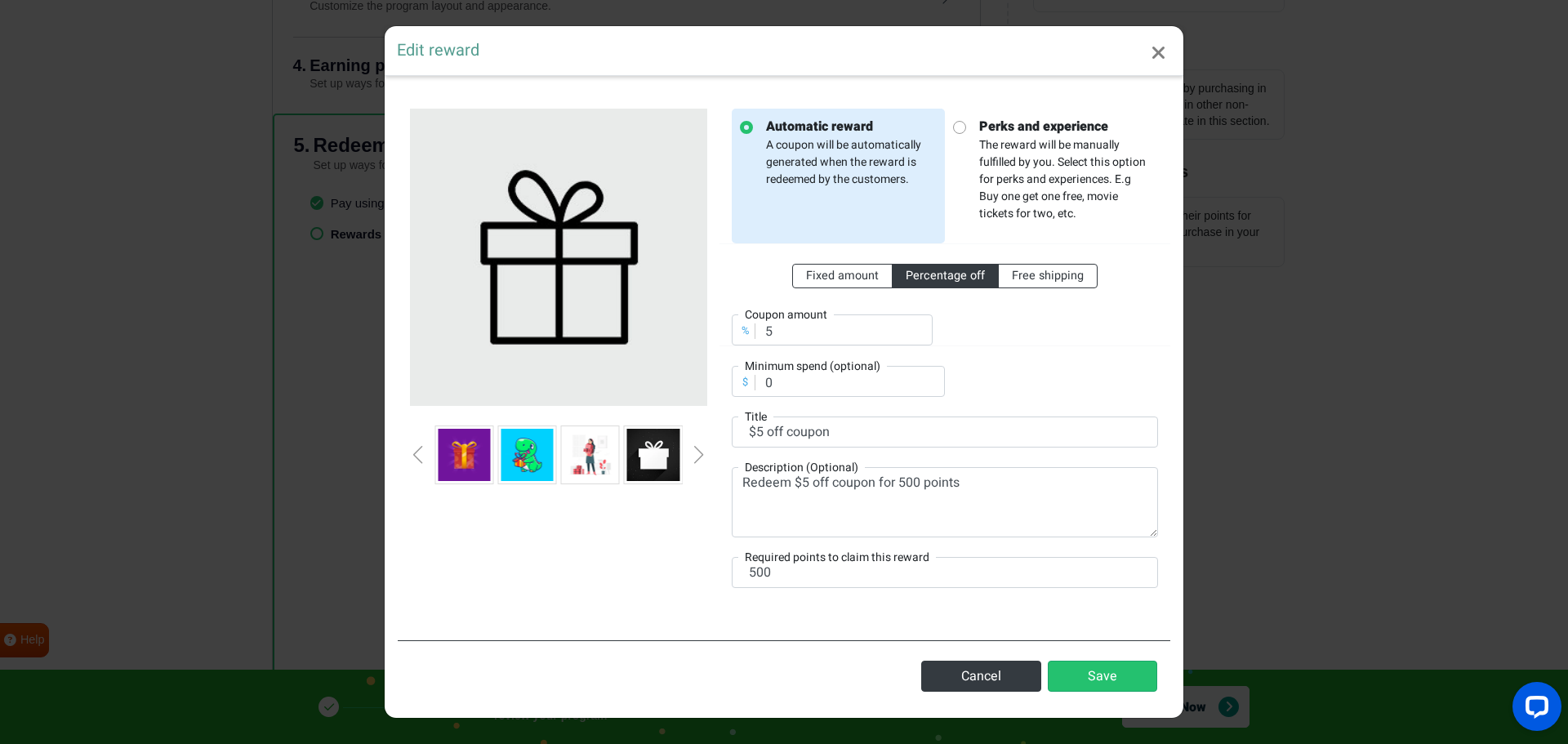
click at [538, 455] on img at bounding box center [527, 455] width 52 height 52
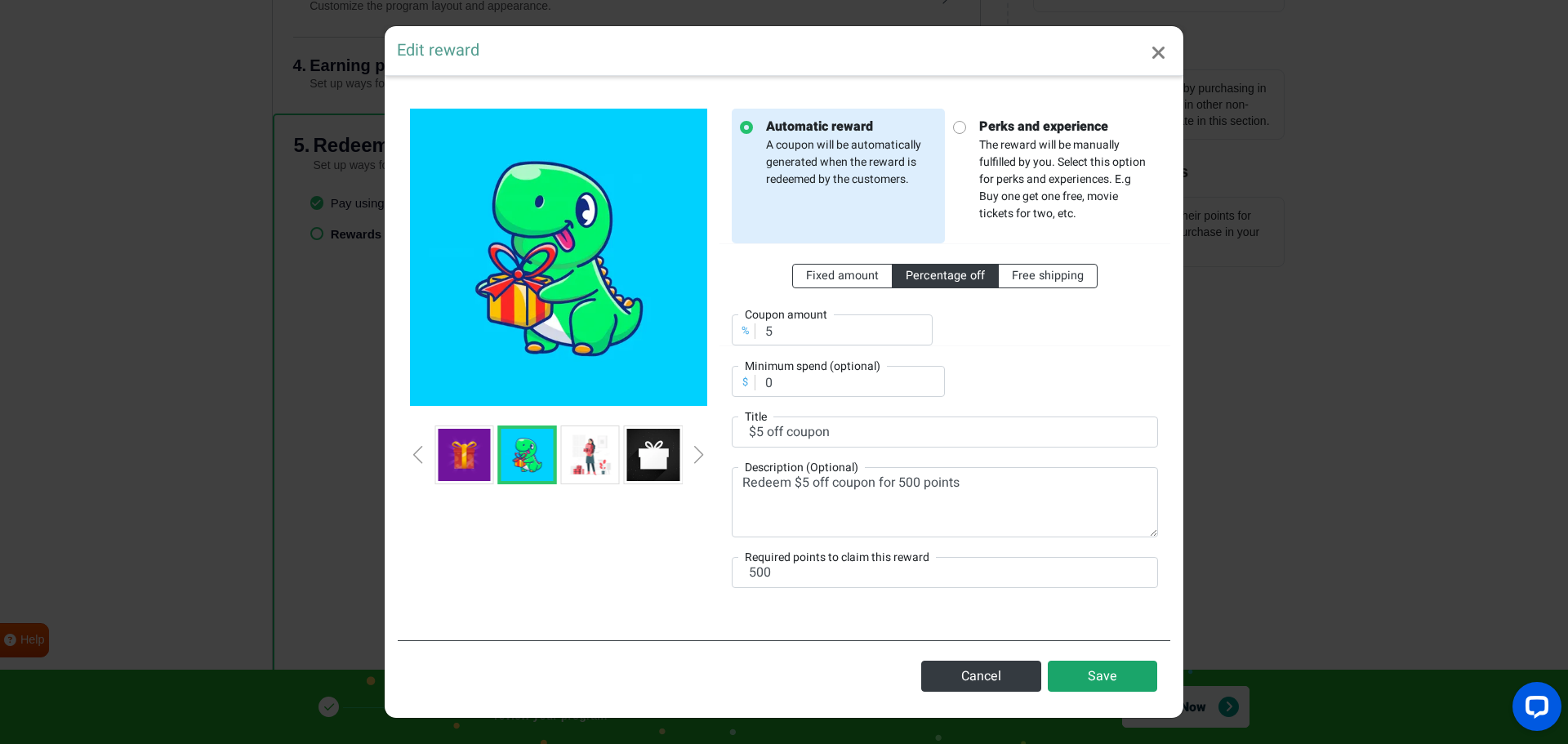
click at [1113, 675] on button "Save" at bounding box center [1102, 676] width 109 height 31
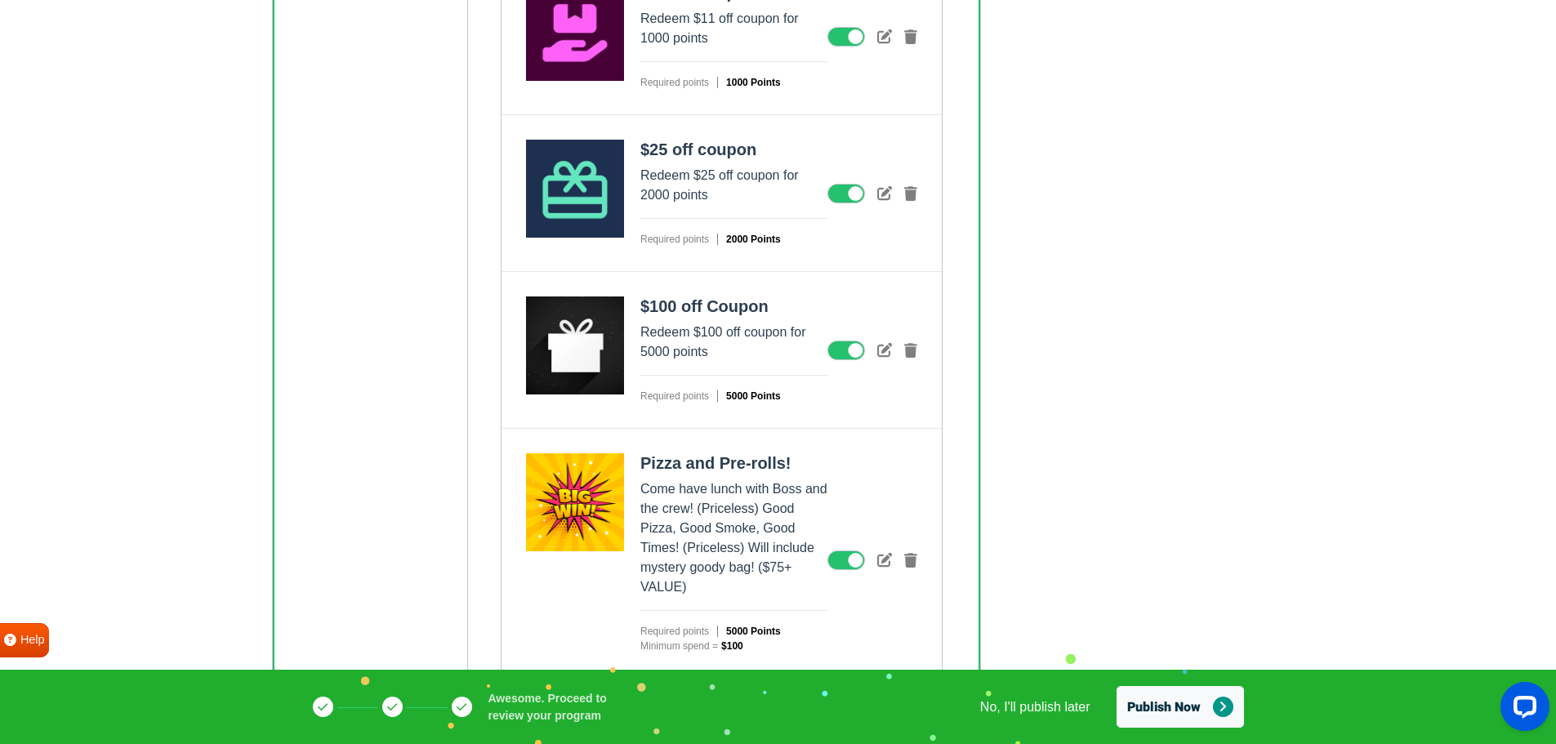
scroll to position [853, 0]
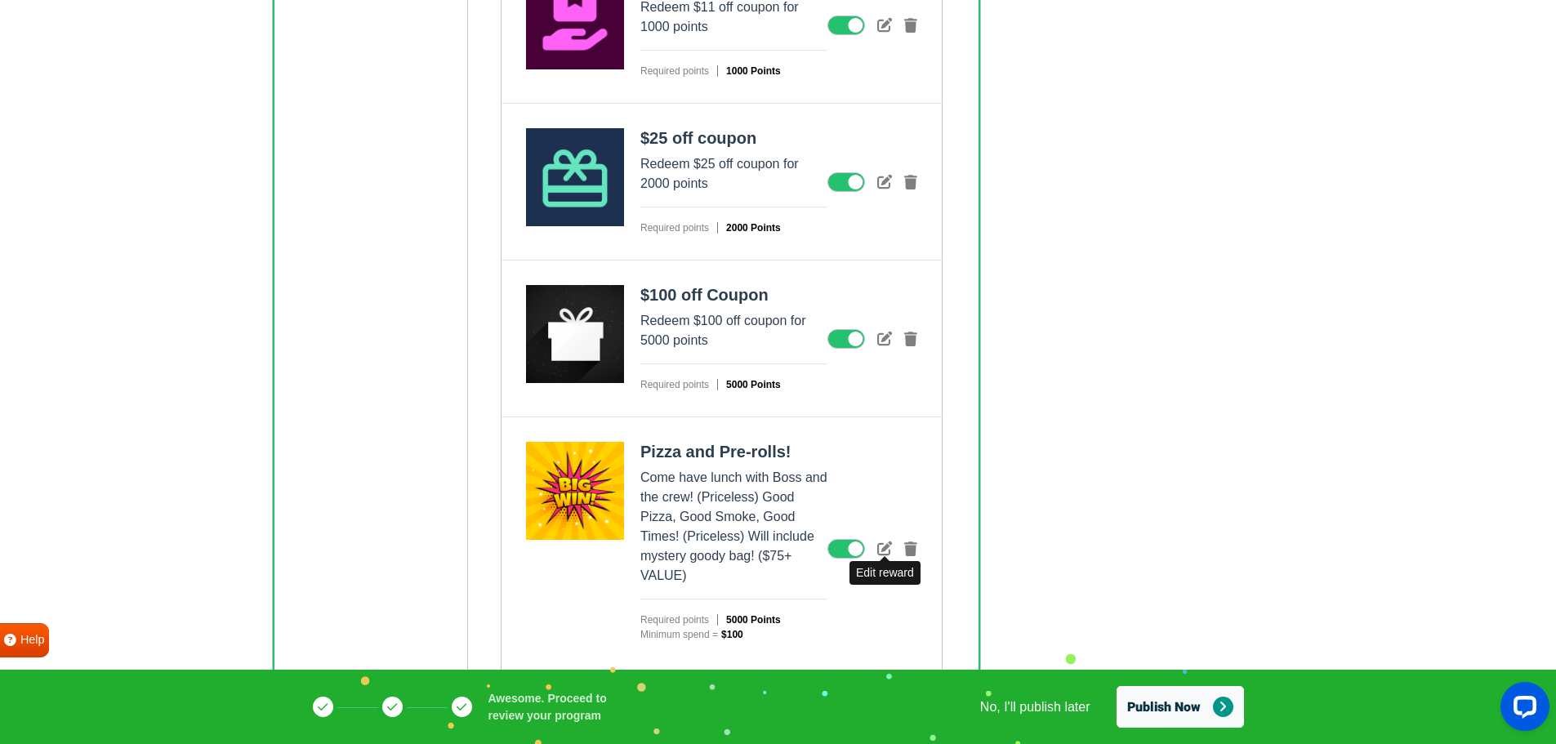
click at [880, 550] on icon at bounding box center [884, 548] width 15 height 15
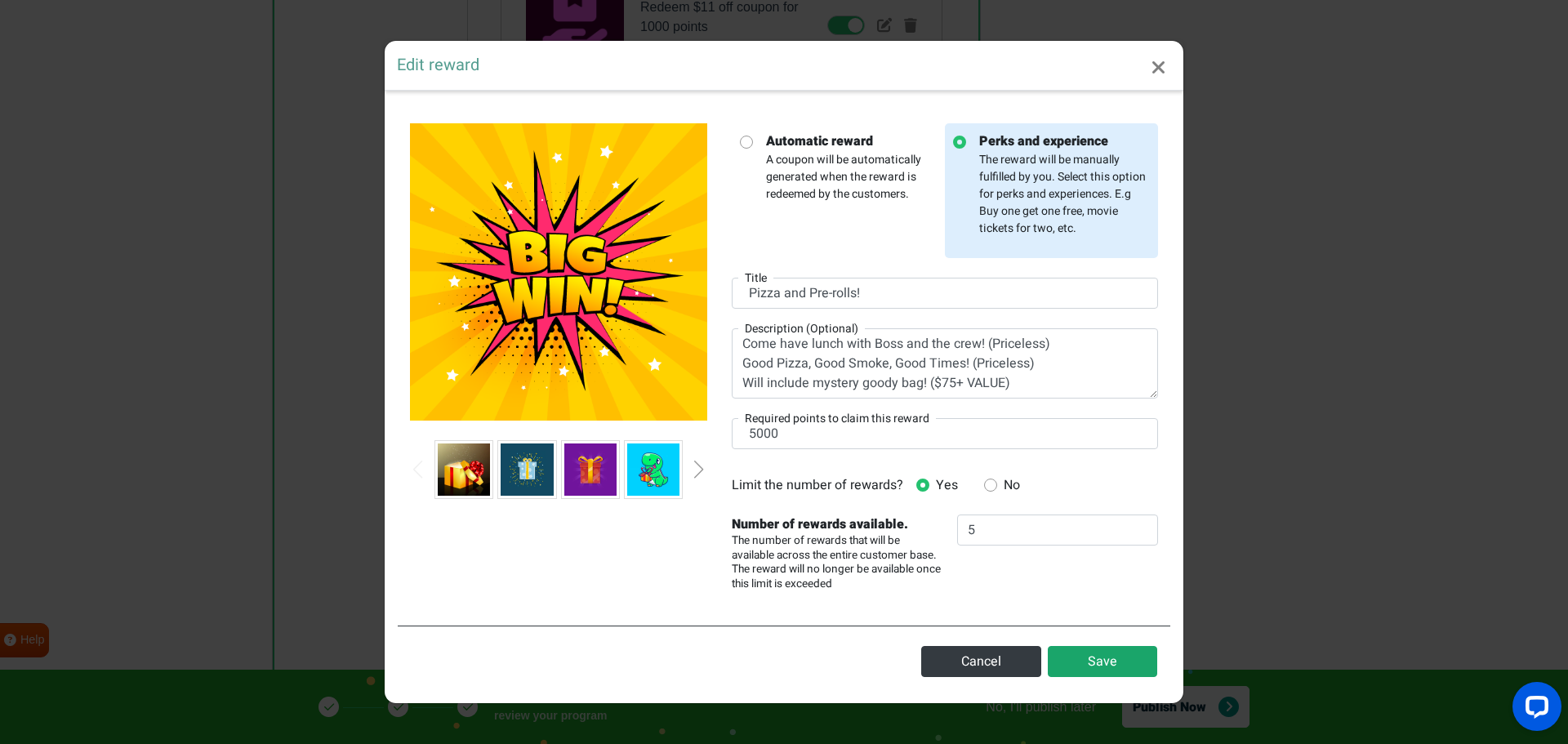
click at [1107, 670] on button "Save" at bounding box center [1102, 661] width 109 height 31
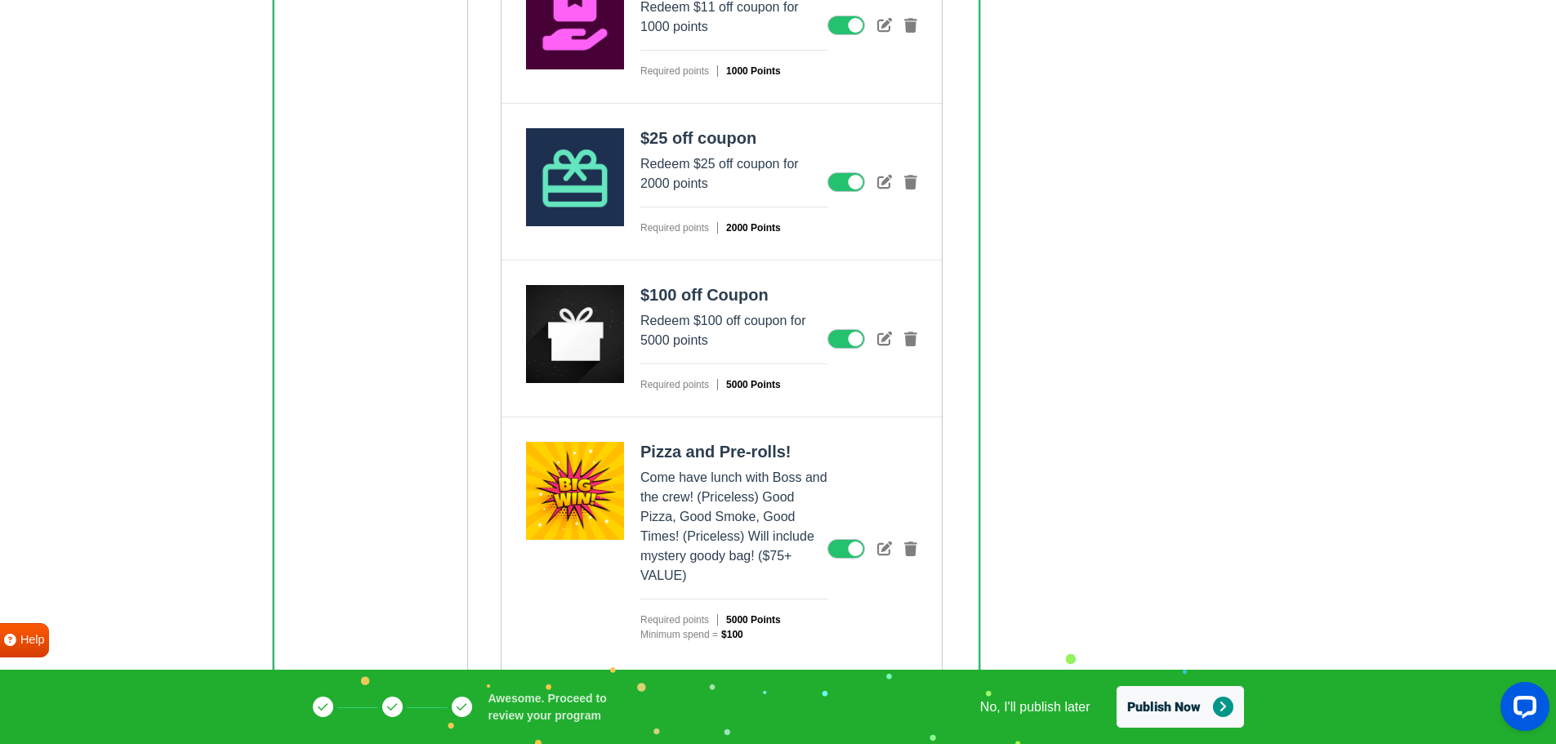
click at [728, 631] on strong "$100" at bounding box center [743, 634] width 50 height 11
click at [884, 546] on icon at bounding box center [884, 548] width 15 height 15
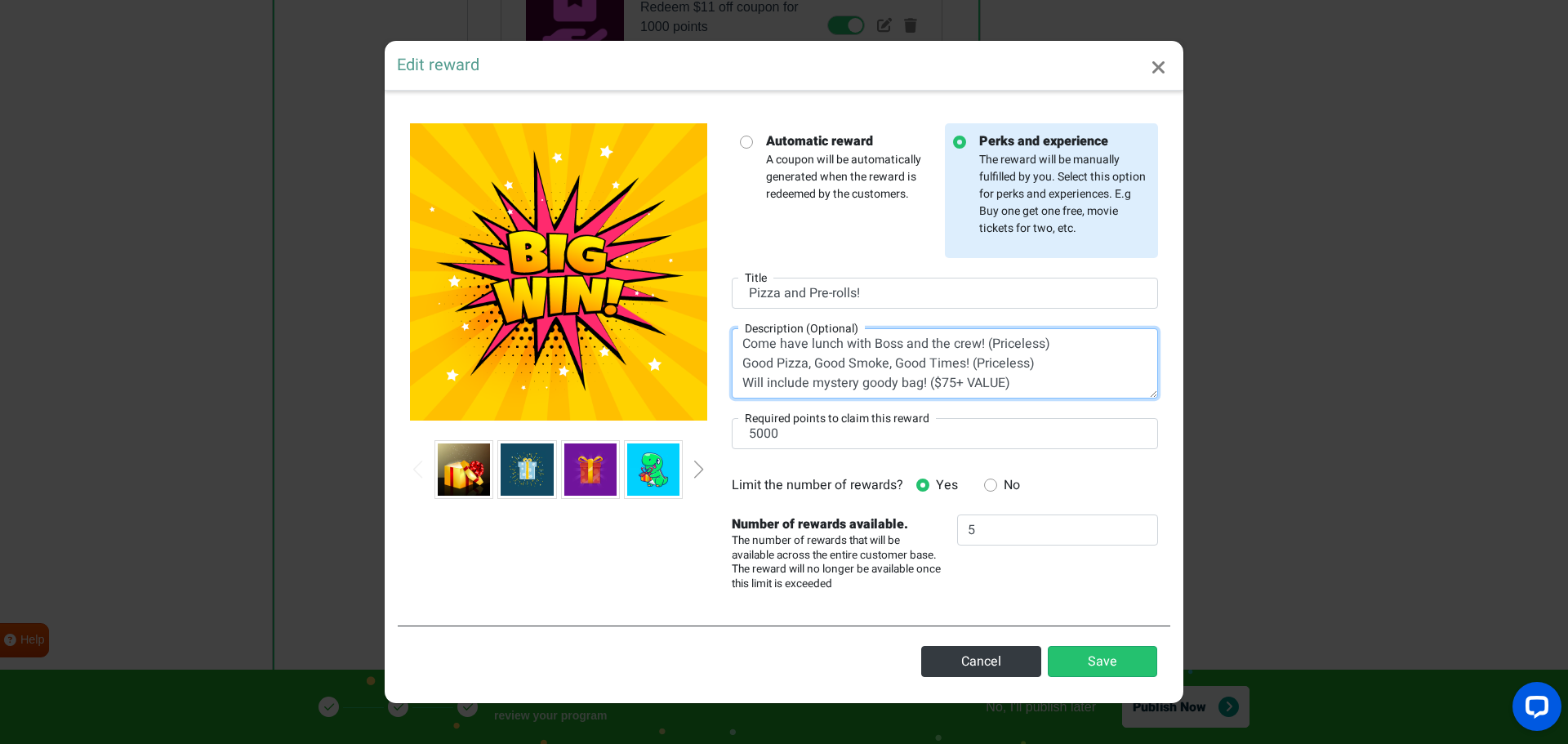
click at [1063, 339] on textarea "Come have lunch with Boss and the crew! (Priceless) Good Pizza, Good Smoke, Goo…" at bounding box center [945, 363] width 426 height 70
click at [1063, 363] on textarea "Come have lunch with Boss and the crew! (Priceless) Good Pizza, Good Smoke, Goo…" at bounding box center [945, 363] width 426 height 70
type textarea "Come have lunch with Boss and the crew! (Priceless) Good Pizza, Good Smoke, Goo…"
click at [1098, 658] on button "Save" at bounding box center [1102, 661] width 109 height 31
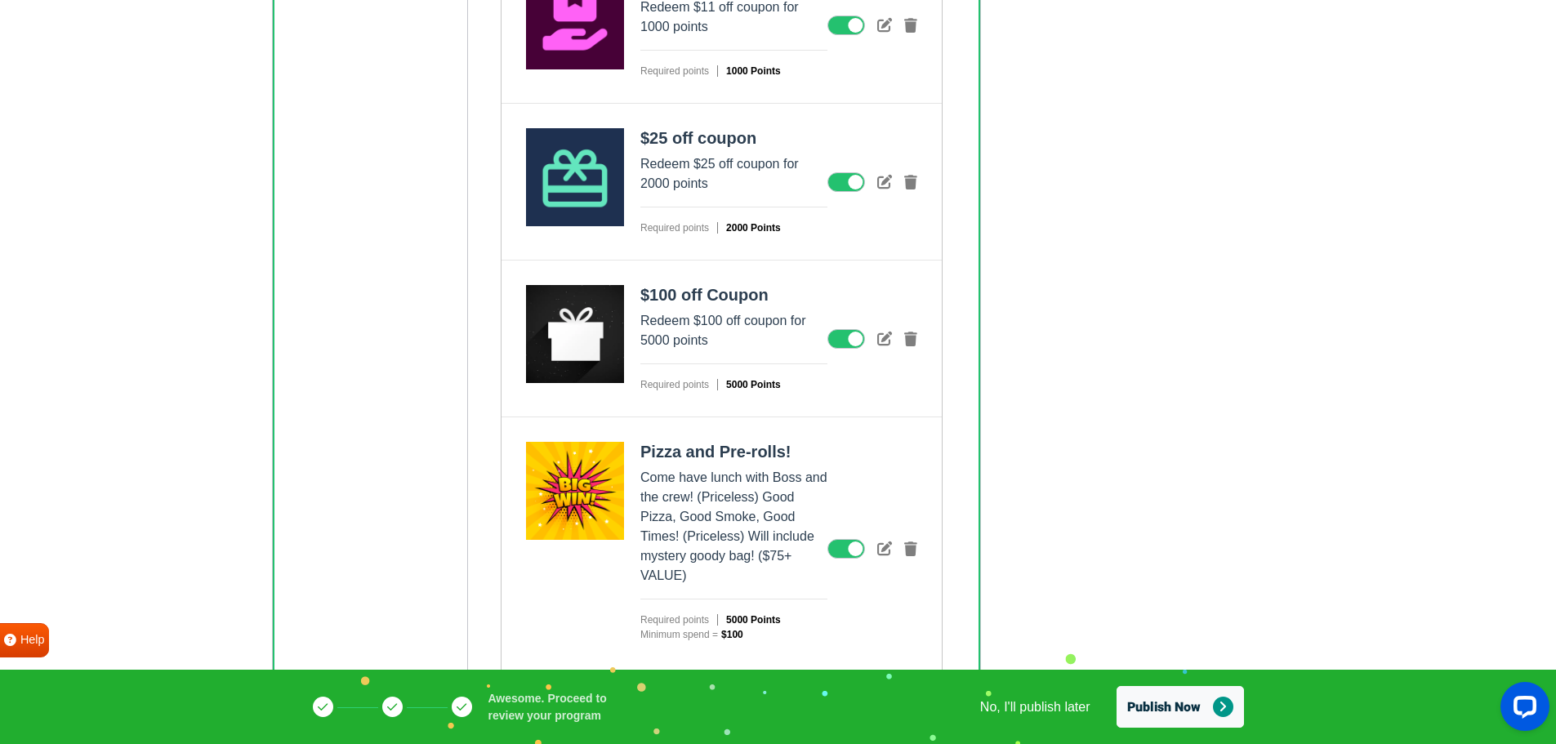
click at [653, 495] on p "Come have lunch with Boss and the crew! (Priceless) Good Pizza, Good Smoke, Goo…" at bounding box center [733, 527] width 187 height 118
click at [848, 548] on icon at bounding box center [846, 549] width 38 height 20
click at [0, 0] on input "checkbox" at bounding box center [0, 0] width 0 height 0
click at [845, 550] on icon at bounding box center [846, 549] width 38 height 20
click at [0, 0] on input "checkbox" at bounding box center [0, 0] width 0 height 0
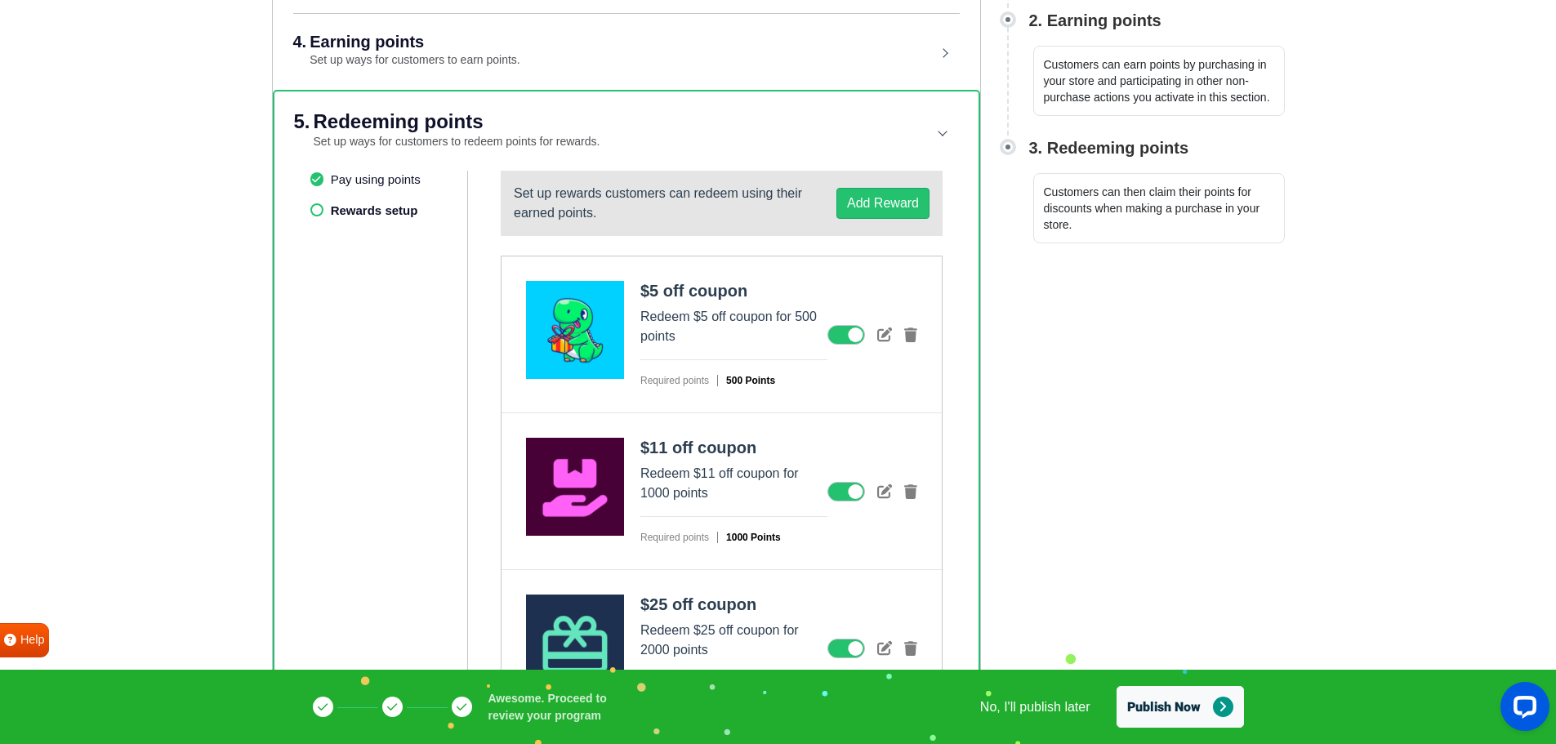
scroll to position [363, 0]
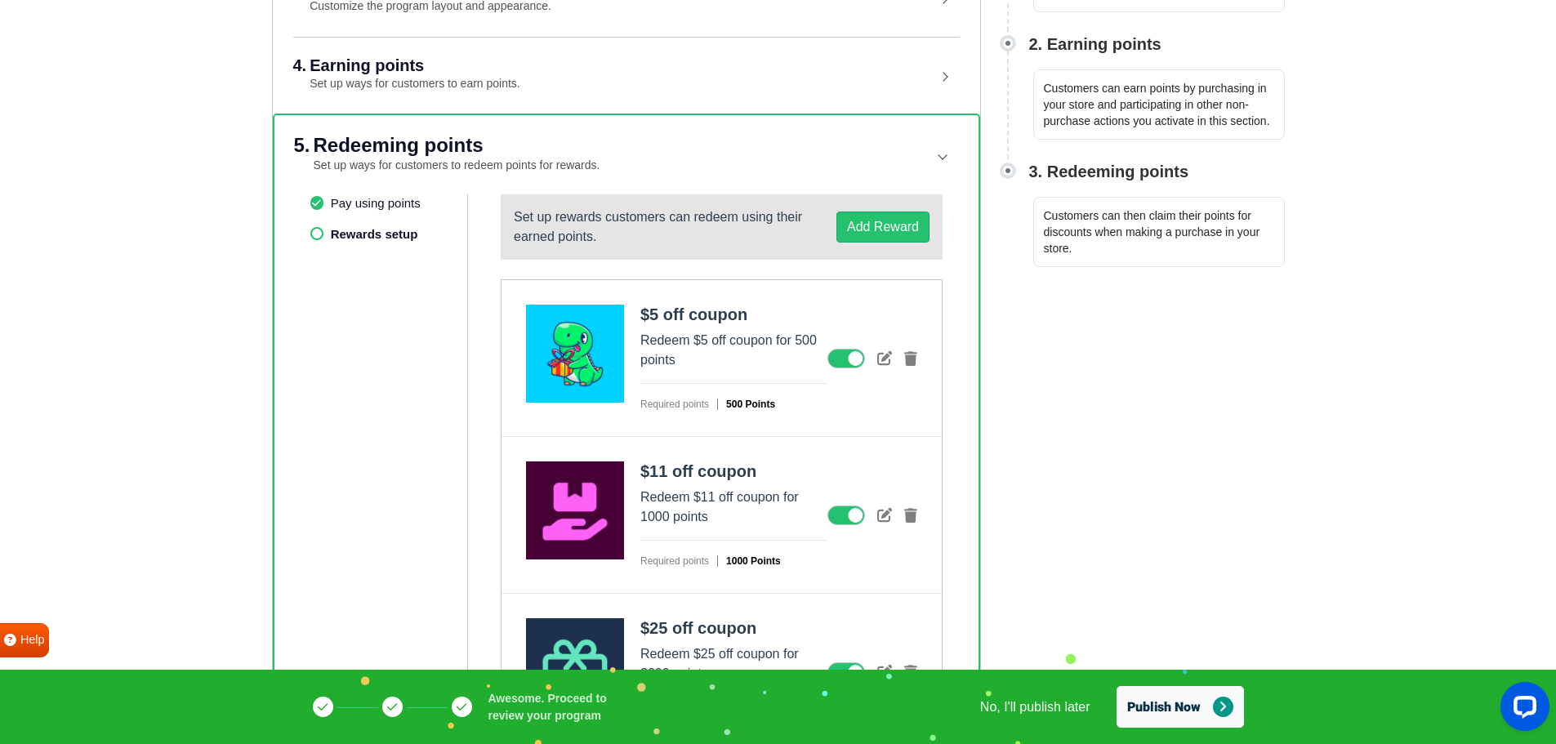
click at [942, 147] on header "5. Redeeming points Set up ways for customers to redeem points for rewards." at bounding box center [626, 154] width 665 height 79
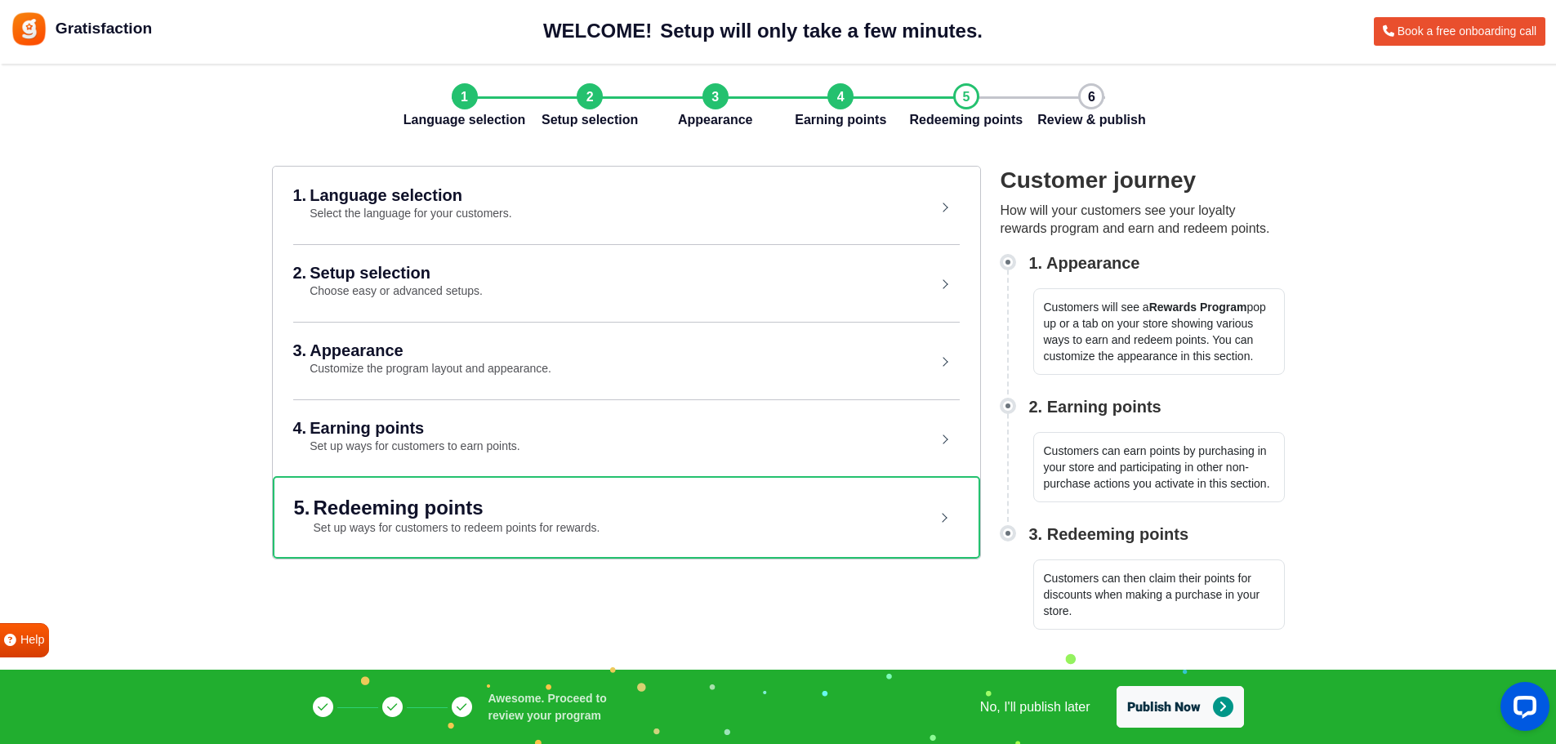
scroll to position [0, 0]
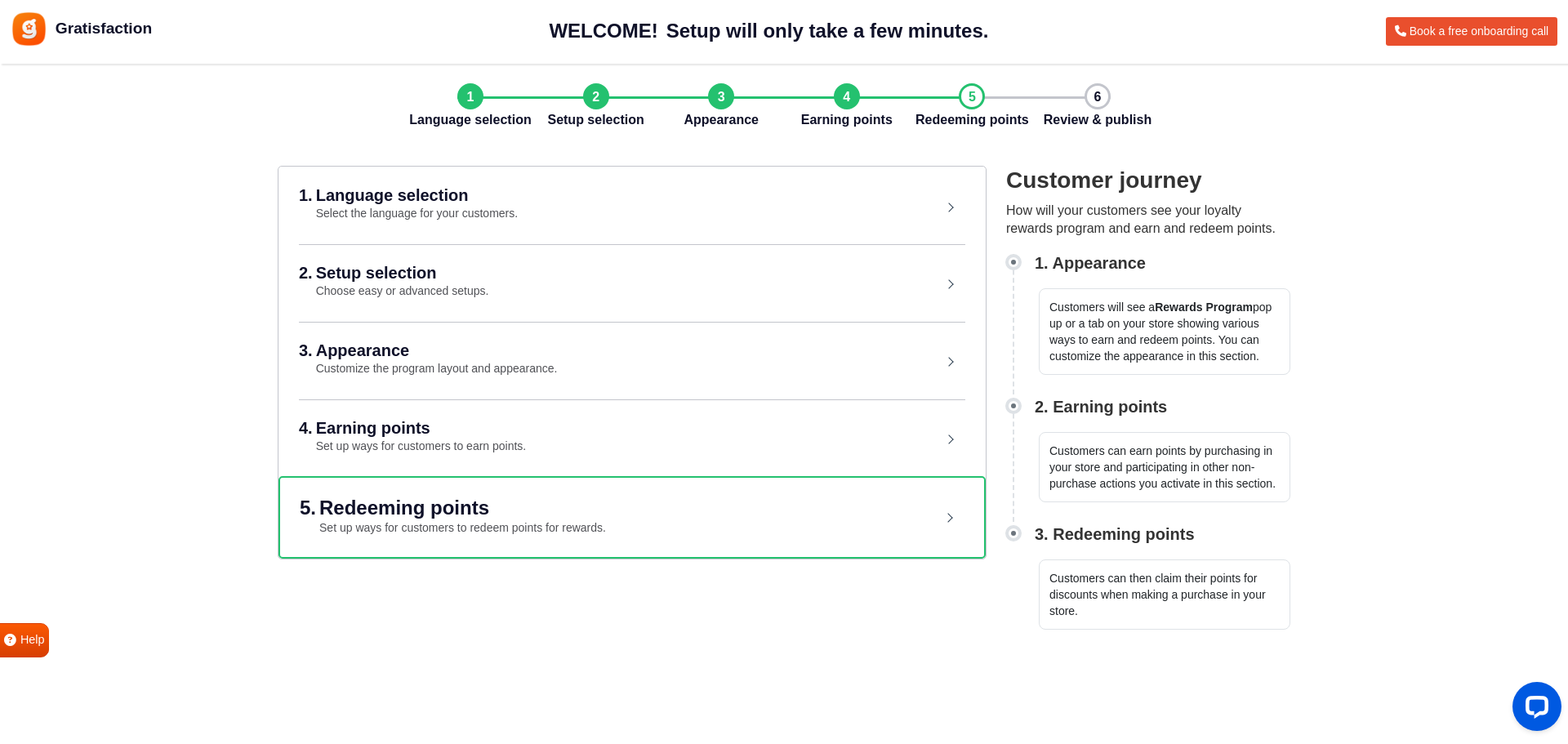
click at [949, 524] on header "5. Redeeming points Set up ways for customers to redeem points for rewards." at bounding box center [632, 517] width 665 height 79
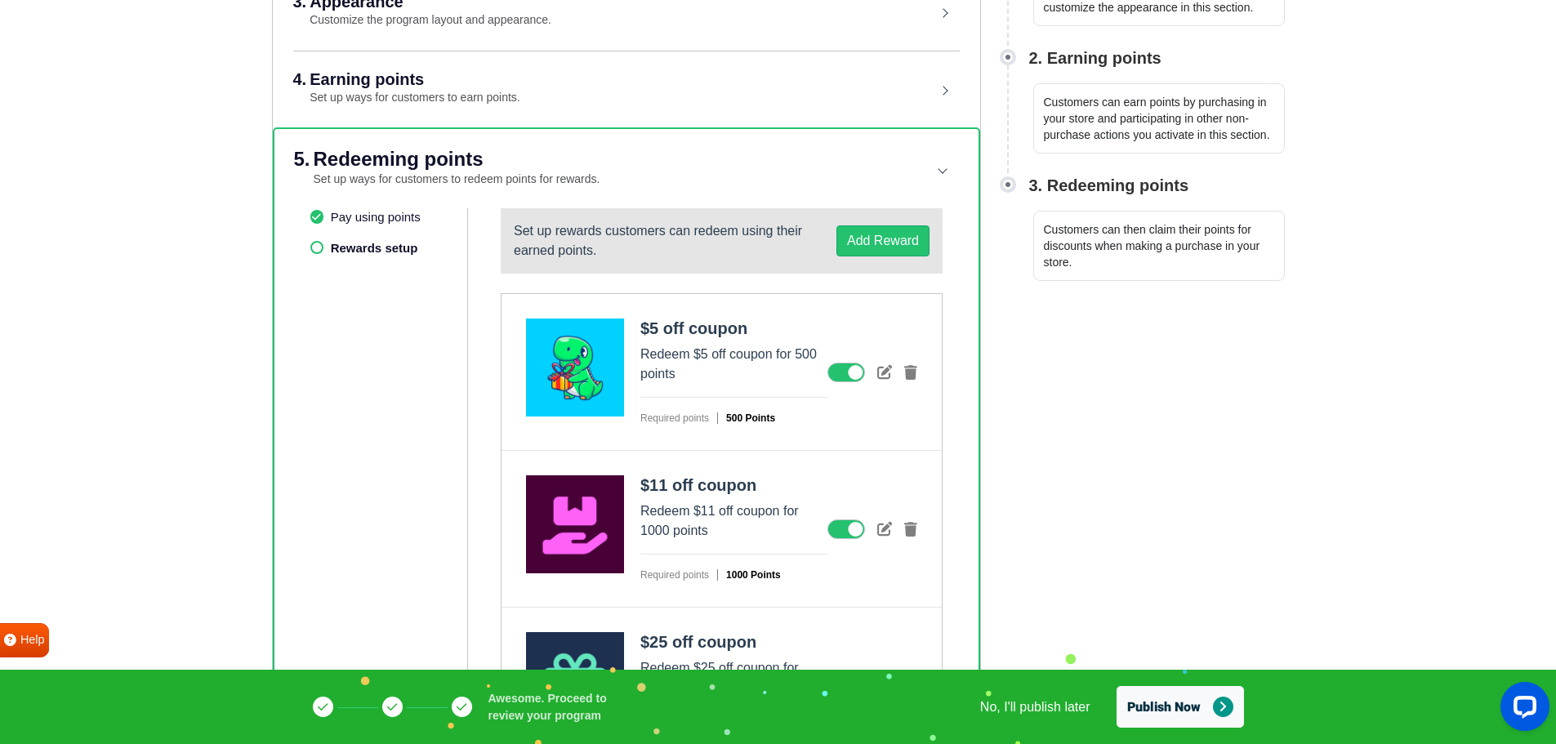
scroll to position [408, 0]
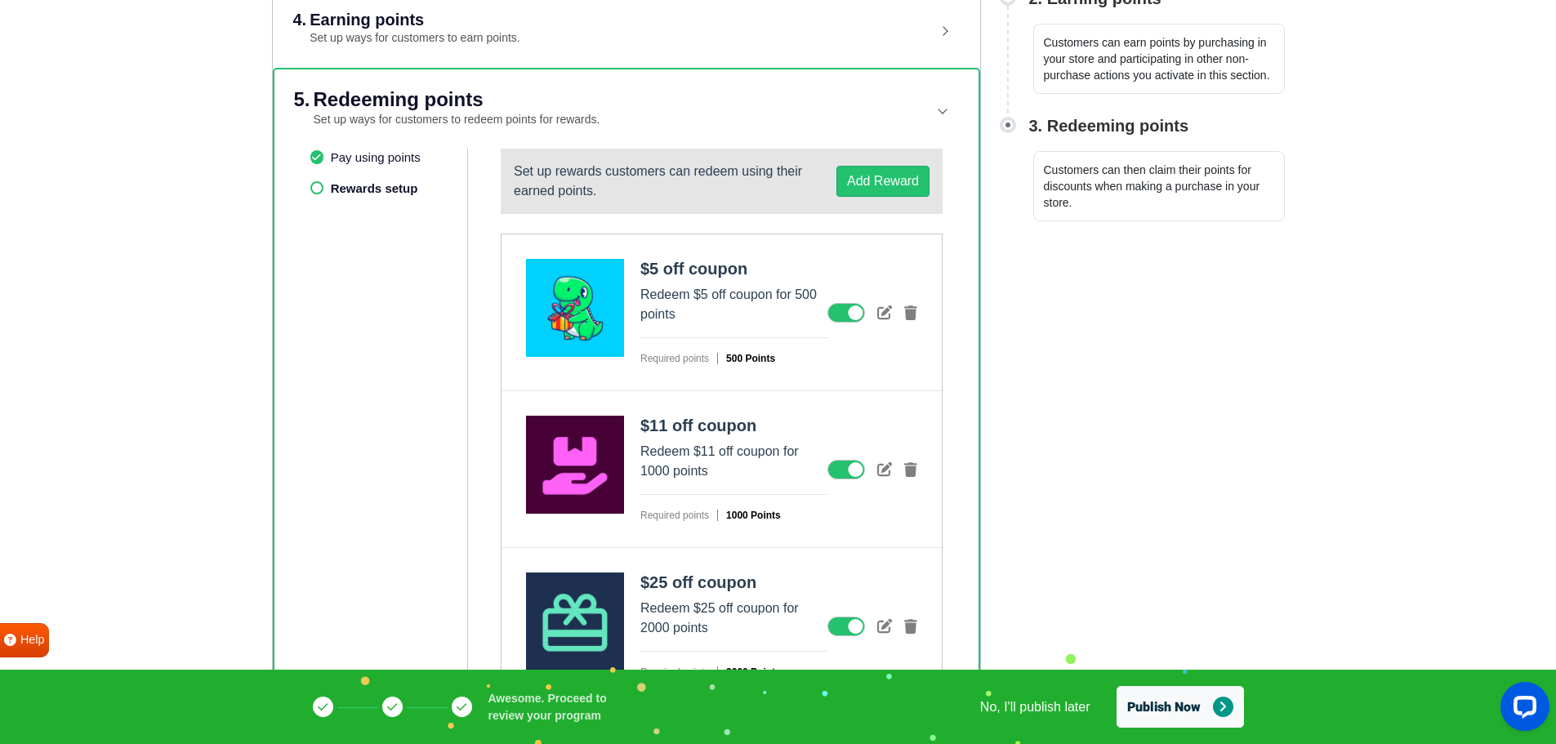
click at [364, 186] on ul "Pay using points Rewards setup" at bounding box center [389, 643] width 158 height 988
click at [1180, 703] on button "Publish Now" at bounding box center [1179, 707] width 127 height 42
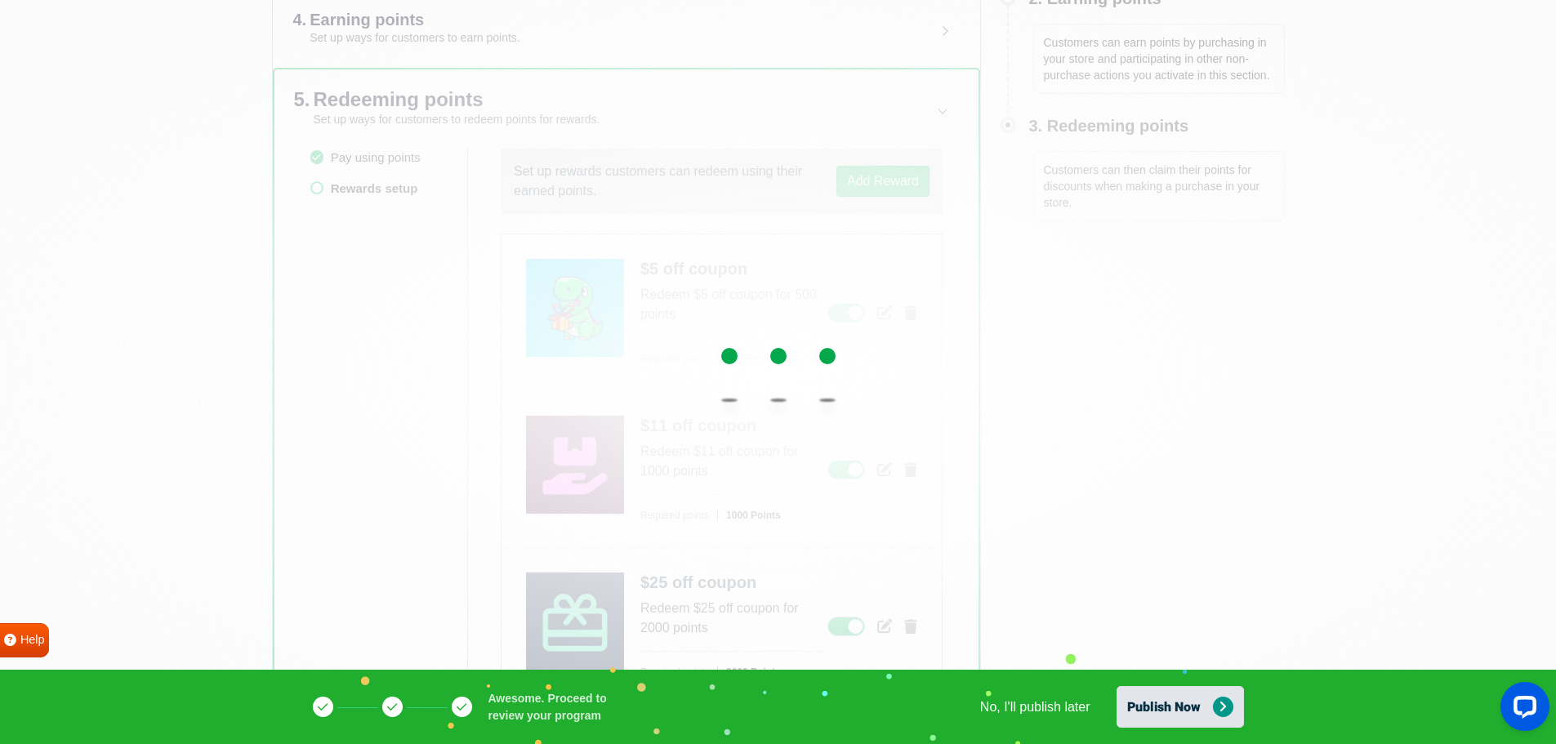
scroll to position [65, 0]
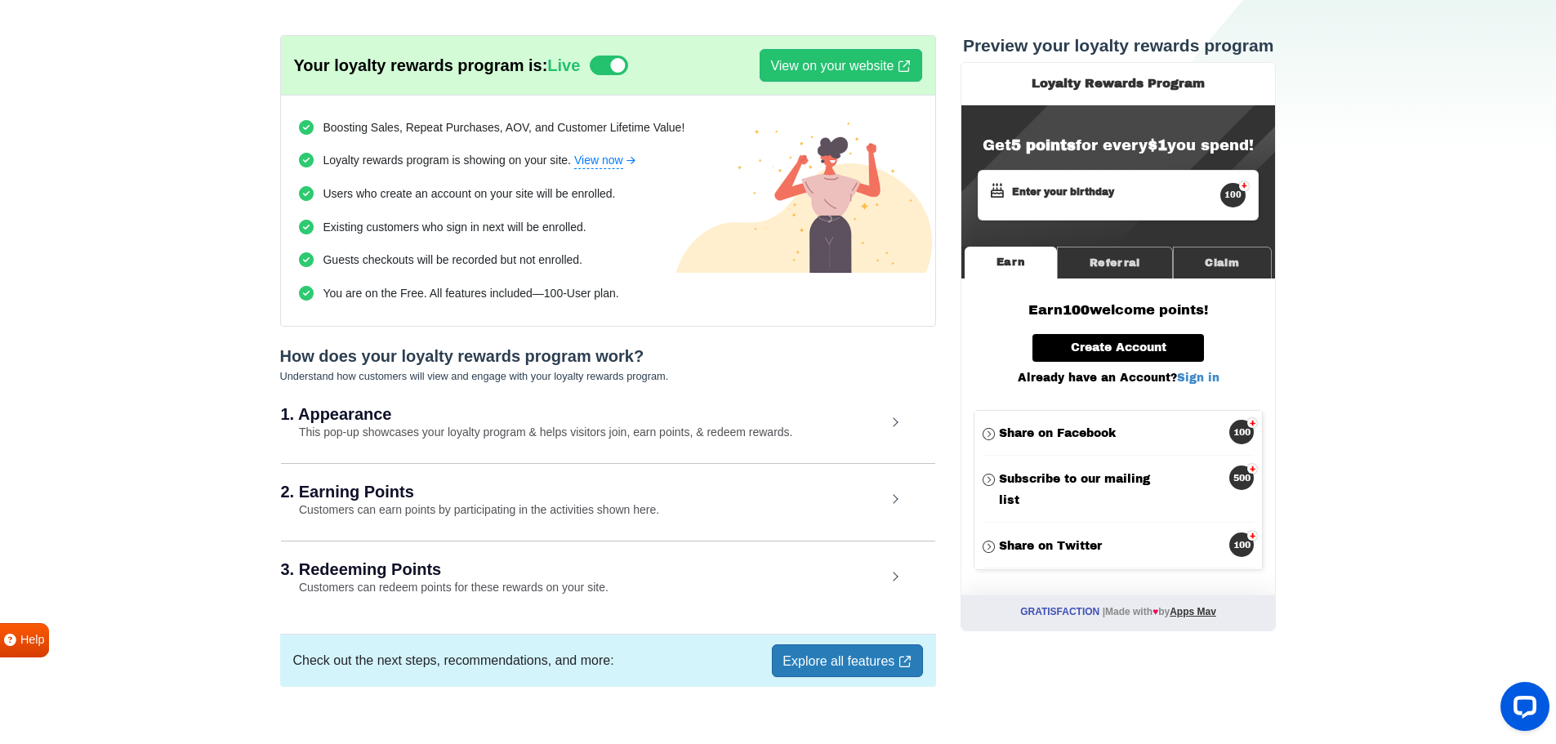
scroll to position [91, 0]
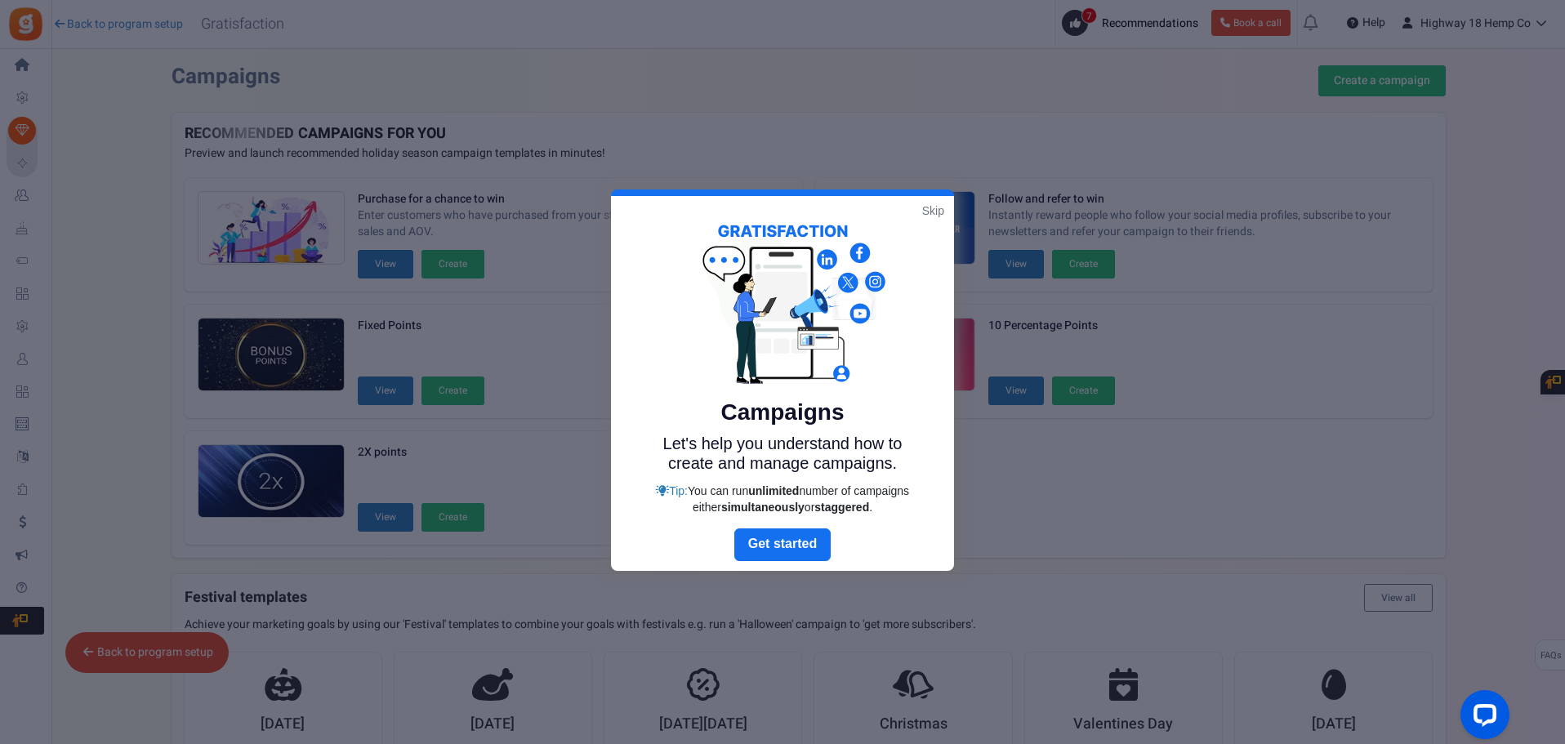
click at [925, 209] on link "Skip" at bounding box center [933, 211] width 22 height 16
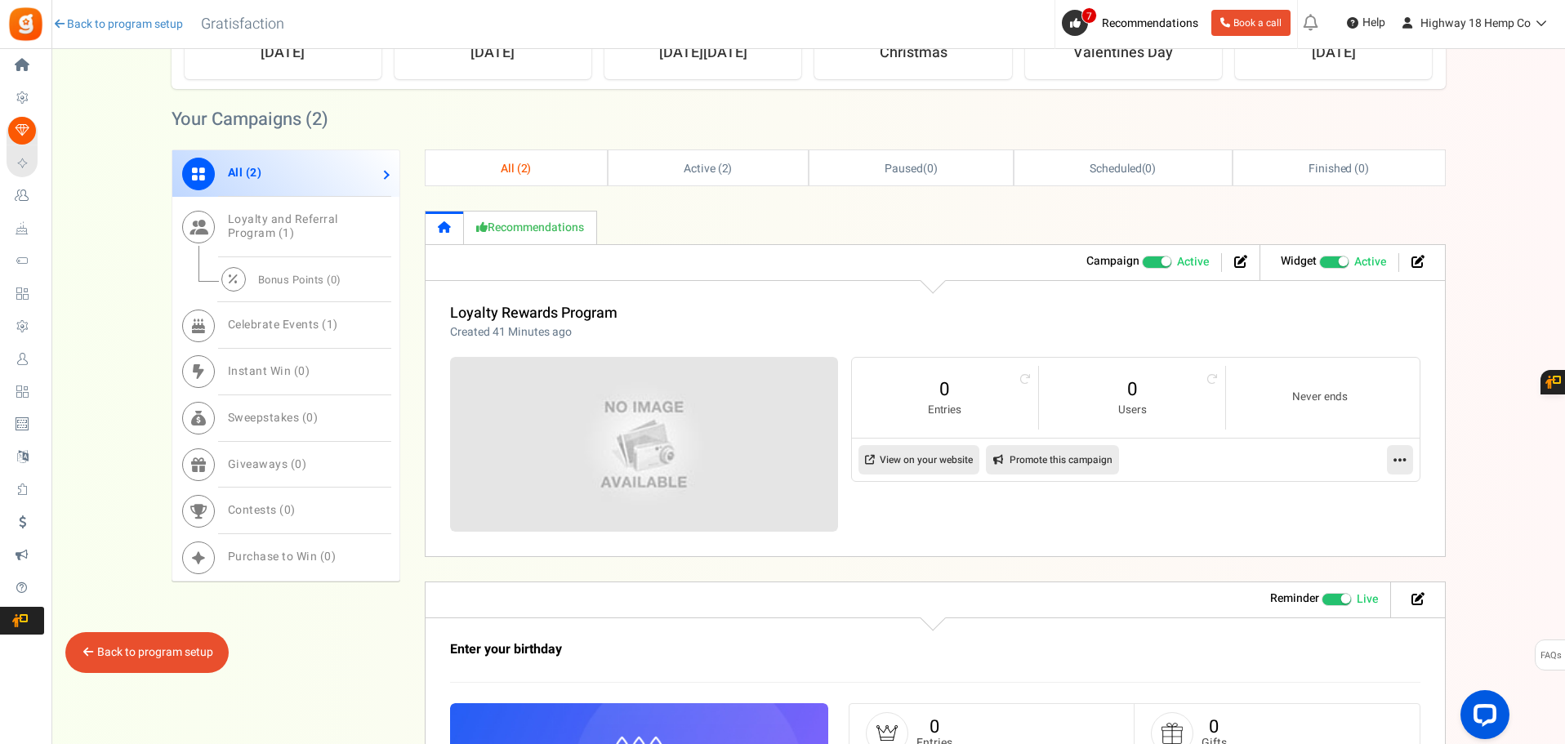
scroll to position [662, 0]
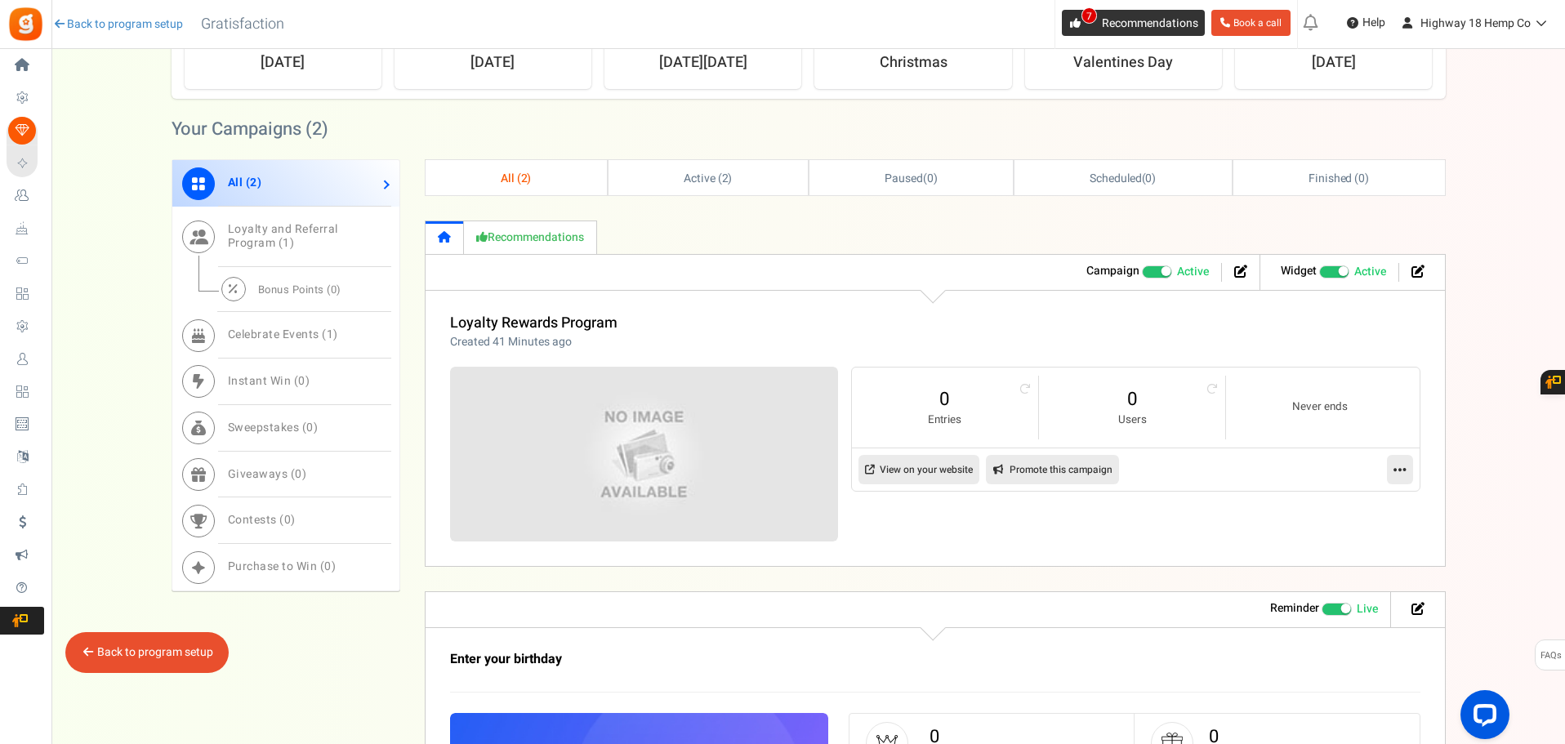
click at [1081, 19] on span "7" at bounding box center [1089, 15] width 16 height 16
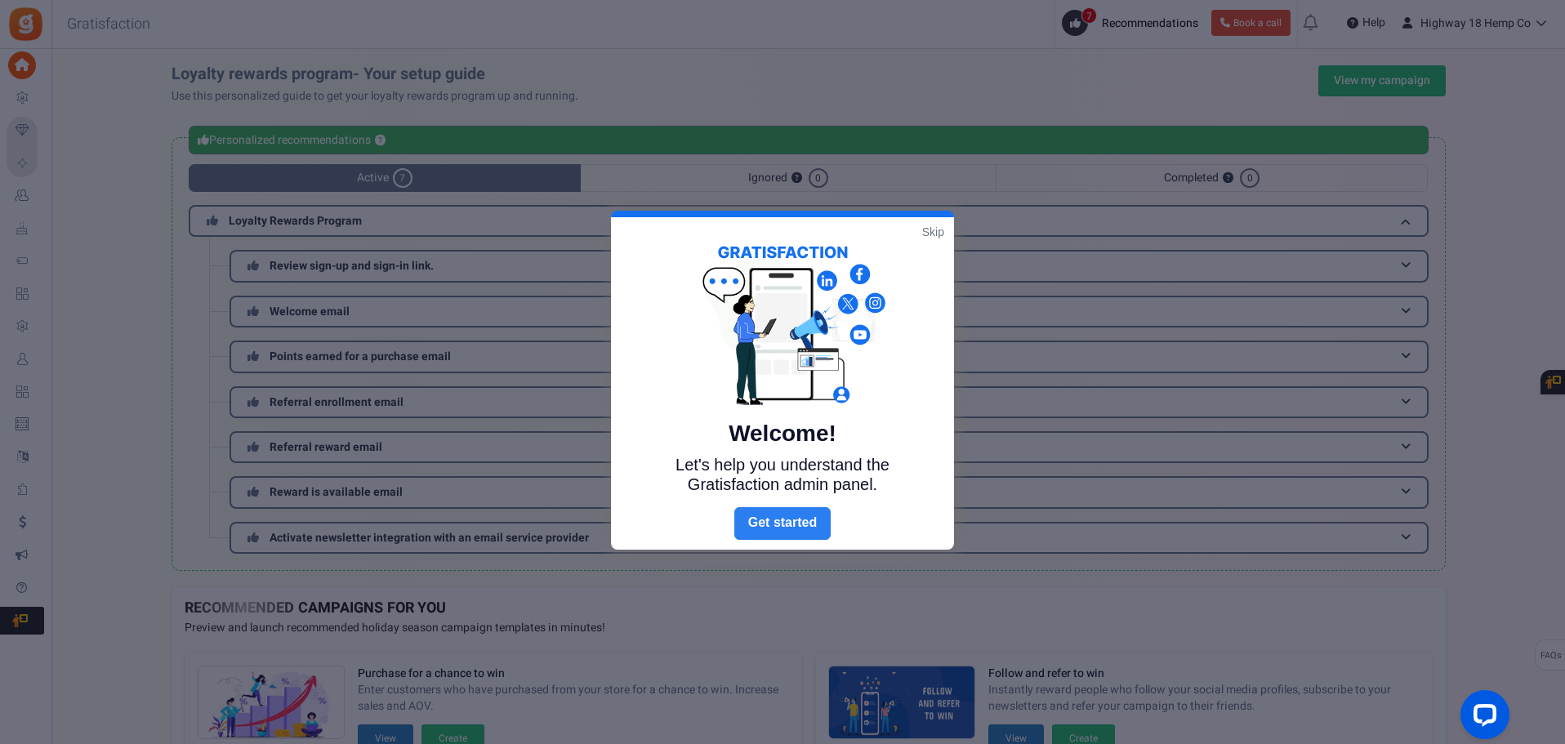
click at [768, 524] on link "Next" at bounding box center [782, 523] width 96 height 33
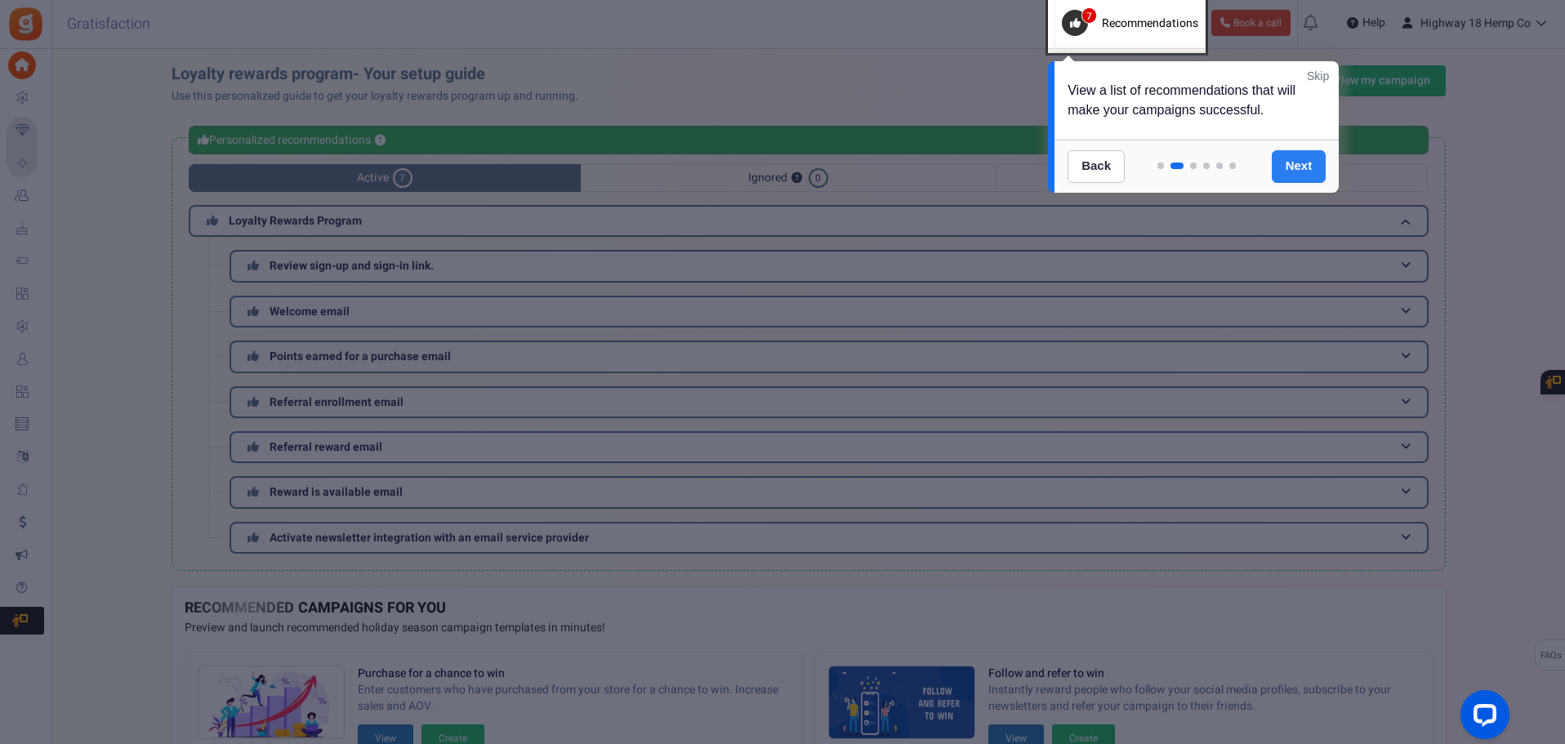
click at [1314, 168] on link "Next" at bounding box center [1299, 166] width 55 height 33
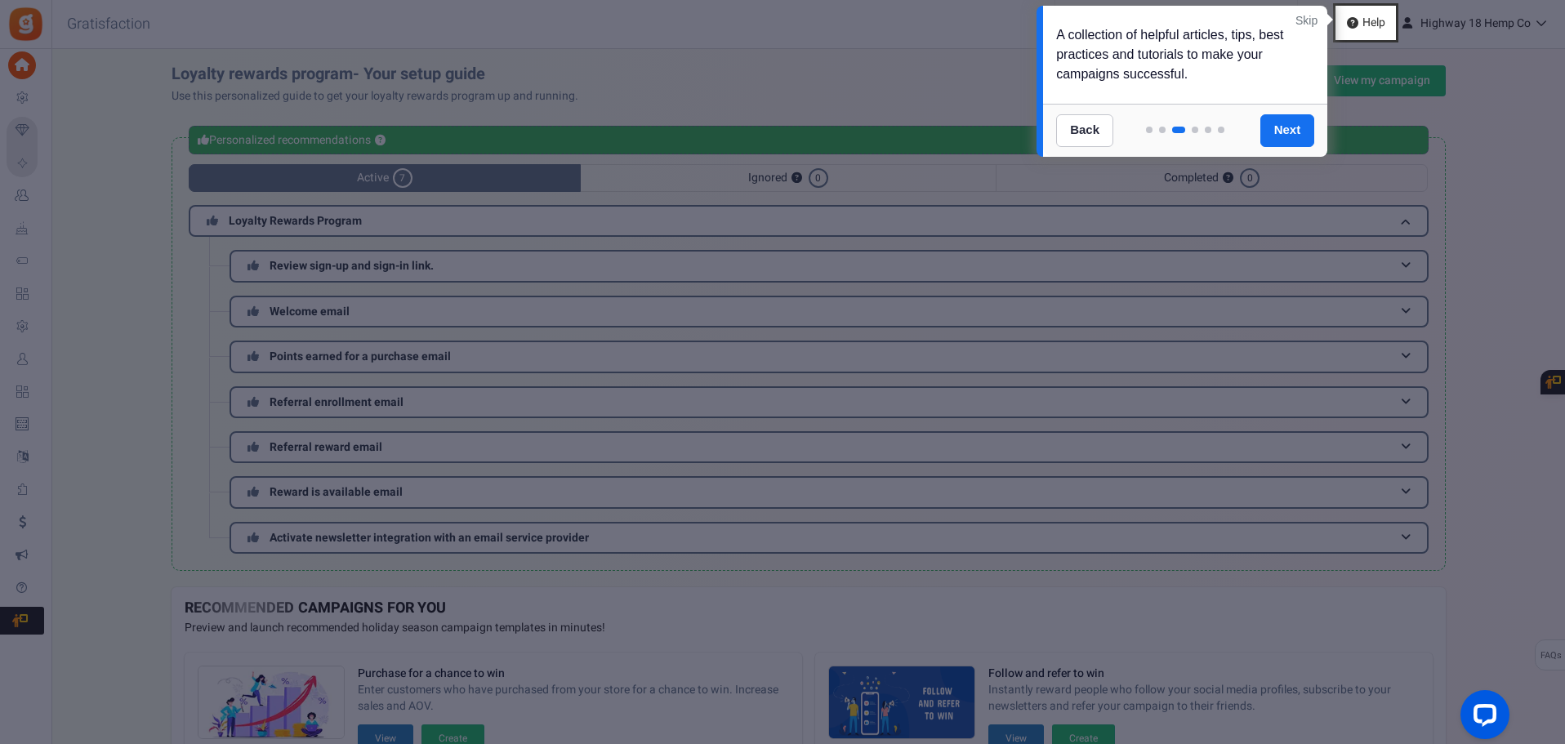
click at [1292, 133] on link "Next" at bounding box center [1287, 130] width 55 height 33
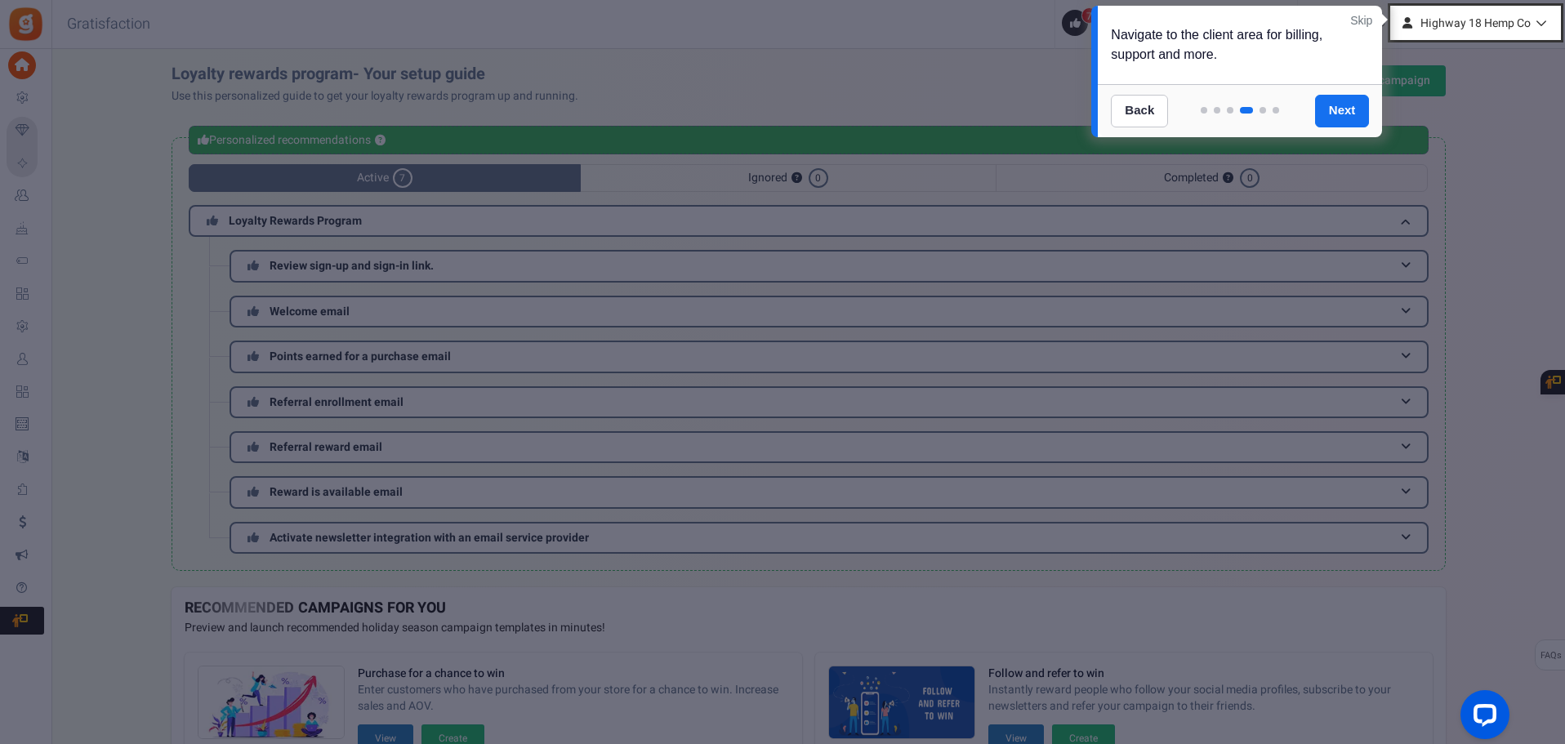
click at [1344, 106] on link "Next" at bounding box center [1342, 111] width 55 height 33
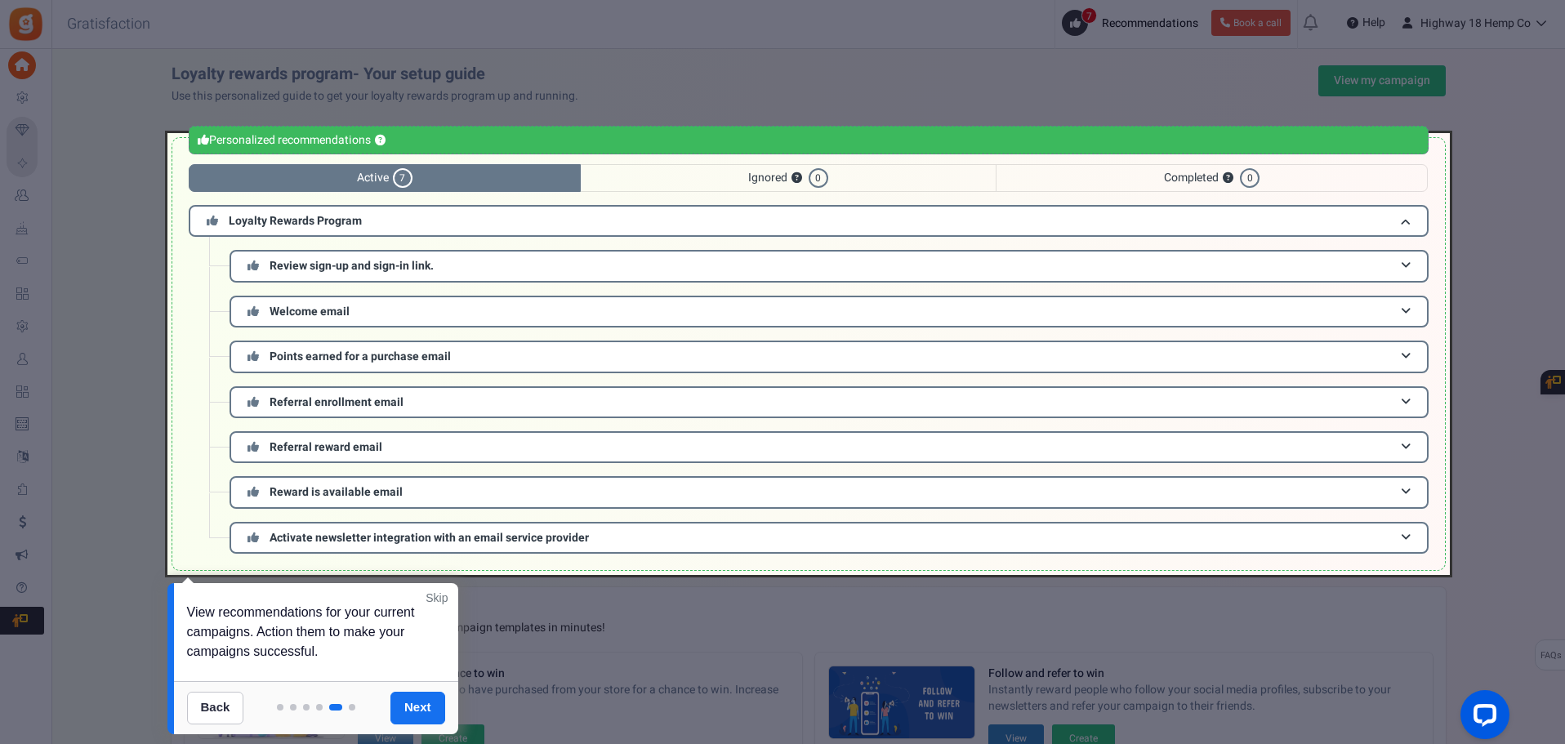
click at [1472, 22] on div at bounding box center [782, 372] width 1565 height 744
click at [417, 711] on link "Next" at bounding box center [417, 708] width 55 height 33
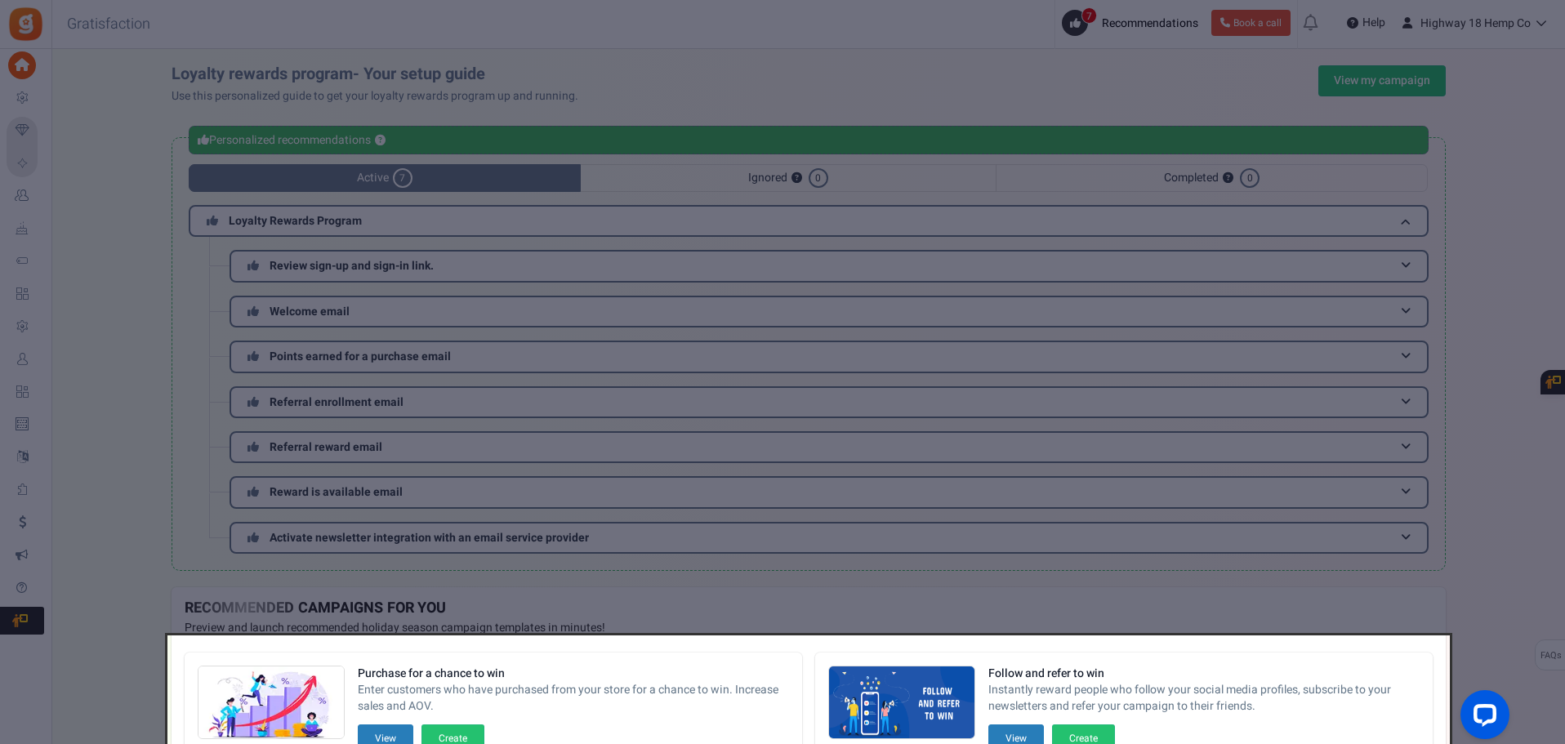
scroll to position [370, 0]
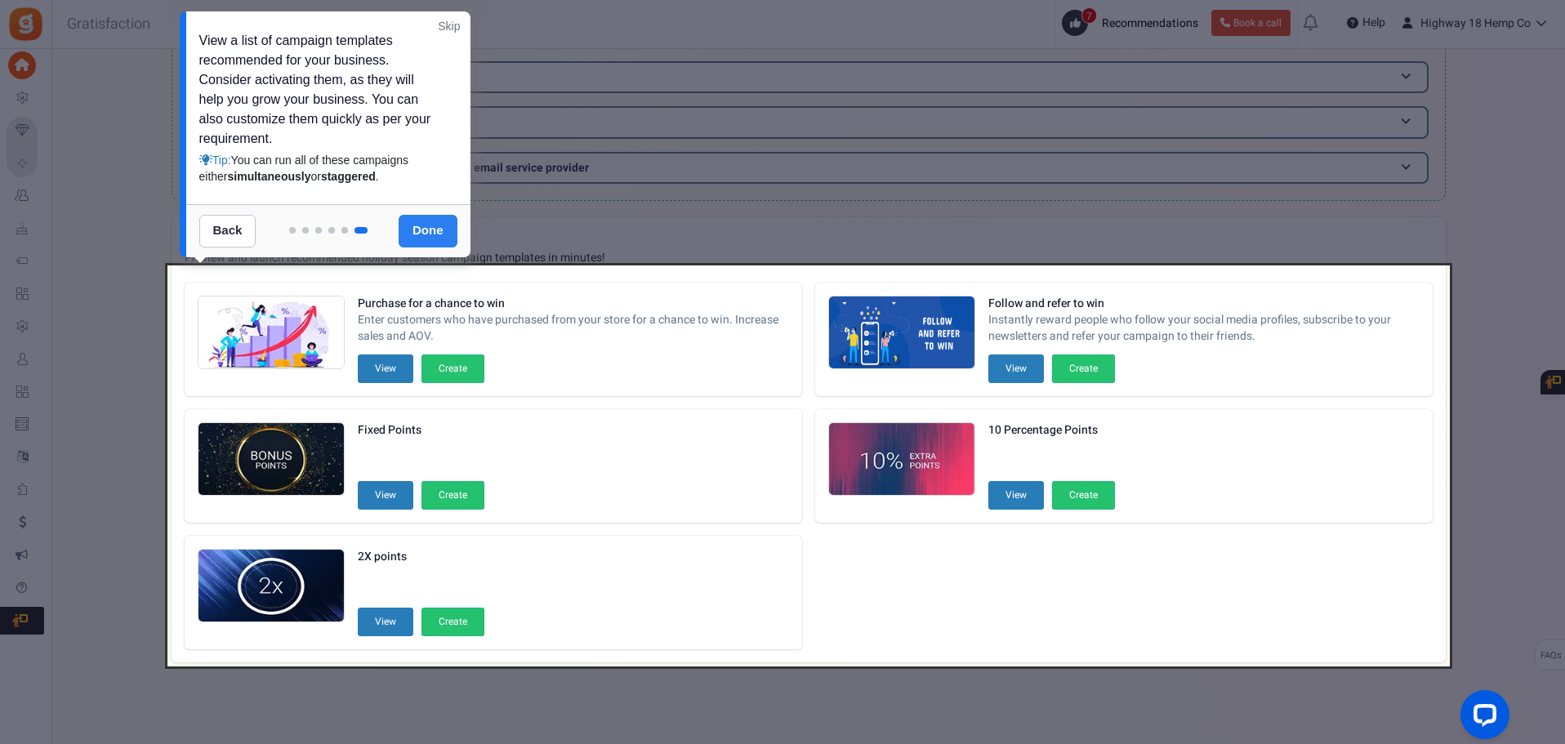
click at [423, 233] on link "Done" at bounding box center [428, 231] width 59 height 33
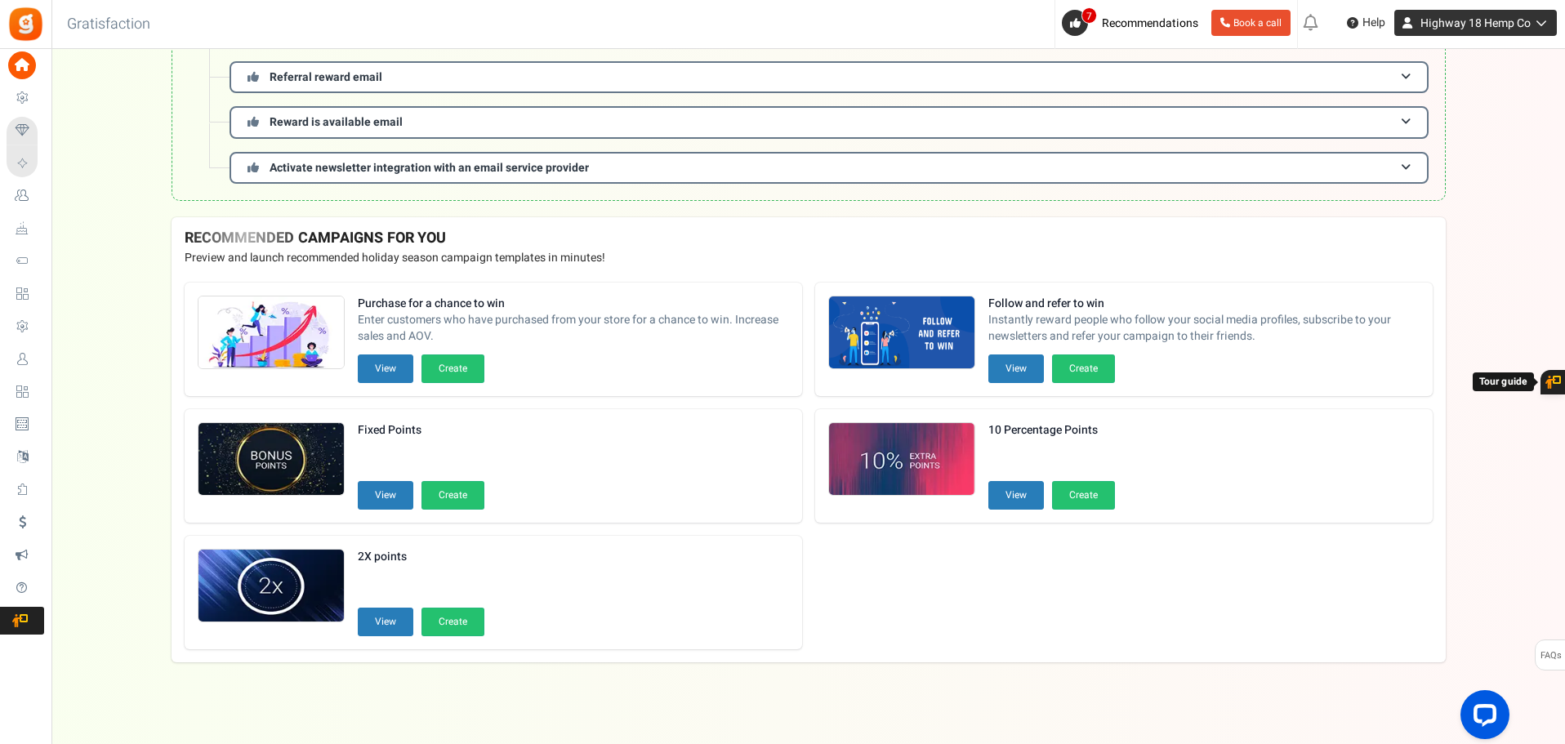
click at [1508, 25] on span "Highway 18 Hemp Co" at bounding box center [1475, 23] width 110 height 17
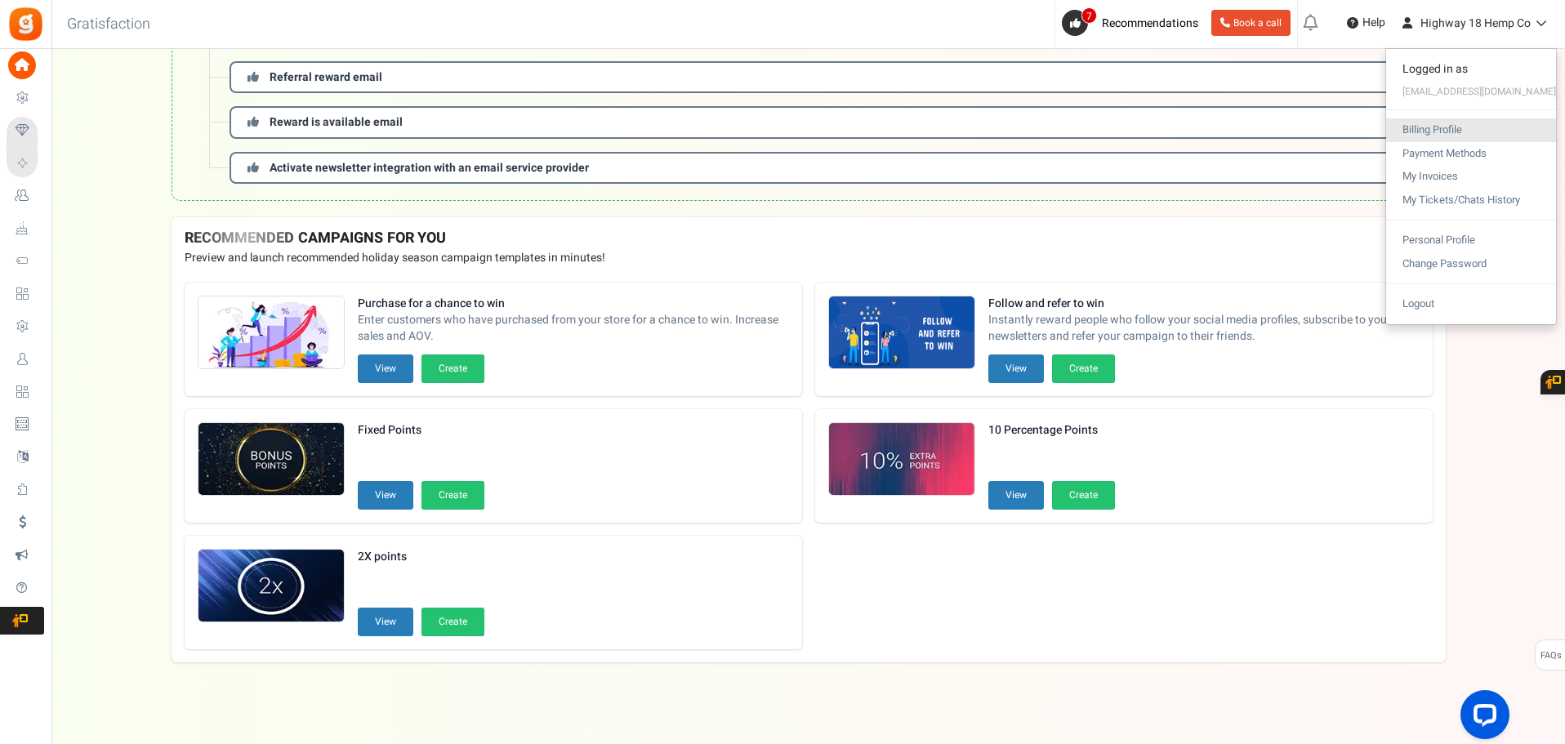
click at [1433, 131] on link "Billing Profile" at bounding box center [1471, 130] width 170 height 24
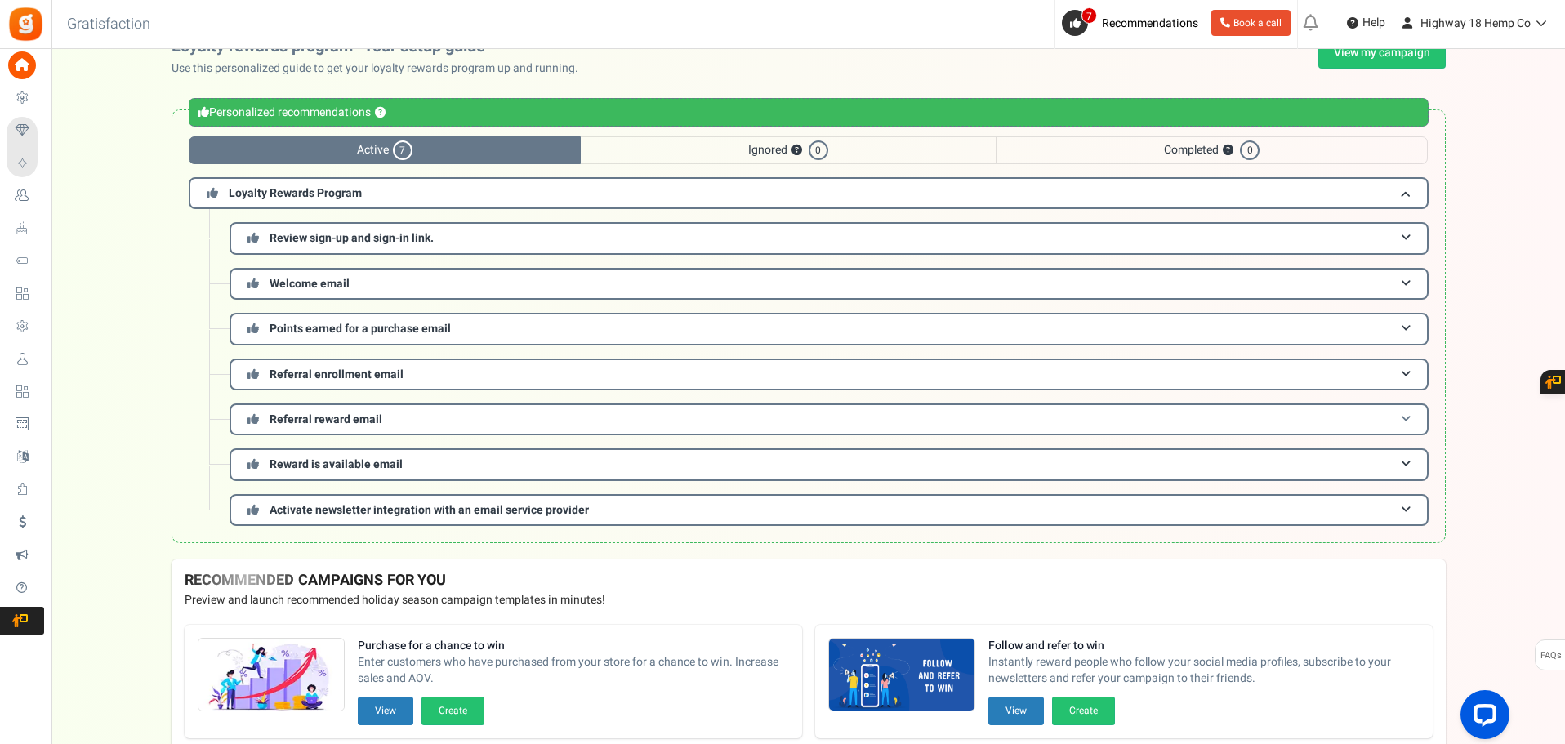
scroll to position [0, 0]
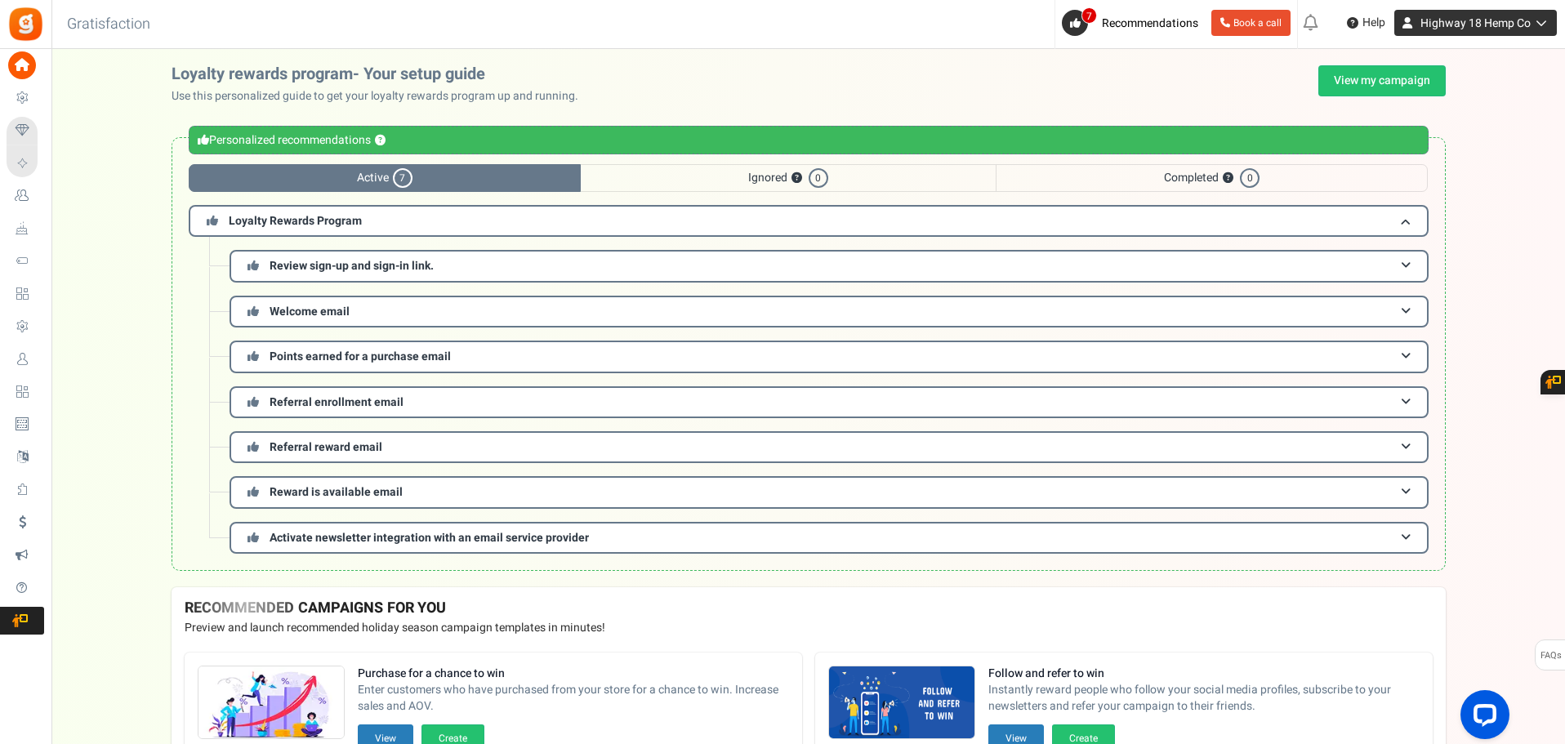
click at [1535, 24] on icon at bounding box center [1538, 22] width 16 height 11
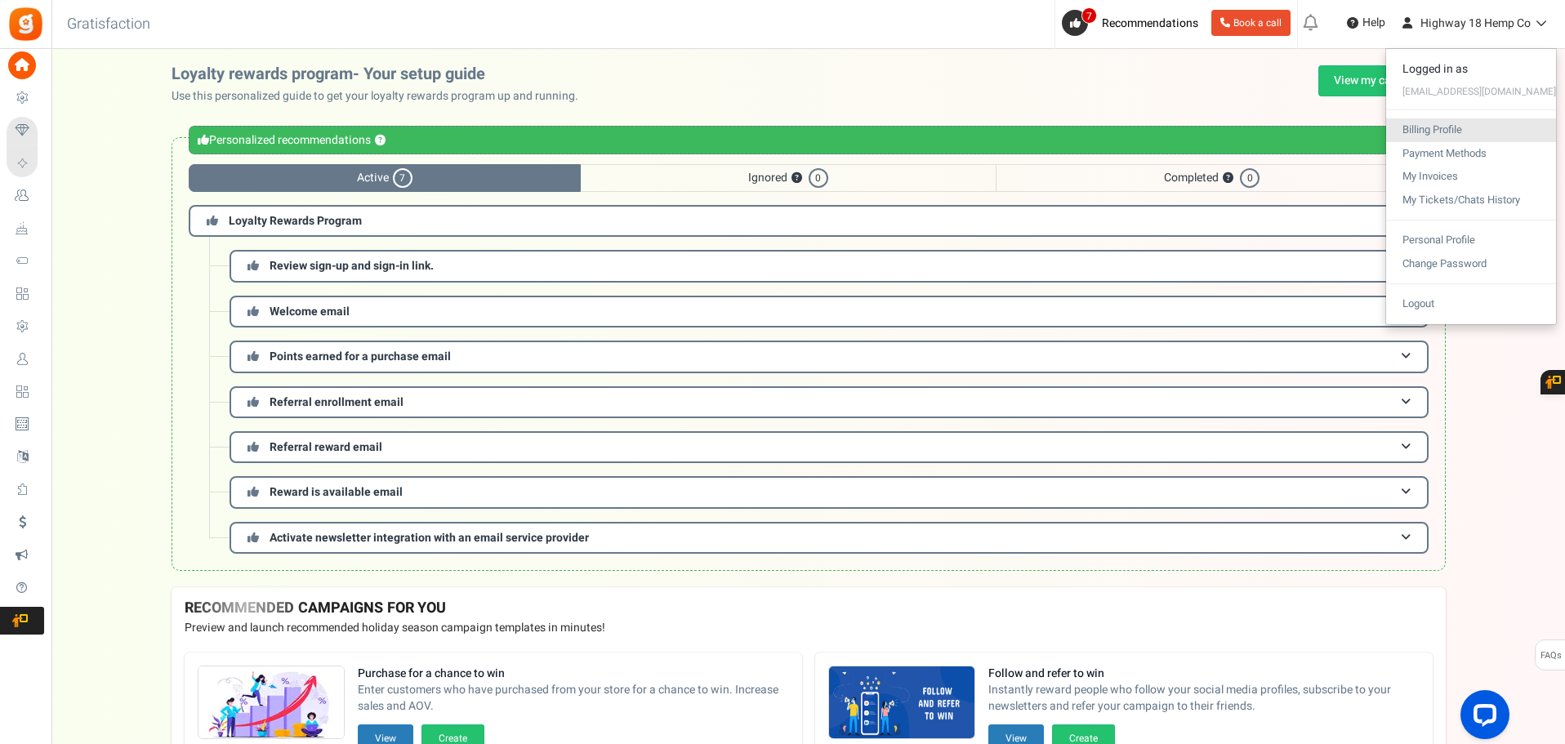
click at [1456, 130] on link "Billing Profile" at bounding box center [1471, 130] width 170 height 24
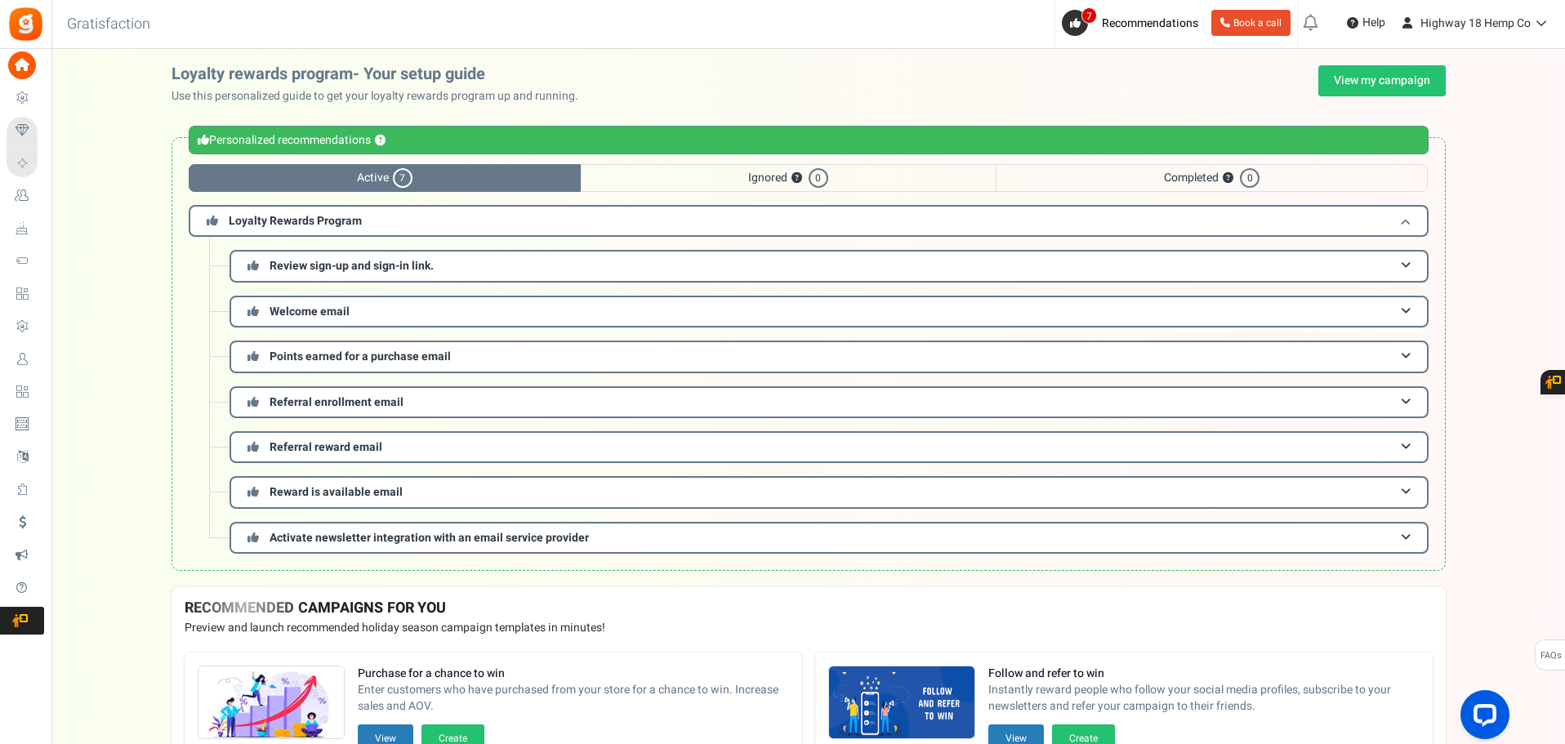
click at [1411, 220] on h3 "Loyalty Rewards Program" at bounding box center [809, 221] width 1240 height 32
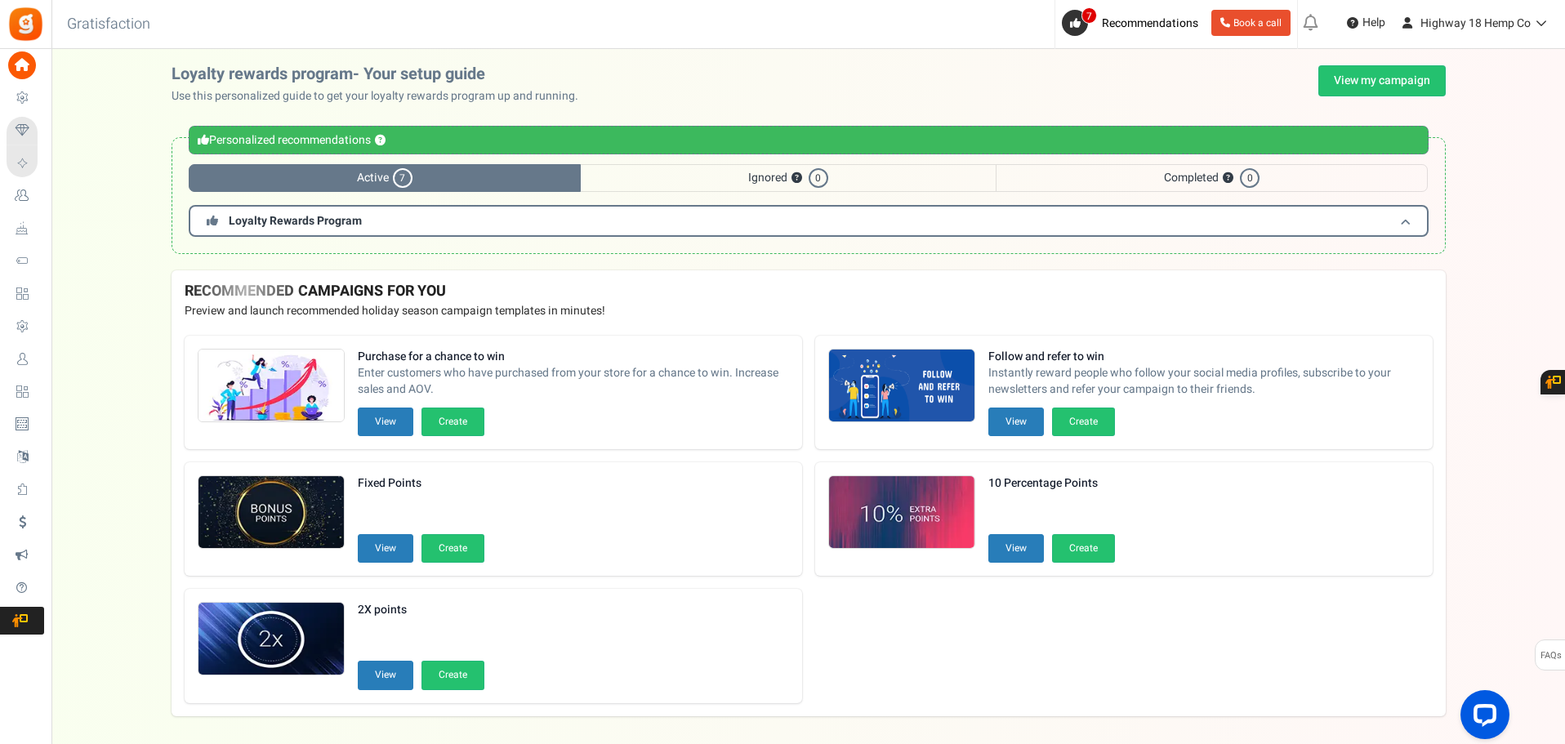
click at [1412, 220] on h3 "Loyalty Rewards Program" at bounding box center [809, 221] width 1240 height 32
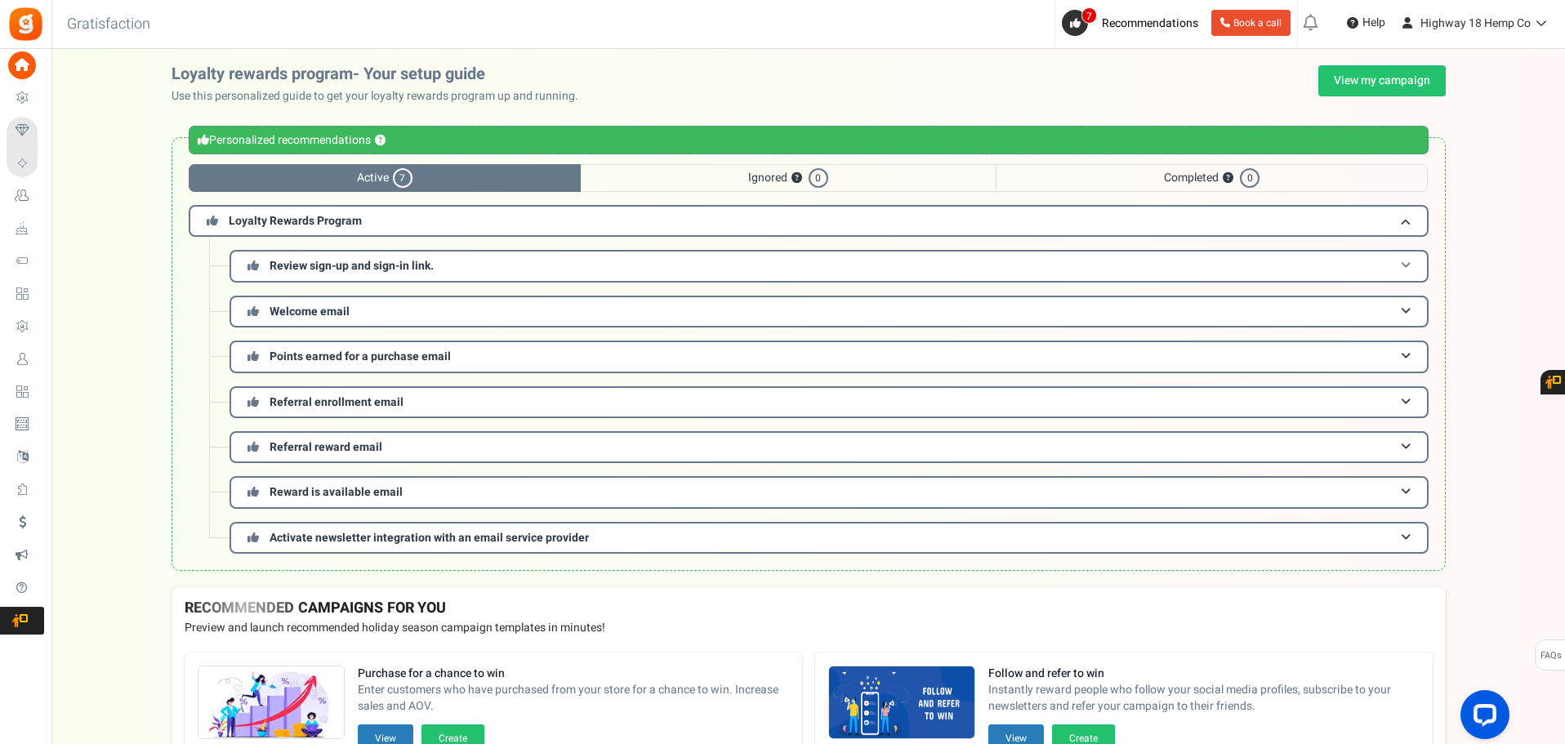
click at [1388, 260] on h3 "Review sign-up and sign-in link." at bounding box center [828, 266] width 1199 height 32
click at [1536, 23] on icon at bounding box center [1538, 22] width 16 height 11
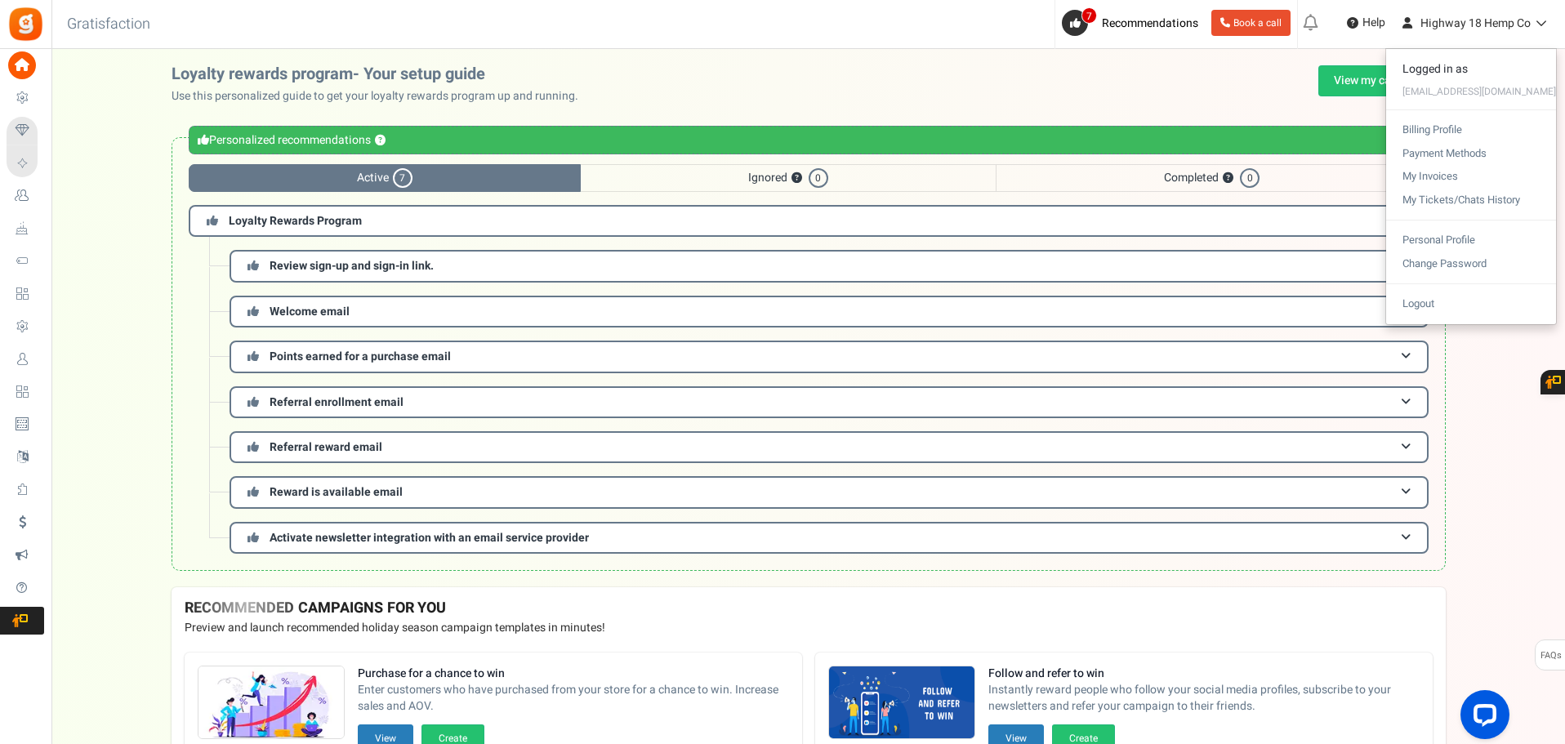
click at [572, 89] on p "Use this personalized guide to get your loyalty rewards program up and running." at bounding box center [382, 96] width 420 height 16
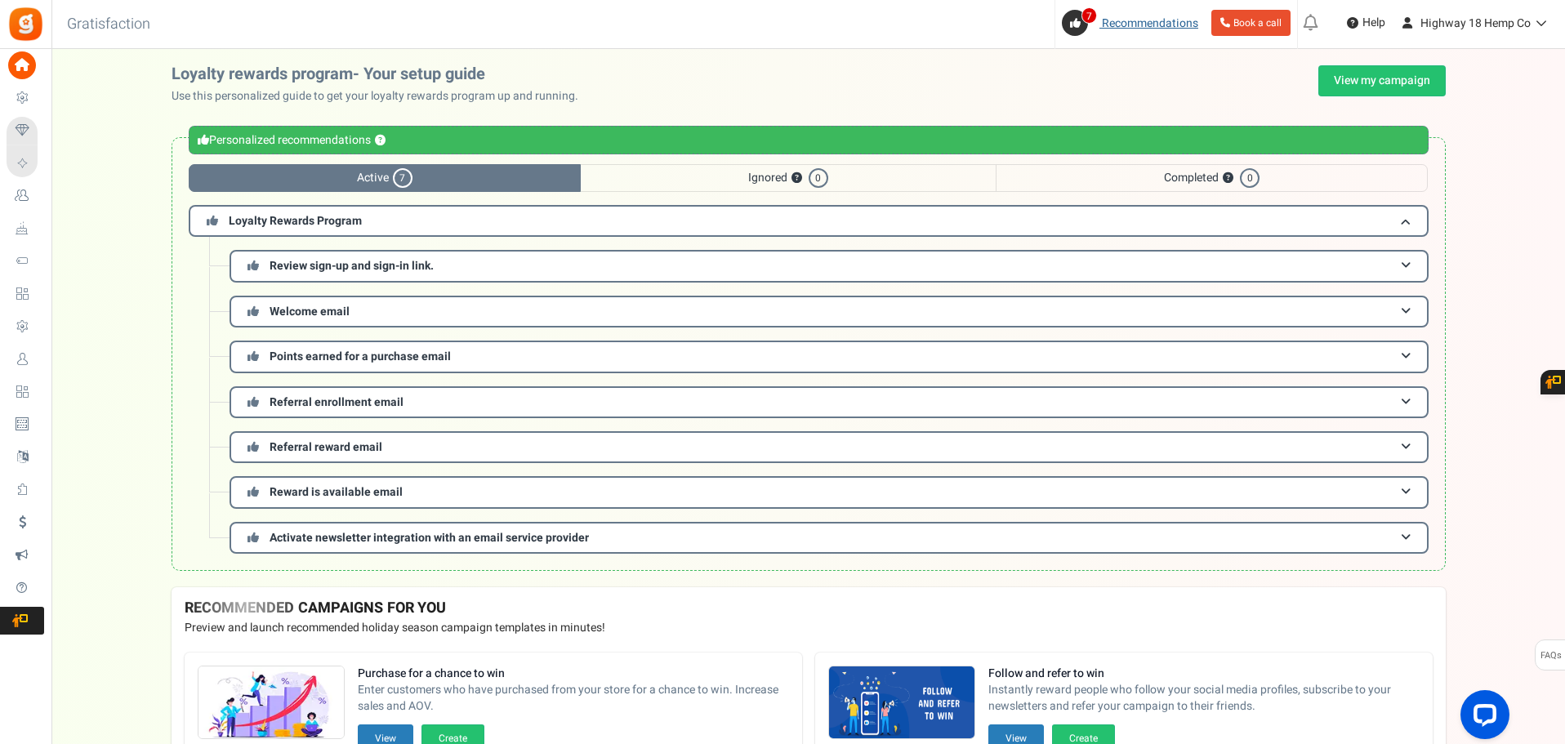
click at [1147, 33] on link "7 Recommendations" at bounding box center [1133, 23] width 143 height 26
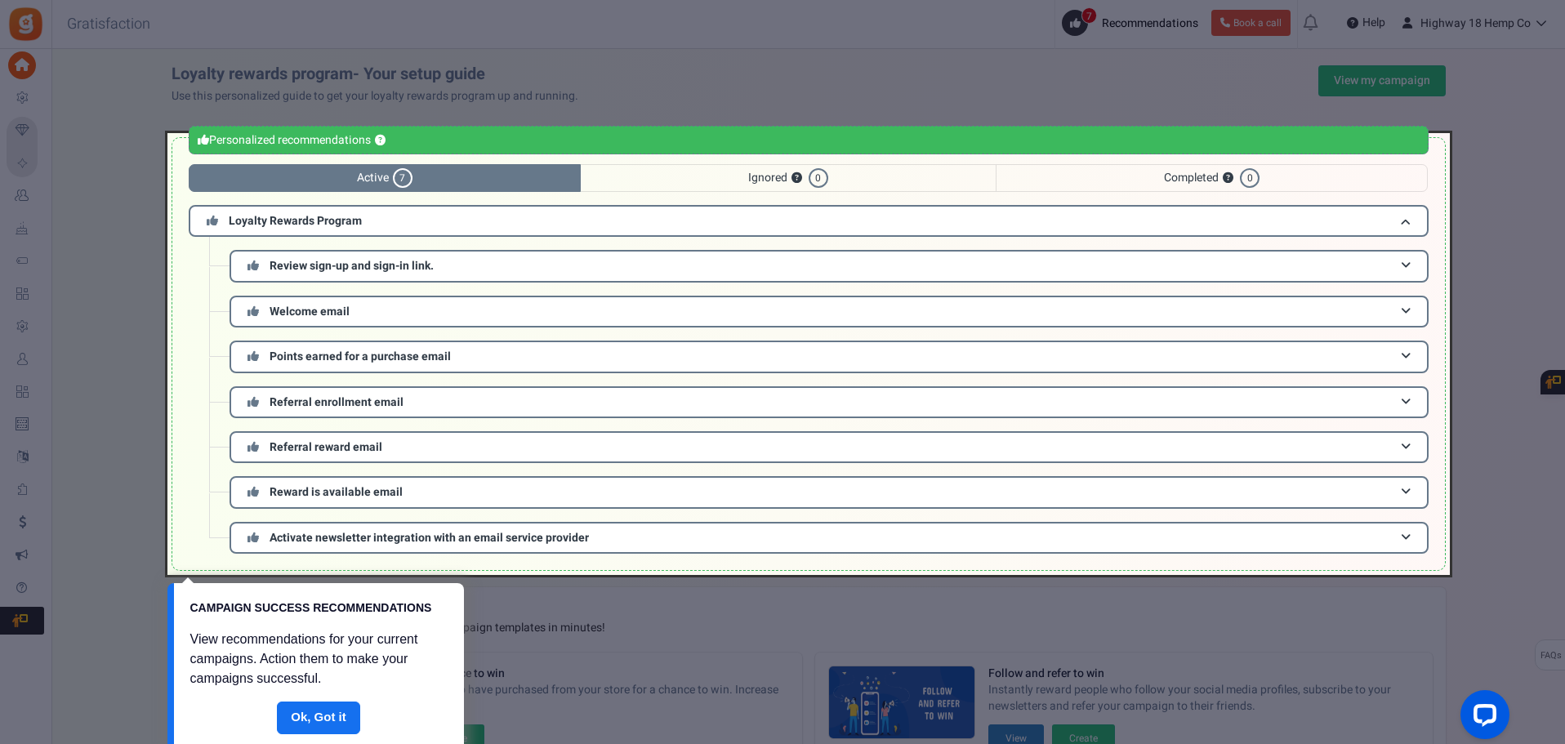
drag, startPoint x: 1051, startPoint y: 11, endPoint x: 1075, endPoint y: 22, distance: 26.0
click at [1057, 12] on div at bounding box center [782, 372] width 1565 height 744
click at [1078, 24] on div at bounding box center [782, 372] width 1565 height 744
drag, startPoint x: 867, startPoint y: 82, endPoint x: 858, endPoint y: 80, distance: 8.3
click at [861, 81] on div at bounding box center [782, 372] width 1565 height 744
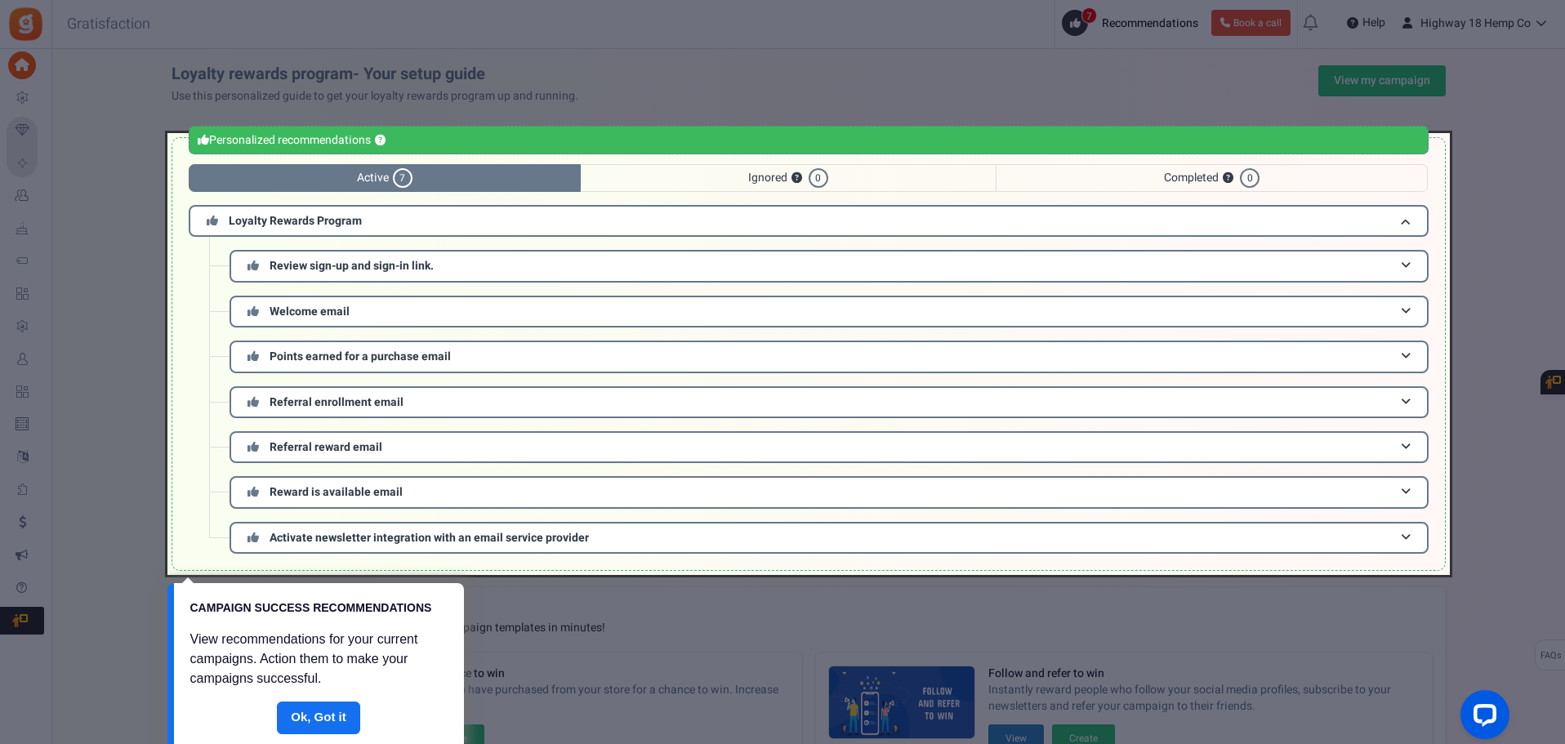
click at [690, 175] on div at bounding box center [808, 354] width 1282 height 442
drag, startPoint x: 930, startPoint y: 174, endPoint x: 571, endPoint y: 207, distance: 360.9
click at [926, 176] on div at bounding box center [808, 354] width 1282 height 442
click at [307, 272] on div at bounding box center [808, 354] width 1282 height 442
drag, startPoint x: 306, startPoint y: 308, endPoint x: 282, endPoint y: 363, distance: 60.7
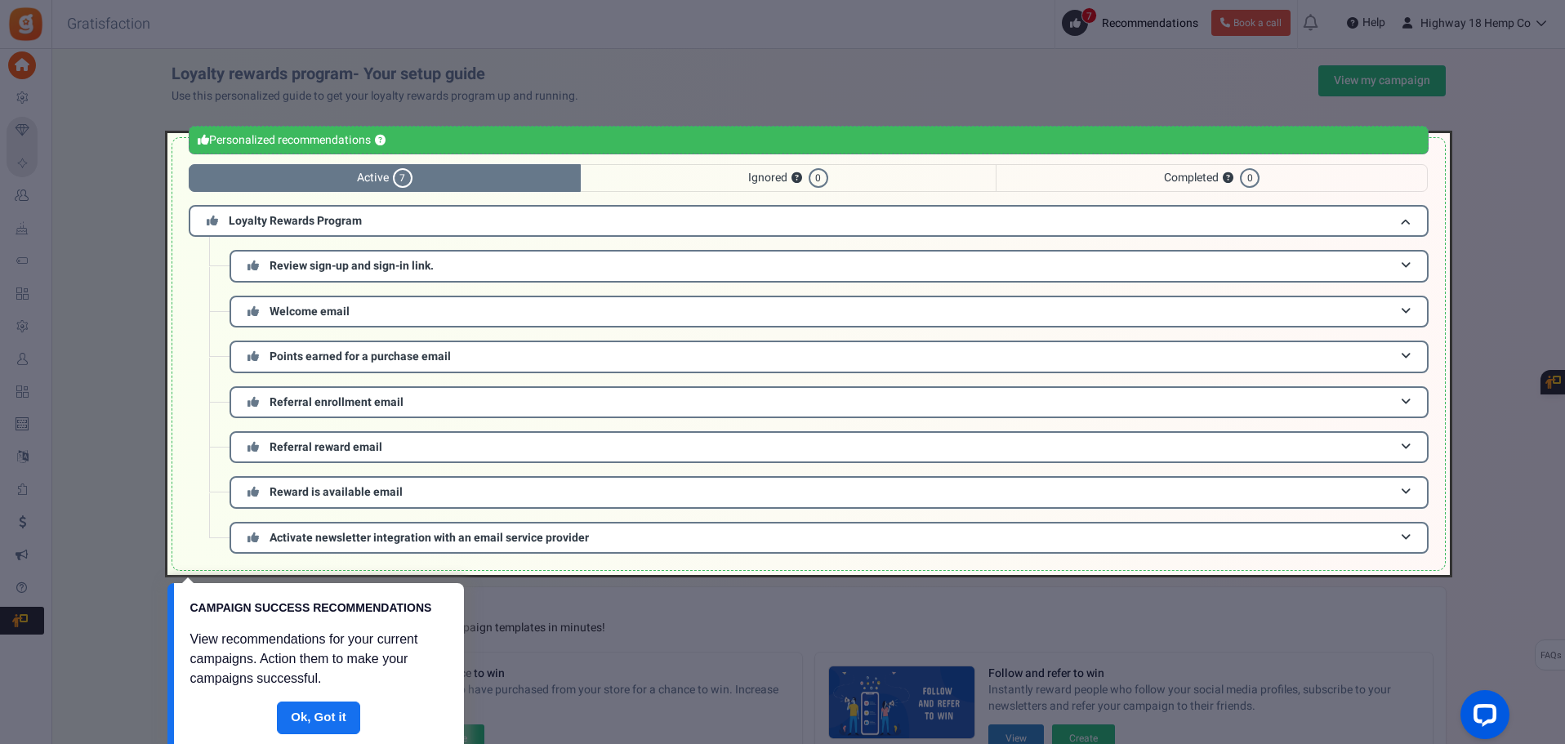
click at [304, 322] on div at bounding box center [808, 354] width 1282 height 442
drag, startPoint x: 278, startPoint y: 368, endPoint x: 274, endPoint y: 437, distance: 68.7
click at [278, 396] on div at bounding box center [808, 354] width 1282 height 442
click at [299, 711] on link "Done" at bounding box center [318, 718] width 83 height 33
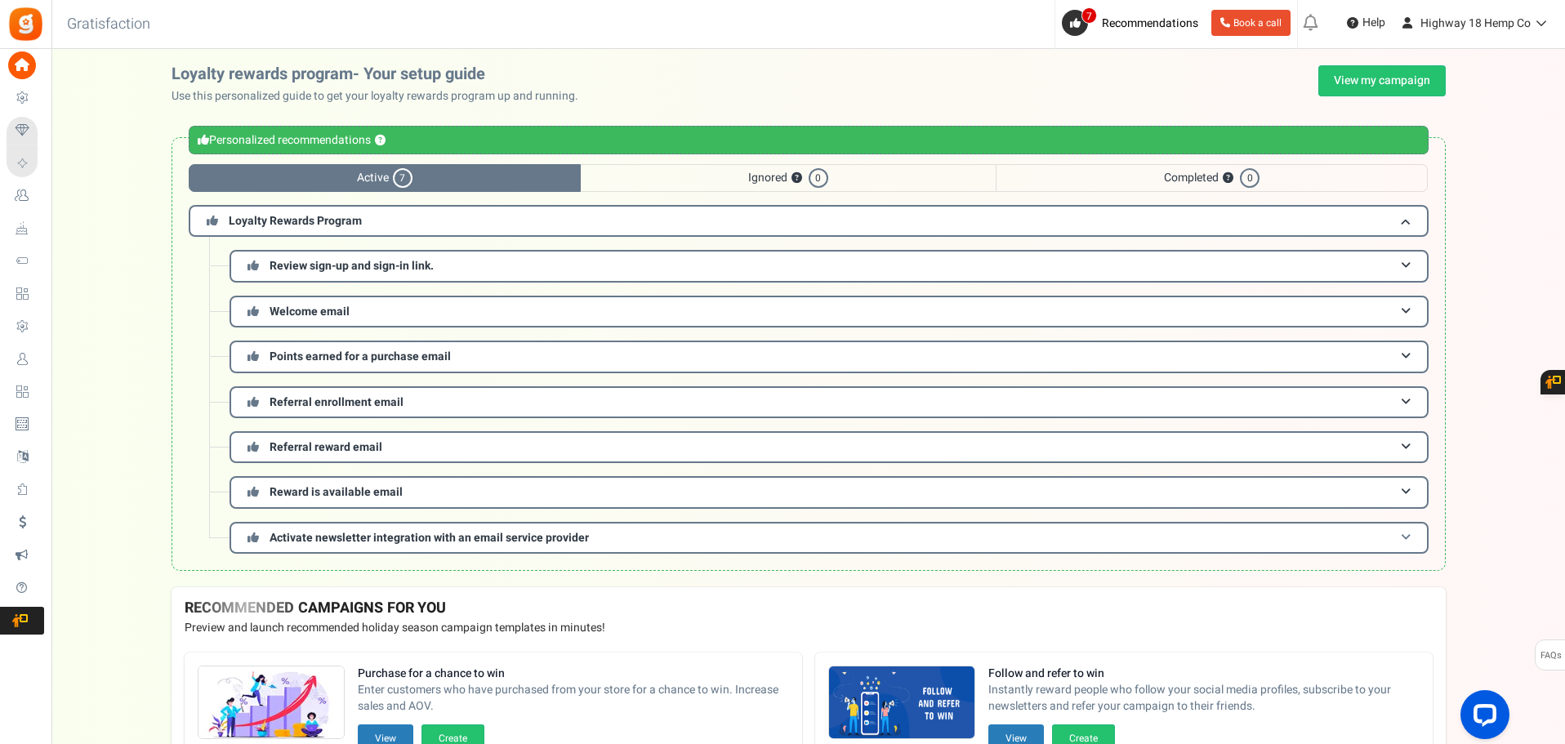
click at [420, 543] on span "Activate newsletter integration with an email service provider" at bounding box center [429, 537] width 319 height 17
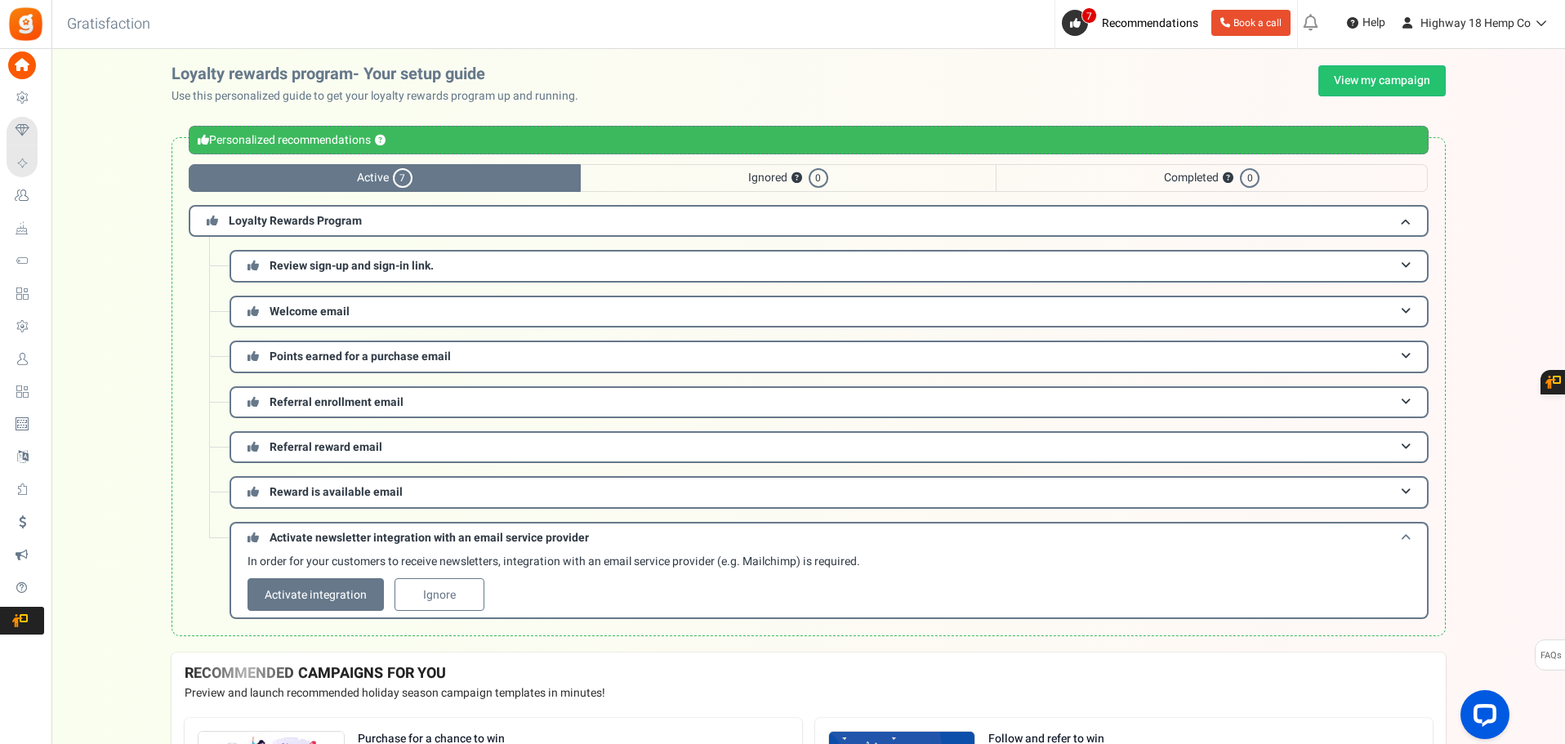
click at [424, 537] on span "Activate newsletter integration with an email service provider" at bounding box center [429, 537] width 319 height 17
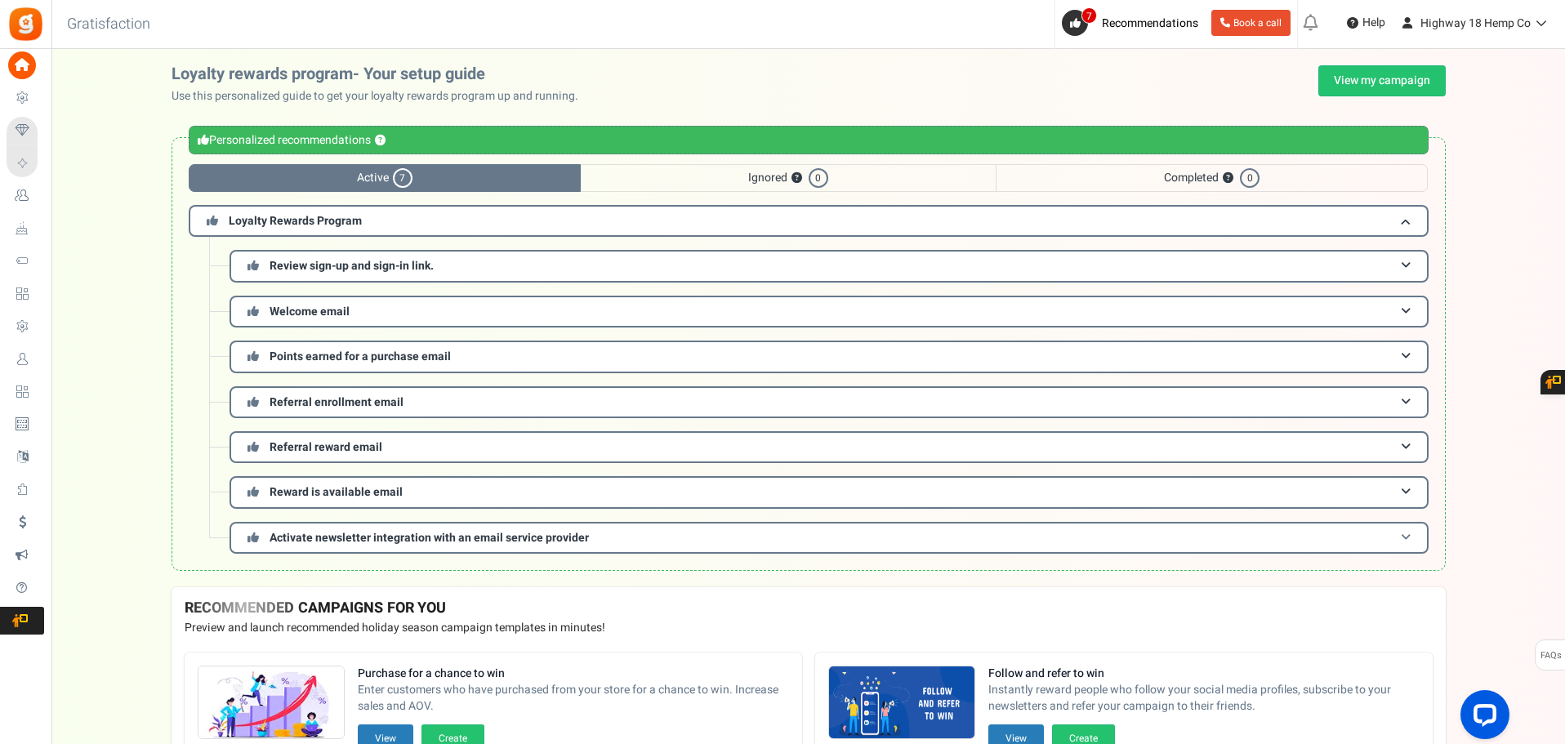
click at [562, 539] on span "Activate newsletter integration with an email service provider" at bounding box center [429, 537] width 319 height 17
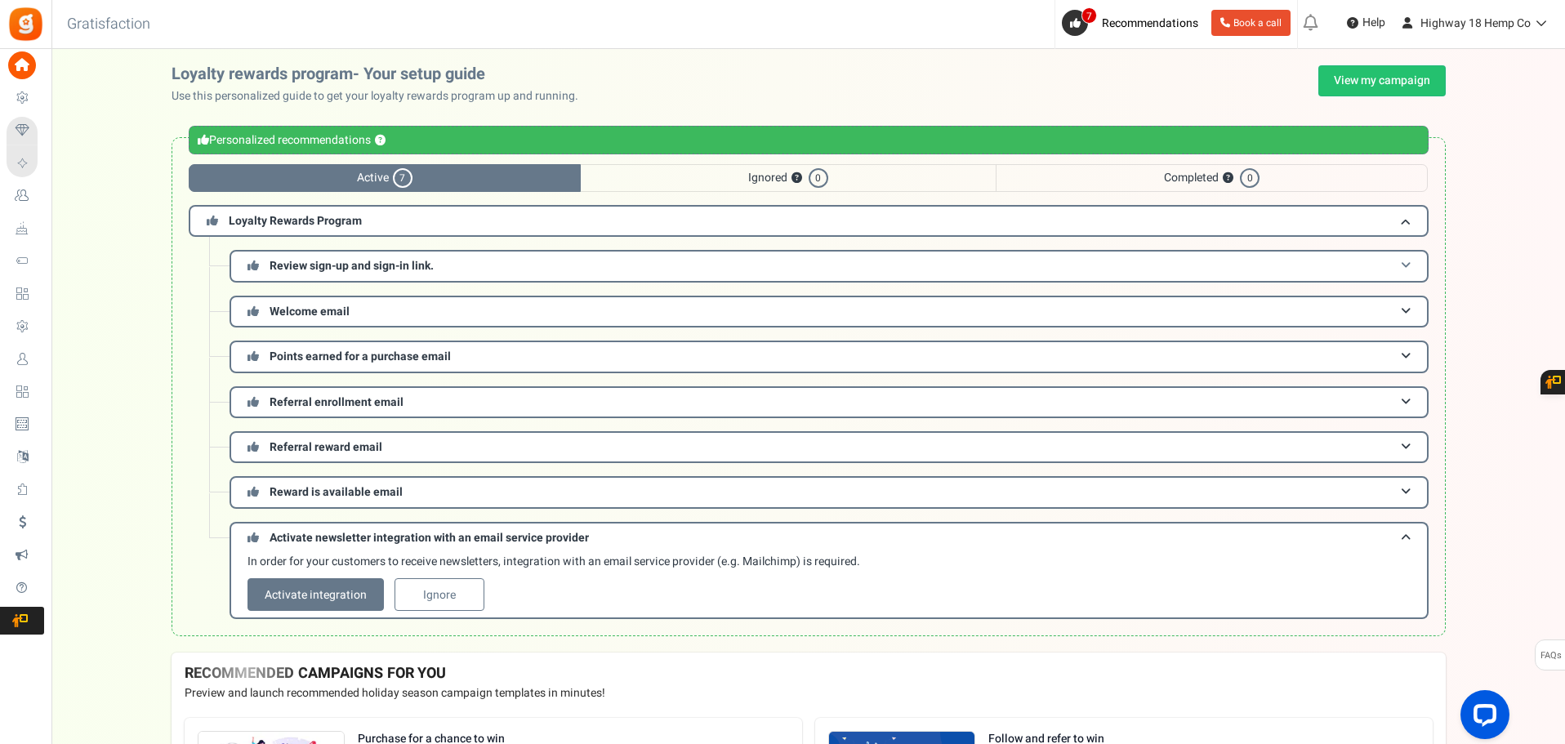
click at [350, 263] on span "Review sign-up and sign-in link." at bounding box center [352, 265] width 164 height 17
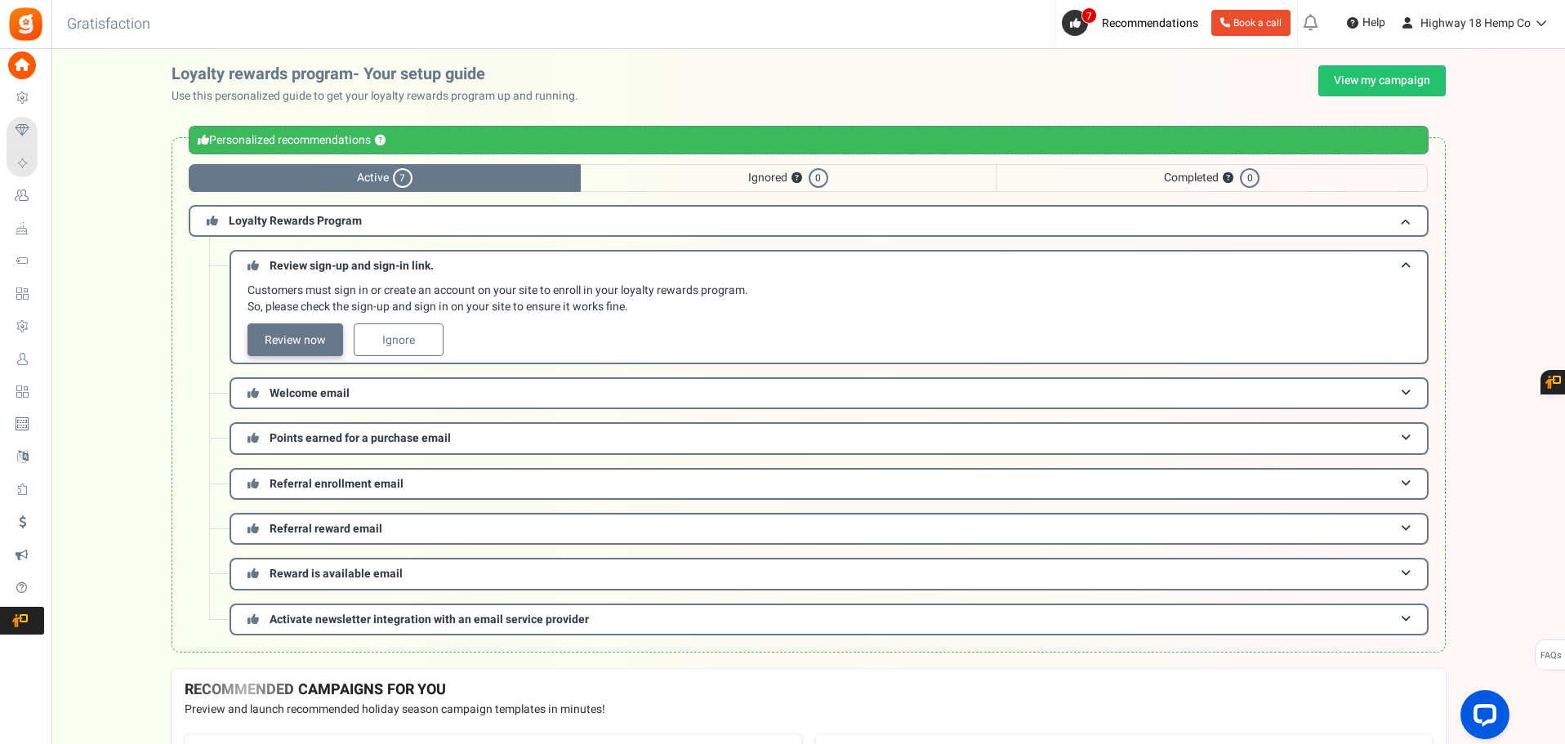
click at [293, 335] on link "Review now" at bounding box center [295, 339] width 96 height 33
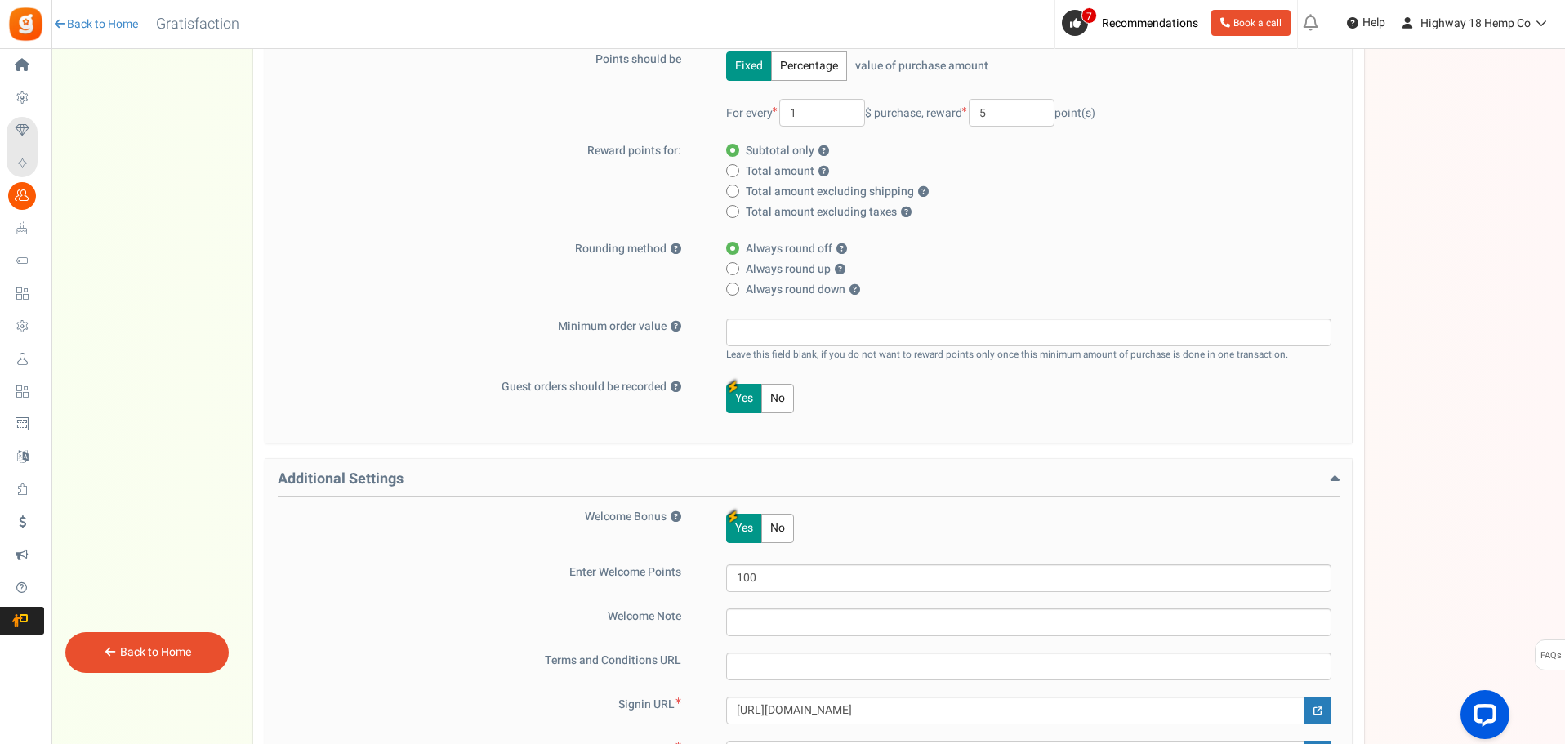
scroll to position [640, 0]
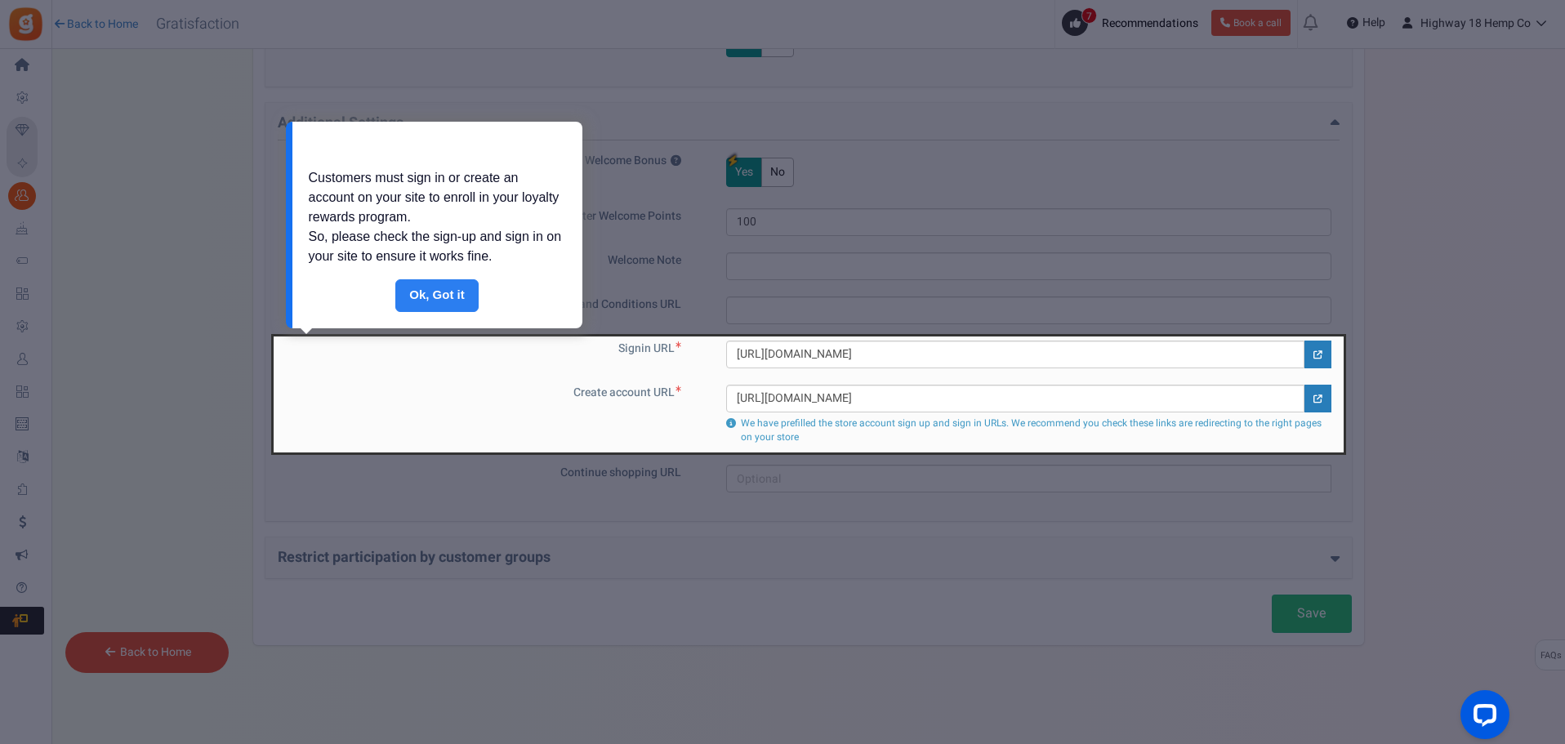
click at [430, 288] on link "Done" at bounding box center [436, 295] width 83 height 33
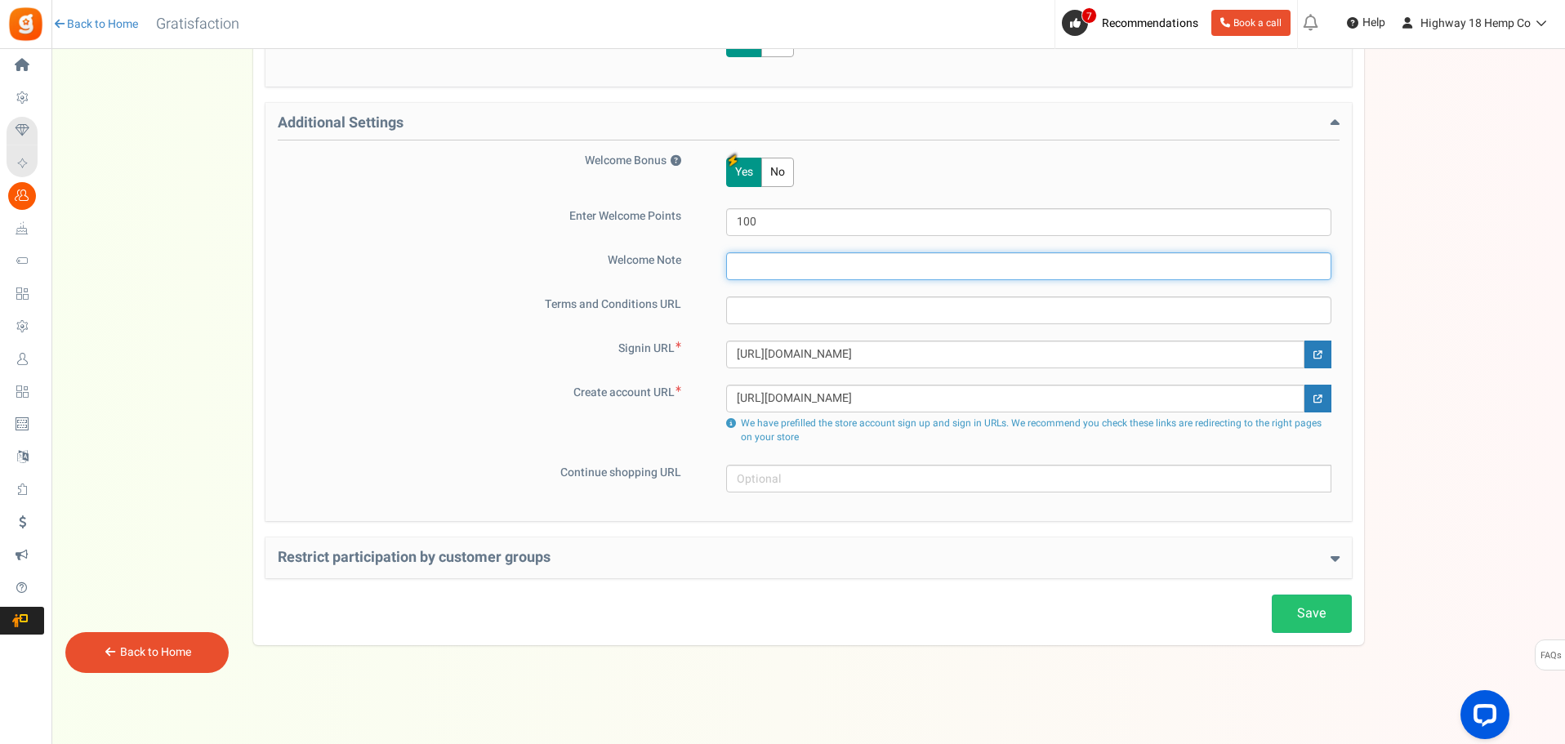
click at [728, 259] on input "text" at bounding box center [1028, 266] width 605 height 28
type input "[DEMOGRAPHIC_DATA] Bless!"
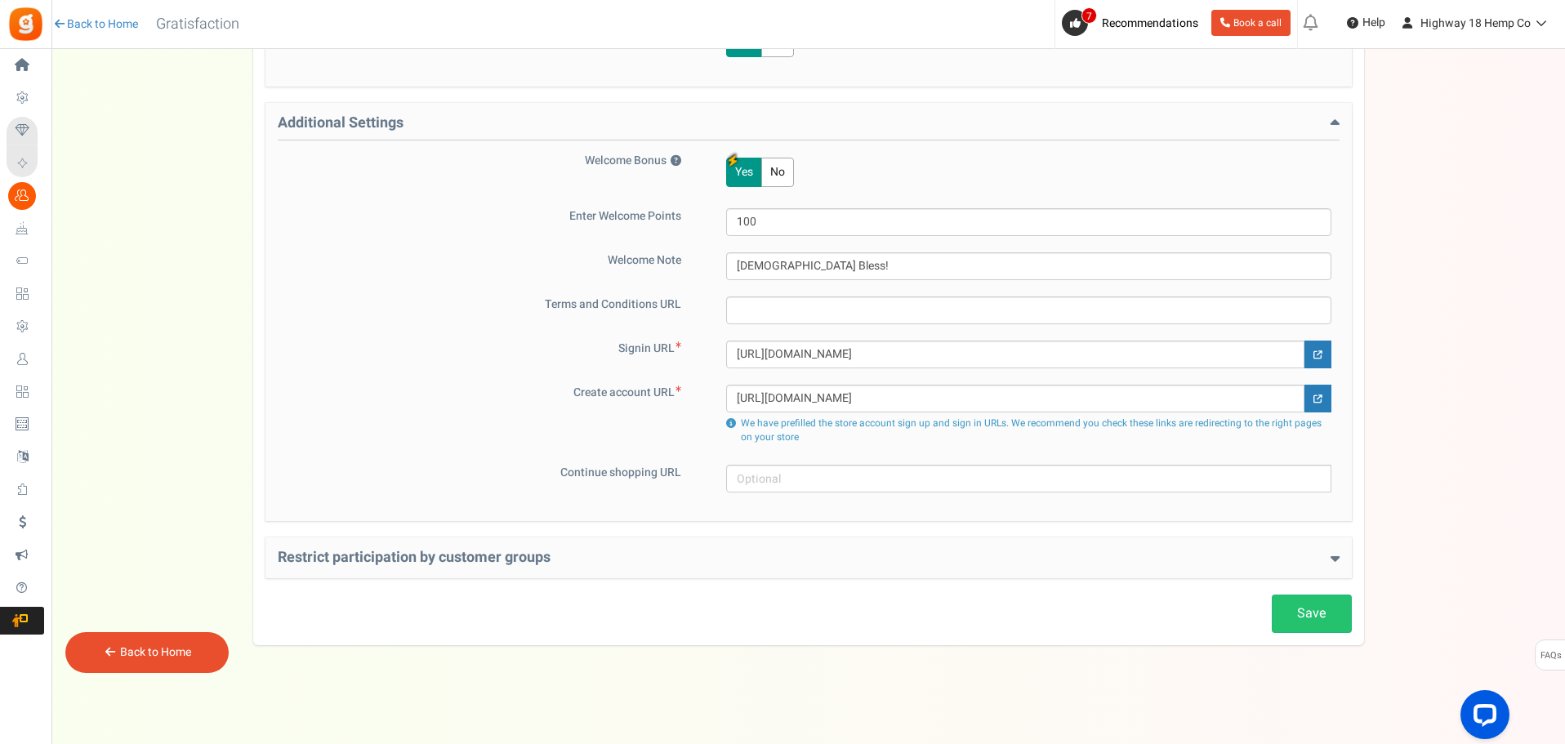
click at [1094, 567] on div "Restrict participation by customer groups Restrict customer groups from partici…" at bounding box center [808, 557] width 1086 height 41
click at [1332, 564] on icon at bounding box center [1334, 557] width 9 height 15
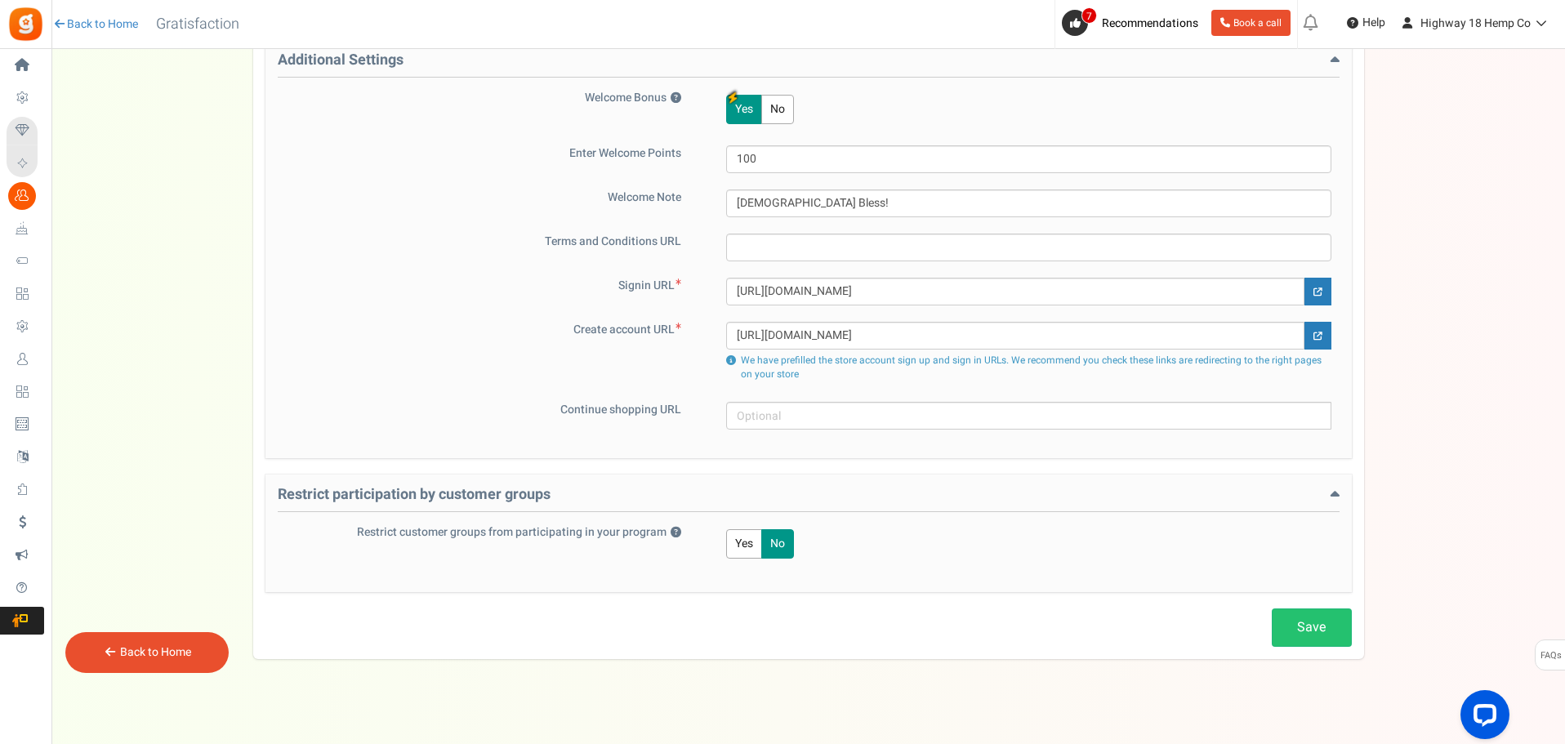
scroll to position [717, 0]
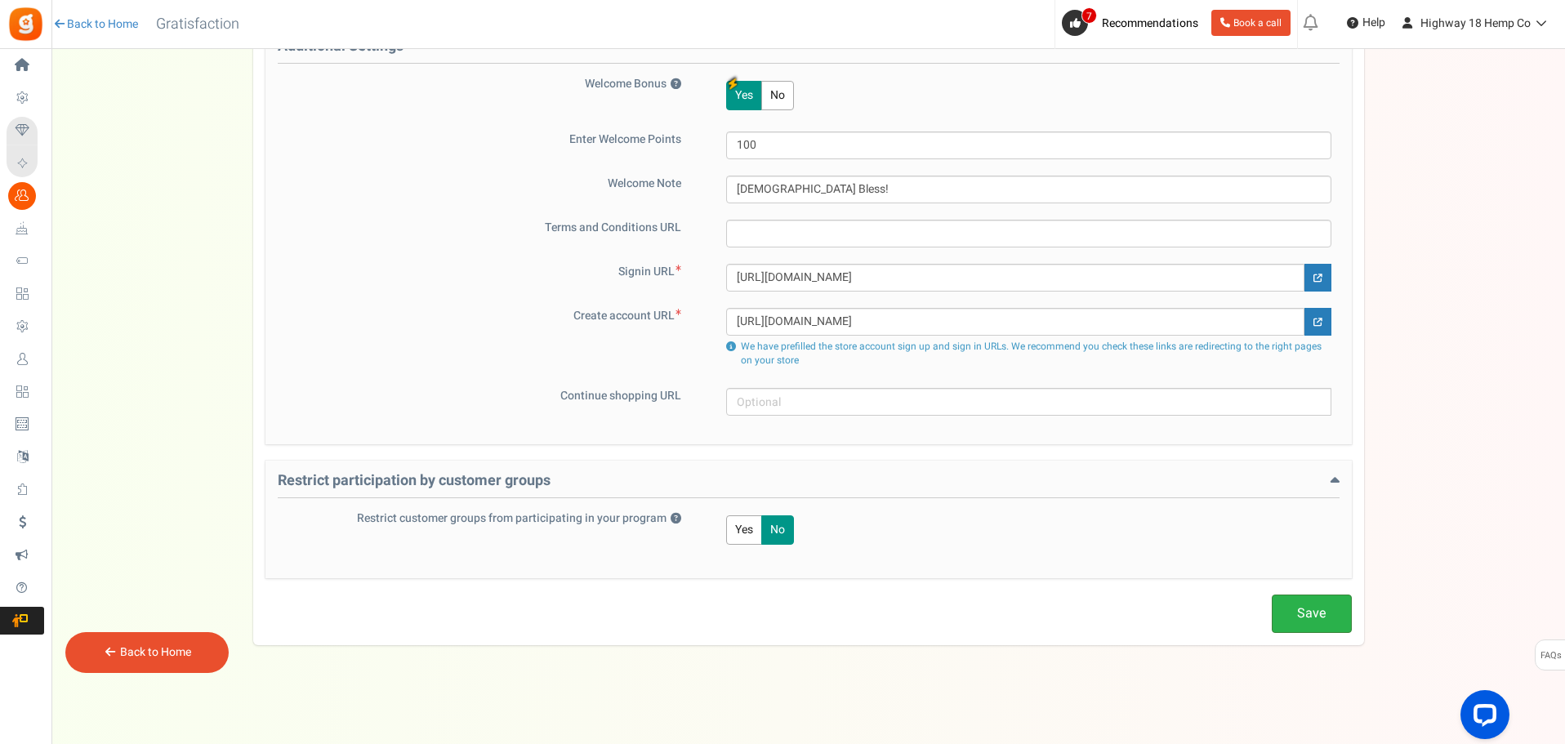
click at [1321, 602] on link "Save" at bounding box center [1312, 614] width 80 height 38
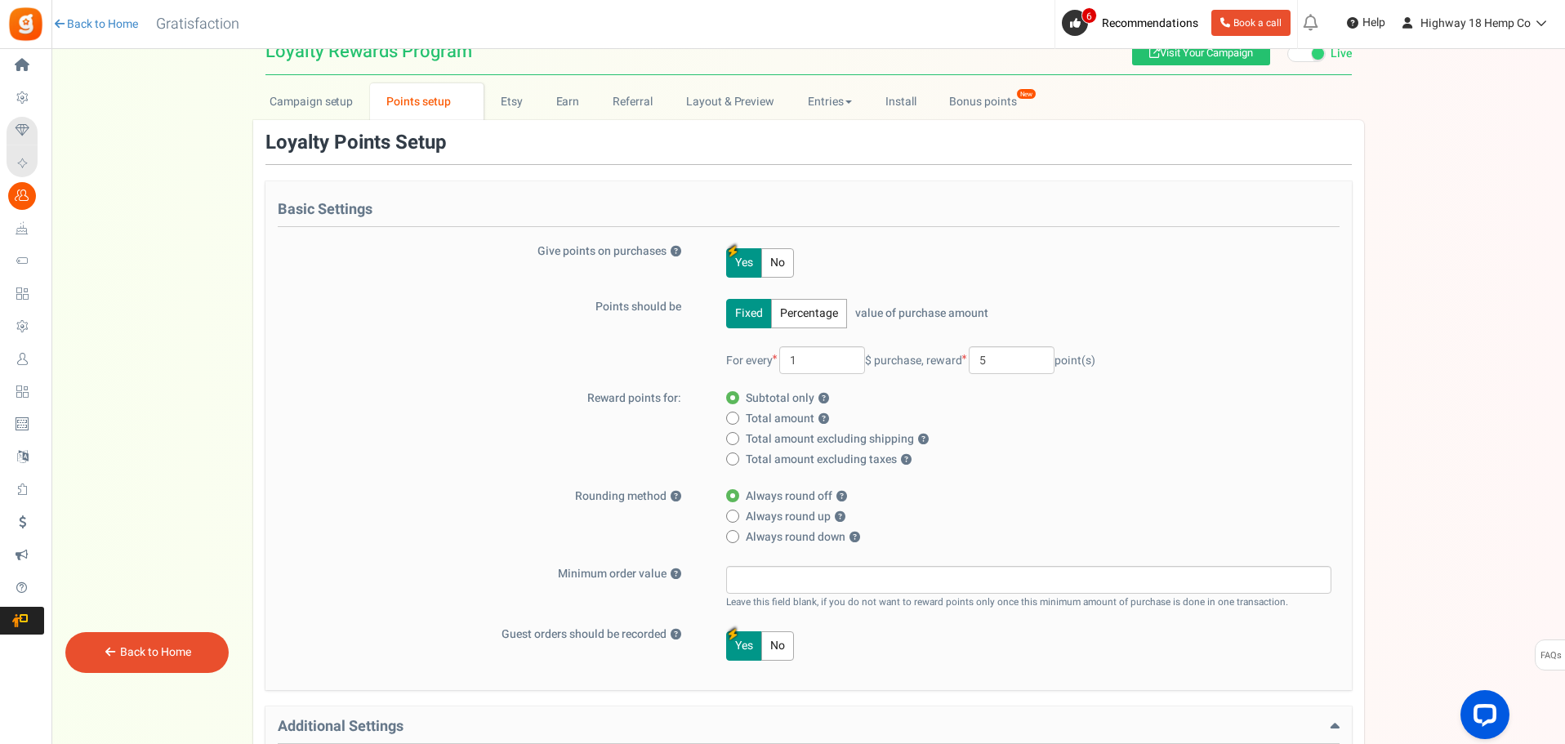
scroll to position [0, 0]
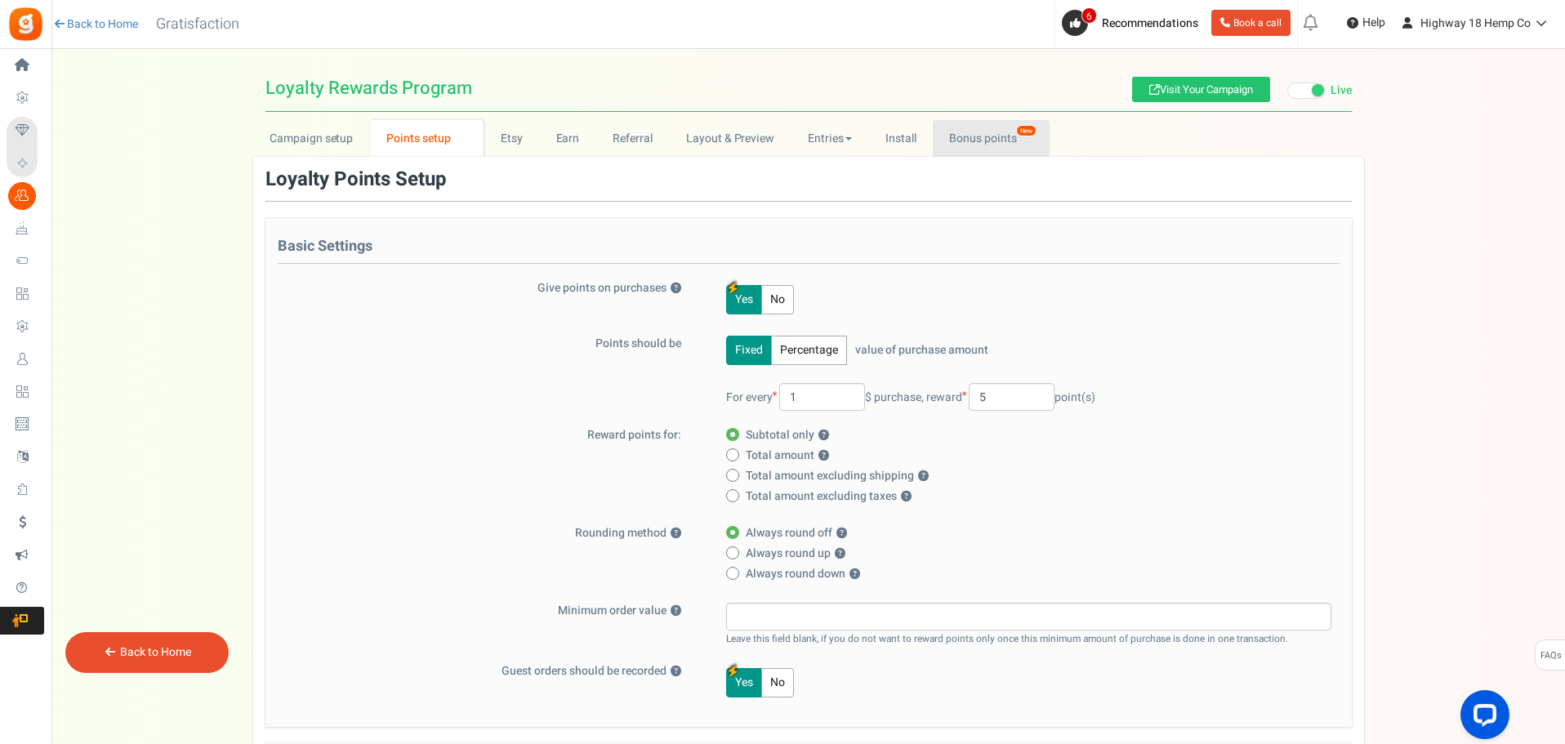
click at [953, 139] on link "Bonus points New" at bounding box center [991, 138] width 117 height 37
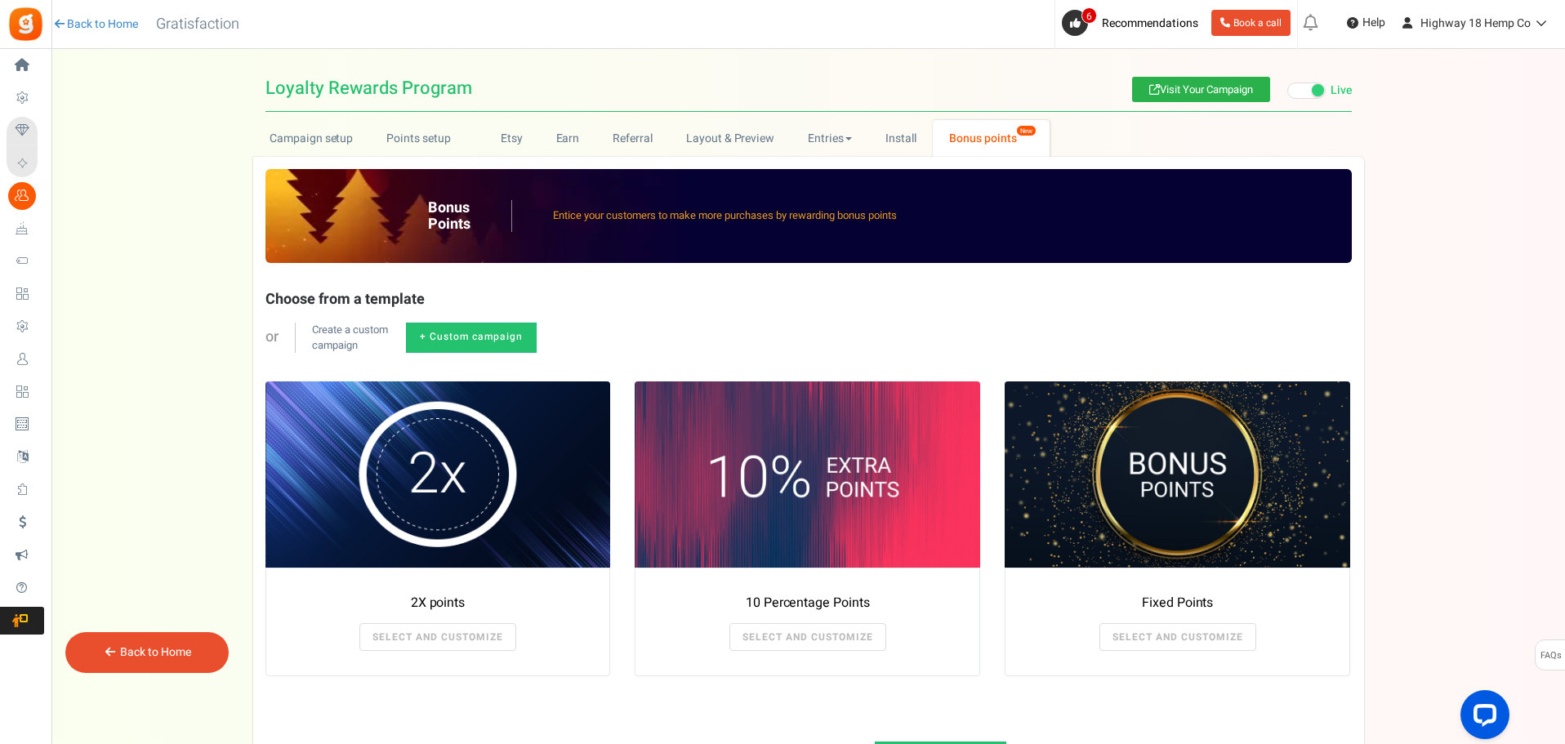
click at [1253, 87] on link "Visit Your Campaign" at bounding box center [1201, 89] width 138 height 25
click at [354, 151] on link "Campaign setup" at bounding box center [311, 138] width 117 height 37
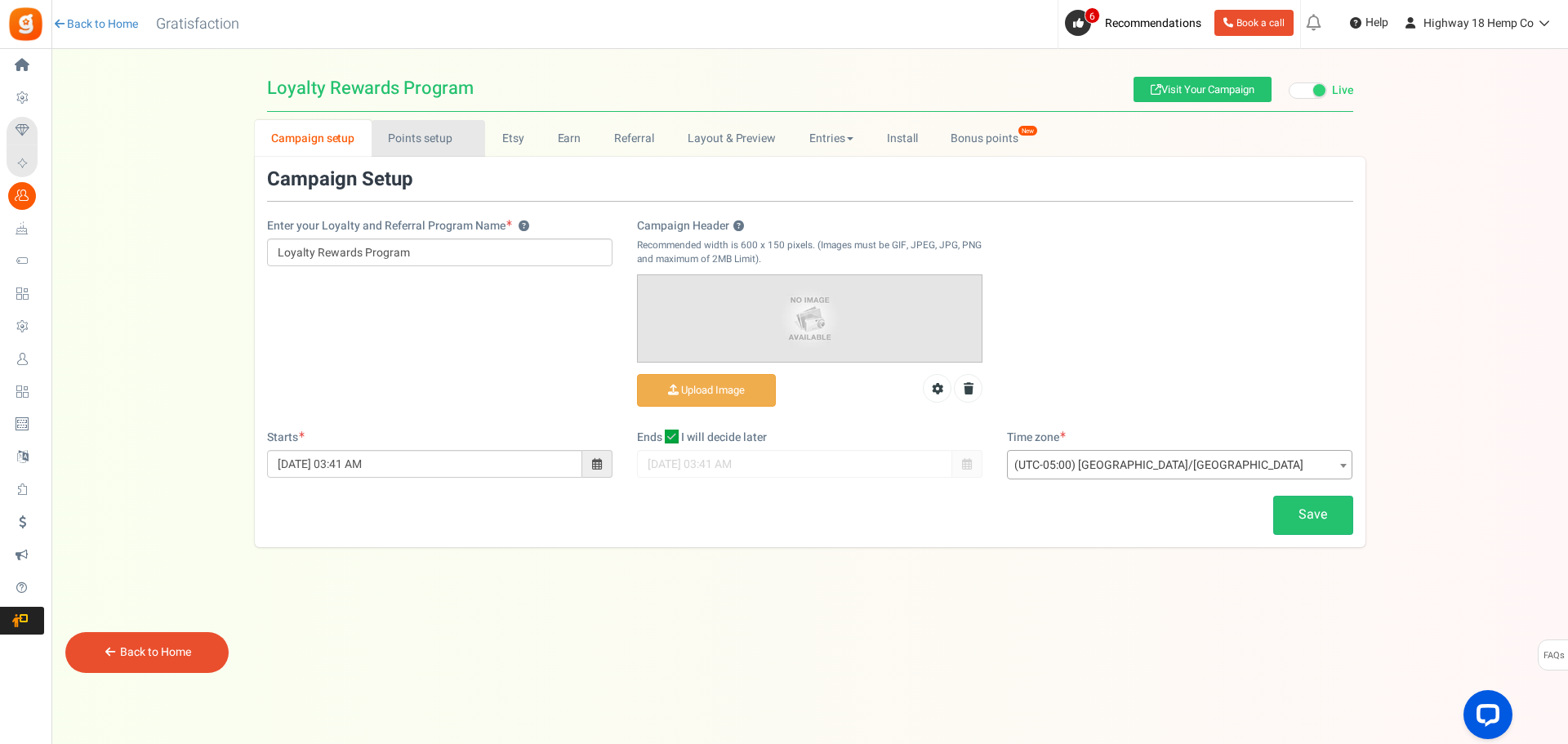
click at [402, 136] on link "Points setup New" at bounding box center [429, 138] width 114 height 37
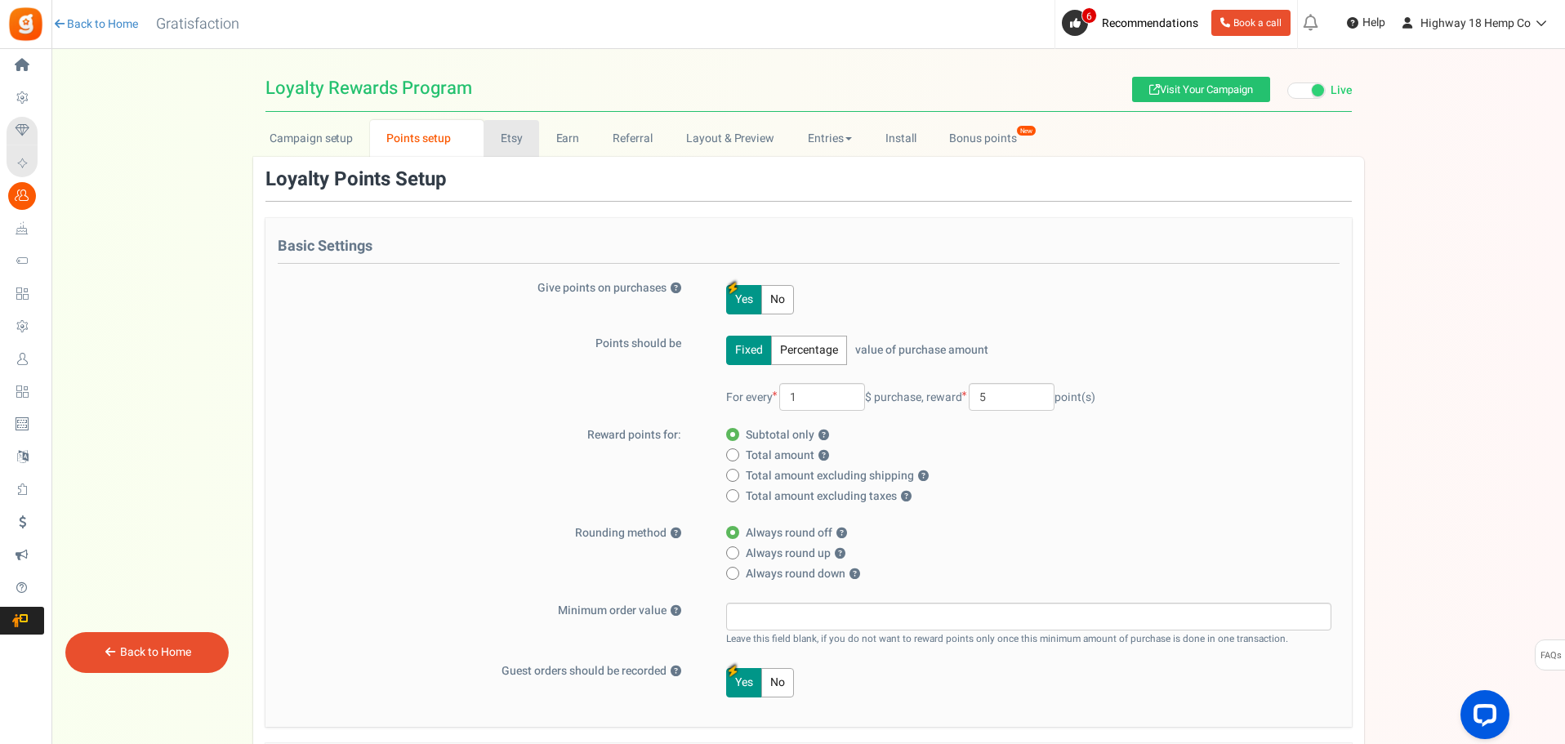
click at [502, 131] on link "Etsy" at bounding box center [511, 138] width 56 height 37
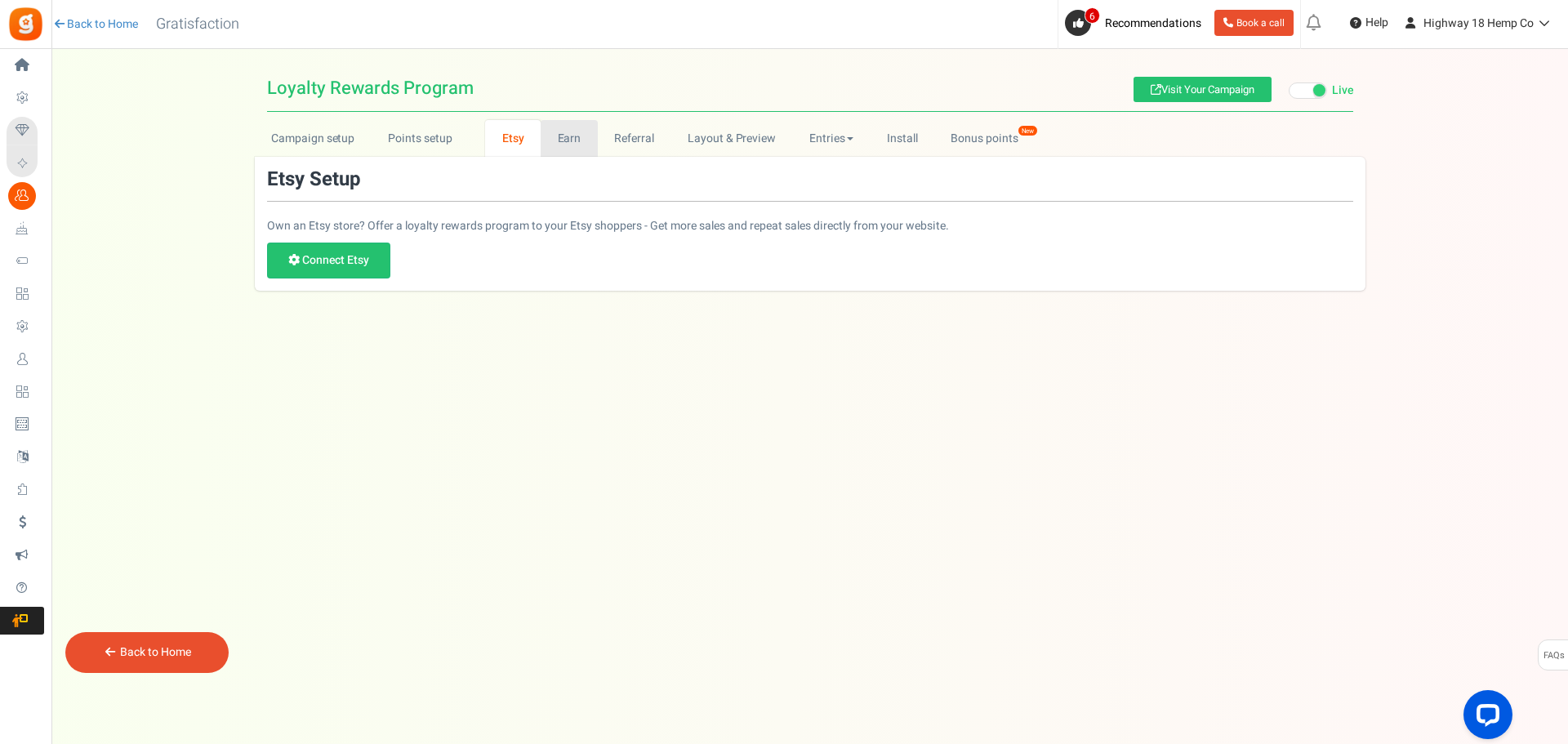
click at [566, 137] on link "Earn" at bounding box center [569, 138] width 57 height 37
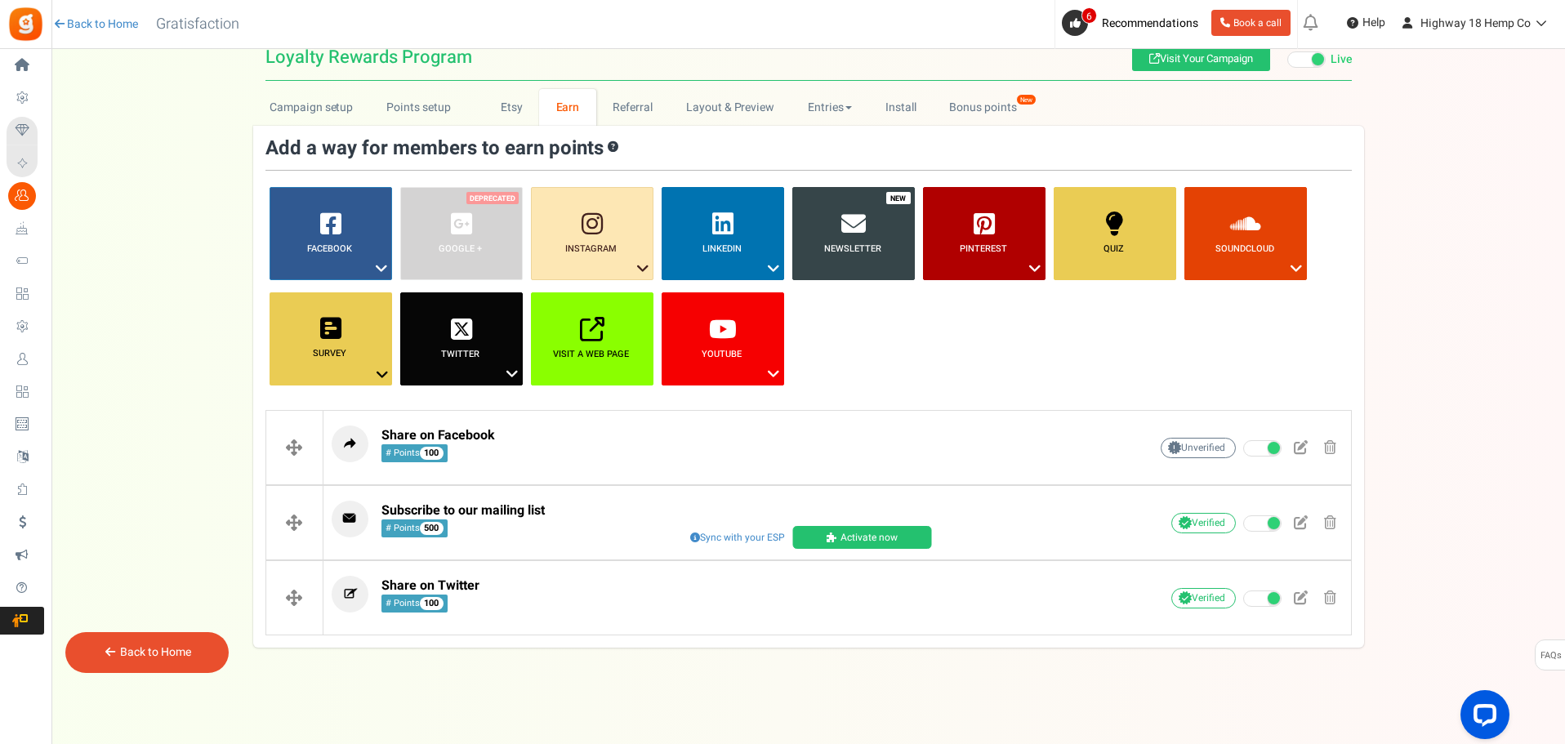
scroll to position [33, 0]
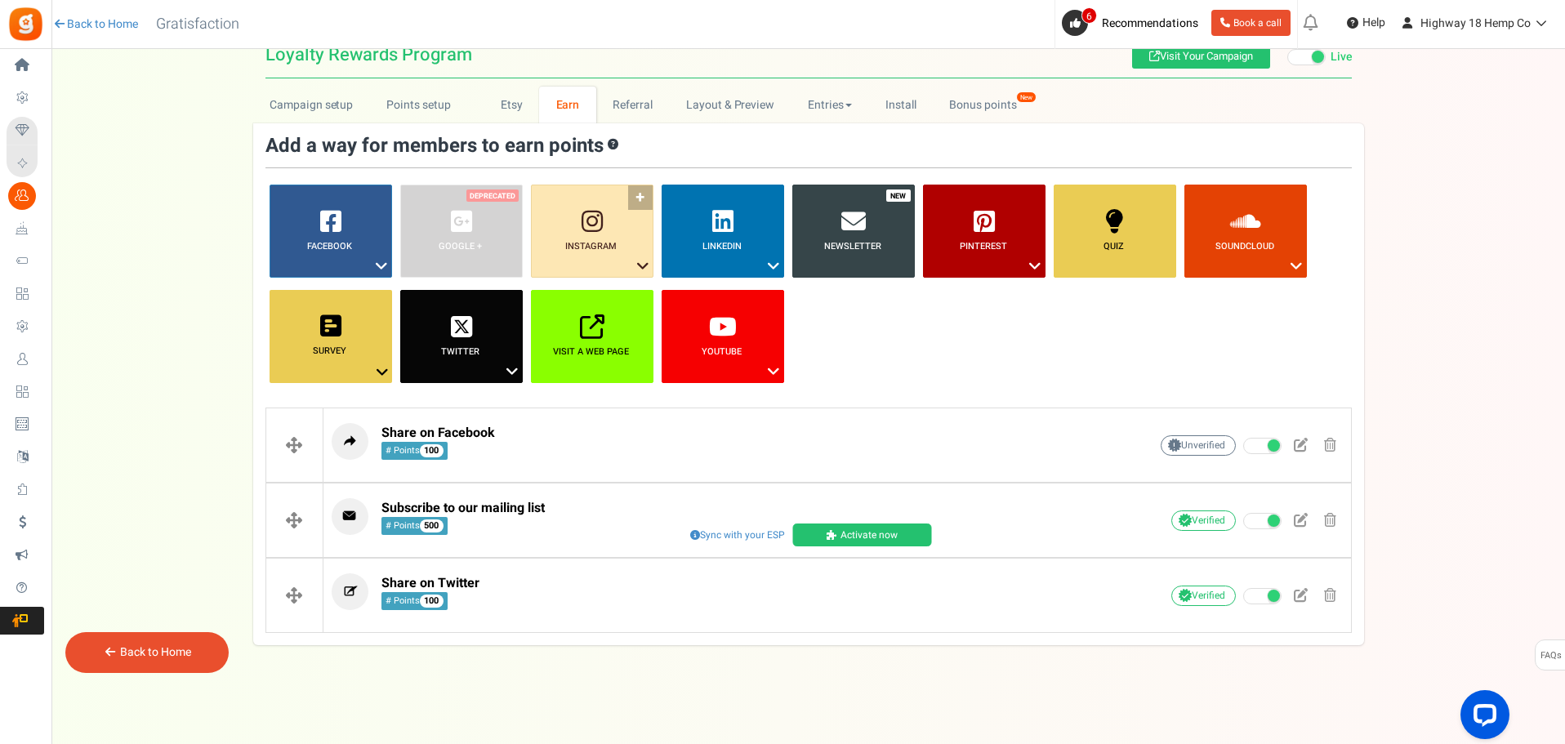
click at [588, 234] on icon at bounding box center [591, 221] width 21 height 25
click at [731, 241] on b "LinkedIn" at bounding box center [721, 246] width 39 height 14
click at [920, 323] on ul "Facebook ? Visit on Facebook Share on Facebook Google + ? ? ?" at bounding box center [808, 290] width 1086 height 211
click at [635, 196] on link "Instagram ?" at bounding box center [592, 231] width 123 height 93
click at [637, 192] on link "Instagram ?" at bounding box center [592, 231] width 123 height 93
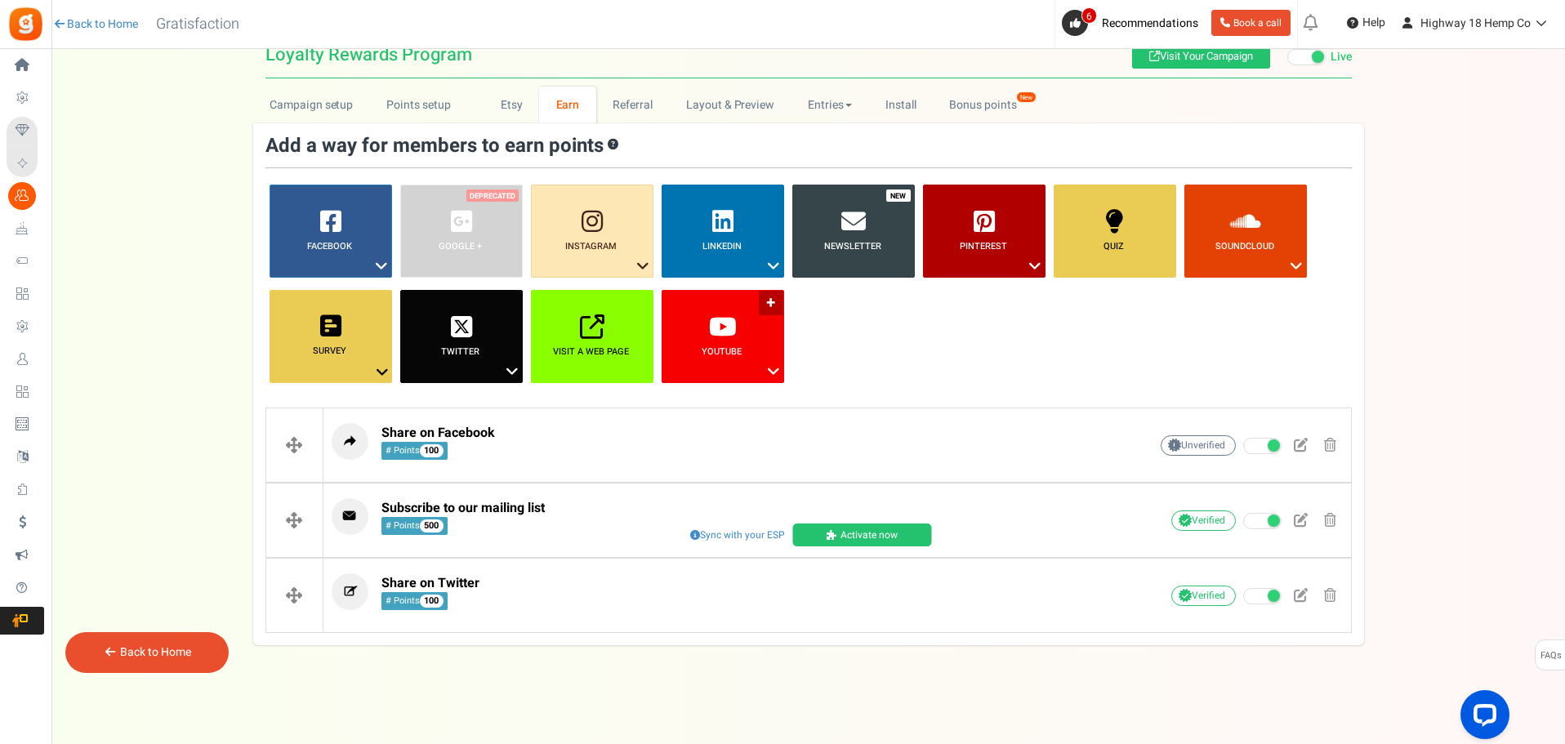
click at [697, 330] on link "YouTube ?" at bounding box center [723, 336] width 123 height 93
click at [968, 340] on ul "Facebook ? Visit on Facebook Share on Facebook Google + ? ? ?" at bounding box center [808, 290] width 1086 height 211
click at [284, 328] on link "Survey ?" at bounding box center [331, 336] width 123 height 93
click at [354, 436] on link "Multi Choice List" at bounding box center [330, 442] width 131 height 20
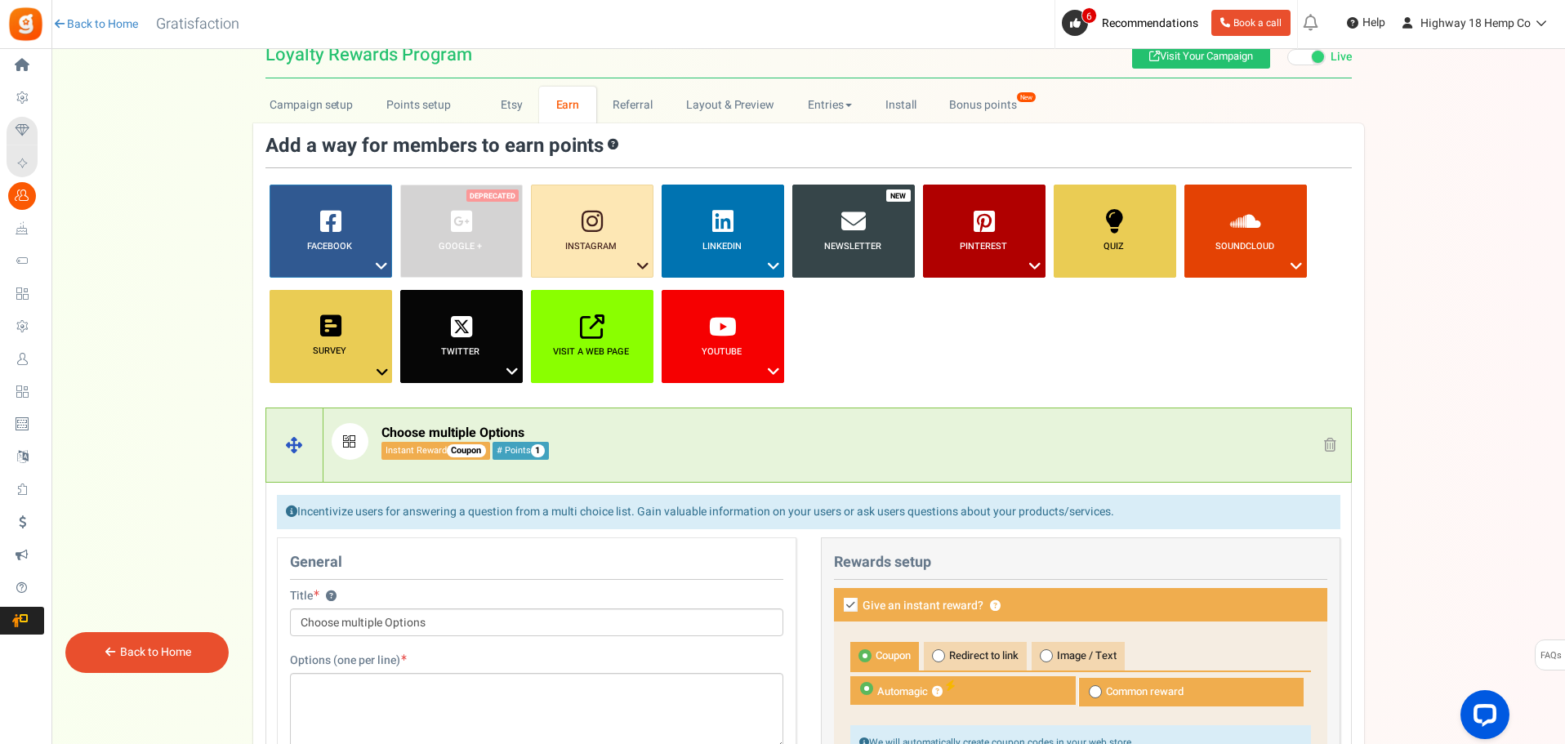
click at [871, 455] on p "Choose multiple Options Instant Reward Coupon # Points 1" at bounding box center [715, 441] width 766 height 37
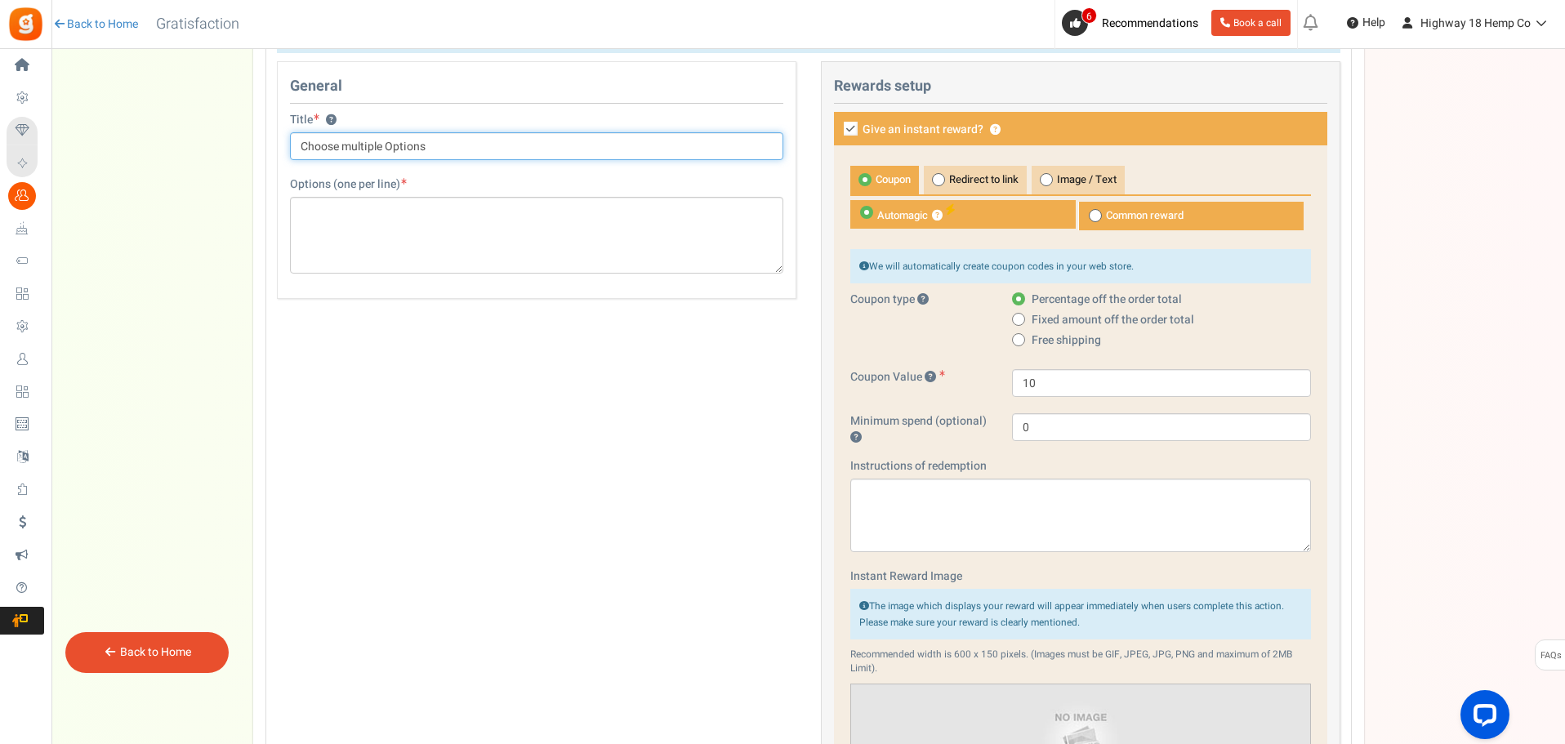
scroll to position [442, 0]
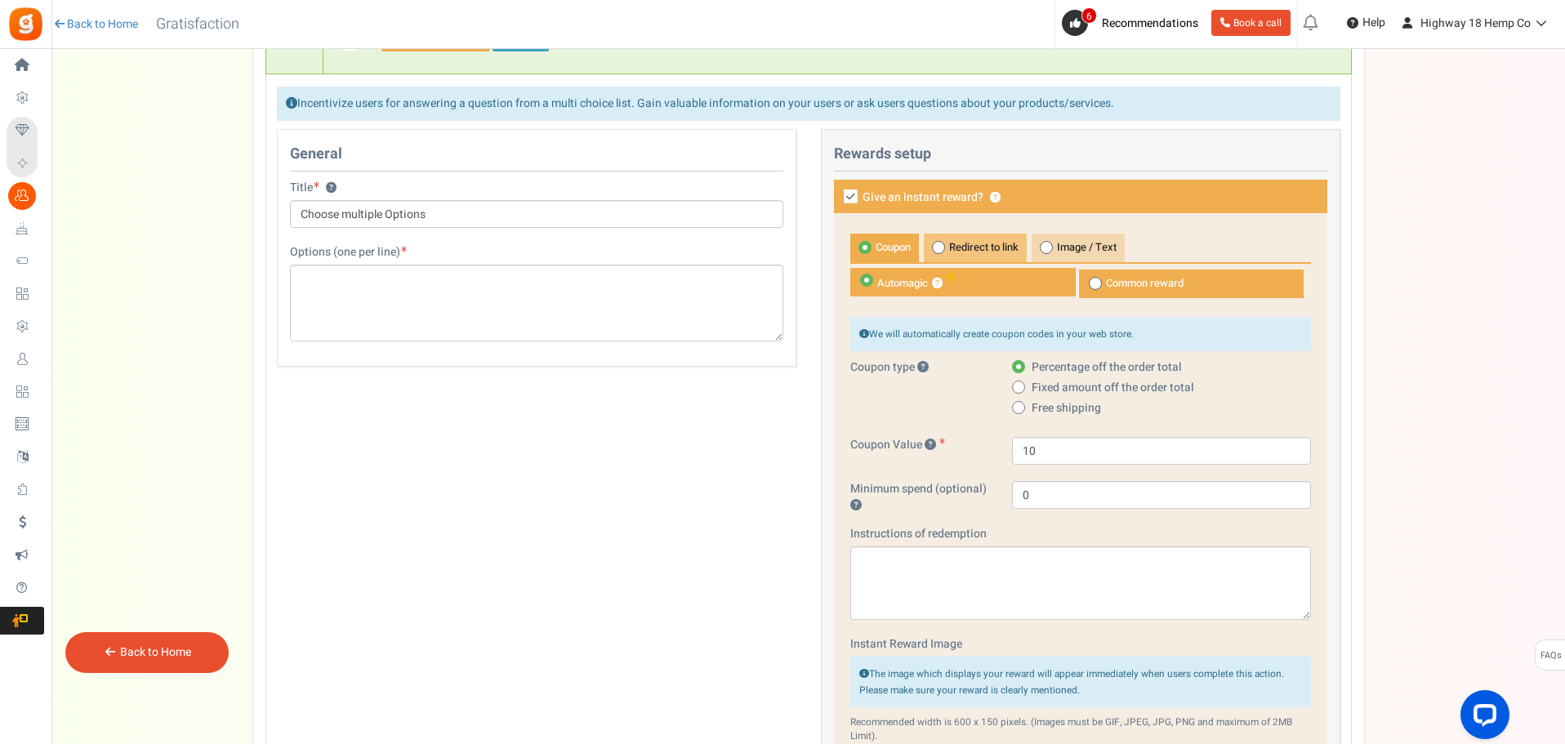
click at [982, 249] on span "Redirect to link" at bounding box center [975, 248] width 103 height 29
click at [956, 244] on span "Redirect to link" at bounding box center [975, 248] width 103 height 29
click at [934, 244] on input "Redirect to link" at bounding box center [929, 242] width 11 height 11
radio input "true"
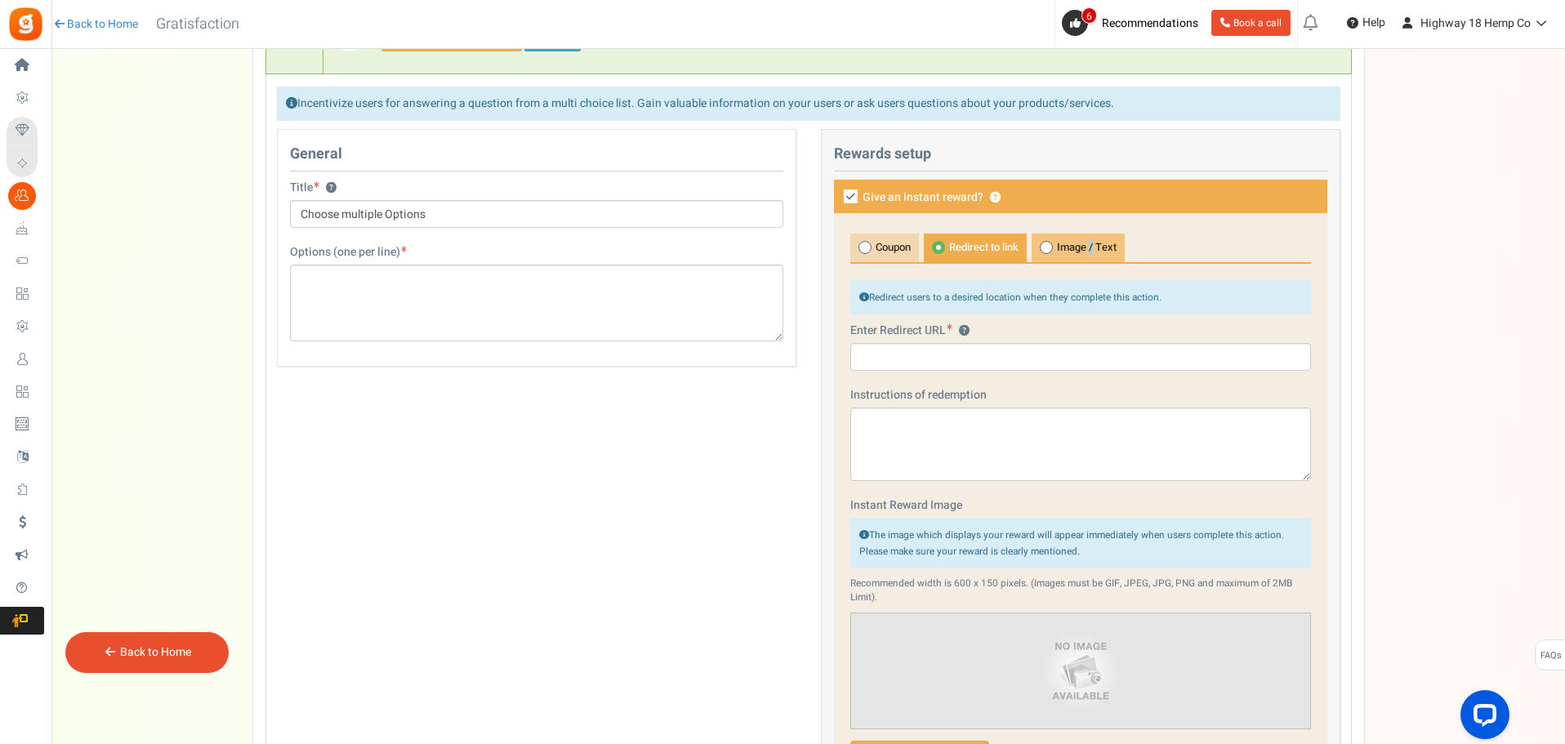
click at [1095, 245] on span "Image / Text" at bounding box center [1077, 248] width 93 height 29
drag, startPoint x: 1081, startPoint y: 241, endPoint x: 1057, endPoint y: 239, distance: 24.6
click at [1079, 241] on span "Image / Text" at bounding box center [1077, 248] width 93 height 29
click at [1052, 239] on span "Image / Text" at bounding box center [1077, 248] width 93 height 29
click at [1042, 239] on input "Image / Text" at bounding box center [1036, 242] width 11 height 11
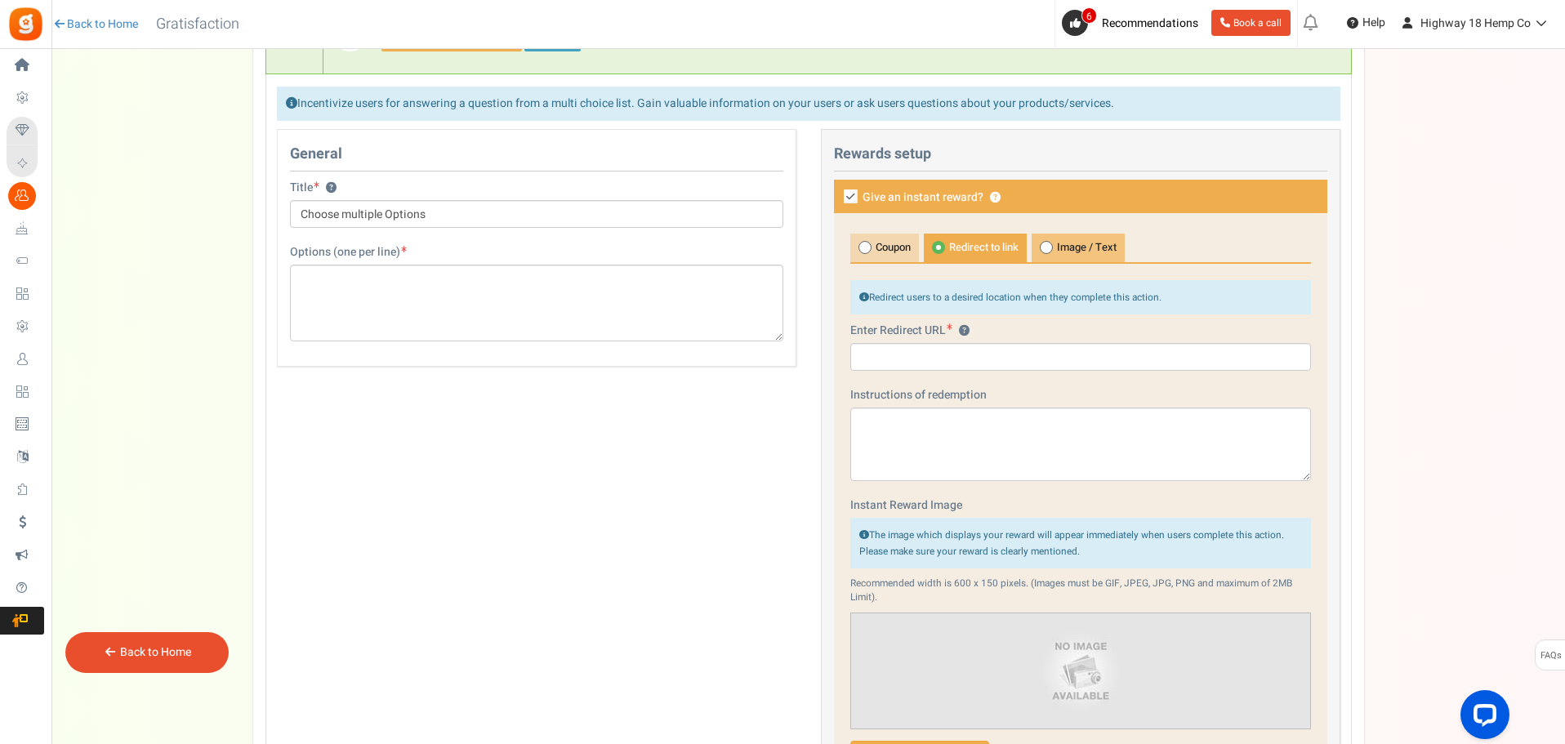
radio input "true"
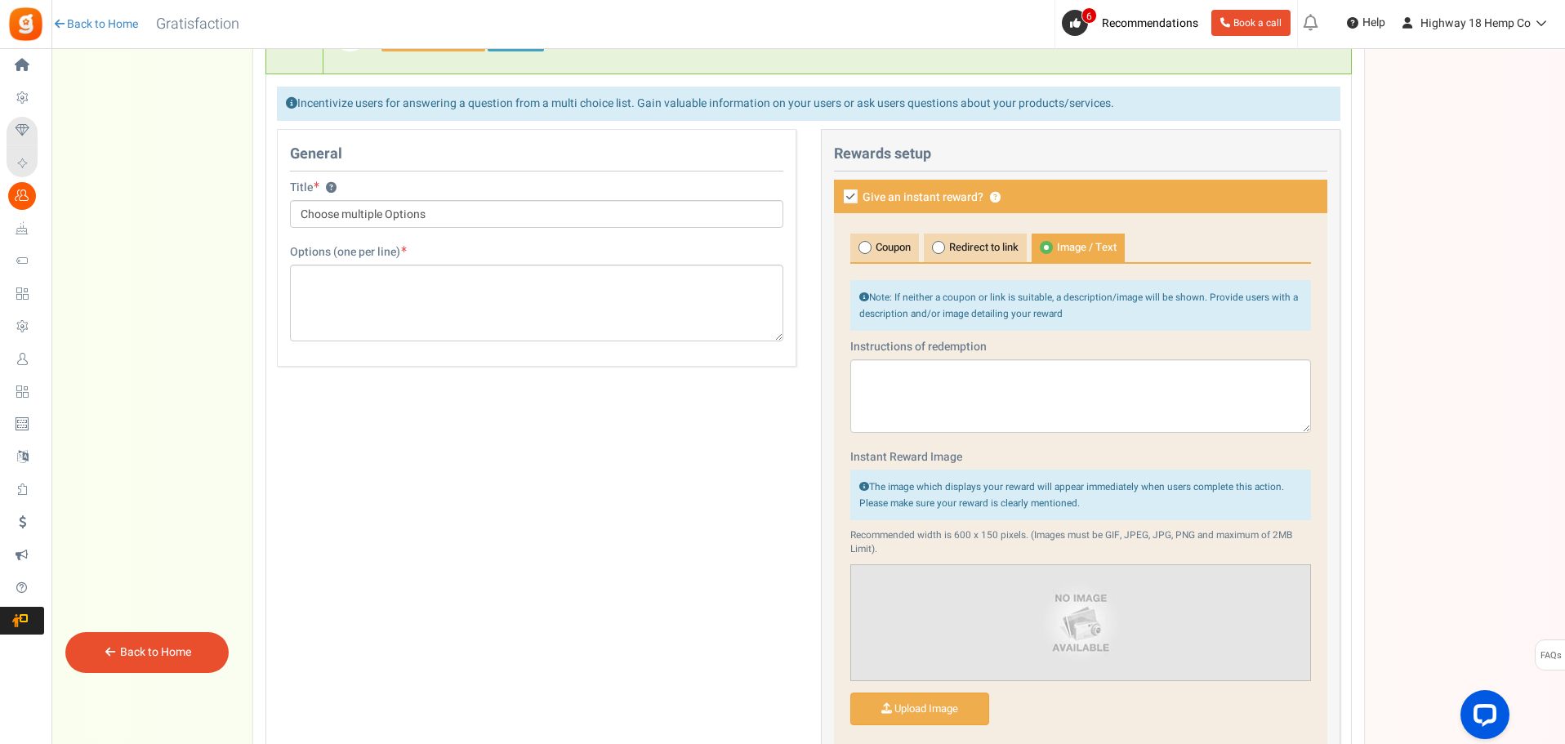
click at [1056, 241] on span "Image / Text" at bounding box center [1077, 248] width 93 height 29
click at [1042, 241] on input "Image / Text" at bounding box center [1036, 242] width 11 height 11
click at [888, 249] on span "Coupon" at bounding box center [884, 248] width 69 height 29
click at [861, 247] on input "Coupon" at bounding box center [855, 242] width 11 height 11
radio input "true"
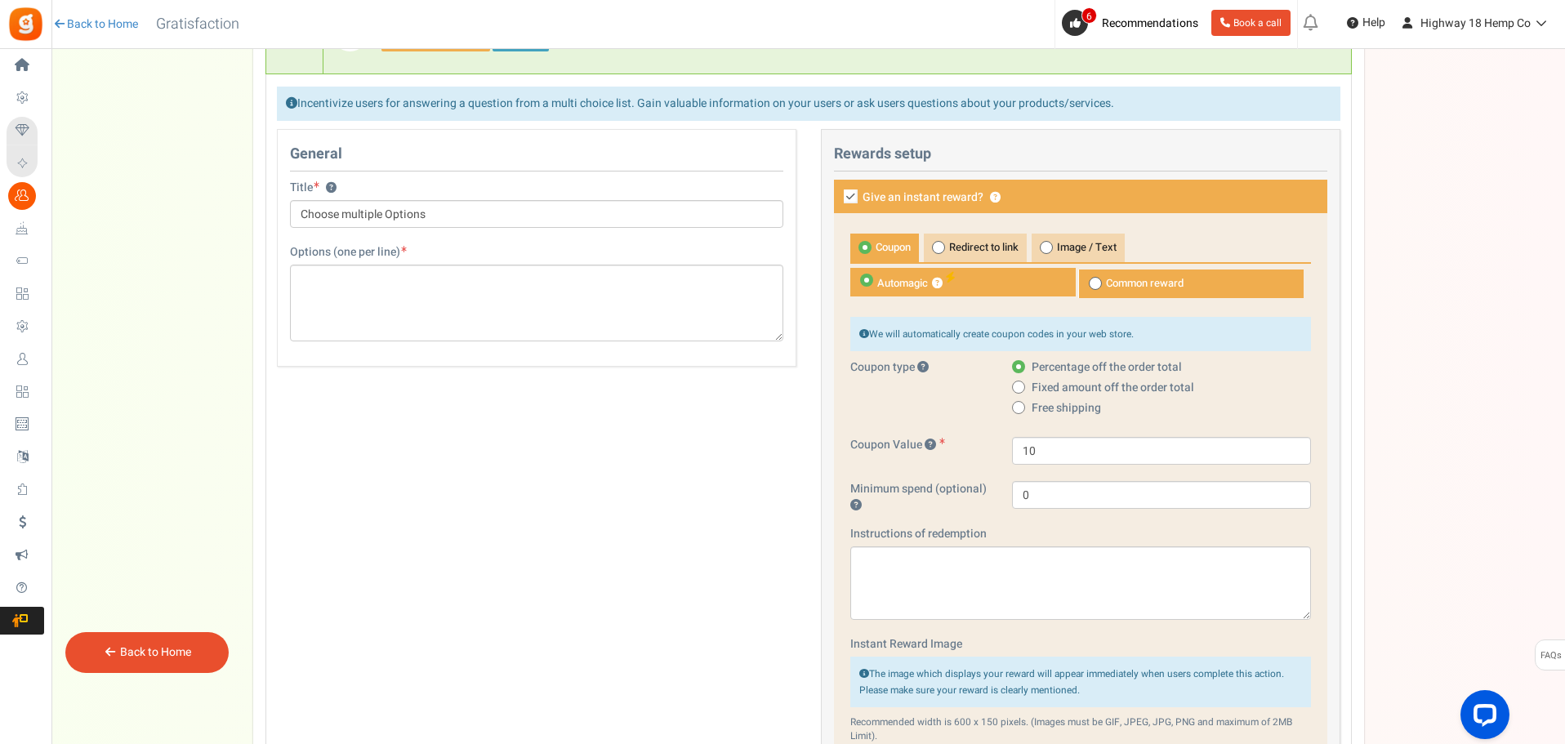
click at [380, 191] on div "Title ? Choose multiple Options Tip! Your title should show the huge savings & …" at bounding box center [536, 204] width 493 height 48
click at [374, 222] on input "Choose multiple Options" at bounding box center [536, 214] width 493 height 28
drag, startPoint x: 432, startPoint y: 216, endPoint x: 461, endPoint y: 215, distance: 28.6
click at [433, 216] on input "Choose multiple Options" at bounding box center [536, 214] width 493 height 28
click at [477, 213] on input "Choose multiple Options" at bounding box center [536, 214] width 493 height 28
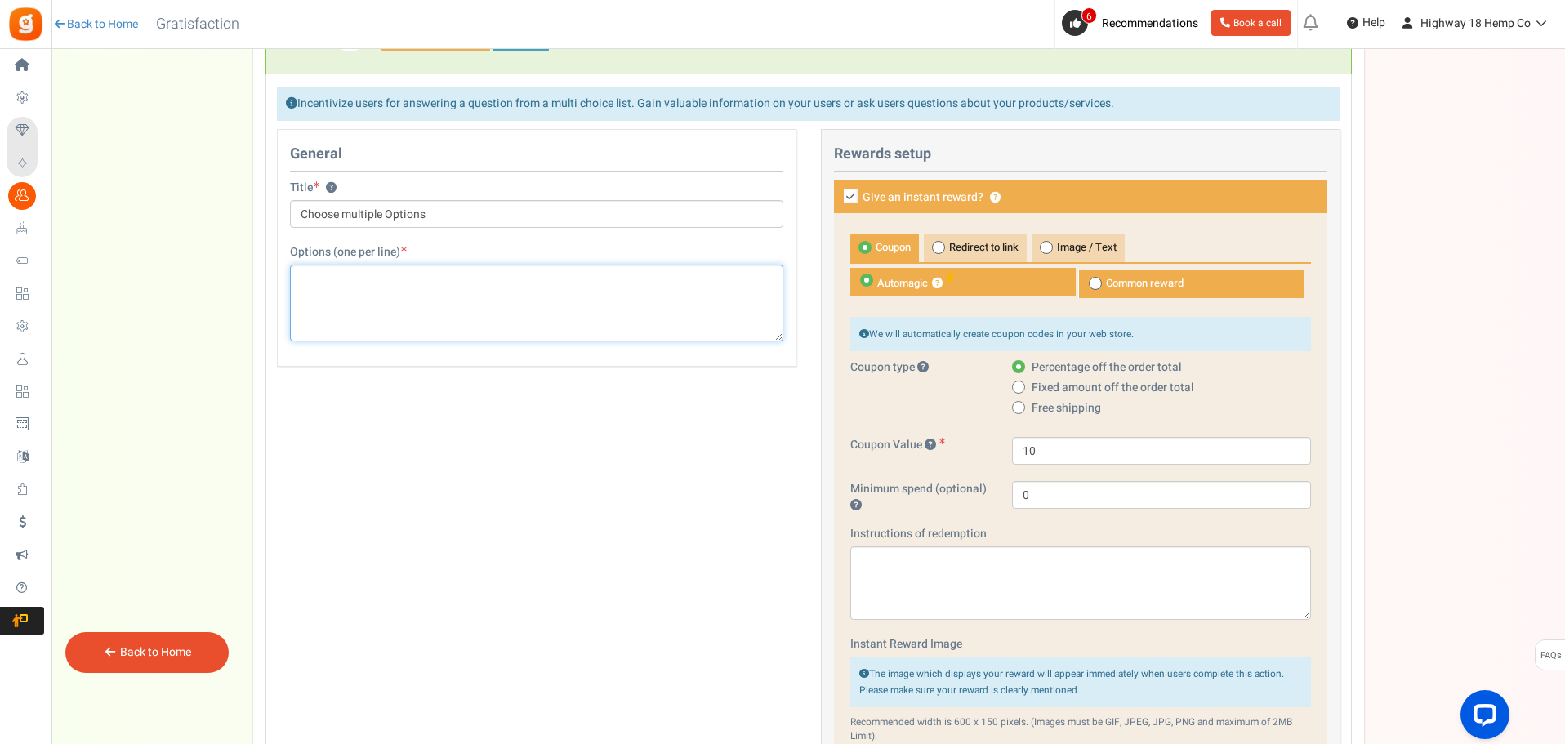
click at [500, 326] on textarea at bounding box center [536, 303] width 493 height 77
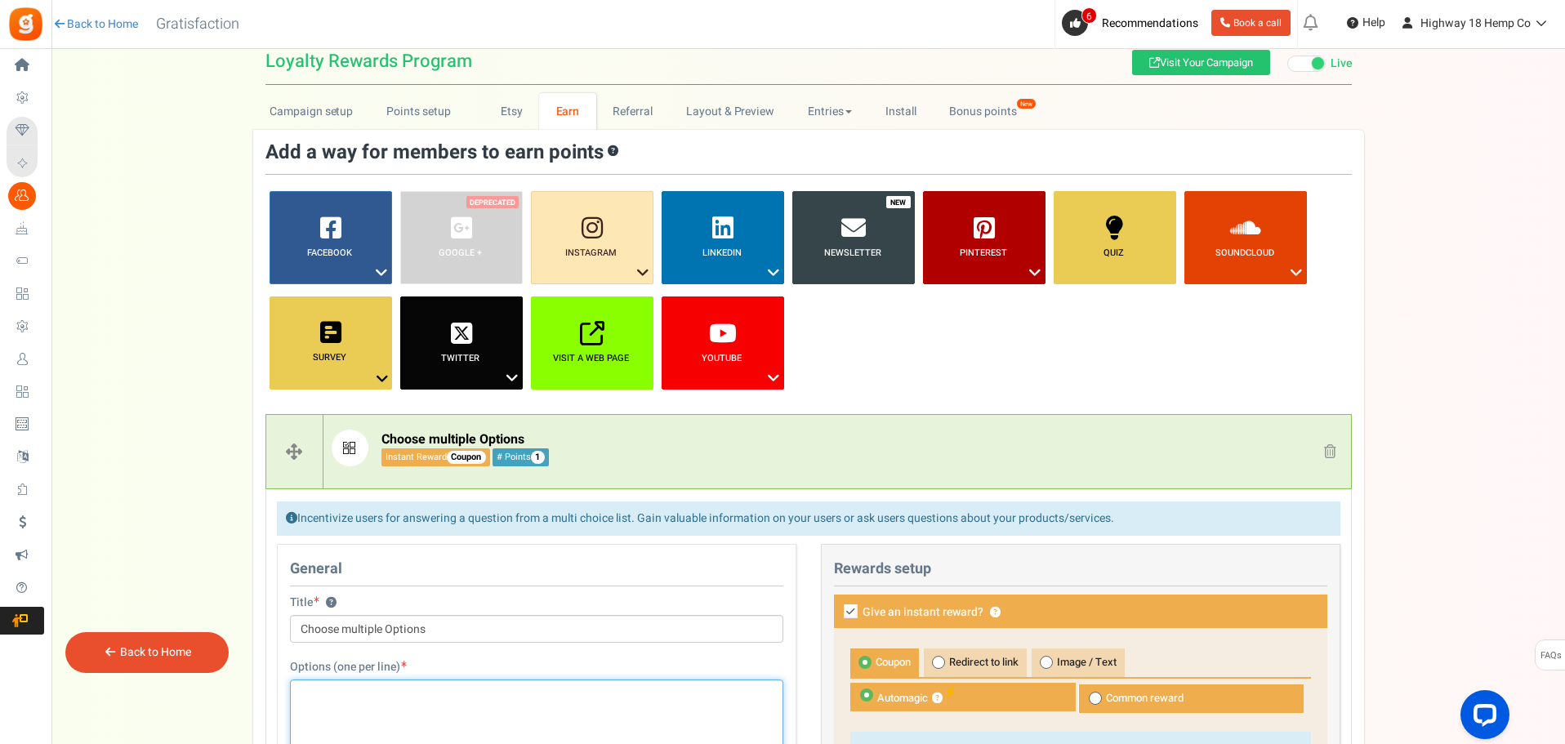
scroll to position [0, 0]
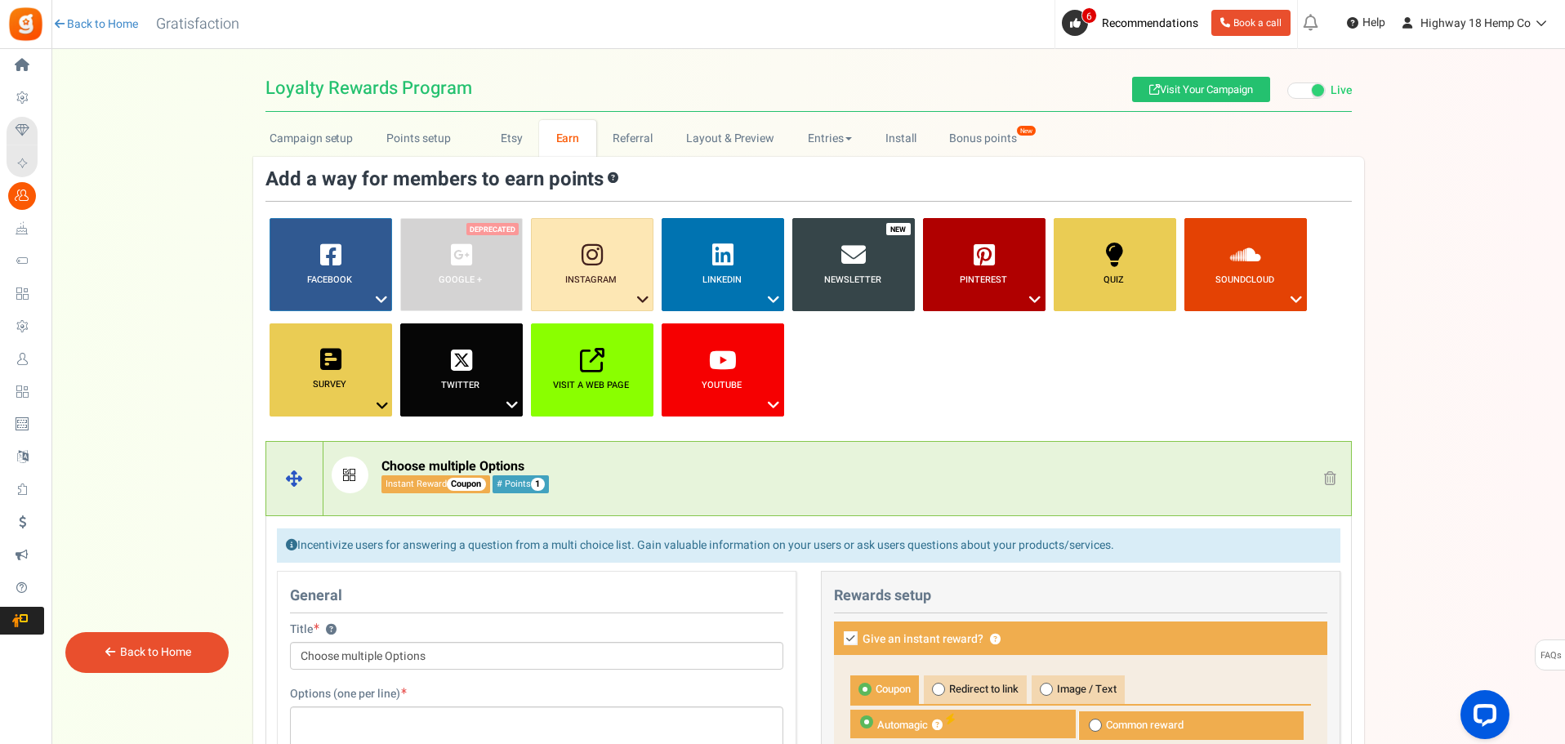
drag, startPoint x: 760, startPoint y: 480, endPoint x: 751, endPoint y: 479, distance: 9.1
click at [759, 480] on p "Choose multiple Options Instant Reward Coupon # Points 1" at bounding box center [715, 475] width 766 height 37
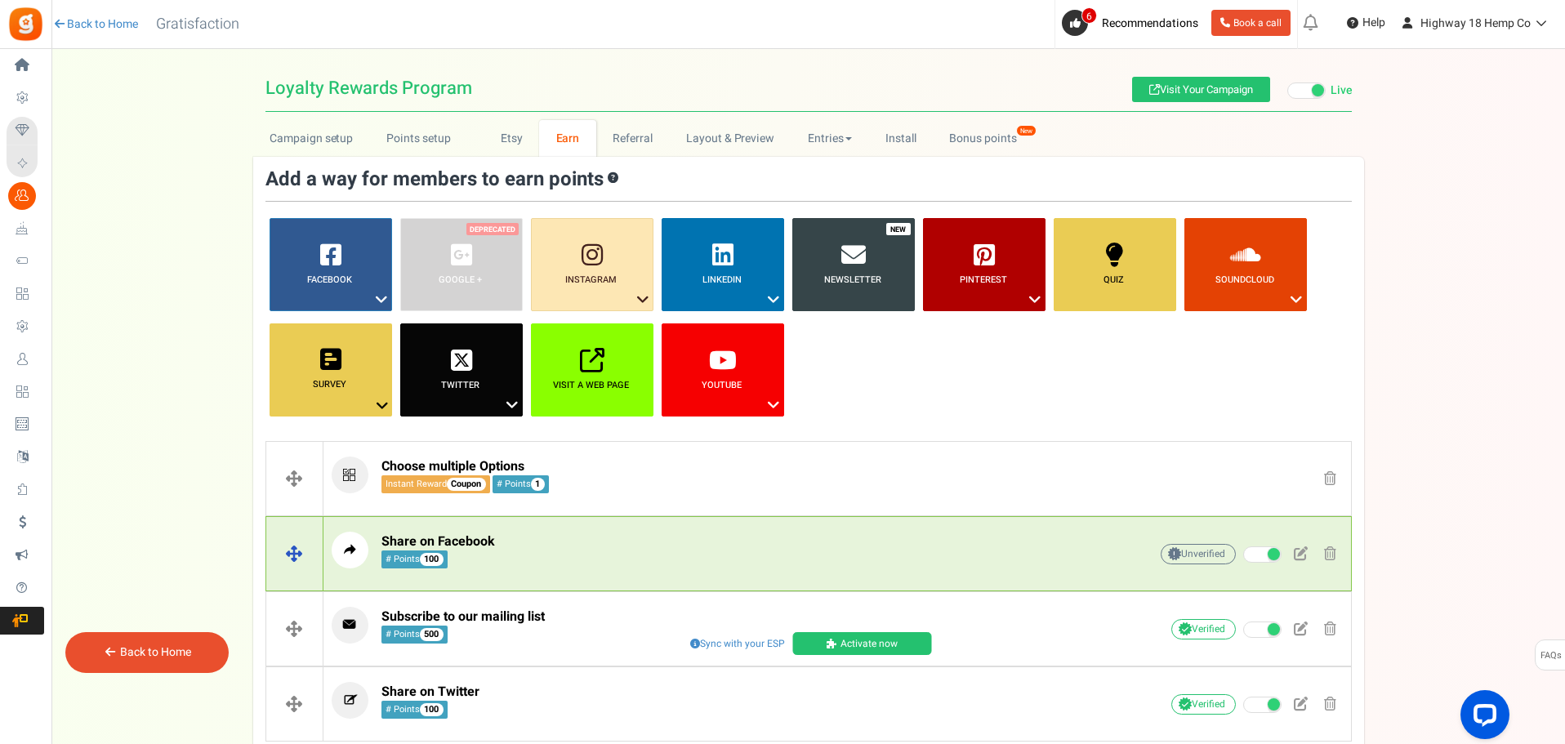
click at [1327, 477] on span at bounding box center [1330, 478] width 12 height 14
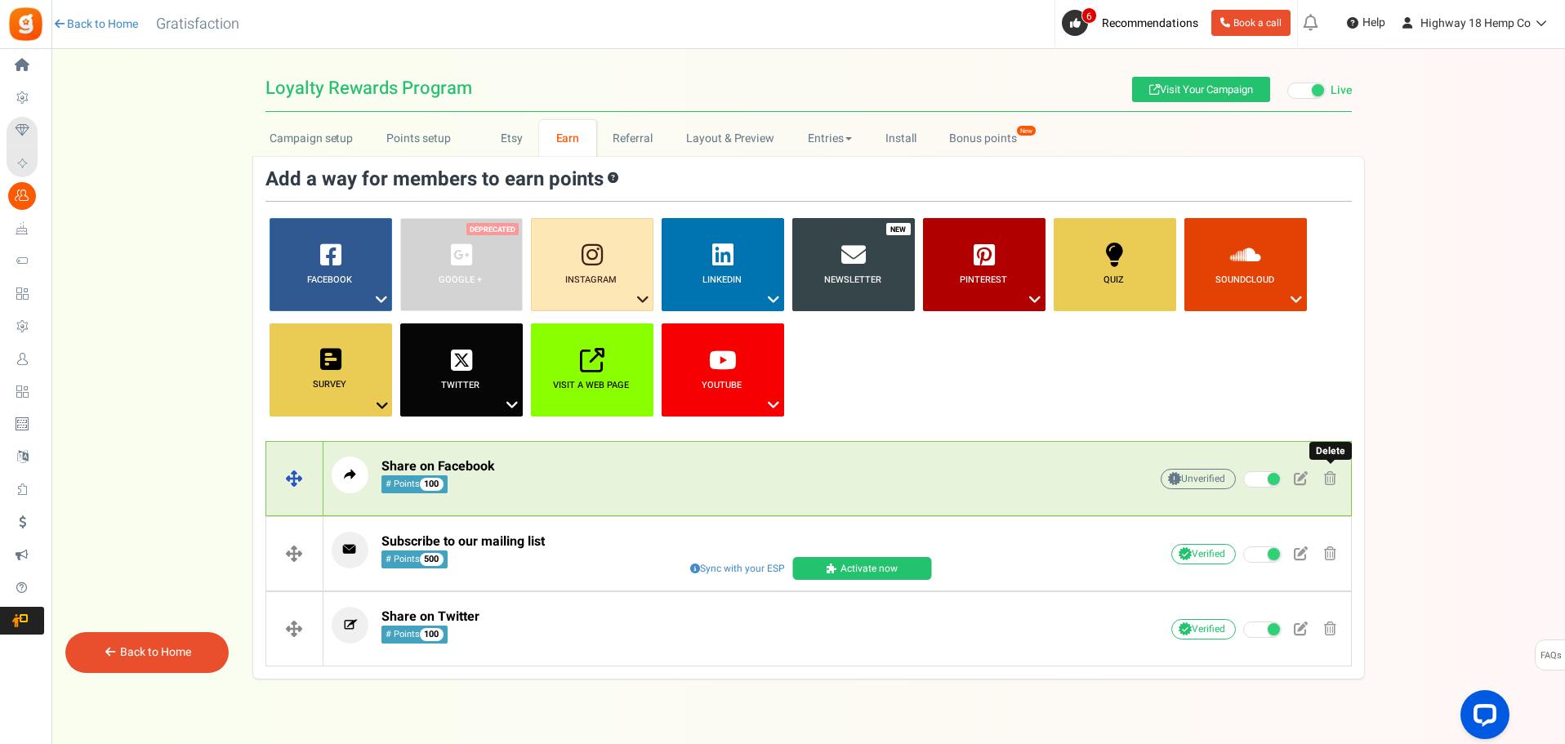
click at [1329, 474] on span at bounding box center [1330, 478] width 12 height 14
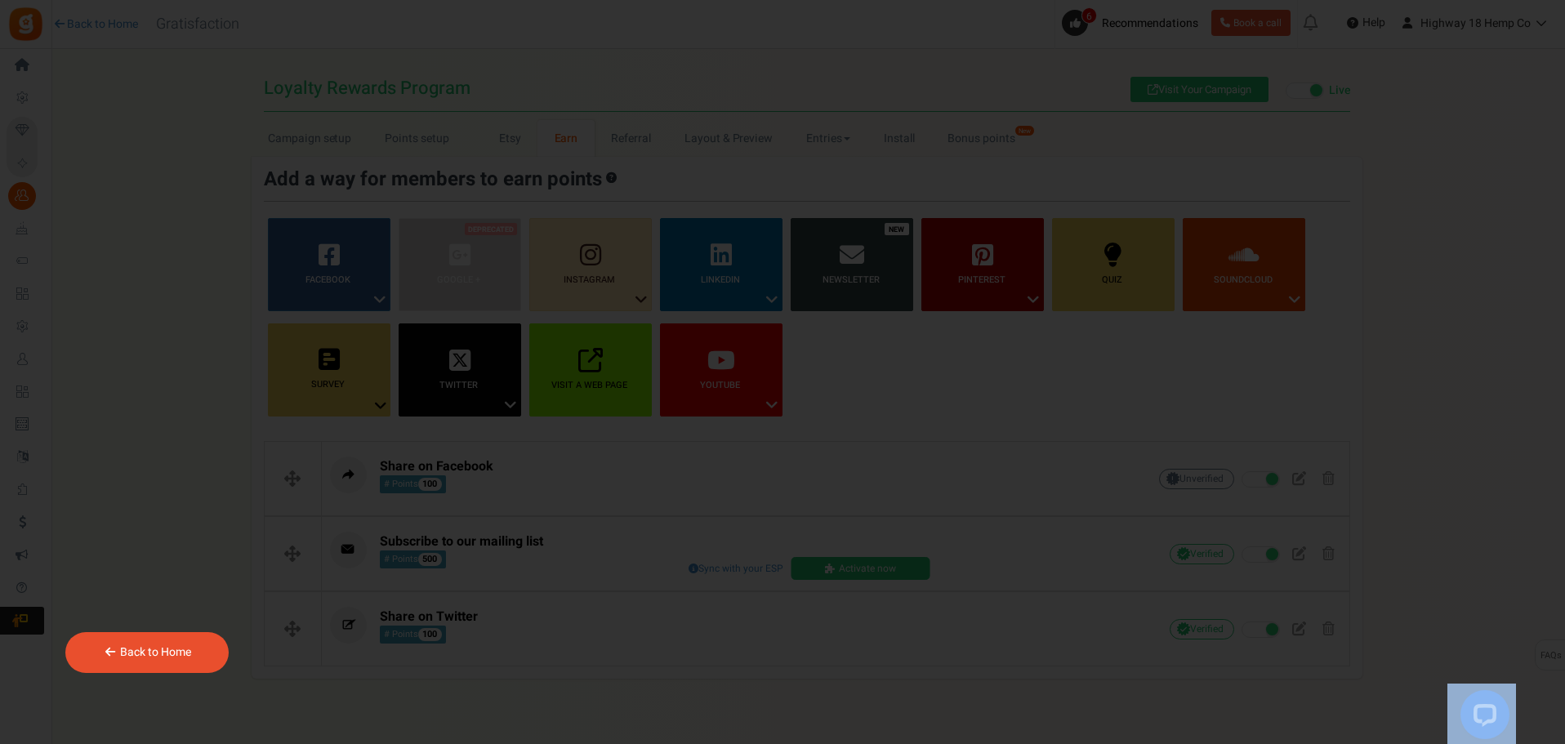
click at [1326, 473] on body "Install now Back to Home Back to program setup Home Settings Campaigns Purchase…" at bounding box center [782, 388] width 1565 height 777
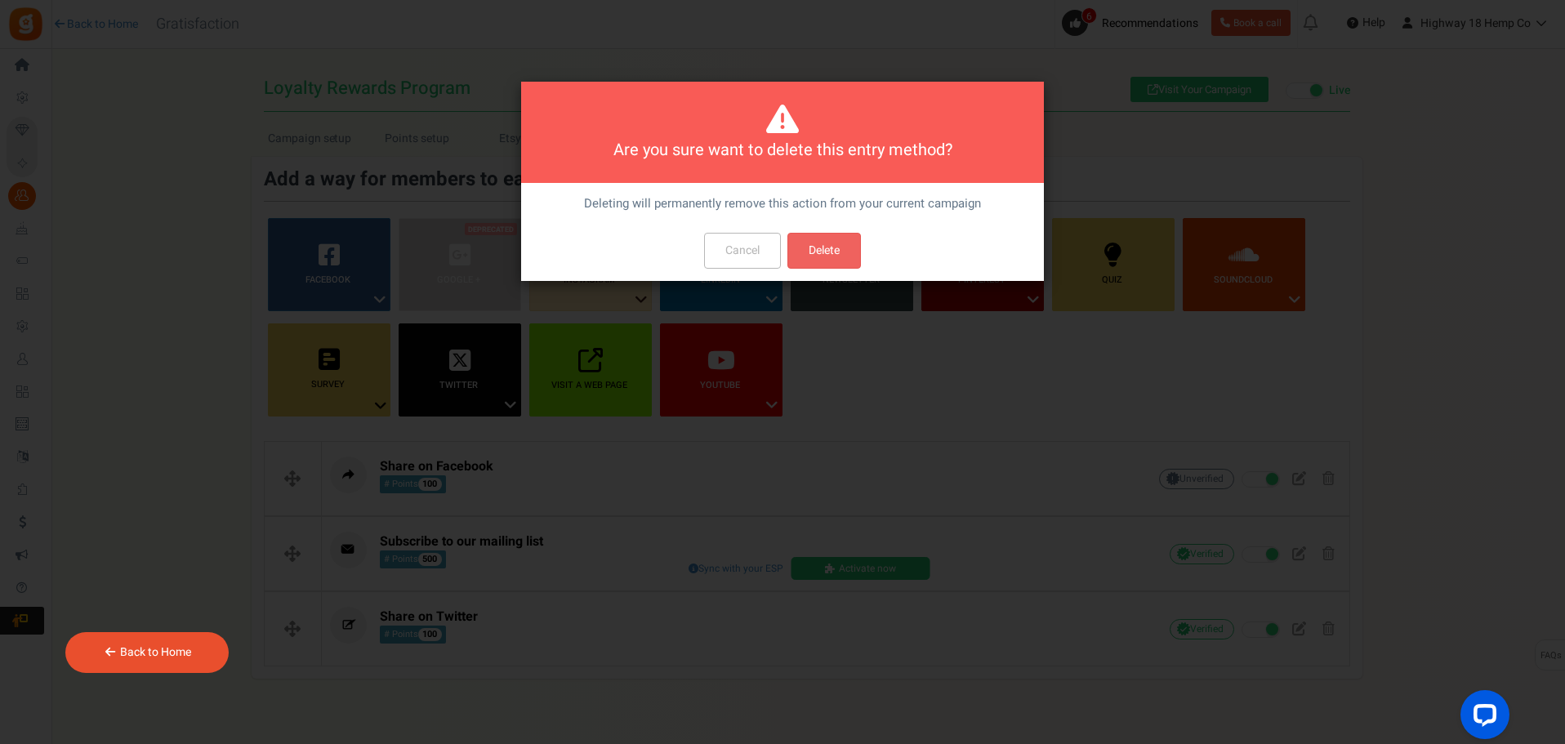
drag, startPoint x: 1326, startPoint y: 473, endPoint x: 1101, endPoint y: 270, distance: 303.0
click at [1513, 350] on div "Are you sure want to delete this entry method? Deleting will permanently remove…" at bounding box center [782, 372] width 1565 height 744
click at [728, 247] on button "Cancel" at bounding box center [742, 251] width 77 height 36
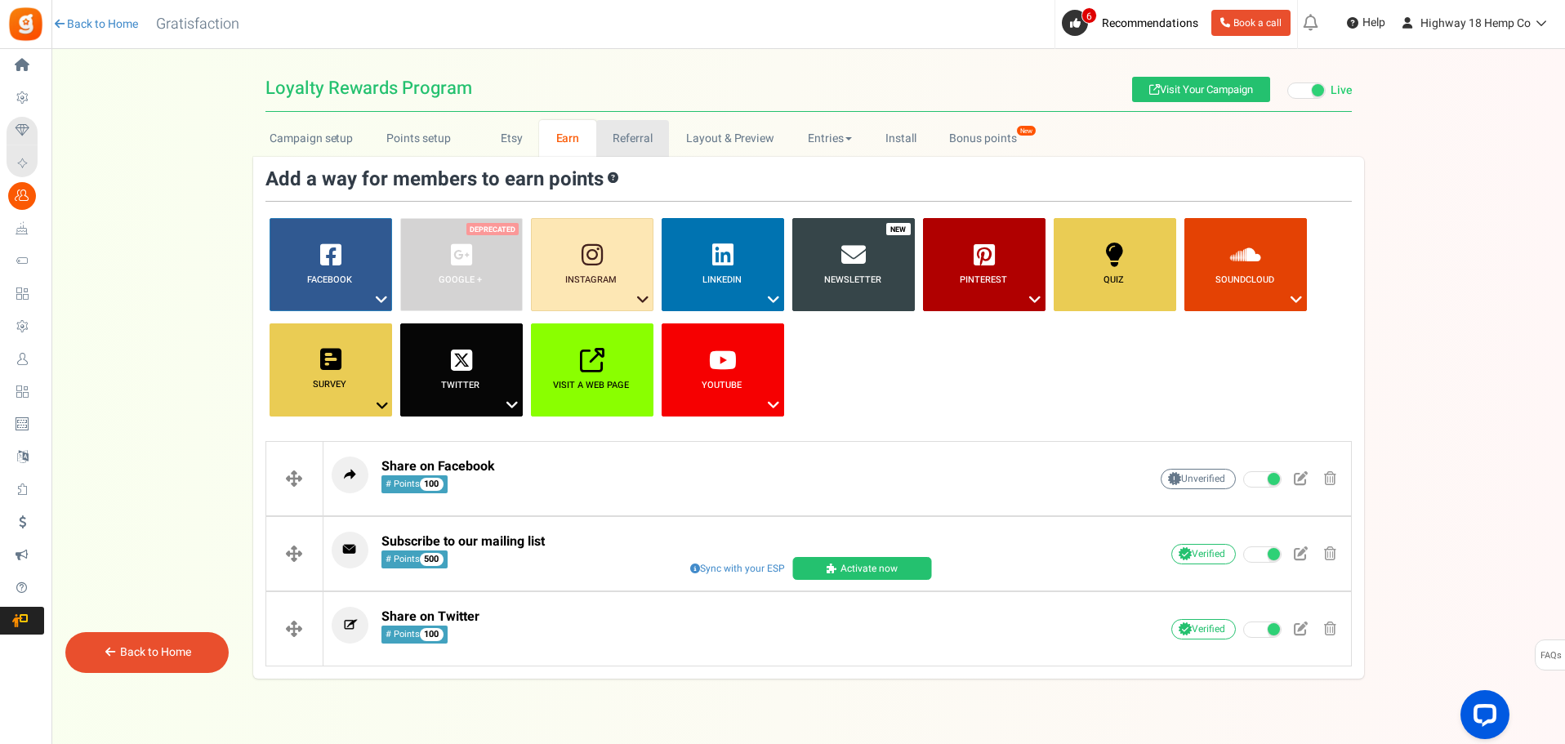
click at [648, 139] on link "Referral" at bounding box center [633, 138] width 74 height 37
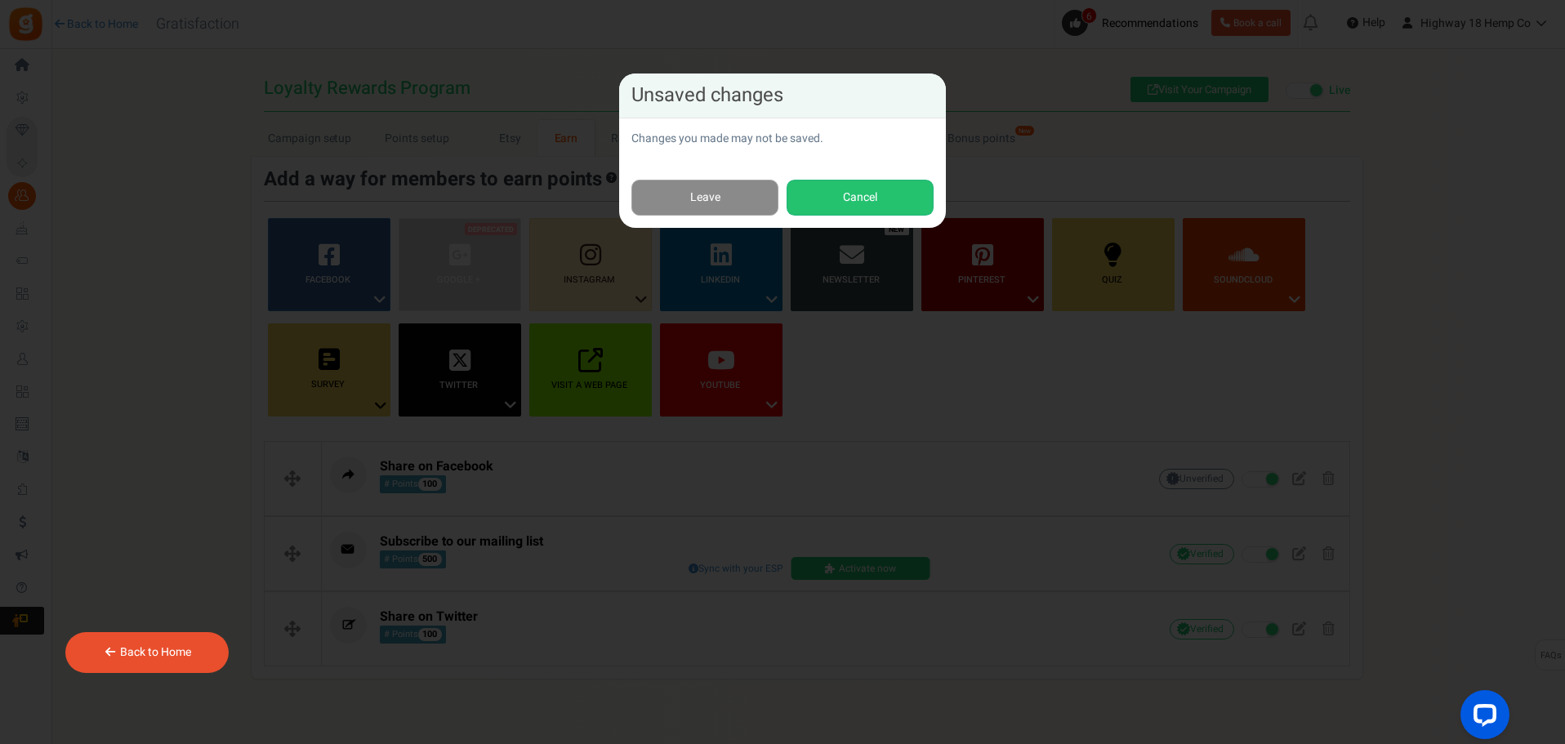
click at [729, 197] on link "Leave" at bounding box center [704, 198] width 147 height 37
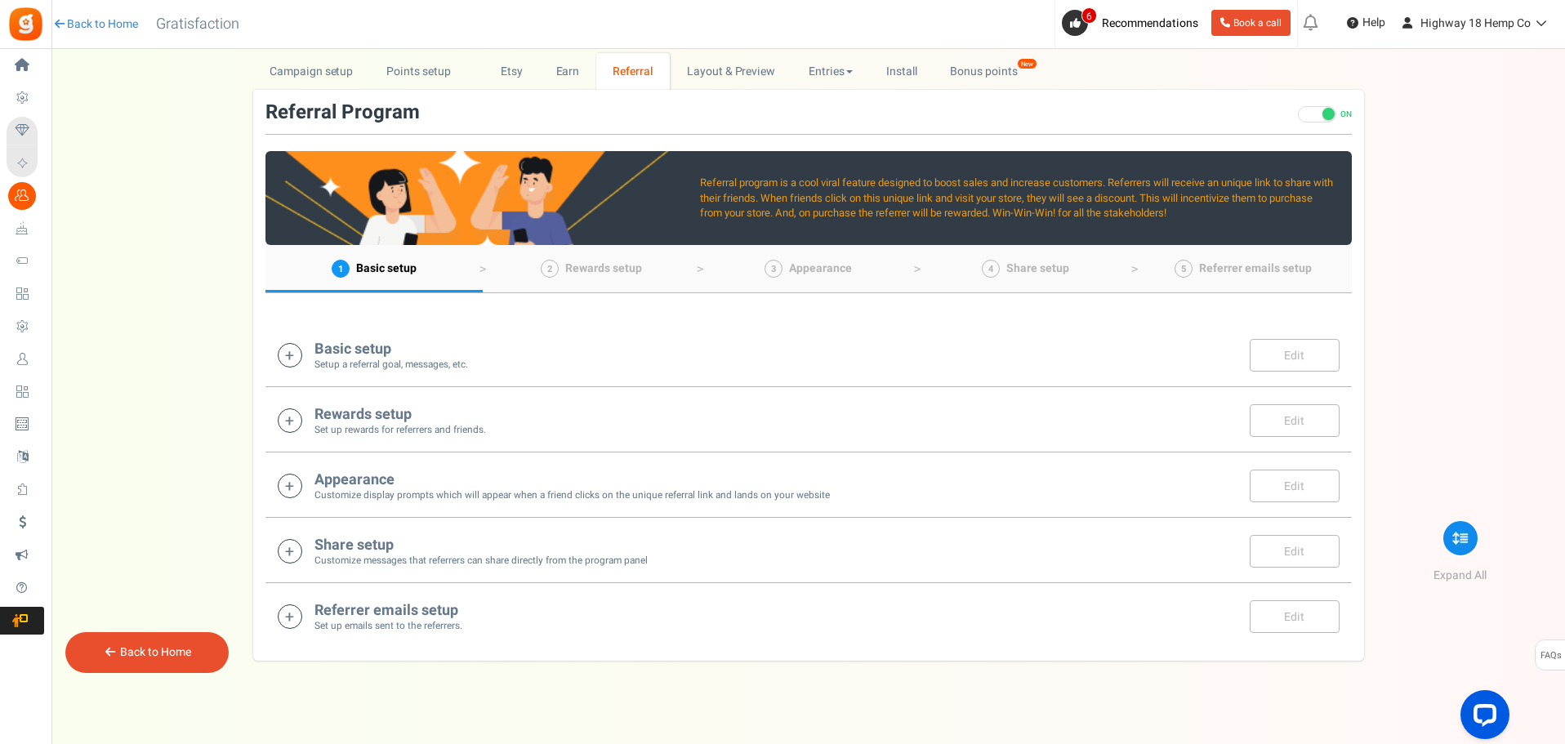
scroll to position [82, 0]
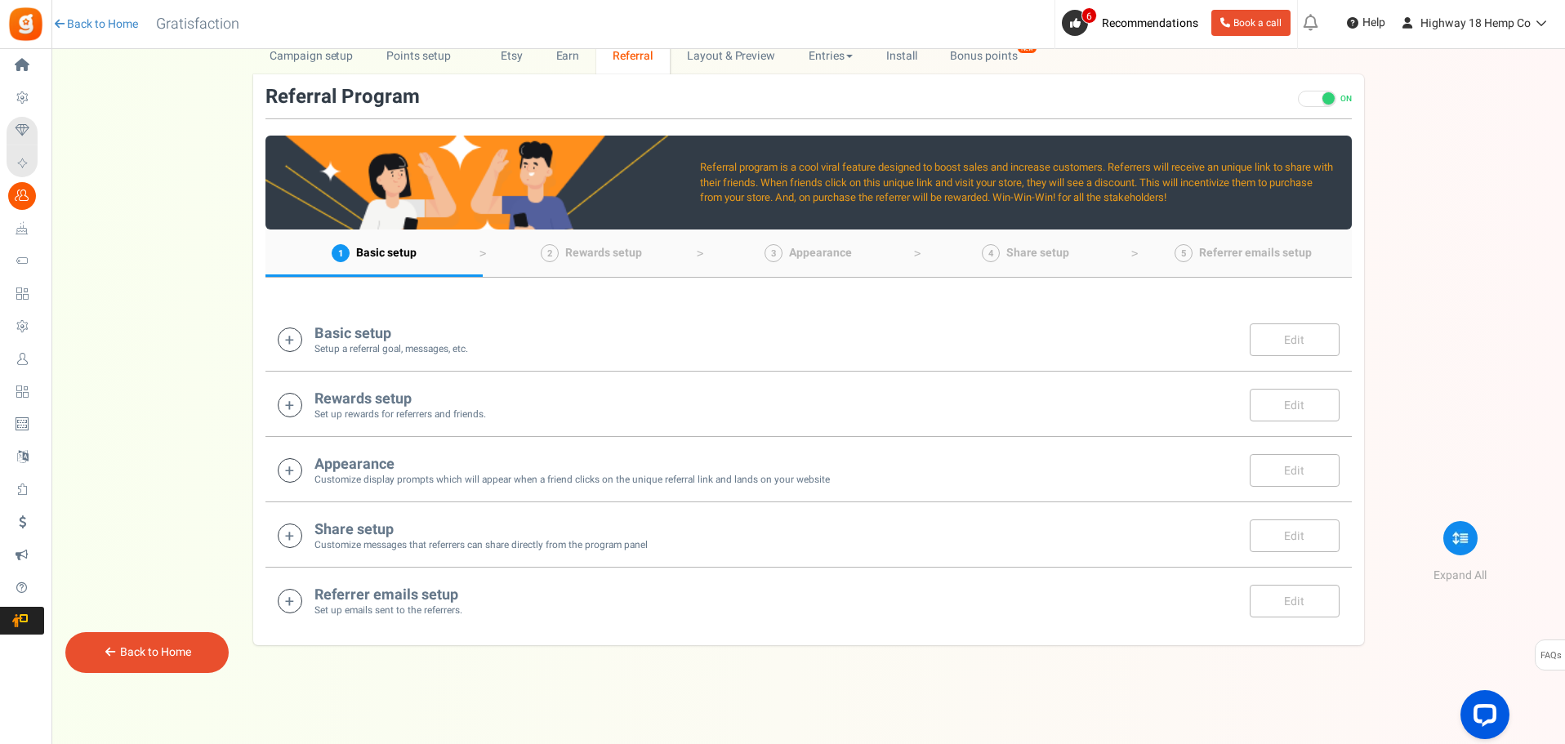
click at [288, 345] on icon at bounding box center [290, 339] width 25 height 25
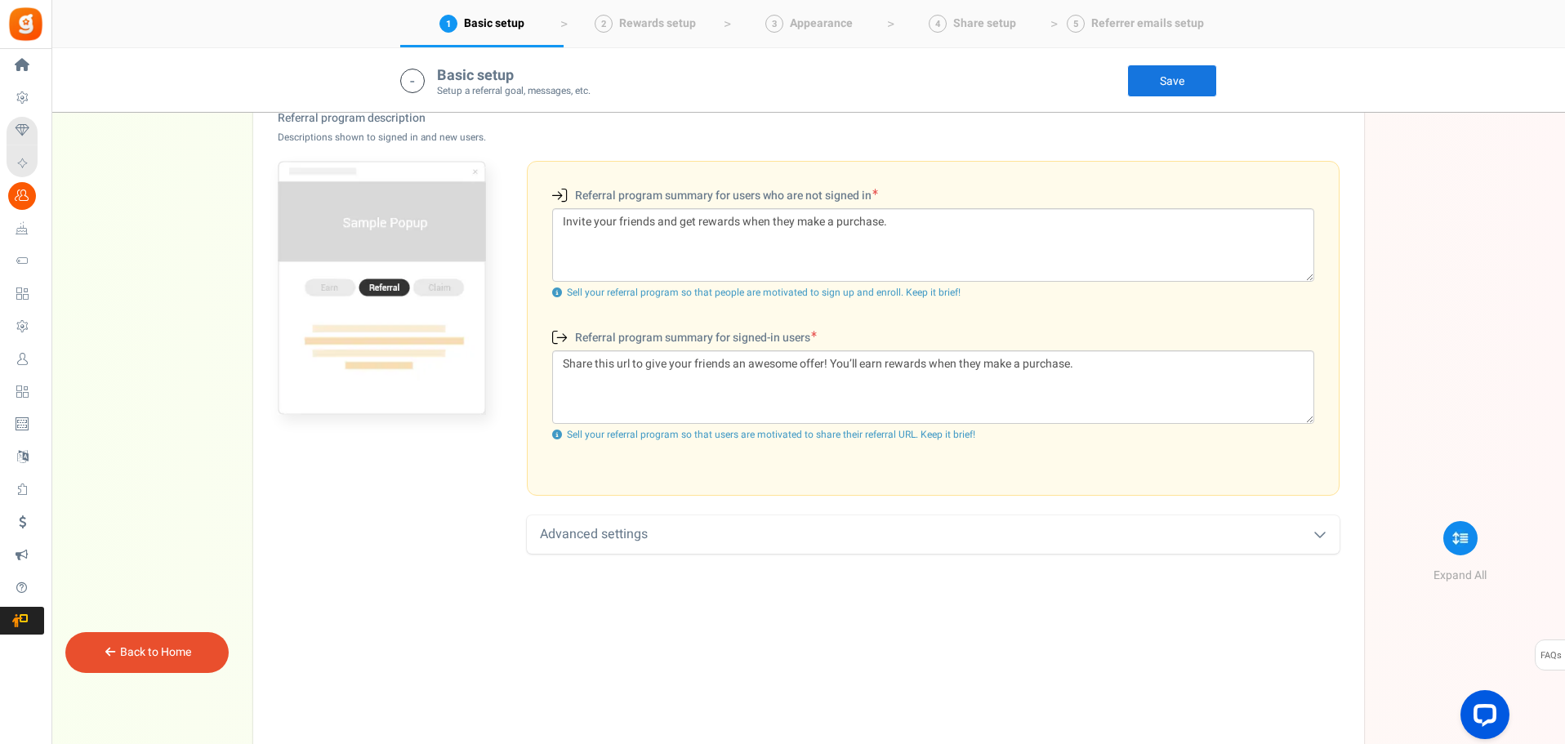
scroll to position [586, 0]
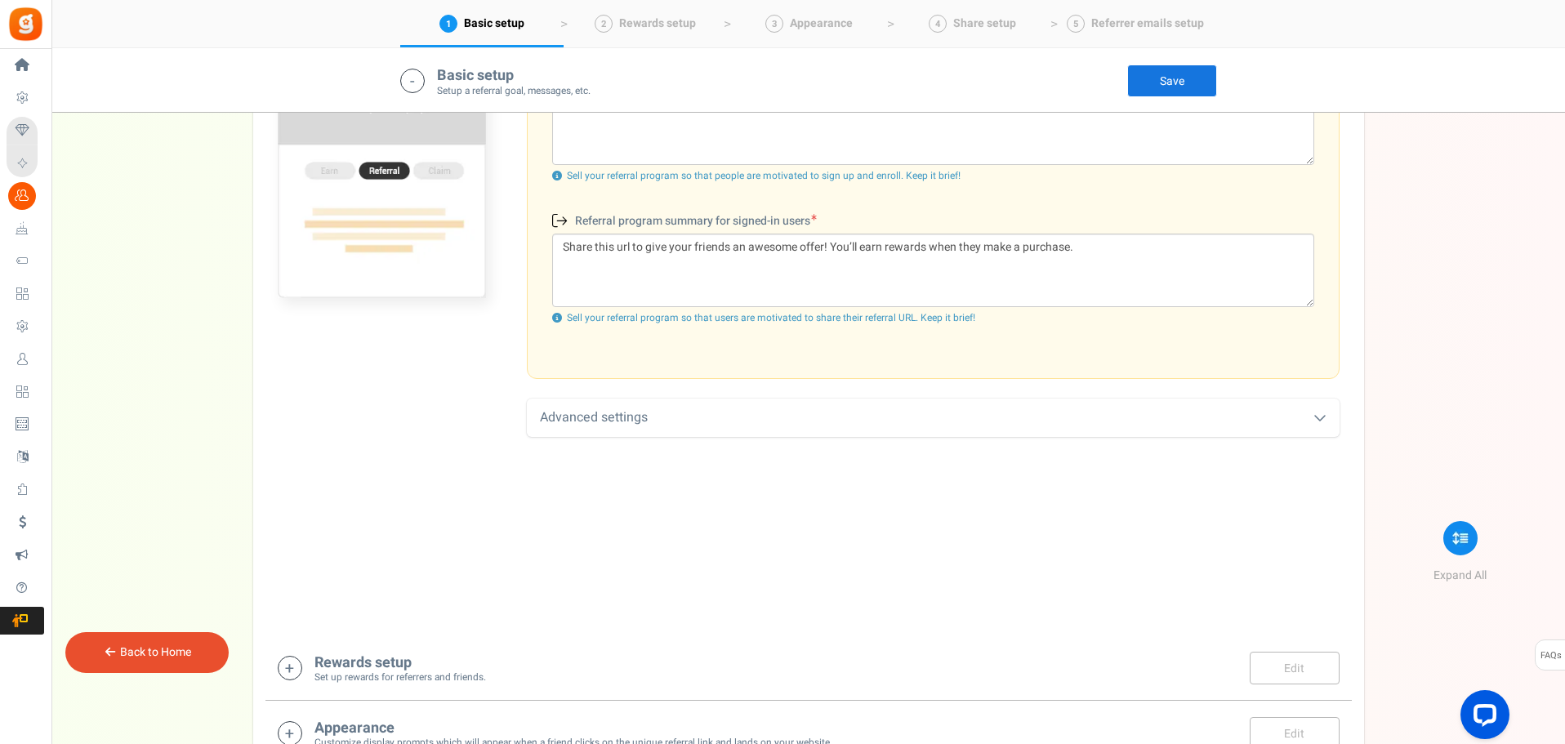
click at [1058, 408] on div "Advanced settings" at bounding box center [933, 418] width 813 height 38
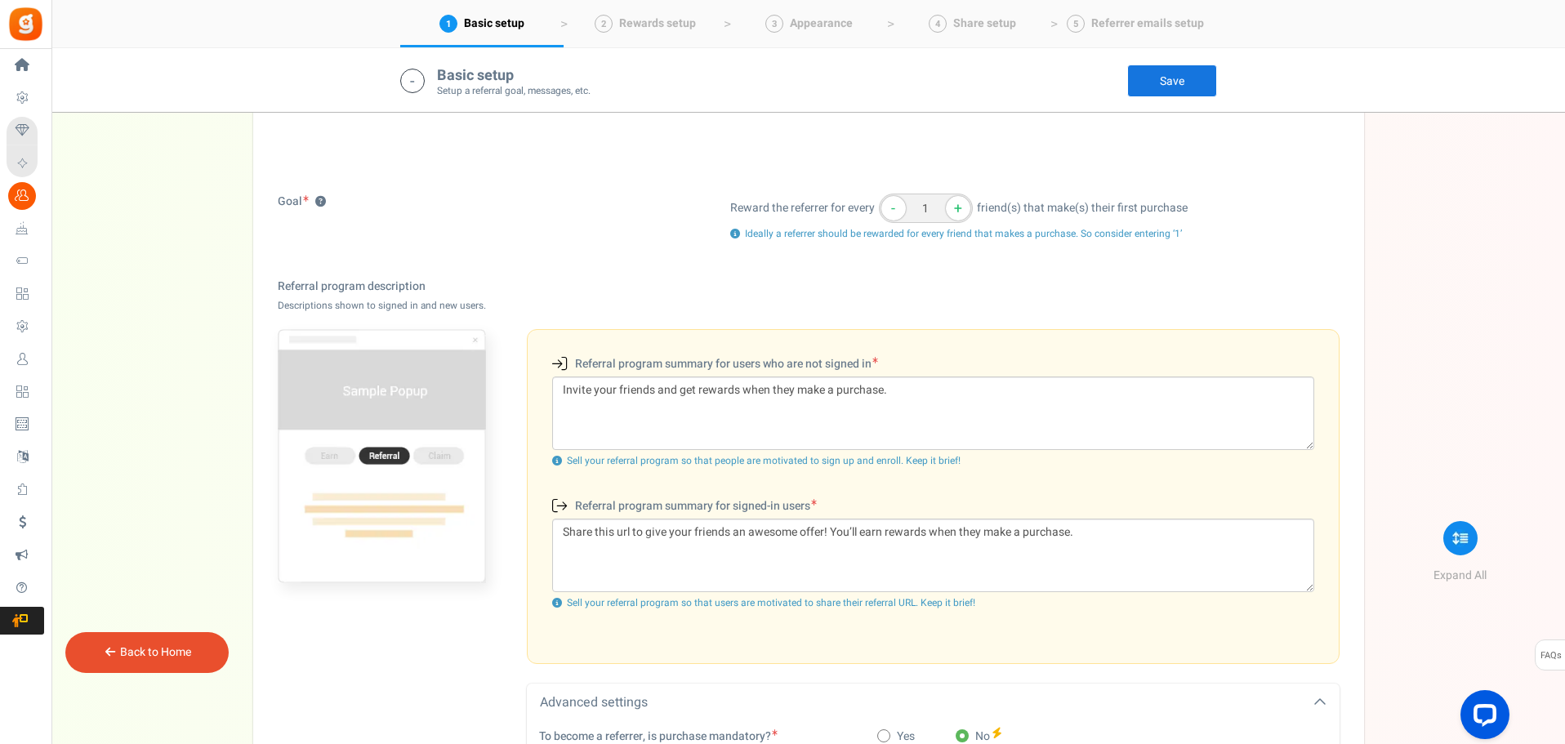
scroll to position [178, 0]
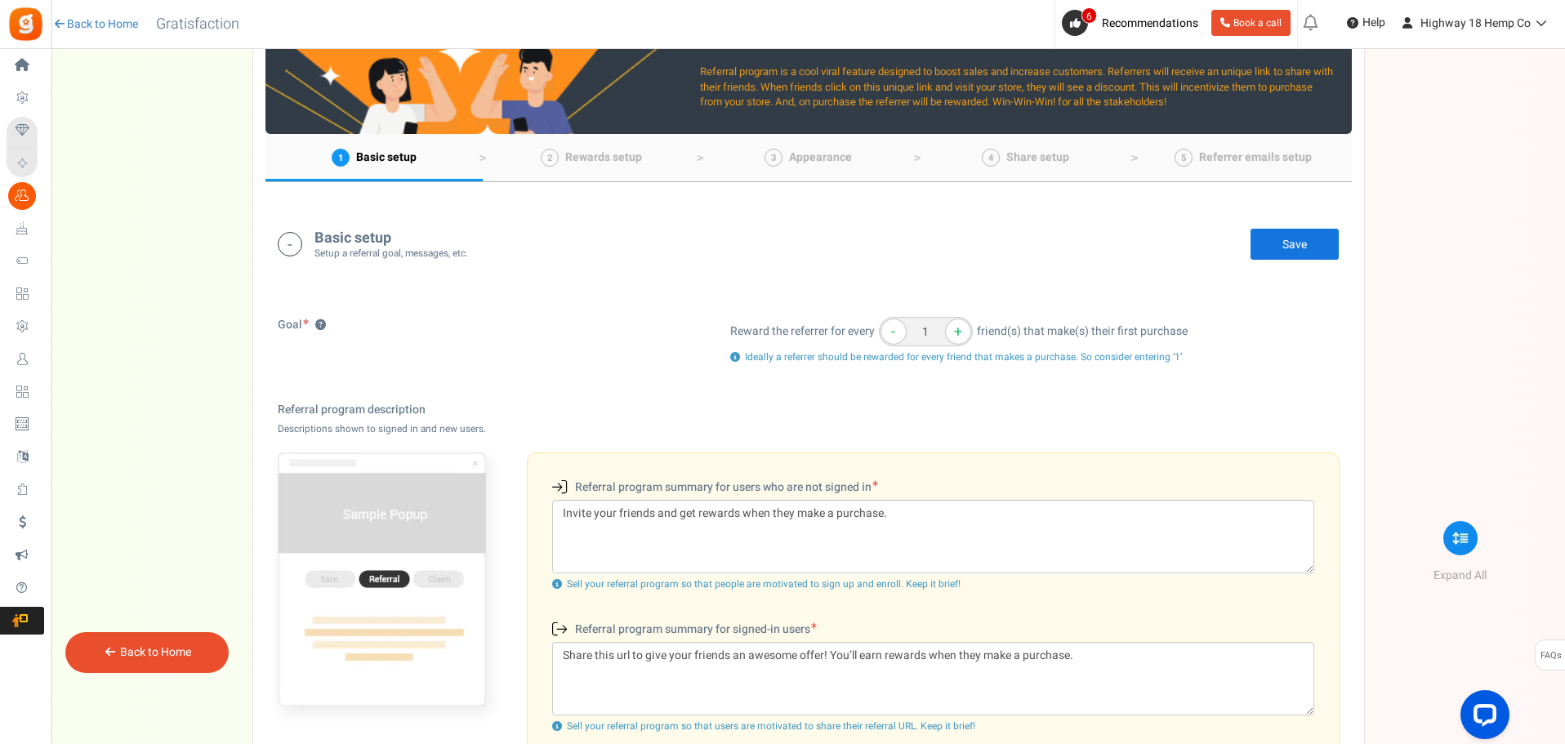
click at [296, 240] on icon at bounding box center [290, 244] width 25 height 25
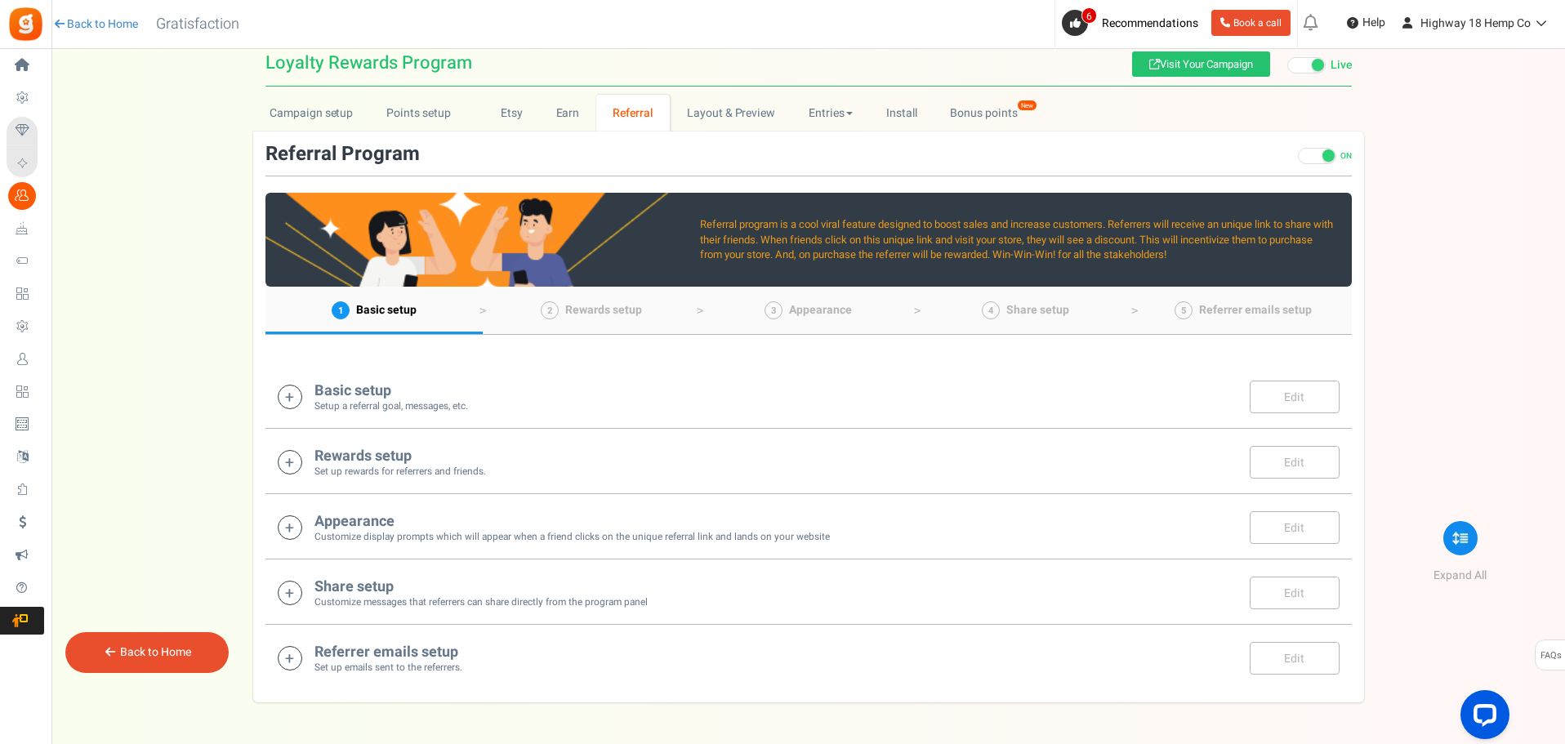
scroll to position [0, 0]
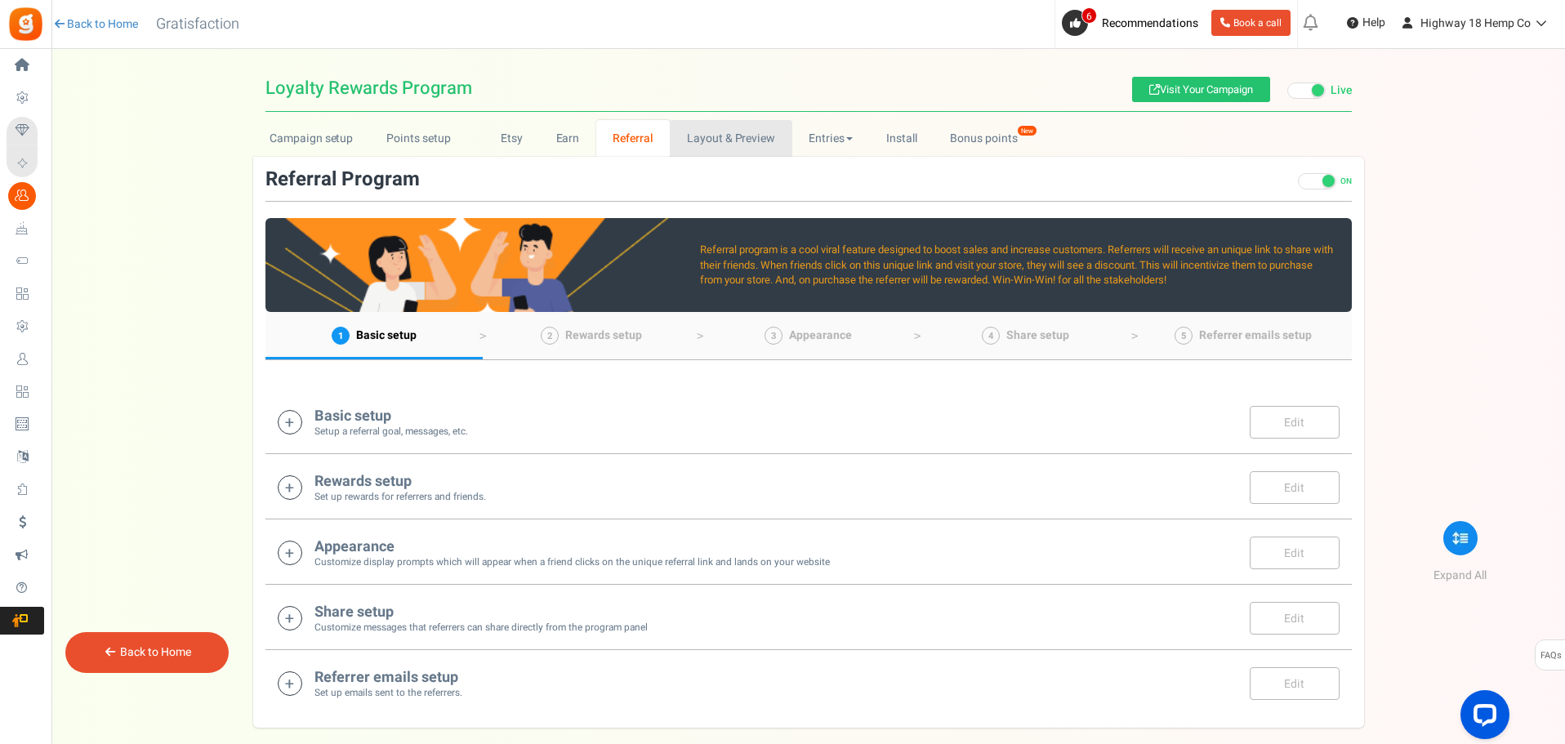
click at [733, 149] on link "Layout & Preview" at bounding box center [731, 138] width 122 height 37
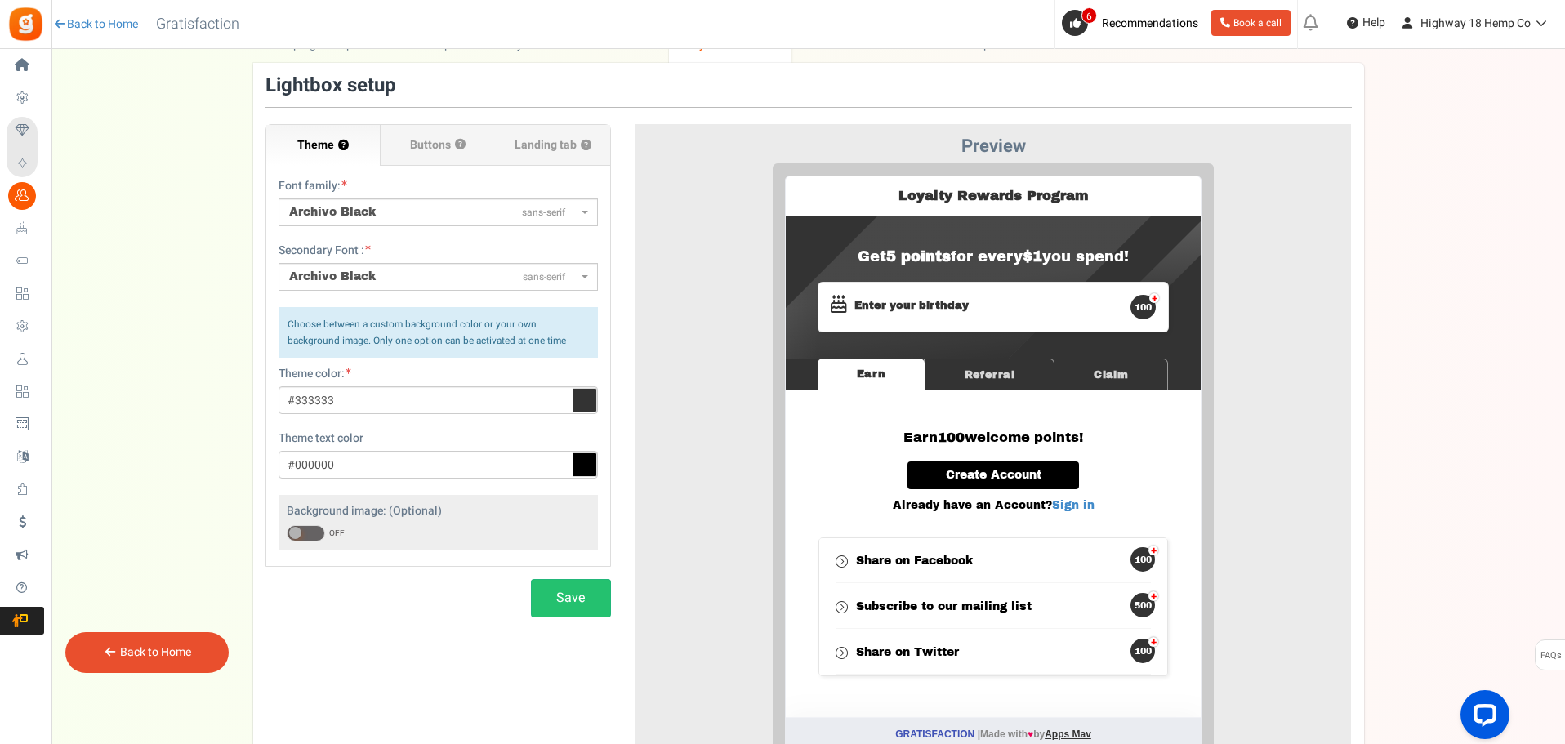
scroll to position [149, 0]
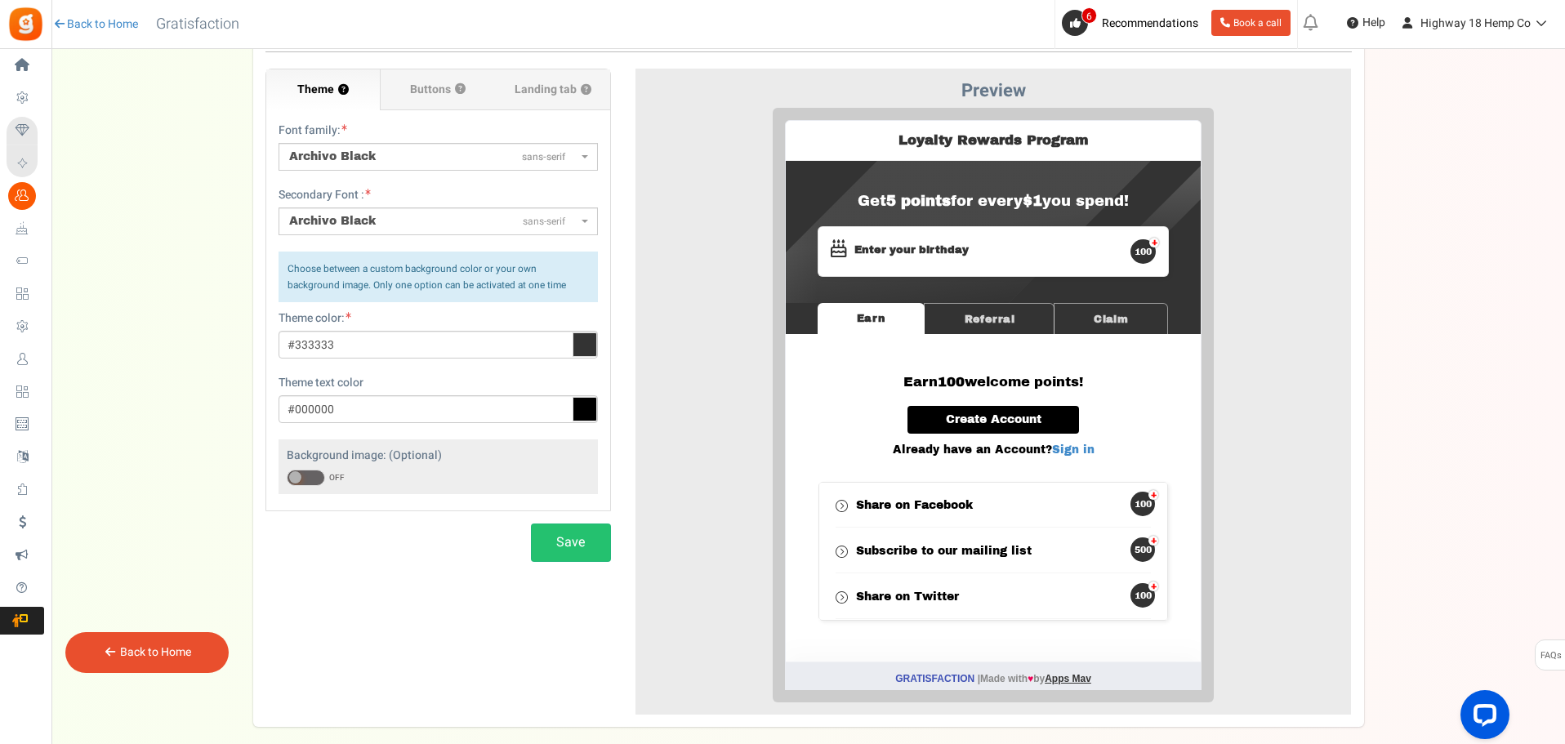
click at [427, 212] on span "Archivo Black sans-serif" at bounding box center [437, 221] width 319 height 28
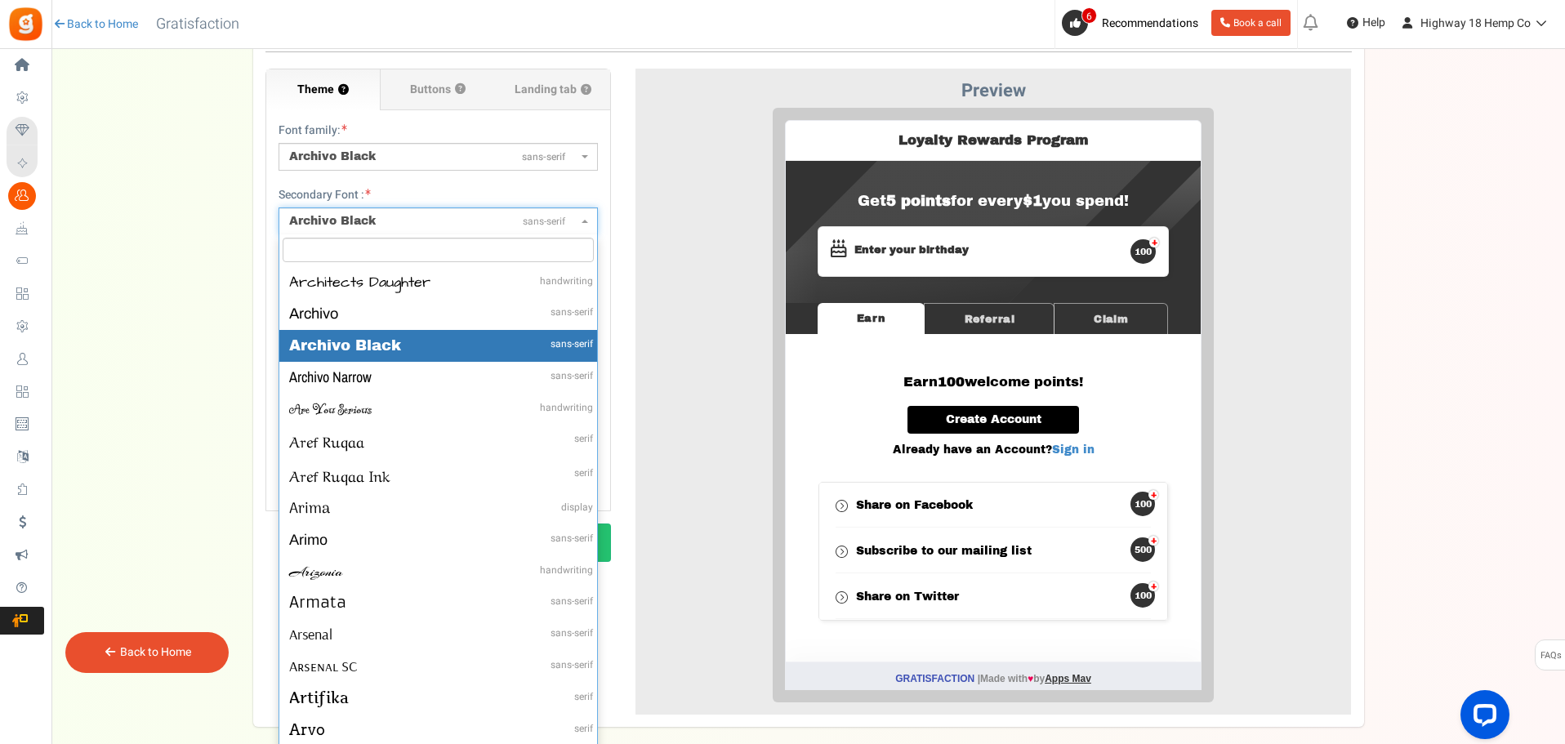
scroll to position [3091, 0]
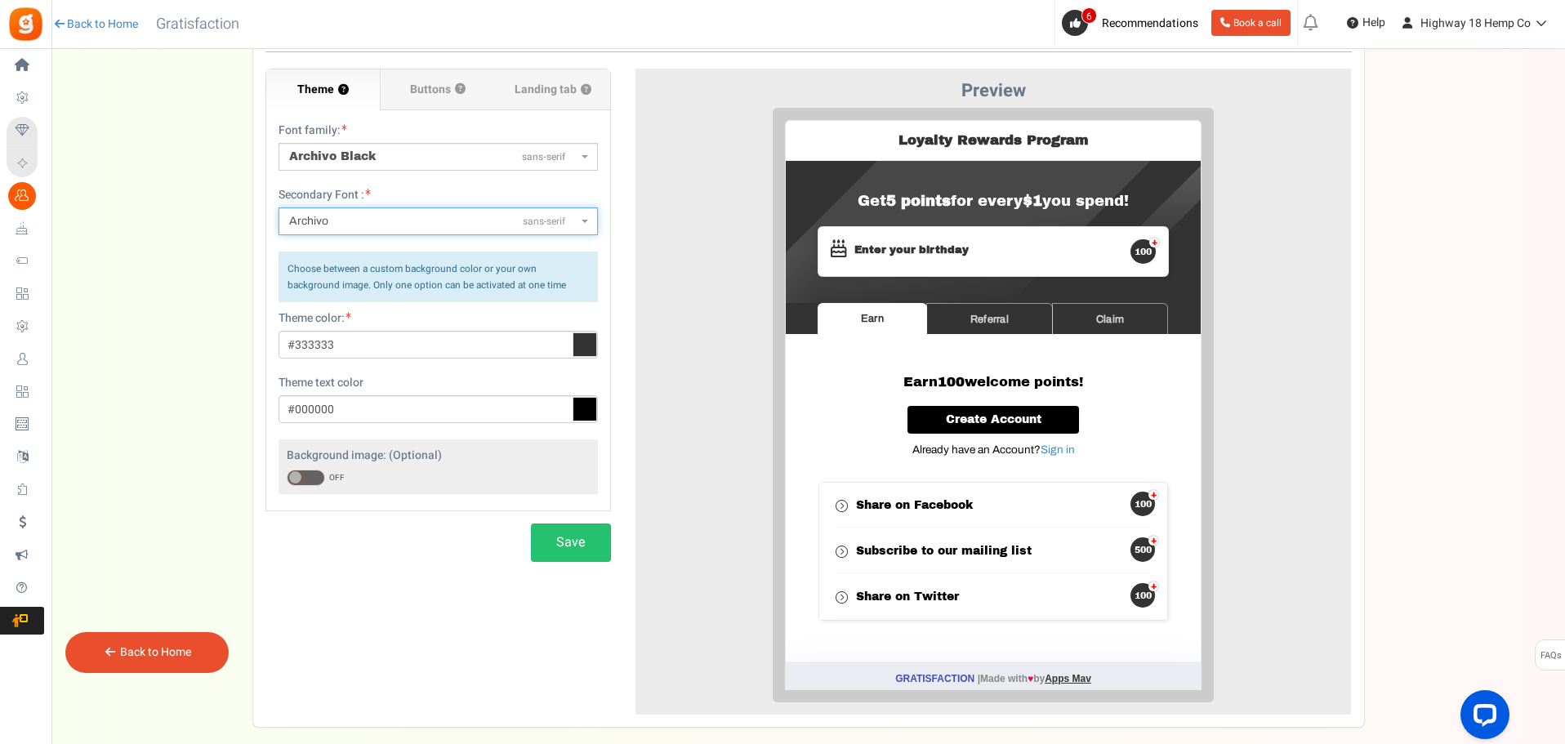
click at [489, 229] on span "Archivo sans-serif" at bounding box center [433, 221] width 288 height 16
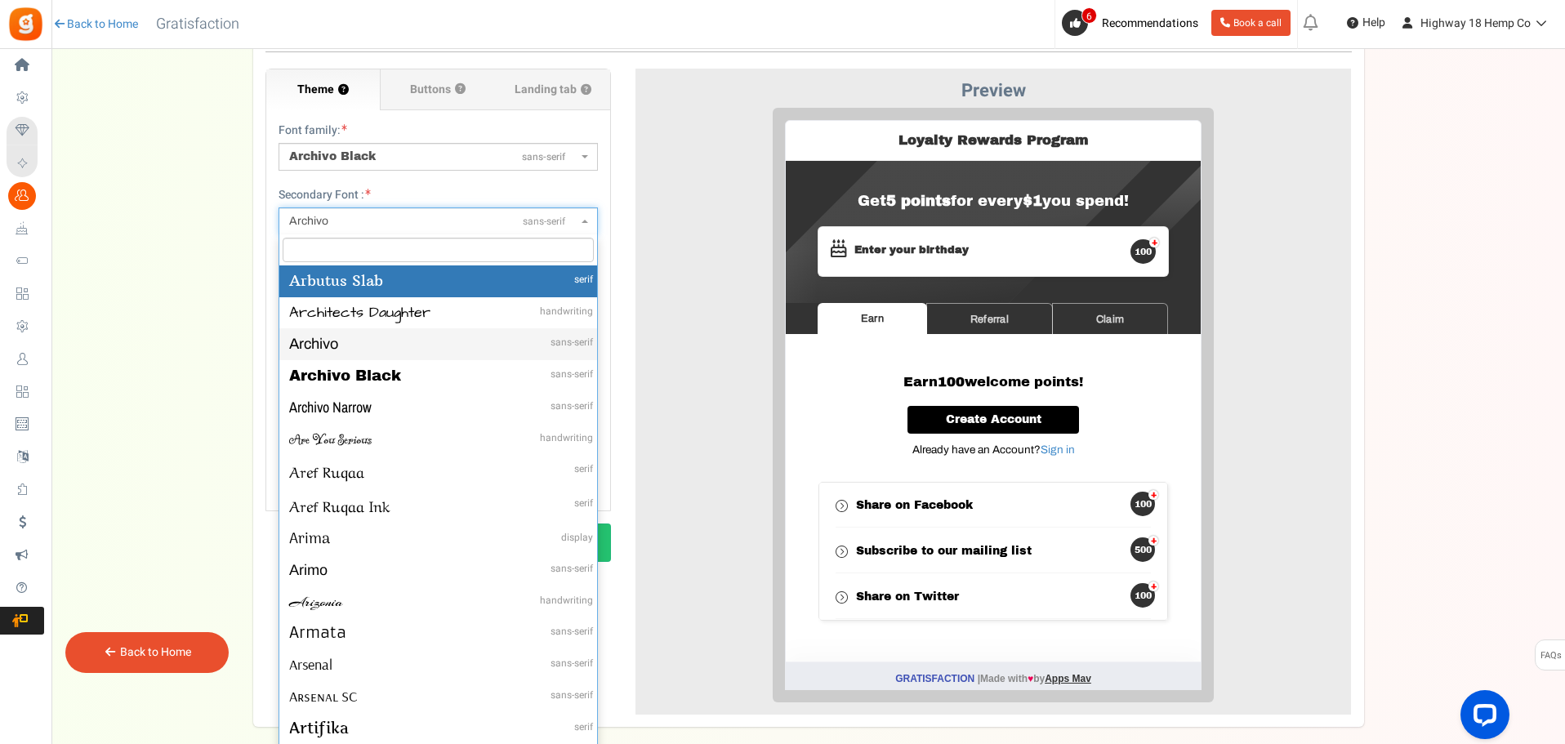
scroll to position [3058, 0]
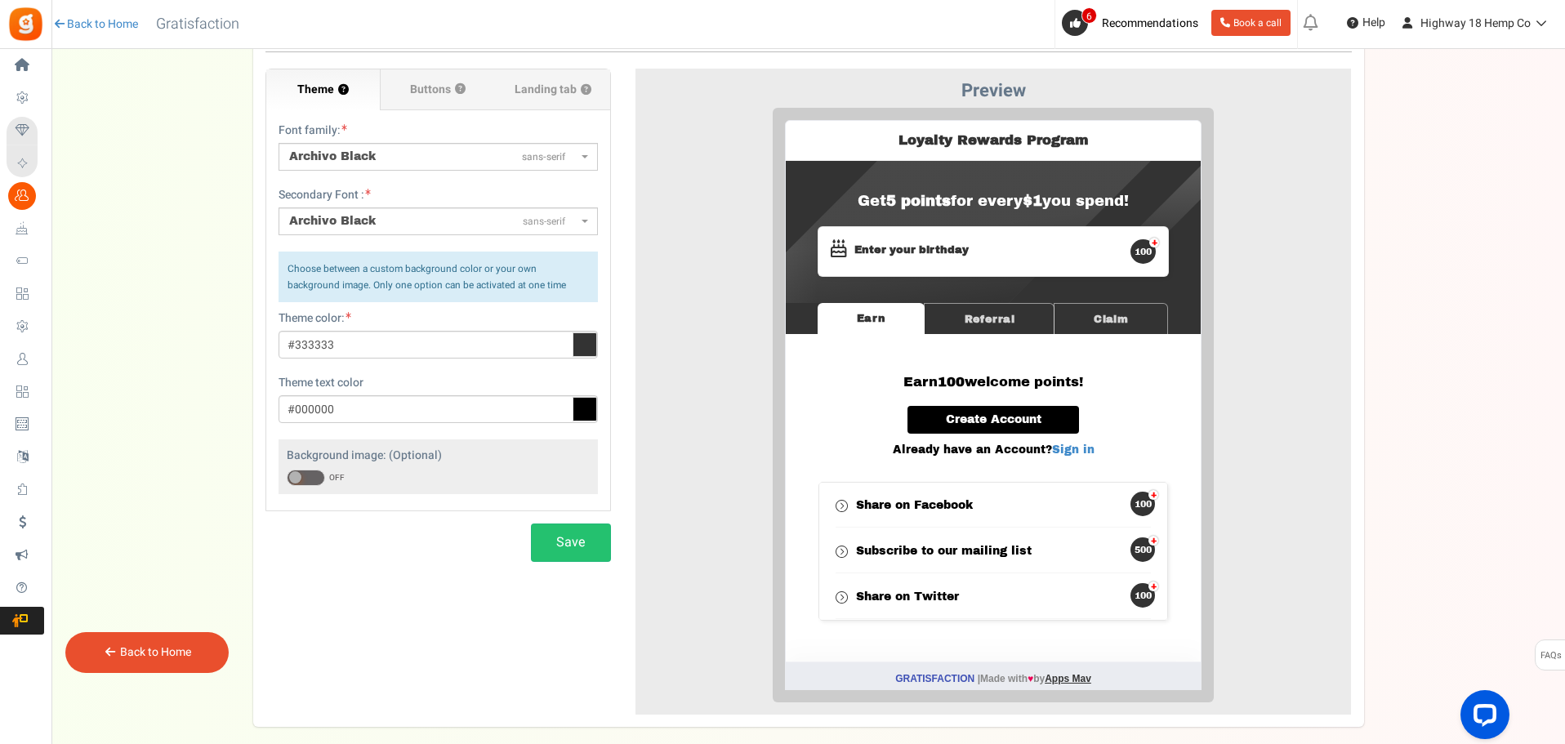
click at [458, 204] on div "Secondary Font : ABeeZeesans-serif [PERSON_NAME] Displaydisplay AR One Sanssans…" at bounding box center [437, 211] width 319 height 48
click at [456, 222] on span "Archivo Black sans-serif" at bounding box center [433, 221] width 288 height 16
click at [455, 224] on span "Archivo Black sans-serif" at bounding box center [433, 221] width 288 height 16
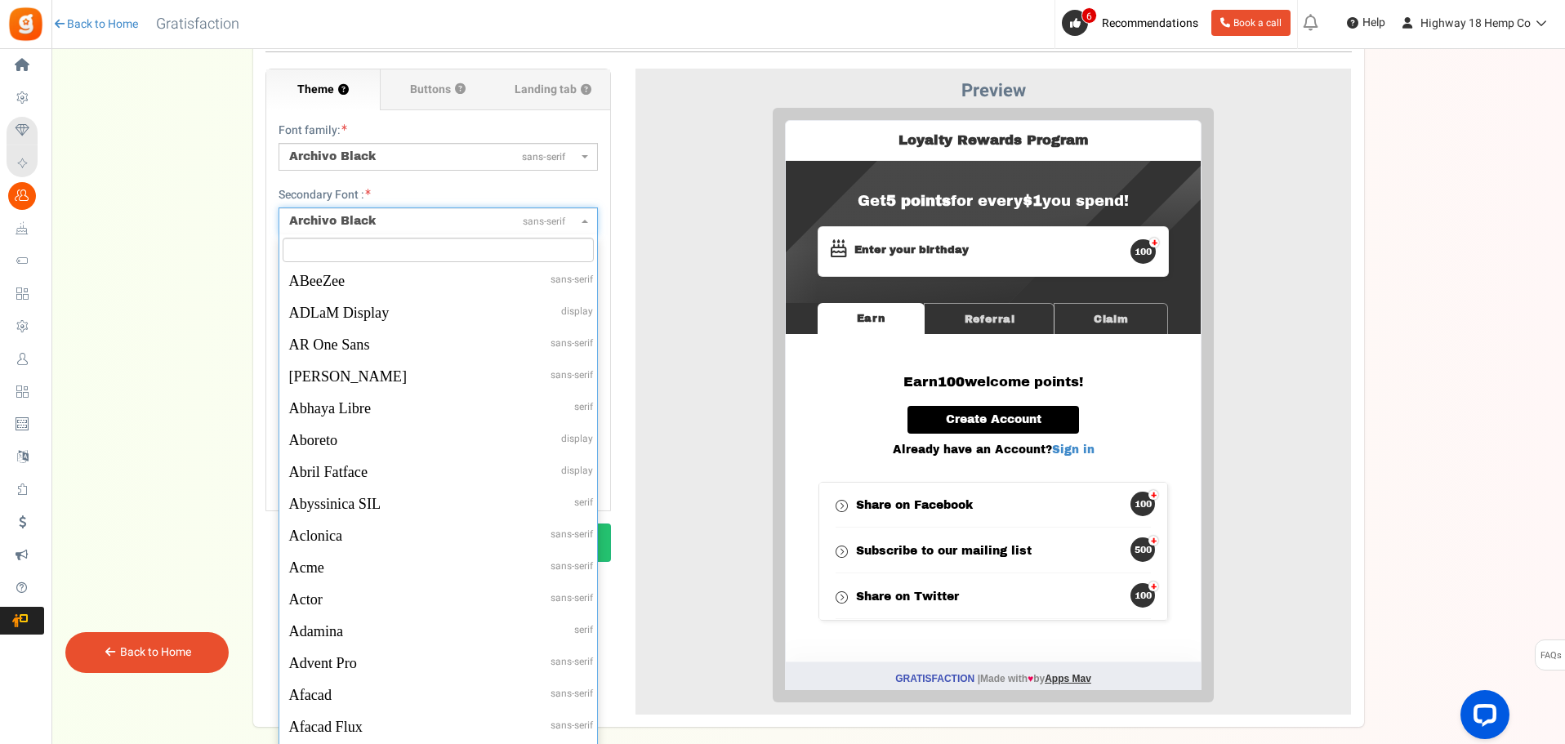
scroll to position [3090, 0]
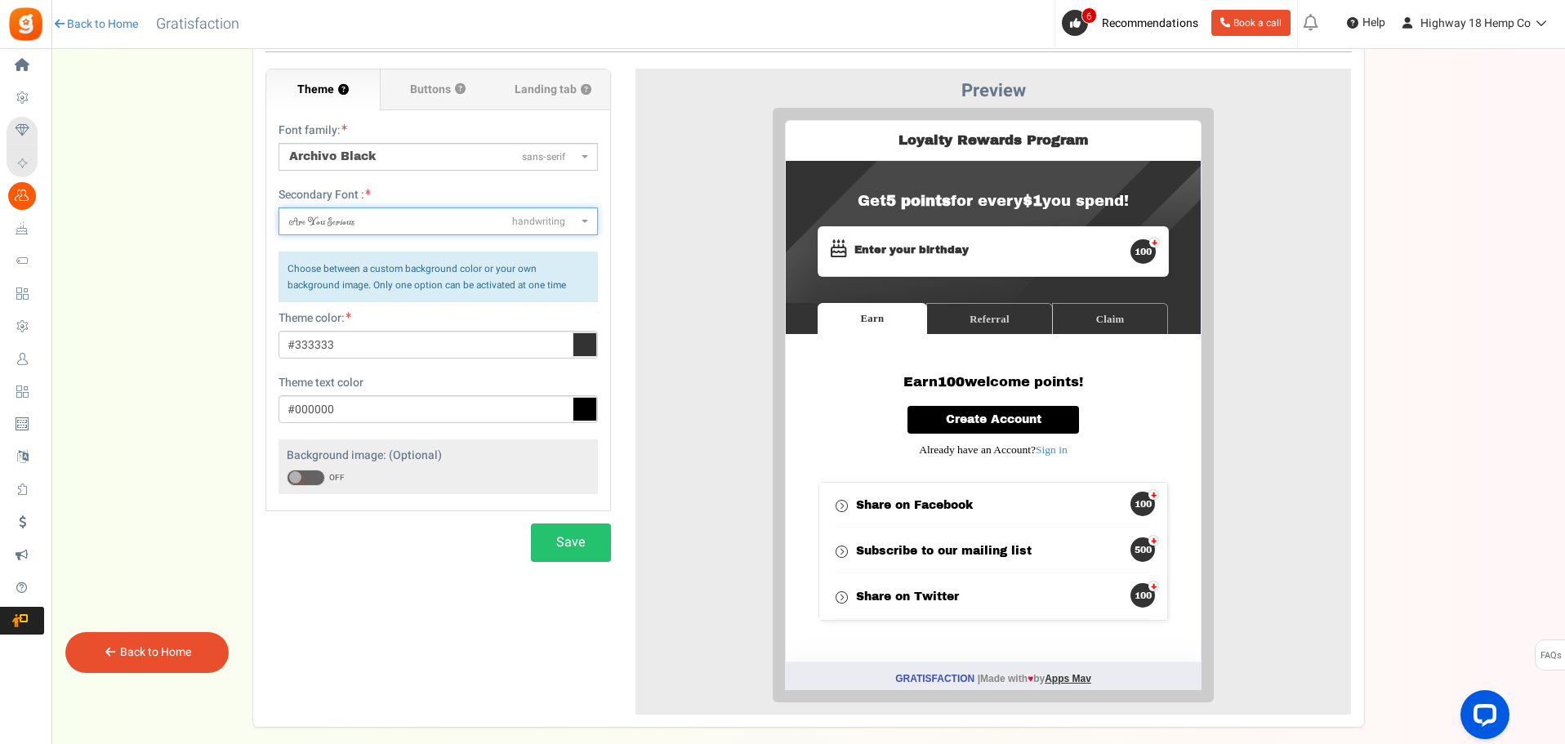
click at [456, 220] on span "Are You Serious handwriting" at bounding box center [433, 221] width 288 height 16
click at [454, 221] on span "Are You Serious handwriting" at bounding box center [433, 221] width 288 height 16
click at [579, 219] on span "Are You Serious handwriting" at bounding box center [437, 221] width 319 height 28
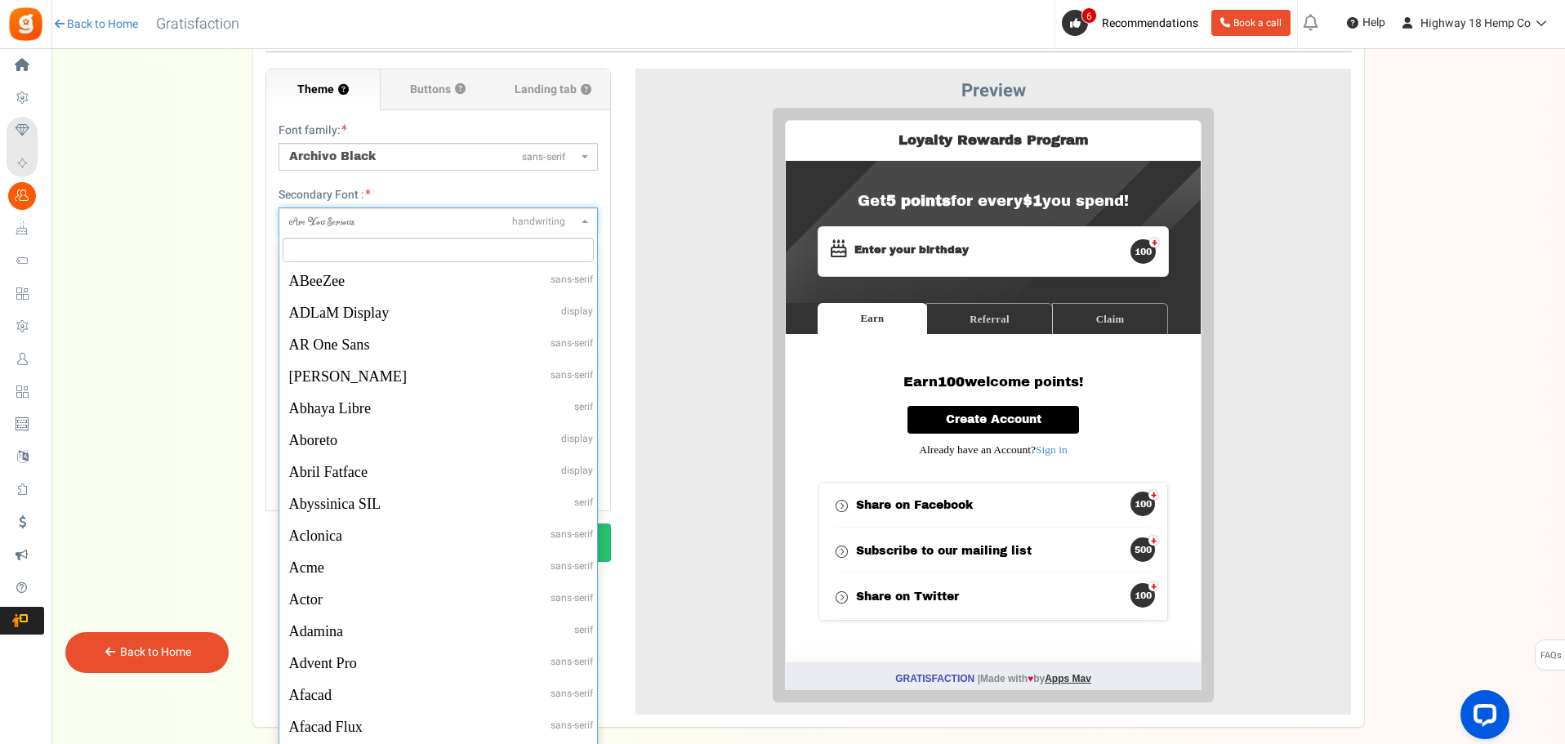
scroll to position [3155, 0]
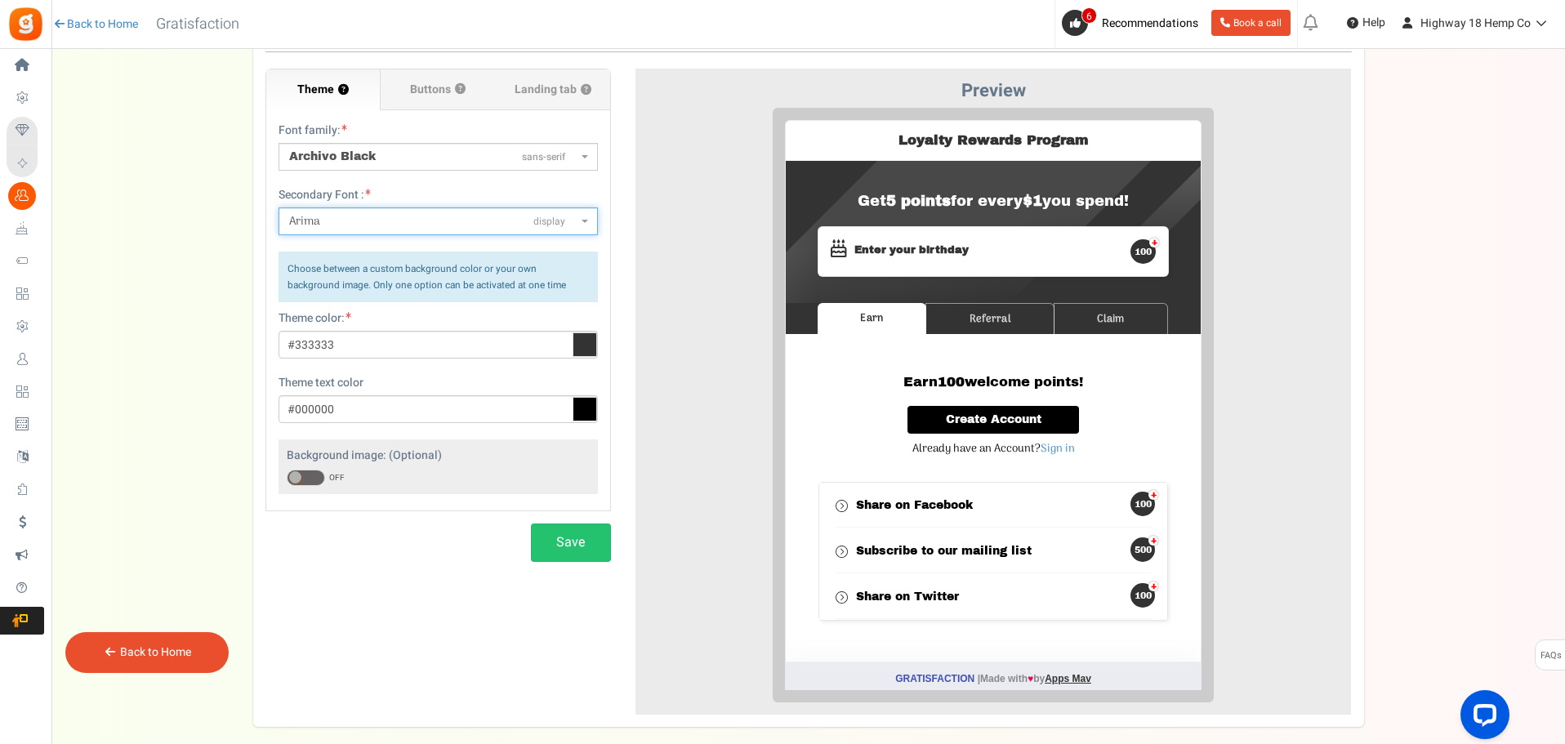
click at [585, 219] on span at bounding box center [586, 221] width 3 height 28
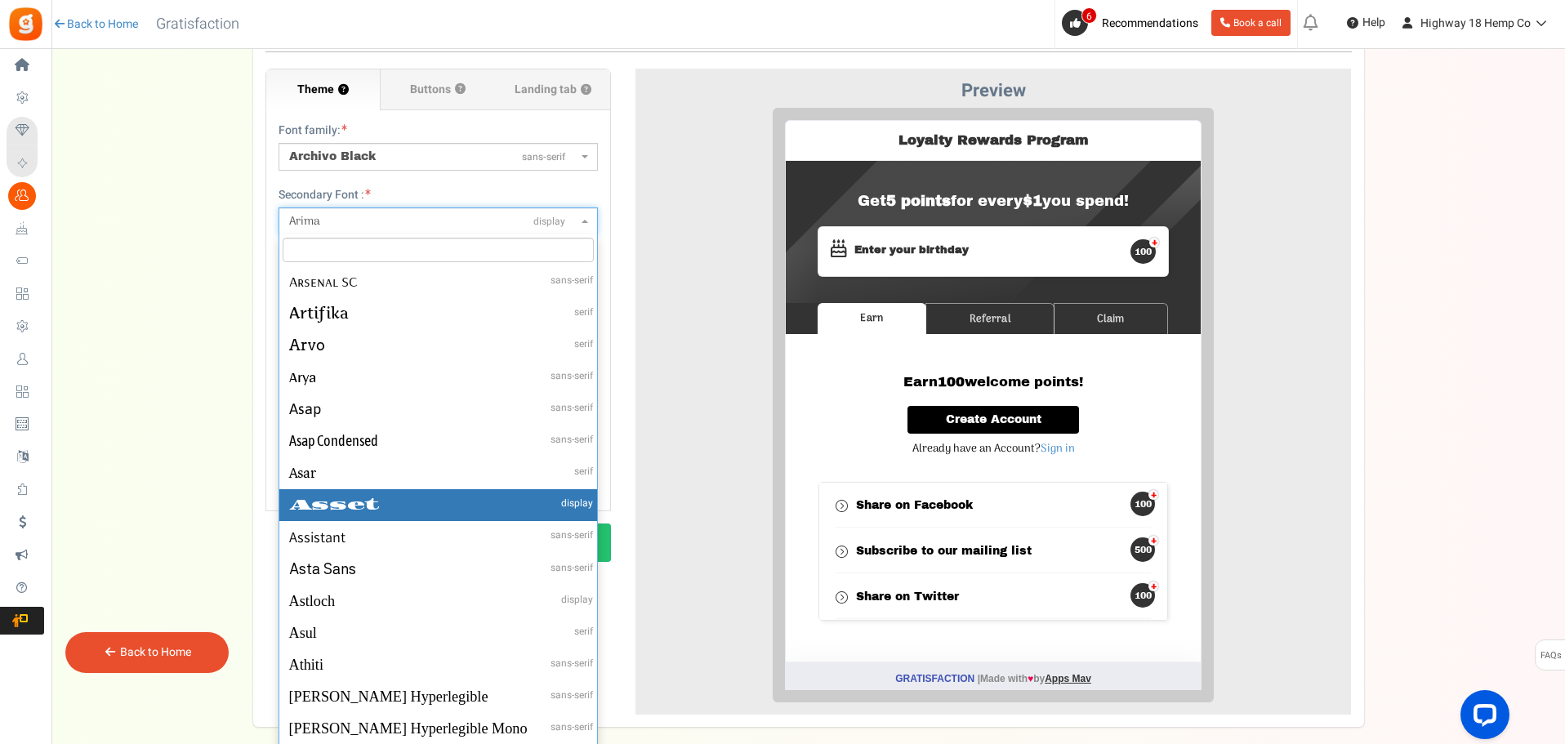
scroll to position [3581, 0]
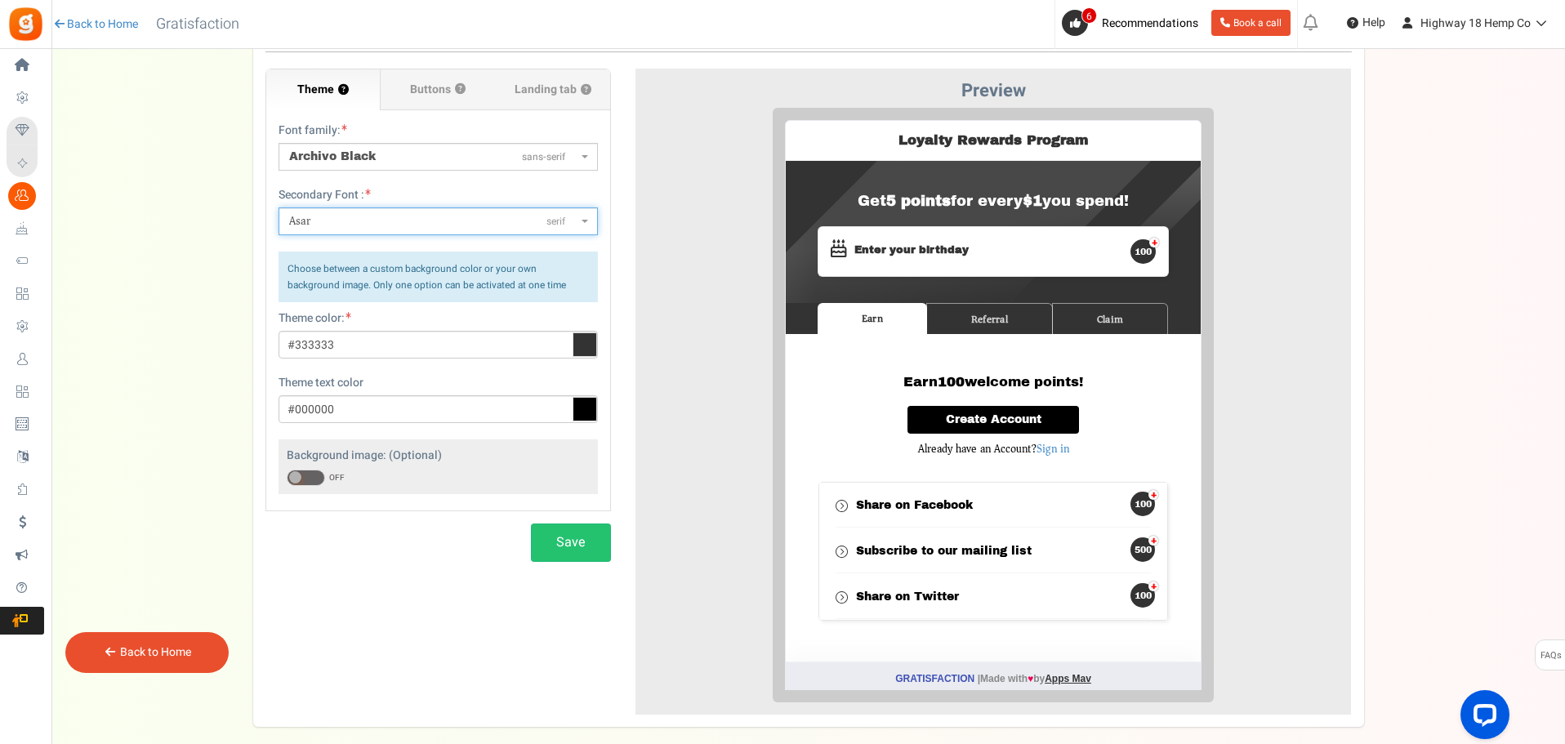
click at [585, 216] on span at bounding box center [586, 221] width 3 height 28
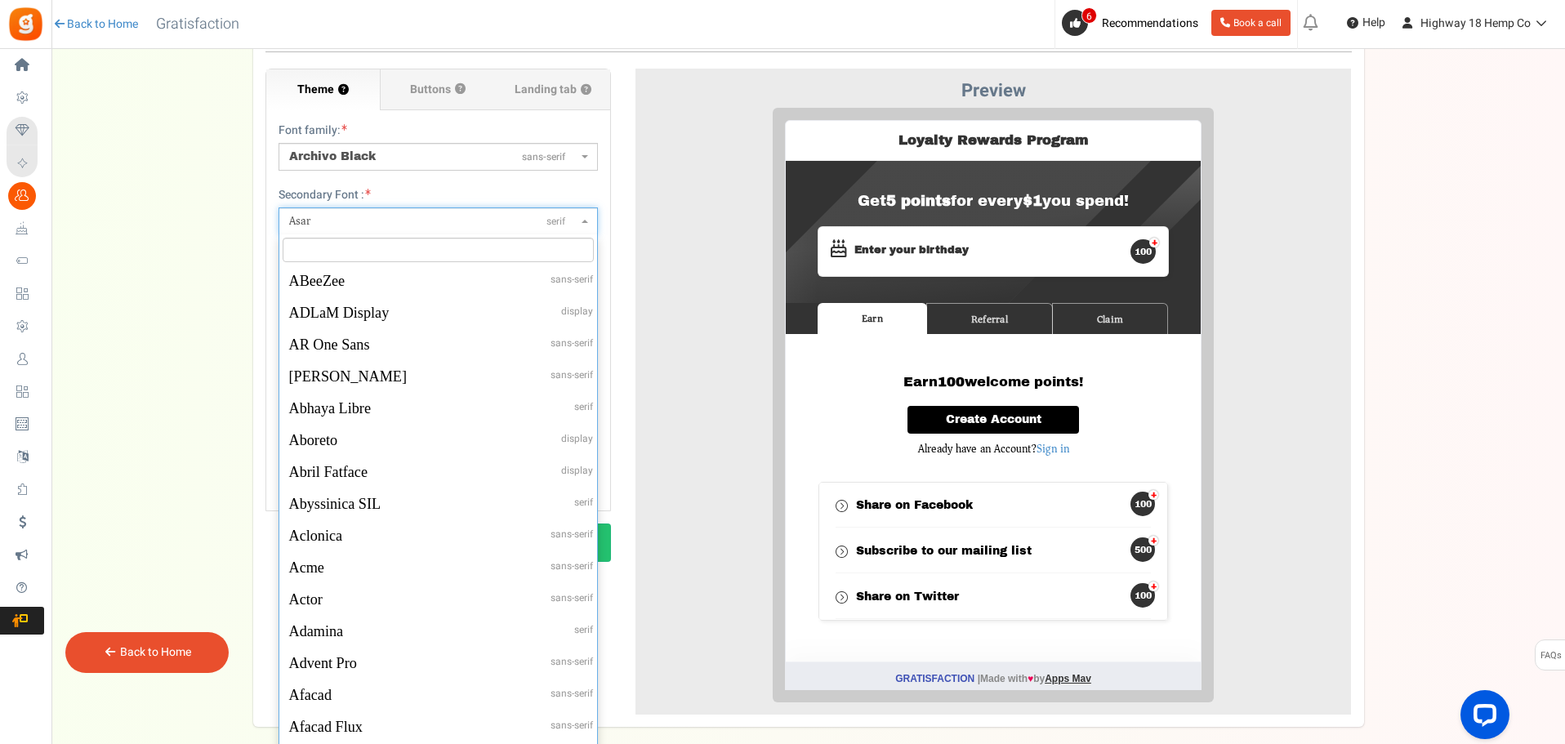
scroll to position [3602, 0]
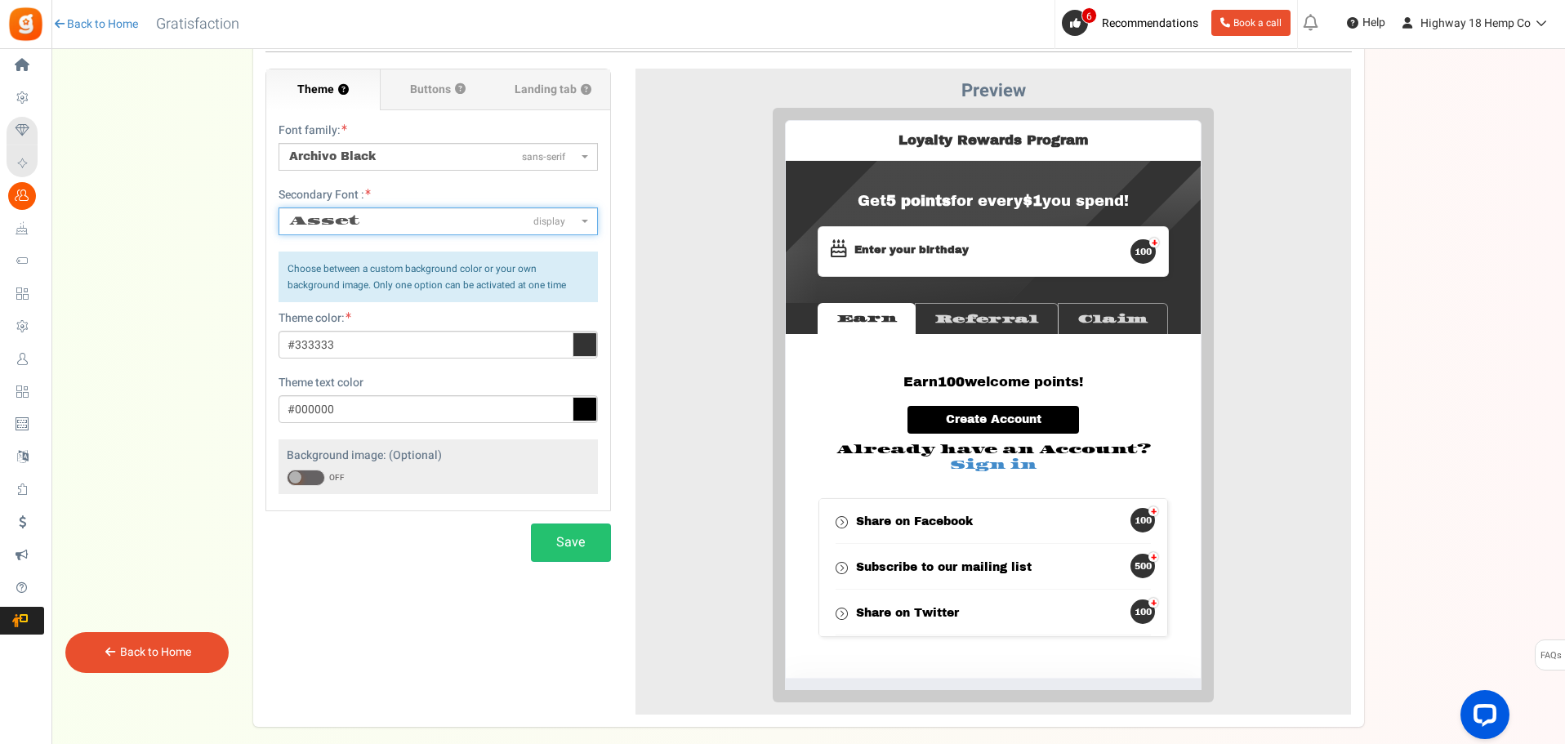
click at [588, 225] on span "Asset display" at bounding box center [437, 221] width 319 height 28
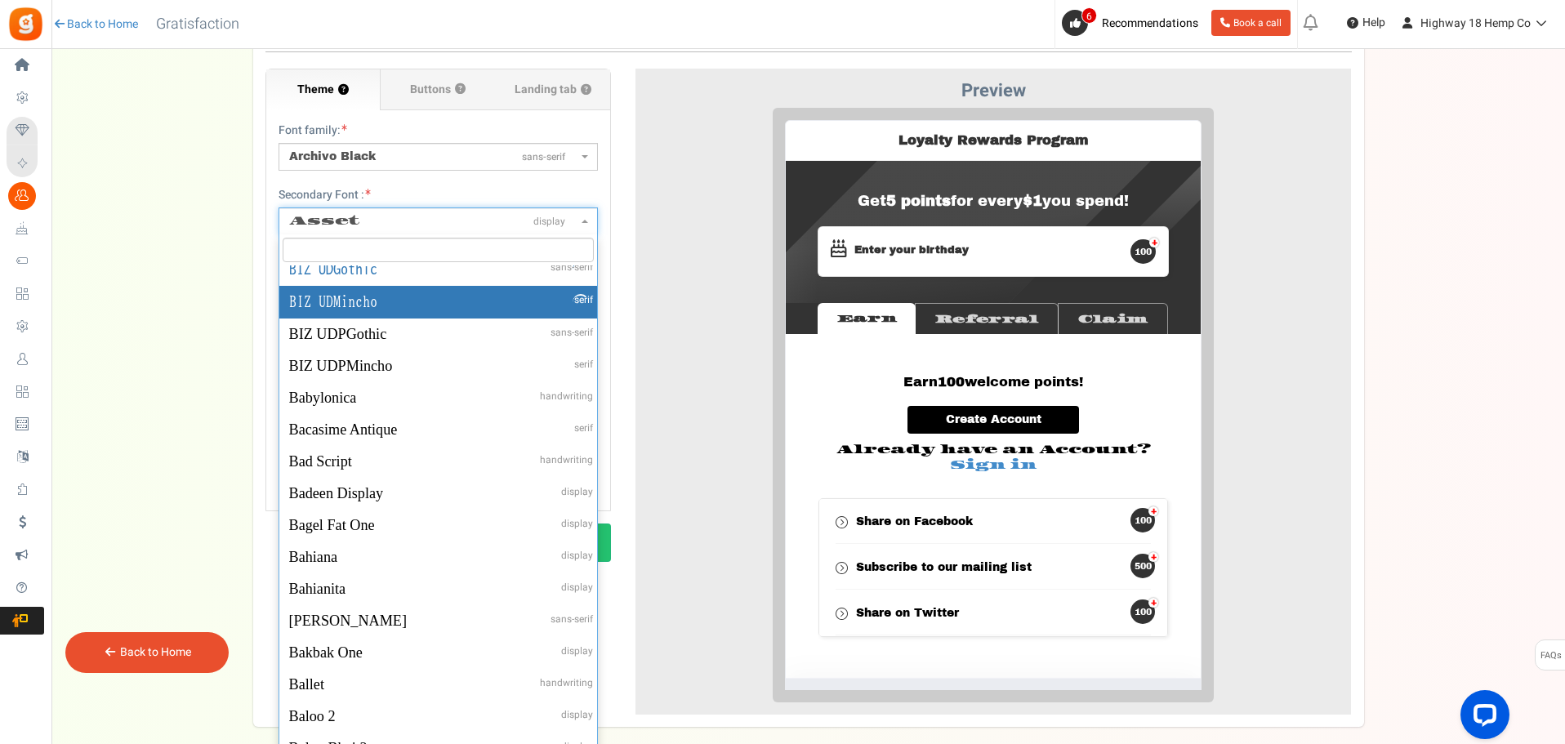
scroll to position [4450, 0]
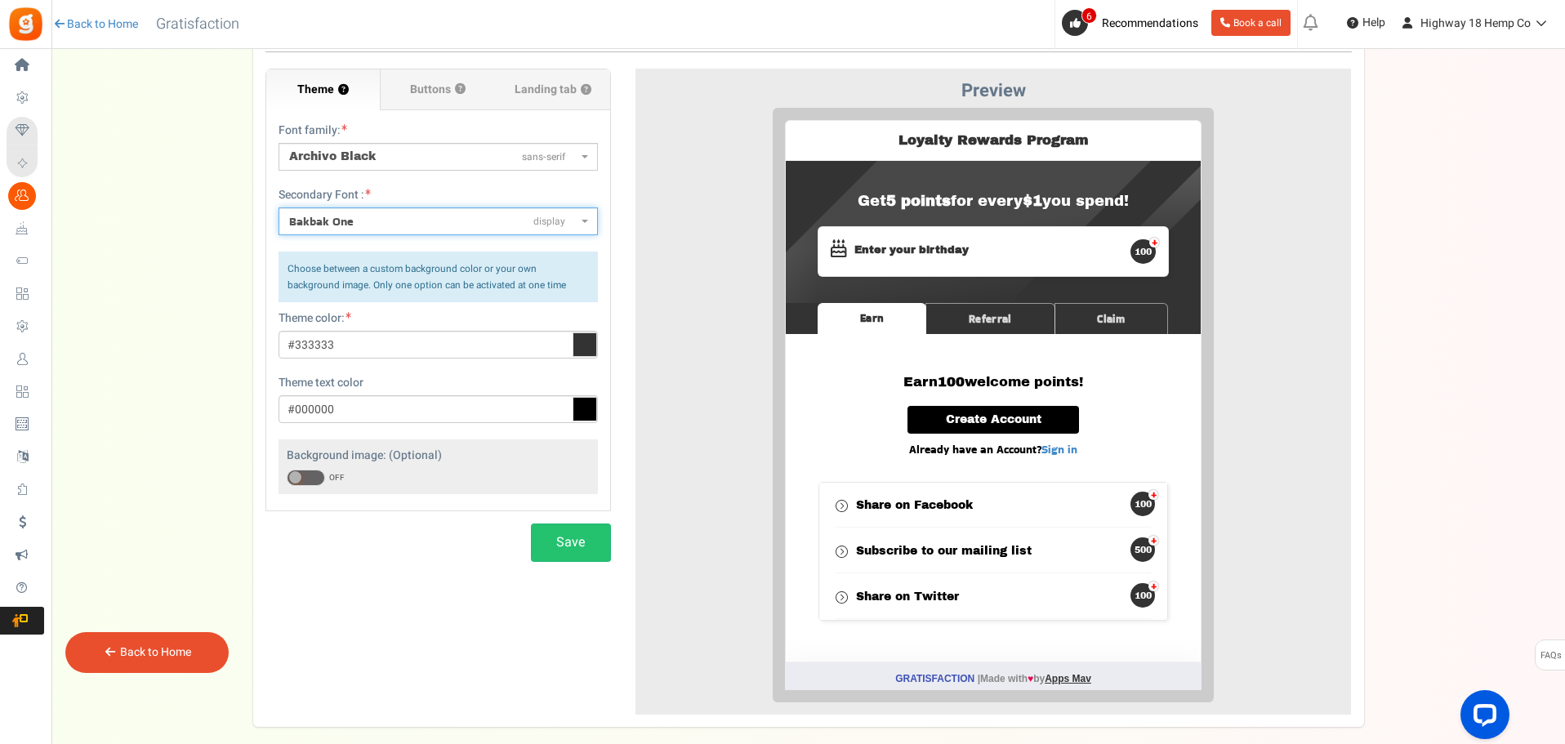
click at [843, 376] on h3 "Earn 100 welcome points!" at bounding box center [980, 369] width 317 height 15
click at [311, 475] on span at bounding box center [306, 478] width 38 height 16
click at [287, 475] on input "ON OFF" at bounding box center [287, 478] width 0 height 11
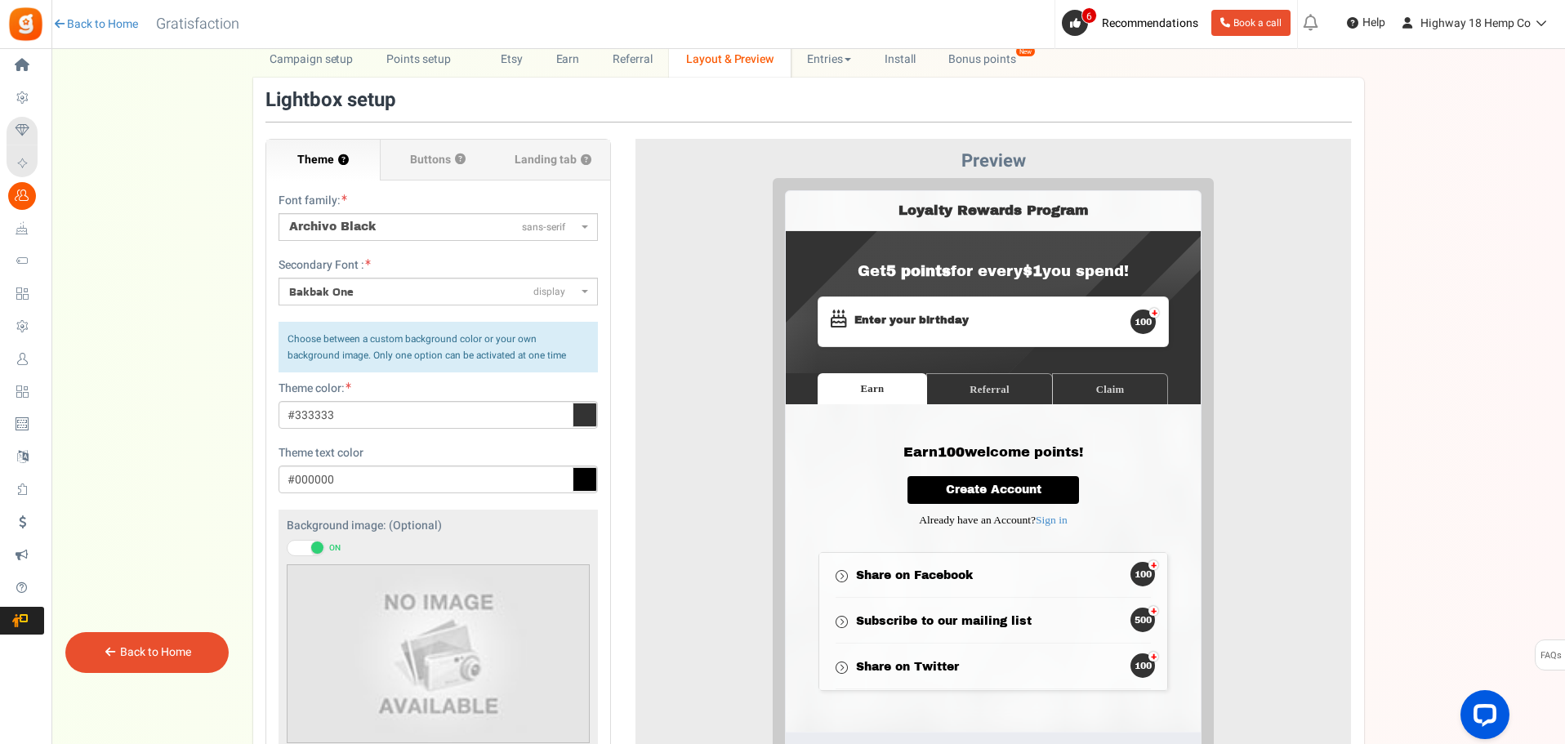
scroll to position [56, 0]
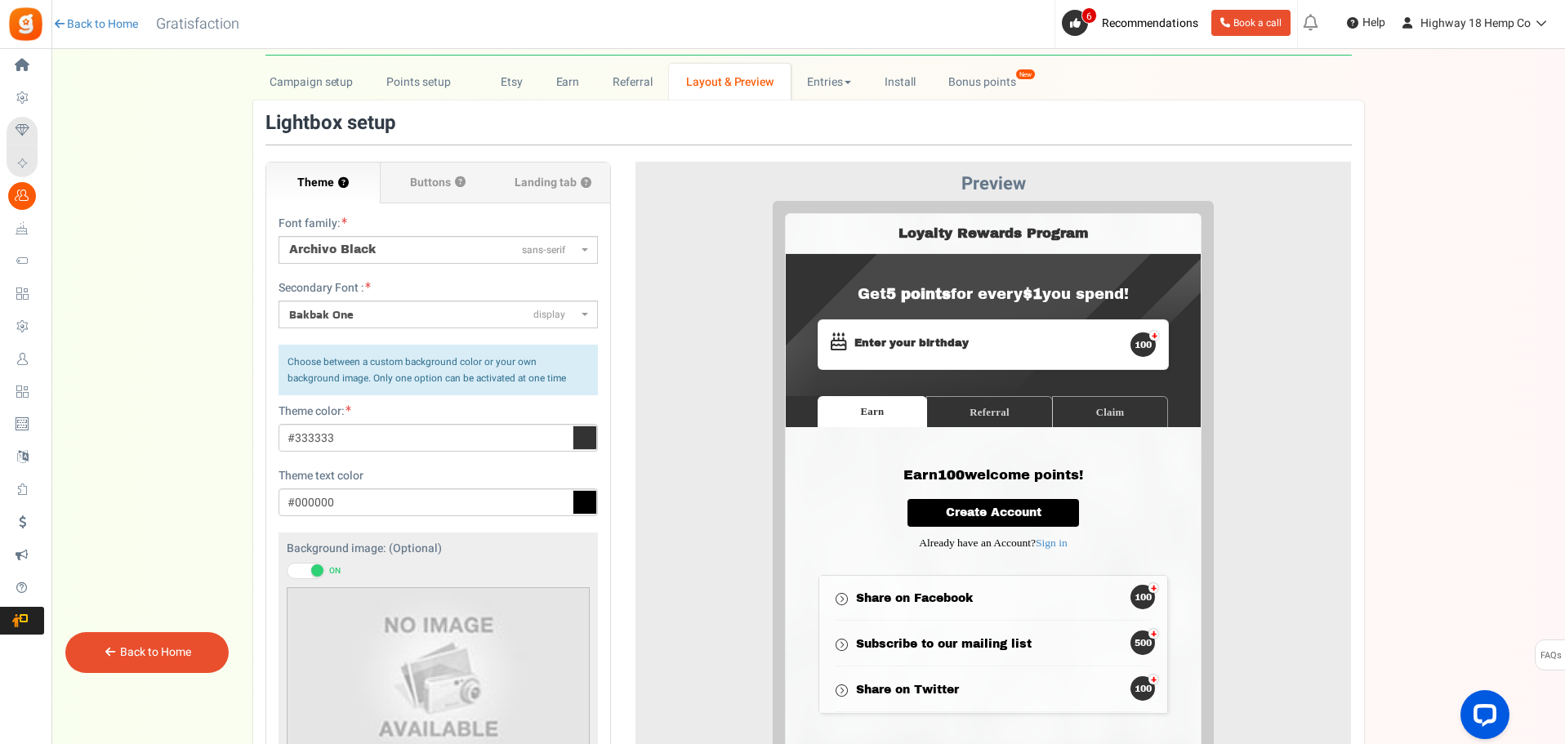
click at [382, 313] on span "Bakbak One display" at bounding box center [433, 314] width 288 height 17
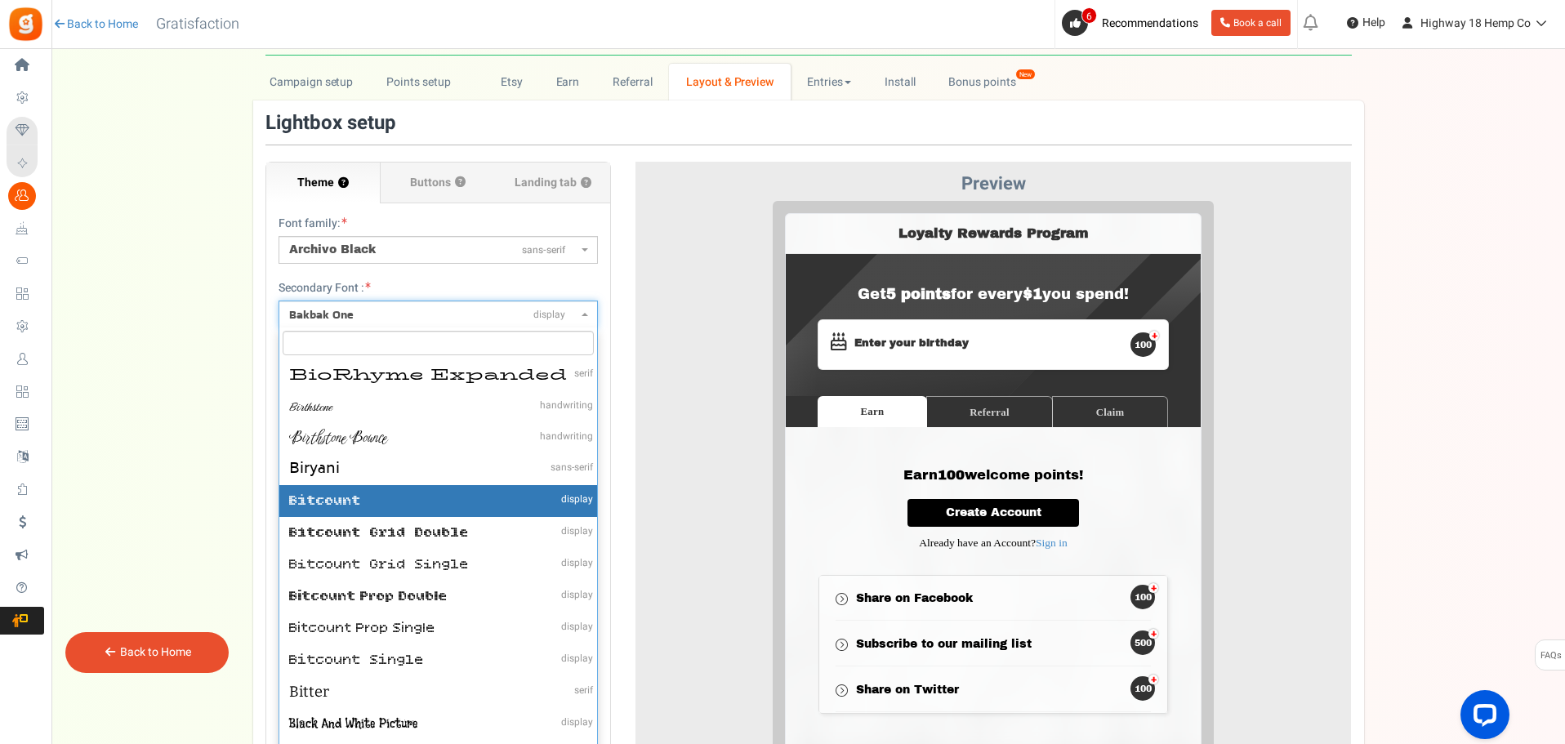
scroll to position [6879, 0]
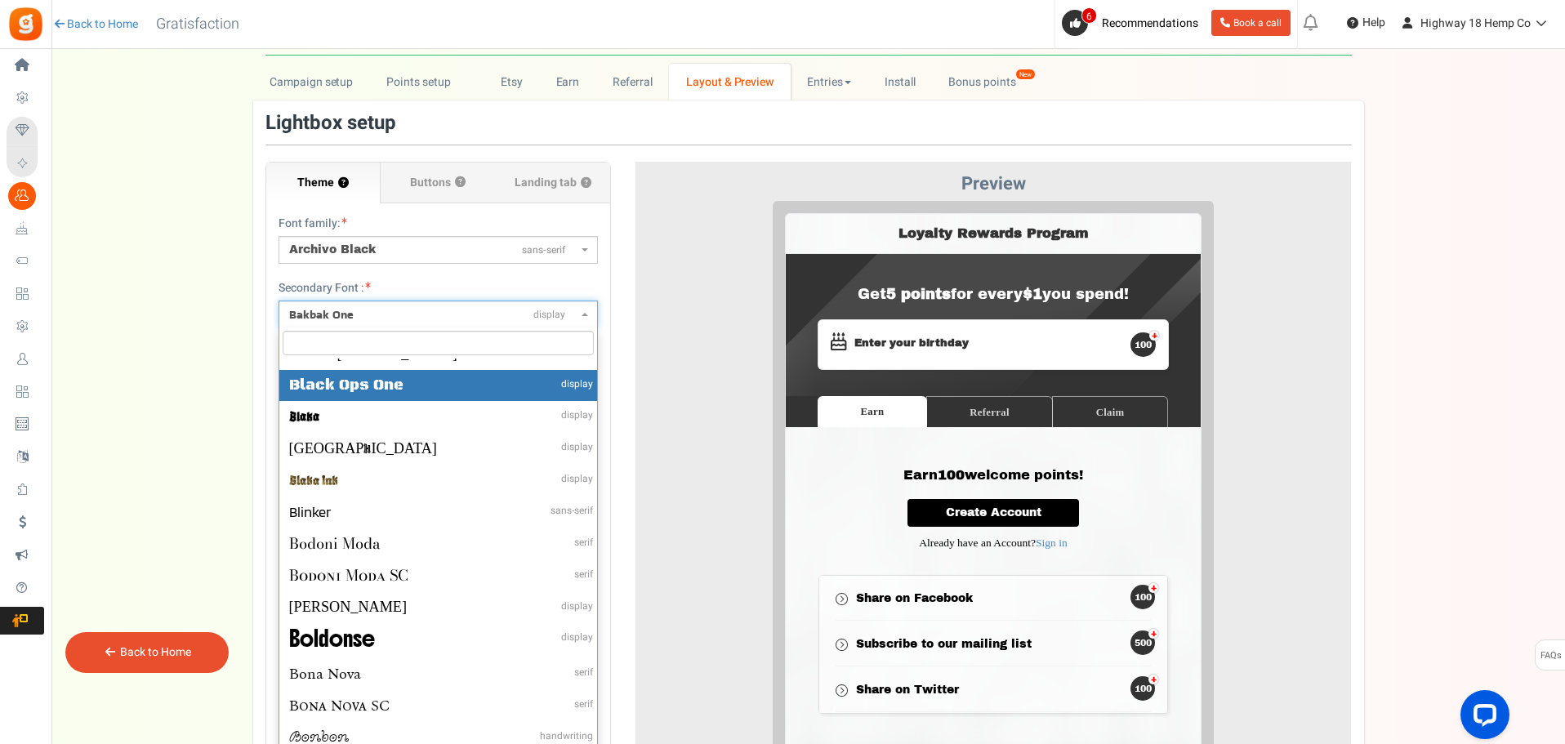
select select "216"
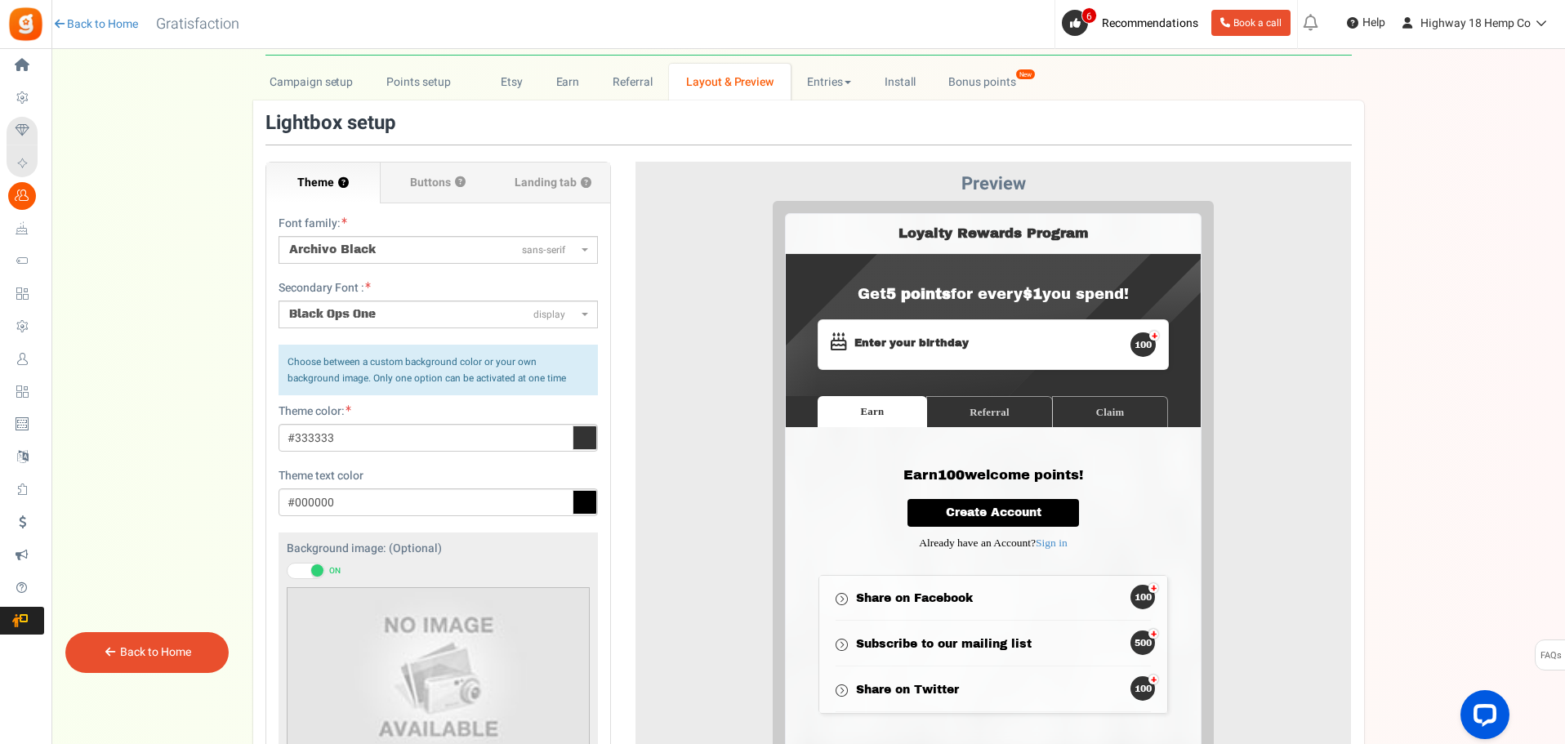
click at [845, 448] on div "Refer friends. Earn rewards! Invite your friends and get rewards when they make…" at bounding box center [980, 581] width 415 height 319
click at [358, 237] on span "Archivo Black sans-serif" at bounding box center [437, 250] width 319 height 28
click at [278, 236] on select "ABeeZeesans-serif [PERSON_NAME] Displaydisplay AR One Sanssans-serif Abelsans-s…" at bounding box center [278, 235] width 1 height 1
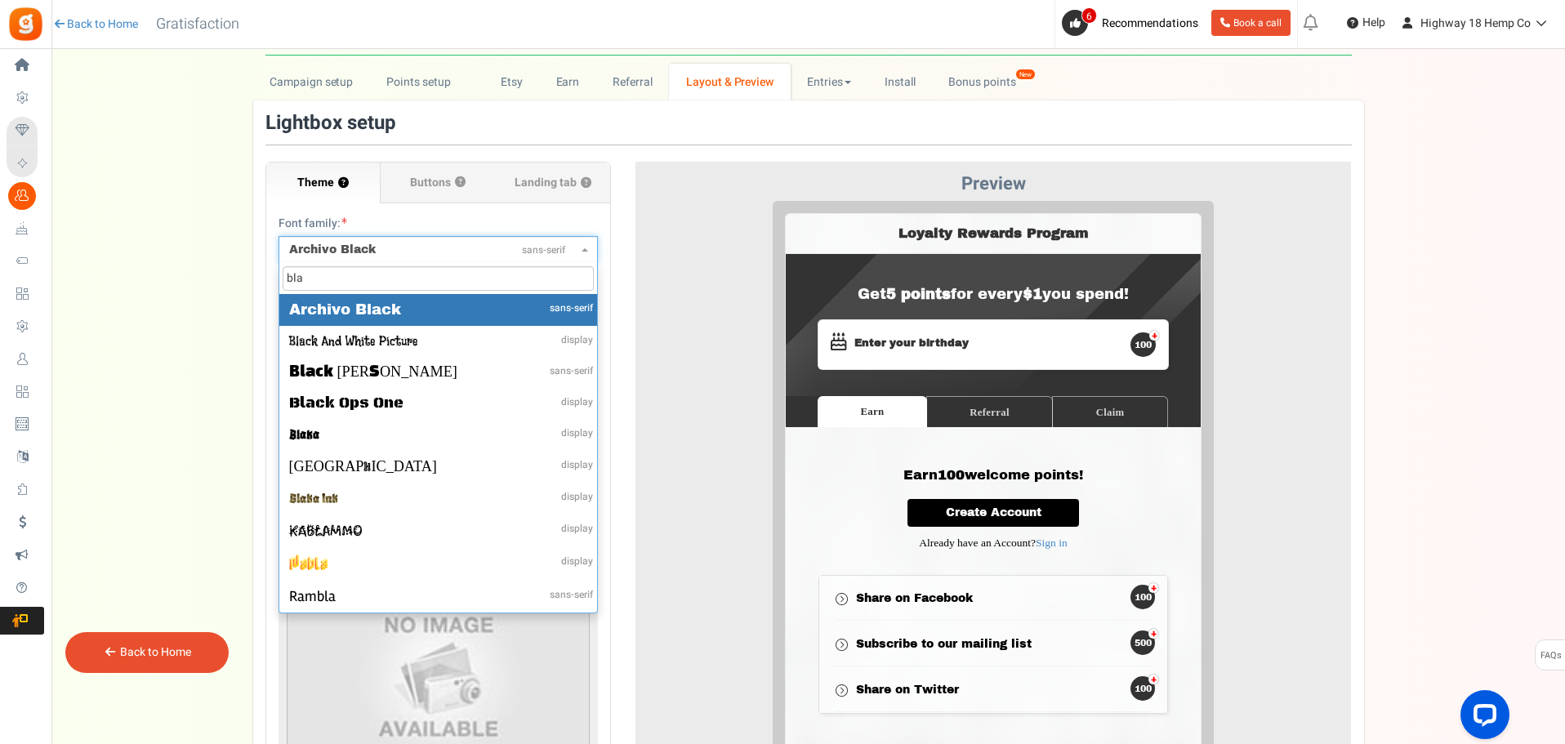
scroll to position [0, 0]
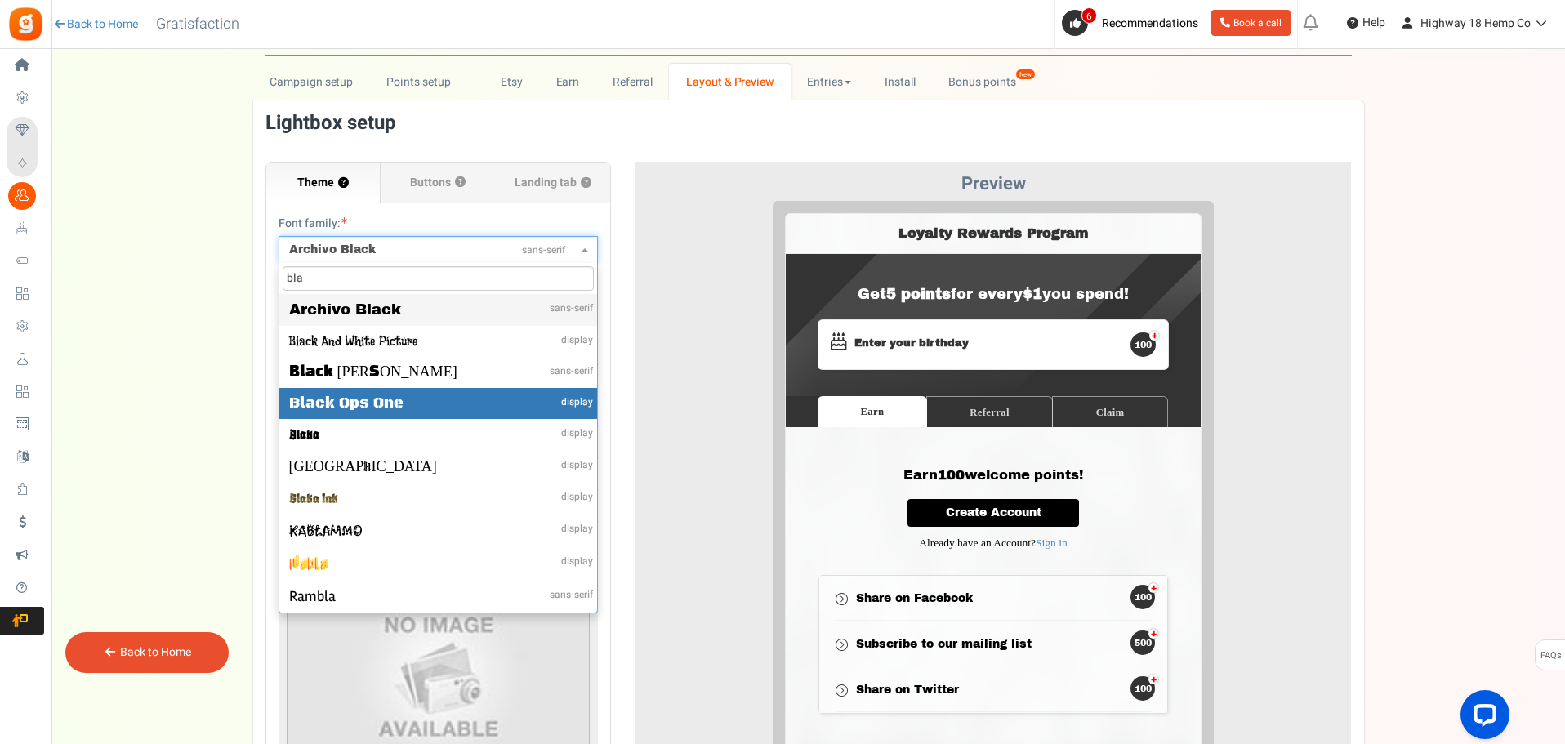
type input "bla"
select select "216"
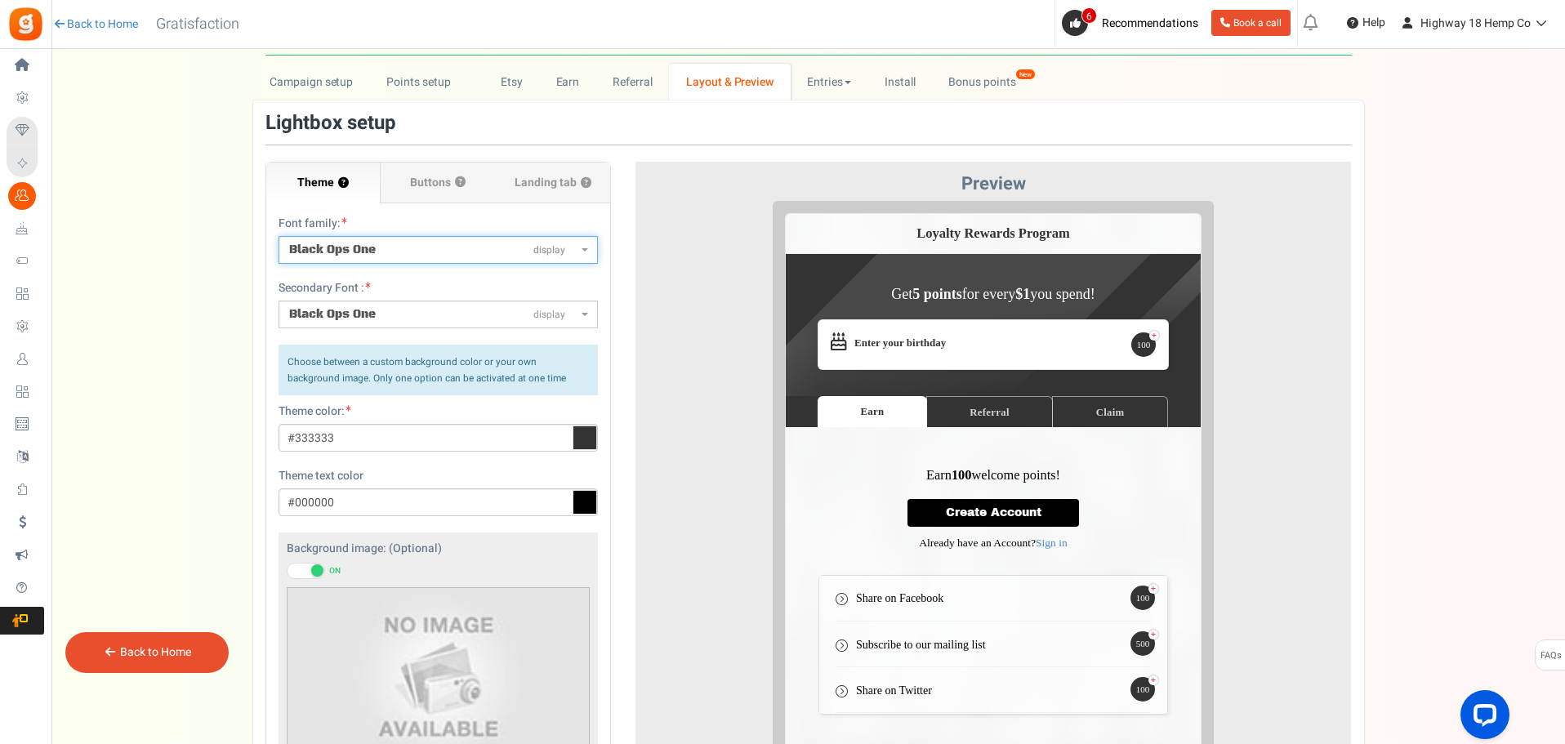
click at [833, 459] on h3 "Earn 100 welcome points!" at bounding box center [980, 462] width 317 height 15
click at [391, 250] on span "Black Ops One display" at bounding box center [433, 250] width 288 height 16
click at [278, 236] on select "ABeeZeesans-serif [PERSON_NAME] Displaydisplay AR One Sanssans-serif Abelsans-s…" at bounding box center [278, 235] width 1 height 1
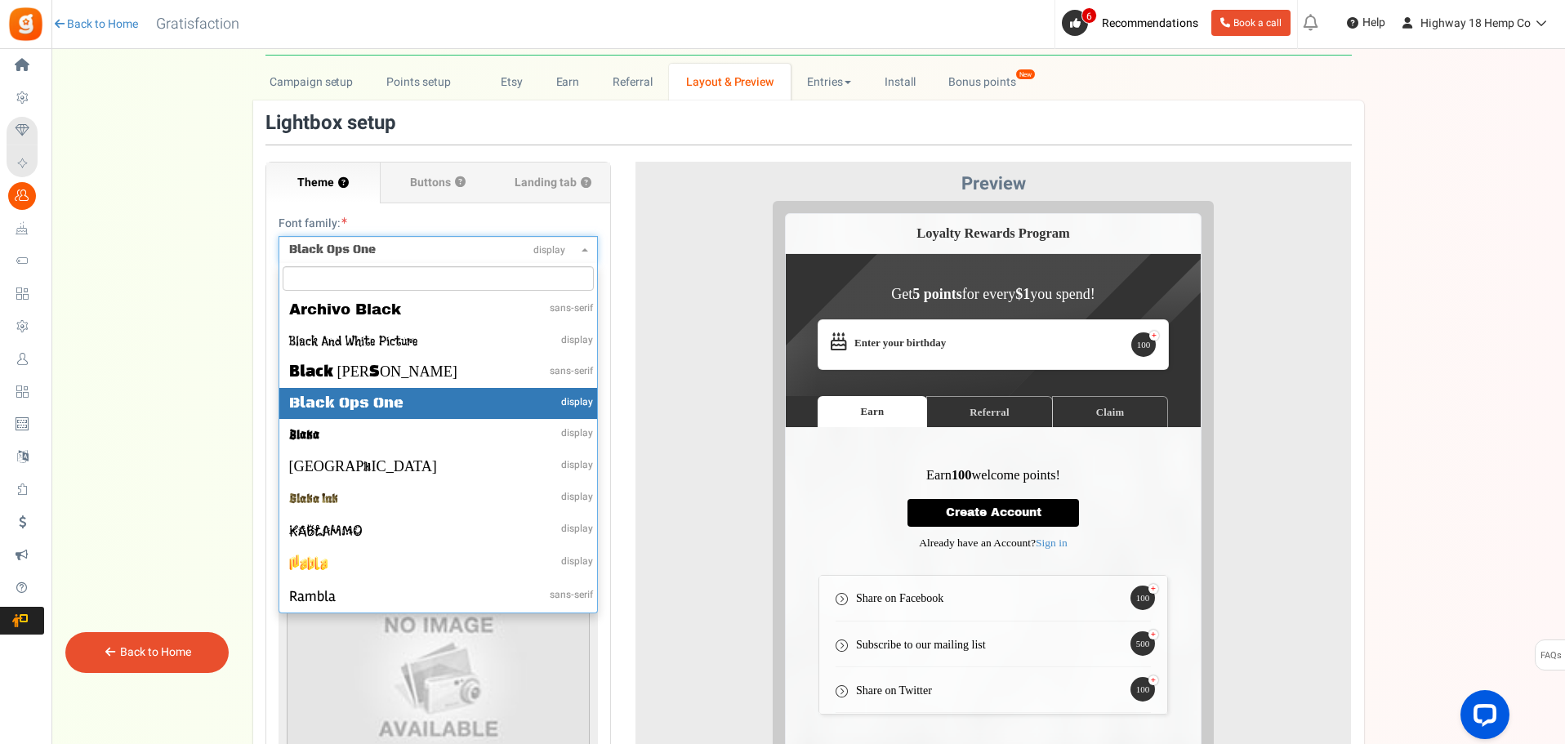
type input "bla"
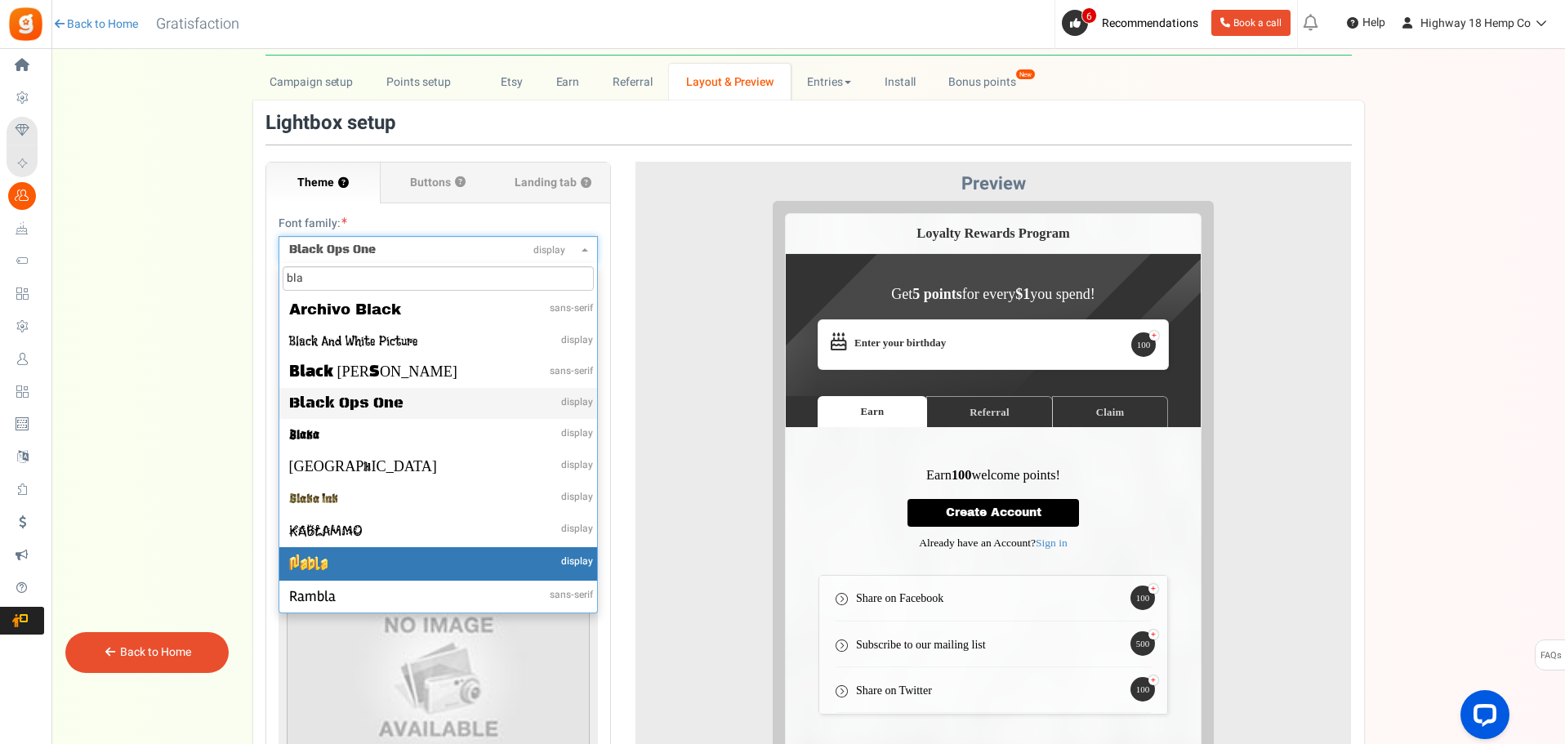
select select "975"
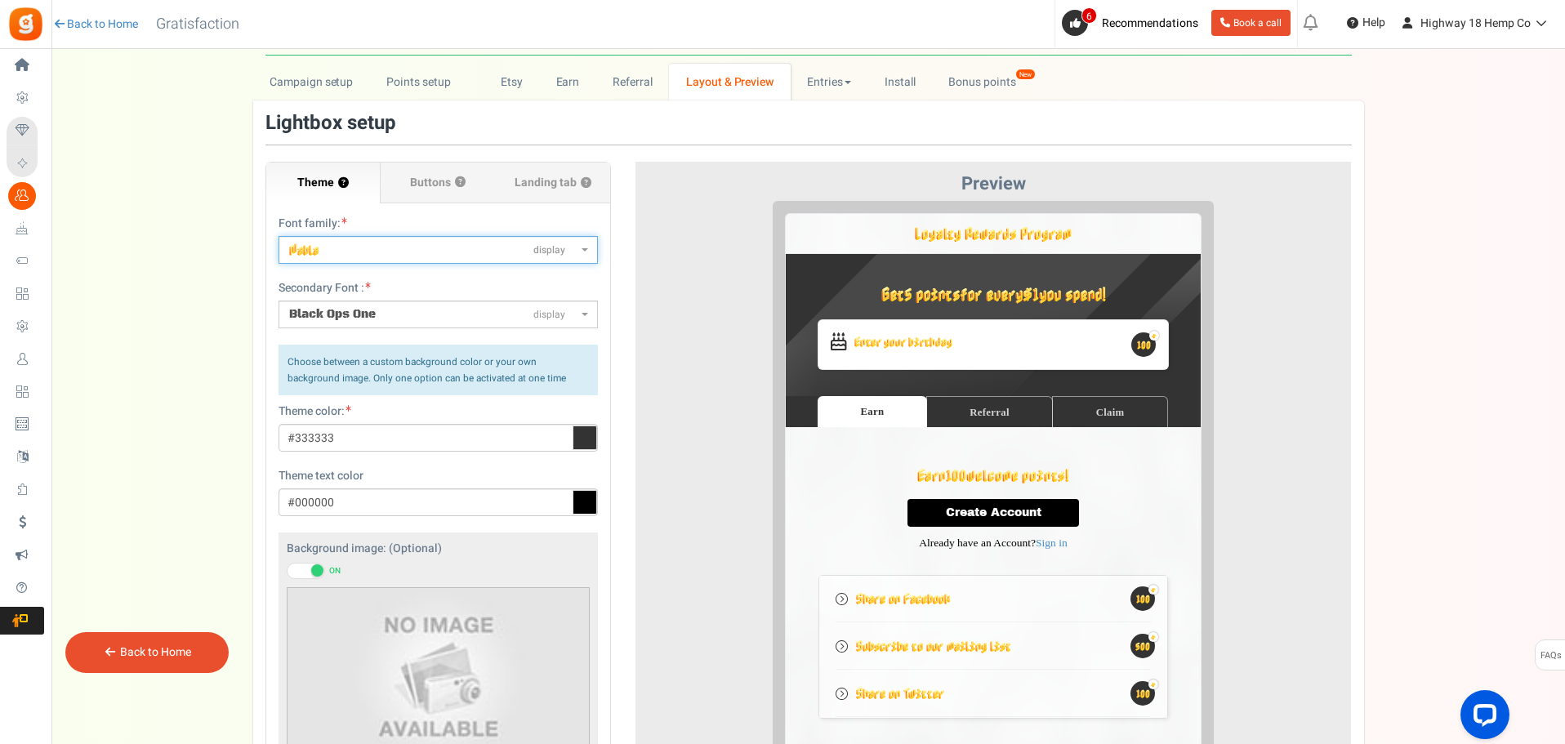
click at [367, 242] on span "Nabla display" at bounding box center [433, 251] width 288 height 18
click at [278, 236] on select "ABeeZeesans-serif [PERSON_NAME] Displaydisplay AR One Sanssans-serif Abelsans-s…" at bounding box center [278, 235] width 1 height 1
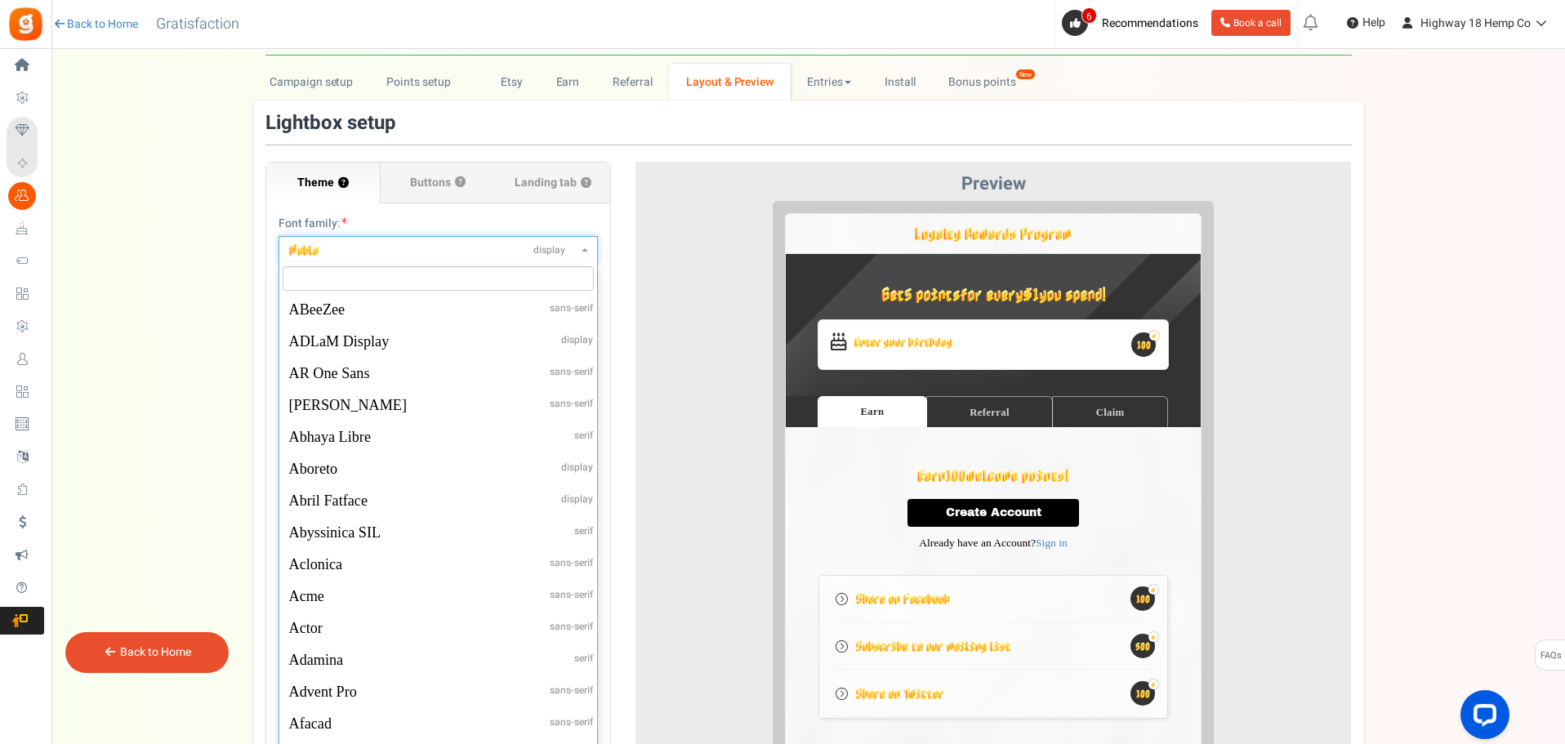
type input "bla"
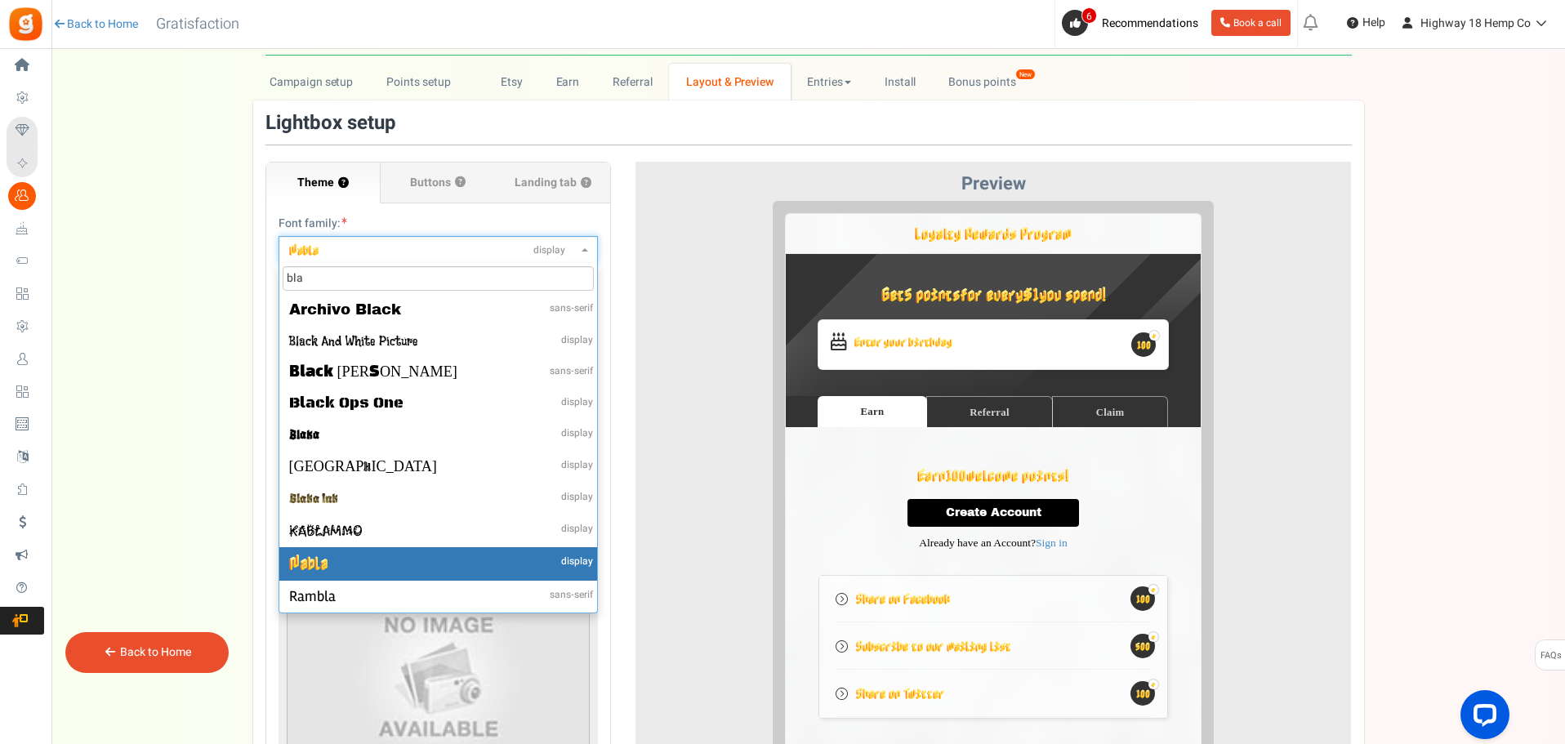
click at [376, 265] on span "bla" at bounding box center [438, 278] width 318 height 31
click at [278, 236] on select "ABeeZeesans-serif [PERSON_NAME] Displaydisplay AR One Sanssans-serif Abelsans-s…" at bounding box center [278, 235] width 1 height 1
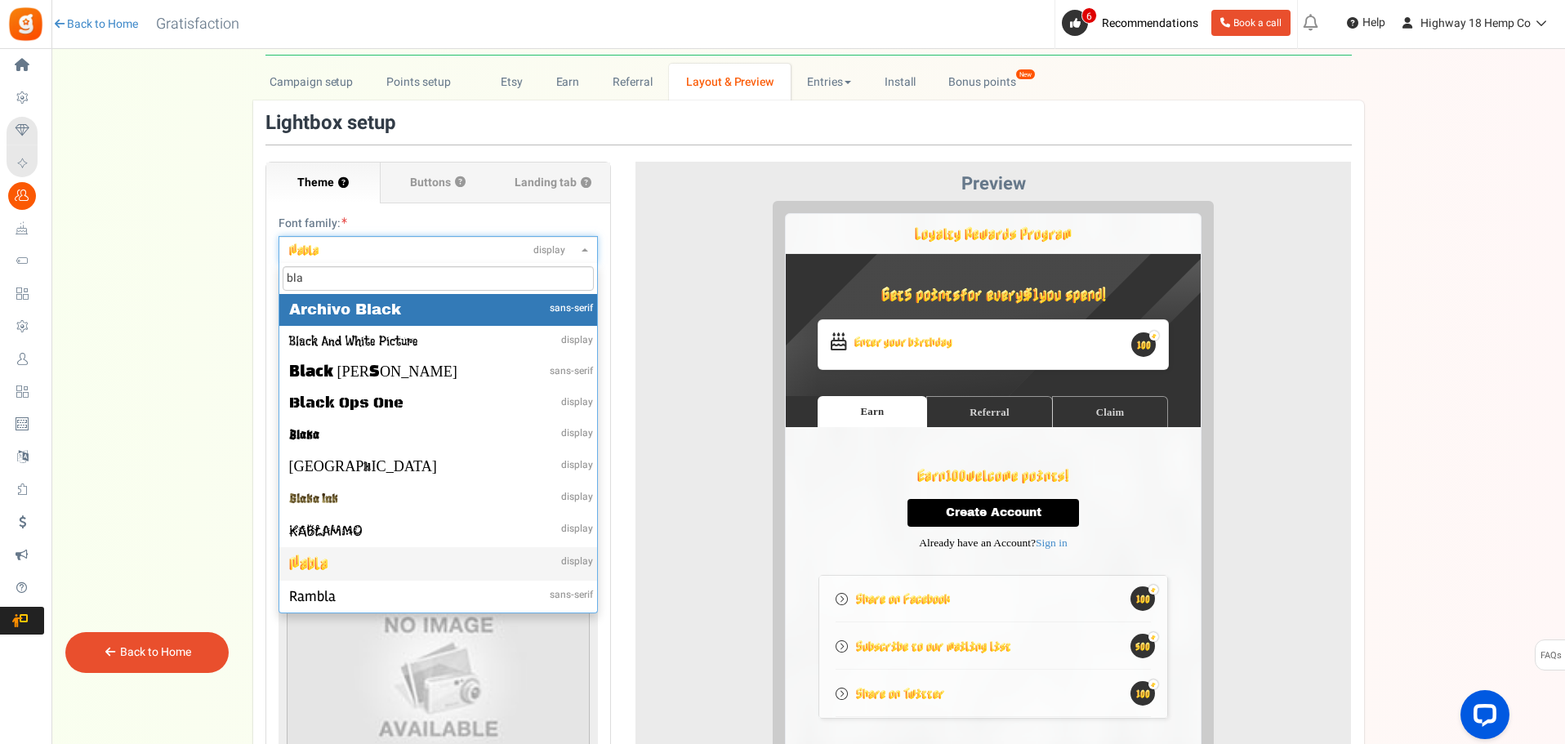
drag, startPoint x: 308, startPoint y: 282, endPoint x: 218, endPoint y: 274, distance: 90.1
click at [225, 278] on div "Campaign setup Points setup New Etsy Earn Referral Reward reviews WOO LOOX [DOM…" at bounding box center [807, 518] width 1513 height 908
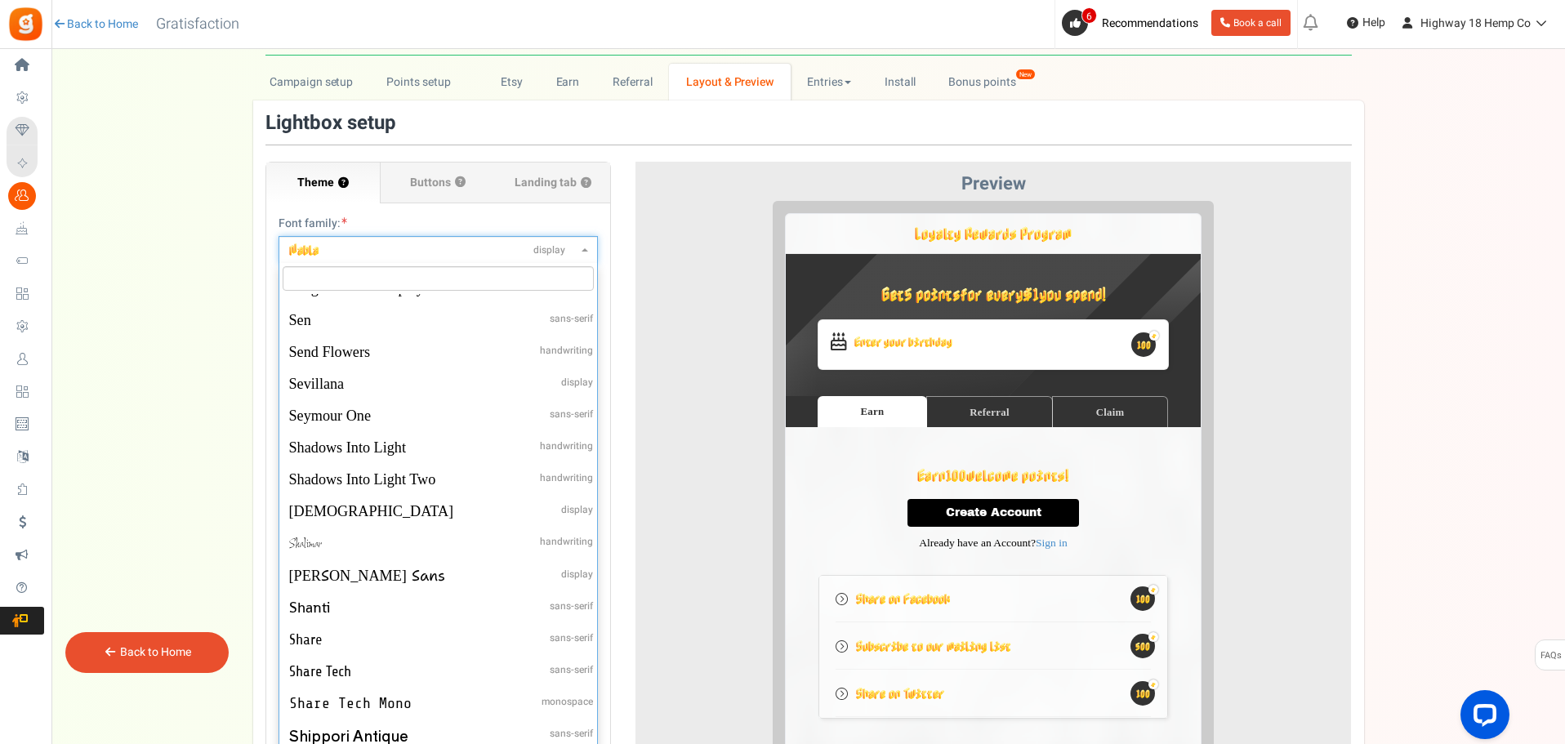
scroll to position [51250, 0]
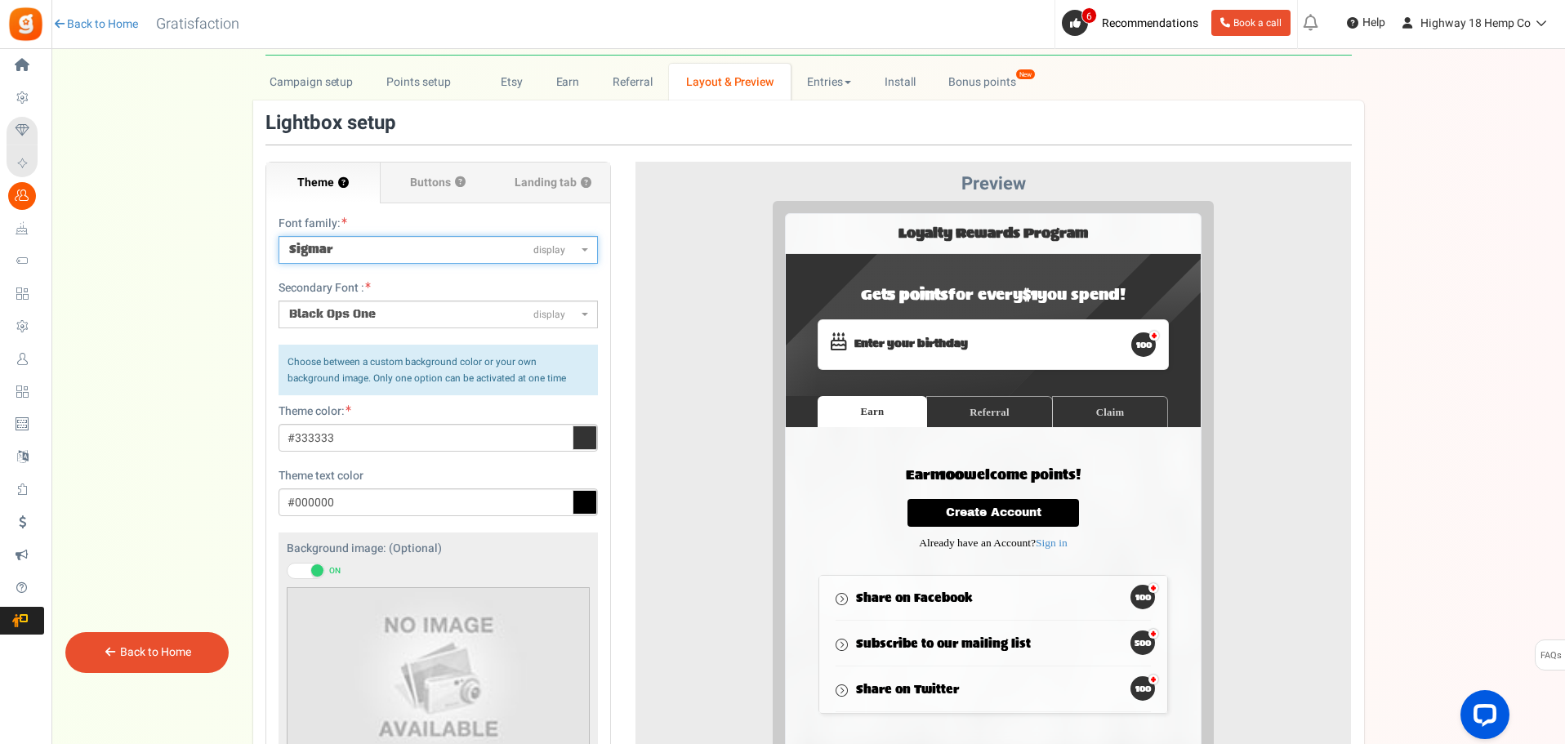
click at [403, 261] on span "Sigmar display" at bounding box center [437, 250] width 319 height 28
click at [278, 236] on select "ABeeZeesans-serif [PERSON_NAME] Displaydisplay AR One Sanssans-serif Abelsans-s…" at bounding box center [278, 235] width 1 height 1
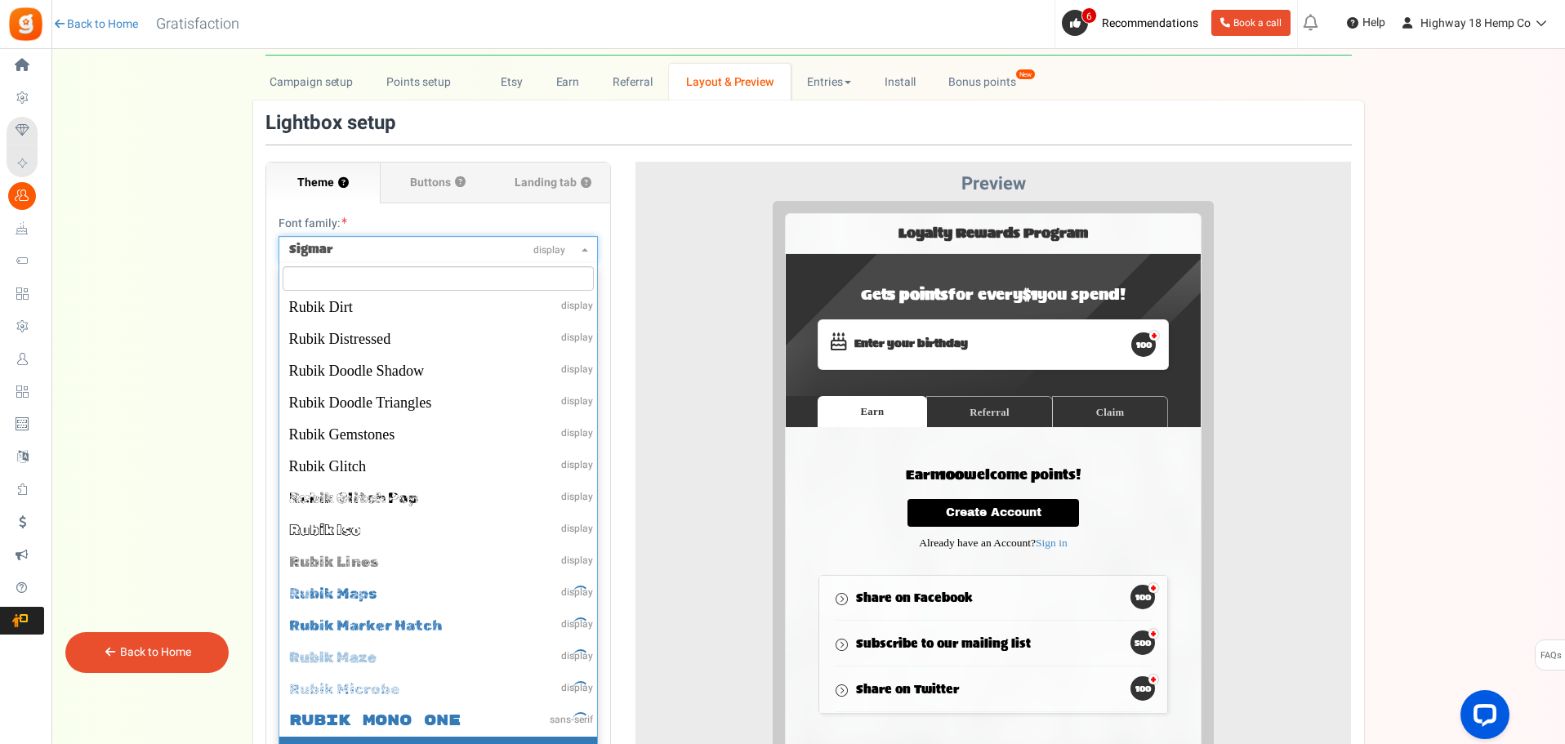
scroll to position [49065, 0]
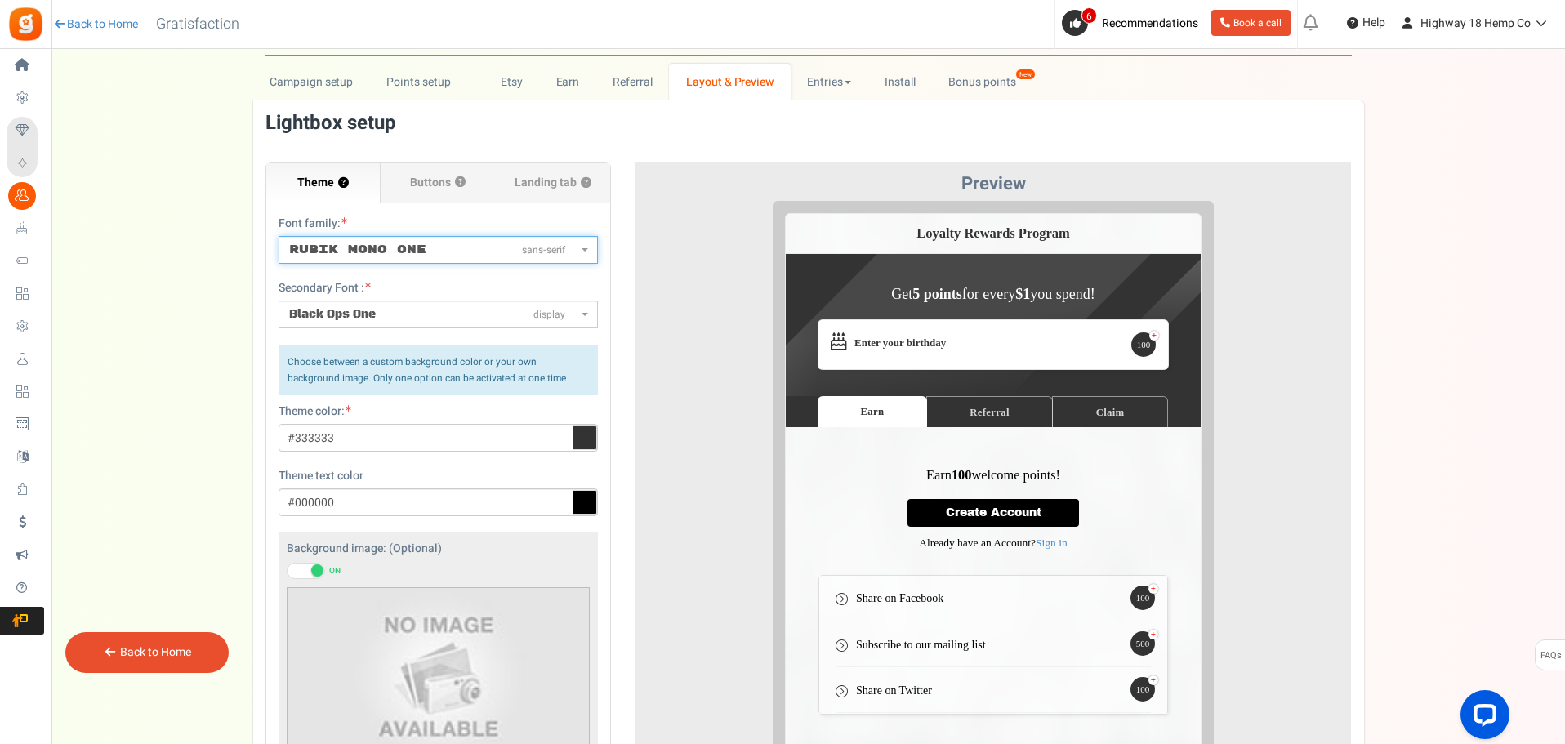
click at [394, 245] on span "Rubik Mono One" at bounding box center [357, 250] width 137 height 14
click at [278, 236] on select "ABeeZeesans-serif [PERSON_NAME] Displaydisplay AR One Sanssans-serif Abelsans-s…" at bounding box center [278, 235] width 1 height 1
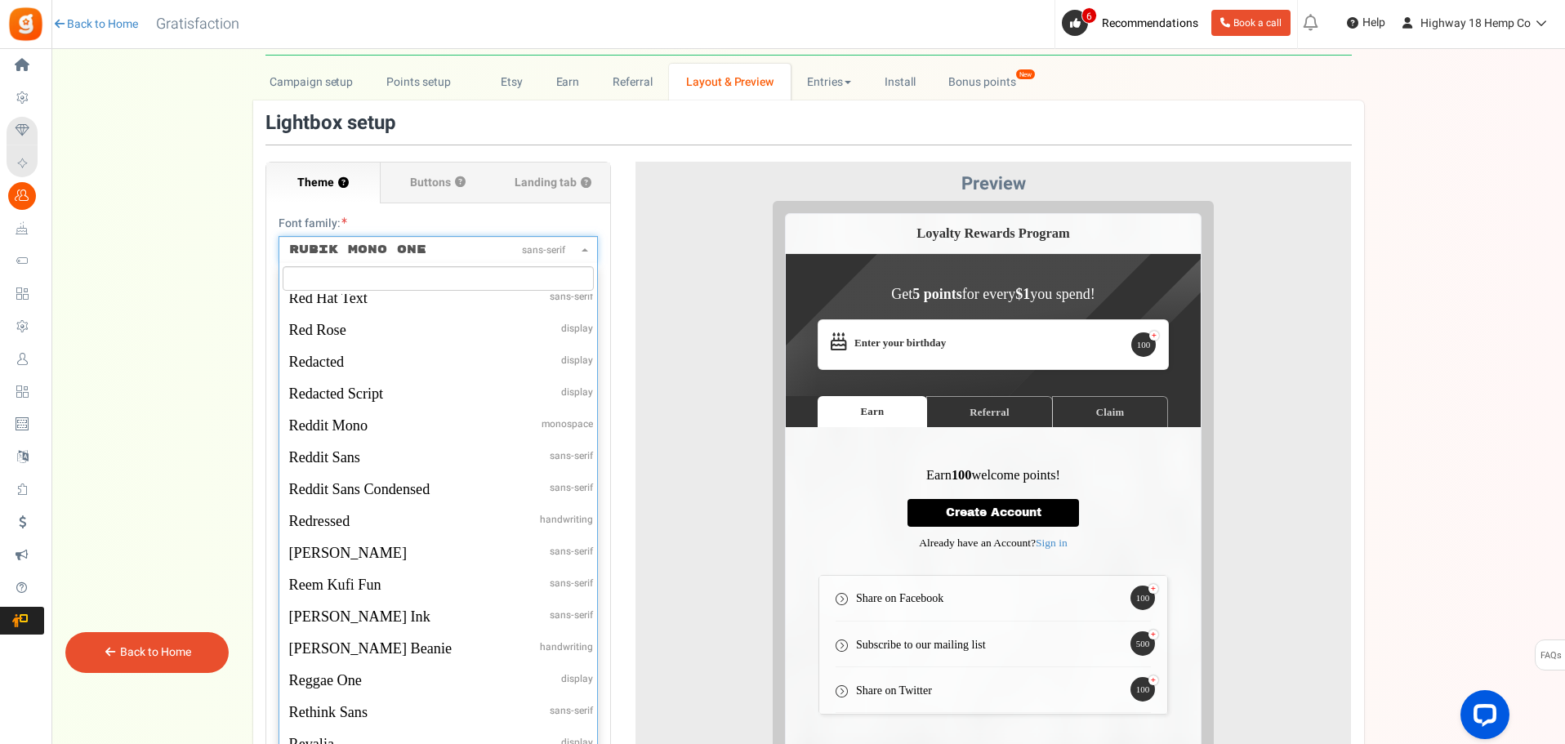
scroll to position [47638, 0]
select select "1503"
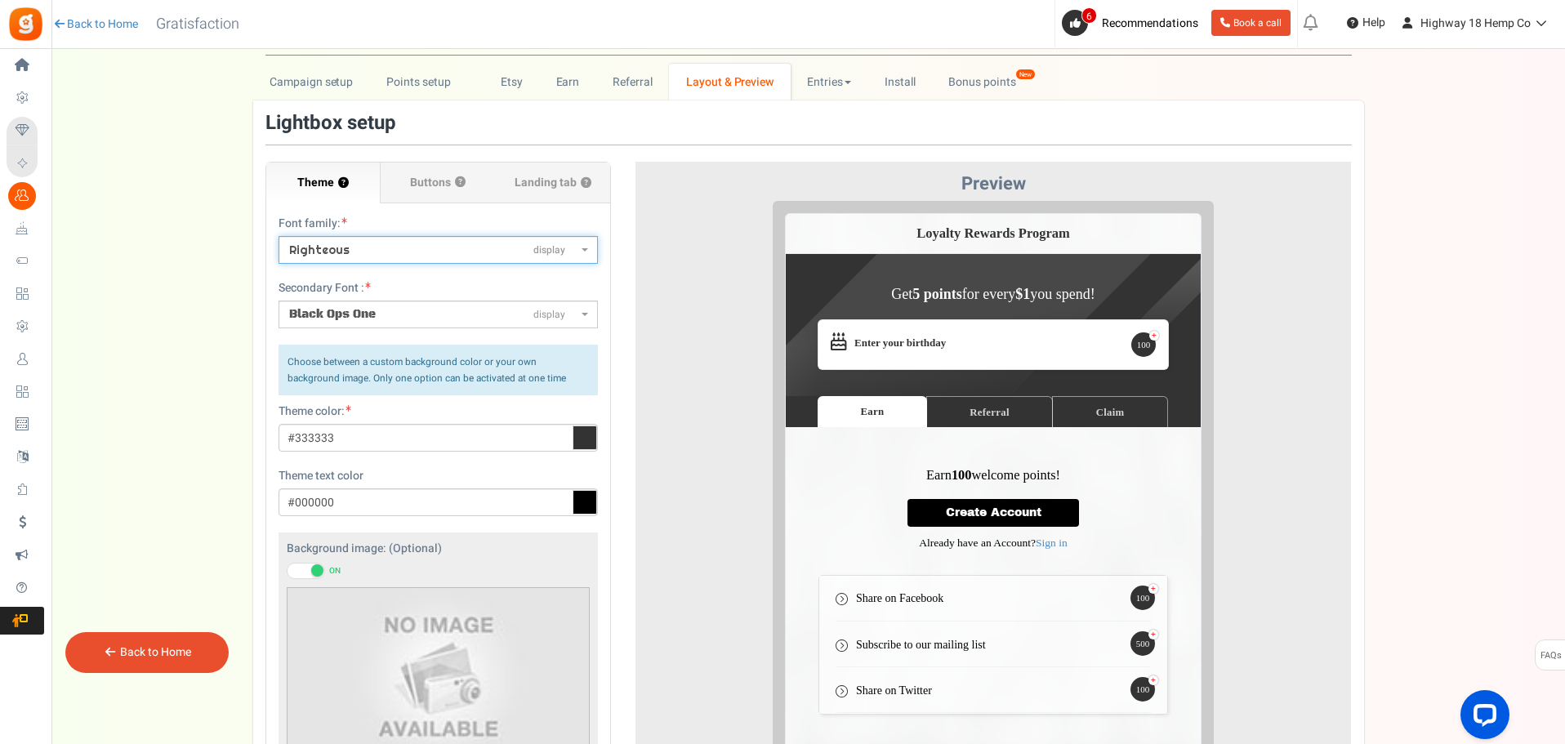
click at [414, 310] on span "Black Ops One display" at bounding box center [433, 314] width 288 height 16
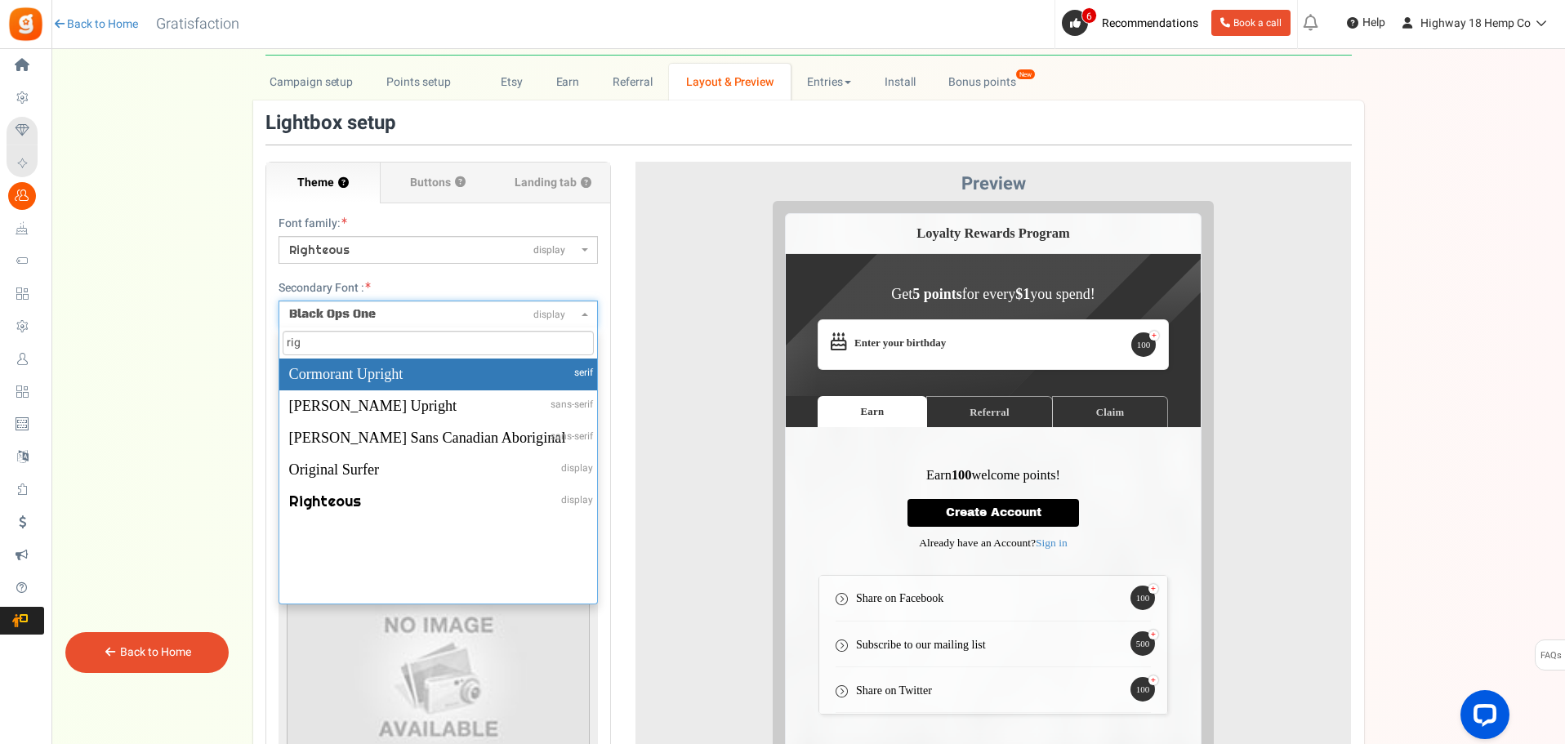
scroll to position [0, 0]
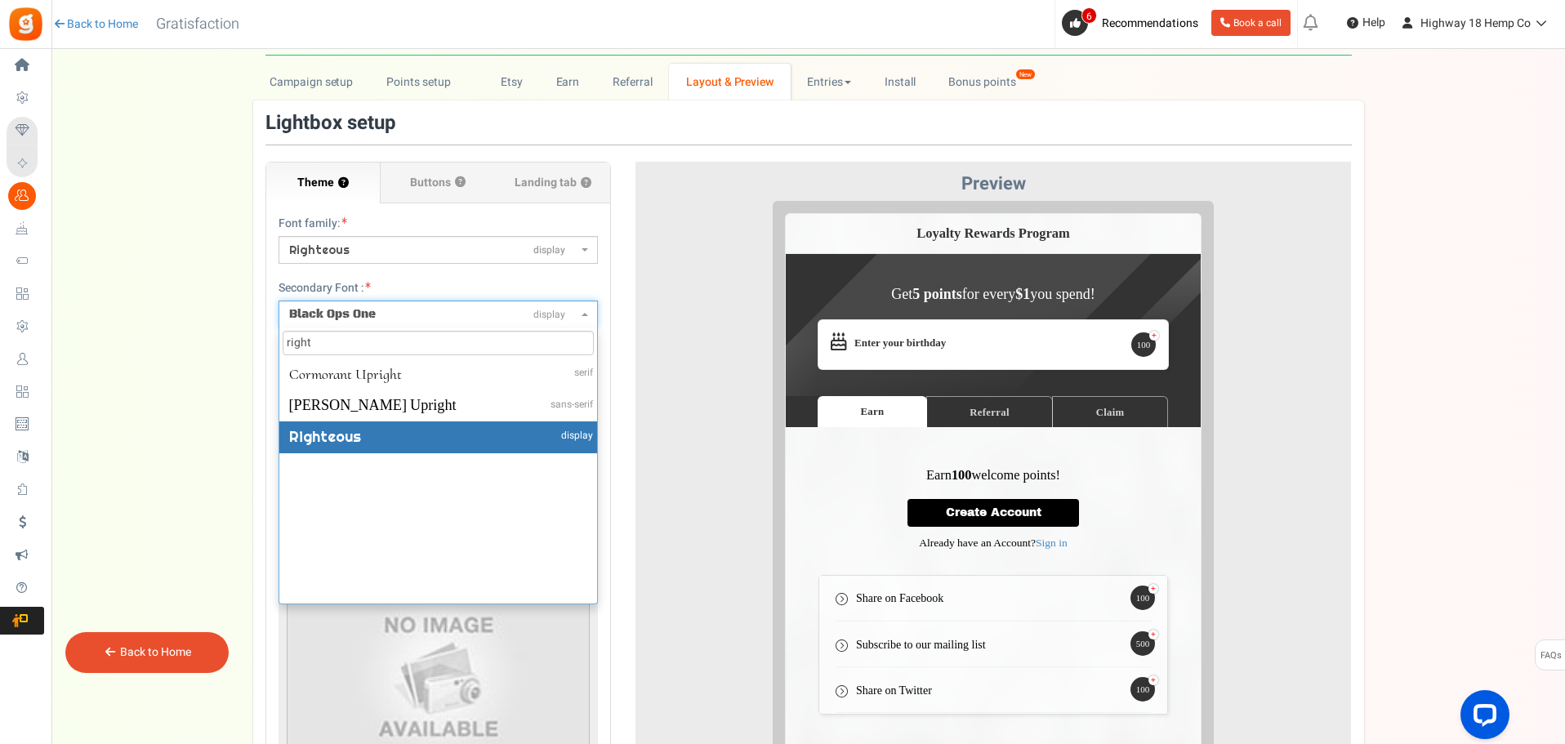
type input "right"
select select "1503"
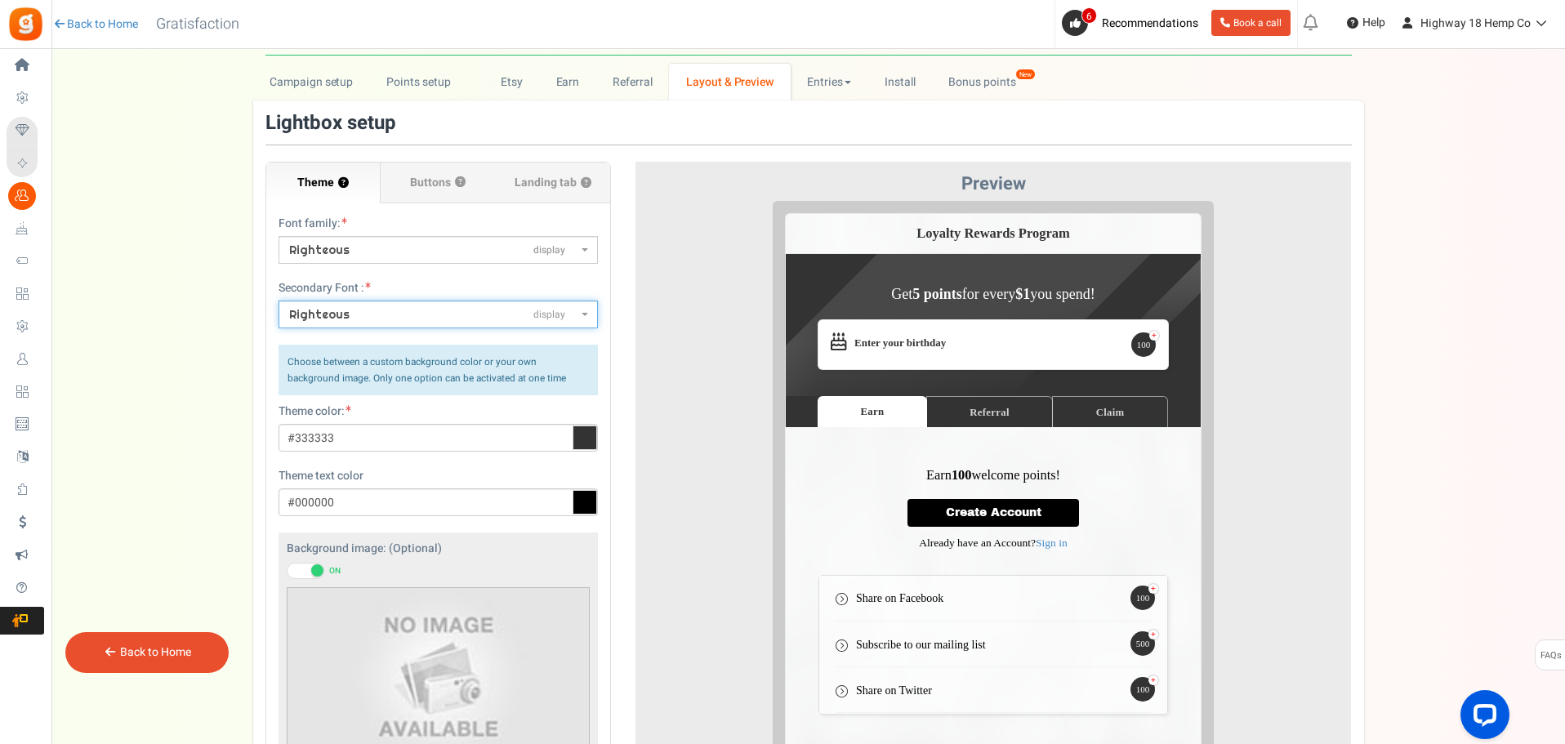
click at [706, 449] on div at bounding box center [994, 498] width 692 height 595
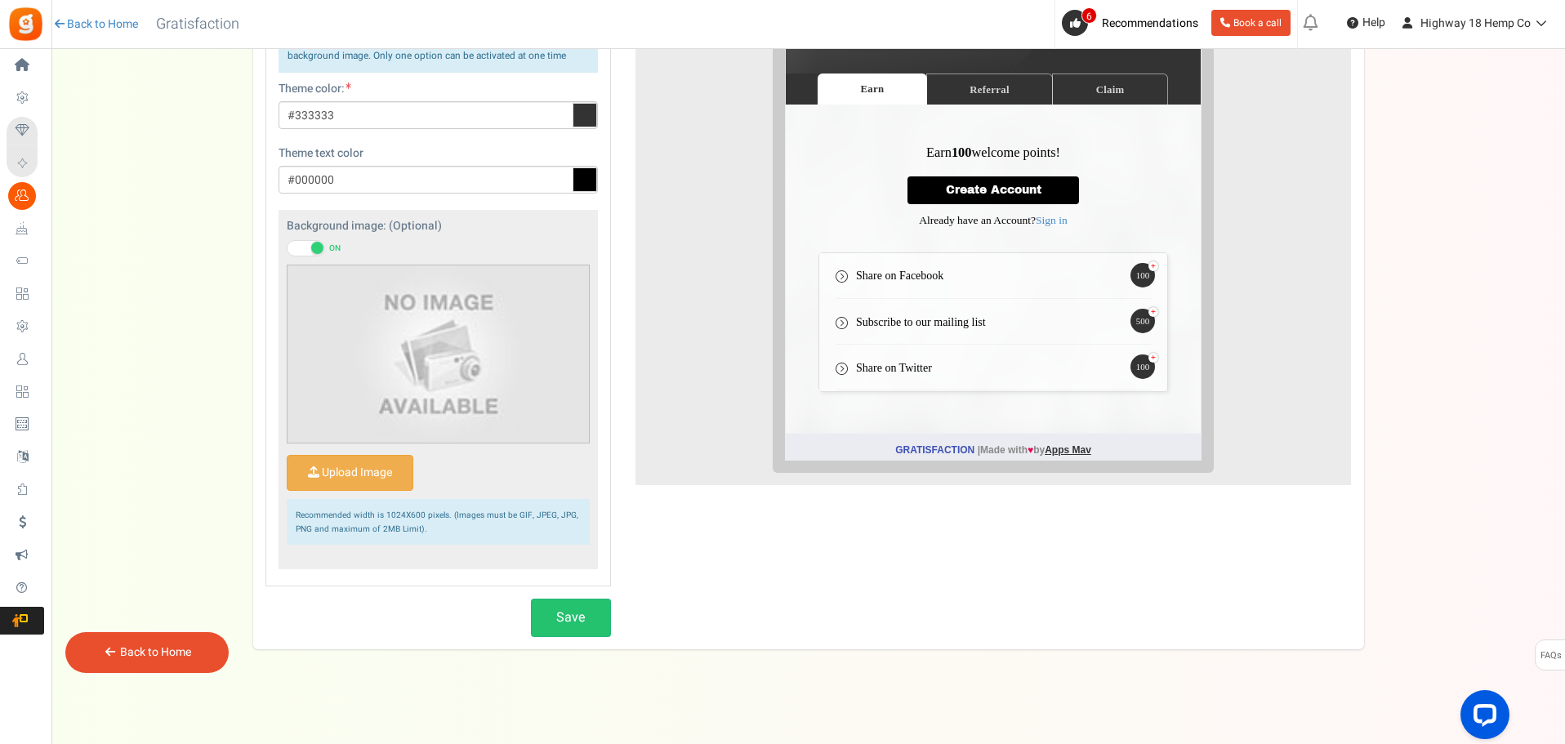
scroll to position [383, 0]
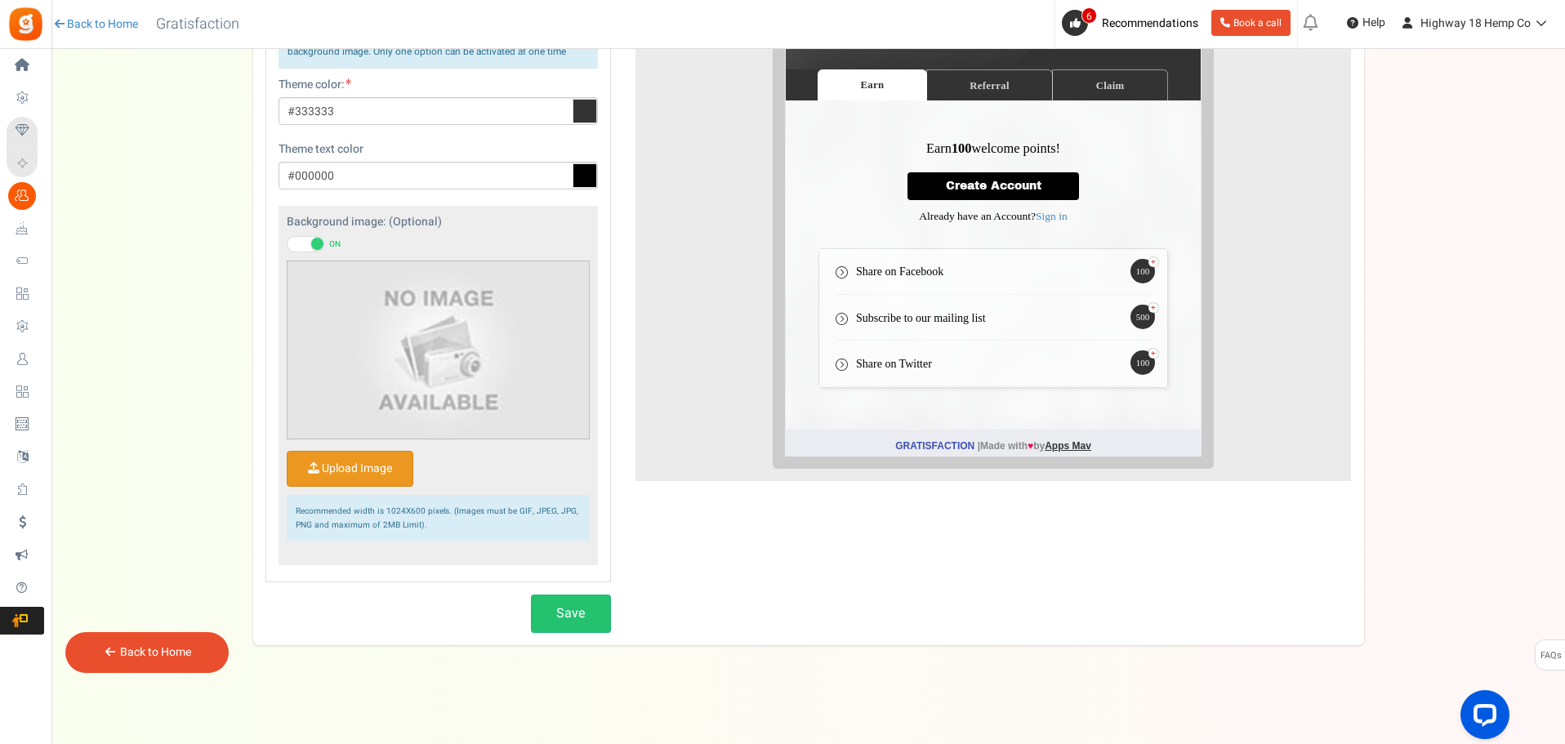
click at [354, 472] on input "Upload Image" at bounding box center [349, 469] width 125 height 34
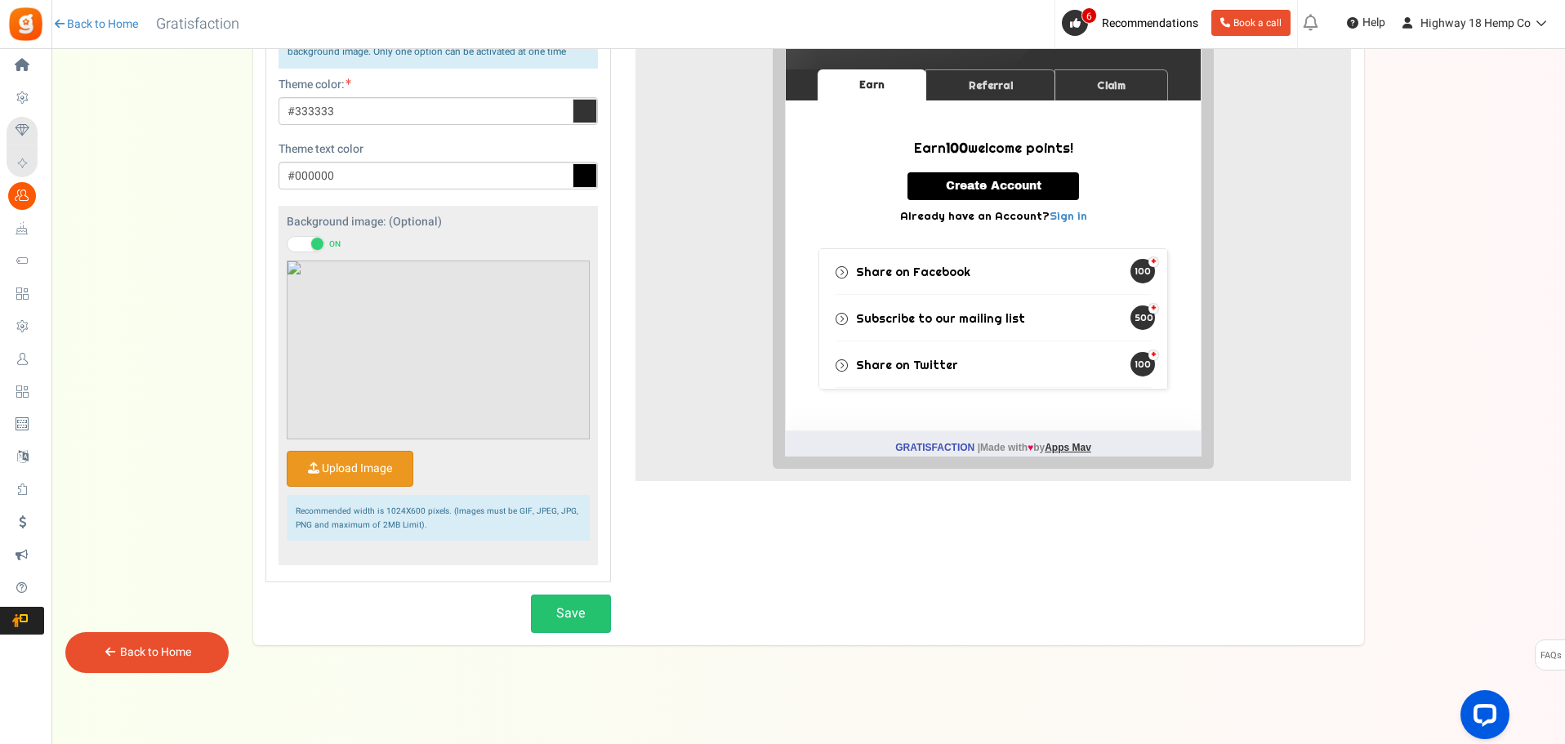
click at [355, 457] on input "Upload Image" at bounding box center [349, 469] width 125 height 34
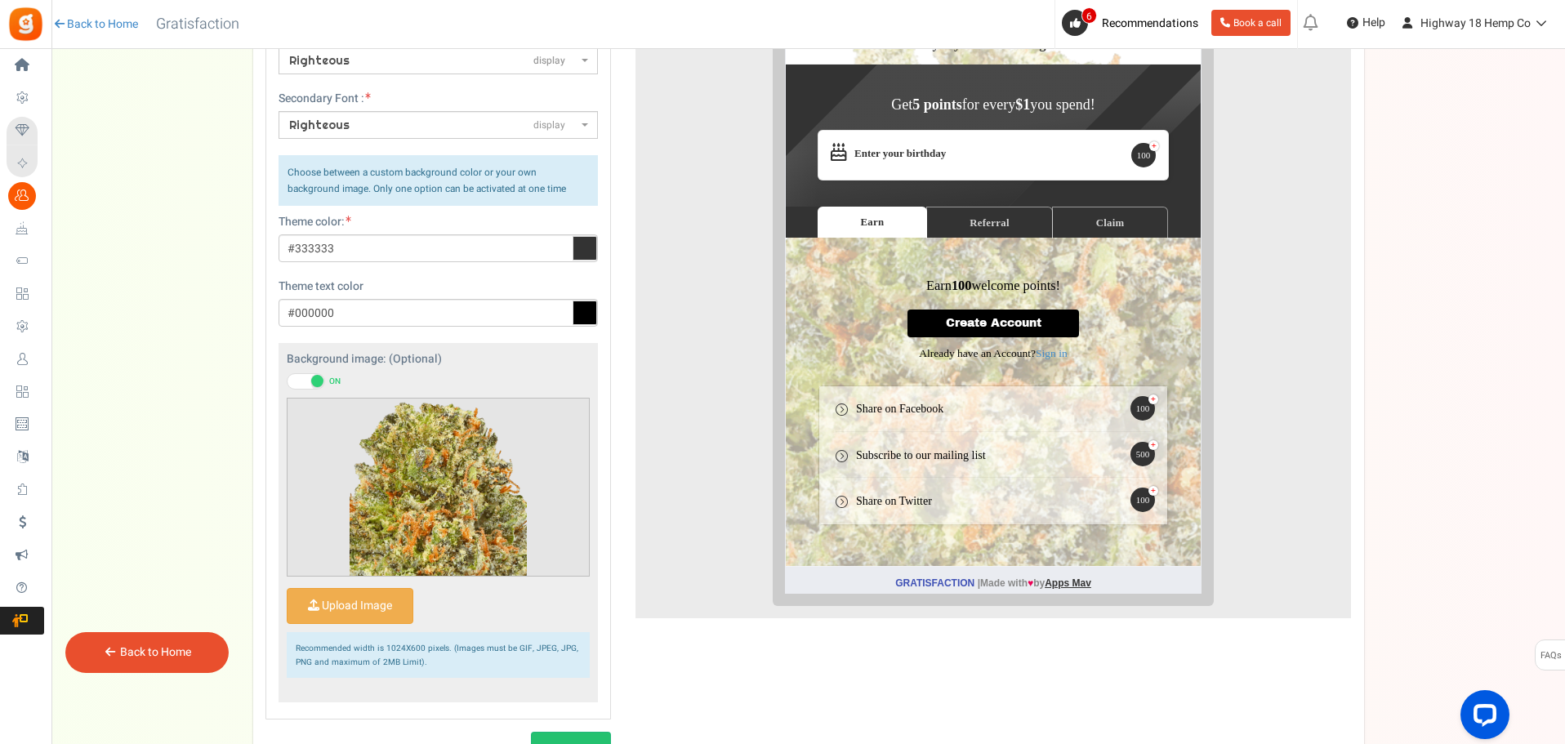
scroll to position [301, 0]
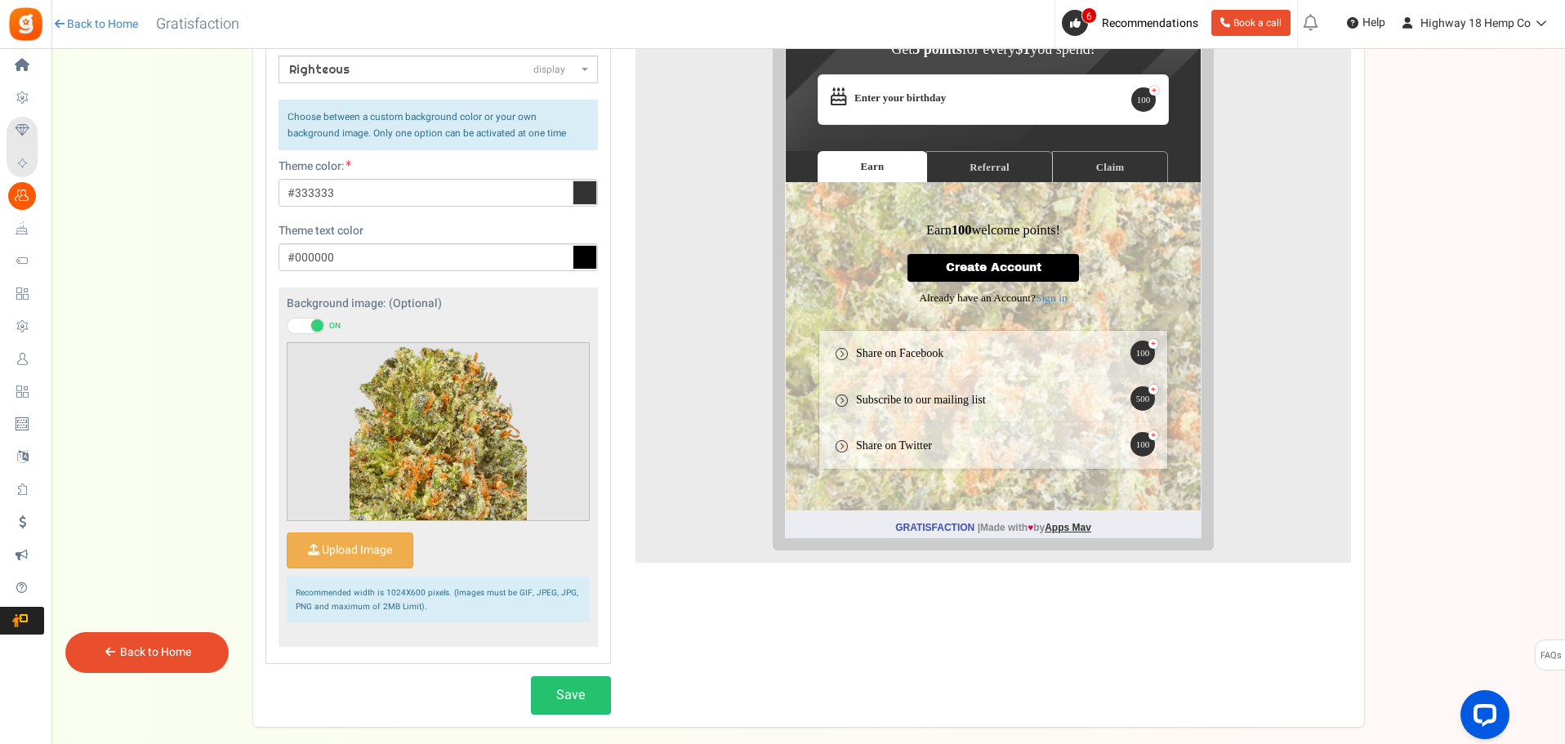
click at [310, 323] on span at bounding box center [306, 326] width 38 height 16
click at [287, 323] on input "ON OFF" at bounding box center [287, 326] width 0 height 11
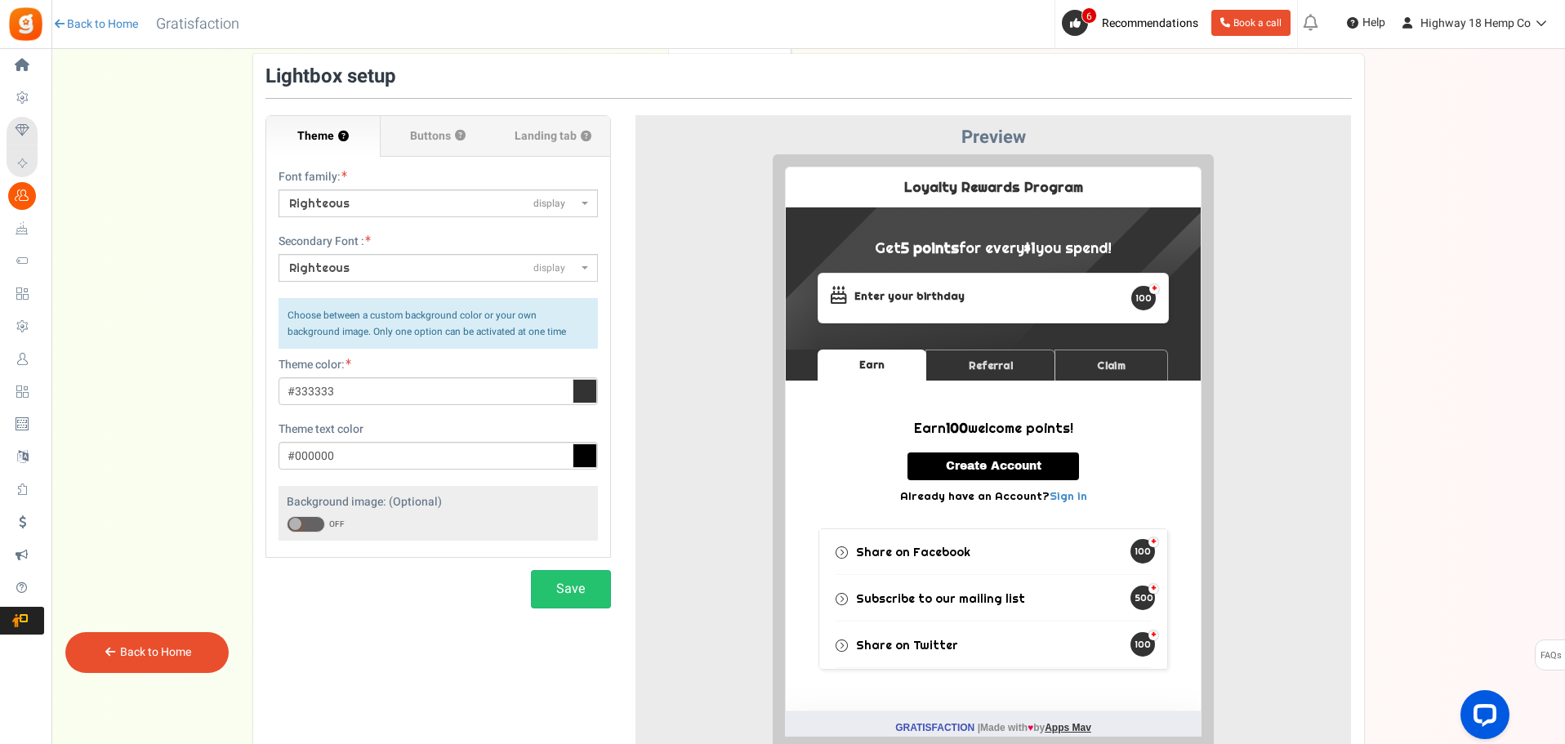
scroll to position [68, 0]
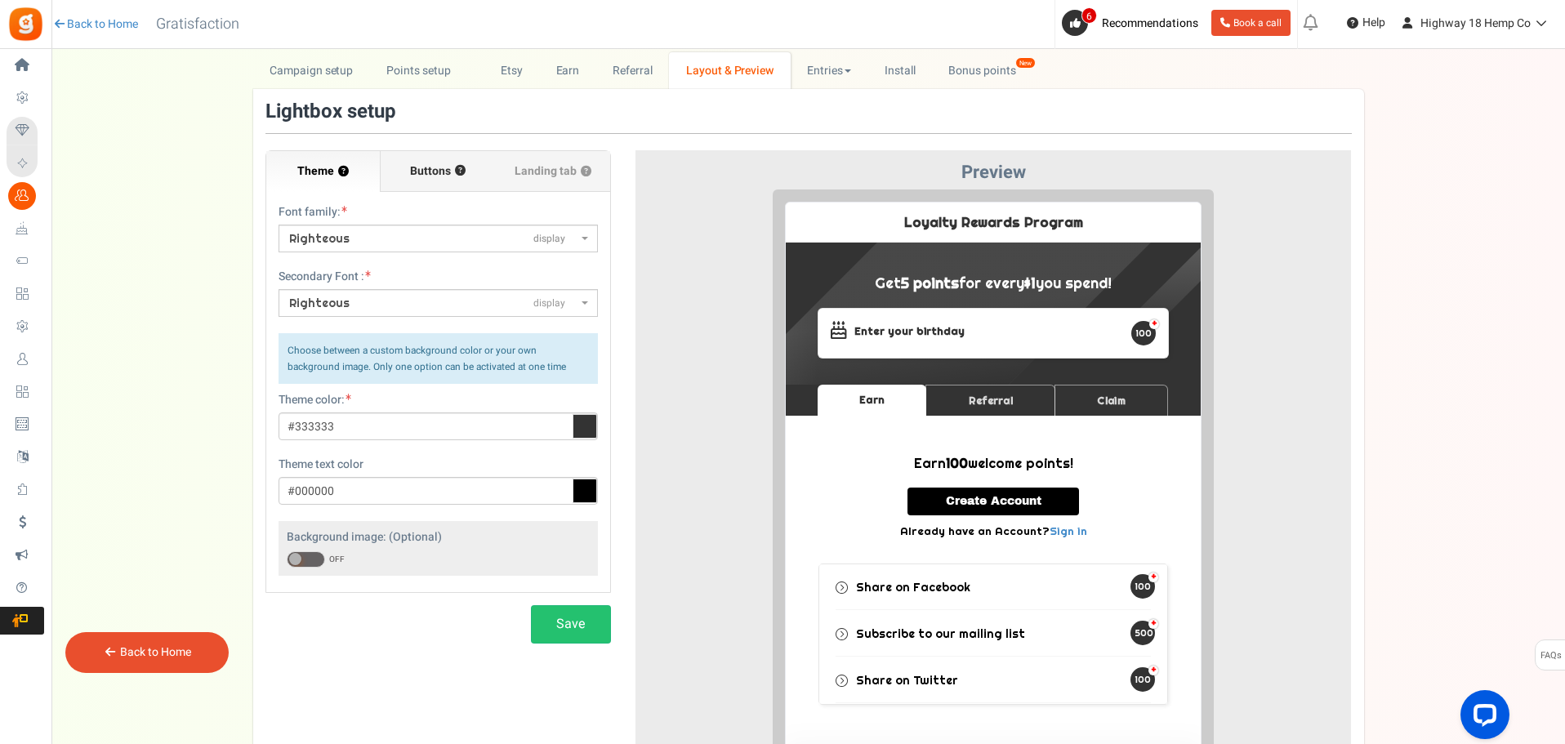
click at [416, 177] on span "Buttons" at bounding box center [430, 171] width 41 height 16
click at [0, 0] on input "Buttons ?" at bounding box center [0, 0] width 0 height 0
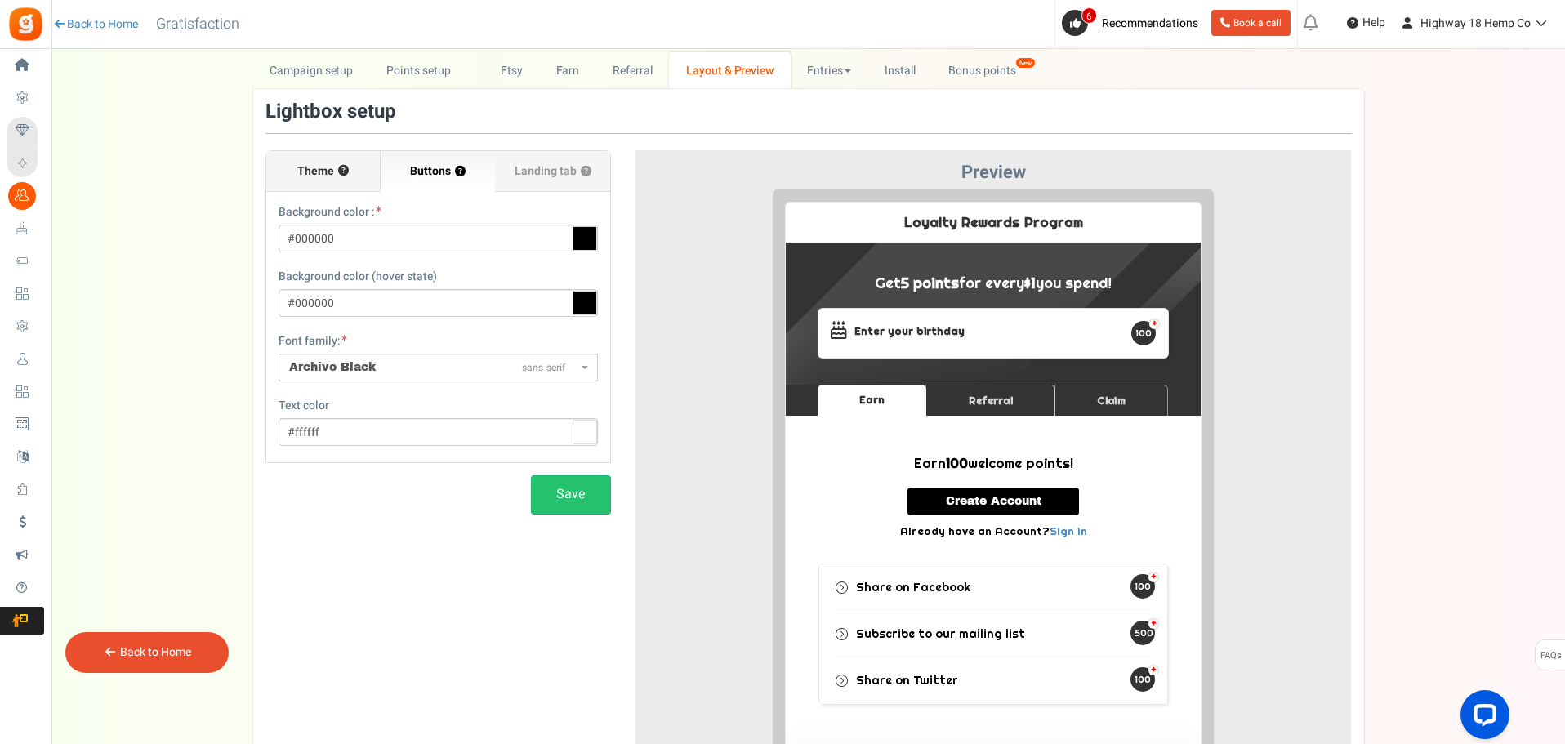
click at [313, 183] on label "Theme ?" at bounding box center [323, 171] width 114 height 41
click at [0, 0] on input "Theme ?" at bounding box center [0, 0] width 0 height 0
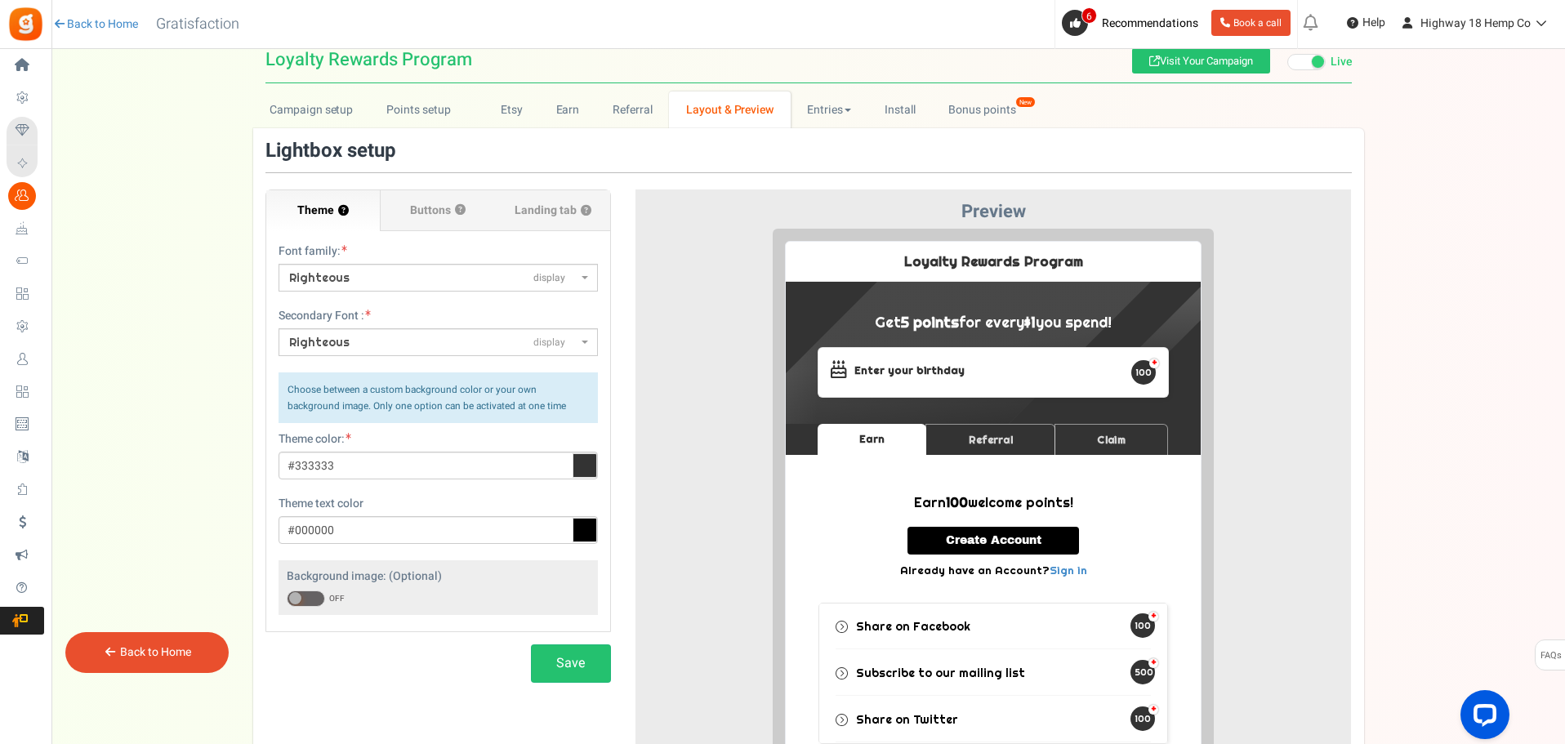
scroll to position [0, 0]
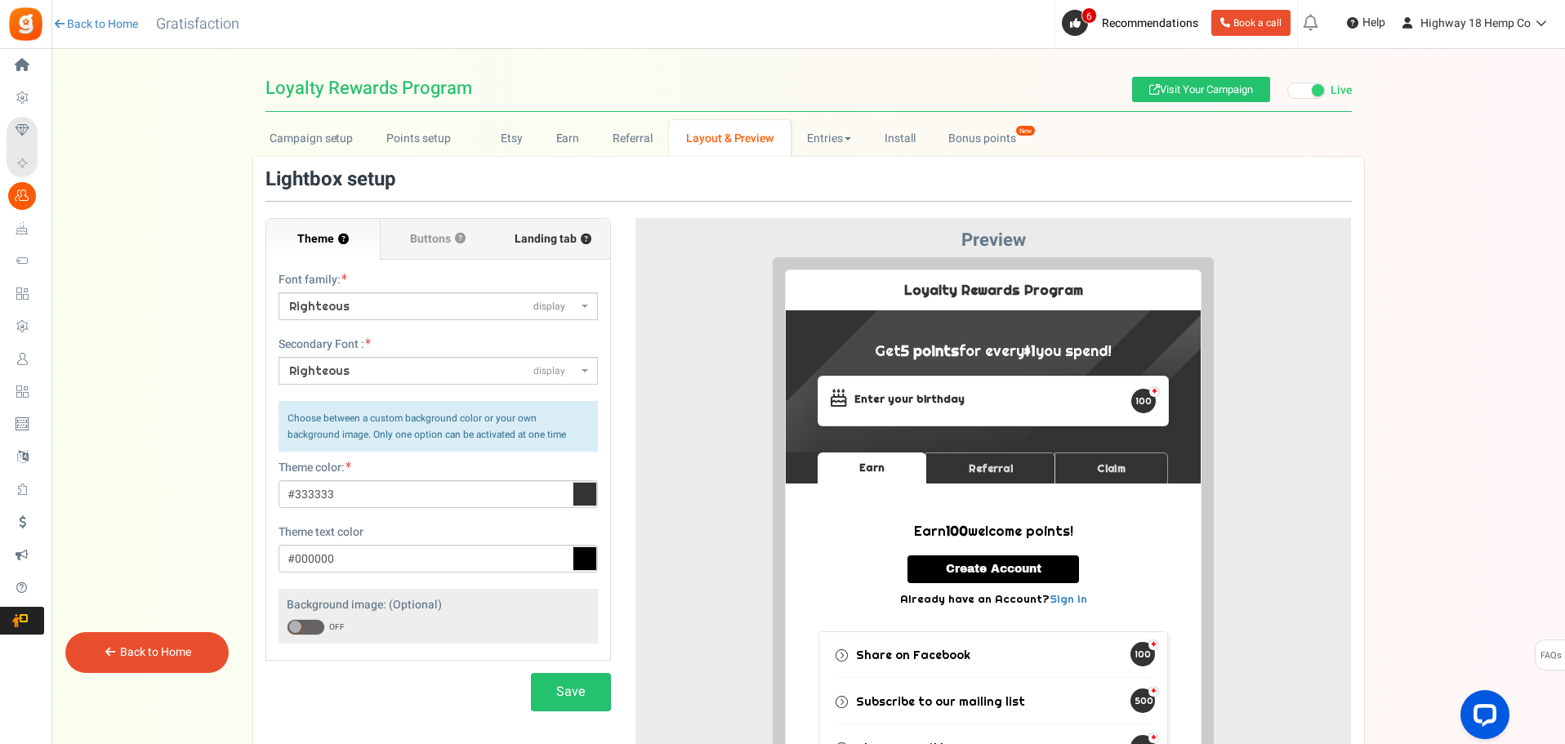
click at [544, 235] on span "Landing tab ?" at bounding box center [553, 239] width 77 height 16
click at [0, 0] on input "Landing tab ?" at bounding box center [0, 0] width 0 height 0
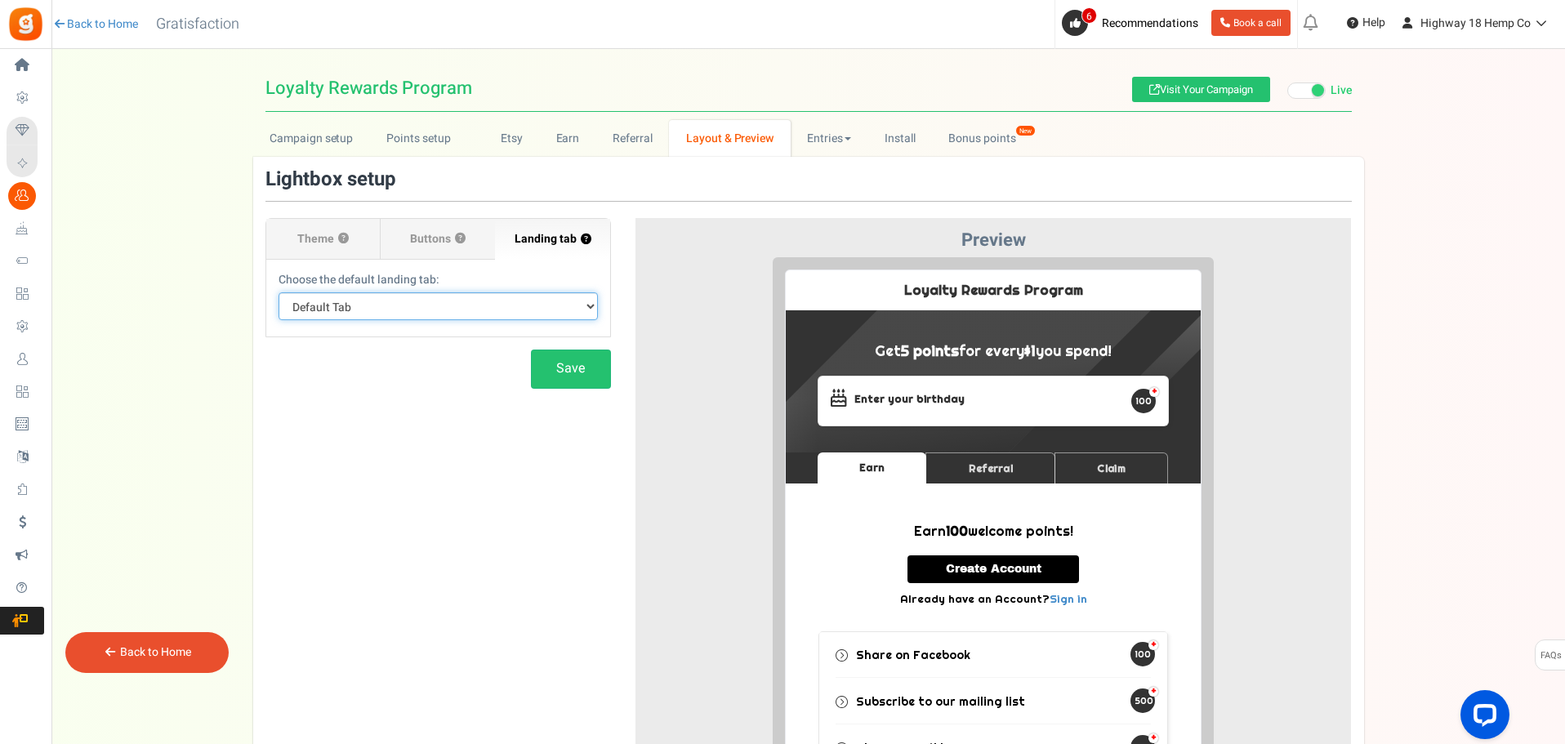
click at [421, 313] on select "Default Tab Earn Referral Claim" at bounding box center [437, 306] width 319 height 28
click at [418, 305] on select "Default Tab Earn Referral Claim" at bounding box center [437, 306] width 319 height 28
click at [974, 458] on link "Referral" at bounding box center [978, 455] width 130 height 32
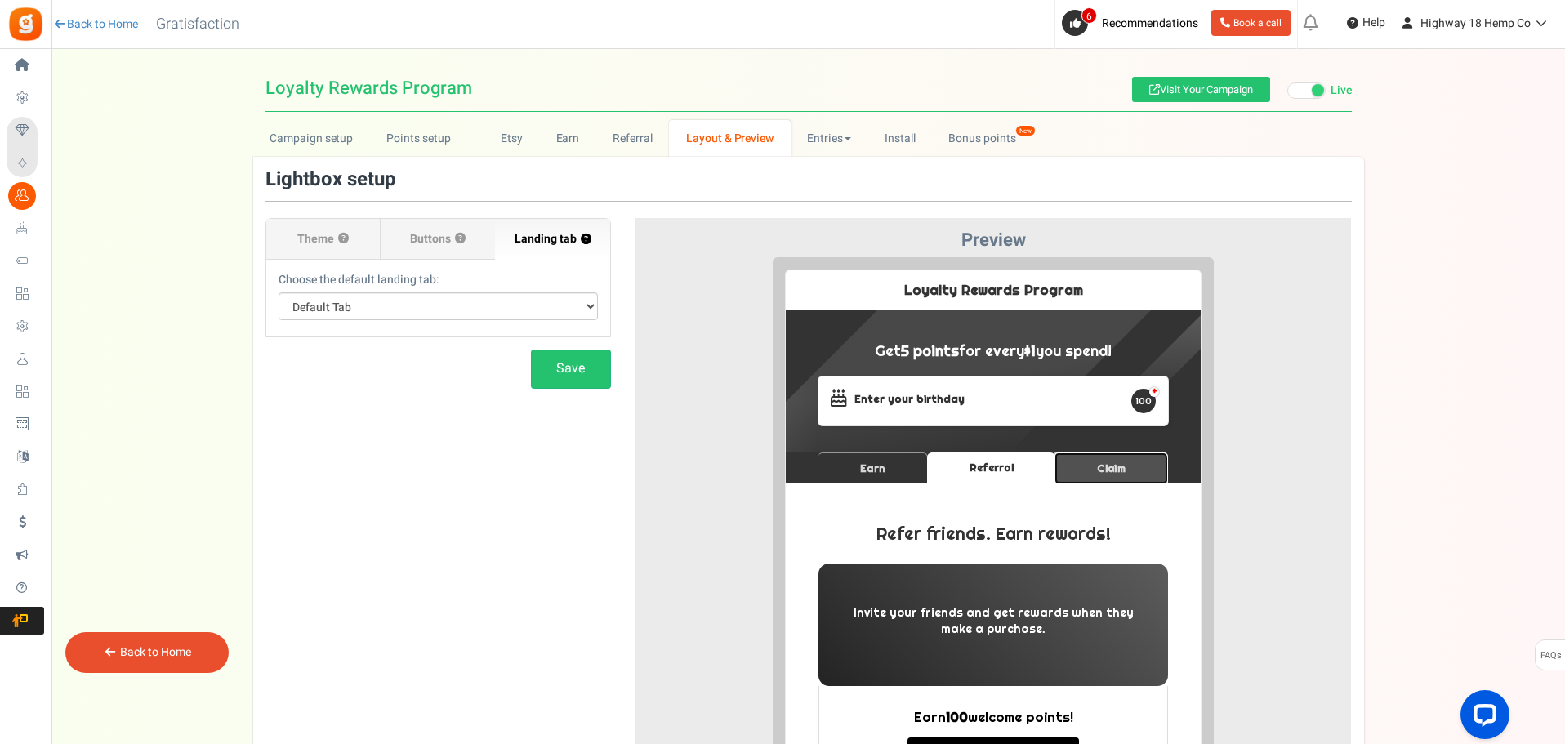
click at [1088, 459] on link "Claim" at bounding box center [1099, 455] width 114 height 32
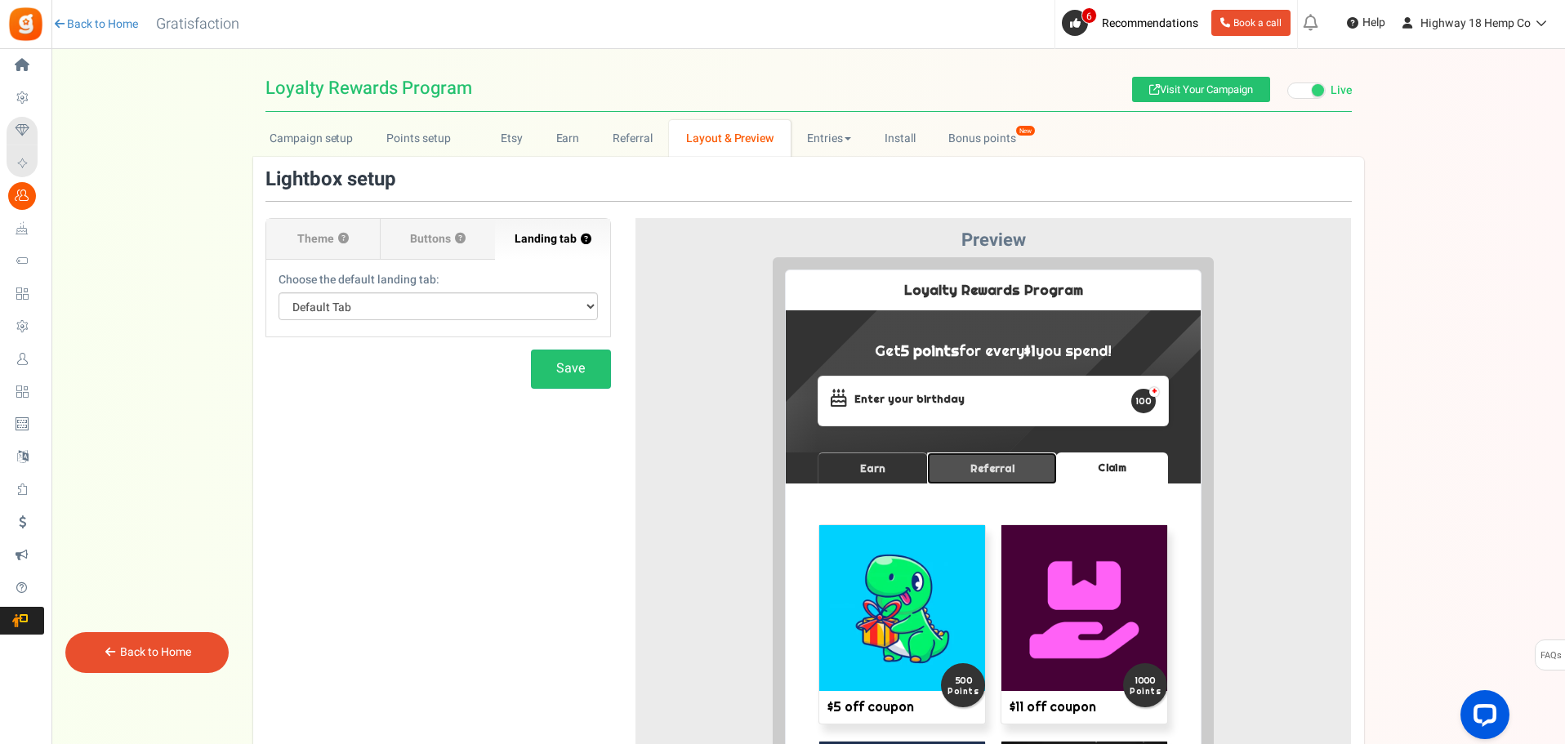
click at [969, 464] on link "Referral" at bounding box center [980, 455] width 130 height 32
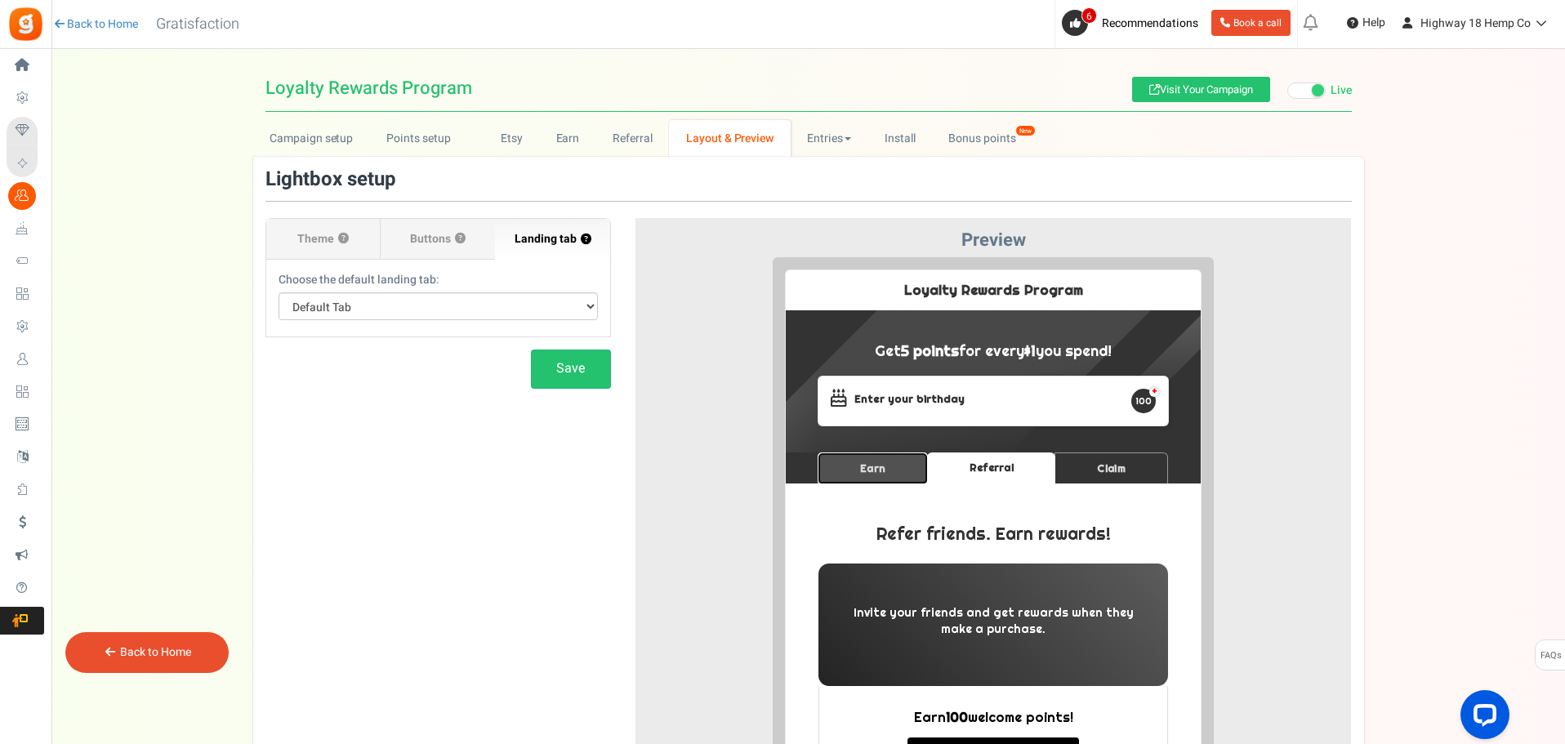
click at [889, 453] on link "Earn" at bounding box center [860, 455] width 110 height 32
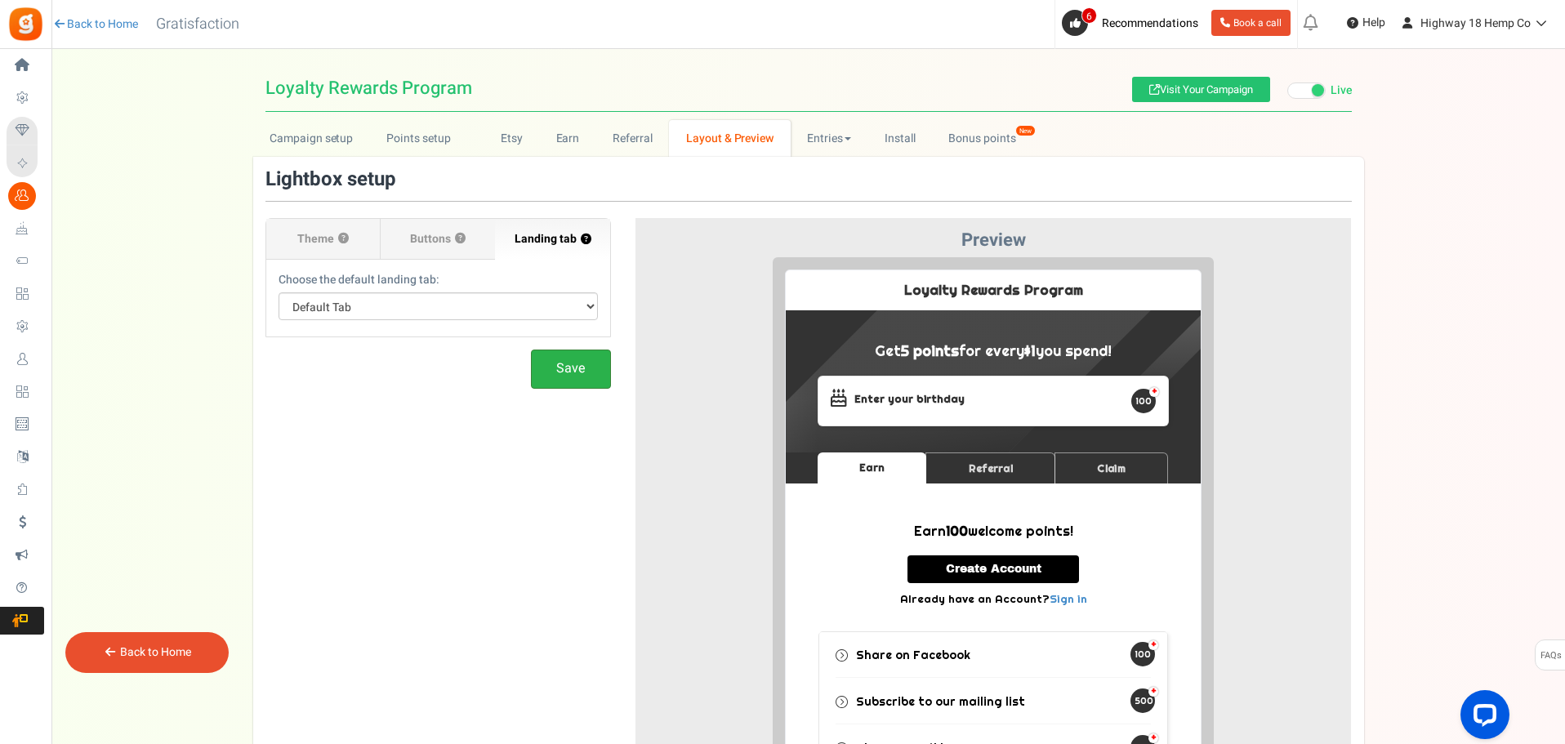
click at [577, 381] on button "Save" at bounding box center [571, 369] width 80 height 38
click at [818, 148] on link "Entries" at bounding box center [830, 138] width 78 height 37
click at [824, 173] on link "Entries" at bounding box center [856, 175] width 131 height 24
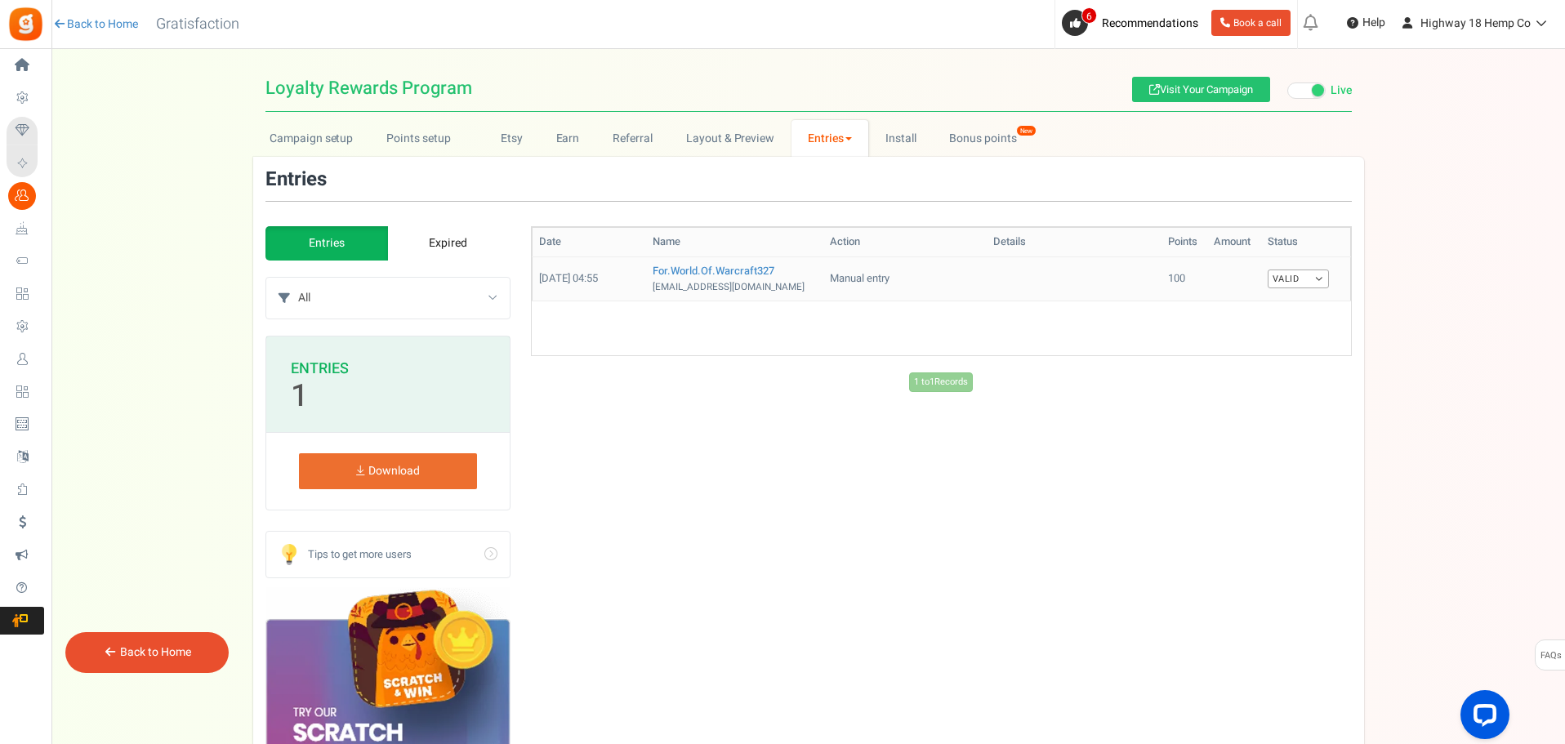
click at [993, 279] on td at bounding box center [1074, 278] width 175 height 44
click at [836, 136] on link "Entries" at bounding box center [830, 138] width 78 height 37
click at [845, 203] on link "Referral entries" at bounding box center [856, 198] width 131 height 24
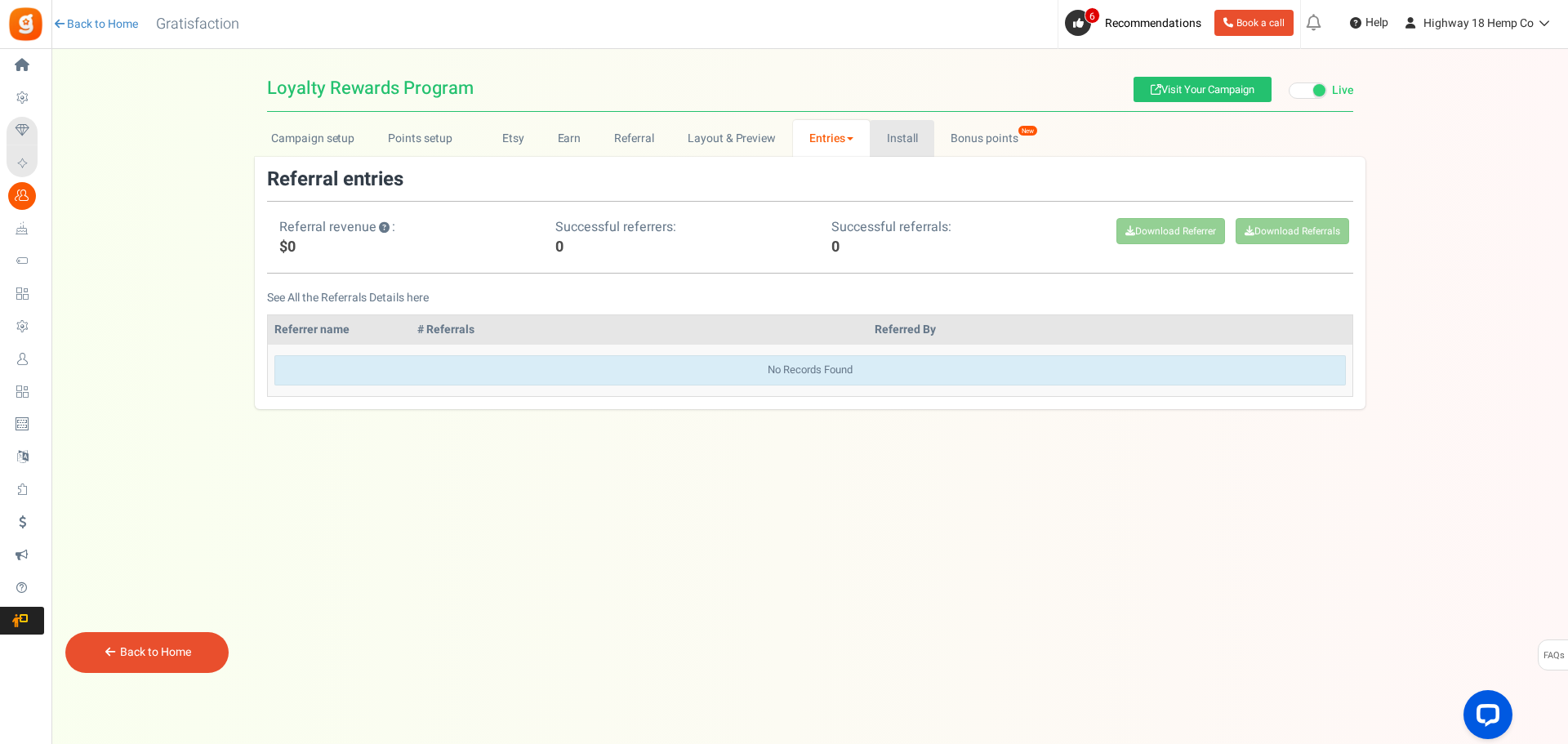
click at [916, 136] on link "Install" at bounding box center [902, 138] width 65 height 37
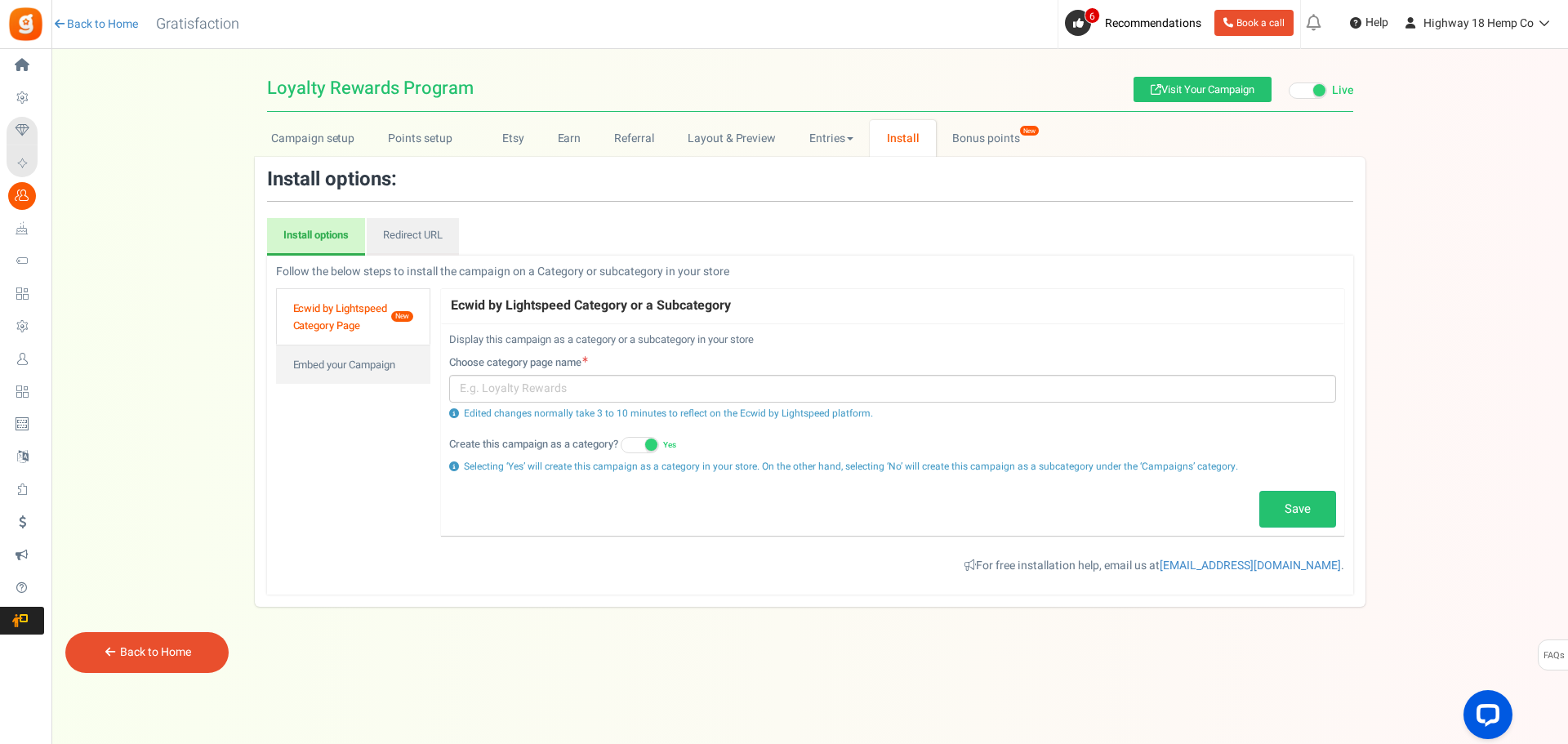
click at [341, 240] on link "Install options" at bounding box center [316, 237] width 98 height 38
click at [544, 399] on input "text" at bounding box center [892, 389] width 887 height 28
click at [702, 563] on p "For free installation help, email us at [EMAIL_ADDRESS][DOMAIN_NAME] ." at bounding box center [810, 566] width 1068 height 16
click at [982, 140] on link "Bonus points New" at bounding box center [994, 138] width 117 height 37
